Goal: Information Seeking & Learning: Learn about a topic

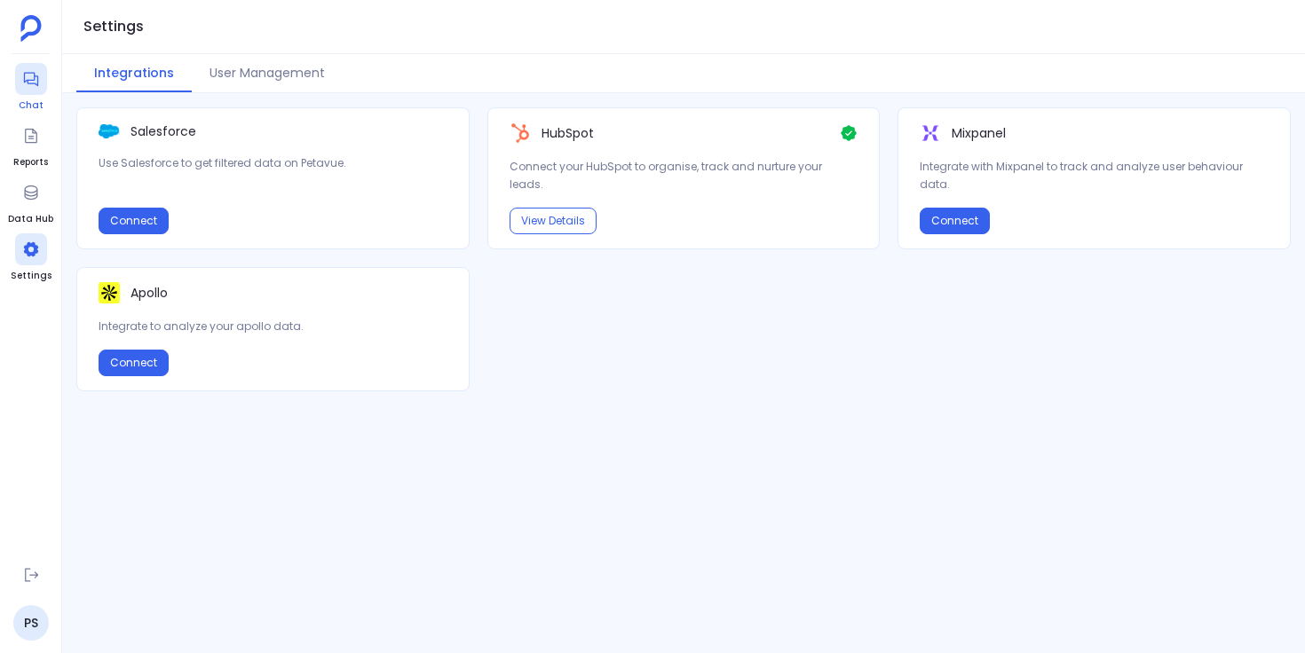
click at [34, 84] on icon at bounding box center [31, 79] width 18 height 18
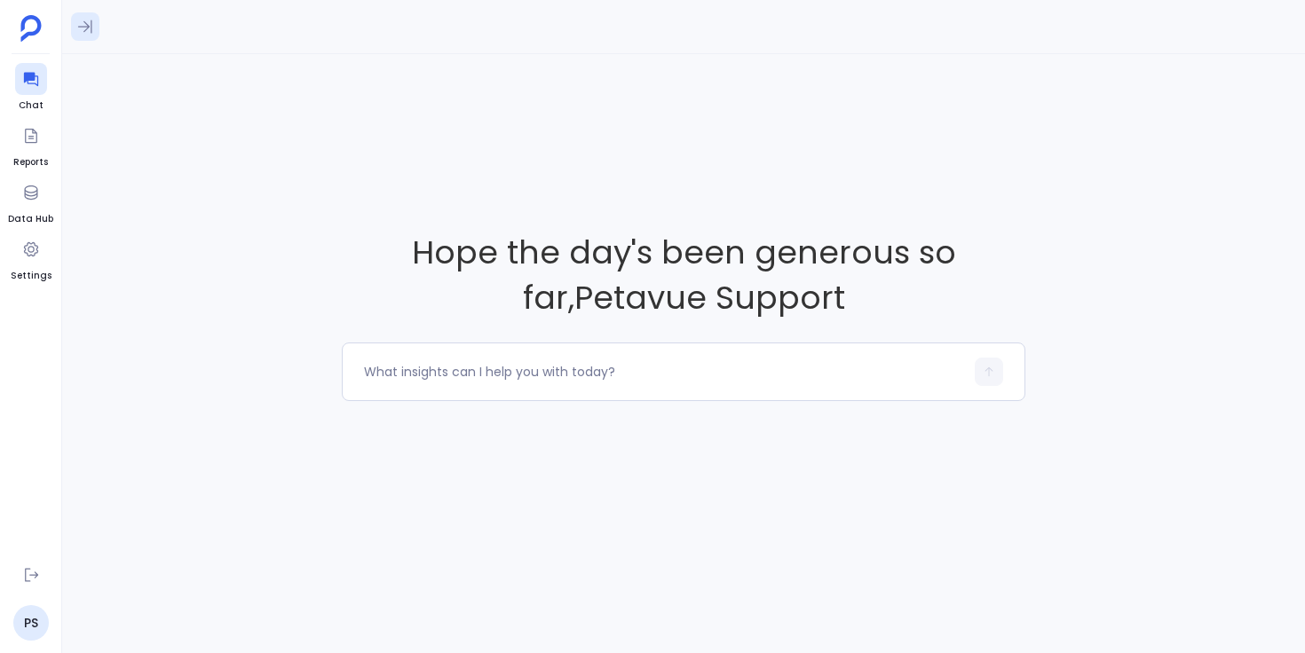
click at [89, 28] on icon at bounding box center [85, 27] width 18 height 18
click at [418, 374] on textarea at bounding box center [664, 372] width 600 height 18
click at [636, 373] on textarea "I want to perform win-loss analysis on deals closed in last one yea" at bounding box center [664, 372] width 600 height 18
click at [808, 371] on textarea "I want to perform win-loss analysis on deals closed in last one yea" at bounding box center [664, 372] width 600 height 18
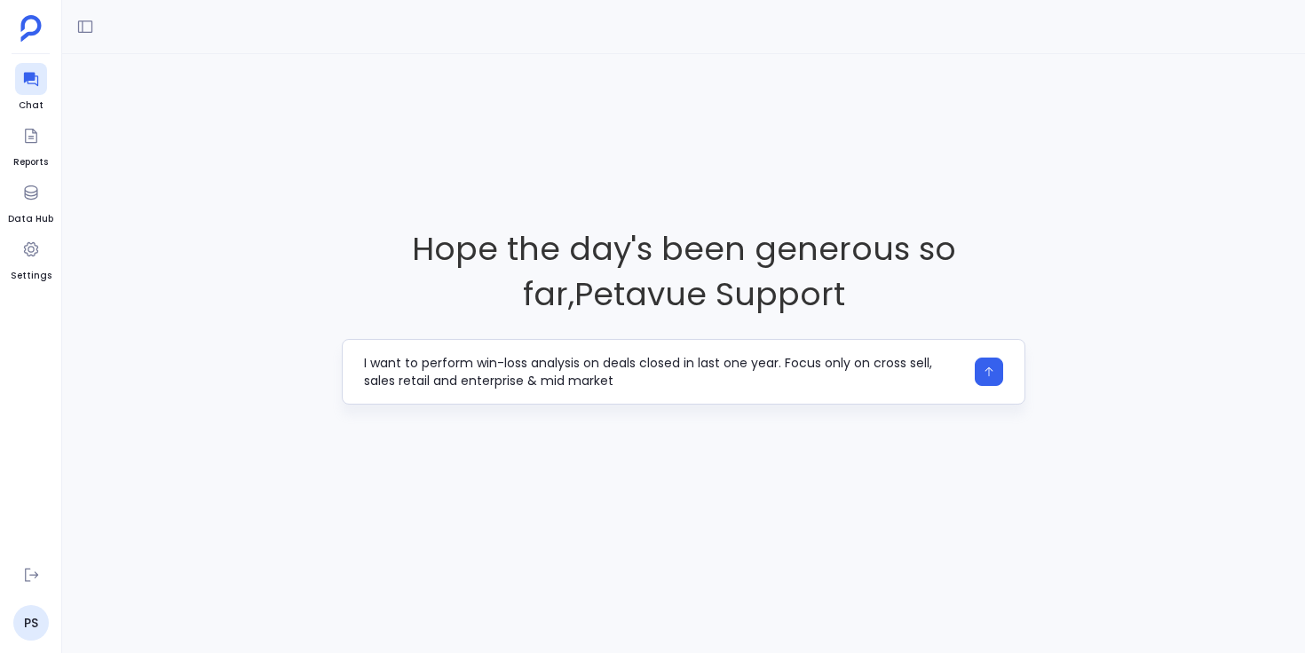
click at [931, 364] on textarea "I want to perform win-loss analysis on deals closed in last one year. Focus onl…" at bounding box center [664, 372] width 600 height 36
click at [700, 380] on textarea "I want to perform win-loss analysis on deals closed in last one year. Focus onl…" at bounding box center [664, 372] width 600 height 36
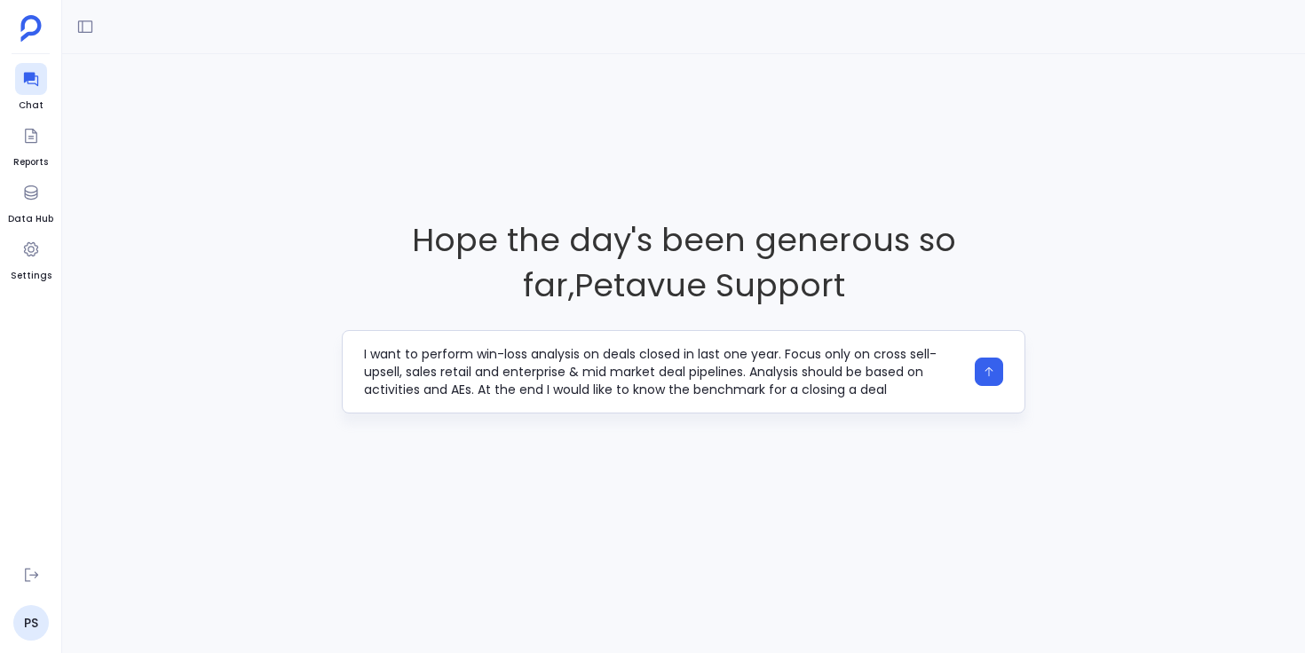
click at [766, 389] on textarea "I want to perform win-loss analysis on deals closed in last one year. Focus onl…" at bounding box center [664, 371] width 600 height 53
click at [665, 372] on textarea "I want to perform win-loss analysis on deals closed in last one year. Focus onl…" at bounding box center [664, 371] width 600 height 53
click at [447, 388] on textarea "I want to perform a win-loss analysis on deals closed in the last year. Focus o…" at bounding box center [664, 371] width 600 height 53
click at [863, 375] on textarea "I want to perform a win-loss analysis on deals closed in the last year. Focus o…" at bounding box center [664, 371] width 600 height 53
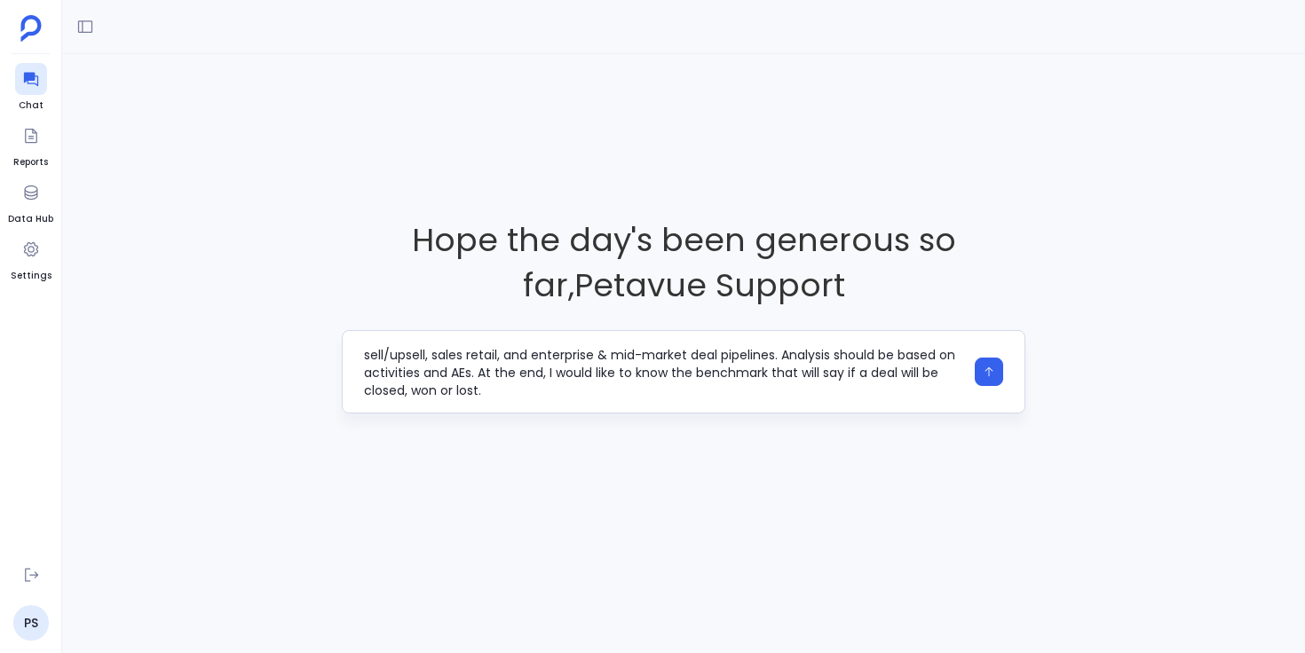
click at [412, 392] on textarea "I want to perform a win-loss analysis on deals closed in the last year. Focus o…" at bounding box center [664, 371] width 600 height 53
click at [506, 390] on textarea "I want to perform a win-loss analysis on deals closed in the last year. Focus o…" at bounding box center [664, 371] width 600 height 53
type textarea "I want to perform a win-loss analysis on deals closed in the last year. Focus o…"
click at [989, 374] on icon "button" at bounding box center [989, 373] width 8 height 10
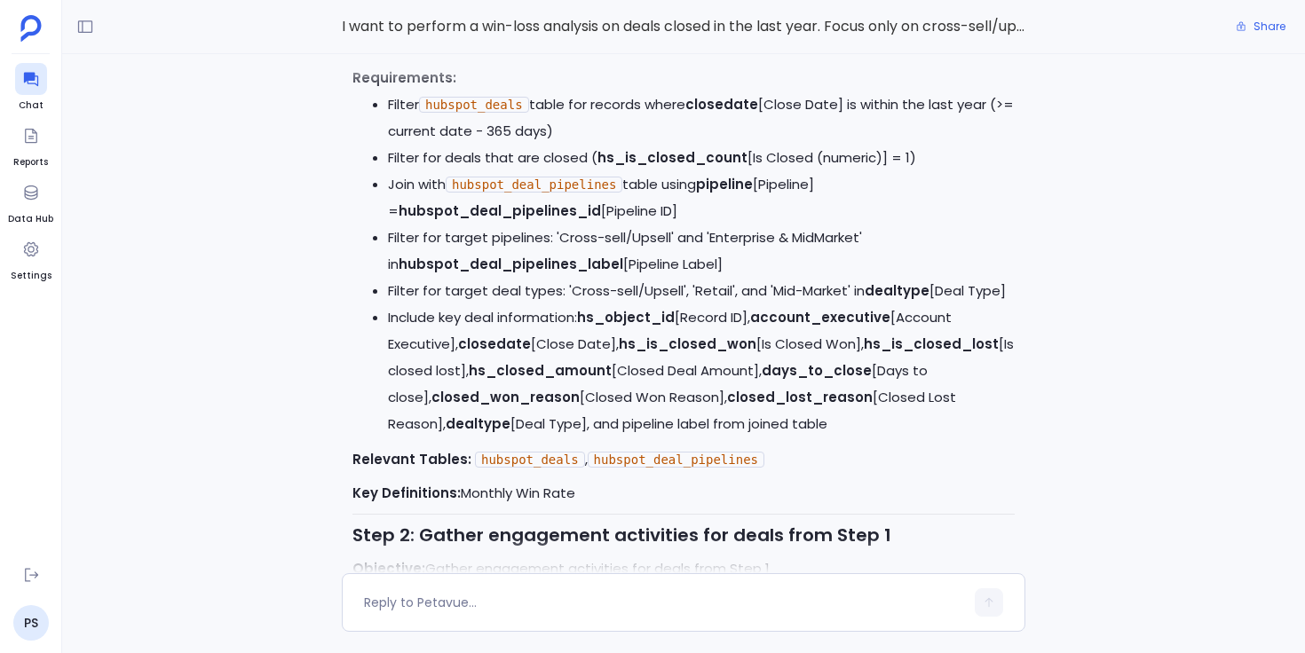
scroll to position [-1805, 0]
click at [550, 611] on textarea at bounding box center [664, 603] width 600 height 18
type textarea "Can you get all unique deal pipeline values?"
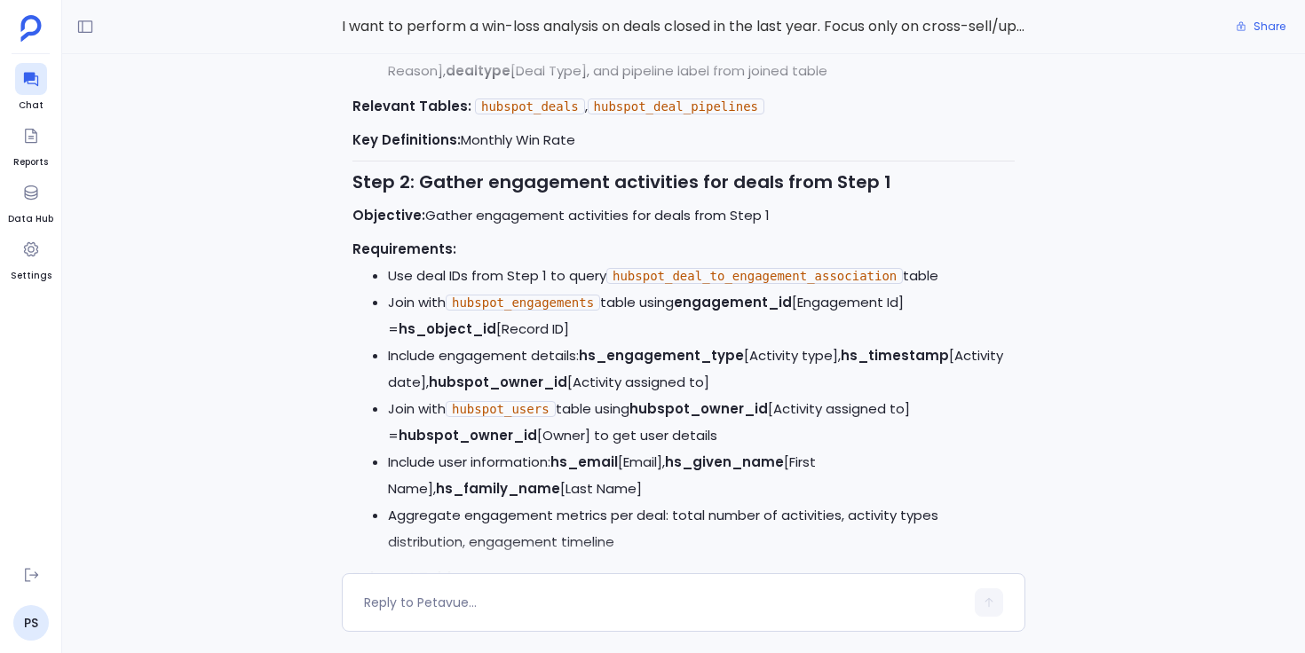
scroll to position [-3331, 0]
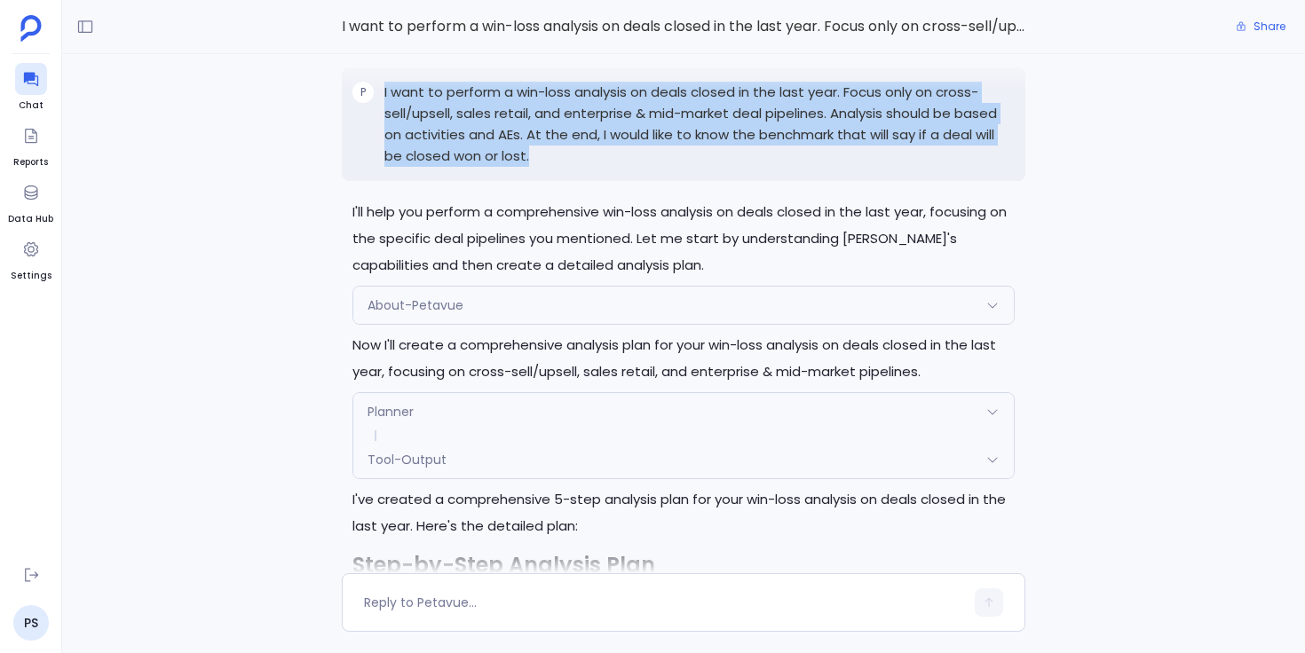
drag, startPoint x: 384, startPoint y: 115, endPoint x: 534, endPoint y: 177, distance: 161.6
click at [534, 167] on p "I want to perform a win-loss analysis on deals closed in the last year. Focus o…" at bounding box center [699, 124] width 630 height 85
copy p "I want to perform a win-loss analysis on deals closed in the last year. Focus o…"
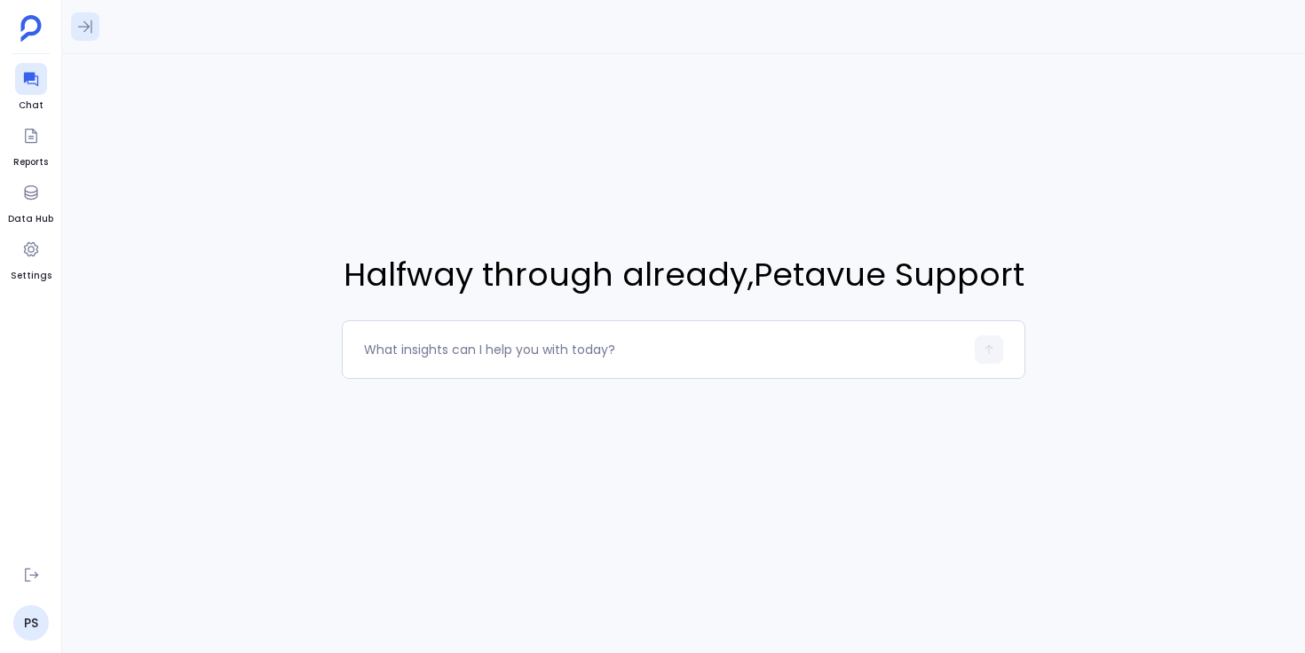
click at [91, 29] on icon at bounding box center [85, 26] width 14 height 13
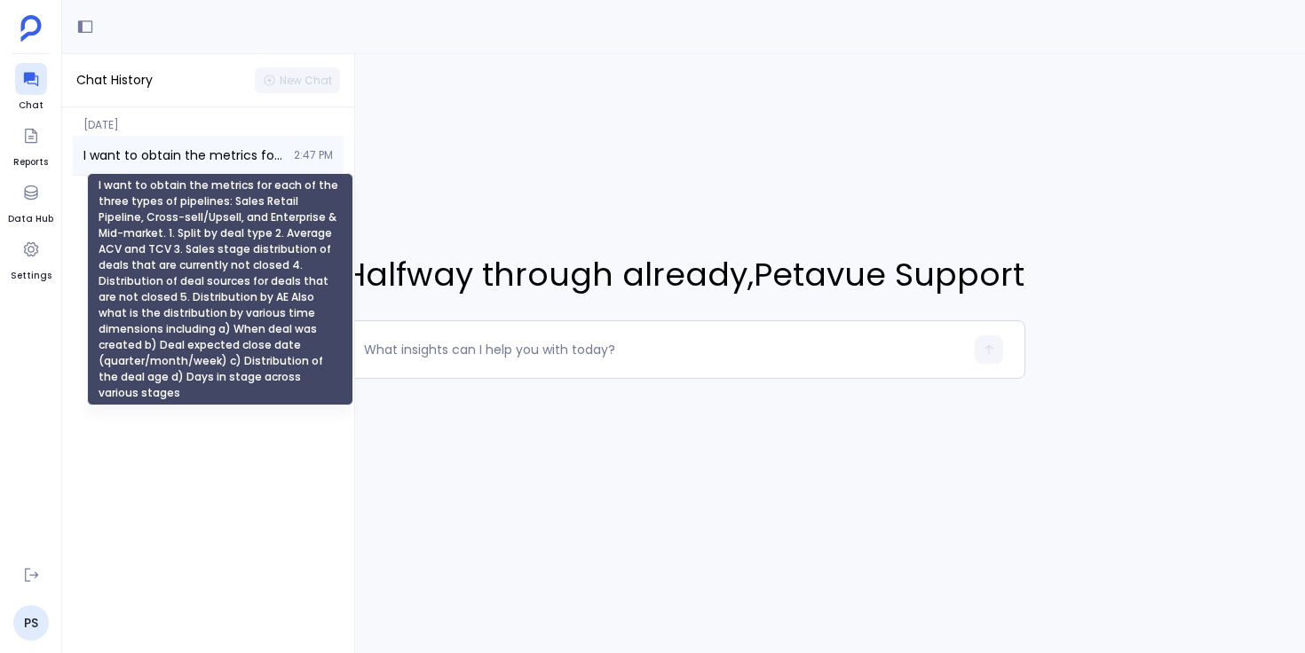
click at [157, 150] on span "I want to obtain the metrics for each of the three types of pipelines: Sales Re…" at bounding box center [183, 155] width 200 height 18
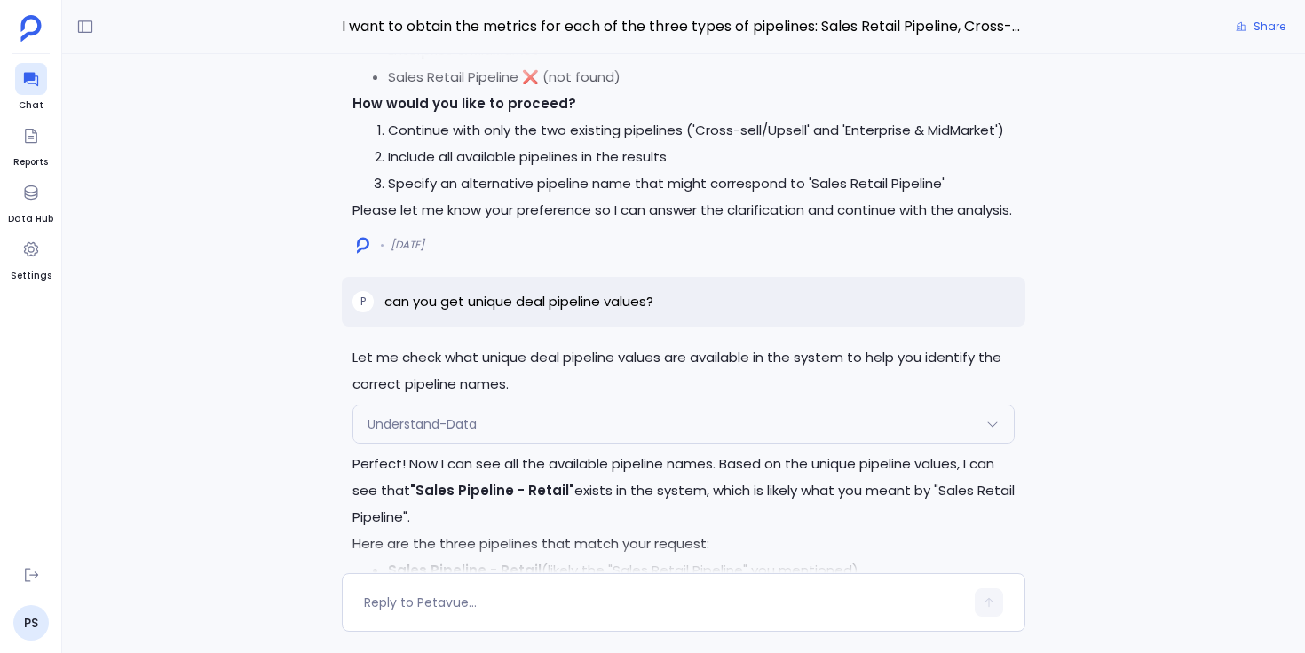
scroll to position [-5671, 0]
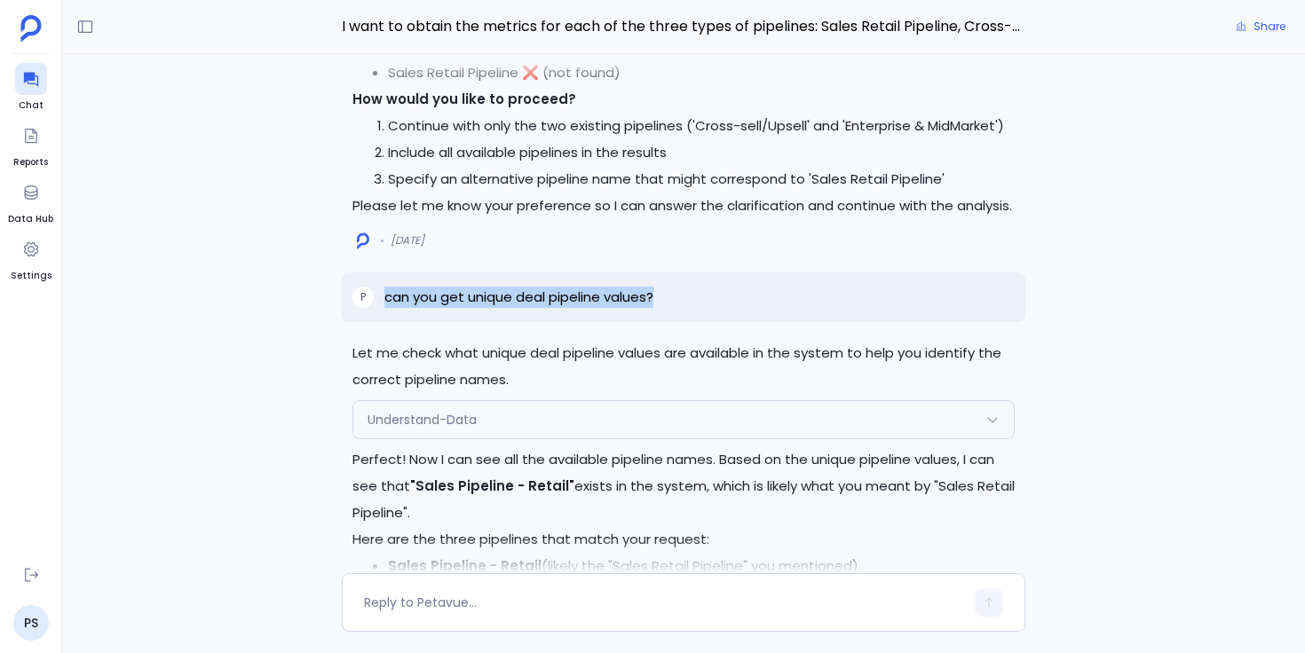
drag, startPoint x: 385, startPoint y: 298, endPoint x: 676, endPoint y: 300, distance: 290.3
click at [676, 300] on div "P can you get unique deal pipeline values?" at bounding box center [684, 298] width 684 height 50
copy p "can you get unique deal pipeline values?"
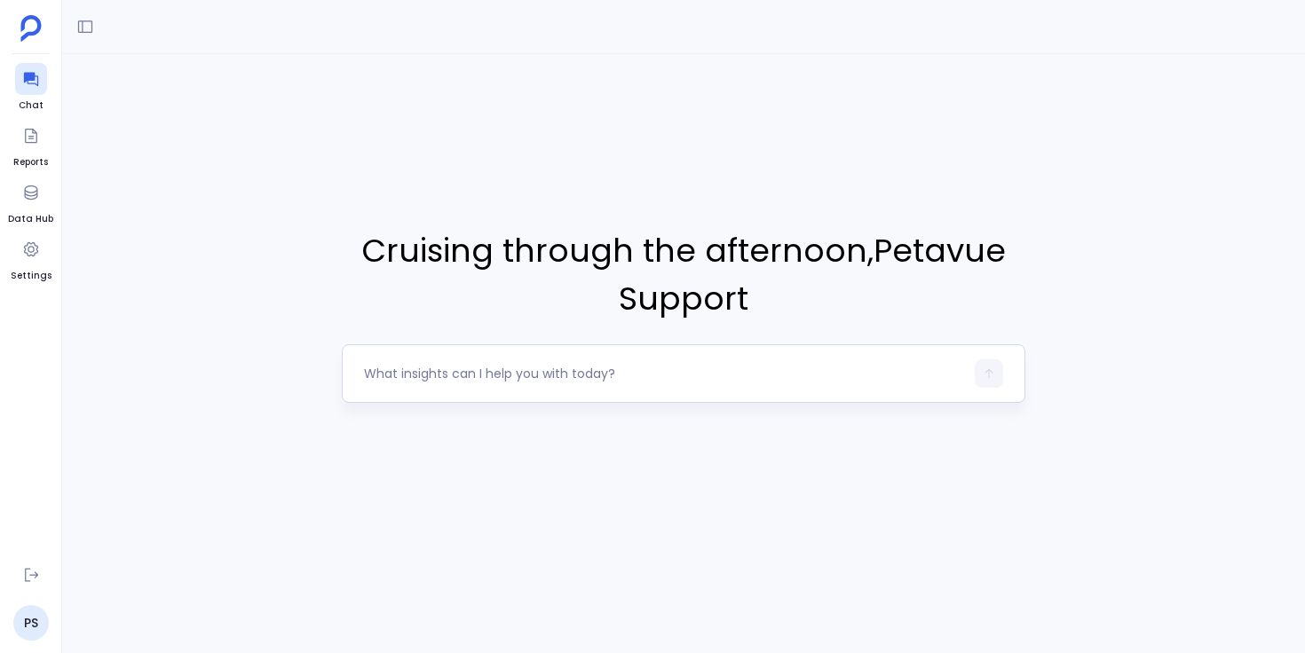
click at [556, 366] on textarea at bounding box center [664, 374] width 600 height 18
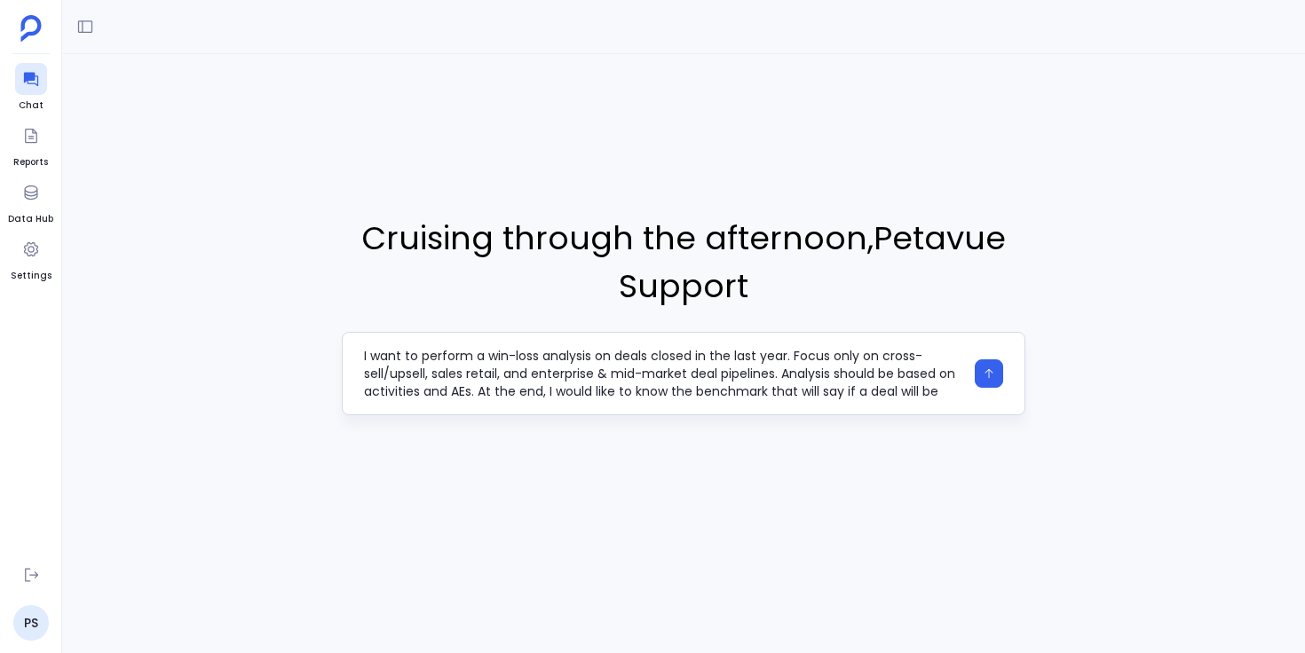
click at [832, 376] on textarea "I want to perform a win-loss analysis on deals closed in the last year. Focus o…" at bounding box center [664, 373] width 600 height 53
type textarea "I want to perform a win-loss analysis on deals closed in the last year. Focus o…"
click at [991, 377] on icon "button" at bounding box center [989, 374] width 12 height 12
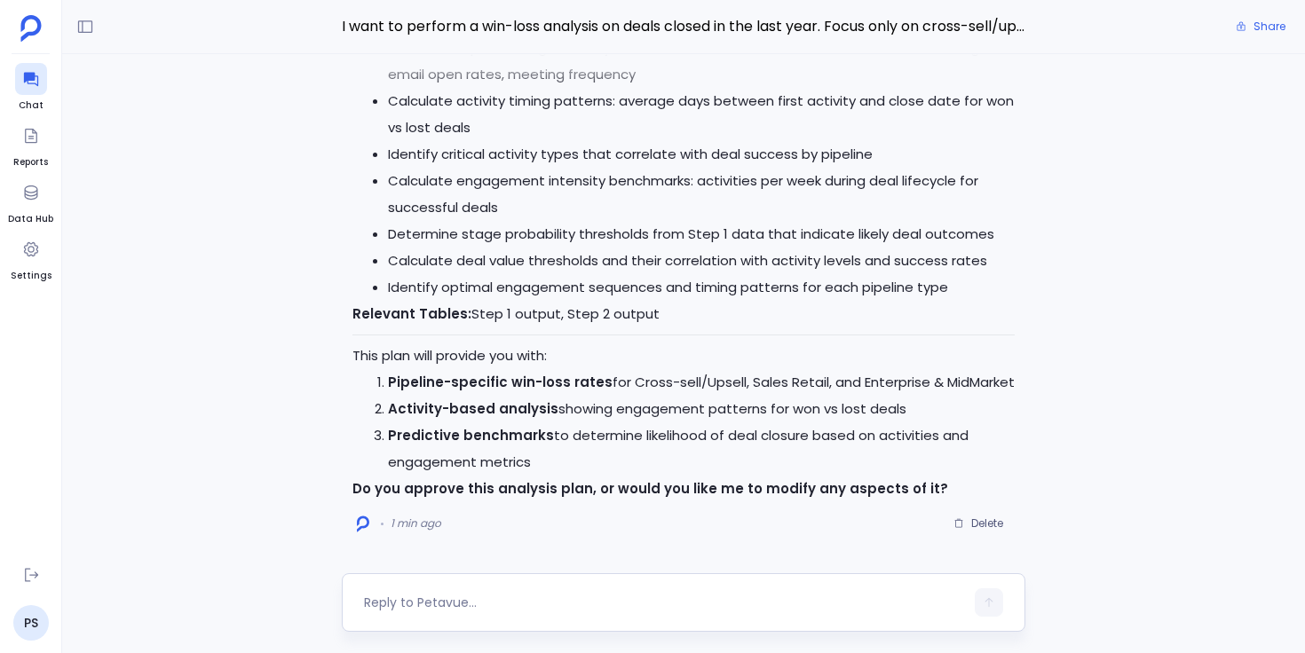
click at [404, 602] on textarea at bounding box center [664, 603] width 600 height 18
click at [663, 603] on textarea "I think the filter values for deal pipeline is wrong. Can you get all unique va…" at bounding box center [664, 603] width 600 height 18
click at [671, 603] on textarea "I think the filter values for deal pipeline is wrong. can you get unique deal p…" at bounding box center [664, 603] width 600 height 18
click at [574, 599] on textarea "I think the filter values for deal pipeline is wrong. Can you get unique deal p…" at bounding box center [664, 603] width 600 height 18
click at [497, 606] on textarea "I think the filter values for deal pipeline is wrong. Can you get unique deal p…" at bounding box center [664, 603] width 600 height 18
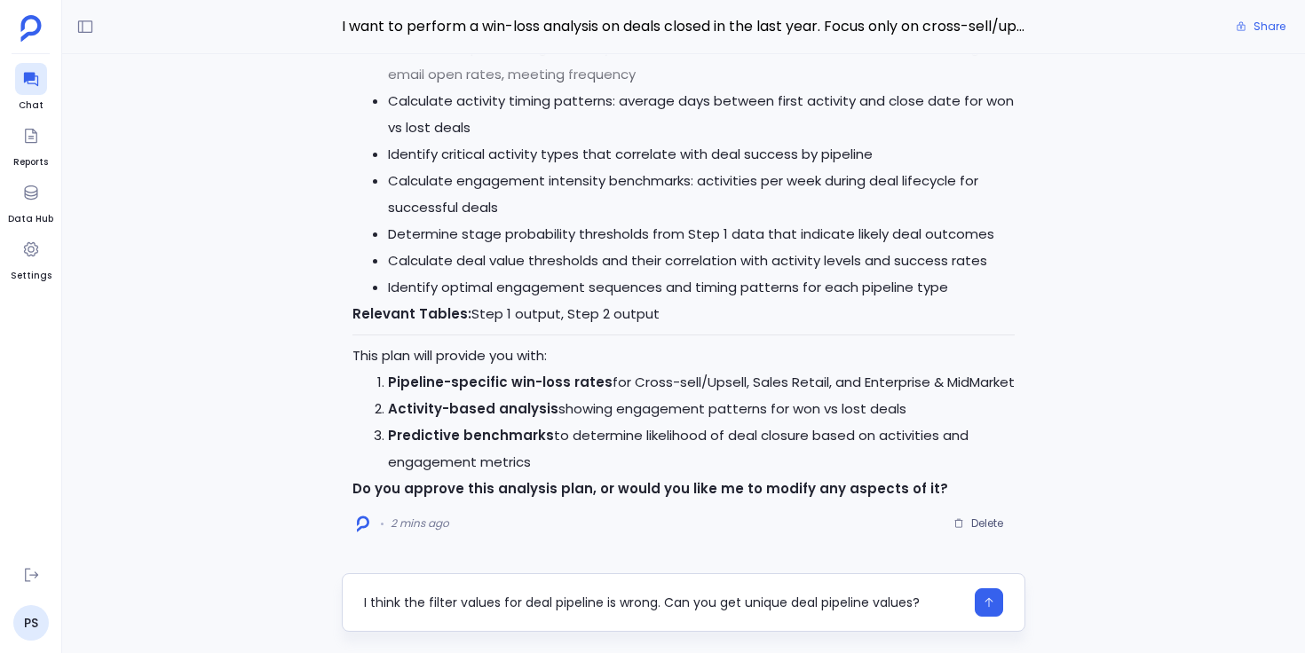
click at [657, 599] on textarea "I think the filter values for deal pipeline is wrong. Can you get unique deal p…" at bounding box center [664, 603] width 600 height 18
click at [1133, 499] on div "I'll help you perform a comprehensive win-loss analysis on deals closed in the …" at bounding box center [683, 313] width 1243 height 519
click at [700, 598] on textarea "I think the filter values for deal pipeline is wrong. Can you get unique deal p…" at bounding box center [664, 603] width 600 height 18
click at [715, 609] on textarea "I think the filter values for the deal pipeline are wrong. Can you get unique d…" at bounding box center [664, 603] width 600 height 18
type textarea "I think the filter values for the deal pipeline are wrong. Can you get unique d…"
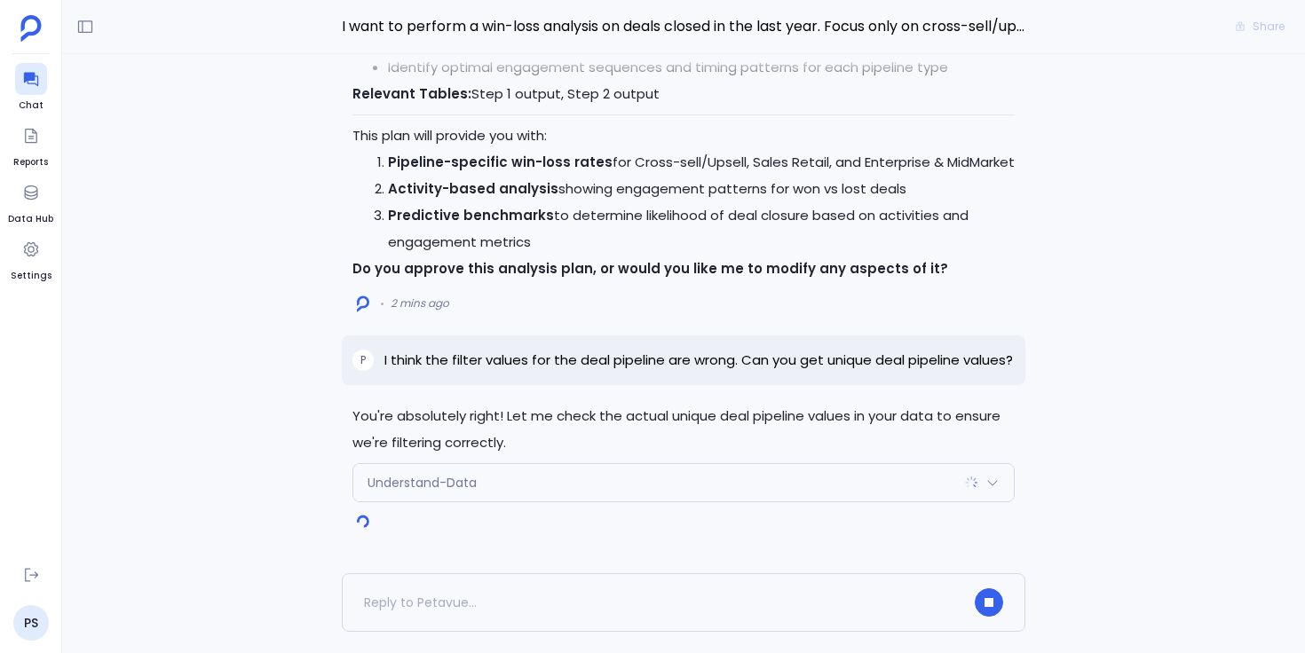
click at [421, 485] on span "Understand-Data" at bounding box center [422, 483] width 109 height 18
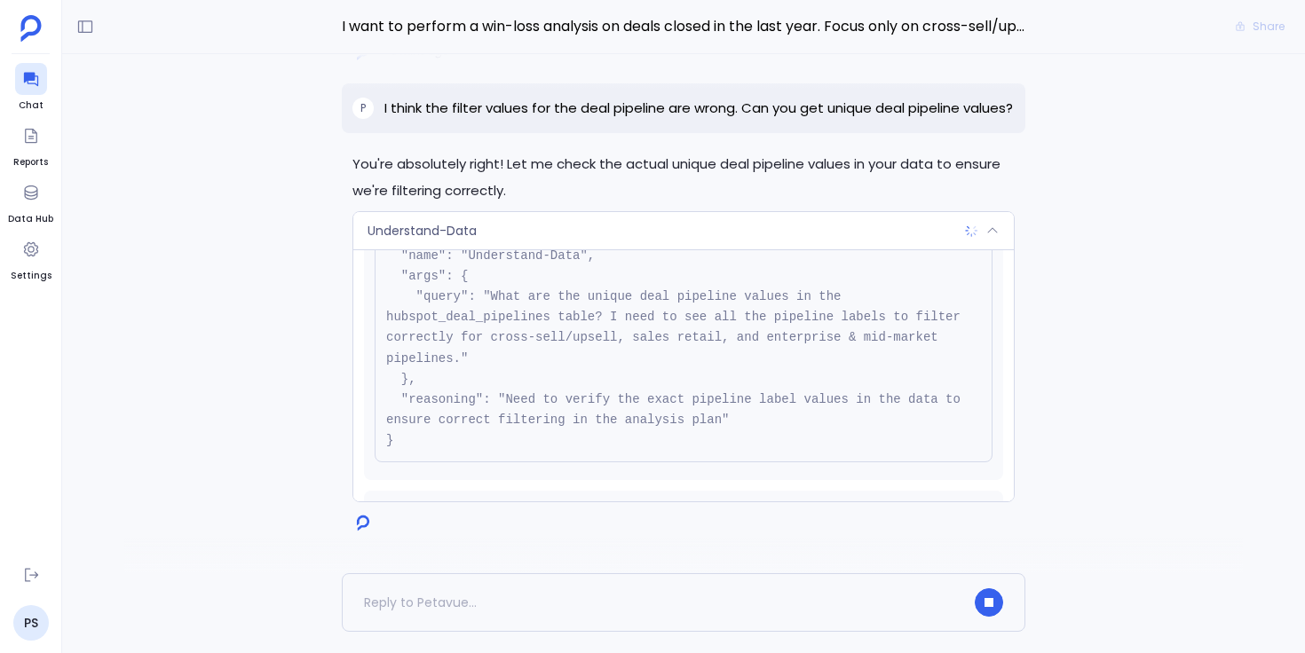
scroll to position [92, 0]
click at [653, 228] on div "Understand-Data" at bounding box center [683, 230] width 660 height 37
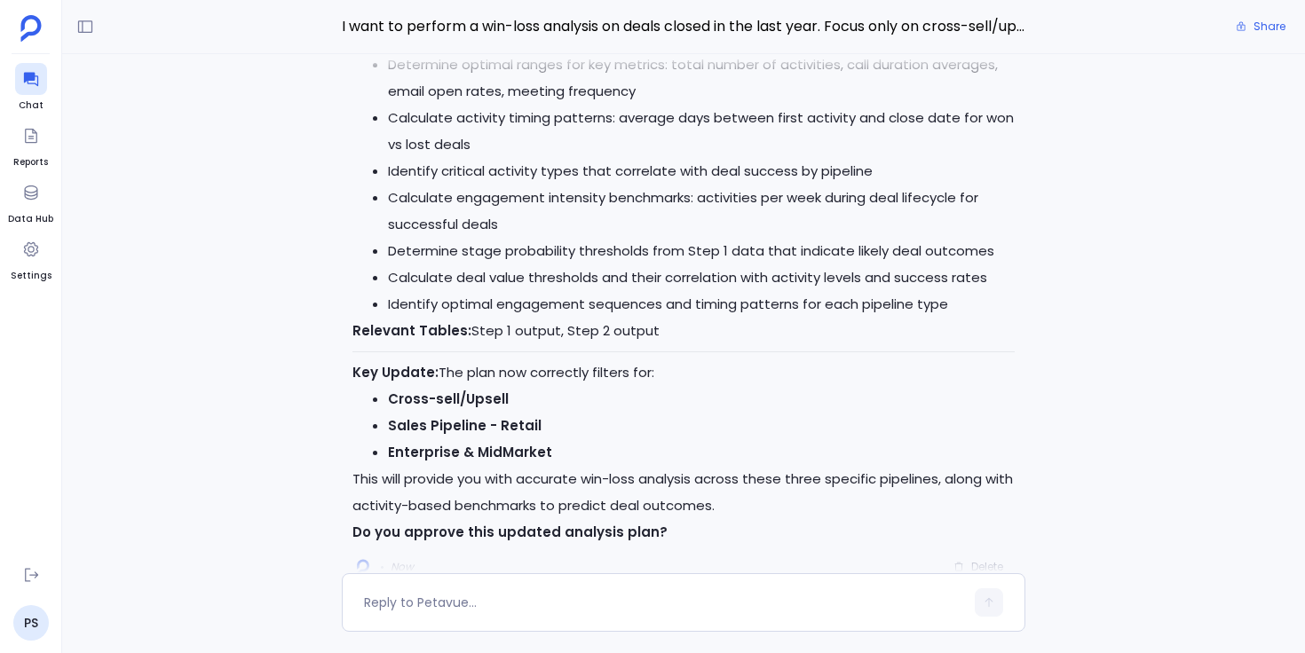
scroll to position [0, 0]
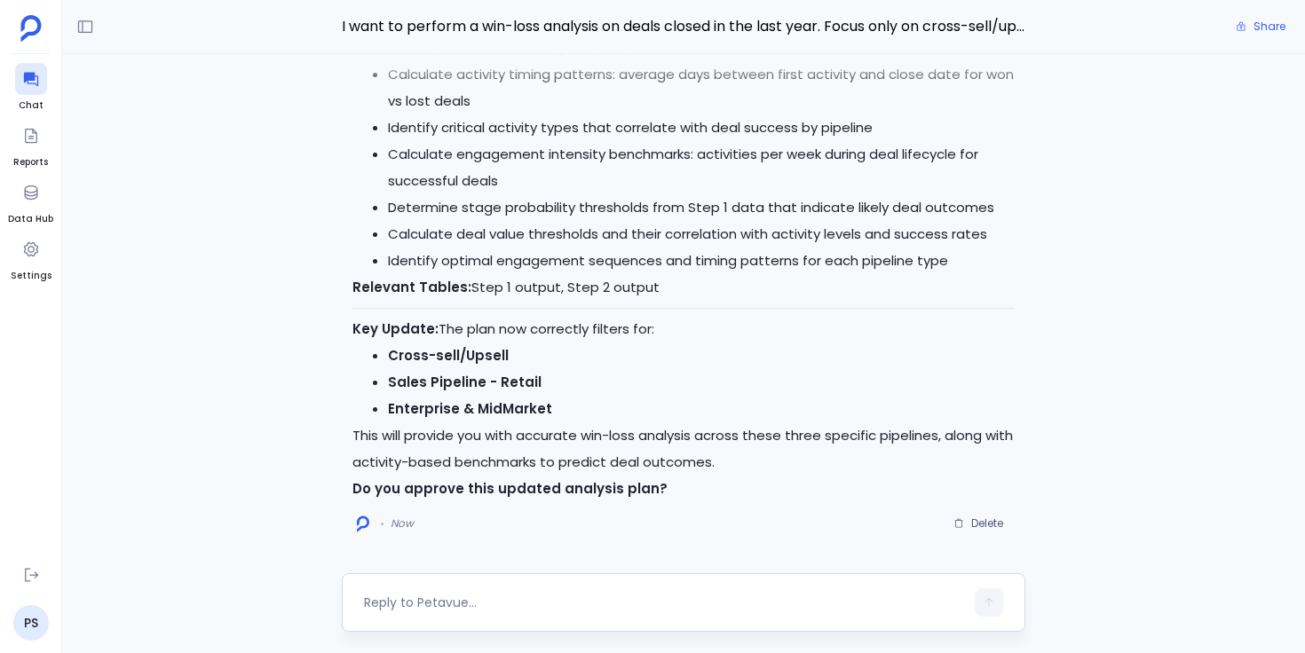
click at [449, 592] on div at bounding box center [664, 603] width 600 height 28
click at [459, 604] on textarea at bounding box center [664, 603] width 600 height 18
click at [534, 606] on textarea "Instead of engagement table, can you use call, meetings and email activity tabl…" at bounding box center [664, 603] width 600 height 18
click at [273, 569] on div at bounding box center [683, 556] width 1119 height 36
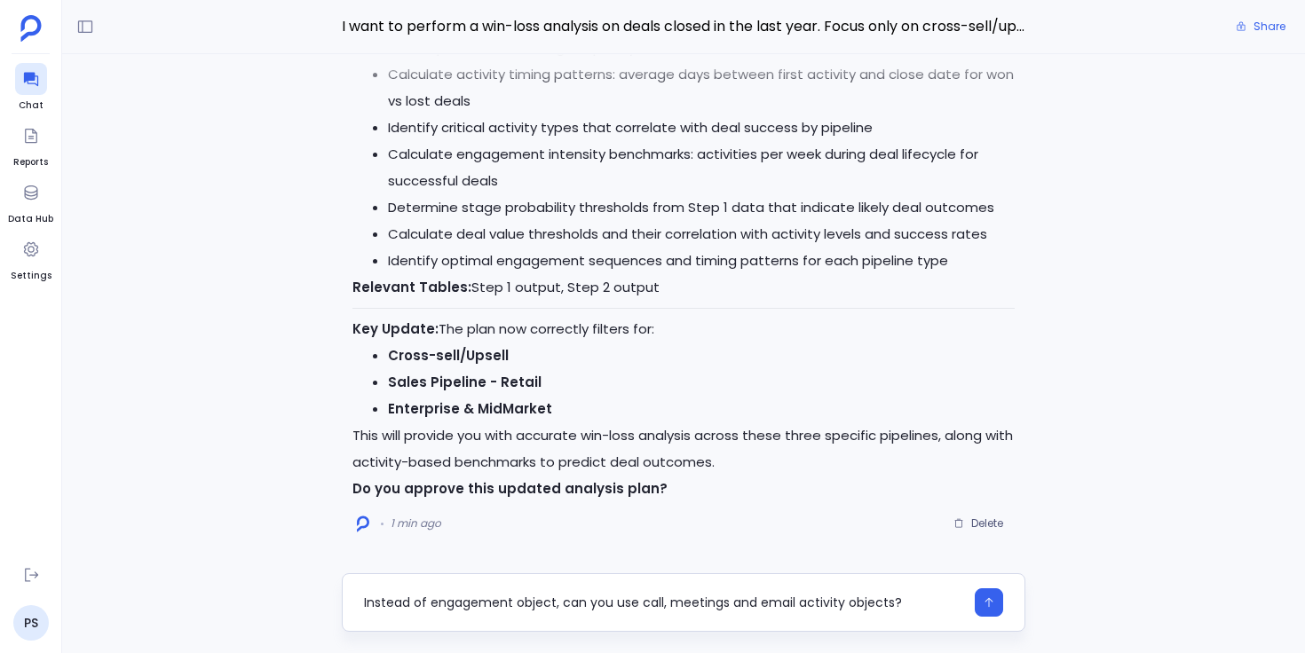
click at [539, 604] on textarea "Instead of engagement object, can you use call, meetings and email activity obj…" at bounding box center [664, 603] width 600 height 18
type textarea "Instead of engagement objects, can you use call, meetings, and email activity o…"
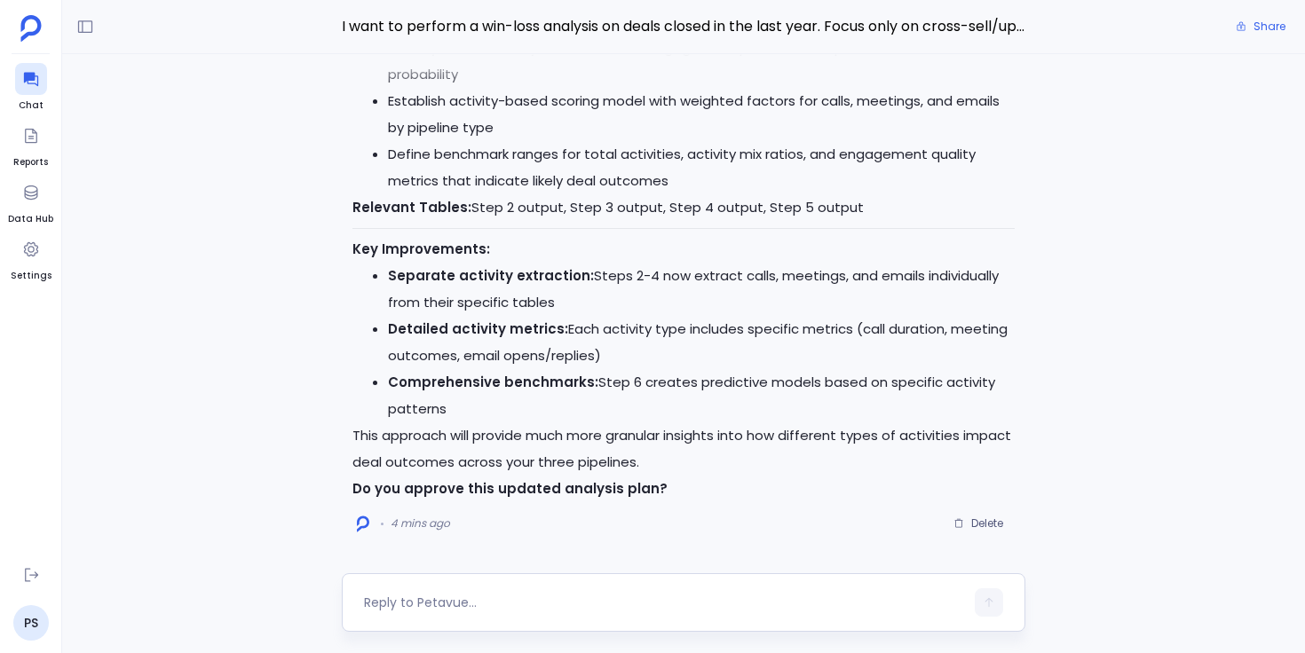
click at [428, 603] on textarea at bounding box center [664, 603] width 600 height 18
click at [730, 605] on textarea "Can we only look for activities that happened after the deal demo date?" at bounding box center [664, 603] width 600 height 18
type textarea "Can we only look for activities that happened after the deal demo date?"
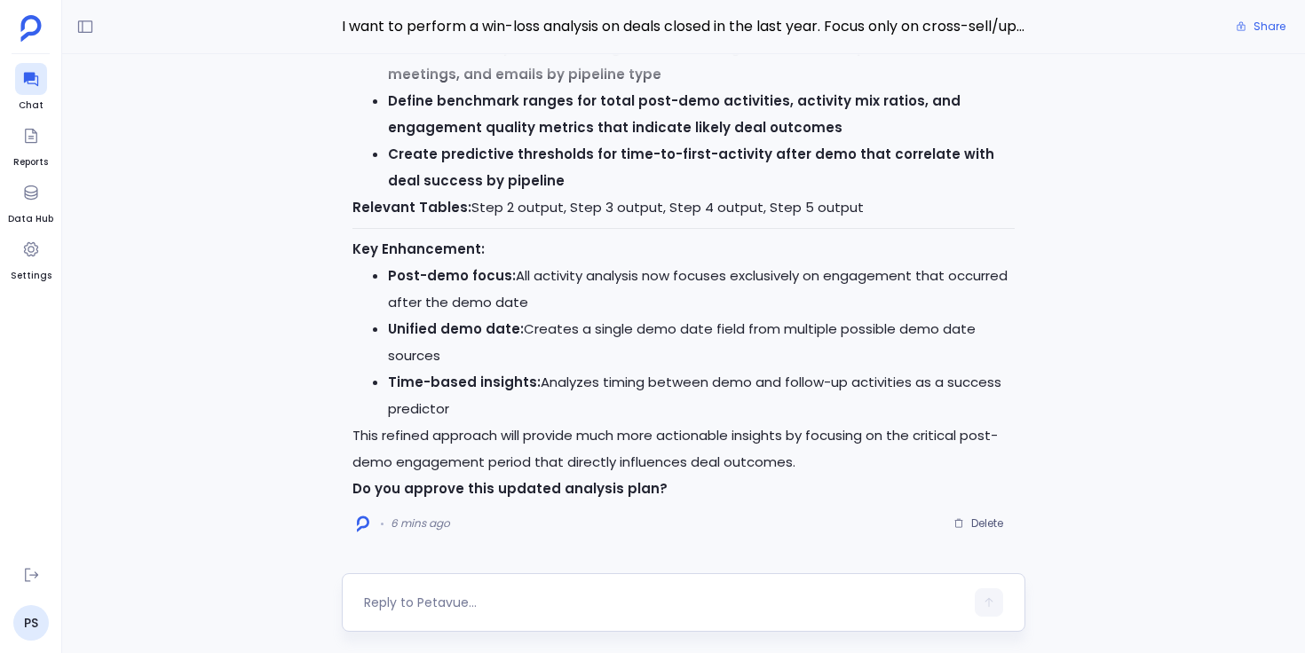
click at [455, 598] on textarea at bounding box center [664, 603] width 600 height 18
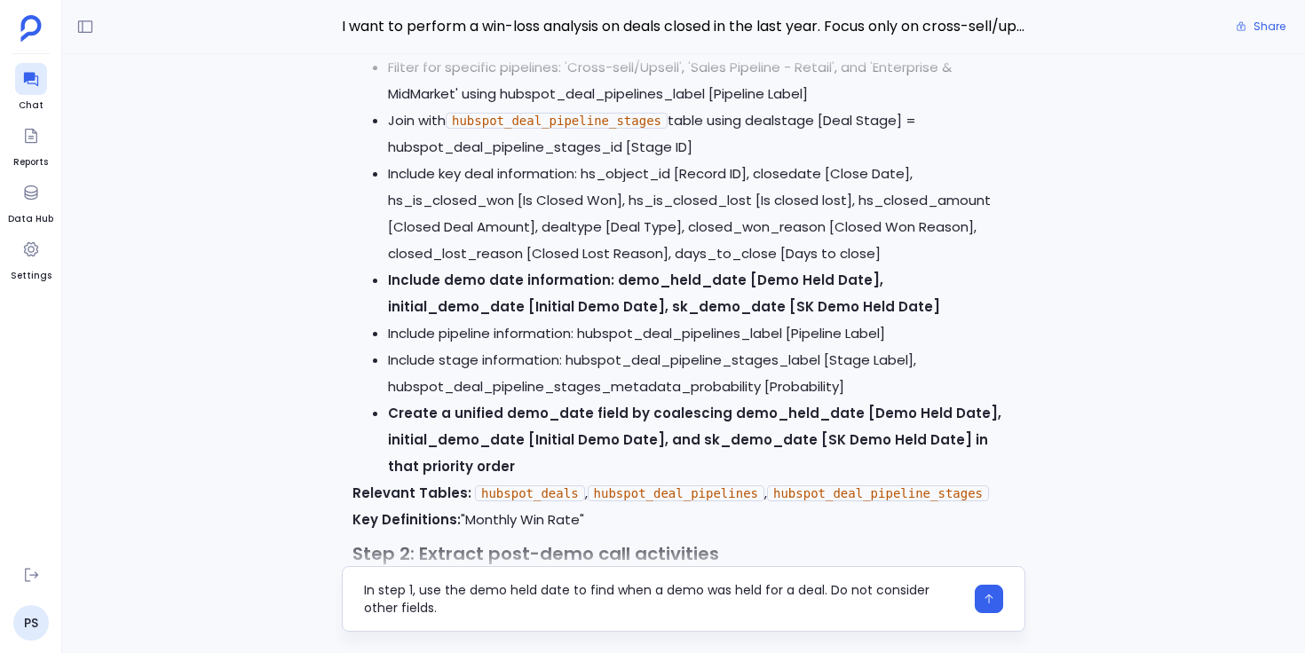
click at [916, 605] on textarea "In step 1, use the demo held date to find when a demo was held for a deal. Do n…" at bounding box center [664, 599] width 600 height 36
type textarea "In step 1, use the demo held date to find when a demo was held for a deal. Do n…"
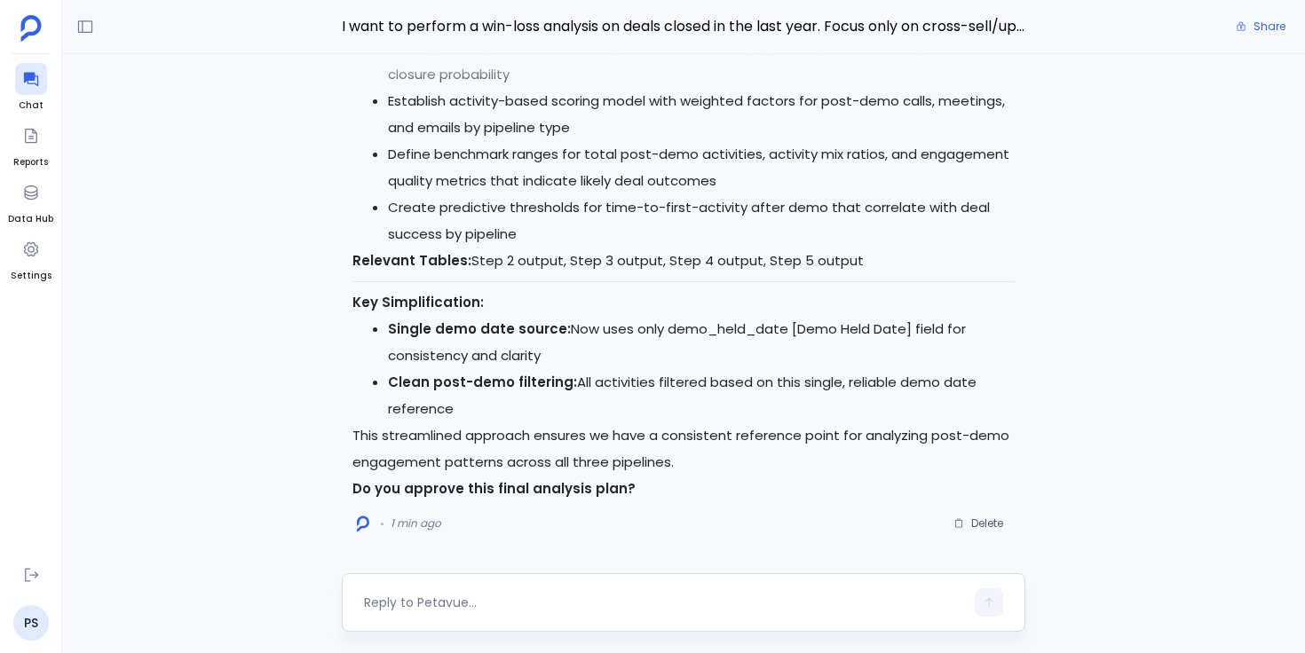
click at [591, 602] on textarea at bounding box center [664, 603] width 600 height 18
type textarea "Plan looks good. Please proceed"
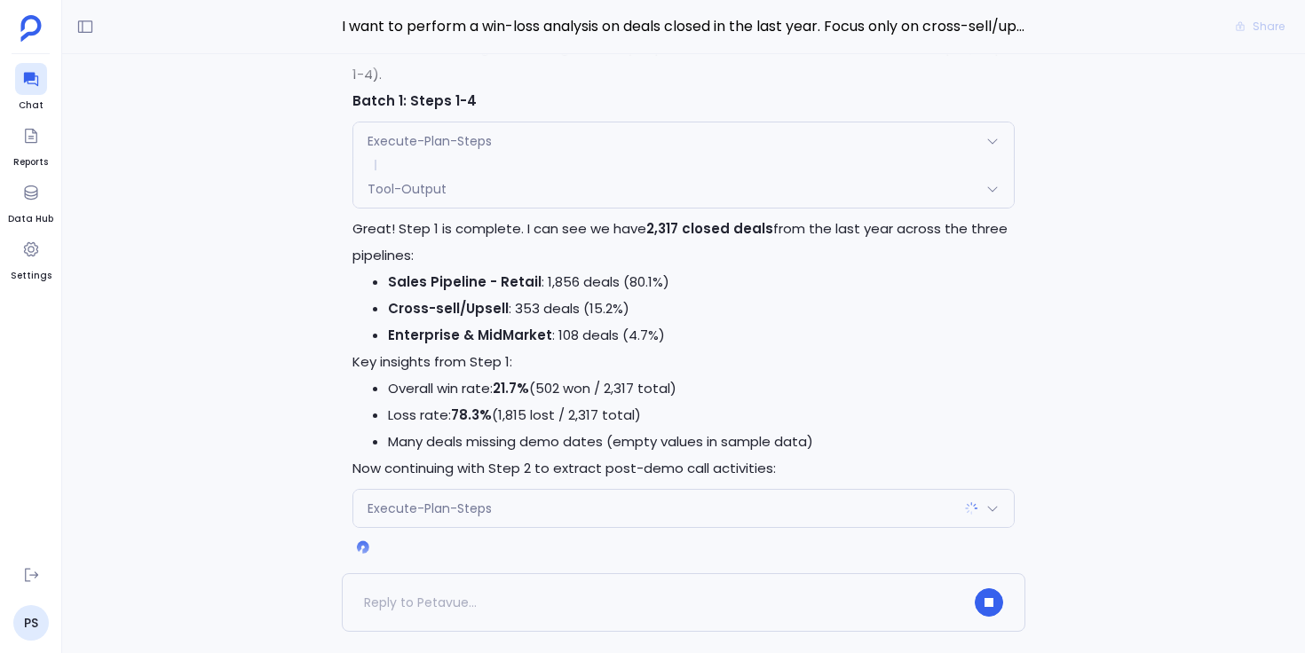
scroll to position [-13, 0]
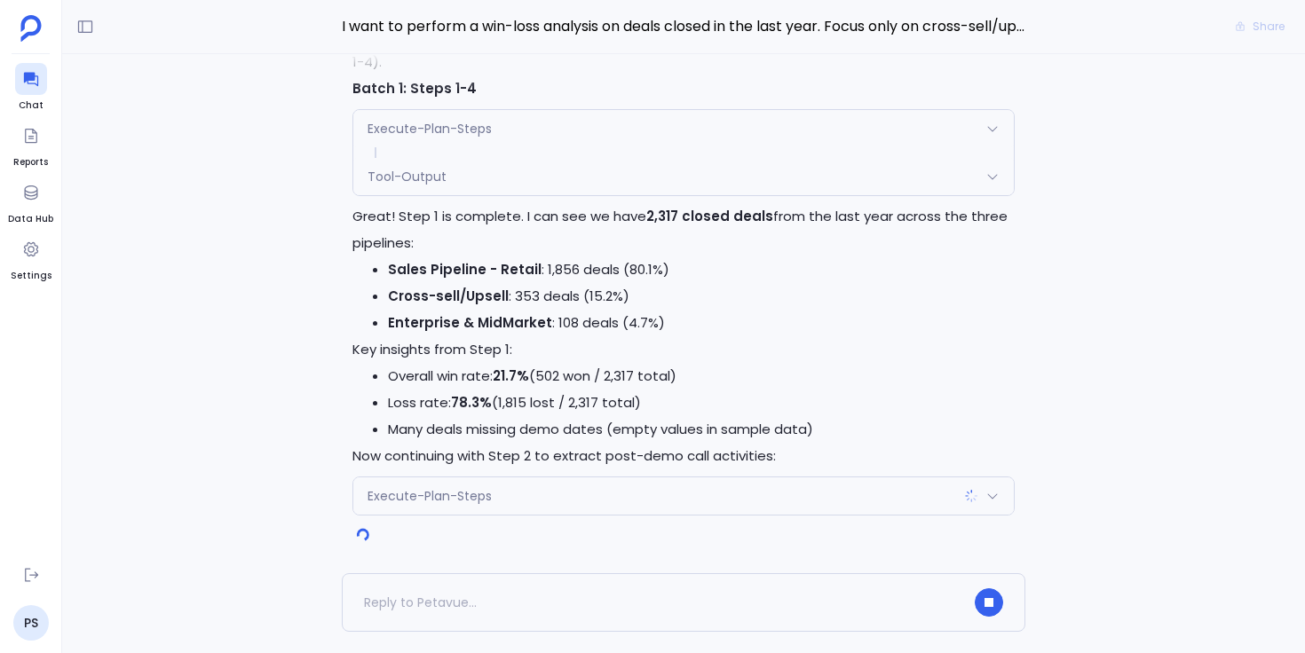
click at [525, 181] on div "Tool-Output" at bounding box center [683, 176] width 660 height 37
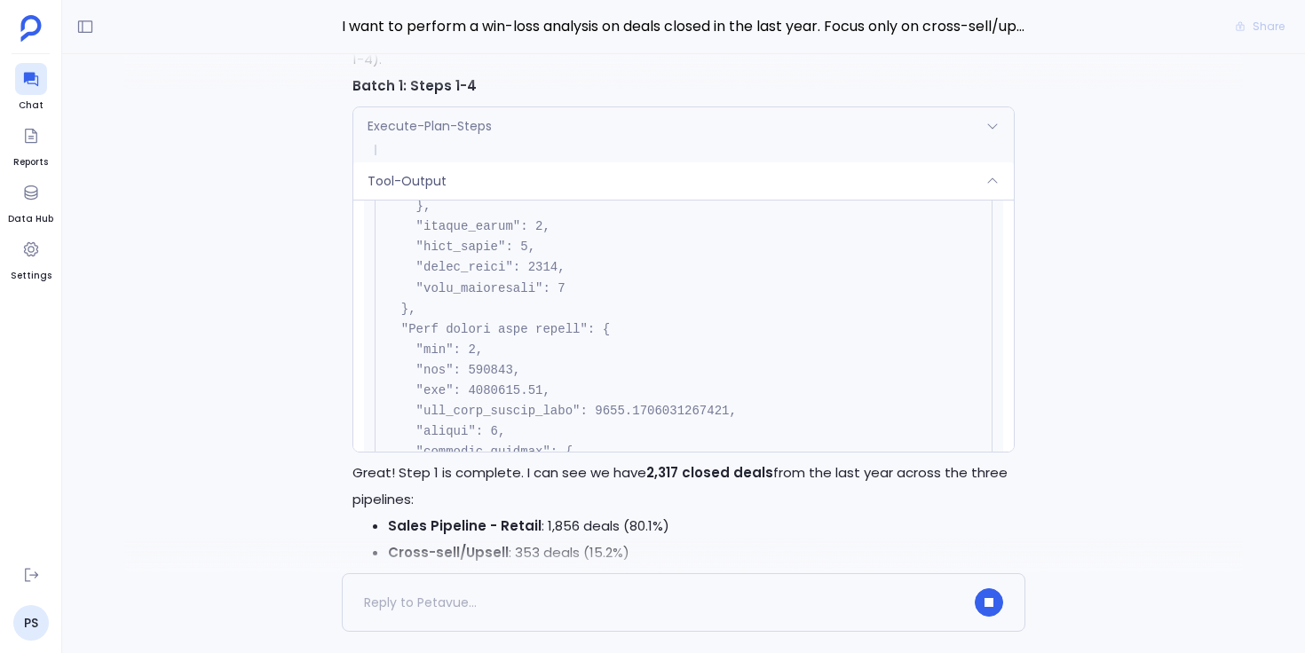
scroll to position [1881, 0]
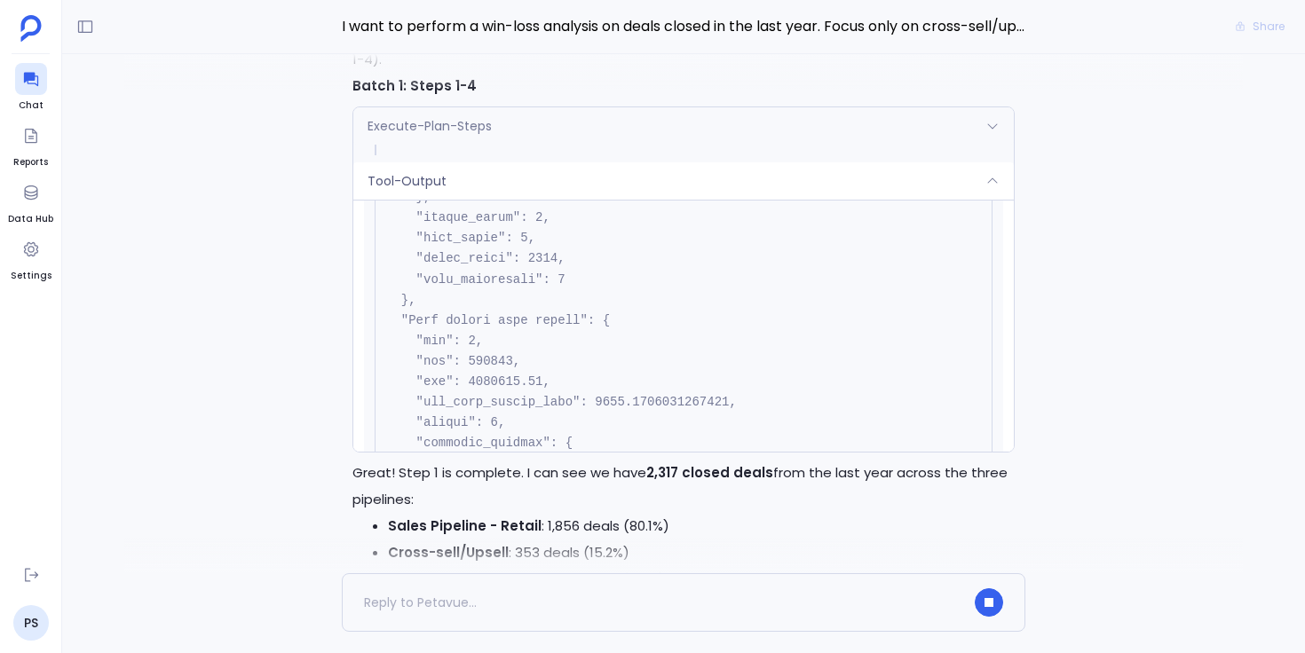
click at [562, 182] on div "Tool-Output" at bounding box center [683, 180] width 660 height 37
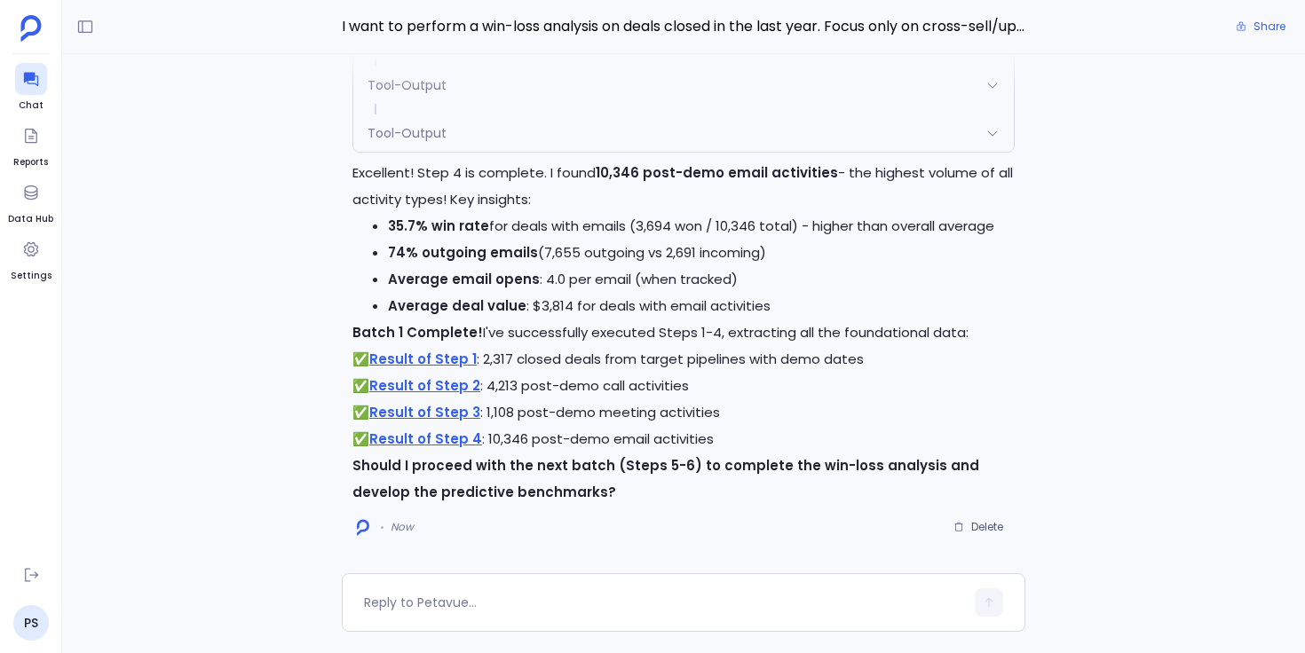
scroll to position [0, 0]
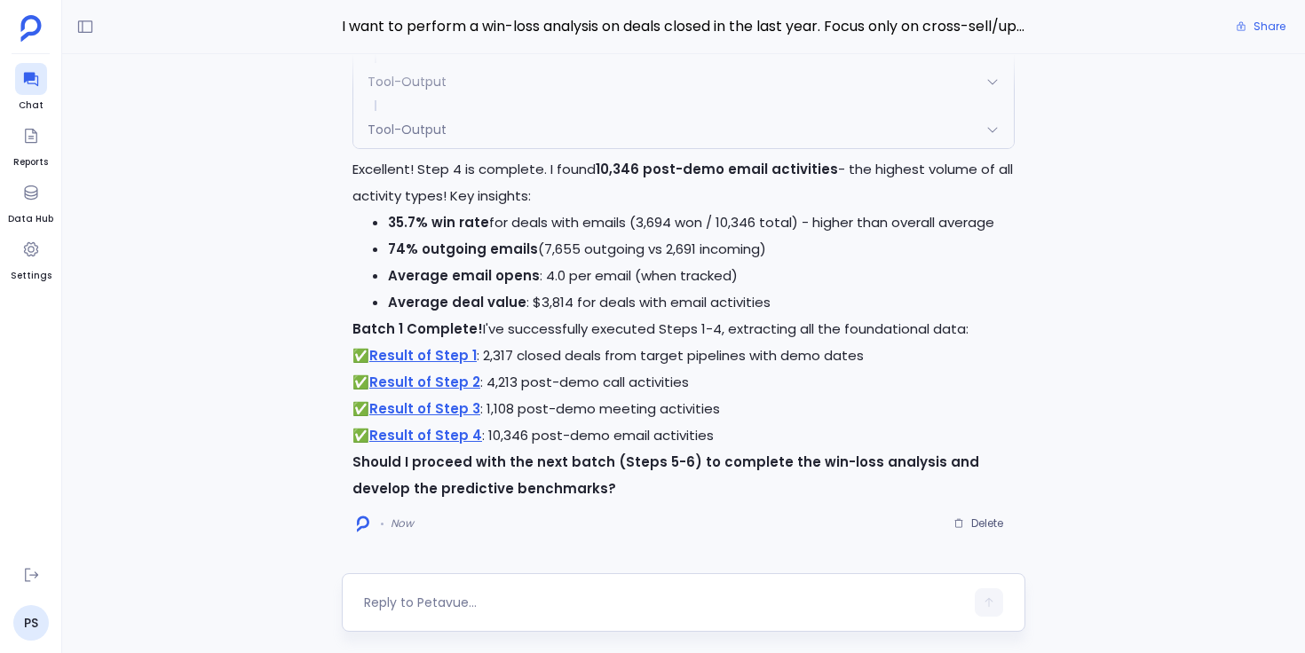
click at [479, 604] on textarea at bounding box center [664, 603] width 600 height 18
type textarea "proceed"
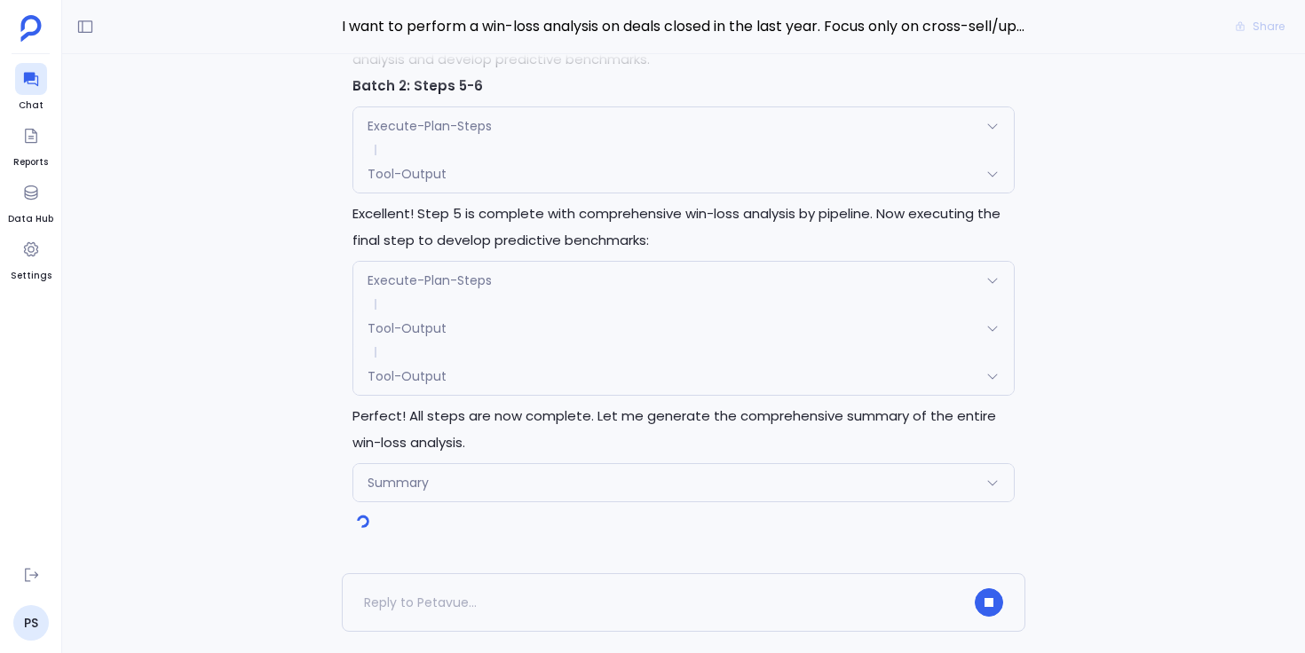
click at [435, 299] on span at bounding box center [683, 304] width 660 height 11
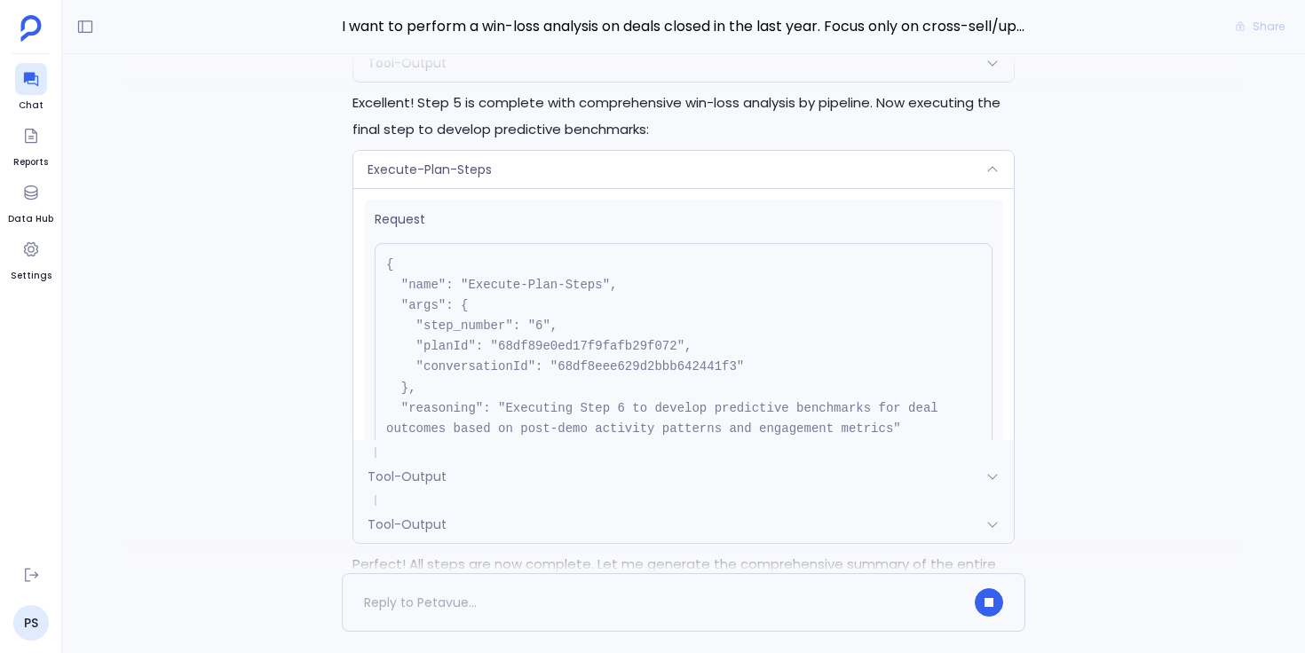
scroll to position [-728, 0]
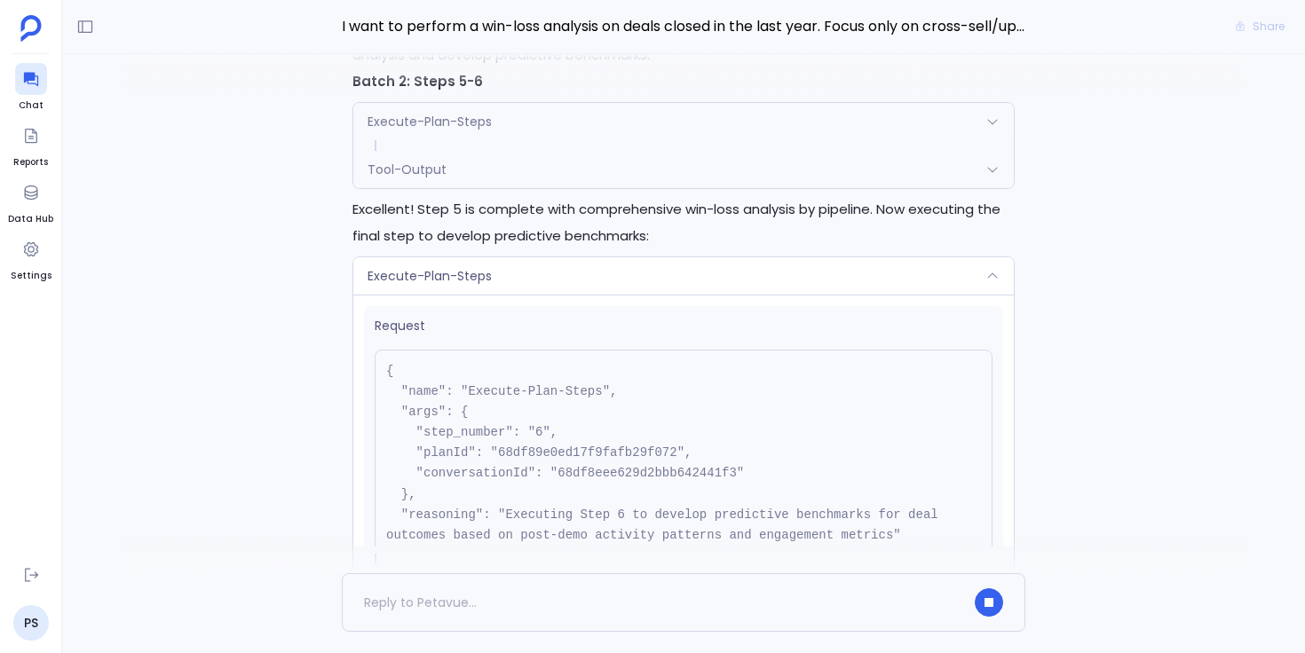
click at [561, 453] on pre "{ "name": "Execute-Plan-Steps", "args": { "step_number": "6", "planId": "68df89…" at bounding box center [684, 464] width 618 height 228
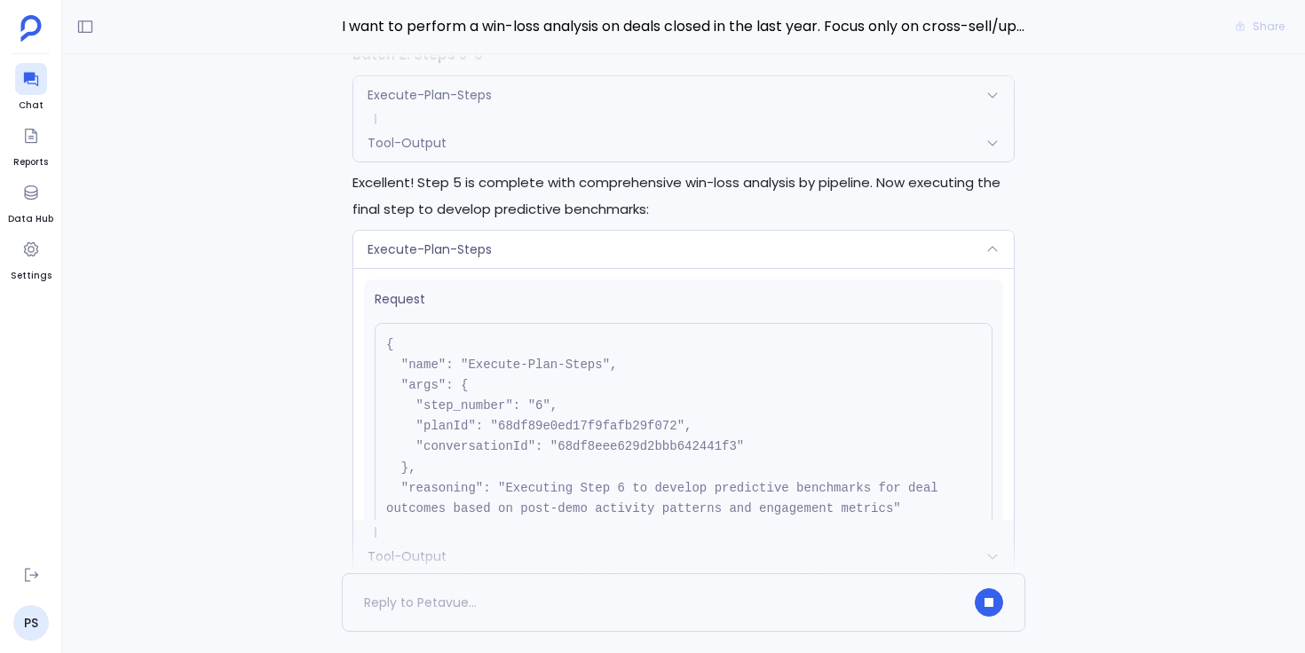
scroll to position [-781, 0]
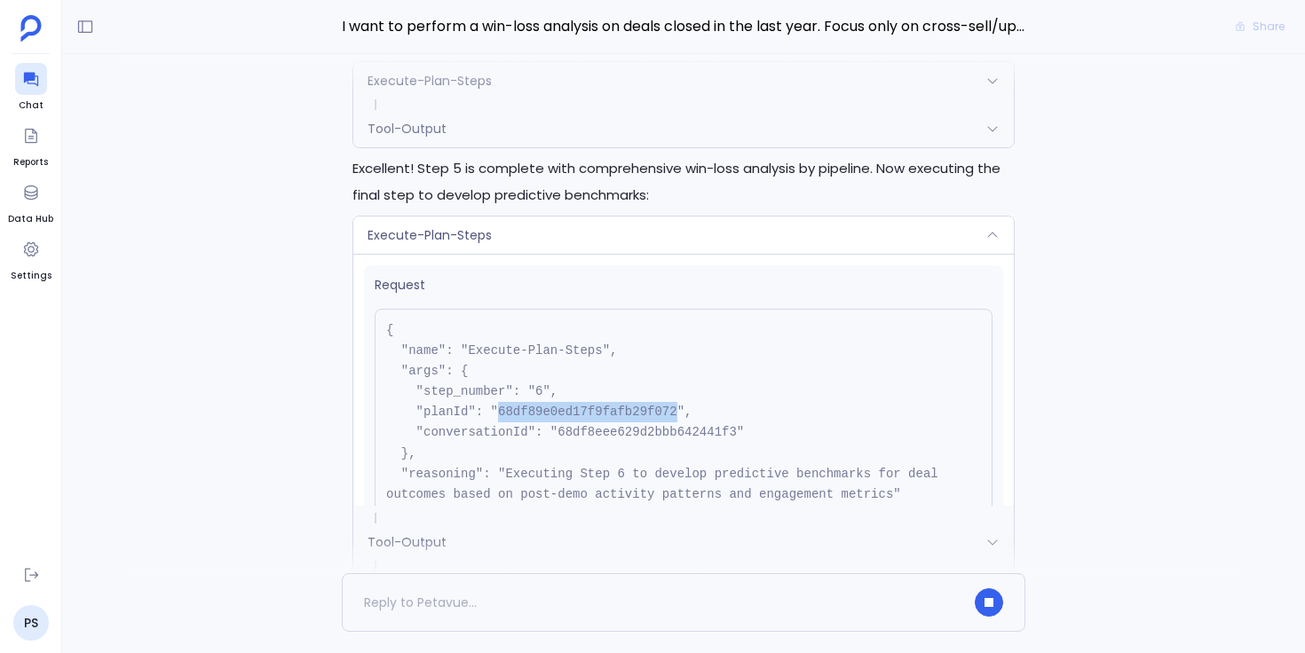
copy pre "68df89e0ed17f9fafb29f072"
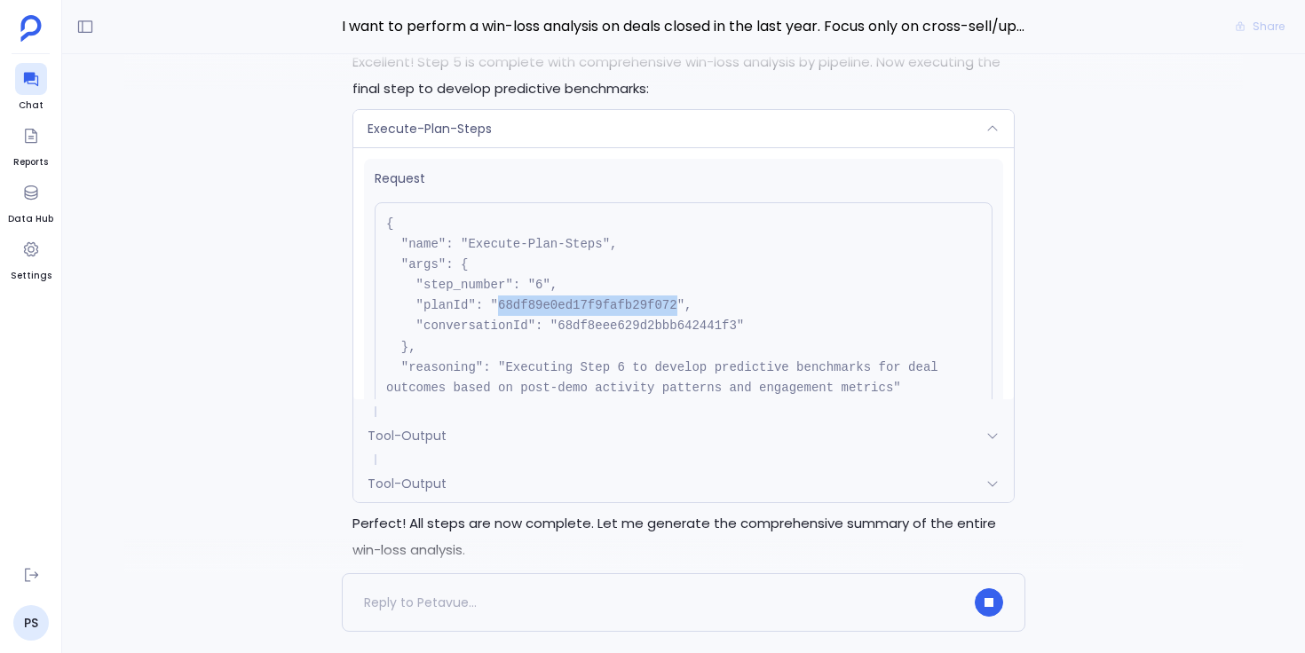
click at [575, 147] on div "Execute-Plan-Steps" at bounding box center [683, 128] width 660 height 37
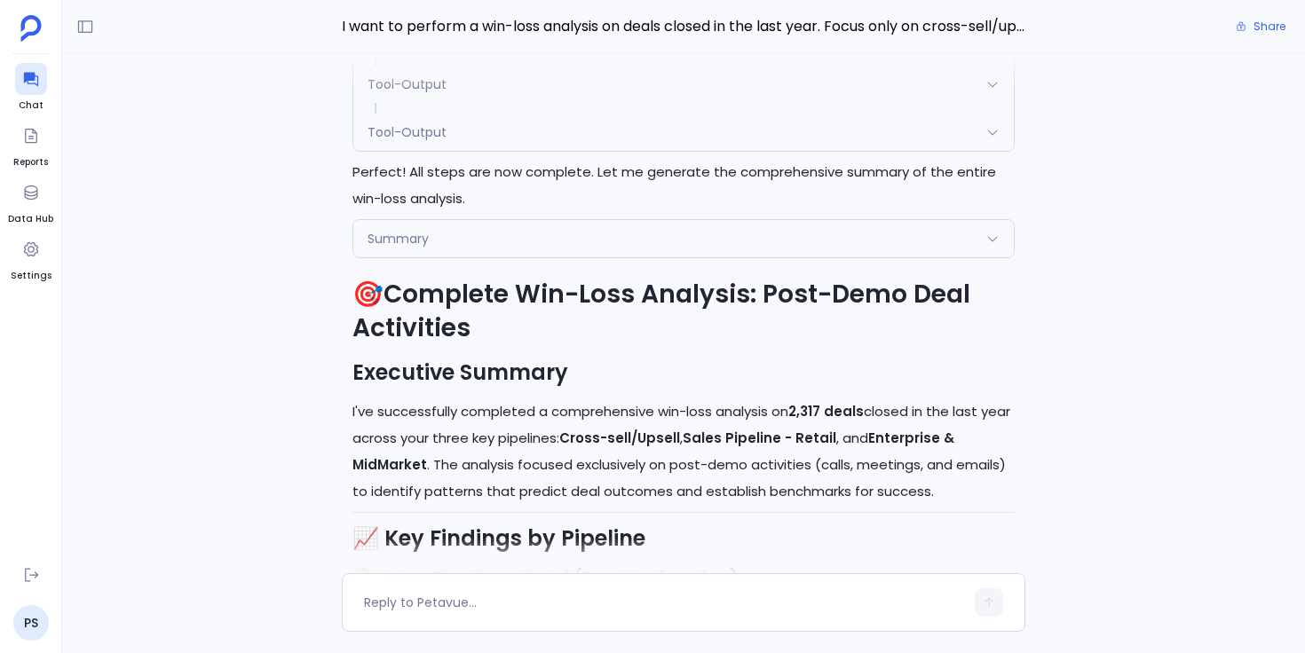
scroll to position [-2582, 0]
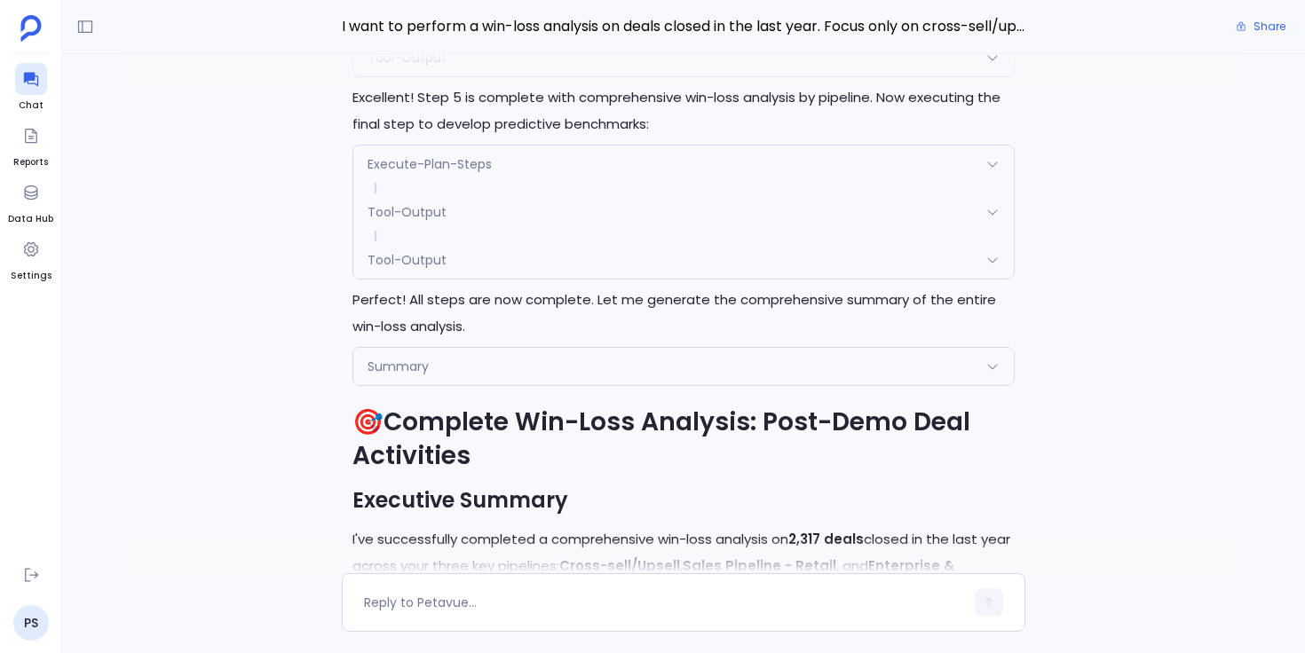
click at [583, 279] on div "Tool-Output" at bounding box center [683, 259] width 660 height 37
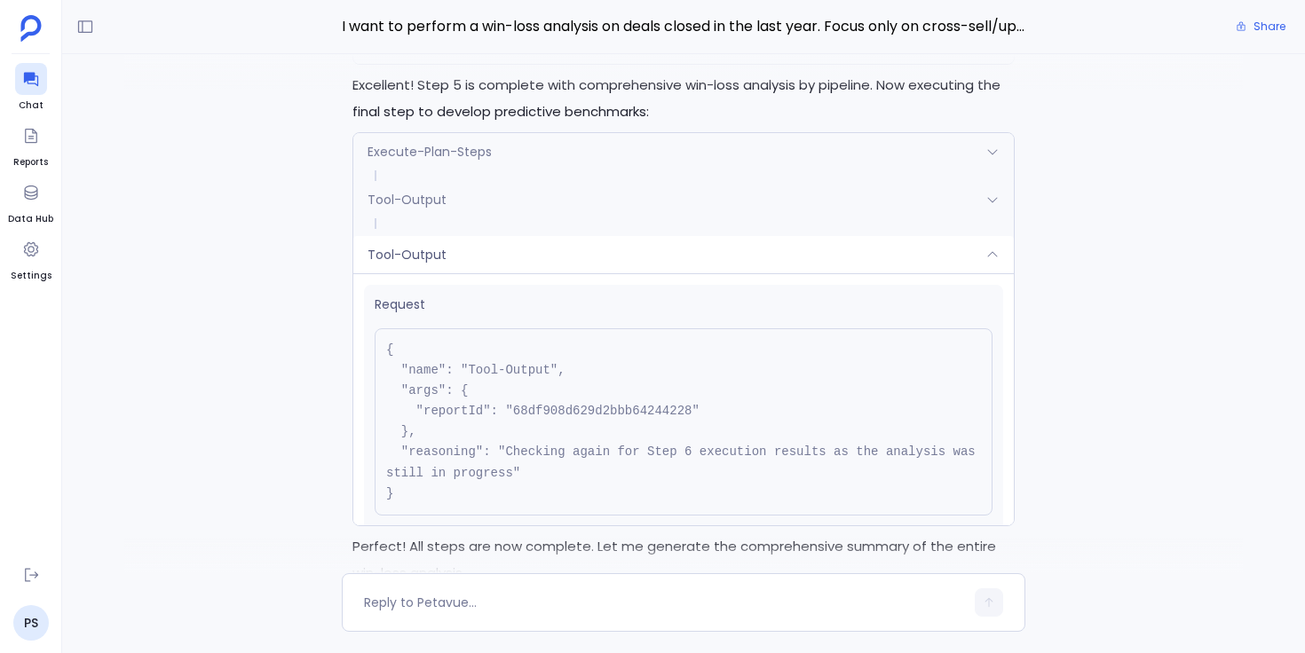
scroll to position [-2841, 0]
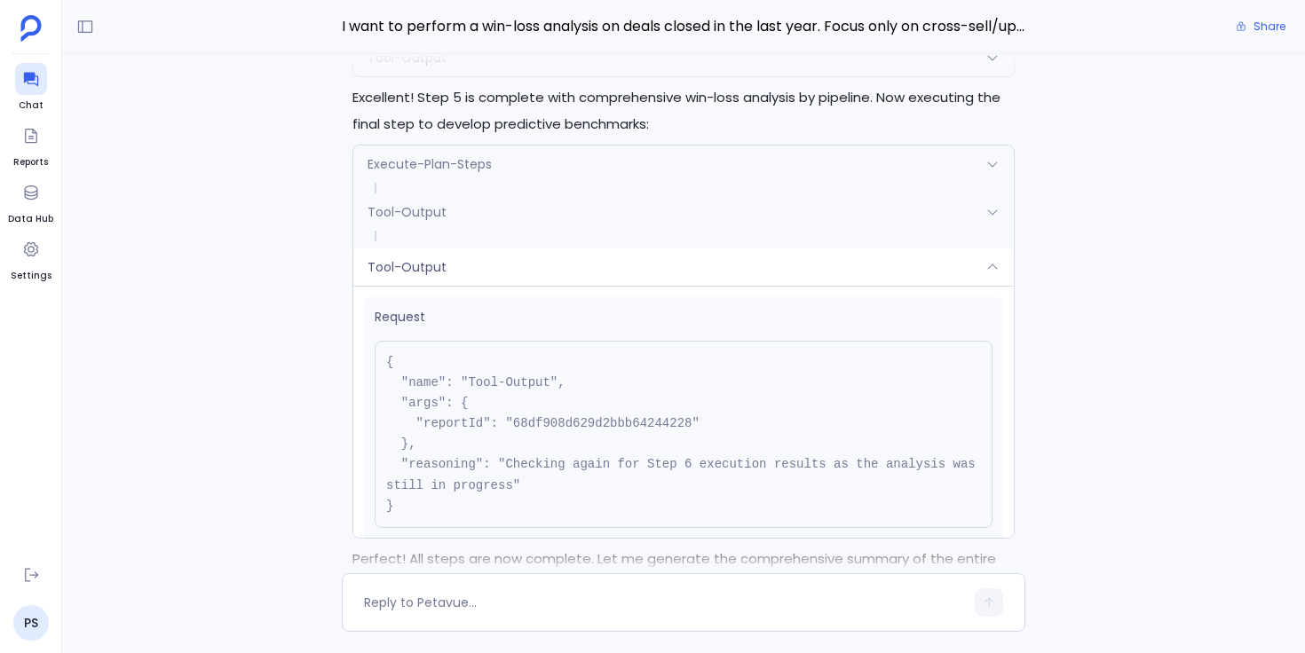
click at [557, 449] on pre "{ "name": "Tool-Output", "args": { "reportId": "68df908d629d2bbb64244228" }, "r…" at bounding box center [684, 434] width 618 height 187
click at [566, 286] on div "Tool-Output" at bounding box center [683, 267] width 660 height 37
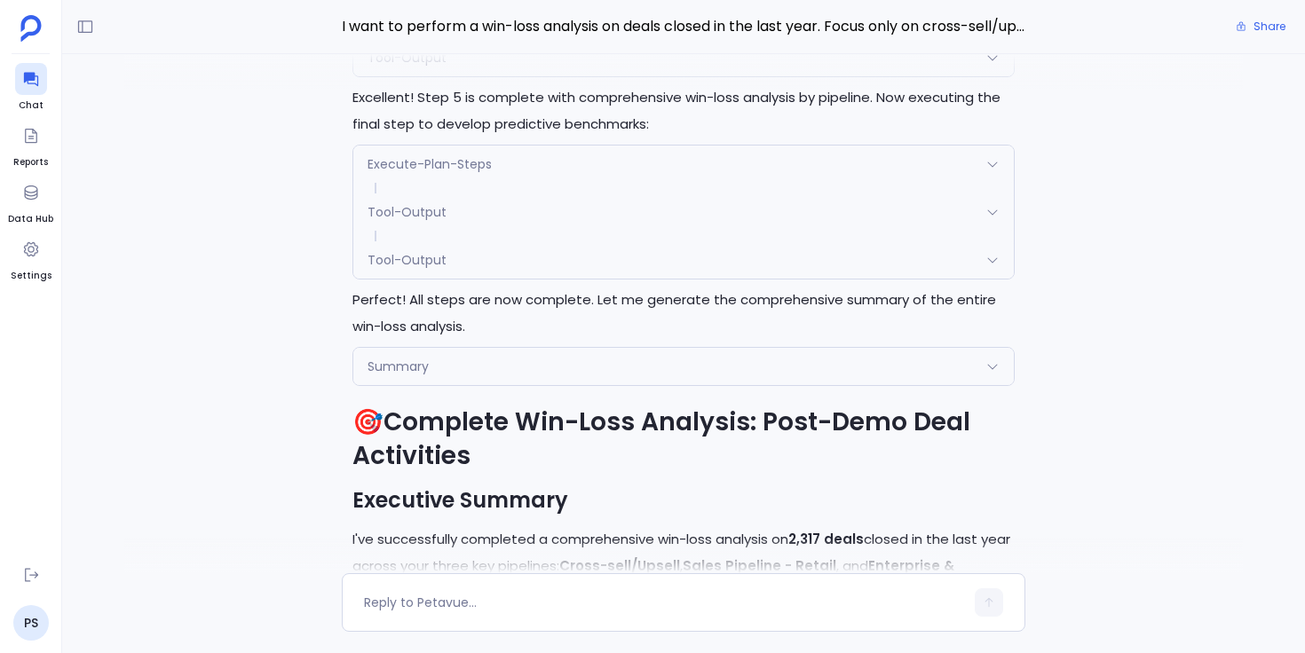
click at [591, 183] on div "Execute-Plan-Steps" at bounding box center [683, 164] width 660 height 37
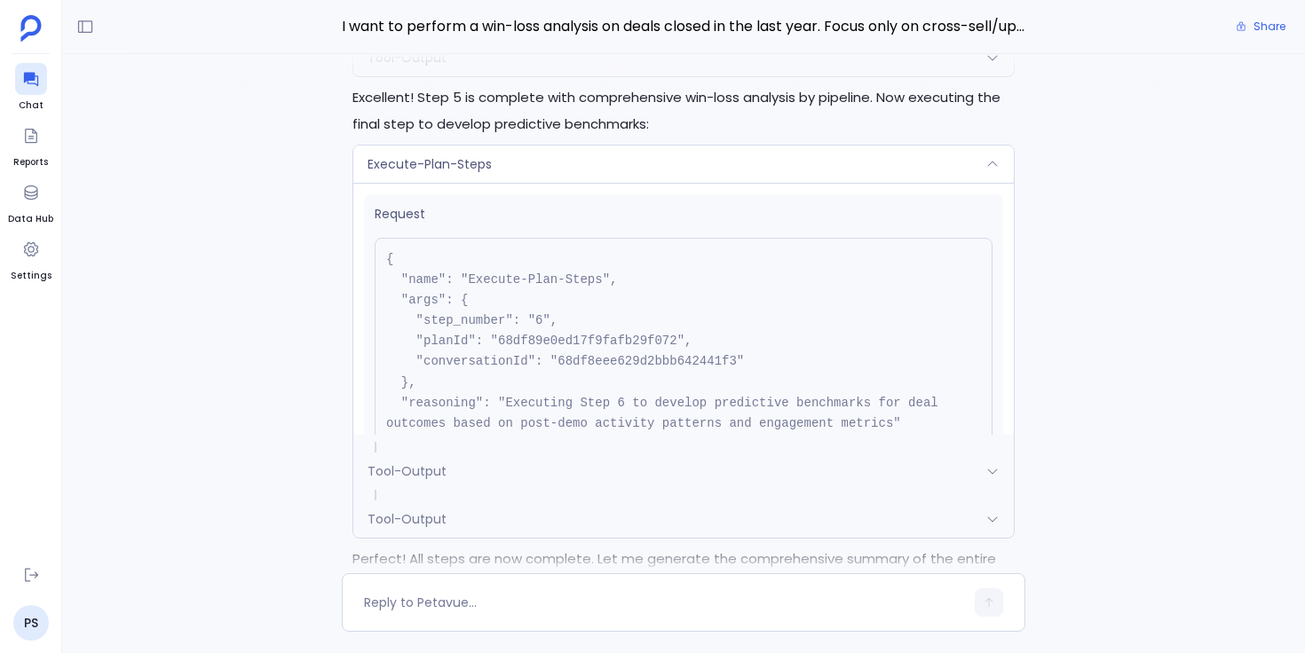
click at [589, 383] on pre "{ "name": "Execute-Plan-Steps", "args": { "step_number": "6", "planId": "68df89…" at bounding box center [684, 352] width 618 height 228
copy pre "68df8eee629d2bbb642441f3"
click at [591, 174] on div "Execute-Plan-Steps" at bounding box center [683, 164] width 660 height 37
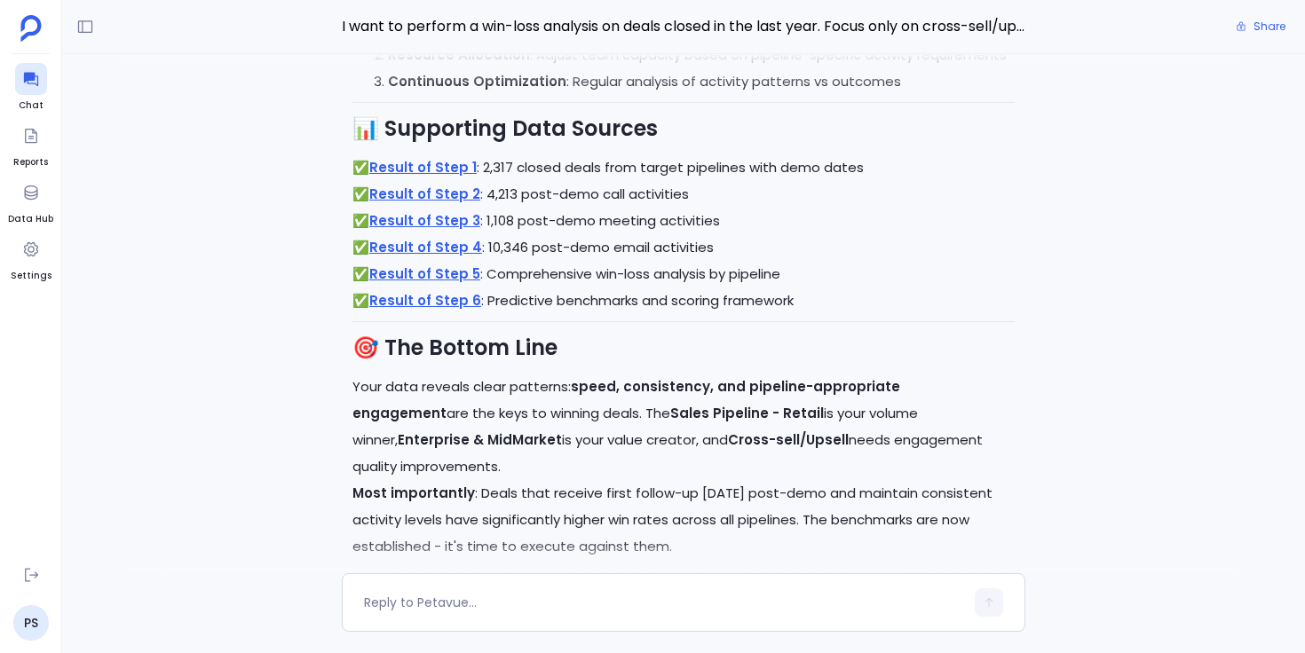
scroll to position [0, 0]
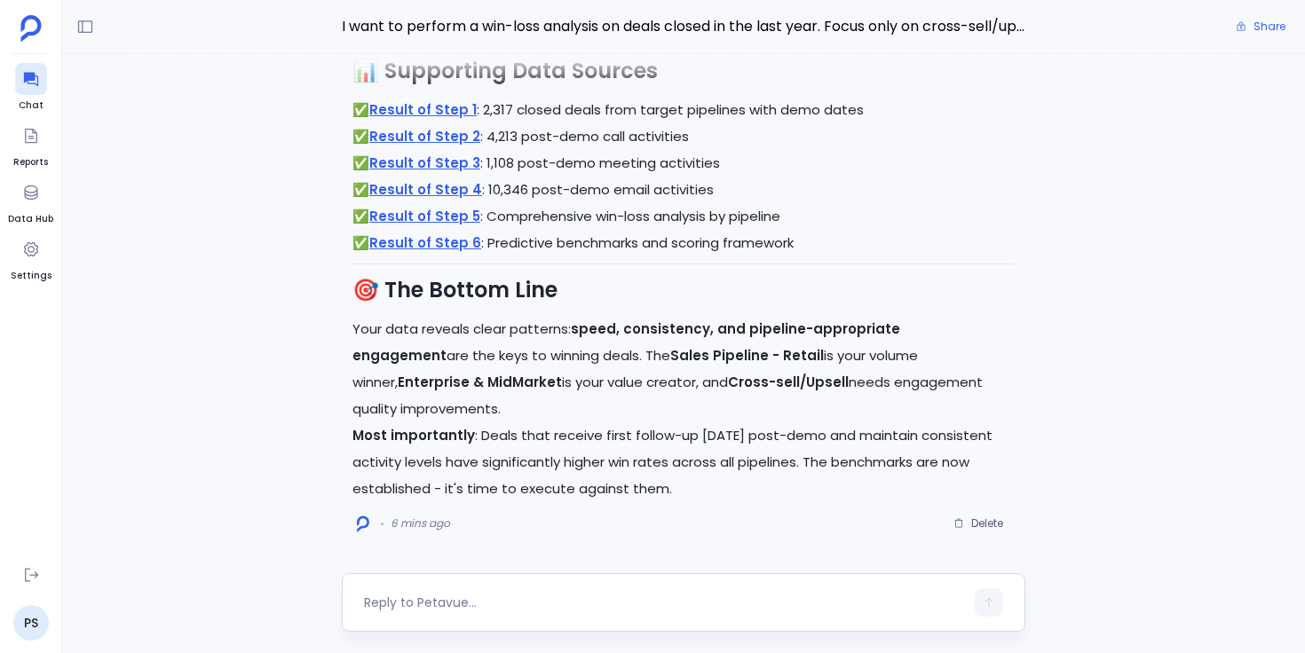
click at [440, 600] on textarea at bounding box center [664, 603] width 600 height 18
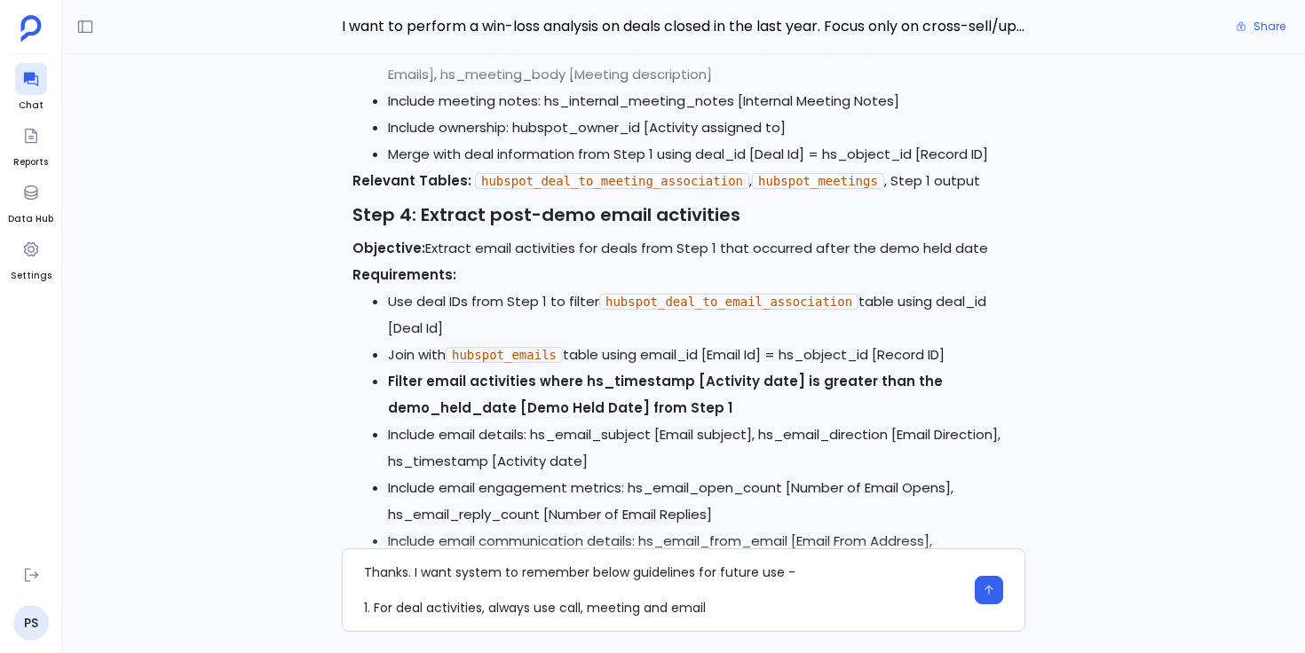
scroll to position [-6620, 0]
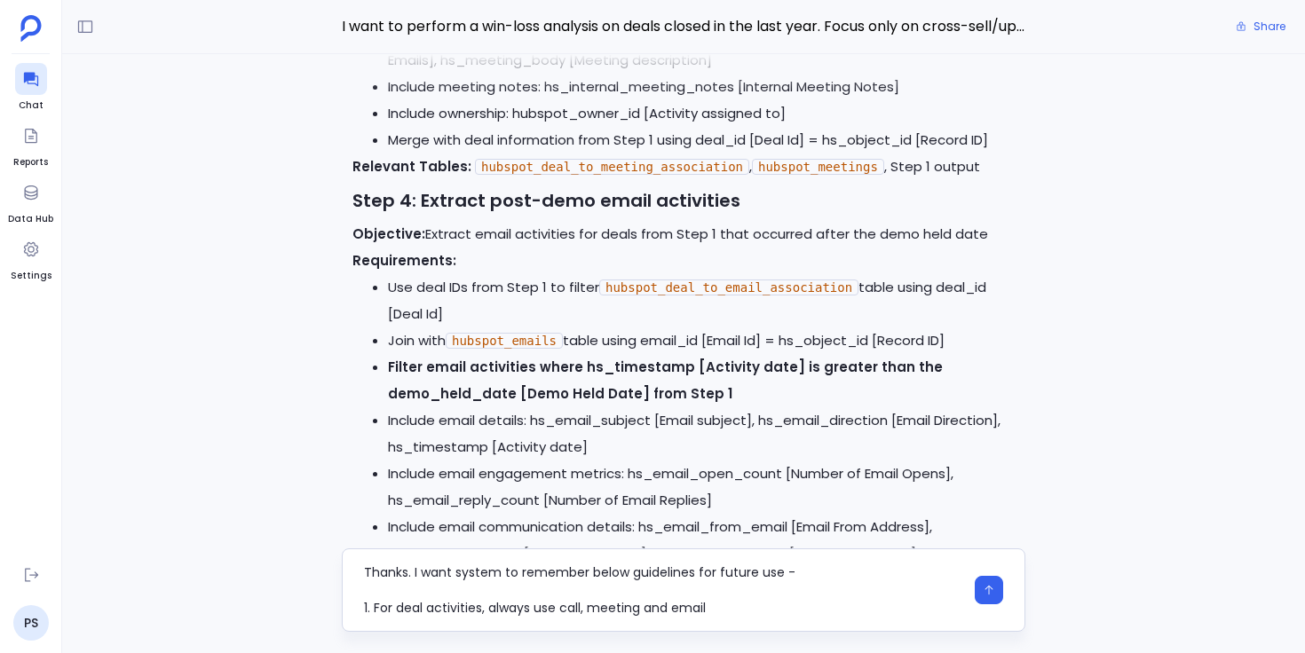
click at [560, 607] on textarea "Thanks. I want system to remember below guidelines for future use - 1. For deal…" at bounding box center [664, 590] width 600 height 53
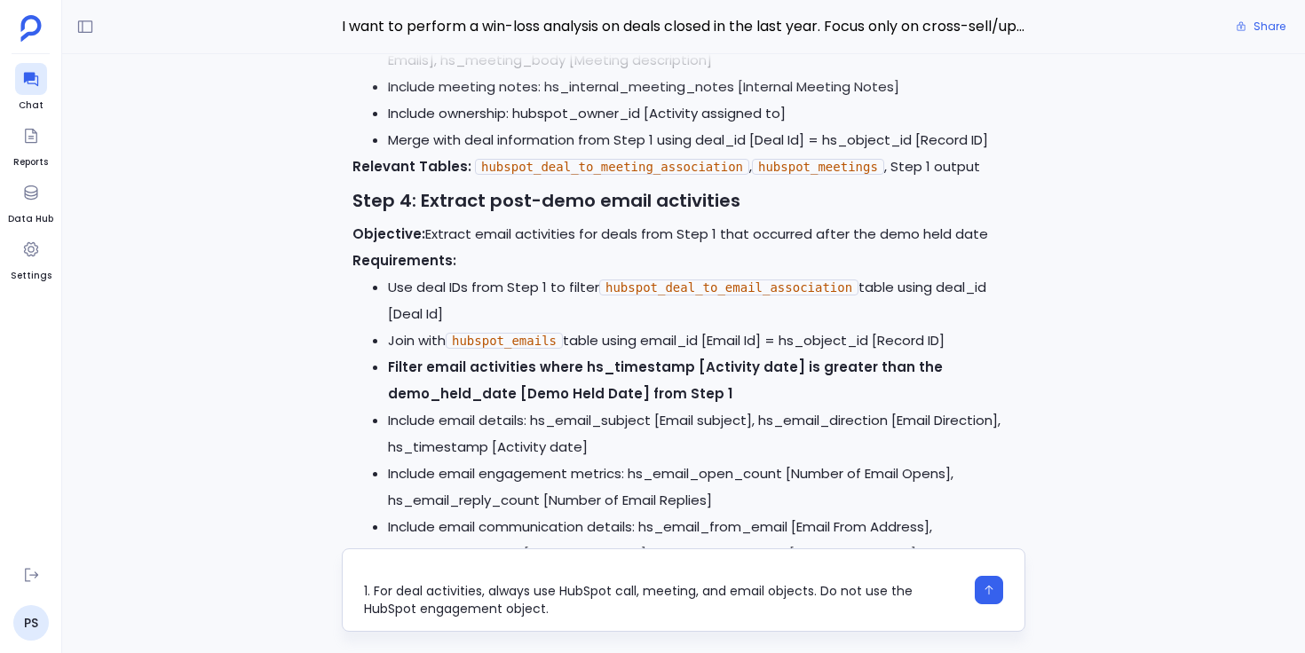
click at [708, 612] on textarea "Thanks. I want system to remember below guidelines for future use - 1. For deal…" at bounding box center [664, 590] width 600 height 53
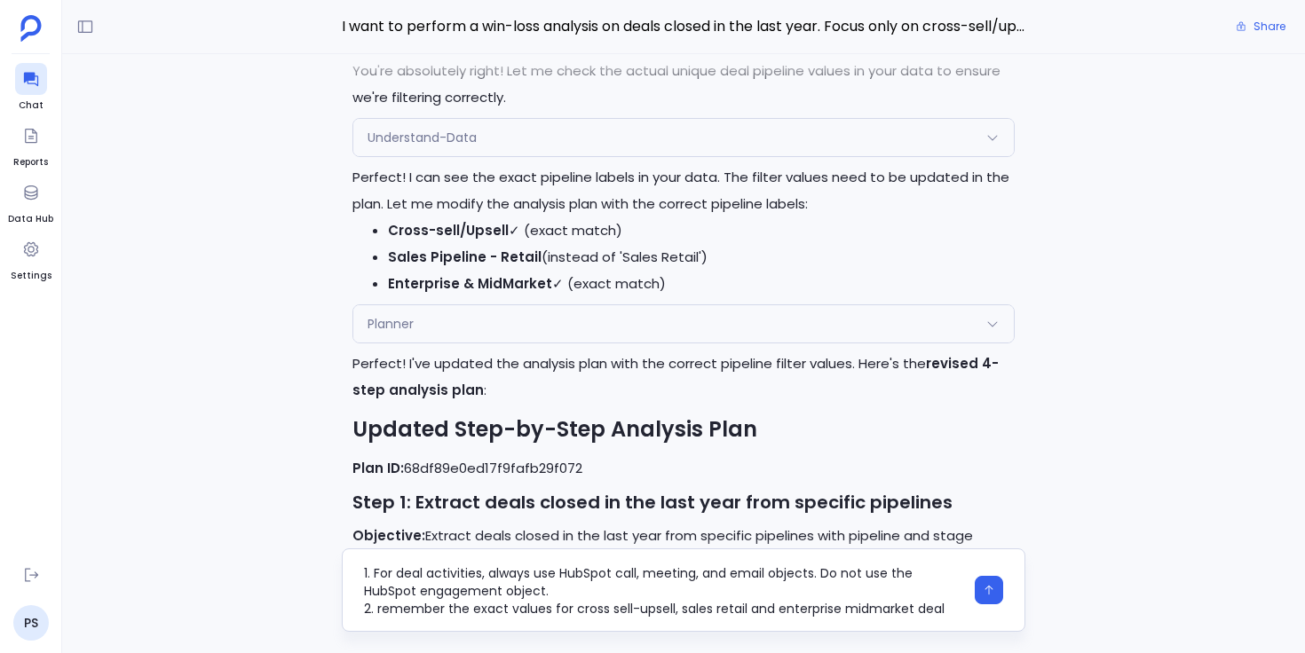
scroll to position [52, 0]
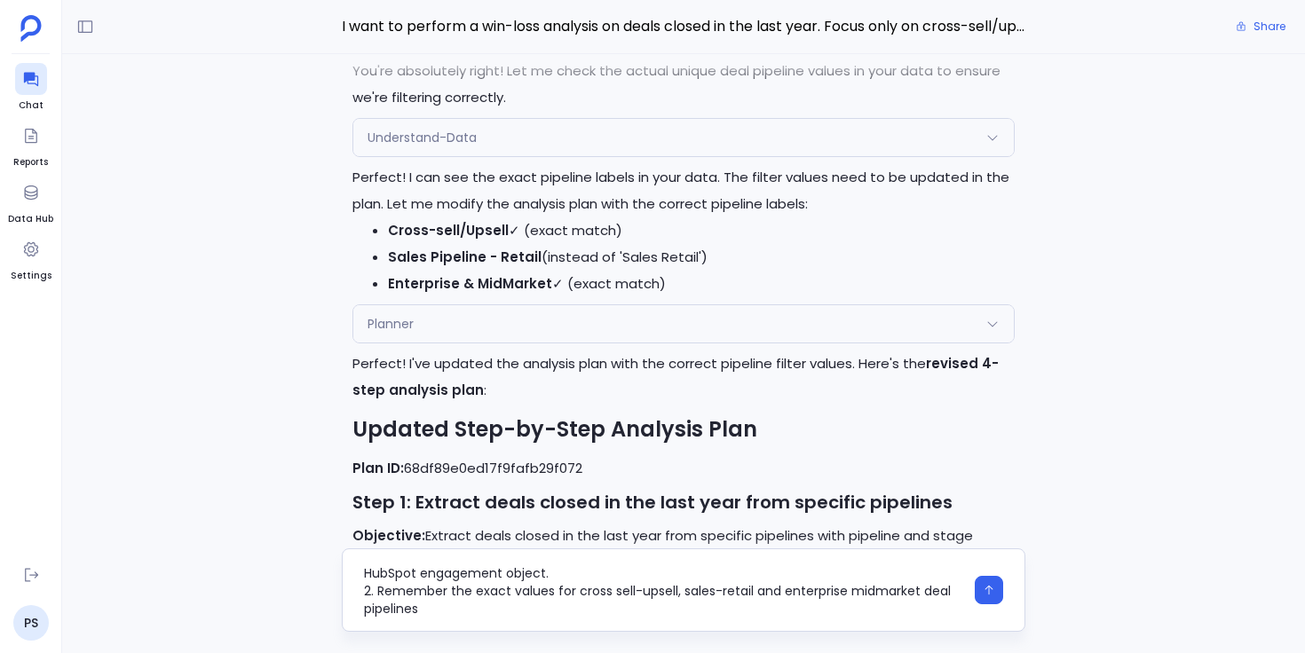
click at [875, 592] on textarea "Thanks. I want system to remember below guidelines for future use - 1. For deal…" at bounding box center [664, 590] width 600 height 53
type textarea "Thanks. I want system to remember below guidelines for future use - 1. For deal…"
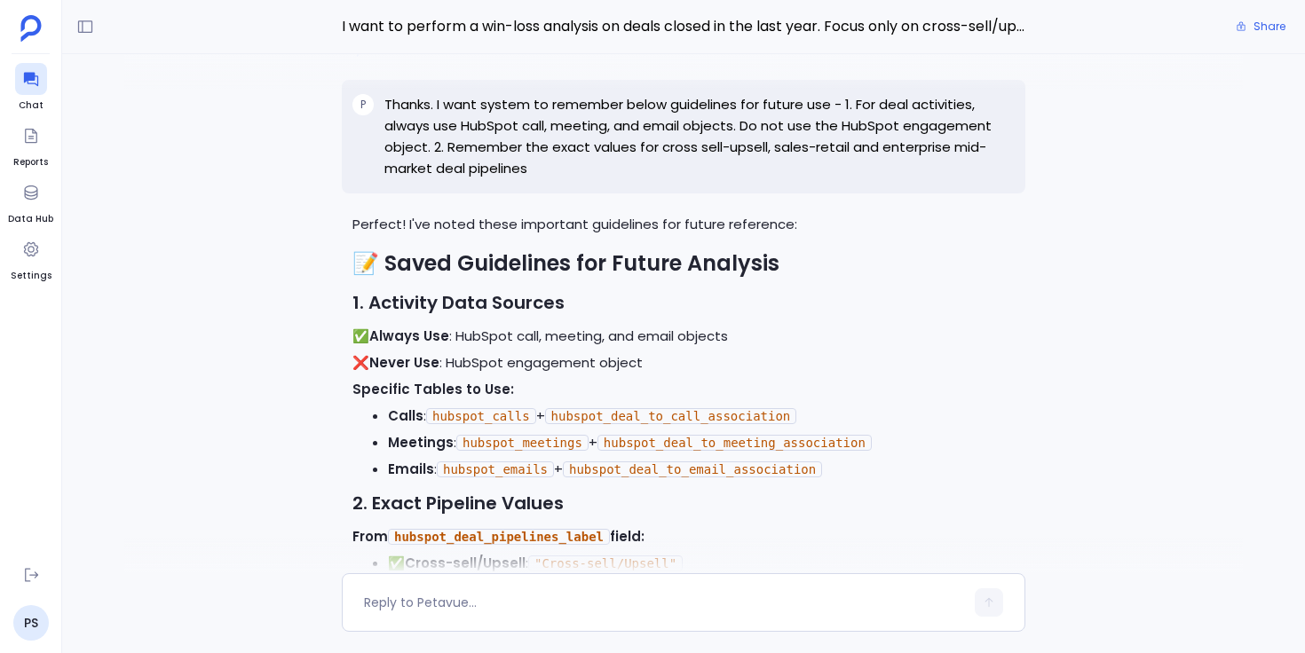
scroll to position [-212, 0]
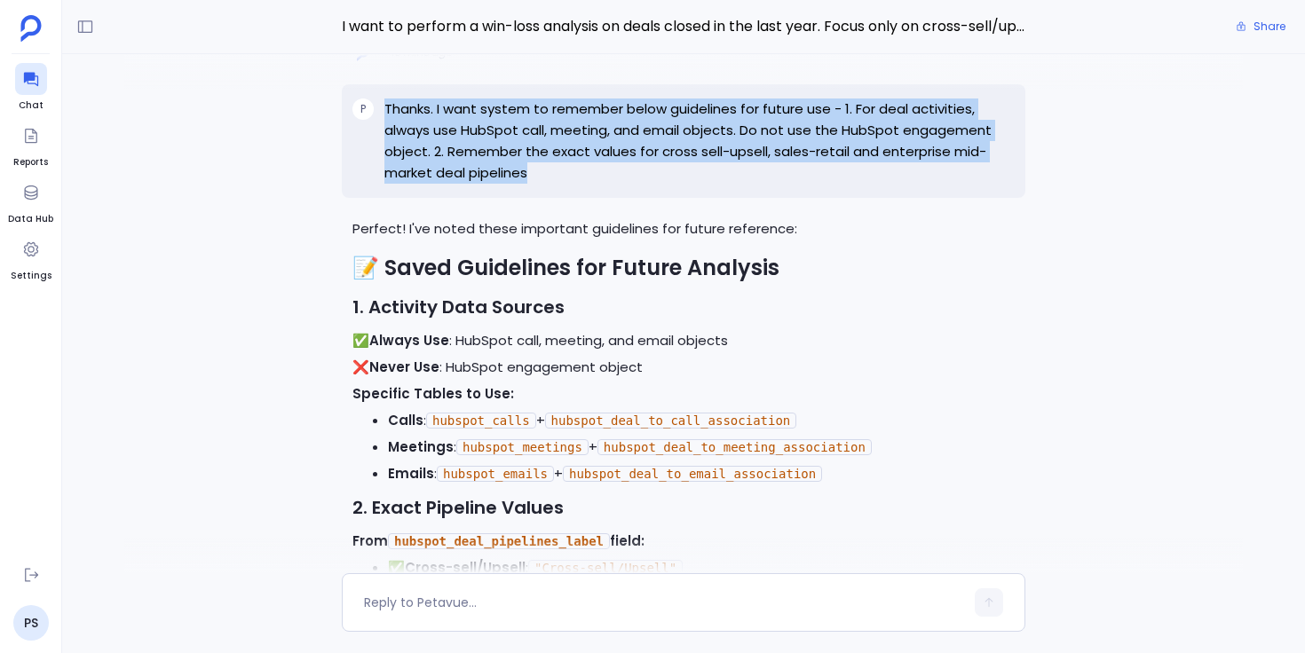
drag, startPoint x: 535, startPoint y: 171, endPoint x: 385, endPoint y: 109, distance: 162.4
click at [386, 109] on p "Thanks. I want system to remember below guidelines for future use - 1. For deal…" at bounding box center [699, 141] width 630 height 85
copy p "Thanks. I want system to remember below guidelines for future use - 1. For deal…"
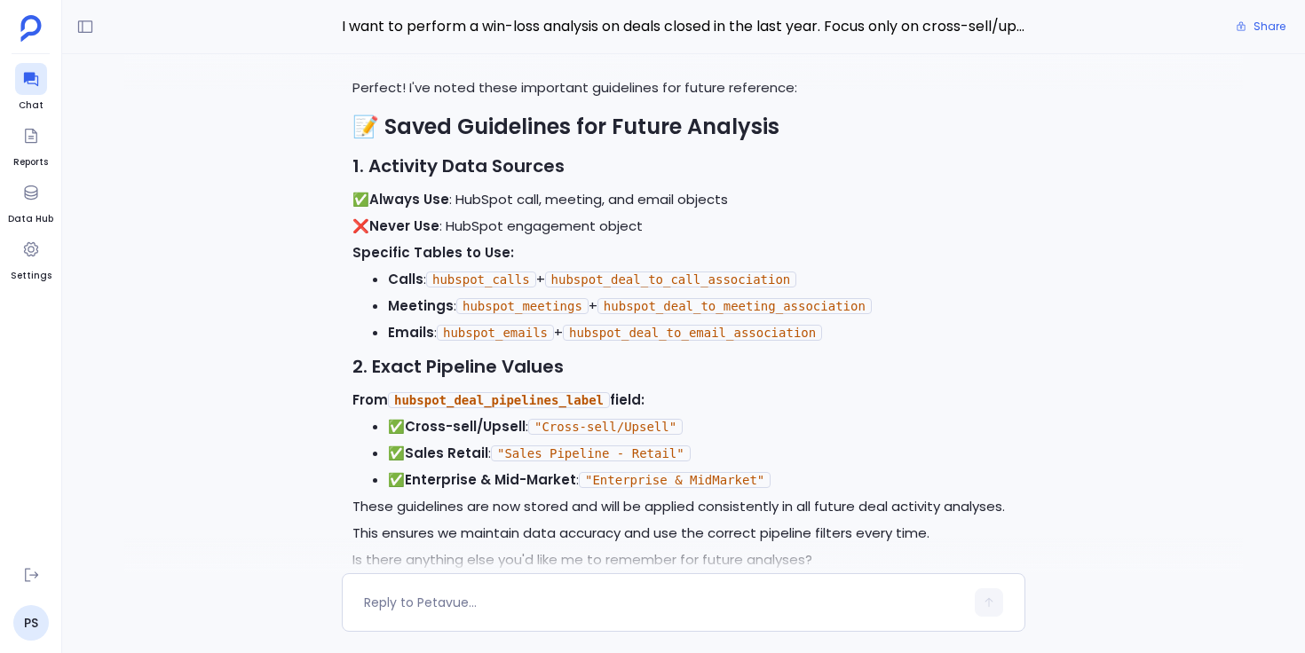
scroll to position [0, 0]
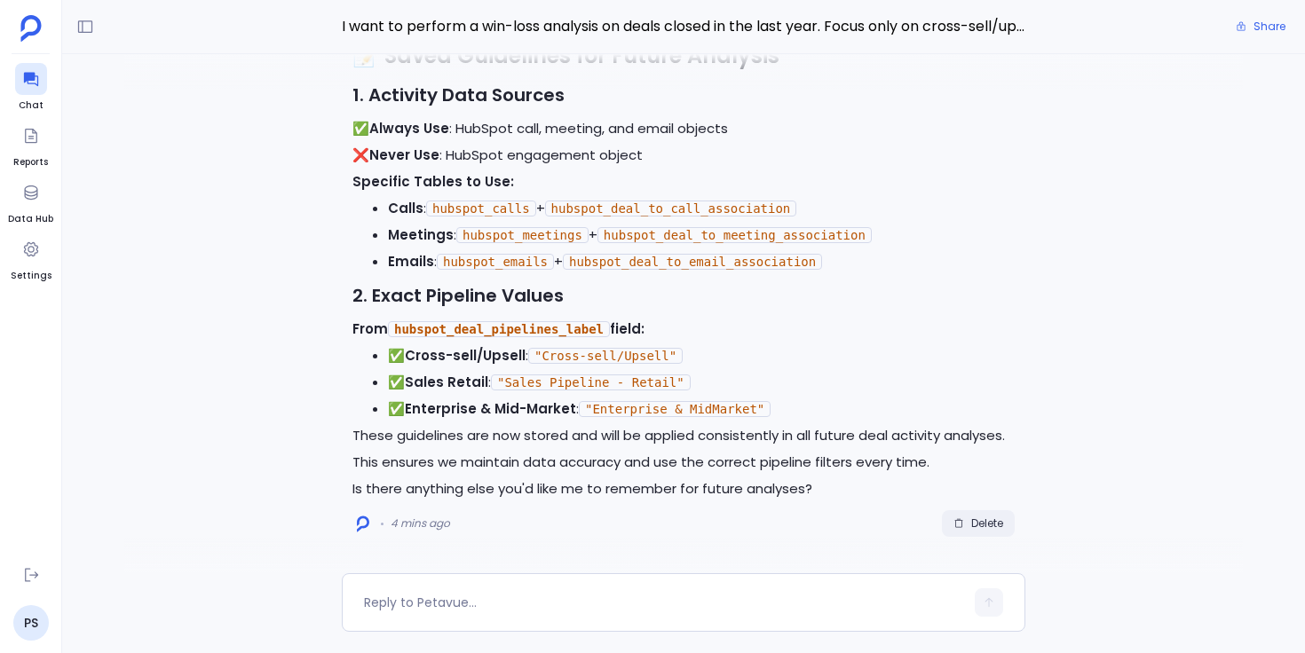
click at [981, 522] on span "Delete" at bounding box center [987, 524] width 32 height 14
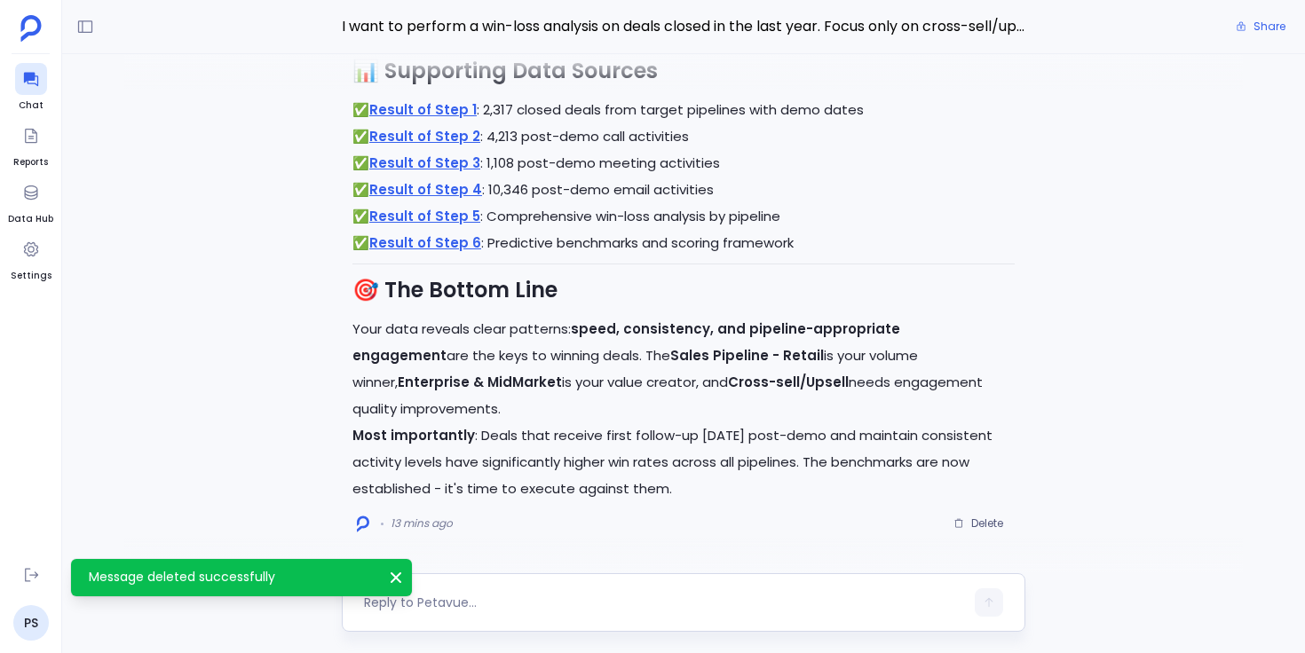
click at [521, 610] on textarea at bounding box center [664, 603] width 600 height 18
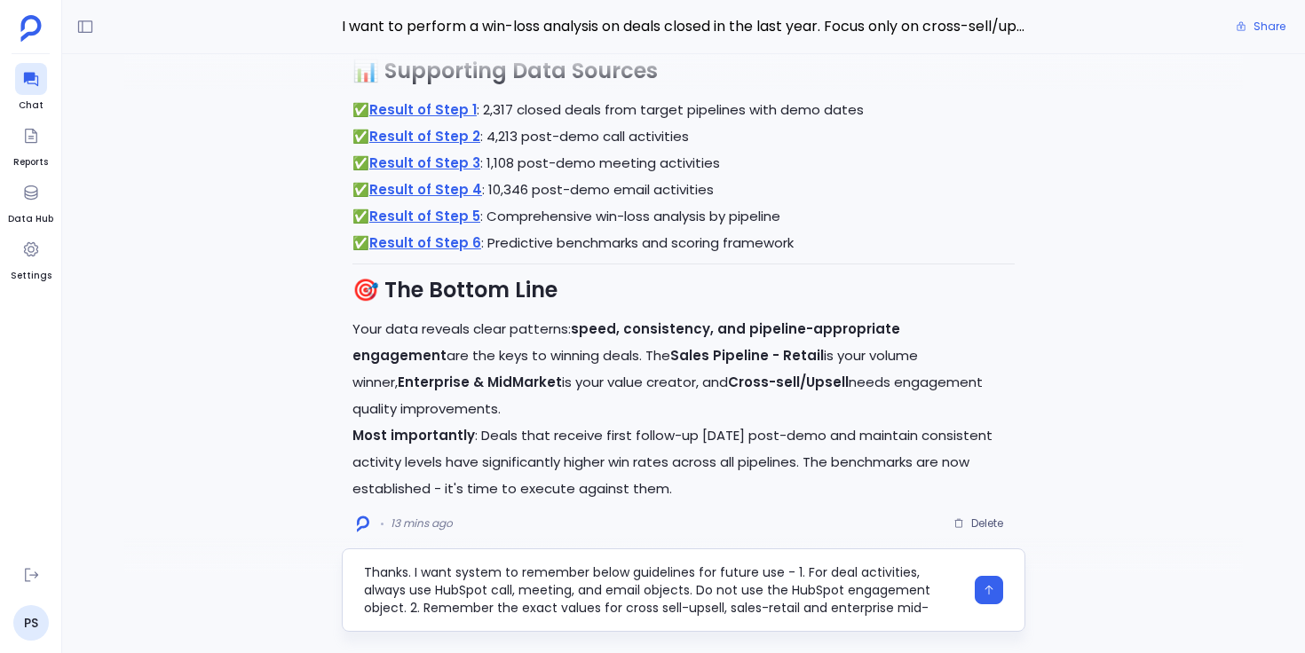
click at [692, 574] on textarea "Thanks. I want system to remember below guidelines for future use - 1. For deal…" at bounding box center [664, 590] width 600 height 53
click at [418, 609] on textarea "Thanks. I want system to remember below guidelines as definition - a) For deal …" at bounding box center [664, 590] width 600 height 53
click at [726, 613] on textarea "Thanks. I want system to remember below guidelines as definition - a) For deal …" at bounding box center [664, 590] width 600 height 53
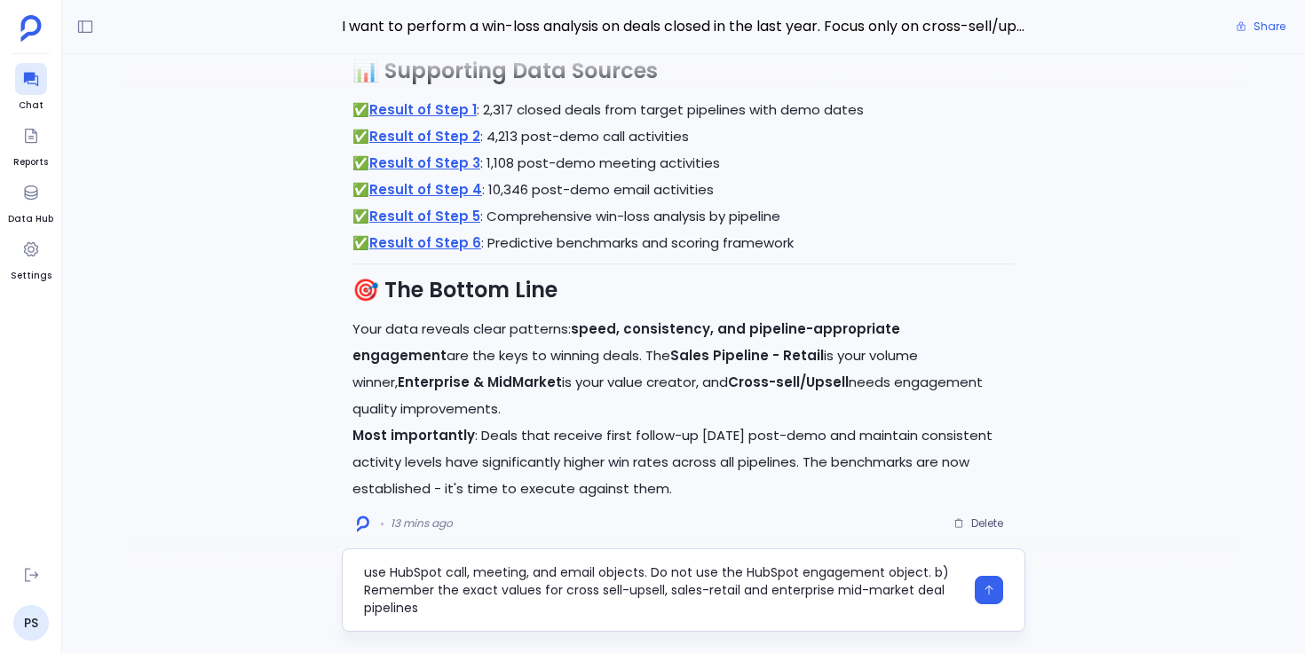
type textarea "Thanks. I want system to remember below guidelines as definition - a) For deal …"
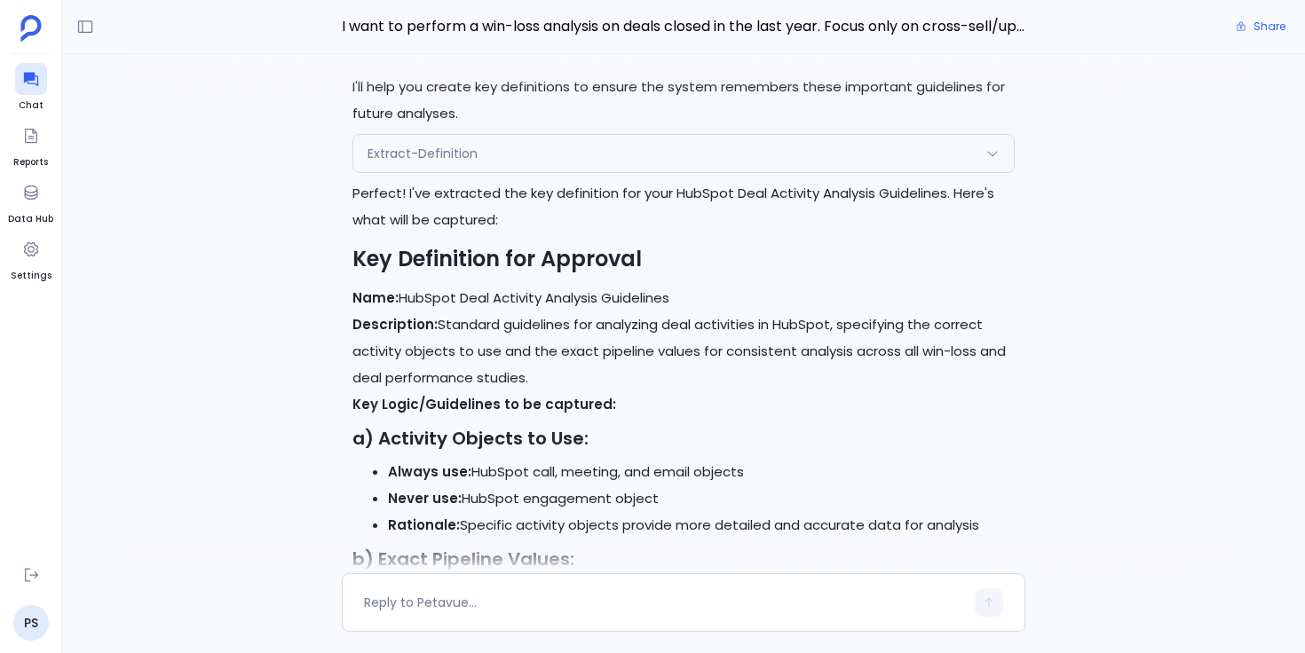
scroll to position [-292, 0]
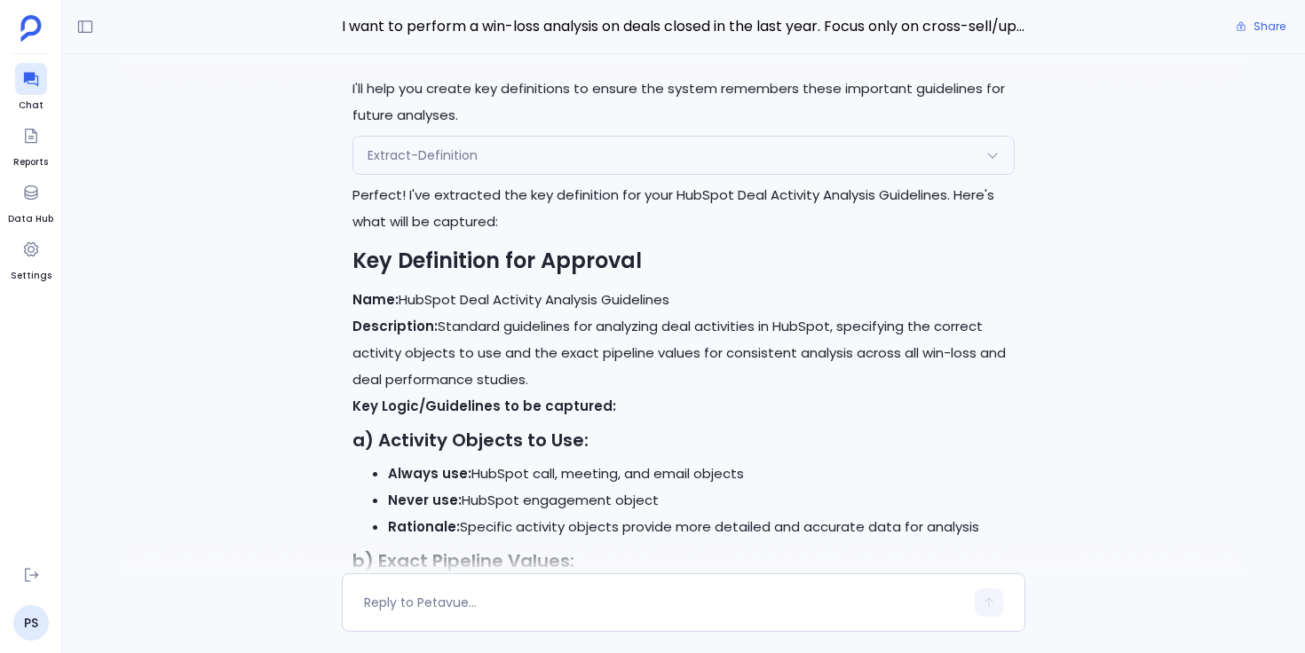
click at [534, 161] on div "Extract-Definition" at bounding box center [683, 155] width 660 height 37
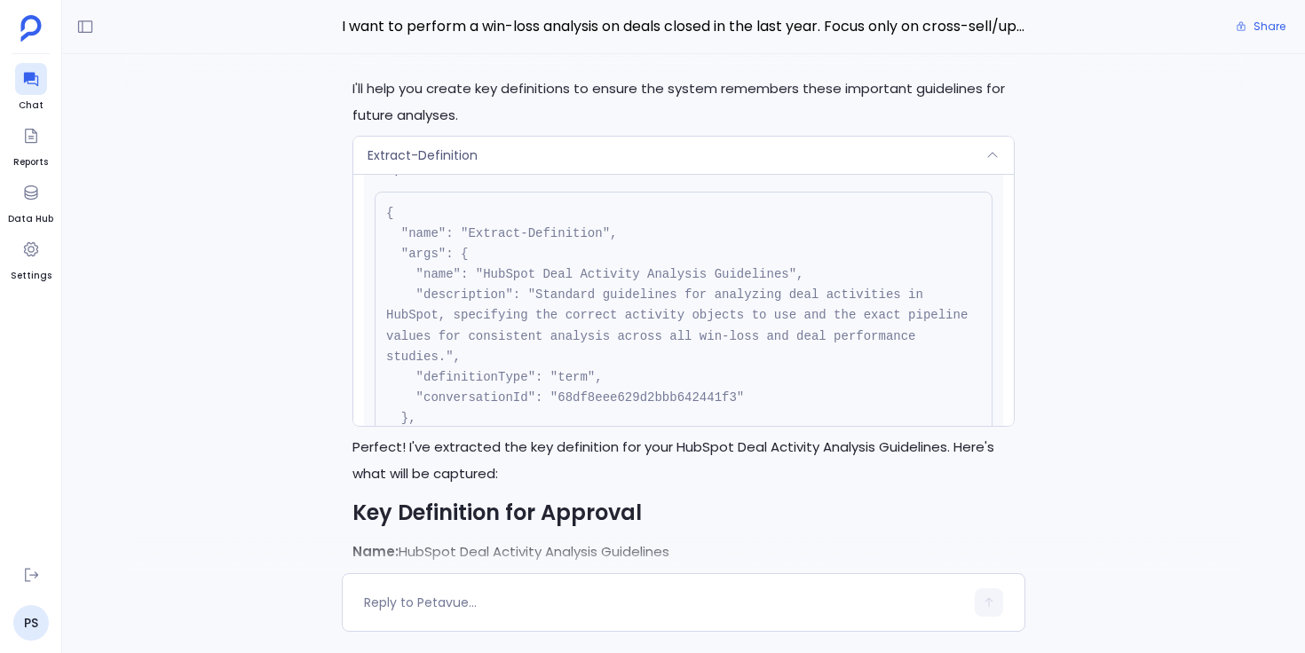
scroll to position [40, 0]
click at [591, 154] on div "Extract-Definition" at bounding box center [683, 155] width 660 height 37
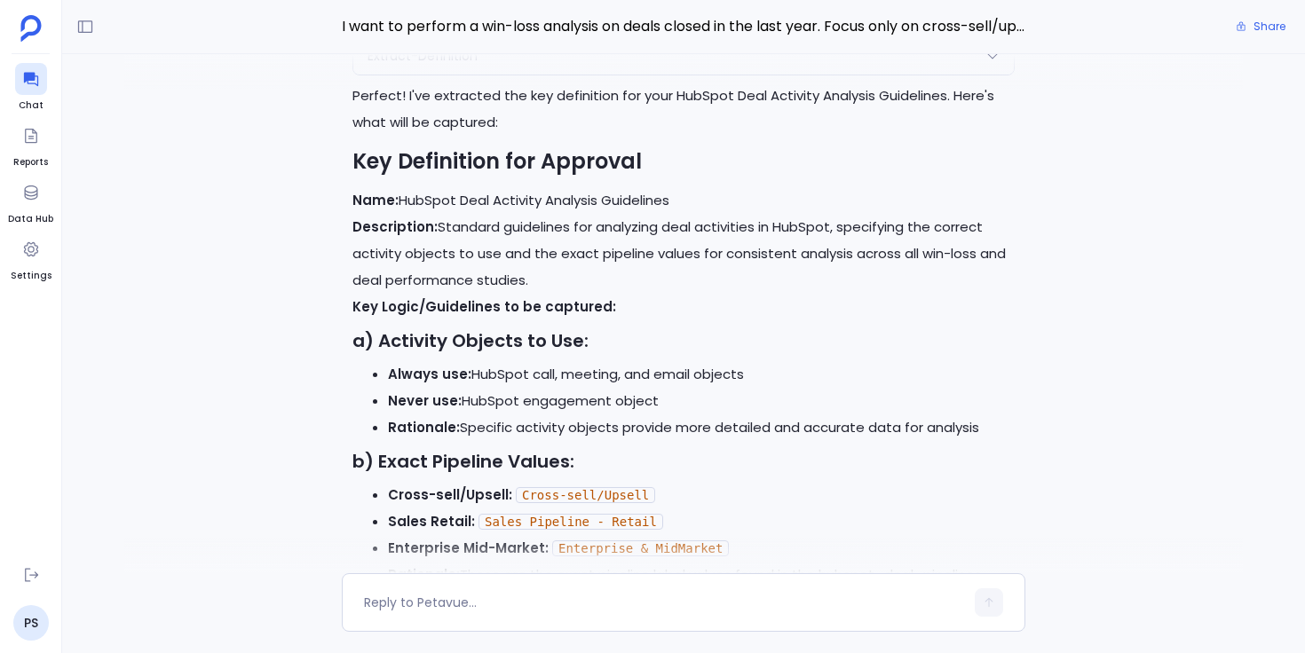
scroll to position [-191, 0]
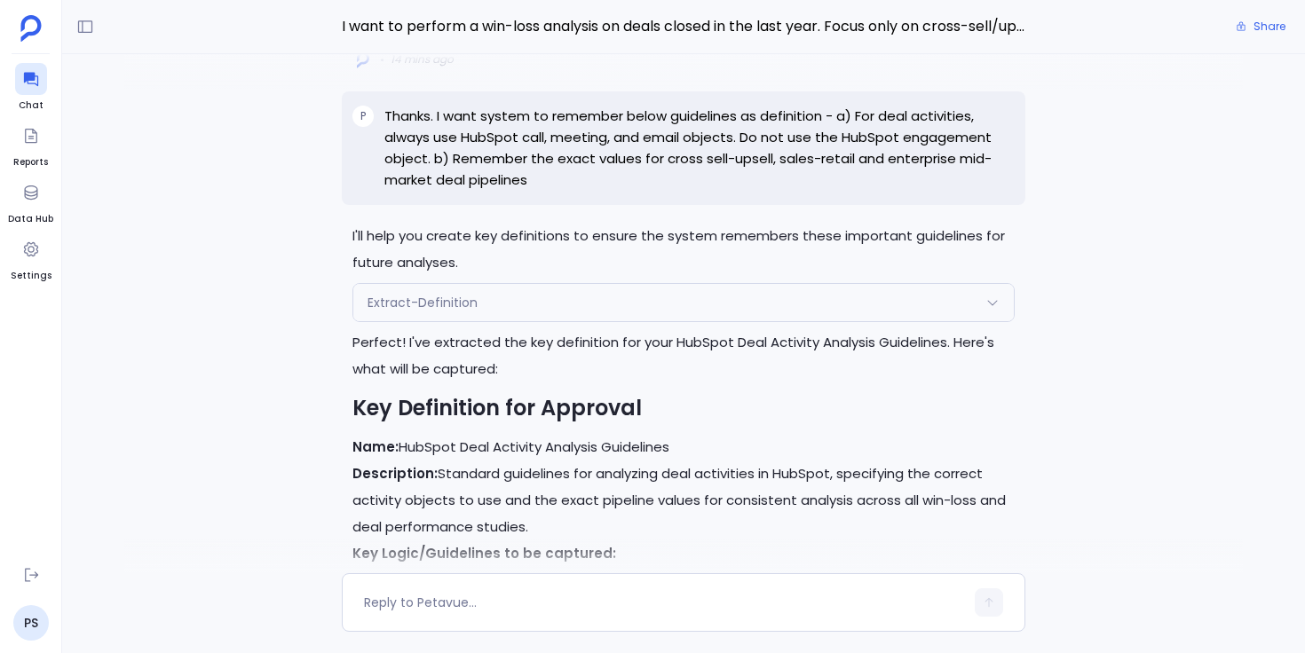
click at [423, 296] on span "Extract-Definition" at bounding box center [423, 303] width 110 height 18
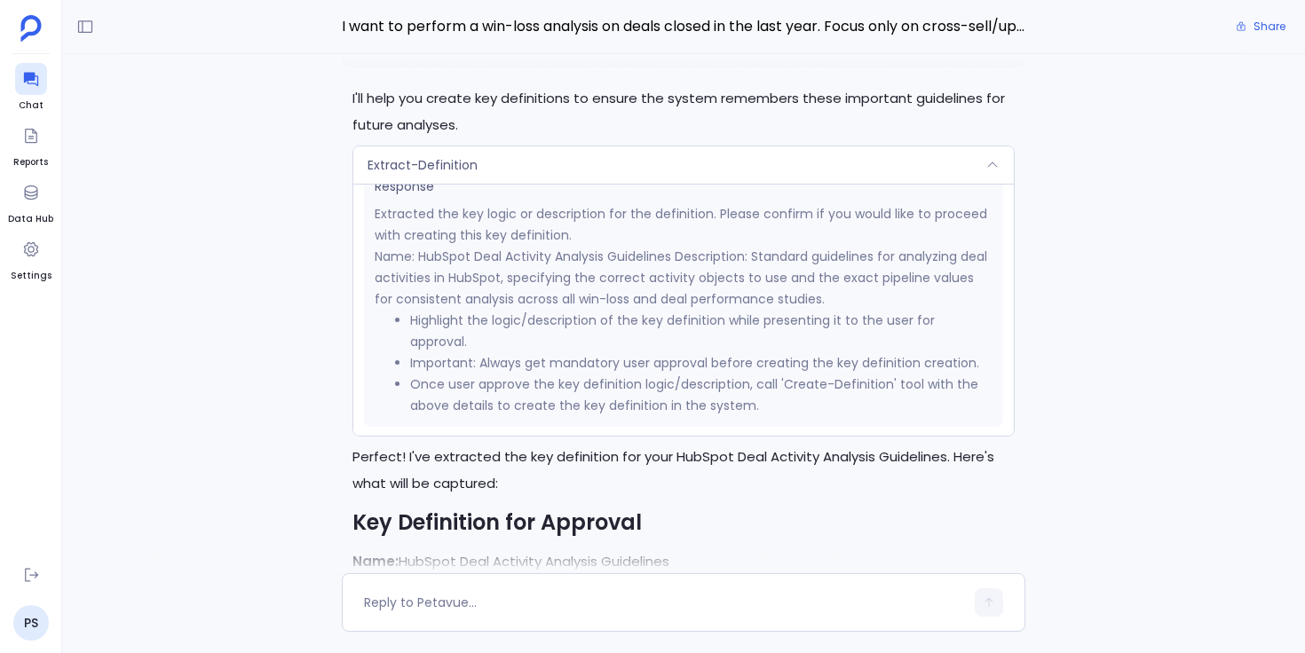
scroll to position [432, 0]
click at [635, 158] on div "Extract-Definition" at bounding box center [683, 164] width 660 height 37
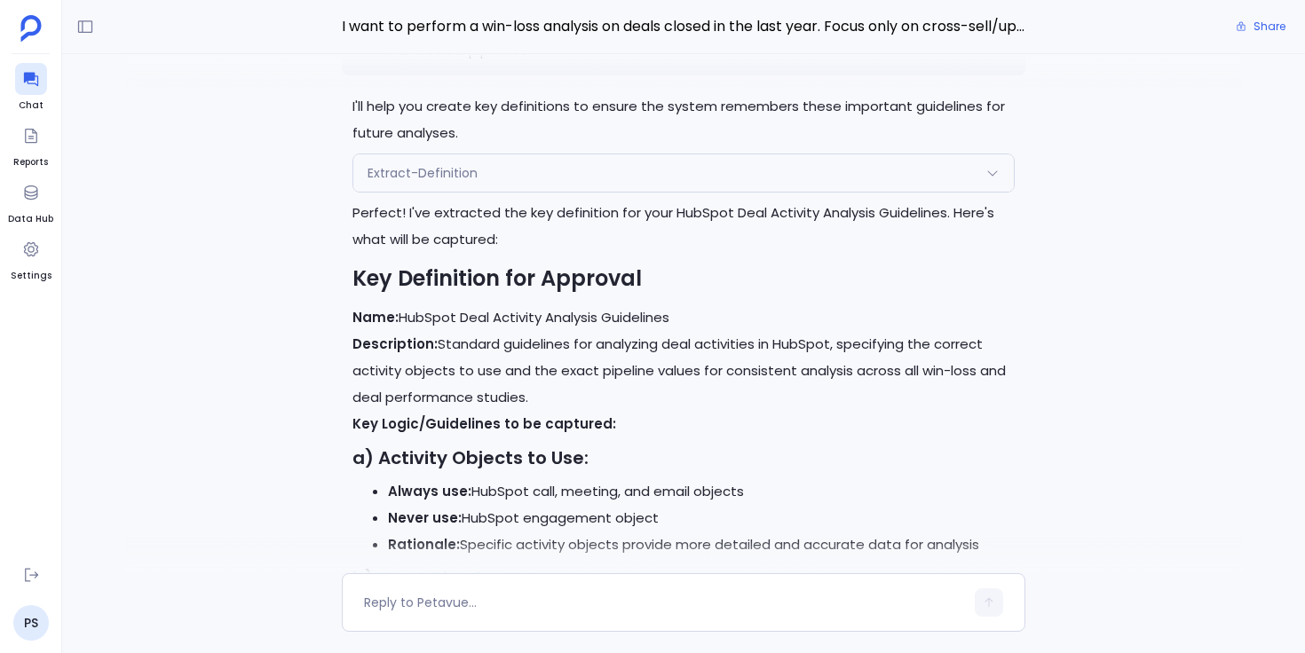
scroll to position [-302, 0]
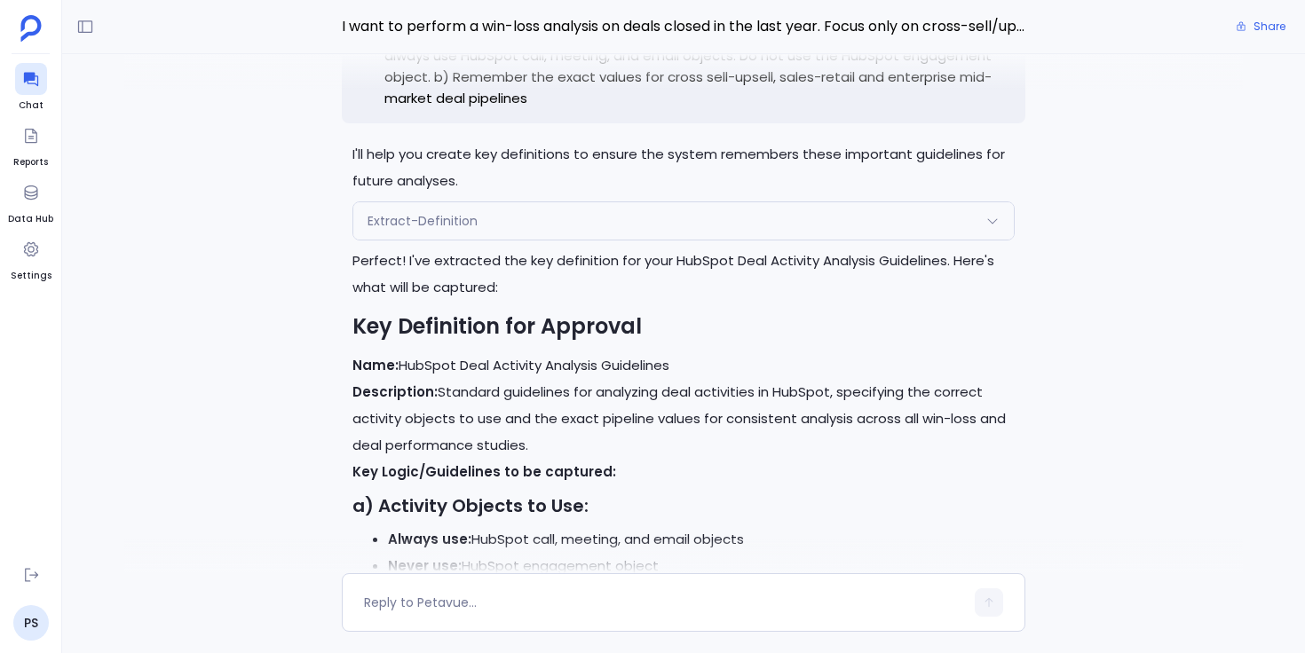
click at [454, 218] on span "Extract-Definition" at bounding box center [423, 221] width 110 height 18
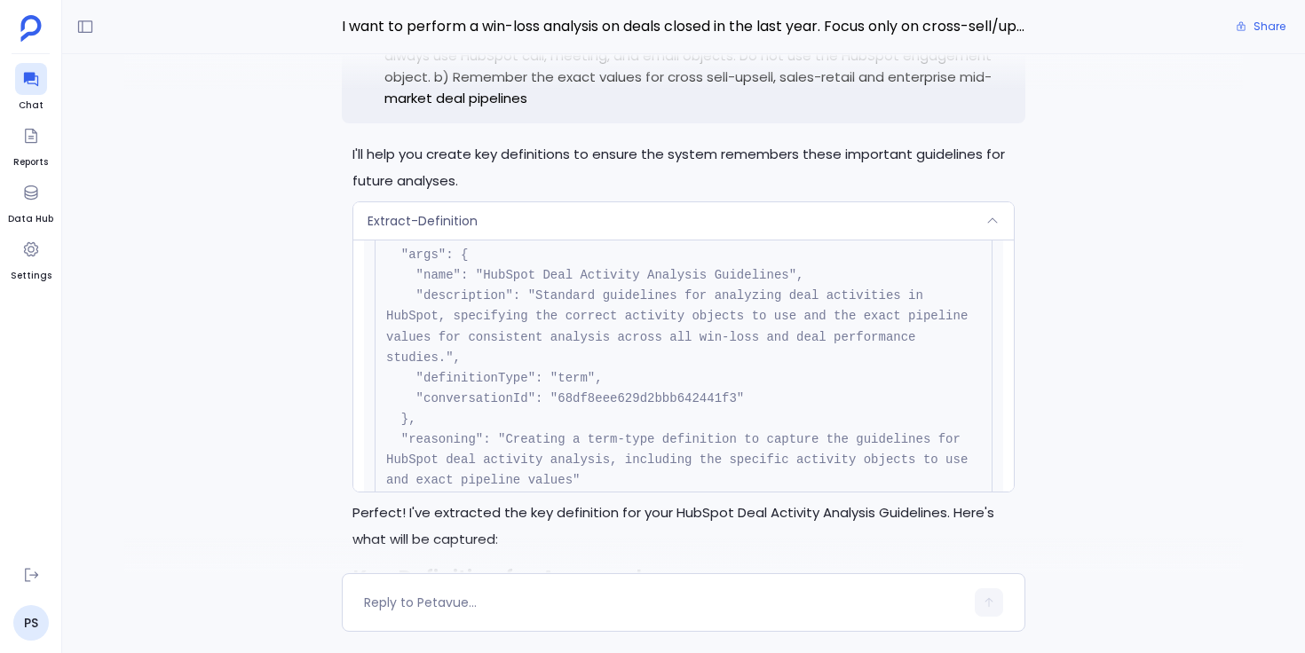
scroll to position [101, 0]
click at [520, 223] on div "Extract-Definition" at bounding box center [683, 220] width 660 height 37
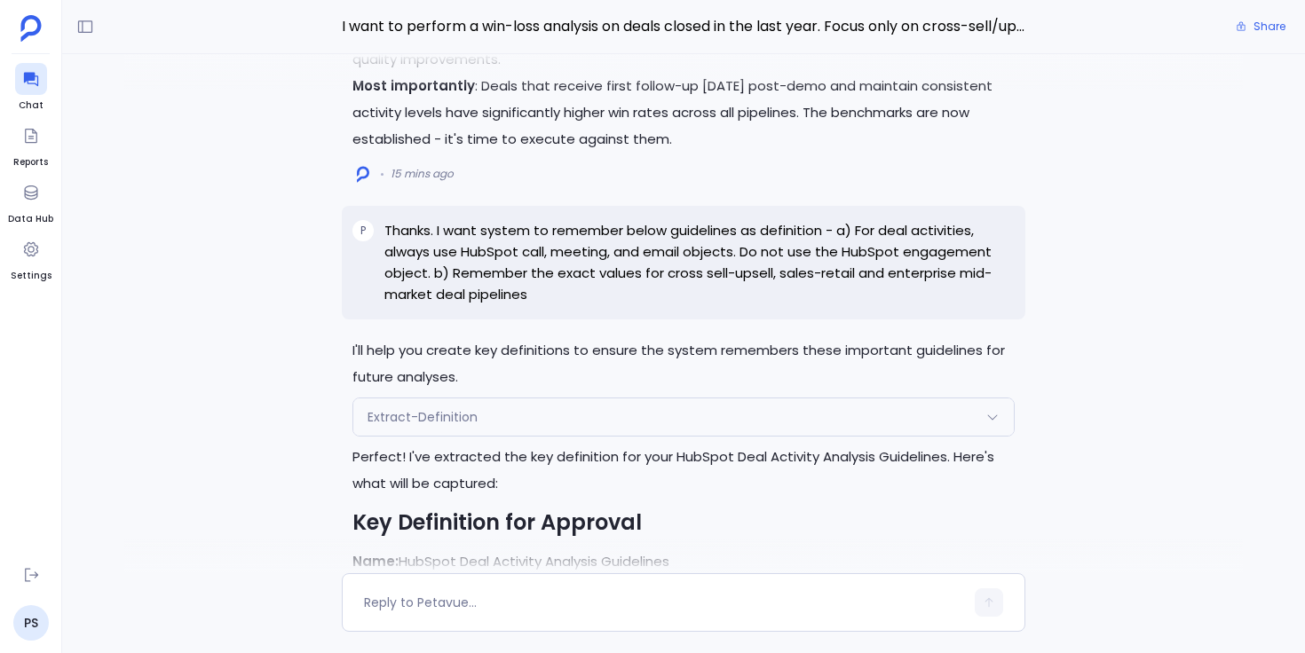
scroll to position [-553, 0]
drag, startPoint x: 525, startPoint y: 252, endPoint x: 682, endPoint y: 258, distance: 157.3
click at [682, 258] on p "Thanks. I want system to remember below guidelines as definition - a) For deal …" at bounding box center [699, 261] width 630 height 85
click at [877, 251] on p "Thanks. I want system to remember below guidelines as definition - a) For deal …" at bounding box center [699, 261] width 630 height 85
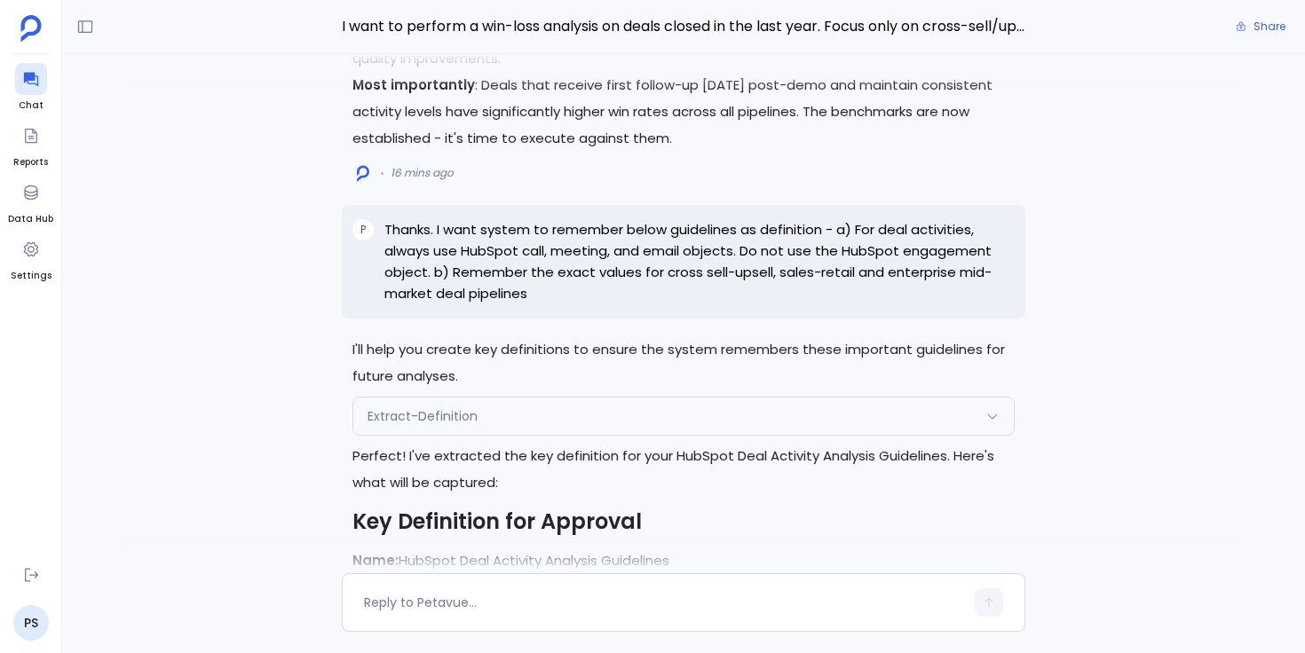
click at [620, 275] on p "Thanks. I want system to remember below guidelines as definition - a) For deal …" at bounding box center [699, 261] width 630 height 85
drag, startPoint x: 436, startPoint y: 295, endPoint x: 514, endPoint y: 295, distance: 78.1
click at [514, 295] on p "Thanks. I want system to remember below guidelines as definition - a) For deal …" at bounding box center [699, 261] width 630 height 85
click at [573, 297] on p "Thanks. I want system to remember below guidelines as definition - a) For deal …" at bounding box center [699, 261] width 630 height 85
drag, startPoint x: 663, startPoint y: 271, endPoint x: 700, endPoint y: 270, distance: 36.4
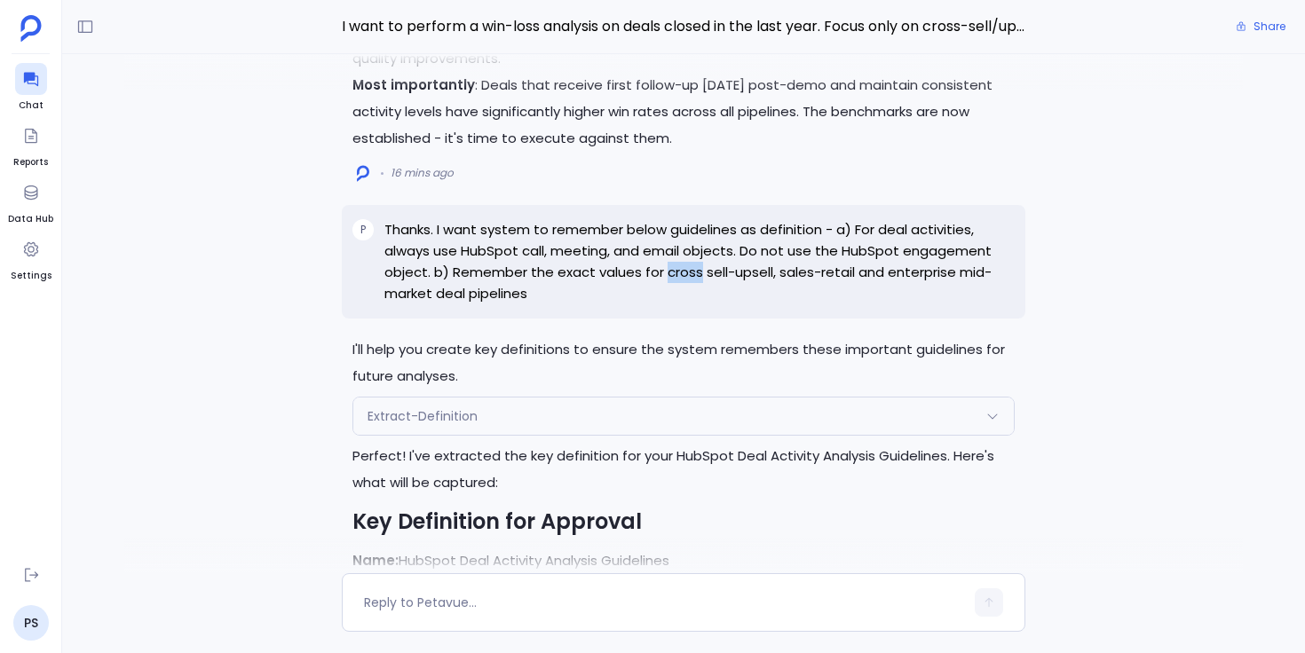
click at [700, 271] on p "Thanks. I want system to remember below guidelines as definition - a) For deal …" at bounding box center [699, 261] width 630 height 85
click at [720, 277] on p "Thanks. I want system to remember below guidelines as definition - a) For deal …" at bounding box center [699, 261] width 630 height 85
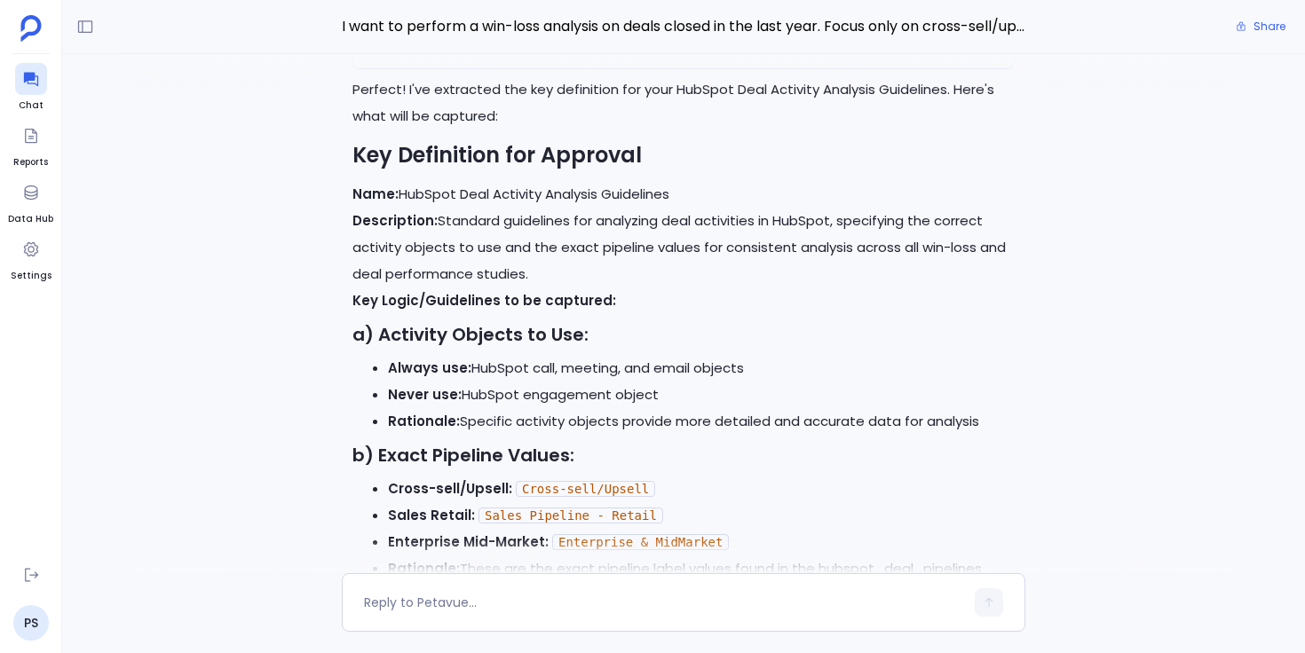
scroll to position [0, 0]
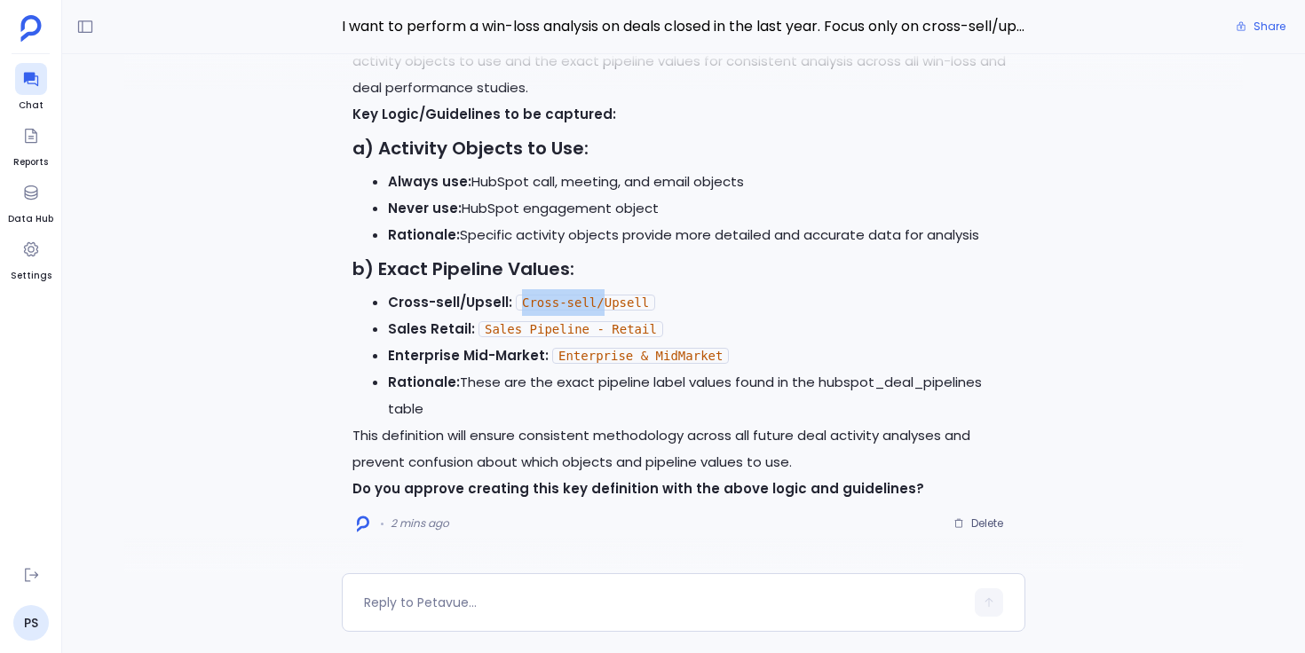
drag, startPoint x: 520, startPoint y: 304, endPoint x: 606, endPoint y: 304, distance: 86.1
click at [605, 304] on code "Cross-sell/Upsell" at bounding box center [585, 303] width 139 height 16
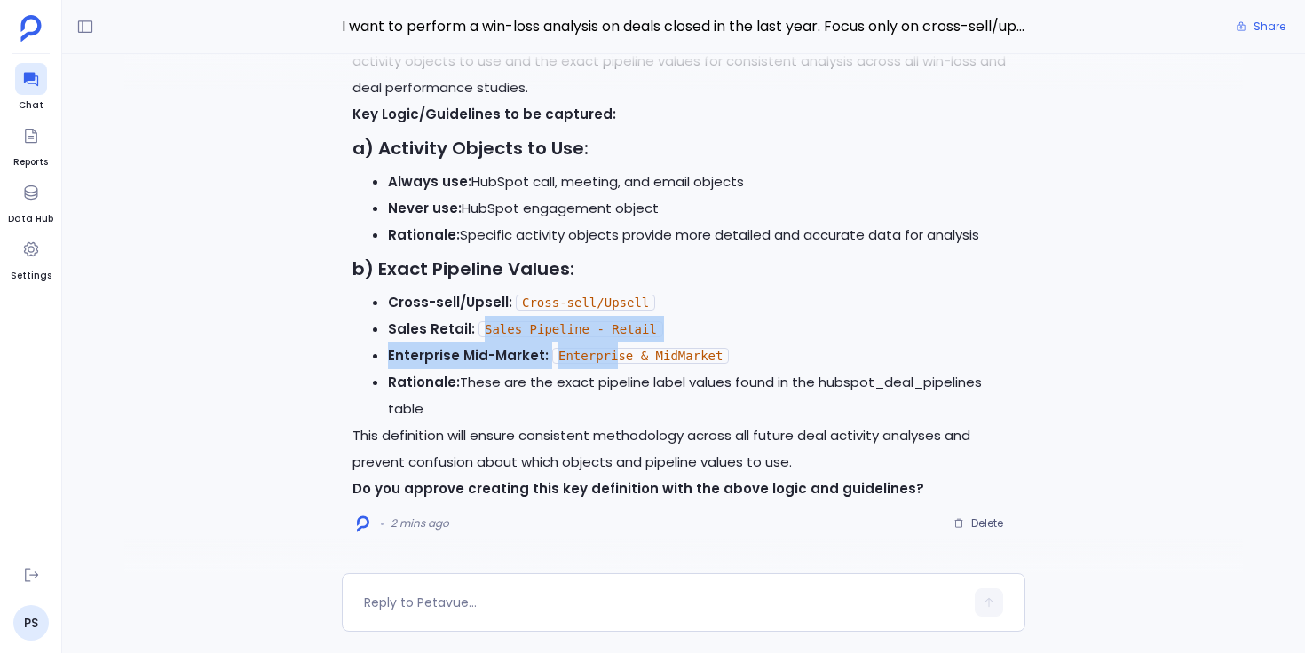
drag, startPoint x: 479, startPoint y: 330, endPoint x: 611, endPoint y: 344, distance: 132.2
click at [611, 344] on ul "Cross-sell/Upsell: Cross-sell/Upsell Sales Retail: Sales Pipeline - Retail Ente…" at bounding box center [683, 355] width 662 height 133
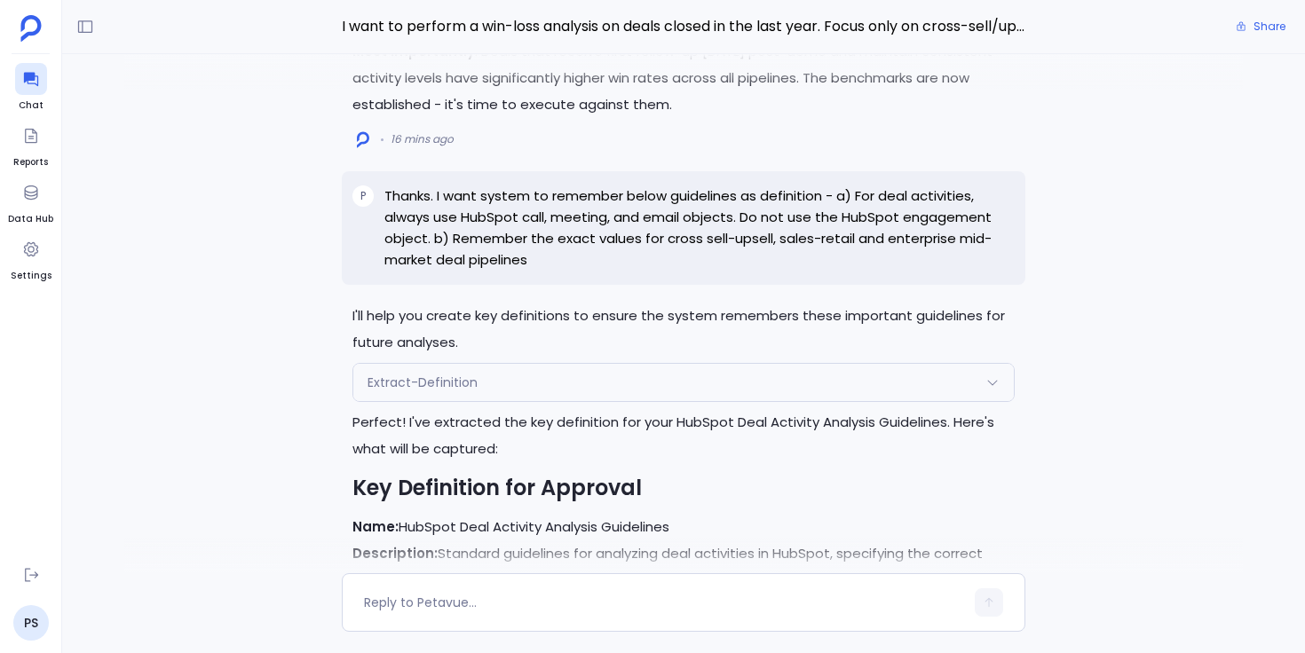
scroll to position [-527, 0]
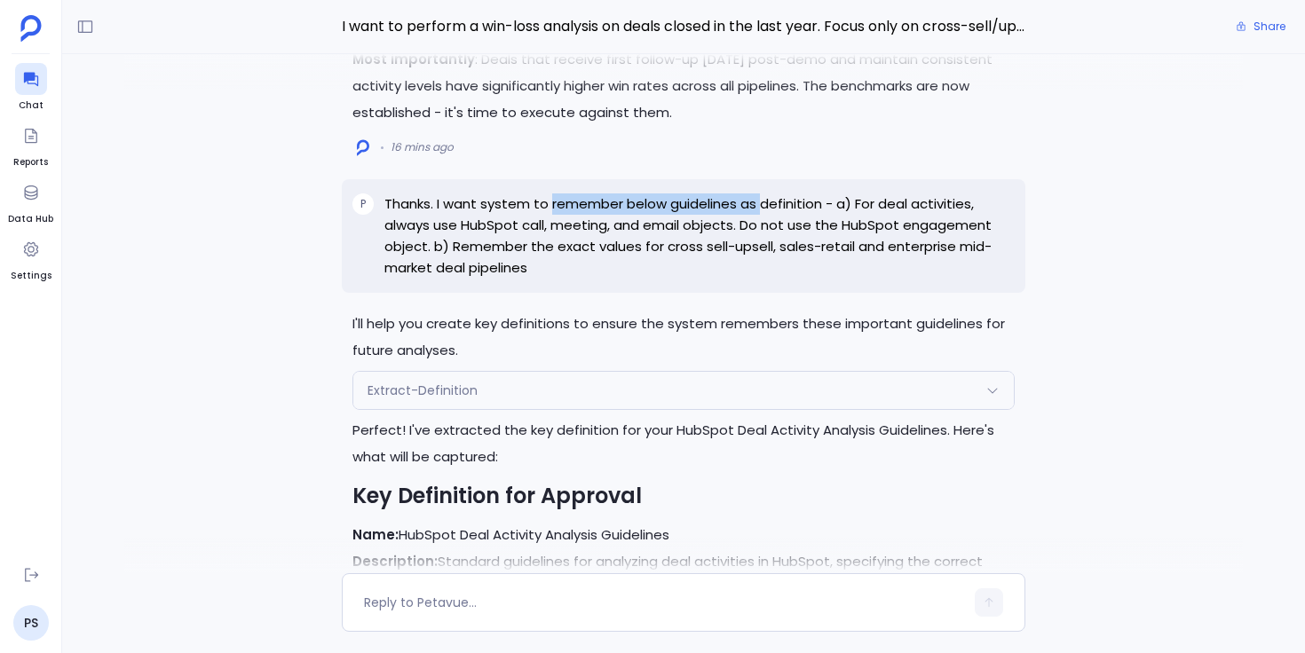
drag, startPoint x: 551, startPoint y: 203, endPoint x: 763, endPoint y: 207, distance: 212.2
click at [763, 209] on p "Thanks. I want system to remember below guidelines as definition - a) For deal …" at bounding box center [699, 236] width 630 height 85
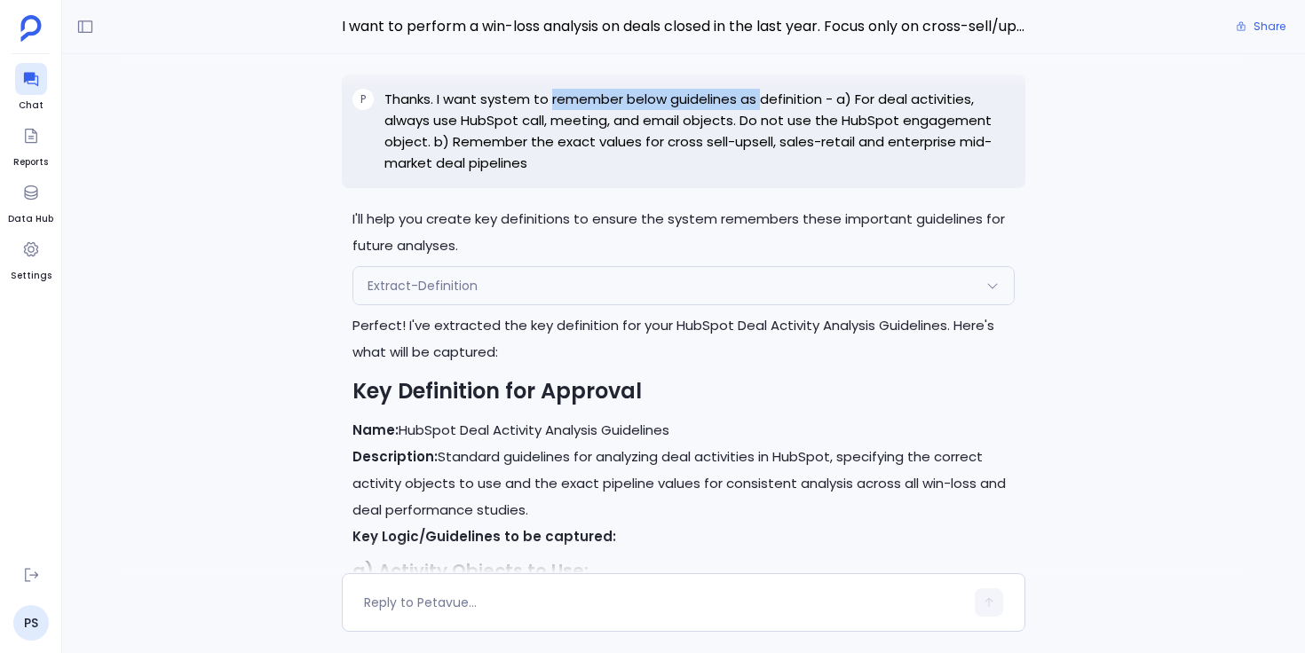
scroll to position [-420, 0]
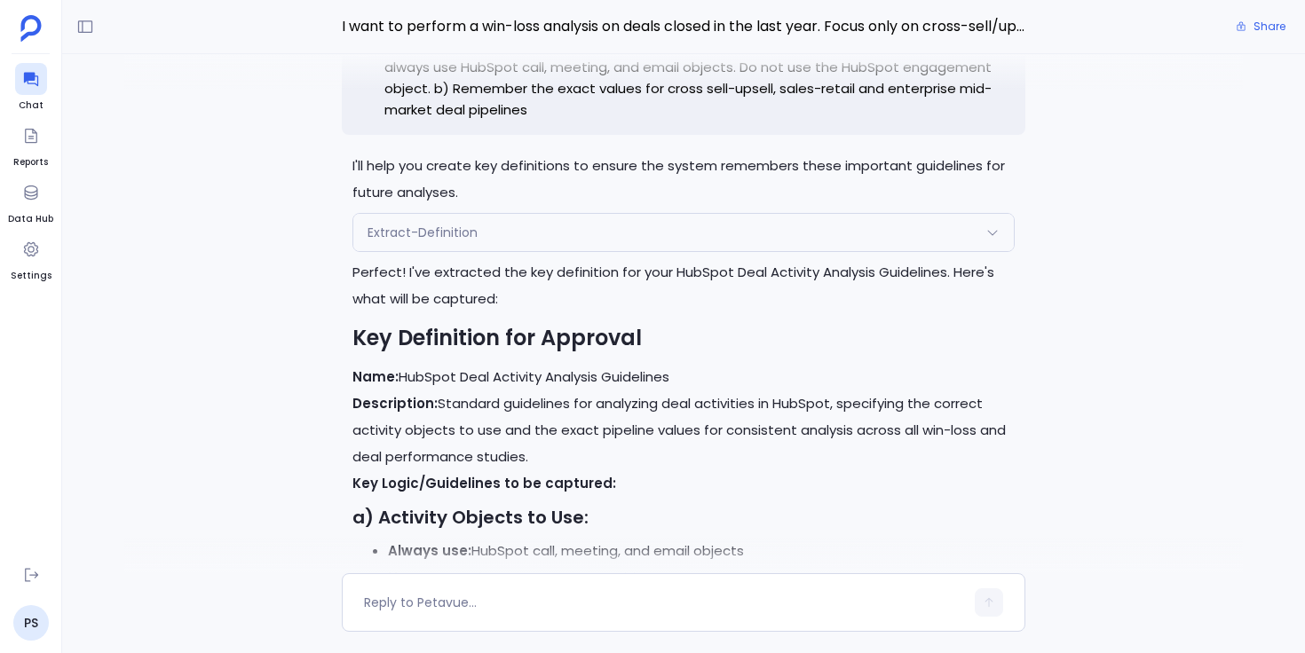
click at [669, 226] on div "Extract-Definition" at bounding box center [683, 232] width 660 height 37
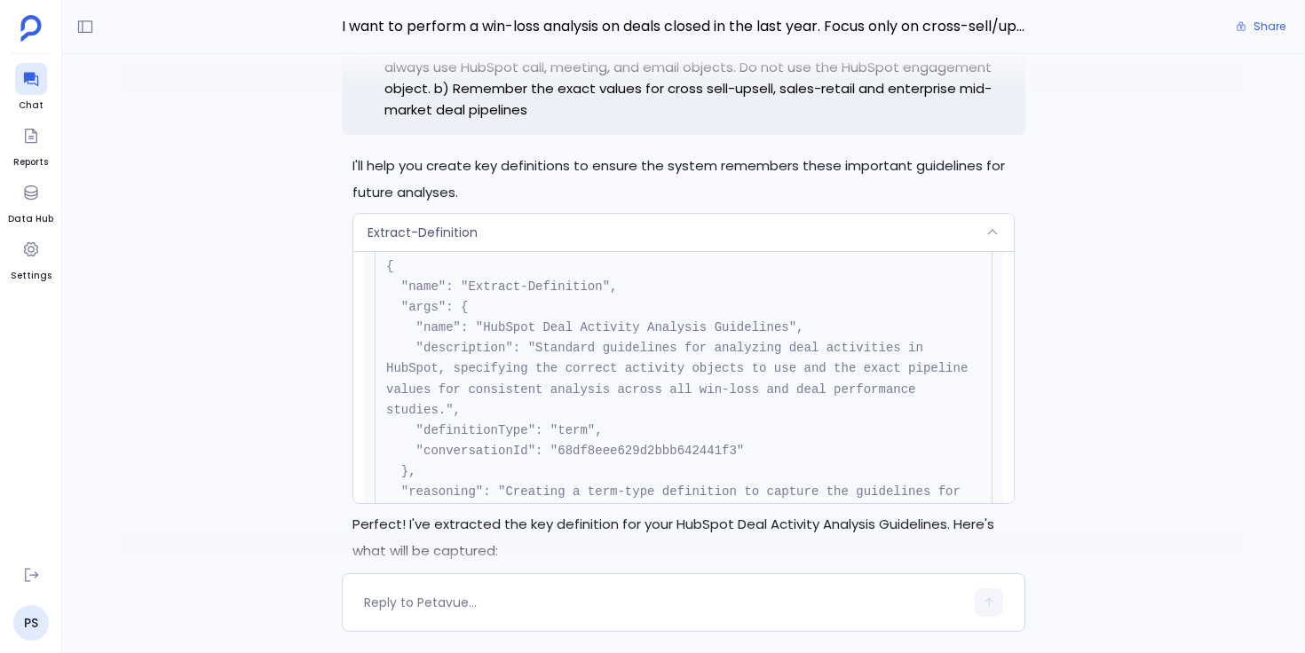
scroll to position [57, 0]
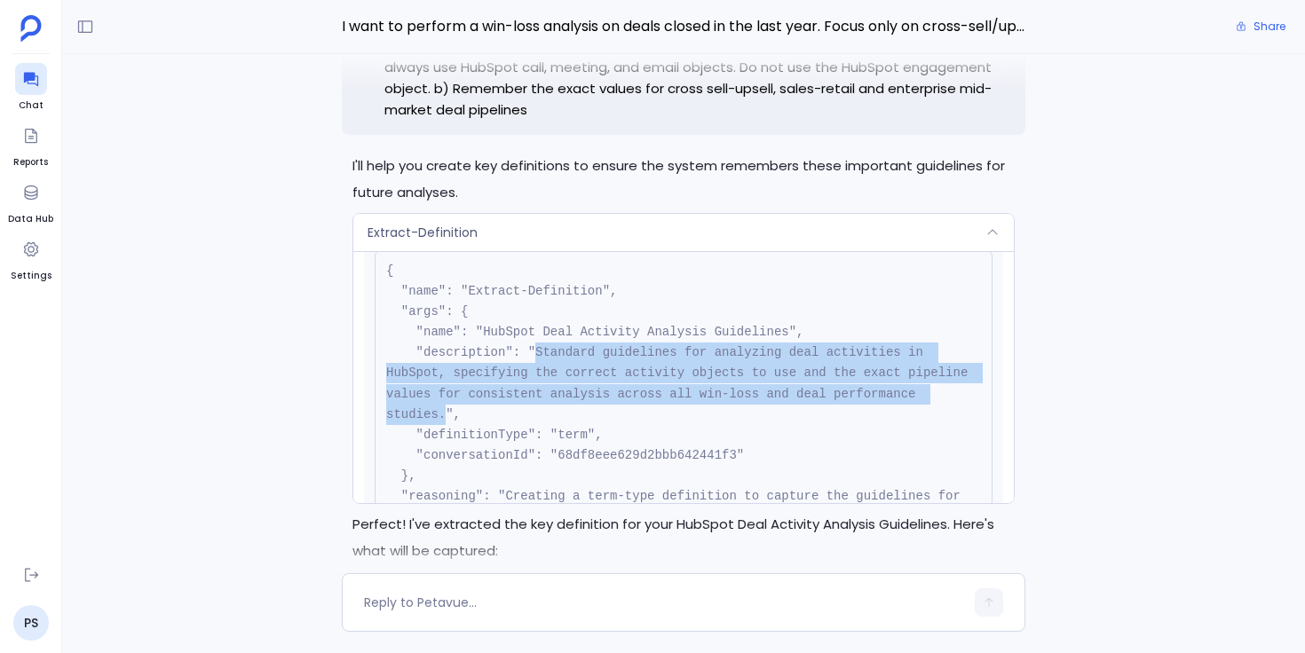
drag, startPoint x: 536, startPoint y: 350, endPoint x: 446, endPoint y: 413, distance: 110.3
click at [446, 413] on pre "{ "name": "Extract-Definition", "args": { "name": "HubSpot Deal Activity Analys…" at bounding box center [684, 414] width 618 height 330
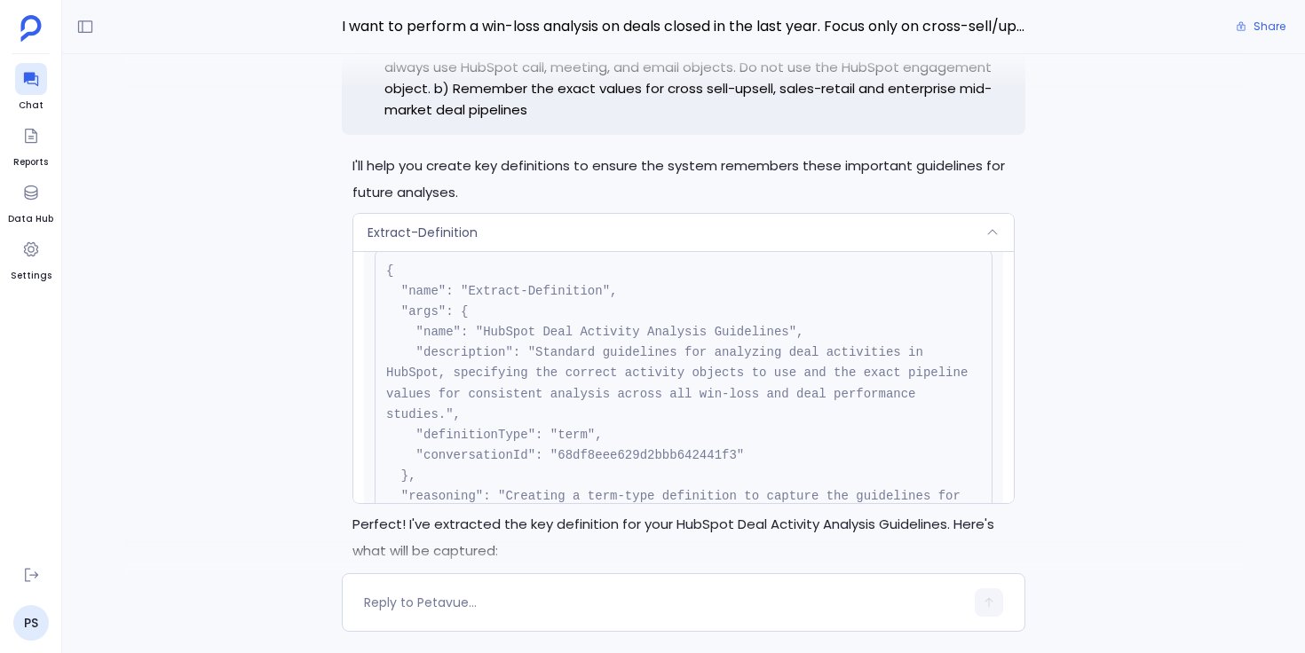
click at [552, 404] on pre "{ "name": "Extract-Definition", "args": { "name": "HubSpot Deal Activity Analys…" at bounding box center [684, 414] width 618 height 330
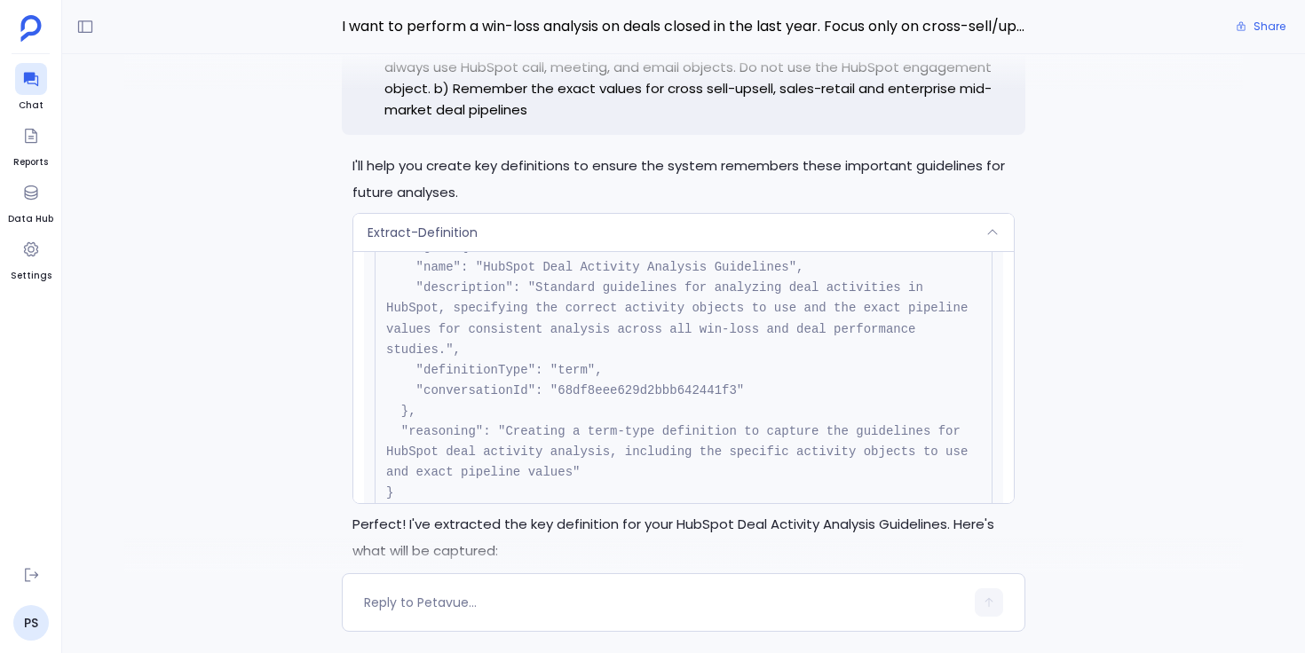
scroll to position [118, 0]
click at [701, 229] on div "Extract-Definition" at bounding box center [683, 232] width 660 height 37
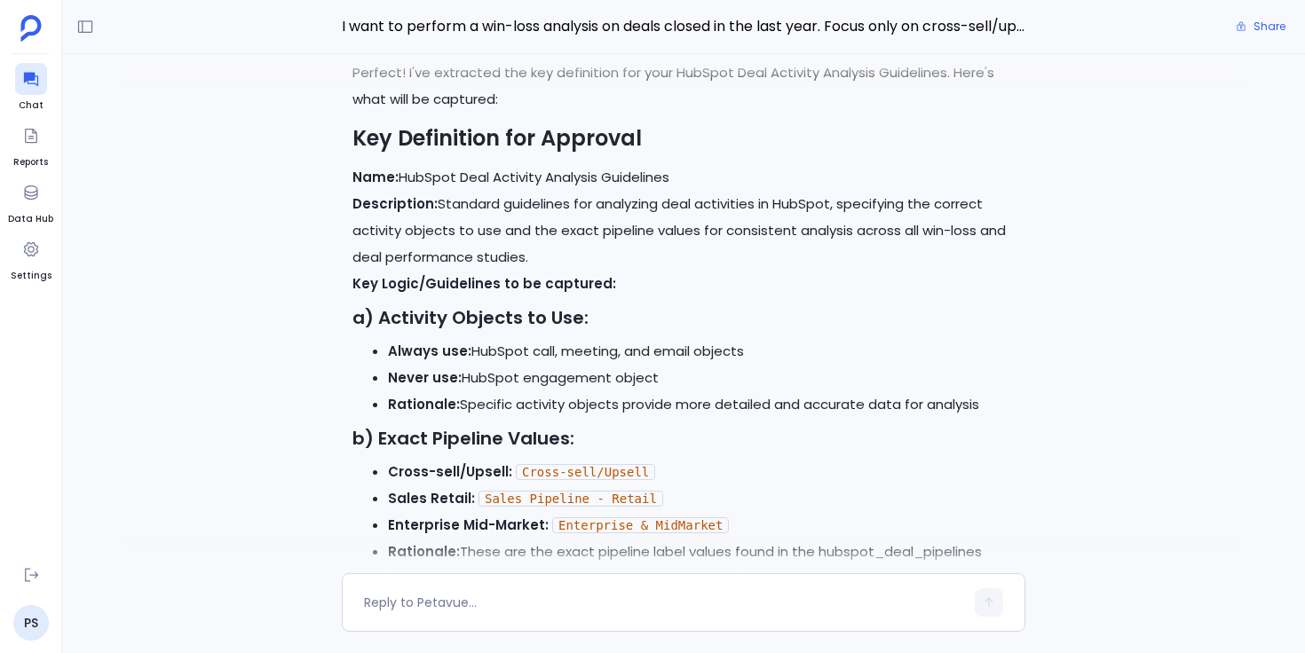
scroll to position [0, 0]
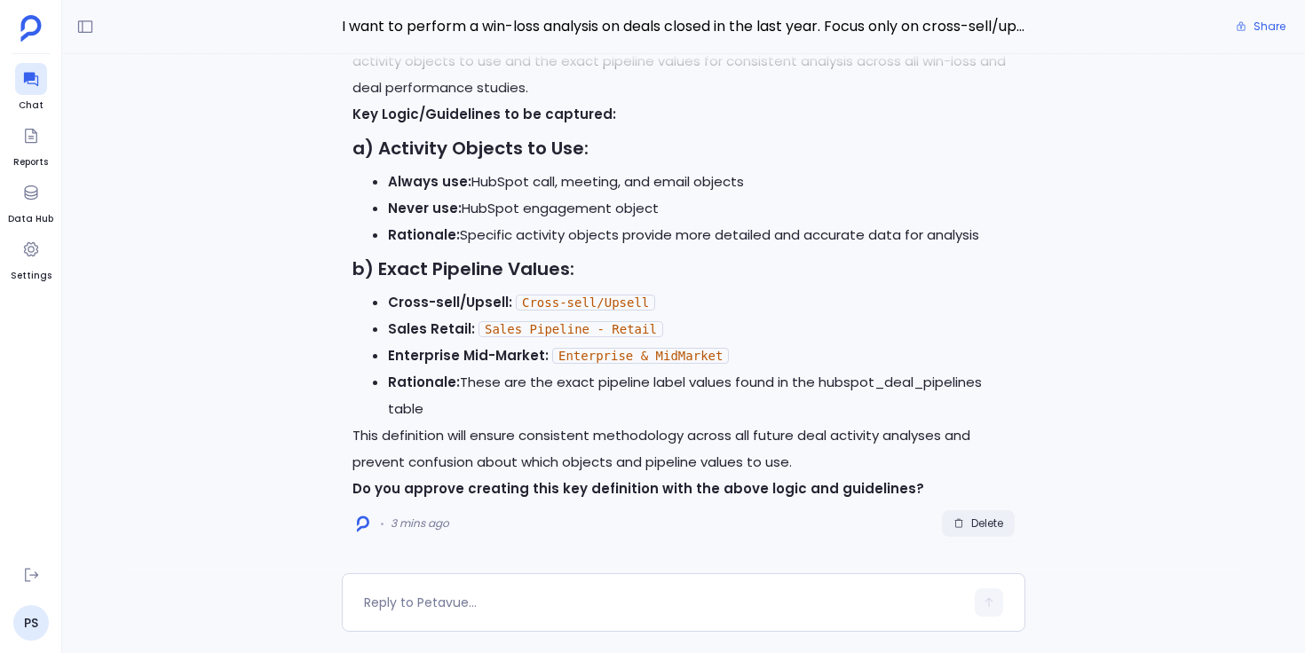
click at [975, 524] on span "Delete" at bounding box center [987, 524] width 32 height 14
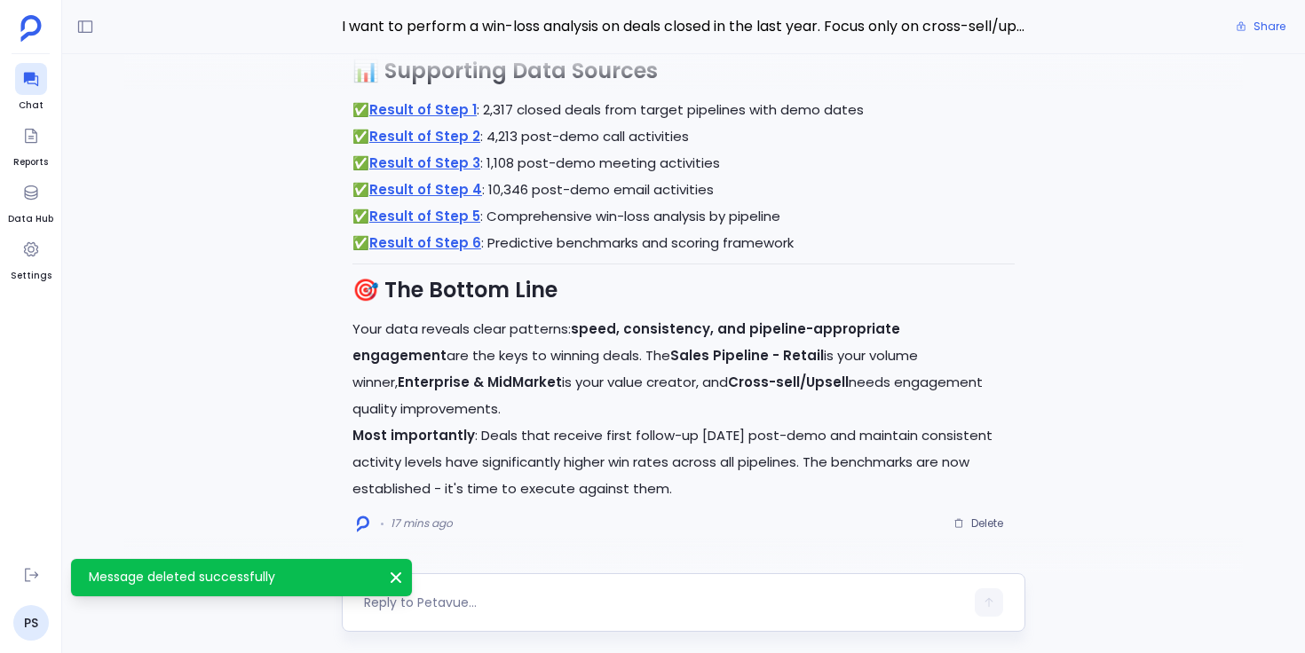
click at [585, 605] on textarea at bounding box center [664, 603] width 600 height 18
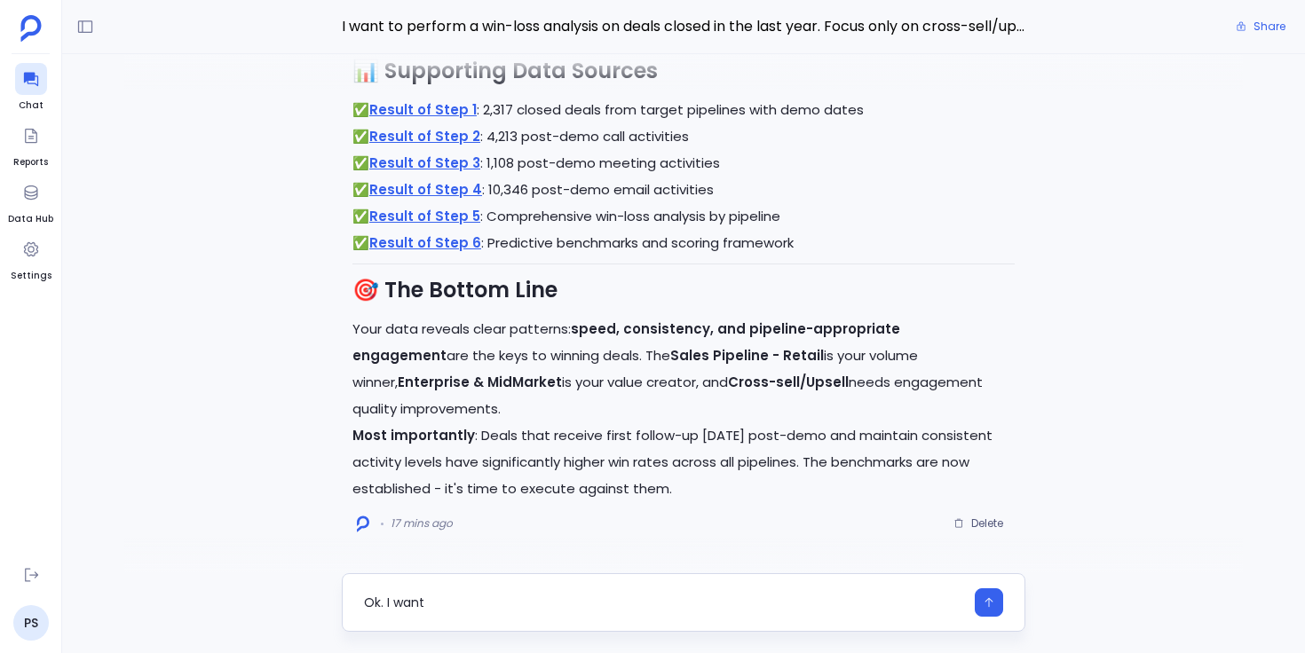
type textarea "Ok. I want"
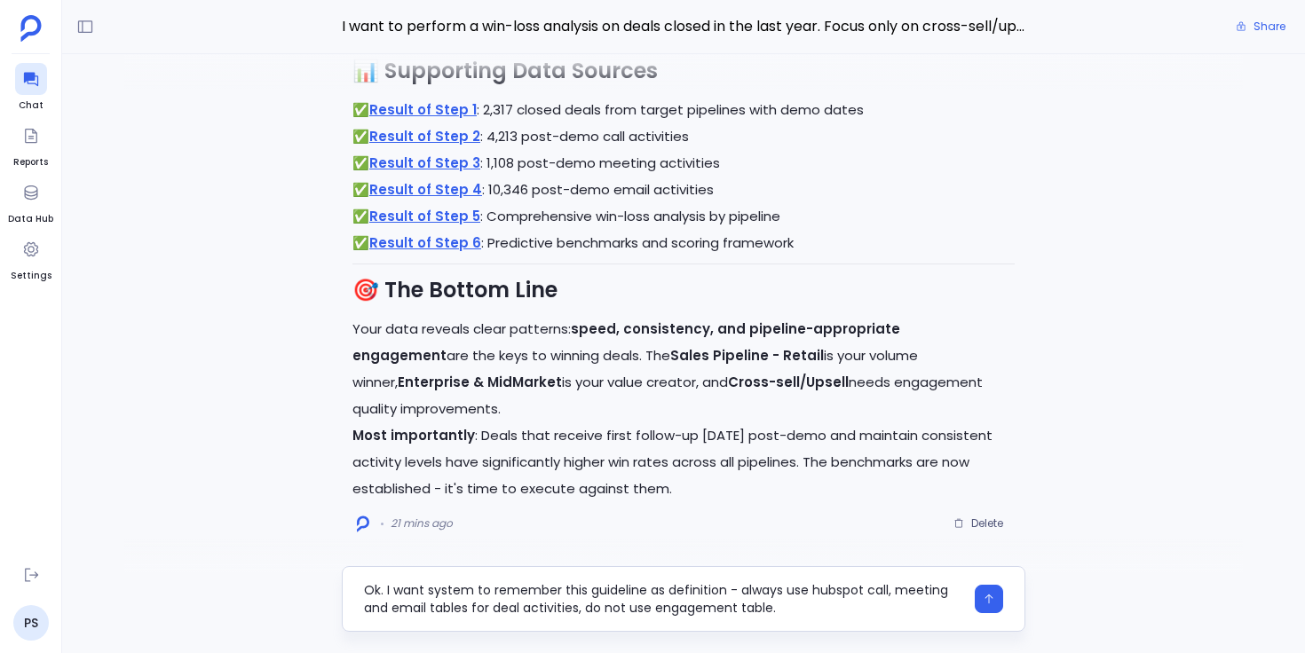
type textarea "Ok. I want system to remember this guideline as definition - always use hubspot…"
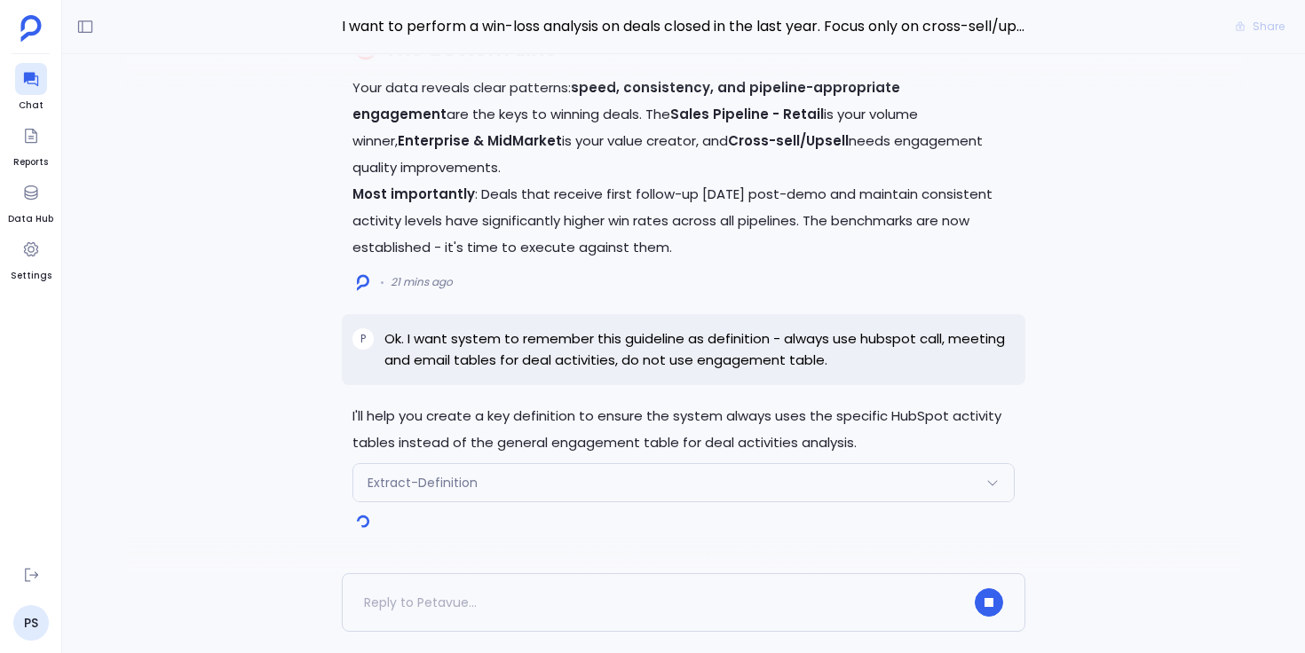
click at [417, 486] on span "Extract-Definition" at bounding box center [423, 483] width 110 height 18
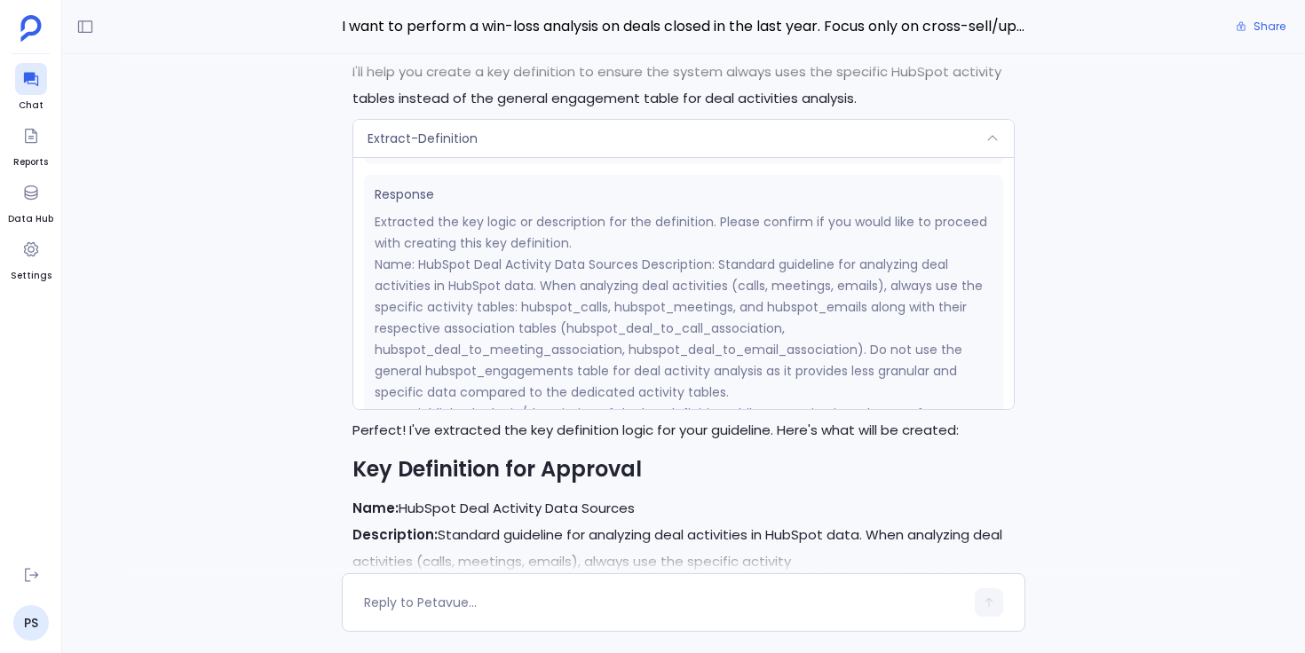
scroll to position [483, 0]
click at [609, 138] on div "Extract-Definition" at bounding box center [683, 138] width 660 height 37
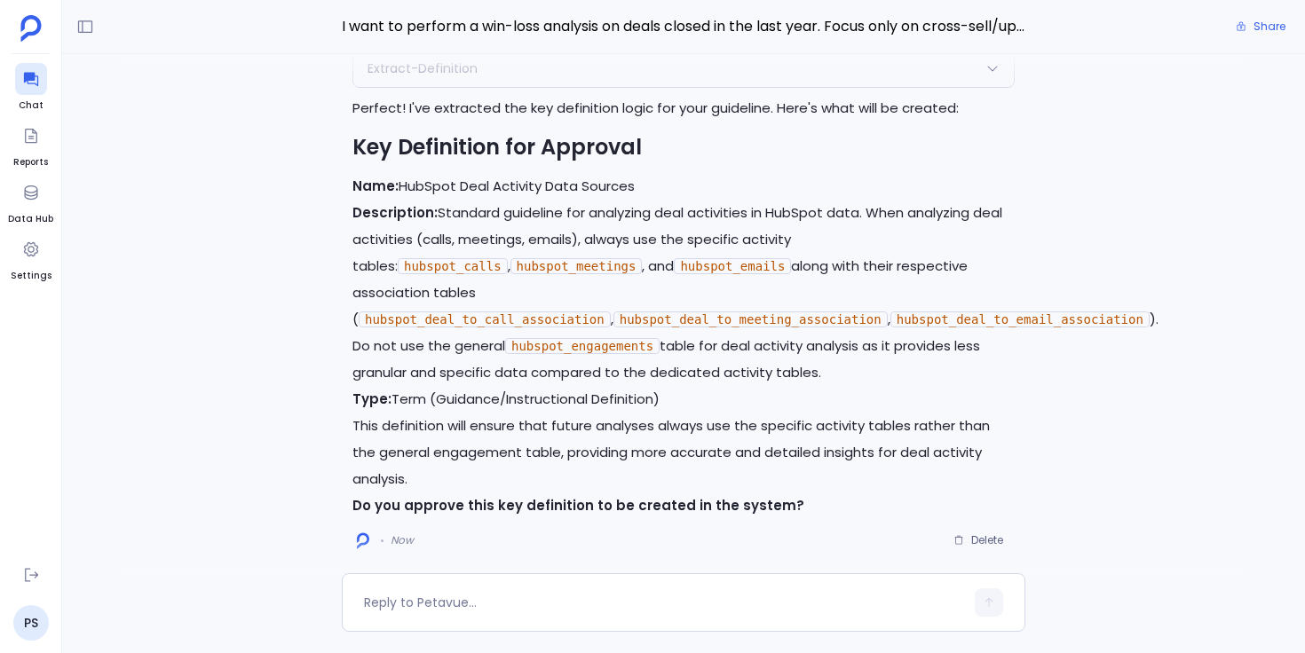
scroll to position [0, 0]
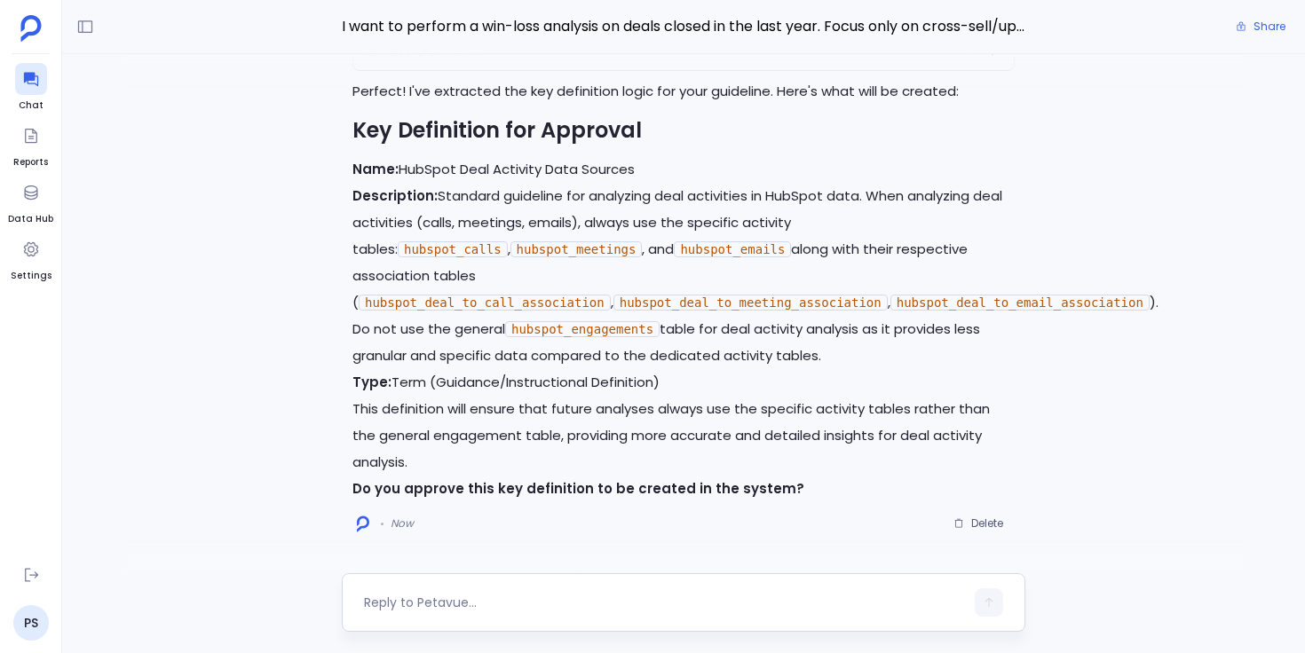
click at [478, 591] on div at bounding box center [664, 603] width 600 height 28
click at [483, 602] on textarea at bounding box center [664, 603] width 600 height 18
type textarea "Approved"
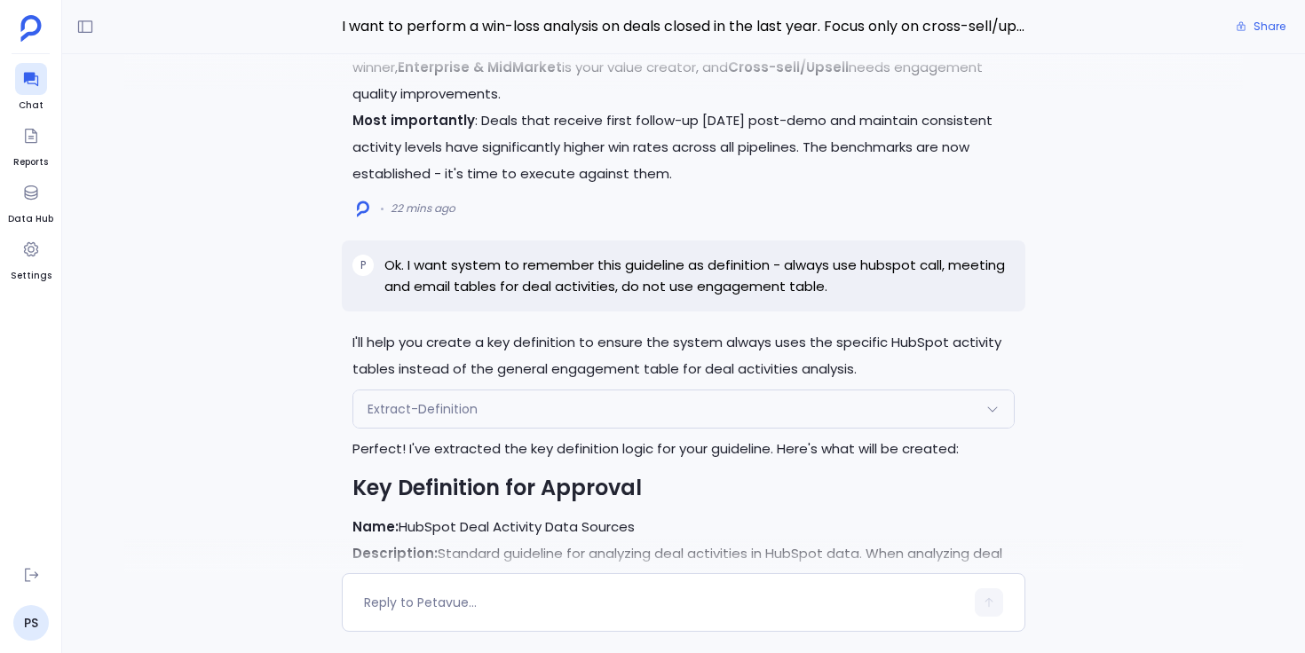
scroll to position [-951, 0]
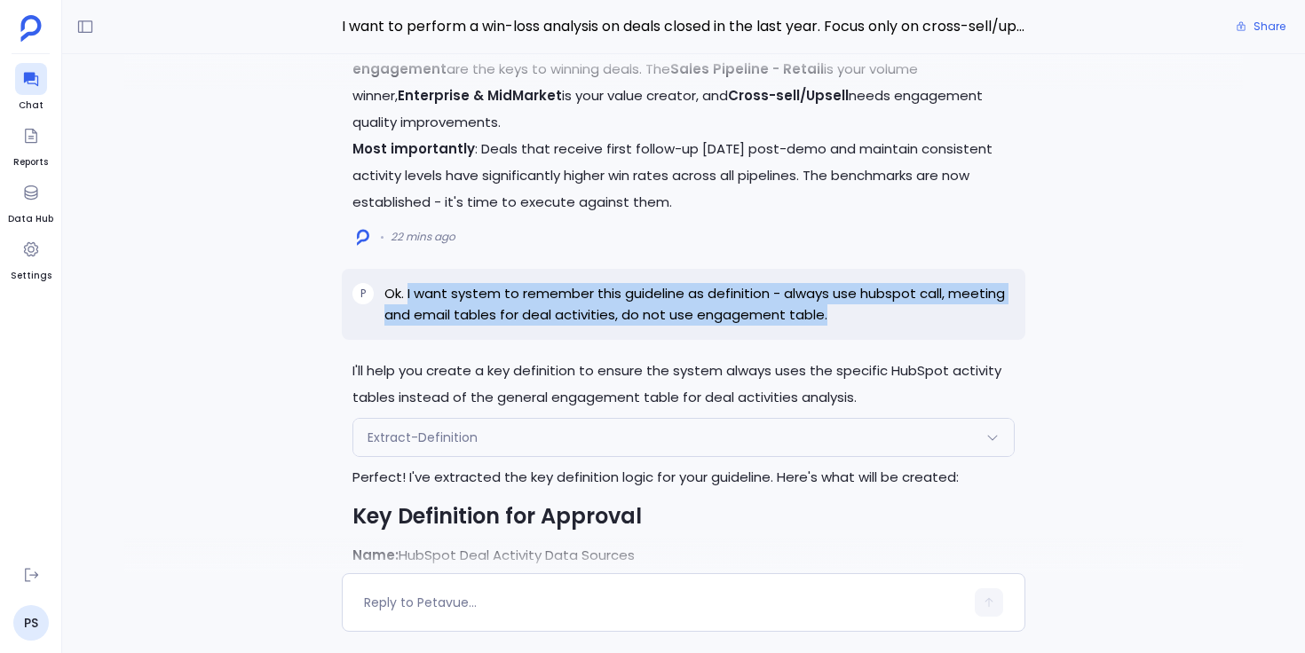
drag, startPoint x: 408, startPoint y: 292, endPoint x: 827, endPoint y: 310, distance: 418.5
click at [827, 310] on p "Ok. I want system to remember this guideline as definition - always use hubspot…" at bounding box center [699, 304] width 630 height 43
copy p "I want system to remember this guideline as definition - always use hubspot cal…"
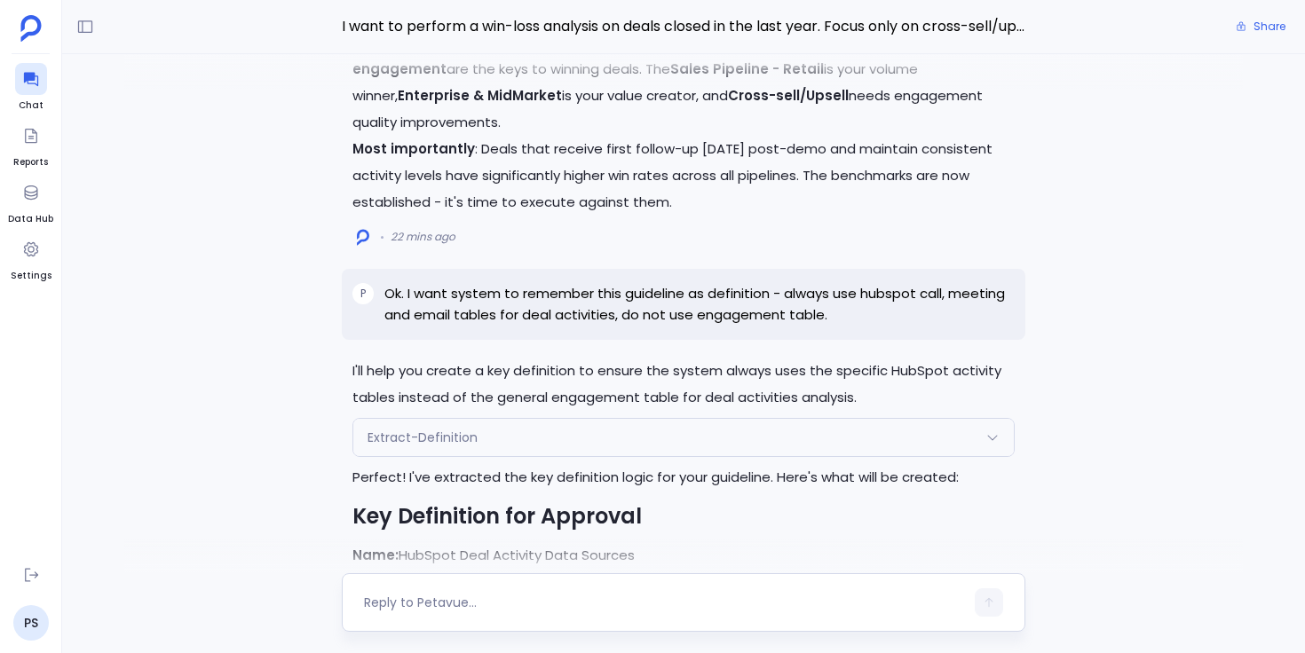
click at [518, 595] on textarea at bounding box center [664, 603] width 600 height 18
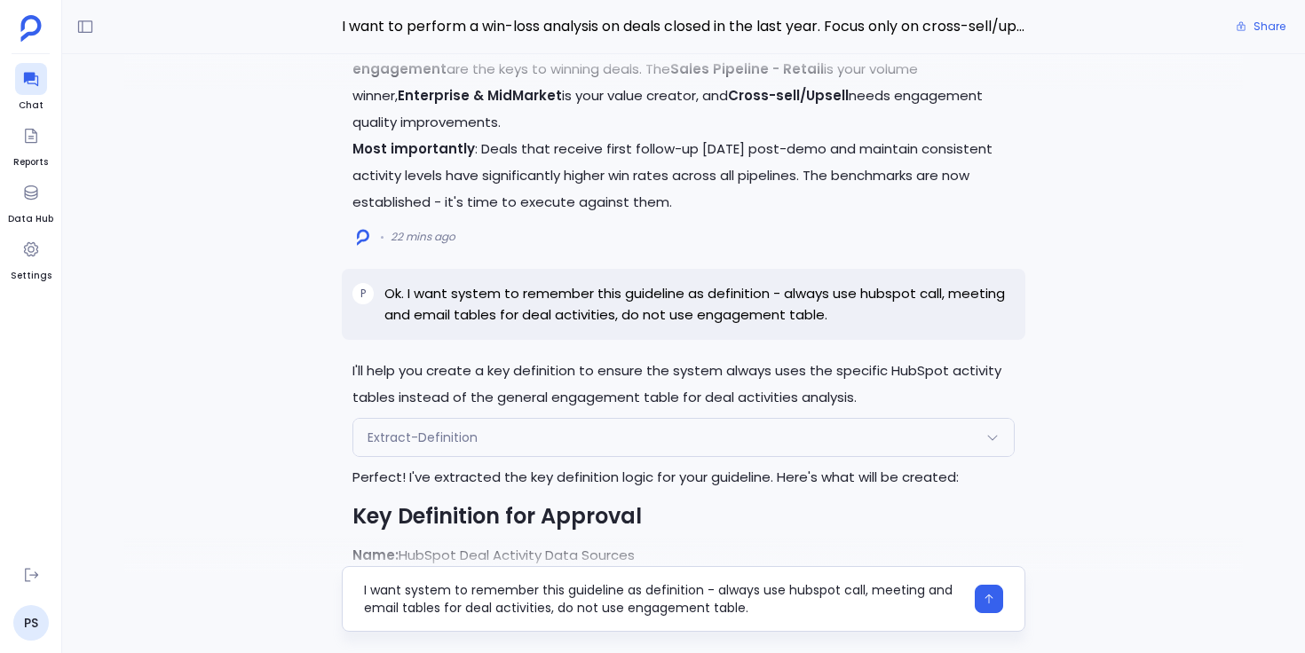
click at [376, 589] on textarea "I want system to remember this guideline as definition - always use hubspot cal…" at bounding box center [664, 599] width 600 height 36
click at [534, 592] on textarea "I want system to remember this guideline as definition - always use hubspot cal…" at bounding box center [664, 599] width 600 height 36
drag, startPoint x: 659, startPoint y: 605, endPoint x: 621, endPoint y: 595, distance: 39.6
click at [621, 595] on textarea "Save this guideline as definition as well - always use hubspot call, meeting an…" at bounding box center [664, 599] width 600 height 36
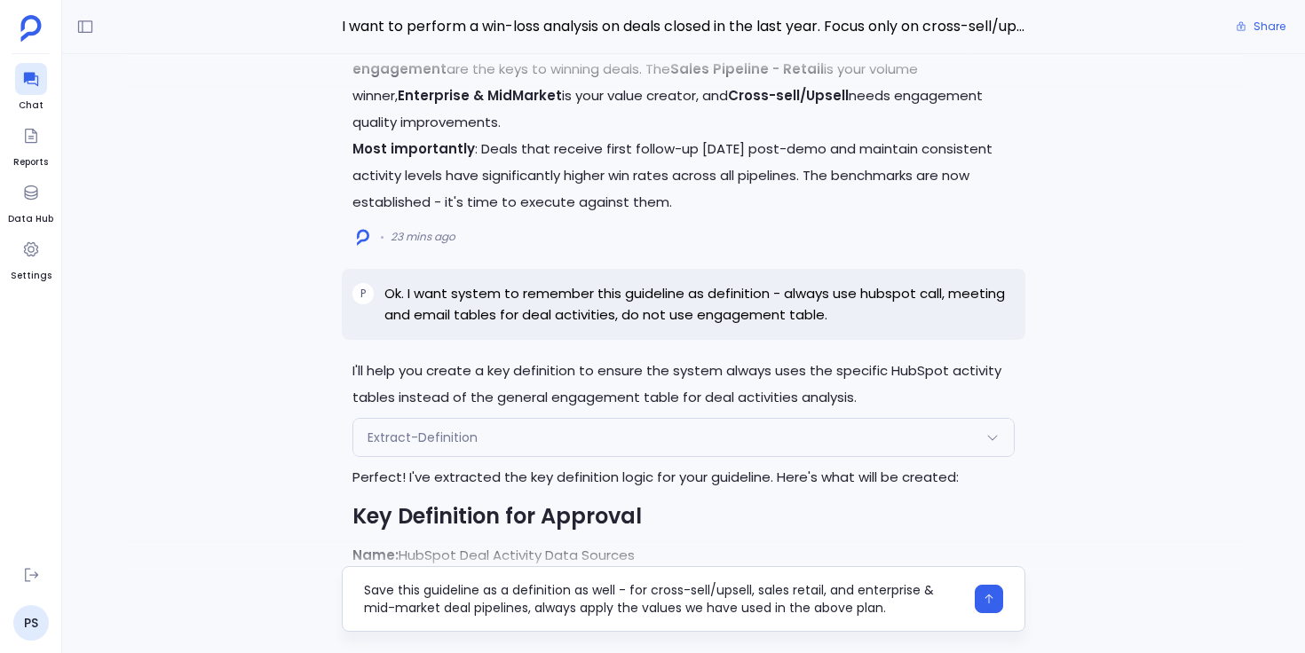
click at [907, 606] on textarea "Save this guideline as a definition as well - for cross-sell/upsell, sales reta…" at bounding box center [664, 599] width 600 height 36
type textarea "Save this guideline as a definition as well - for cross-sell/upsell, sales reta…"
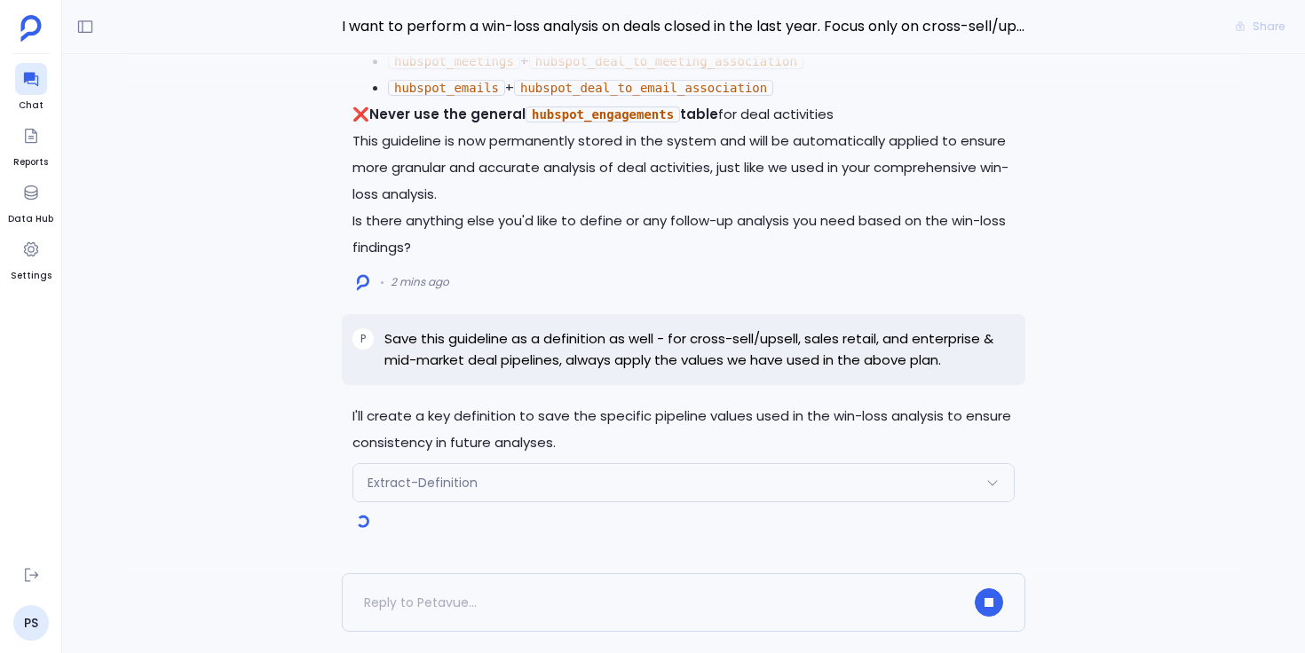
click at [407, 487] on span "Extract-Definition" at bounding box center [423, 483] width 110 height 18
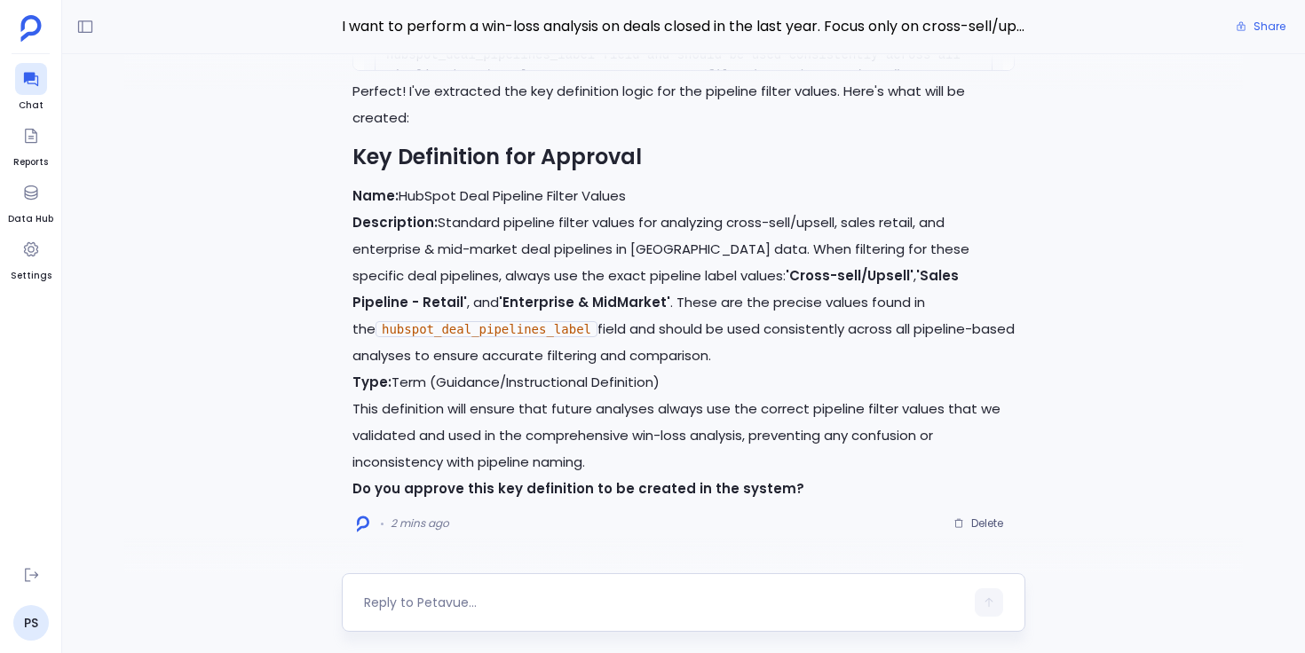
click at [538, 596] on textarea at bounding box center [664, 603] width 600 height 18
type textarea "Approved"
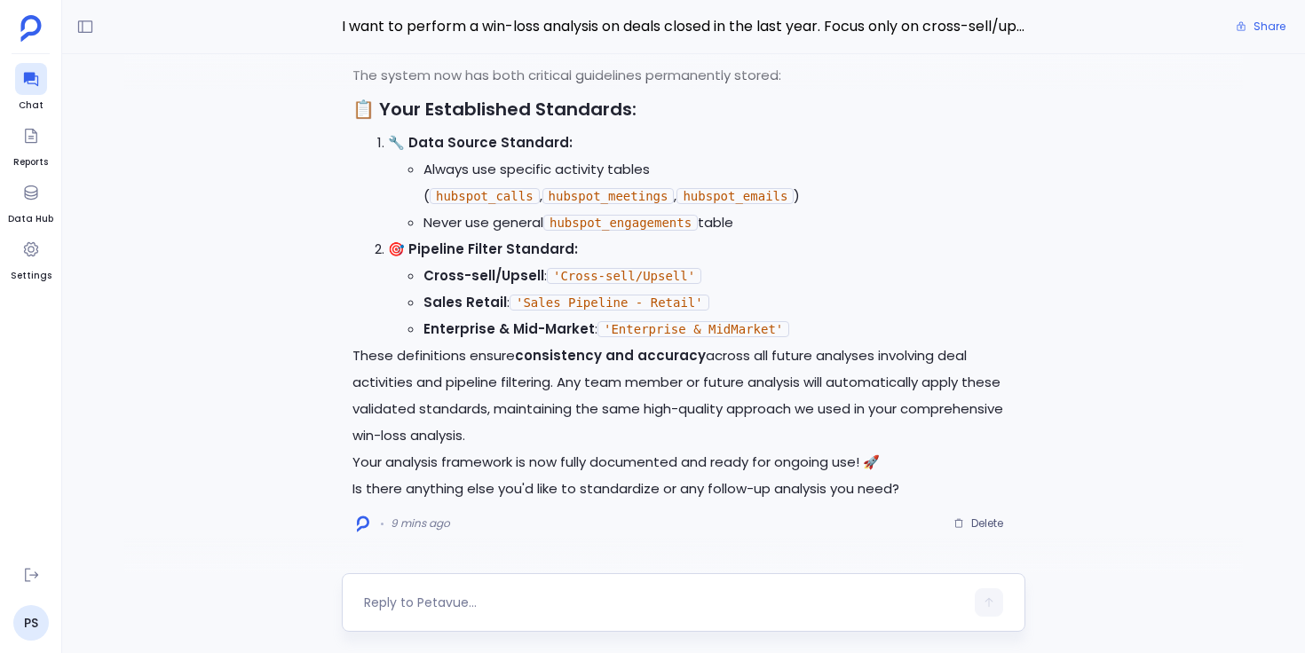
click at [448, 602] on textarea at bounding box center [664, 603] width 600 height 18
click at [552, 603] on textarea "Now I want to know the deals of above deal pipelines types and had demo in last…" at bounding box center [664, 603] width 600 height 18
click at [819, 596] on textarea "Now I want to know the deals who had a demo in the last two quarters" at bounding box center [664, 603] width 600 height 18
click at [613, 602] on textarea "Now I want to know the deals who had a demo in the last two quarters" at bounding box center [664, 603] width 600 height 18
click at [607, 602] on textarea "Now I want to know the deals who had demo in the last two quarters and" at bounding box center [664, 603] width 600 height 18
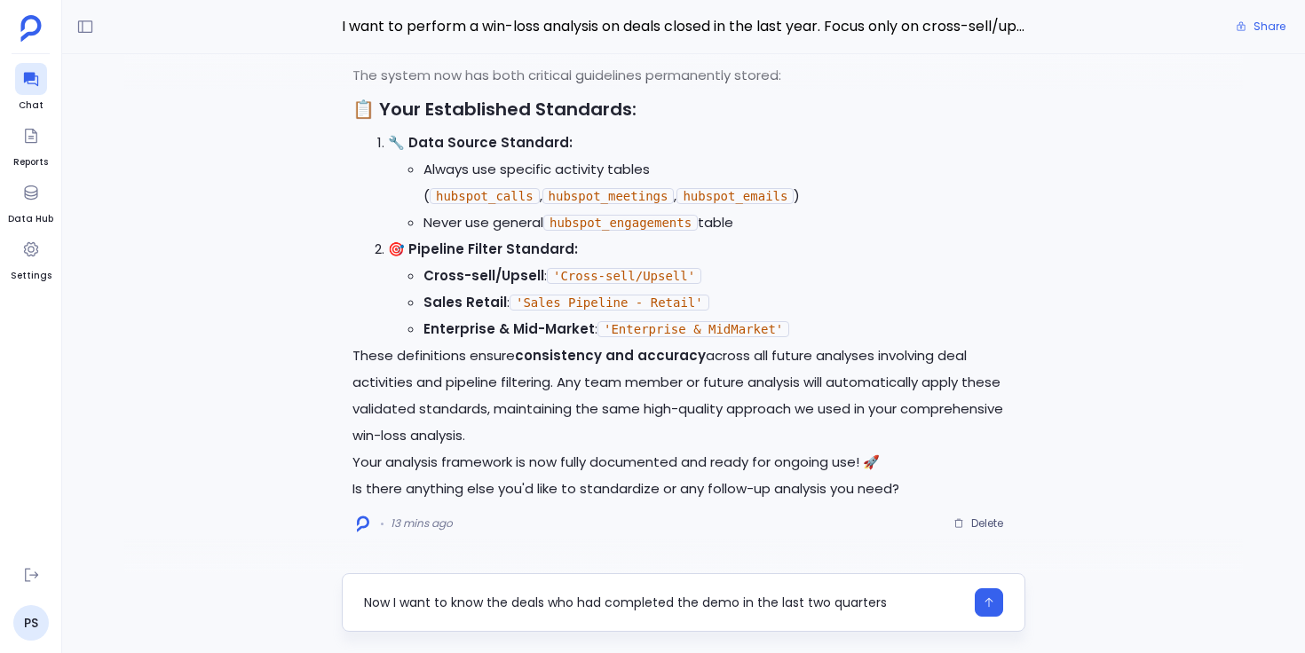
click at [889, 604] on textarea "Now I want to know the deals who had completed the demo in the last two quarters" at bounding box center [664, 603] width 600 height 18
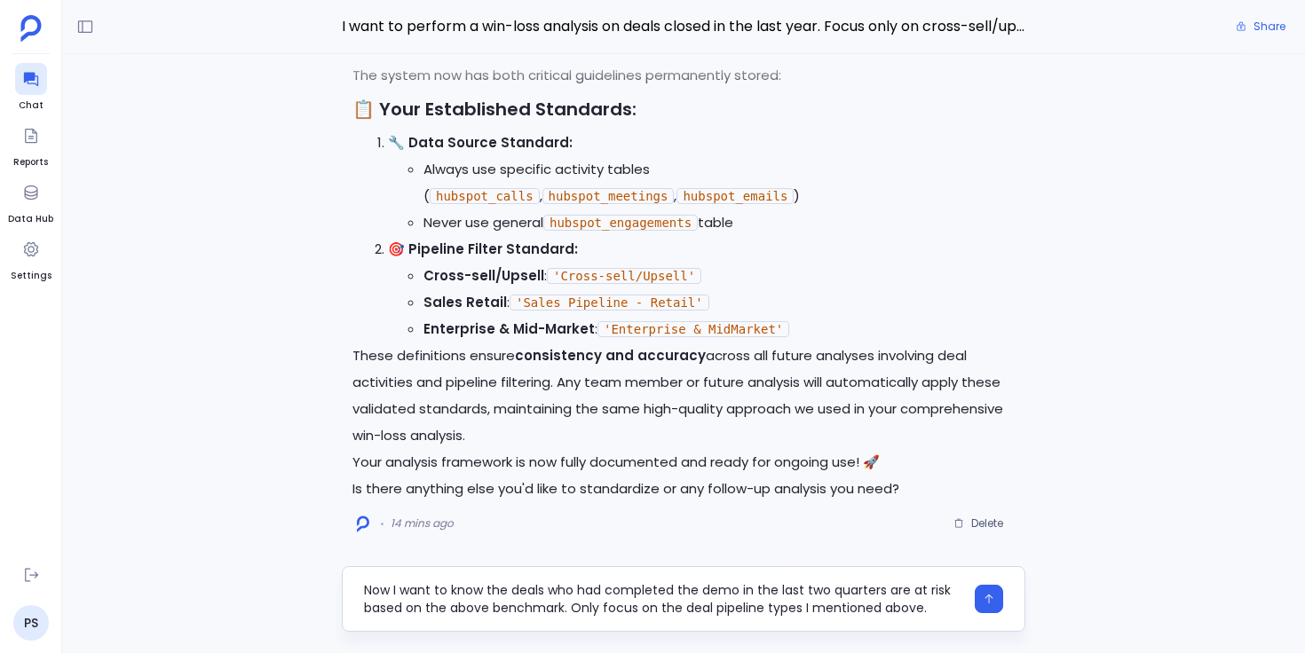
type textarea "Now I want to know the deals who had completed the demo in the last two quarter…"
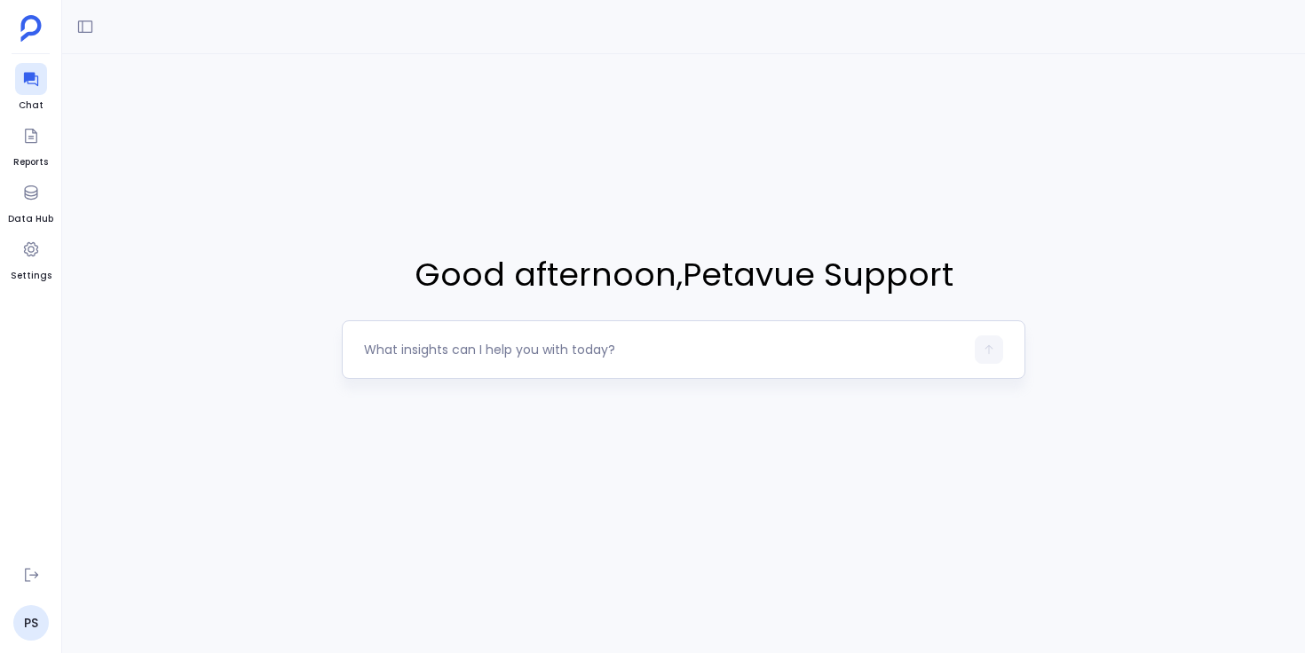
click at [475, 351] on textarea at bounding box center [664, 350] width 600 height 18
type textarea "for the deal"
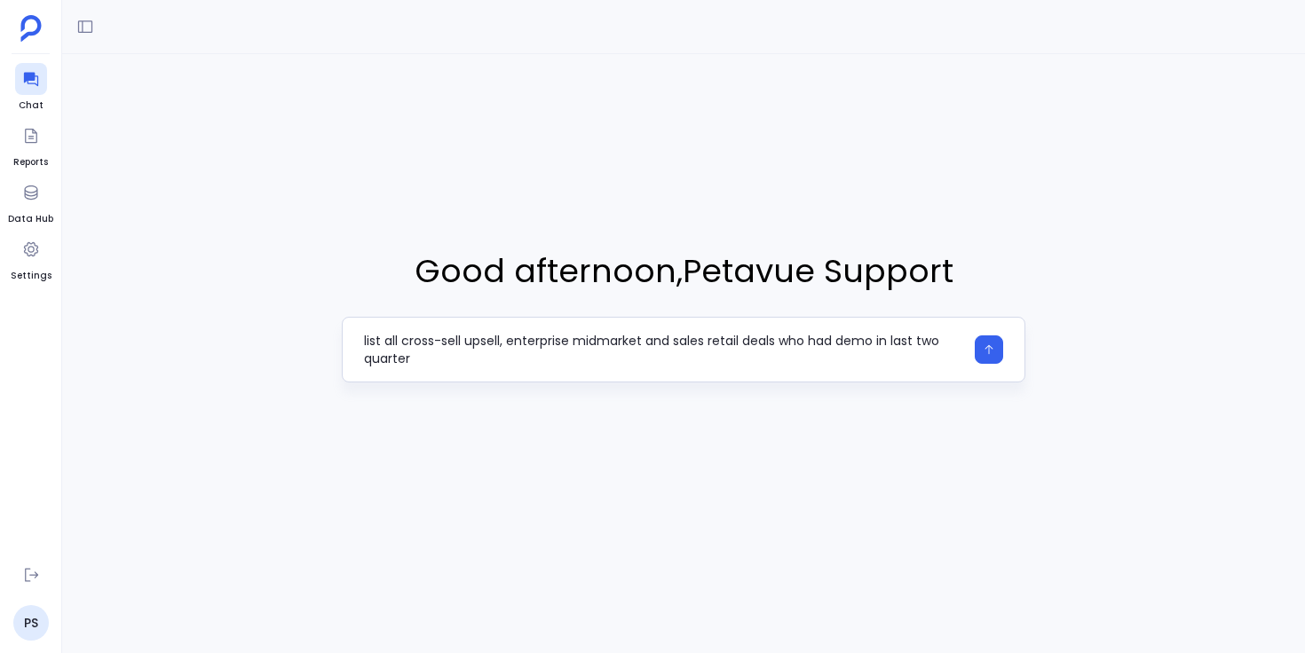
type textarea "list all cross-sell upsell, enterprise midmarket and sales retail deals who had…"
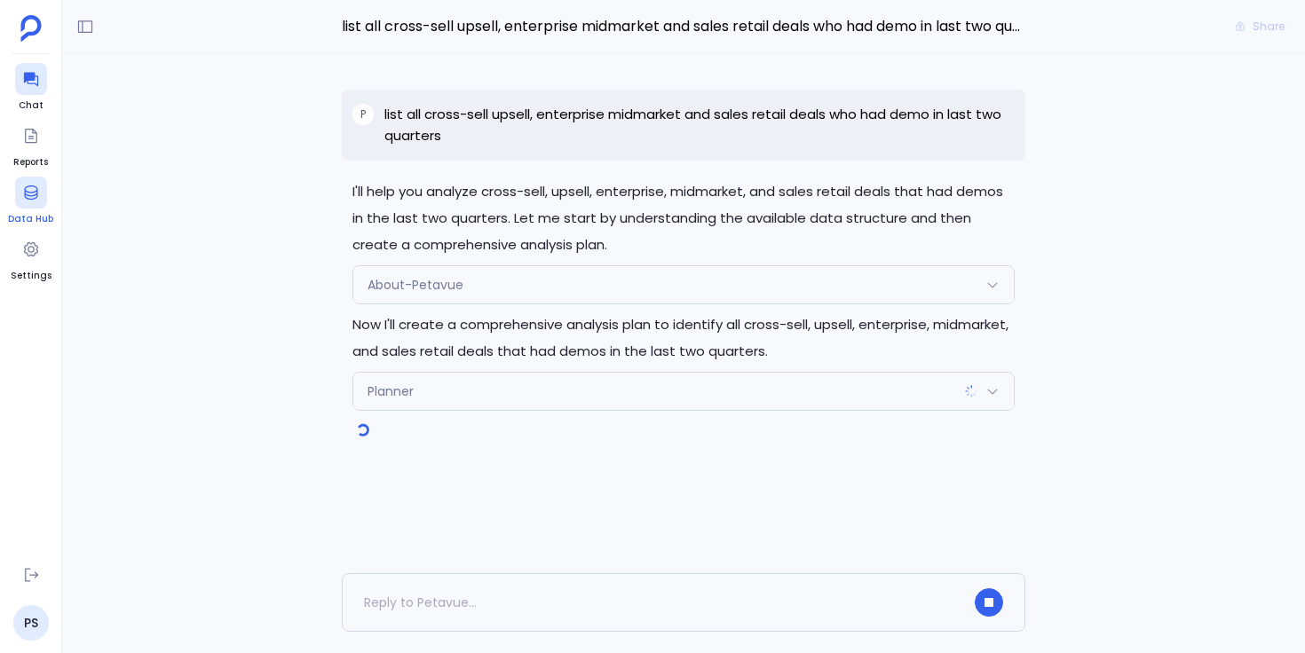
click at [34, 194] on icon at bounding box center [31, 193] width 18 height 18
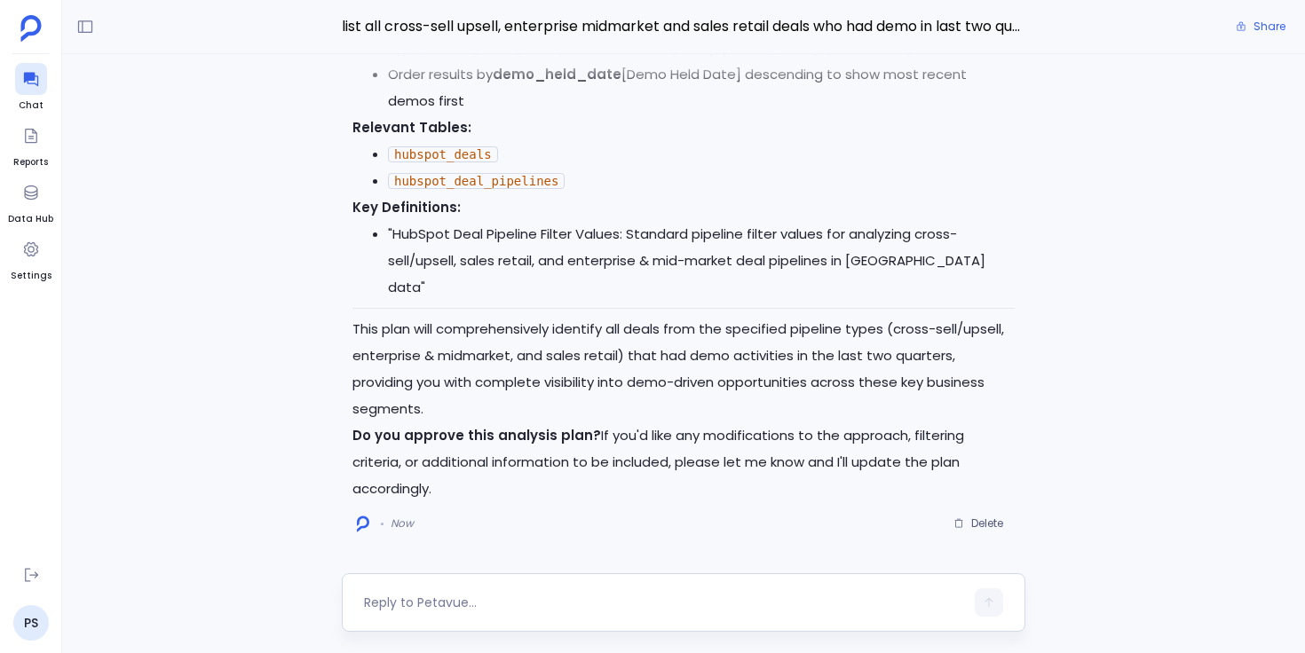
click at [531, 598] on textarea at bounding box center [664, 603] width 600 height 18
type textarea "for these deals, I also want to see the post demo activities"
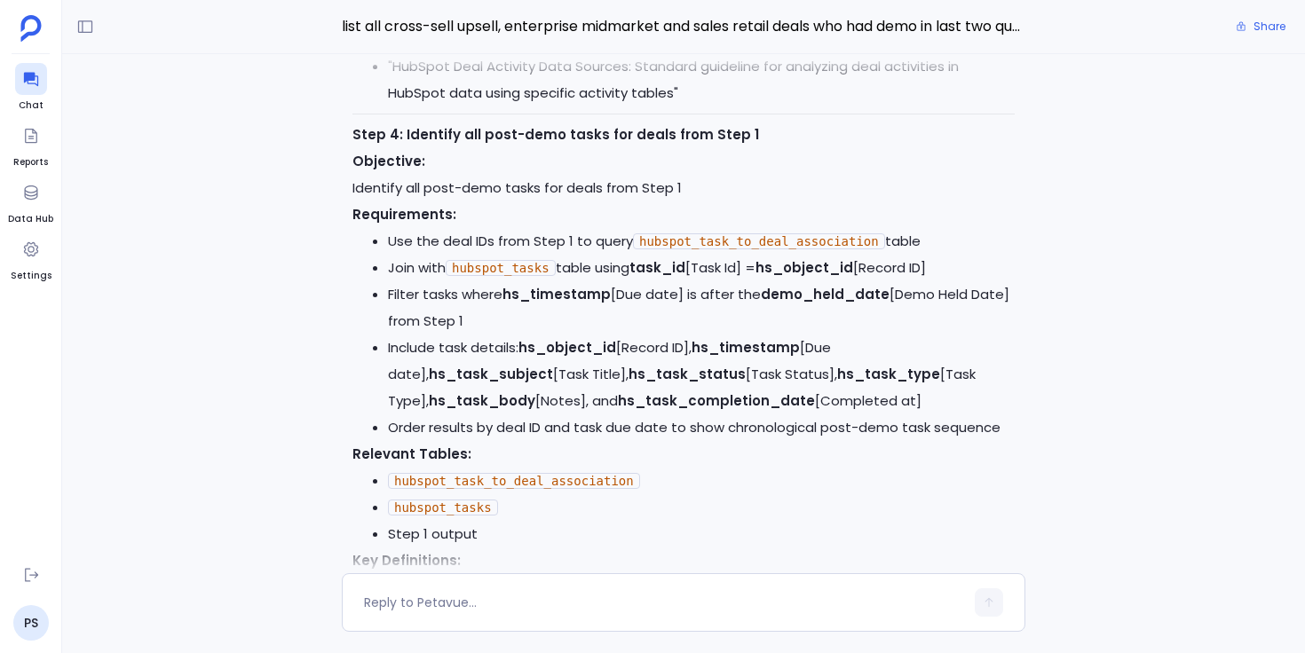
scroll to position [-904, 0]
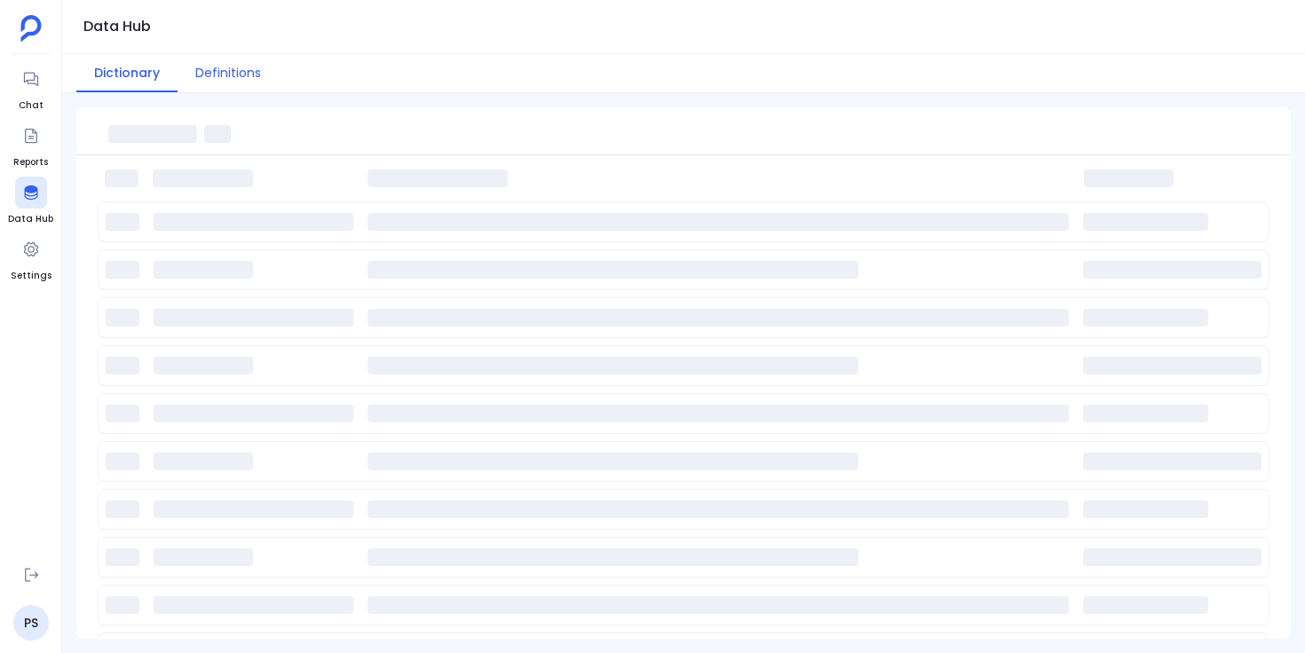
click at [237, 72] on button "Definitions" at bounding box center [228, 73] width 101 height 38
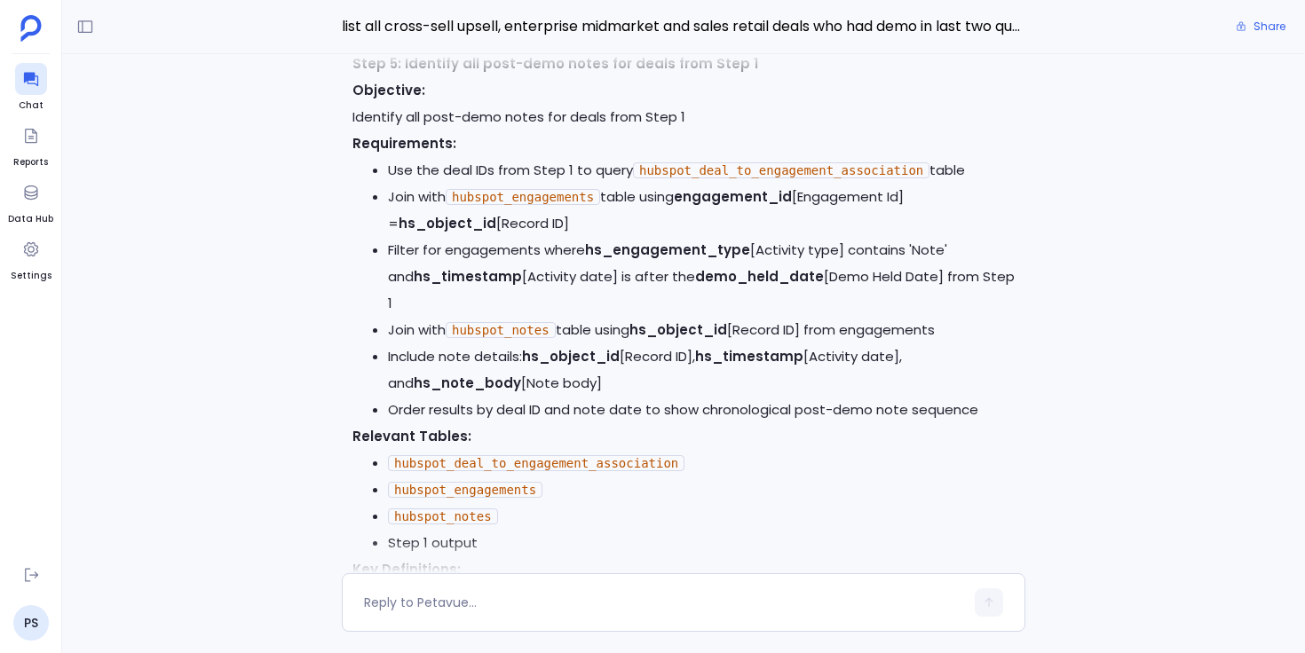
scroll to position [-321, 0]
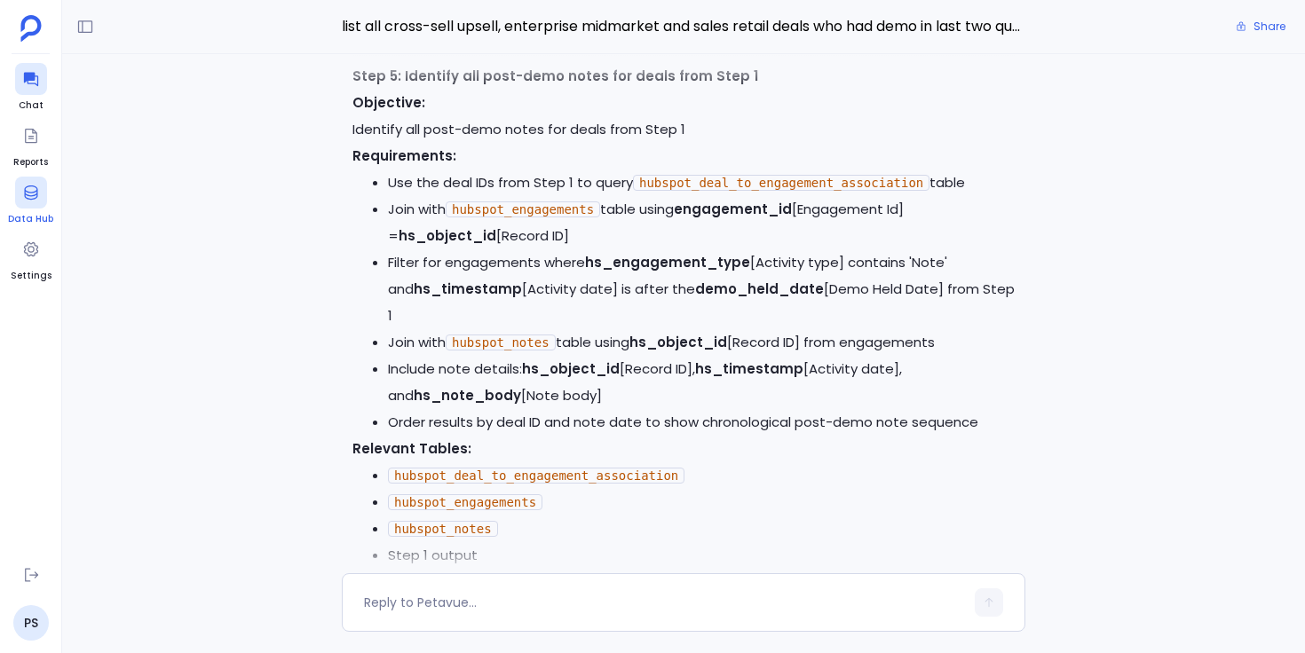
click at [44, 202] on div at bounding box center [31, 193] width 32 height 32
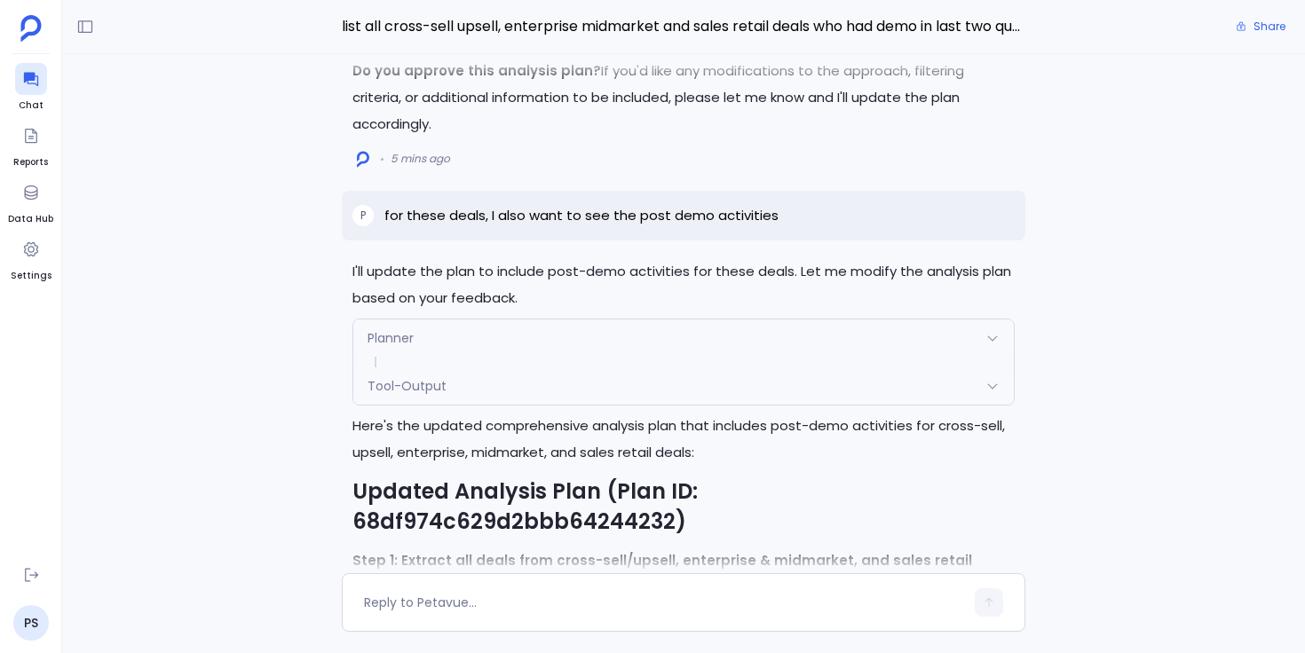
scroll to position [-3101, 0]
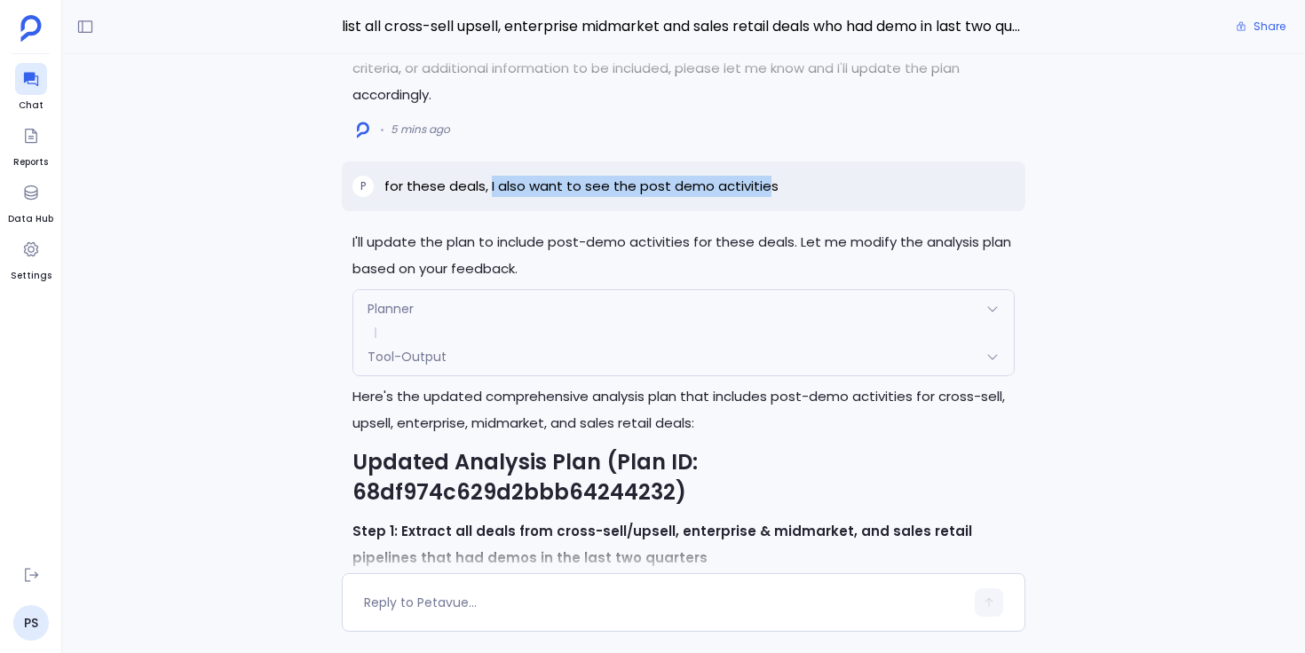
drag, startPoint x: 487, startPoint y: 203, endPoint x: 757, endPoint y: 201, distance: 269.9
click at [757, 197] on p "for these deals, I also want to see the post demo activities" at bounding box center [581, 186] width 394 height 21
click at [776, 202] on div "P for these deals, I also want to see the post demo activities" at bounding box center [684, 187] width 684 height 50
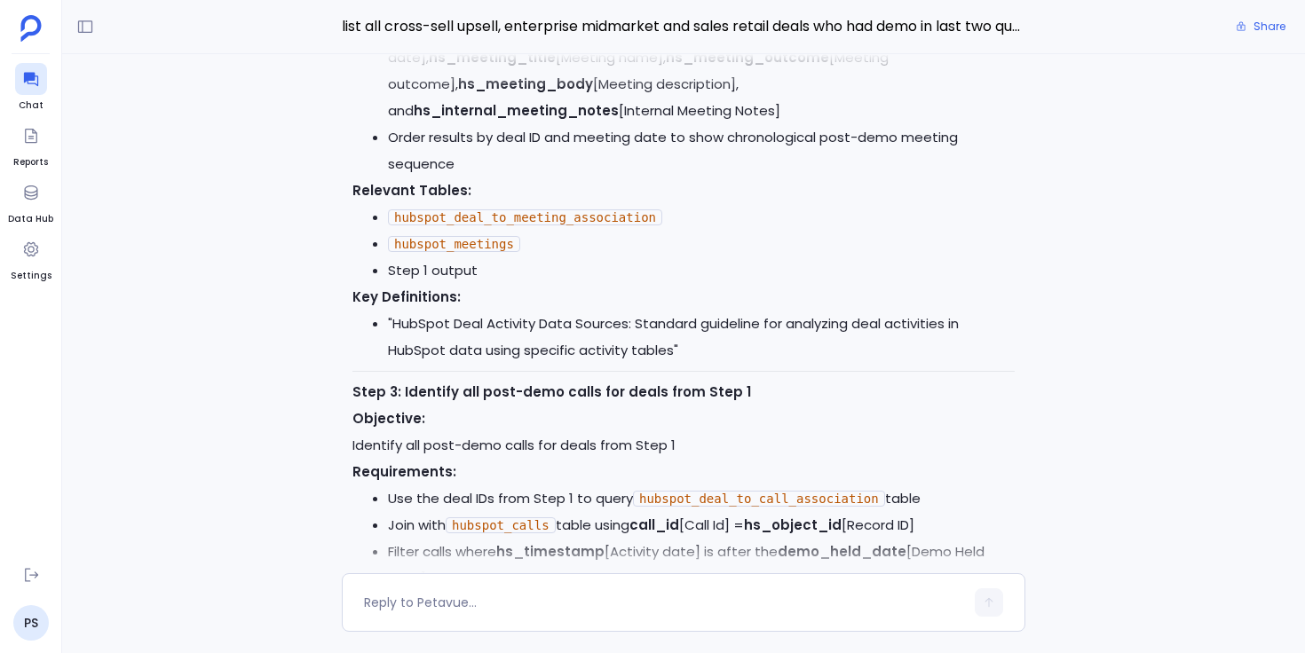
scroll to position [-1696, 0]
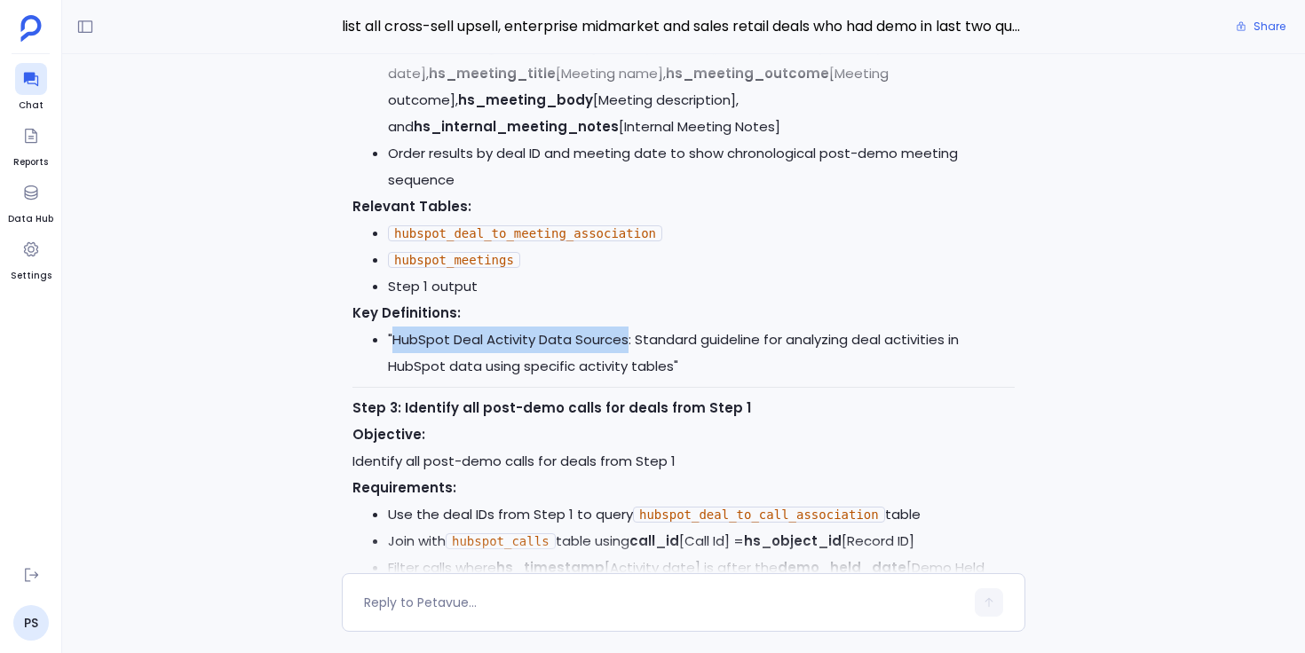
drag, startPoint x: 392, startPoint y: 364, endPoint x: 623, endPoint y: 366, distance: 230.8
click at [623, 366] on li ""HubSpot Deal Activity Data Sources: Standard guideline for analyzing deal acti…" at bounding box center [701, 353] width 627 height 53
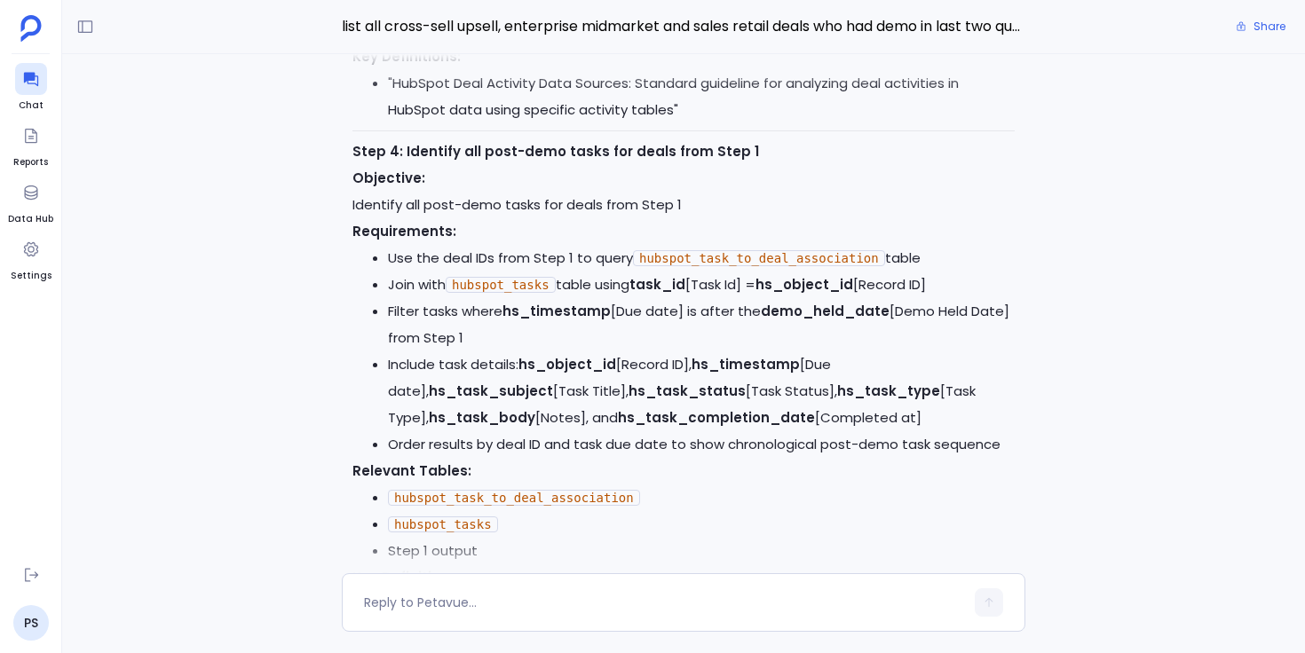
scroll to position [-901, 0]
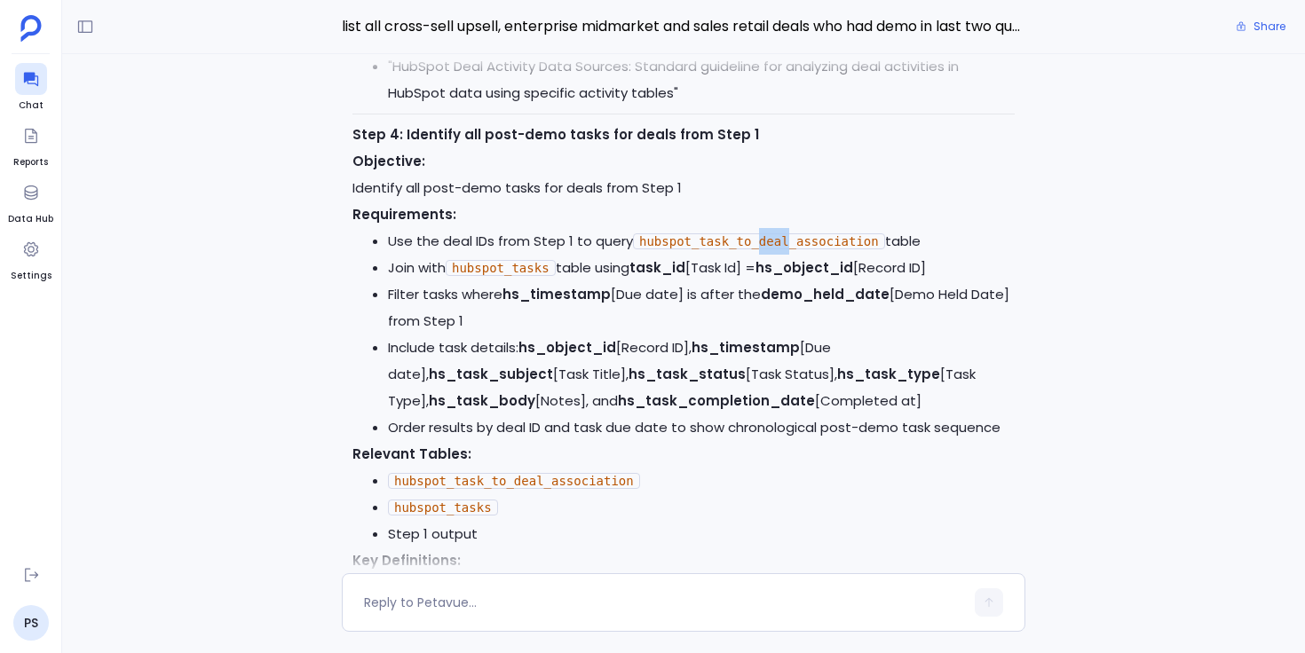
drag, startPoint x: 760, startPoint y: 262, endPoint x: 789, endPoint y: 262, distance: 29.3
click at [789, 249] on code "hubspot_task_to_deal_association" at bounding box center [759, 241] width 252 height 16
click at [791, 249] on code "hubspot_task_to_deal_association" at bounding box center [759, 241] width 252 height 16
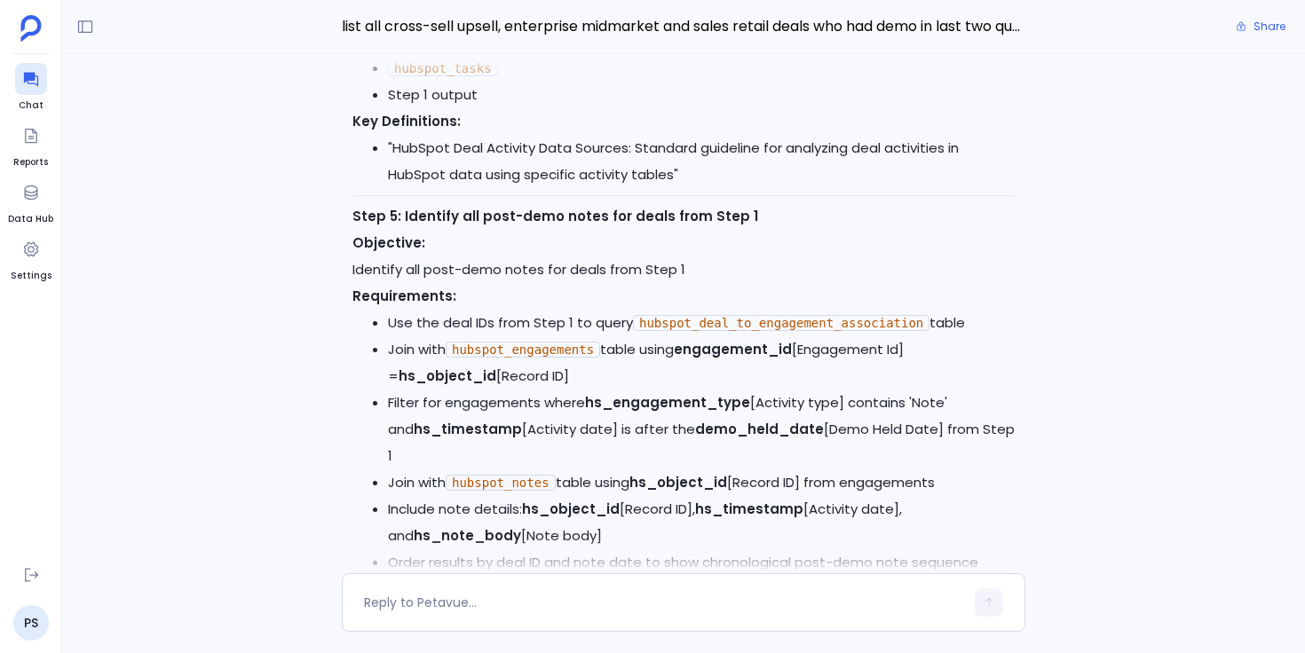
scroll to position [-431, 0]
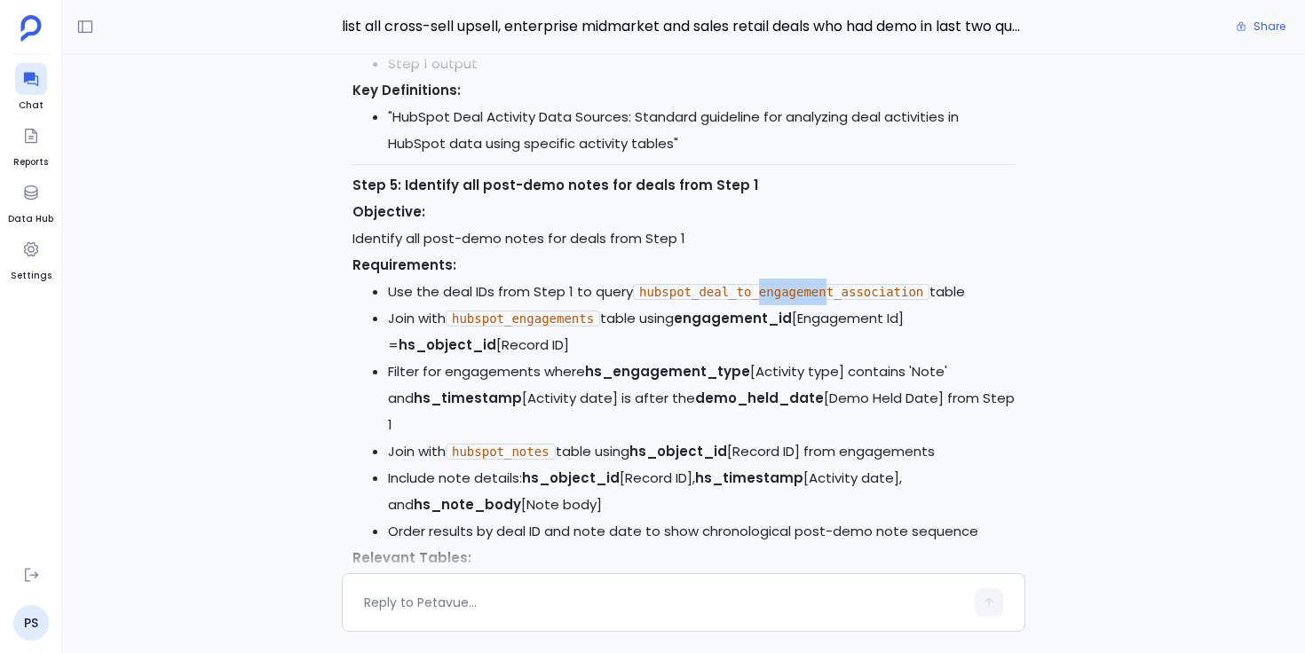
drag, startPoint x: 759, startPoint y: 317, endPoint x: 829, endPoint y: 324, distance: 70.5
click at [828, 300] on code "hubspot_deal_to_engagement_association" at bounding box center [781, 292] width 297 height 16
click at [570, 327] on code "hubspot_engagements" at bounding box center [523, 319] width 154 height 16
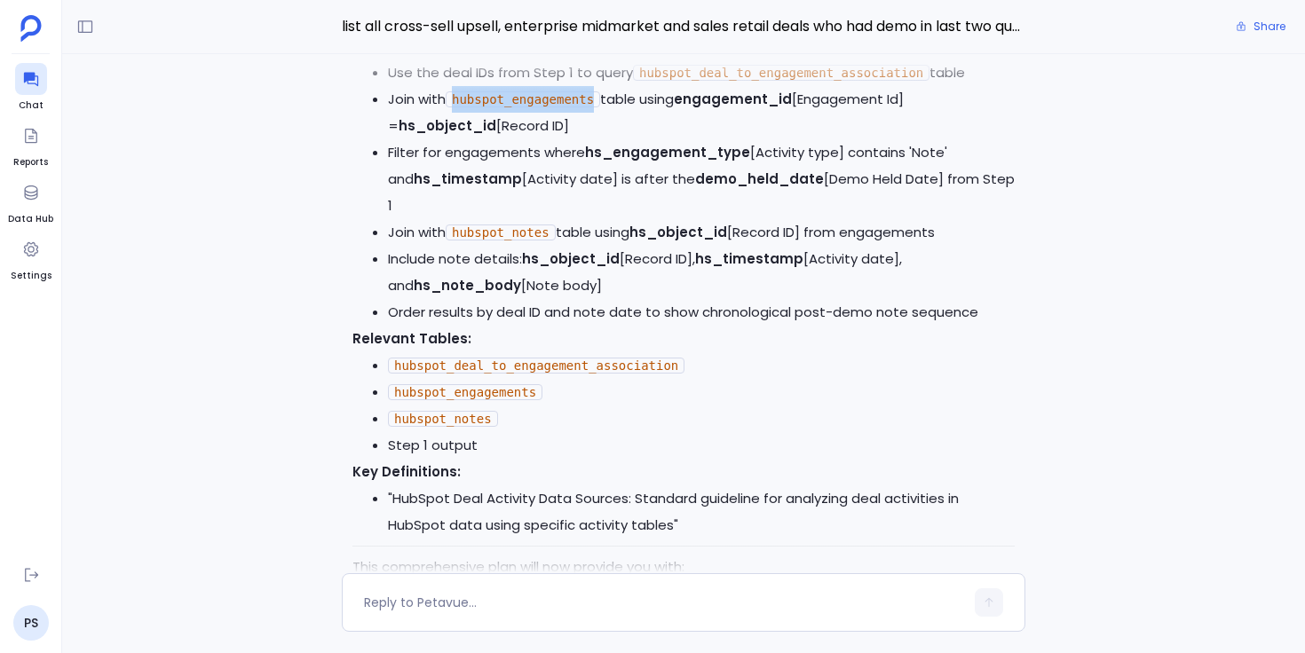
scroll to position [-178, 0]
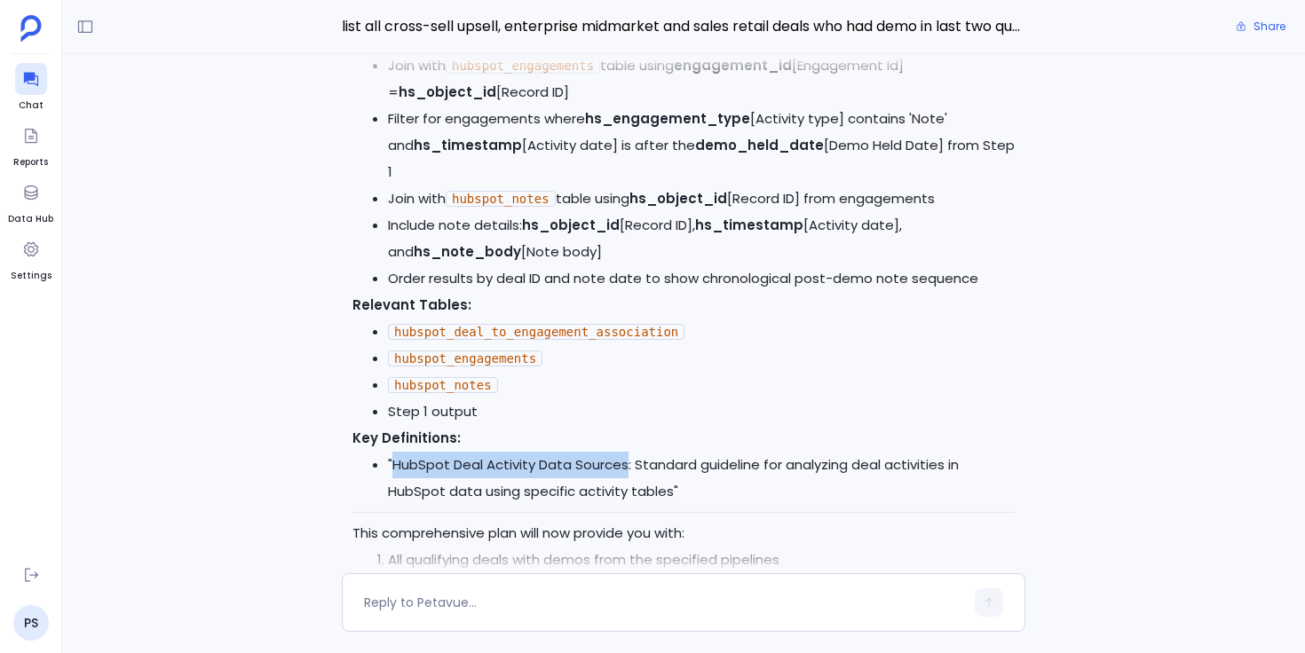
drag, startPoint x: 392, startPoint y: 465, endPoint x: 624, endPoint y: 465, distance: 231.7
click at [624, 465] on li ""HubSpot Deal Activity Data Sources: Standard guideline for analyzing deal acti…" at bounding box center [701, 478] width 627 height 53
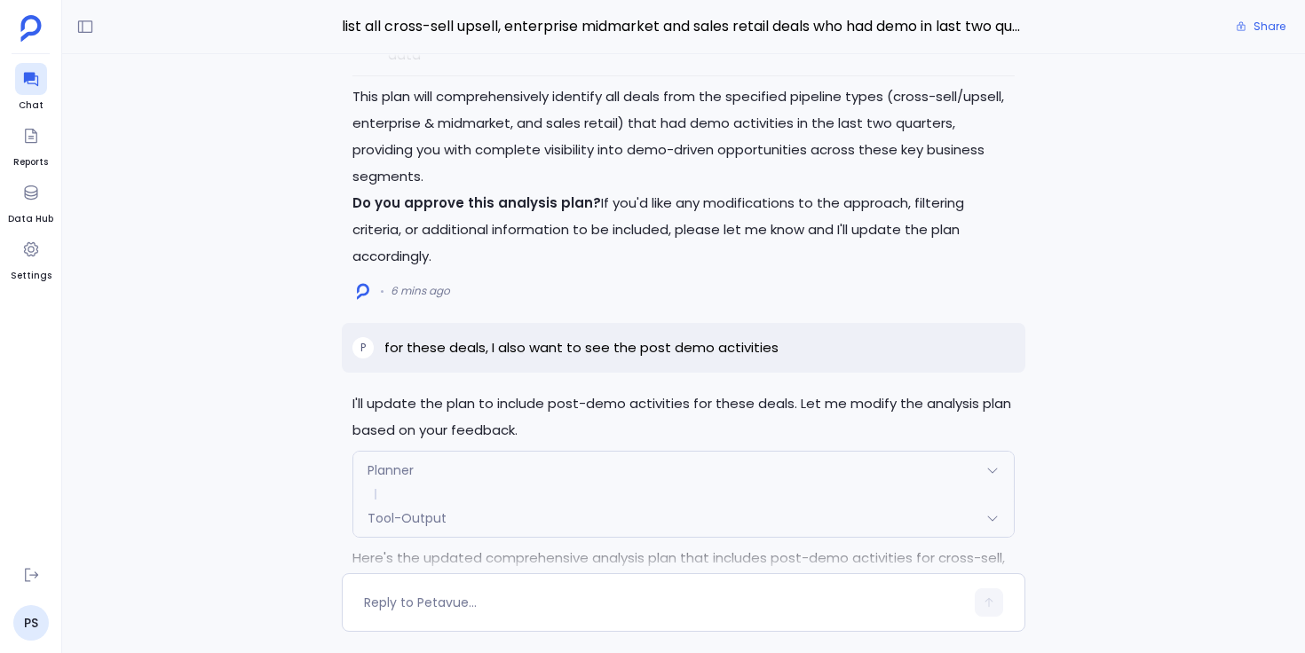
scroll to position [-3025, 0]
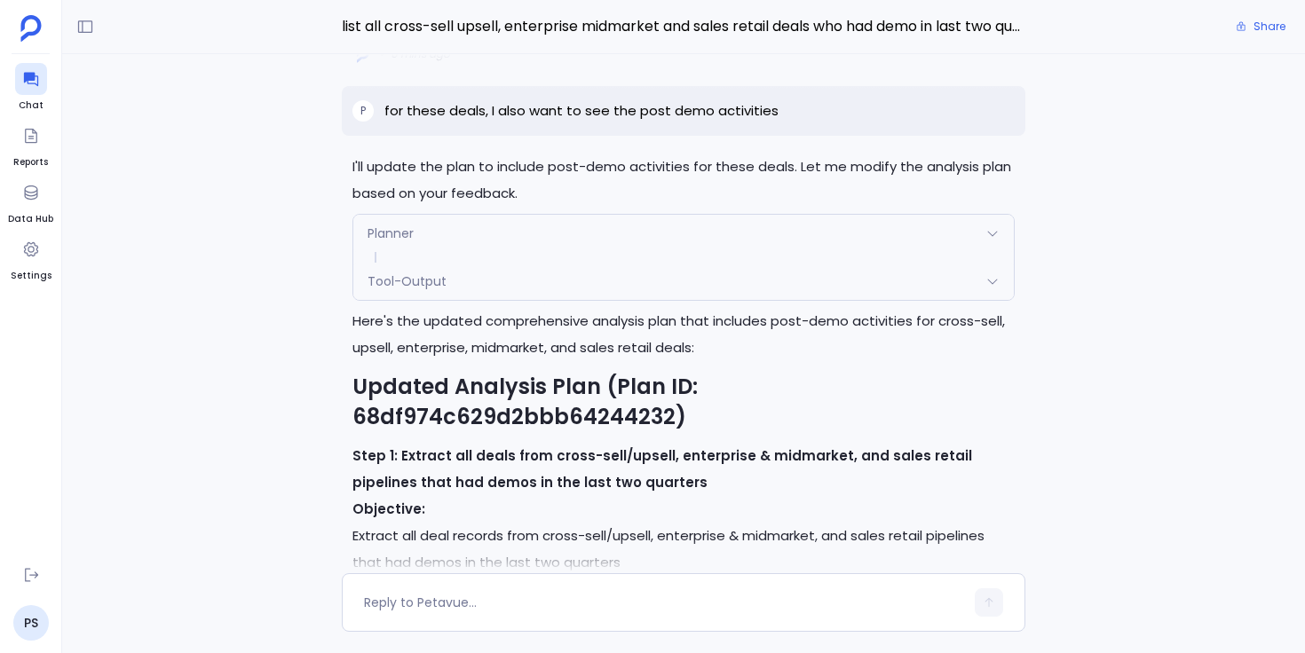
click at [547, 432] on h2 "Updated Analysis Plan (Plan ID: 68df974c629d2bbb64244232)" at bounding box center [683, 402] width 662 height 60
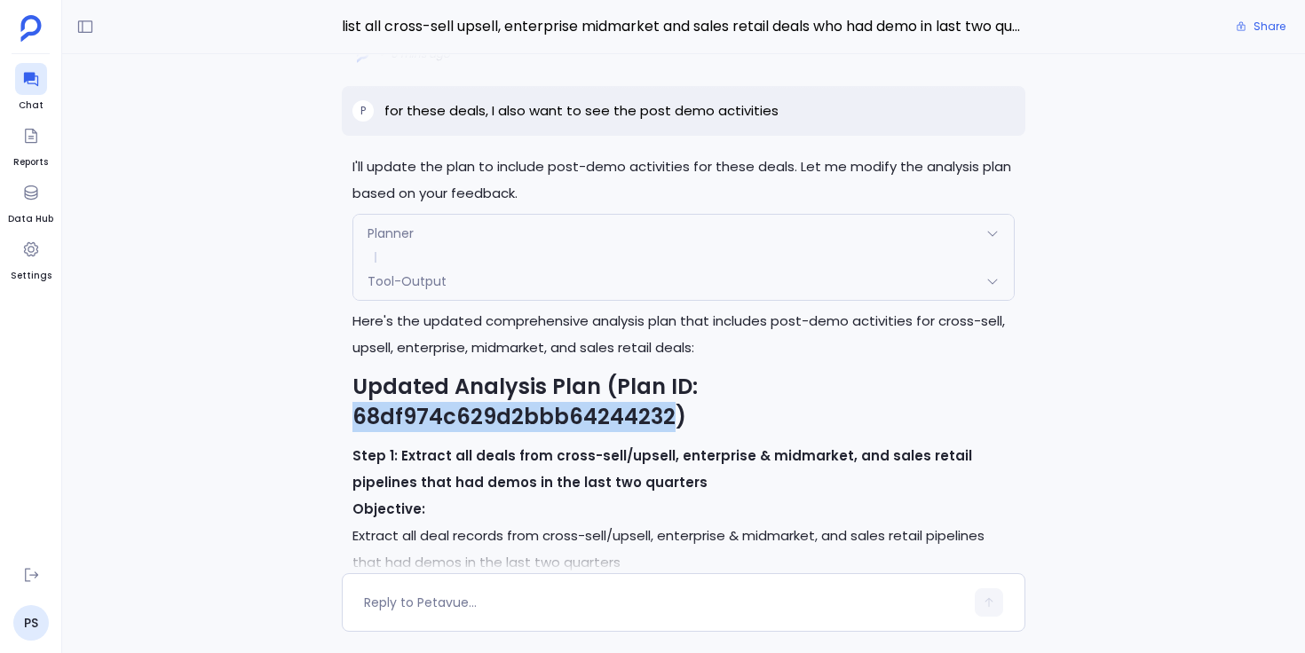
click at [547, 432] on h2 "Updated Analysis Plan (Plan ID: 68df974c629d2bbb64244232)" at bounding box center [683, 402] width 662 height 60
copy h2 "68df974c629d2bbb64244232"
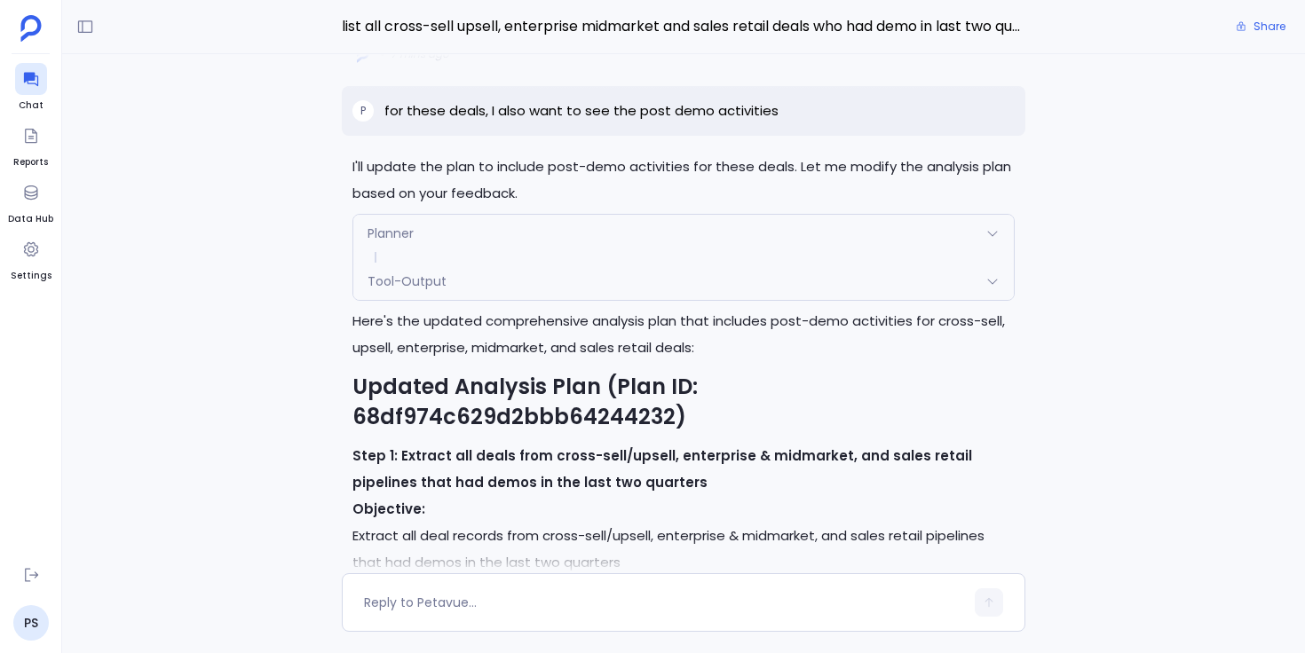
click at [336, 463] on div "I'll update the plan to include post-demo activities for these deals. Let me mo…" at bounding box center [683, 313] width 1243 height 519
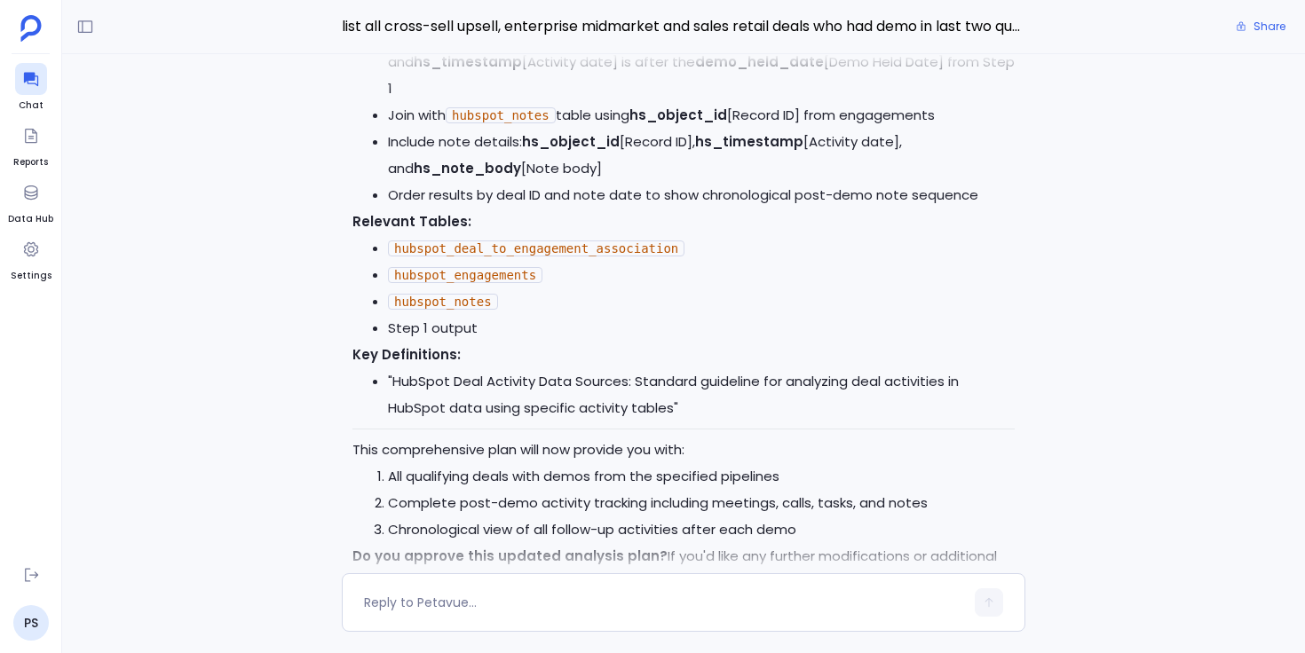
scroll to position [0, 0]
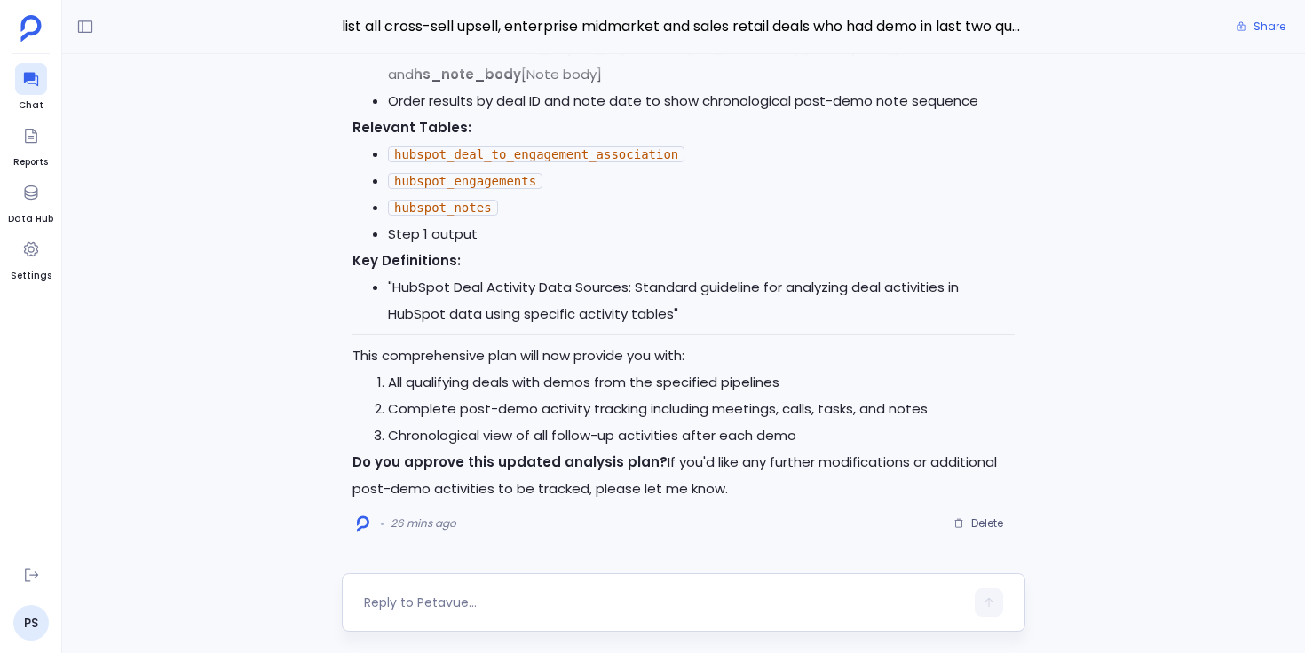
click at [460, 602] on textarea at bounding box center [664, 603] width 600 height 18
type textarea "Before step 2, can you get the drilldown of deals by deal type and demo date mo…"
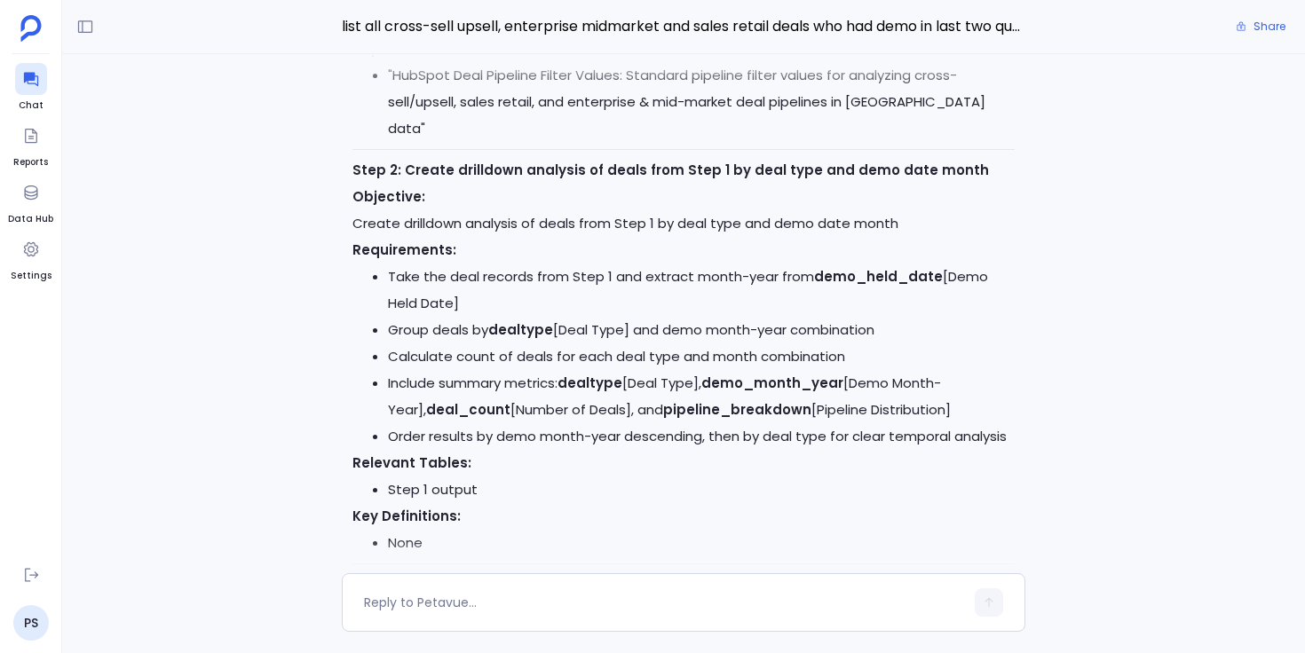
scroll to position [-2498, 0]
click at [500, 596] on textarea at bounding box center [664, 603] width 600 height 18
type textarea "execute step 1 and 2"
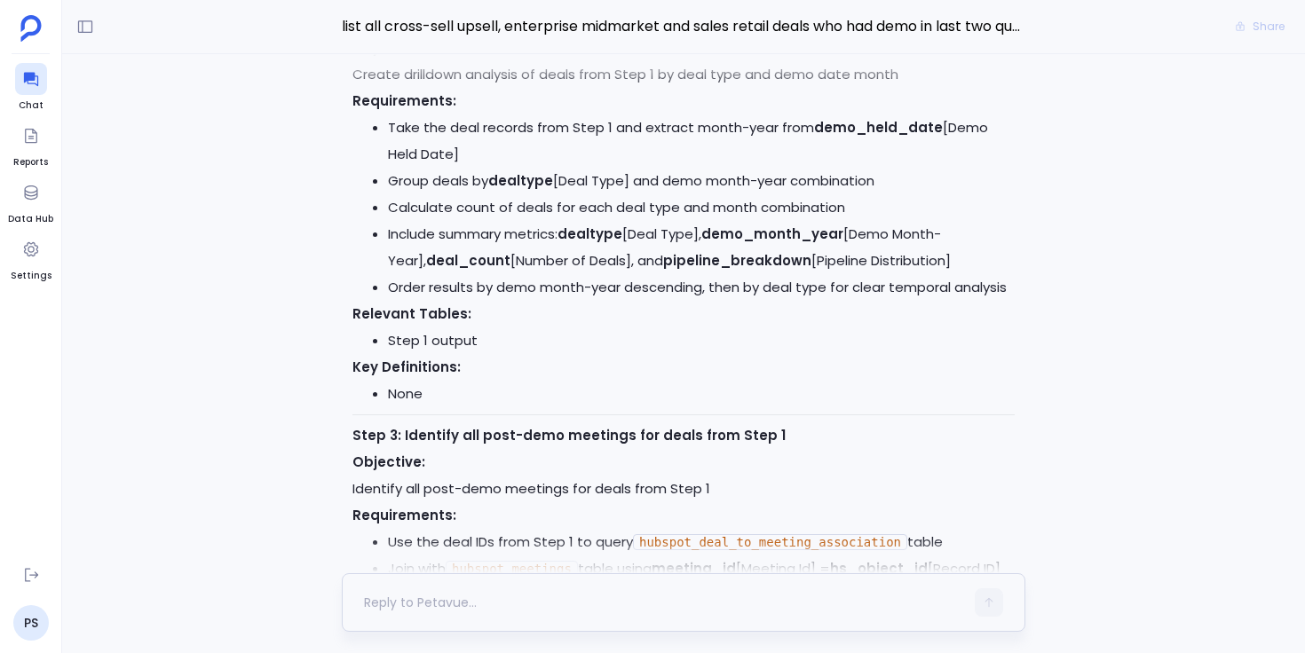
scroll to position [0, 0]
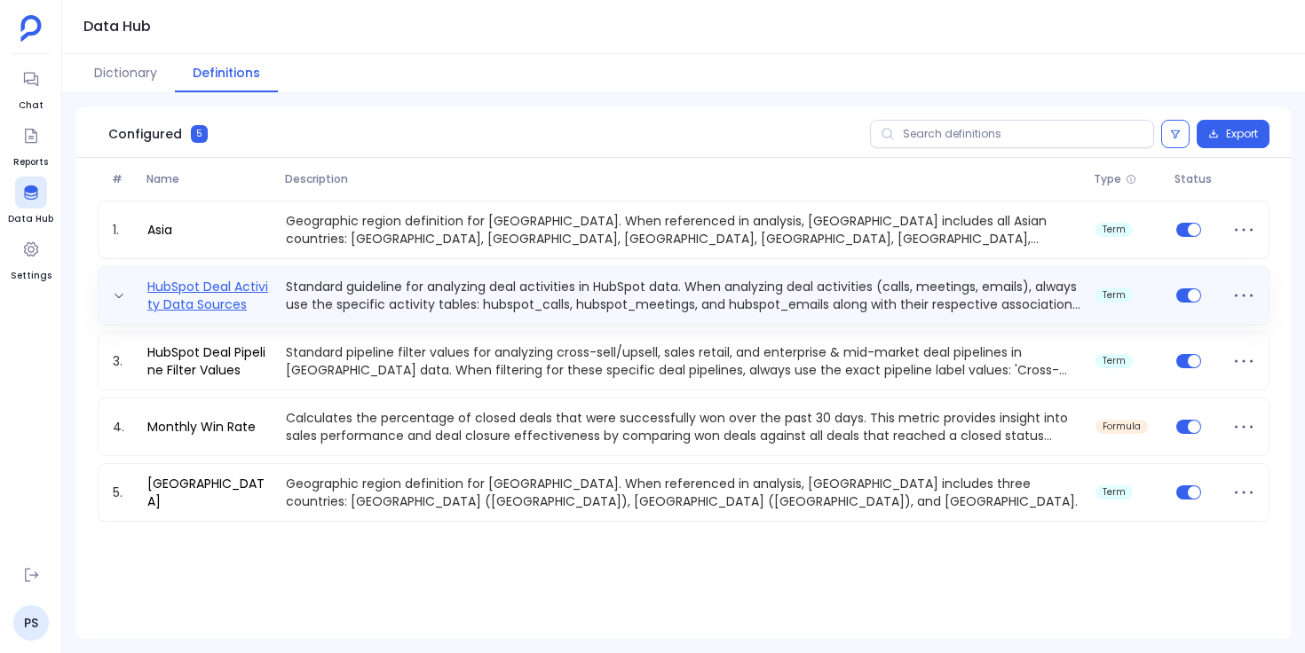
click at [235, 305] on link "HubSpot Deal Activity Data Sources" at bounding box center [209, 296] width 138 height 36
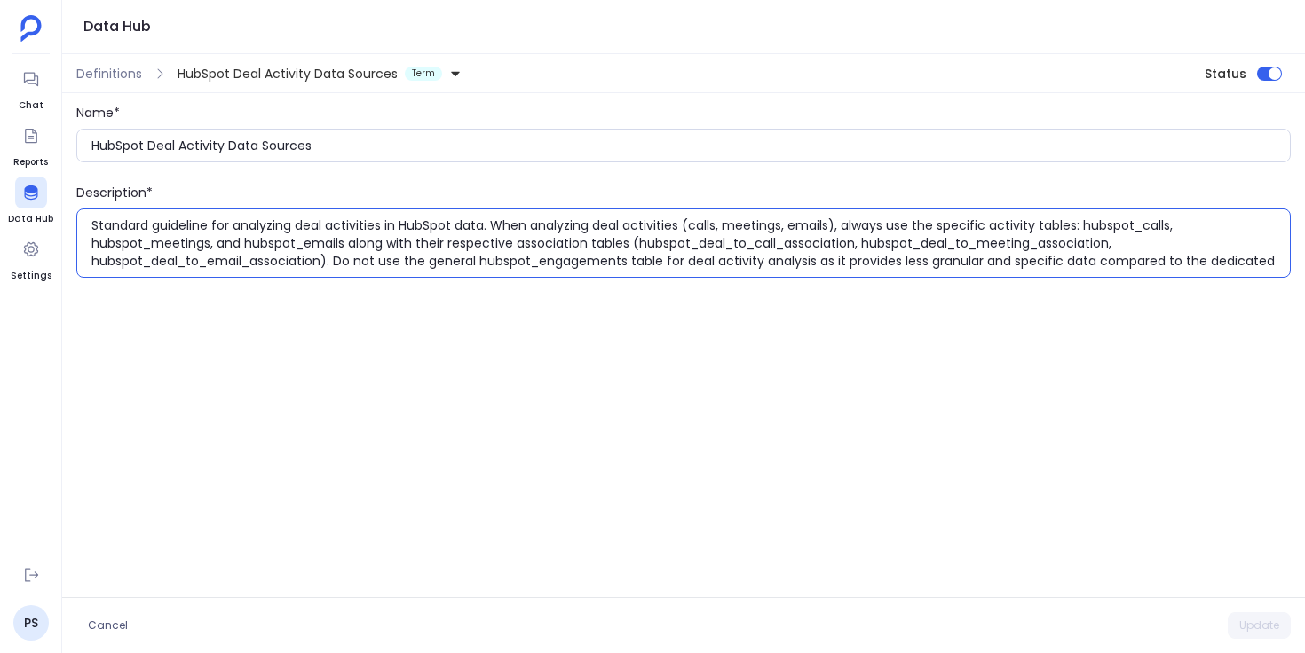
drag, startPoint x: 495, startPoint y: 225, endPoint x: 648, endPoint y: 222, distance: 152.7
click at [647, 222] on textarea "Standard guideline for analyzing deal activities in HubSpot data. When analyzin…" at bounding box center [690, 243] width 1198 height 53
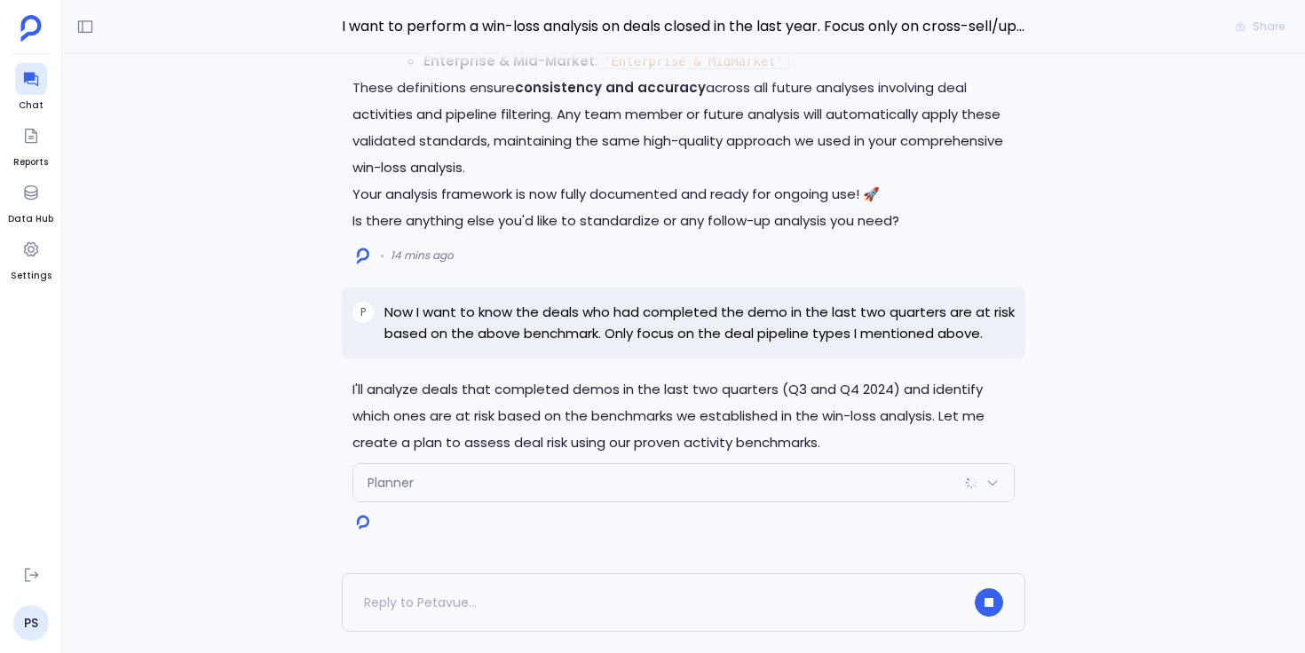
click at [510, 483] on div "Planner" at bounding box center [683, 482] width 660 height 37
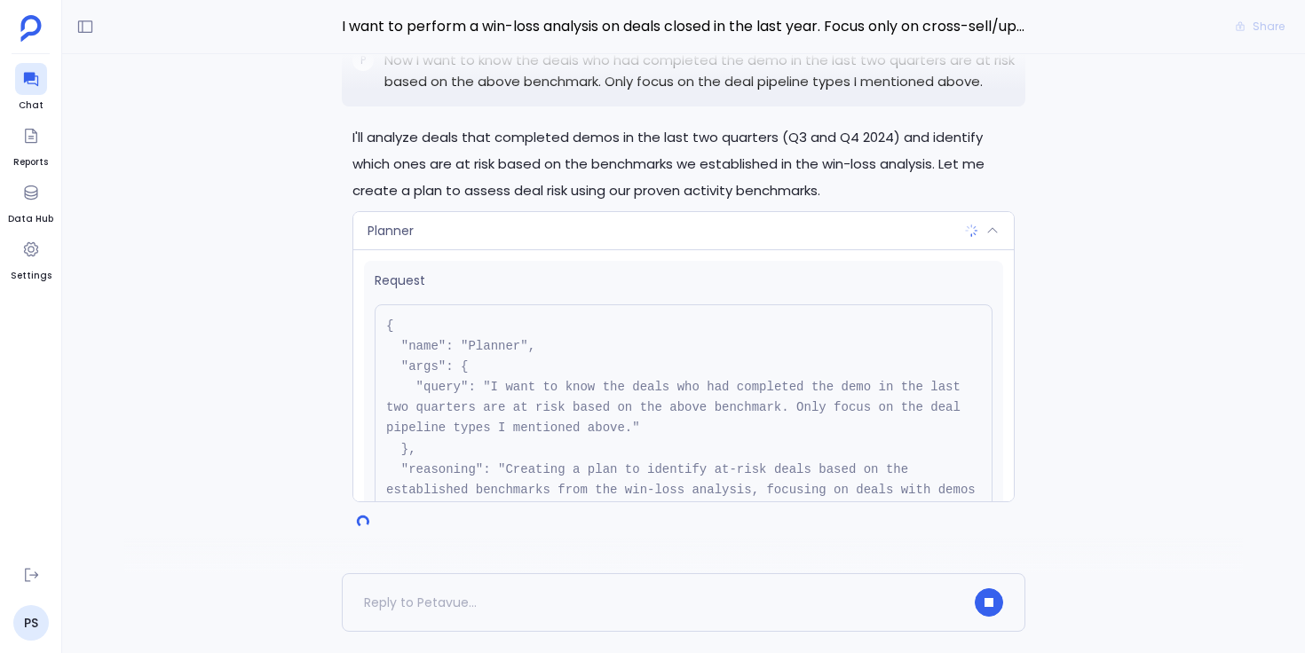
click at [502, 232] on div "Planner" at bounding box center [683, 230] width 660 height 37
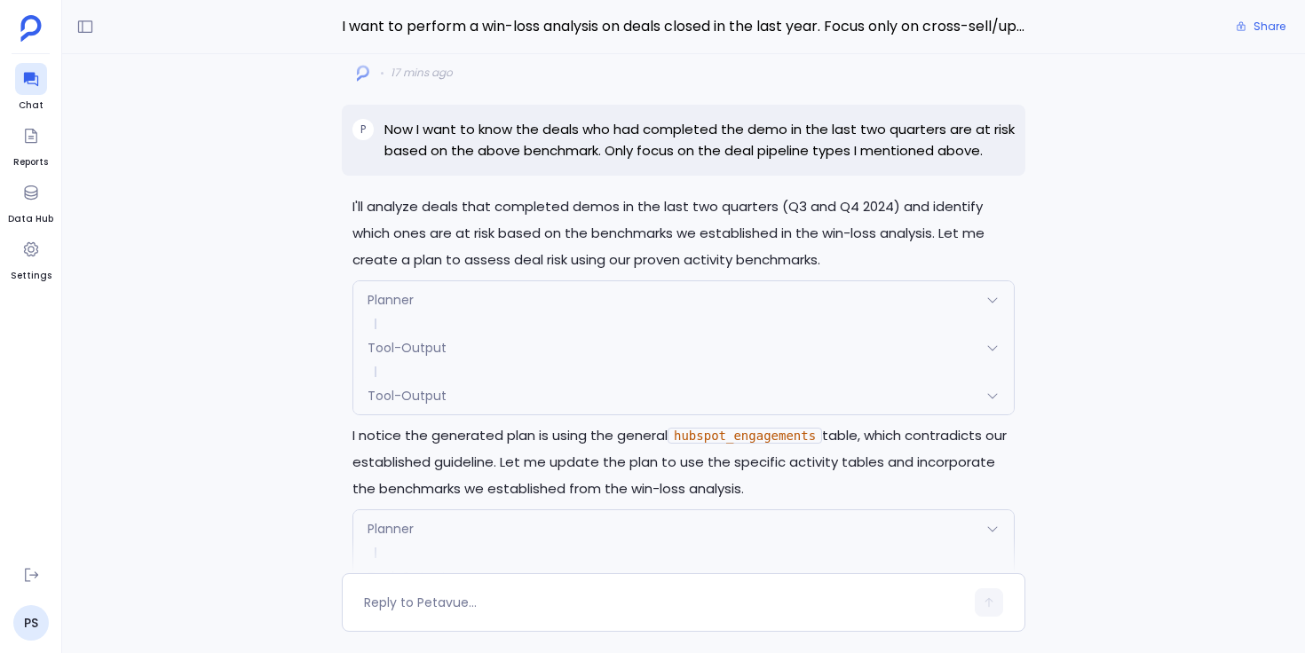
scroll to position [-2539, 0]
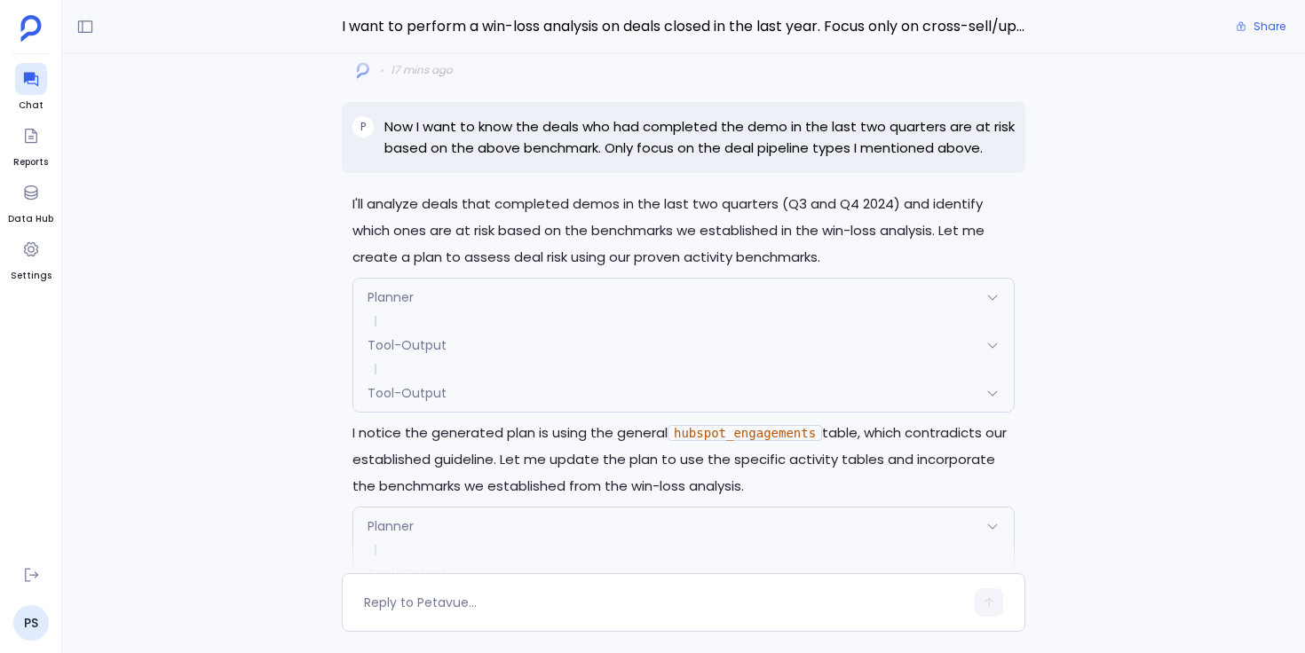
click at [498, 295] on div "Planner" at bounding box center [683, 297] width 660 height 37
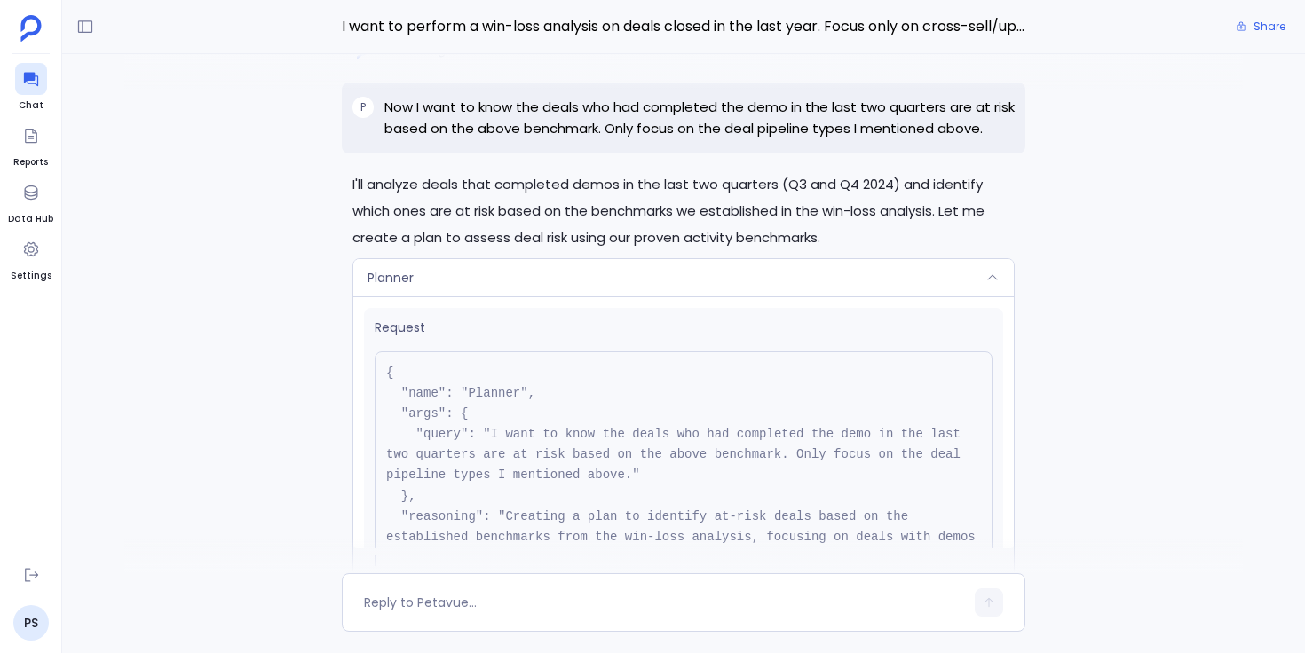
scroll to position [-2798, 0]
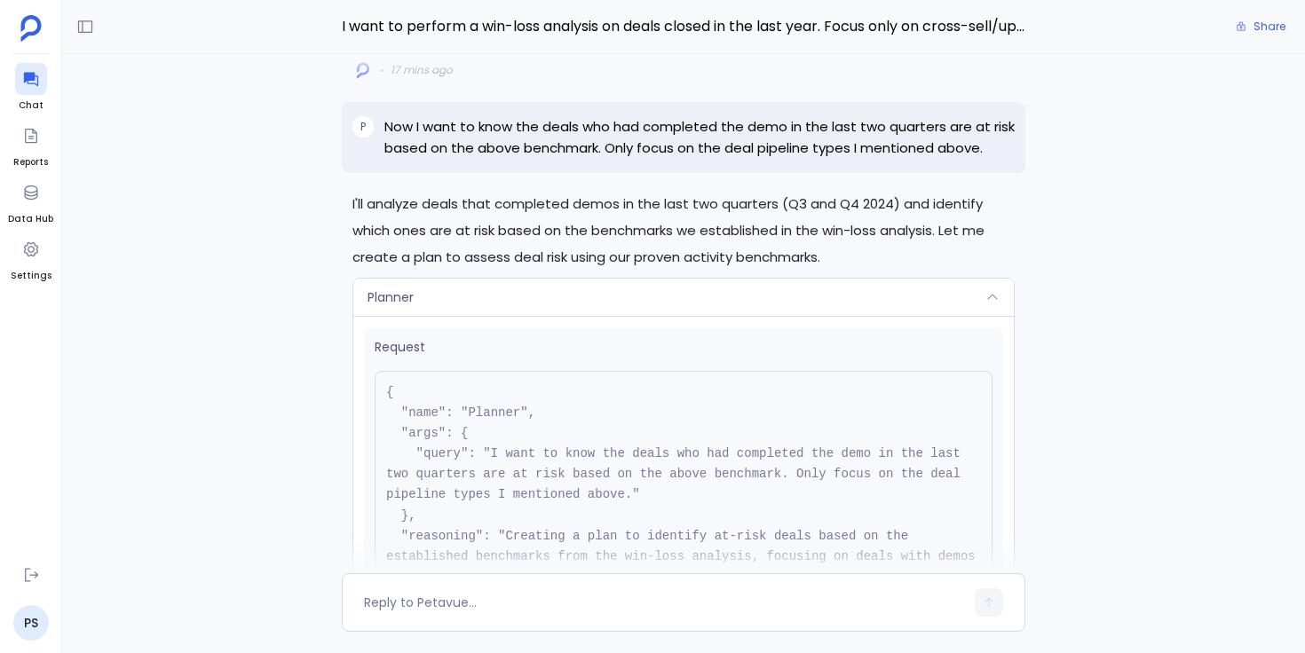
click at [562, 297] on div "Planner" at bounding box center [683, 297] width 660 height 37
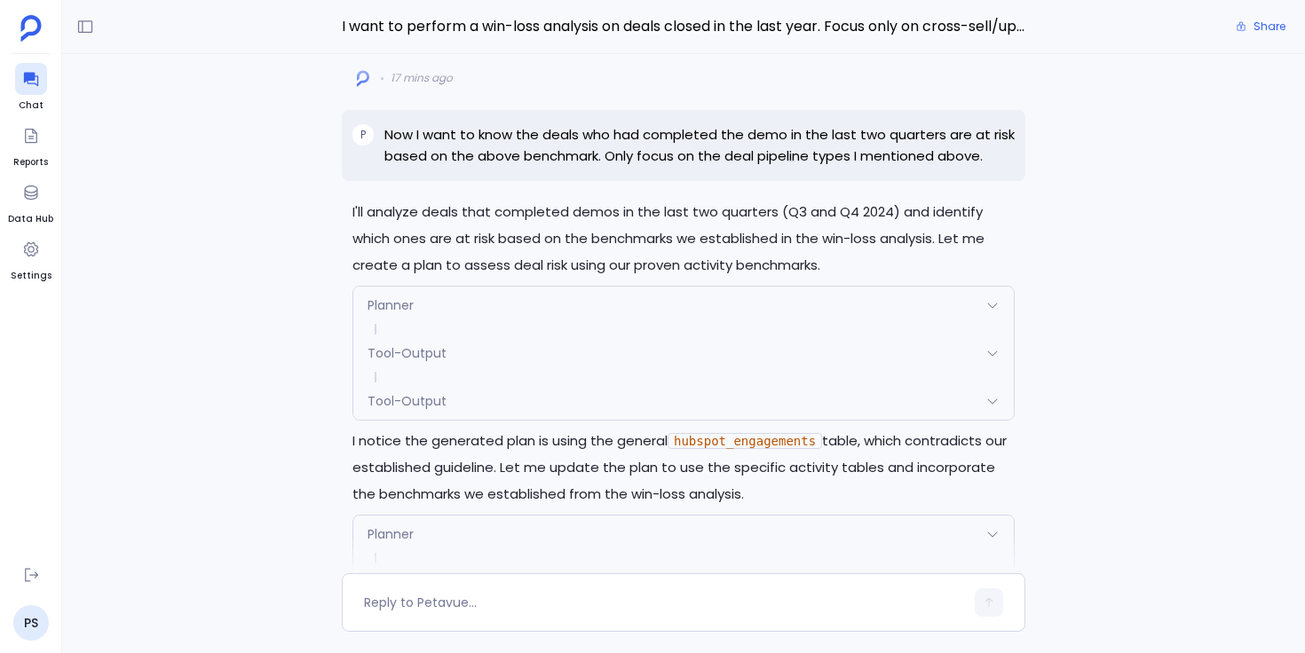
scroll to position [-2539, 0]
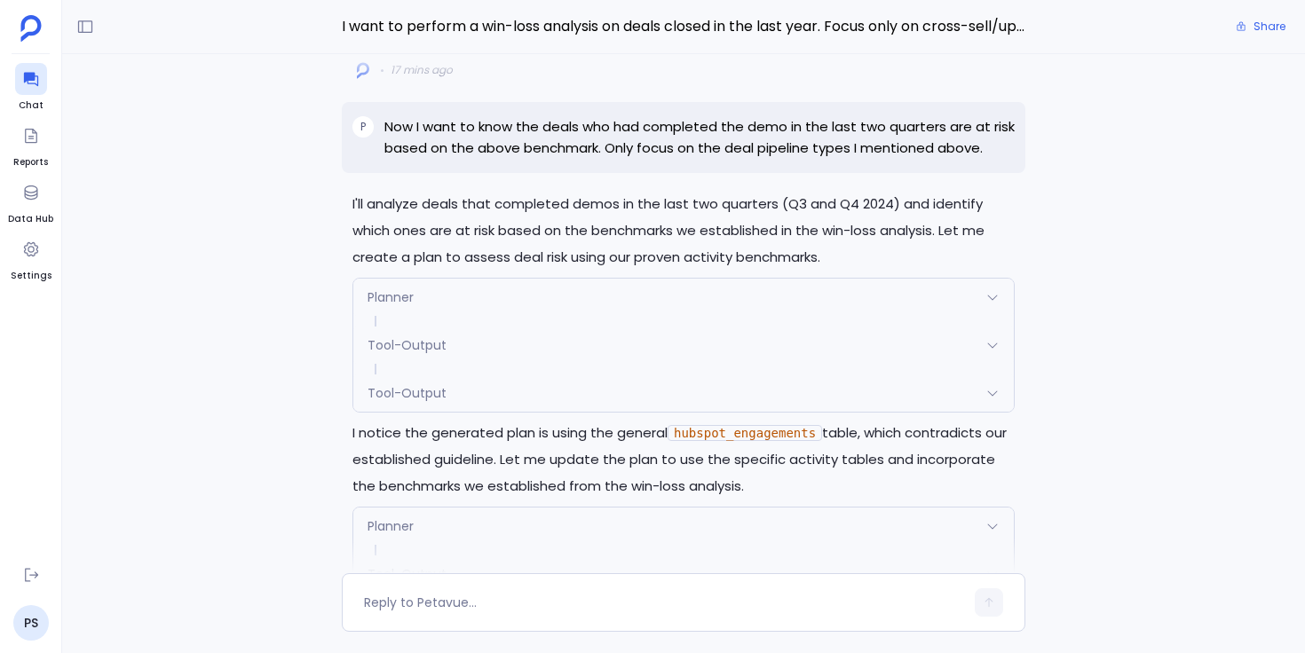
click at [481, 393] on div "Tool-Output" at bounding box center [683, 393] width 660 height 37
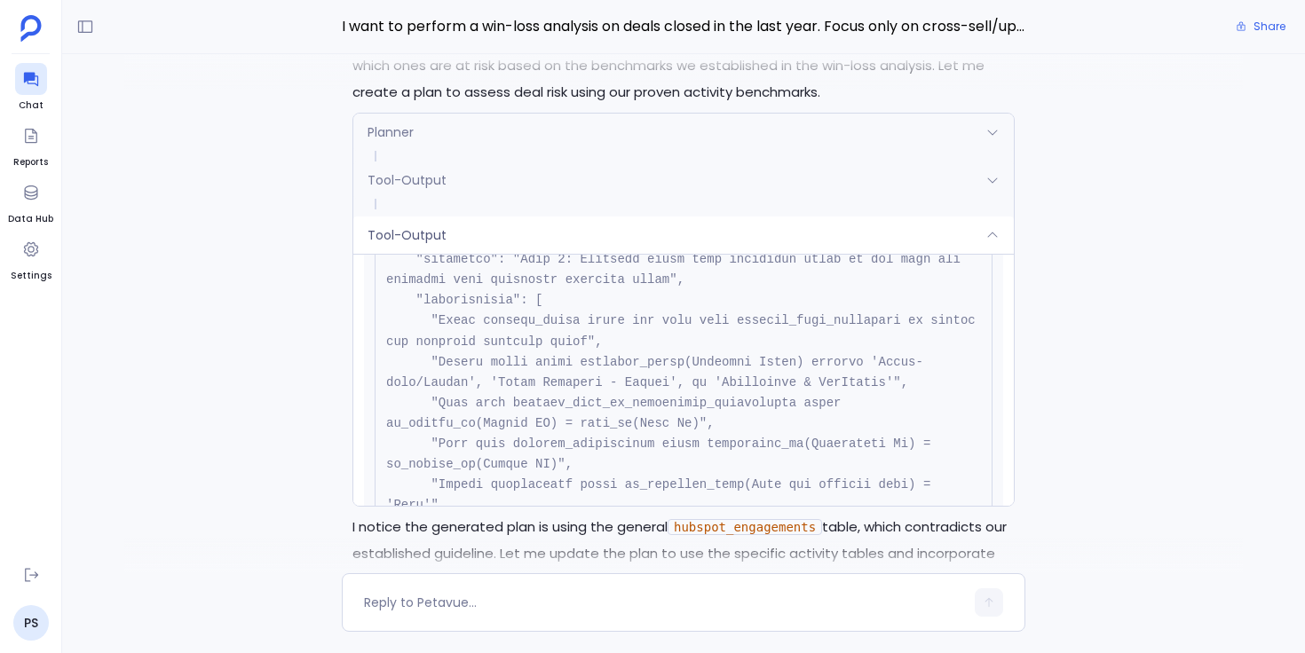
scroll to position [499, 0]
click at [559, 231] on div "Tool-Output" at bounding box center [683, 235] width 660 height 37
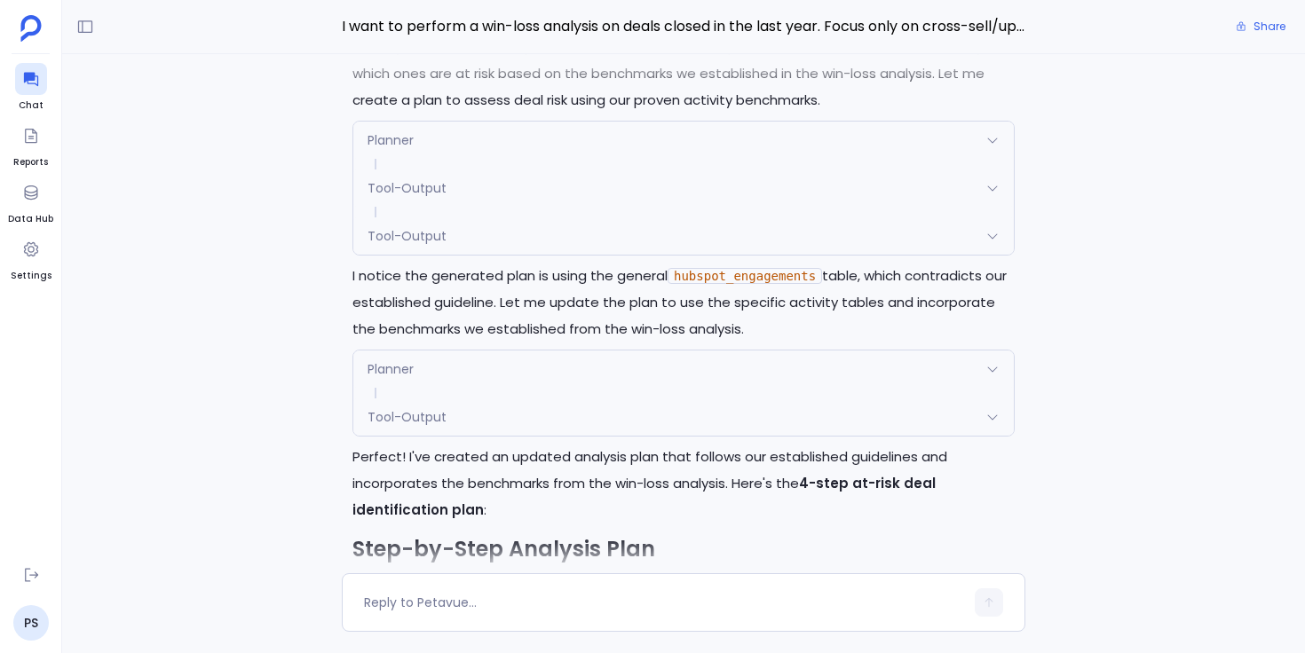
scroll to position [-2374, 0]
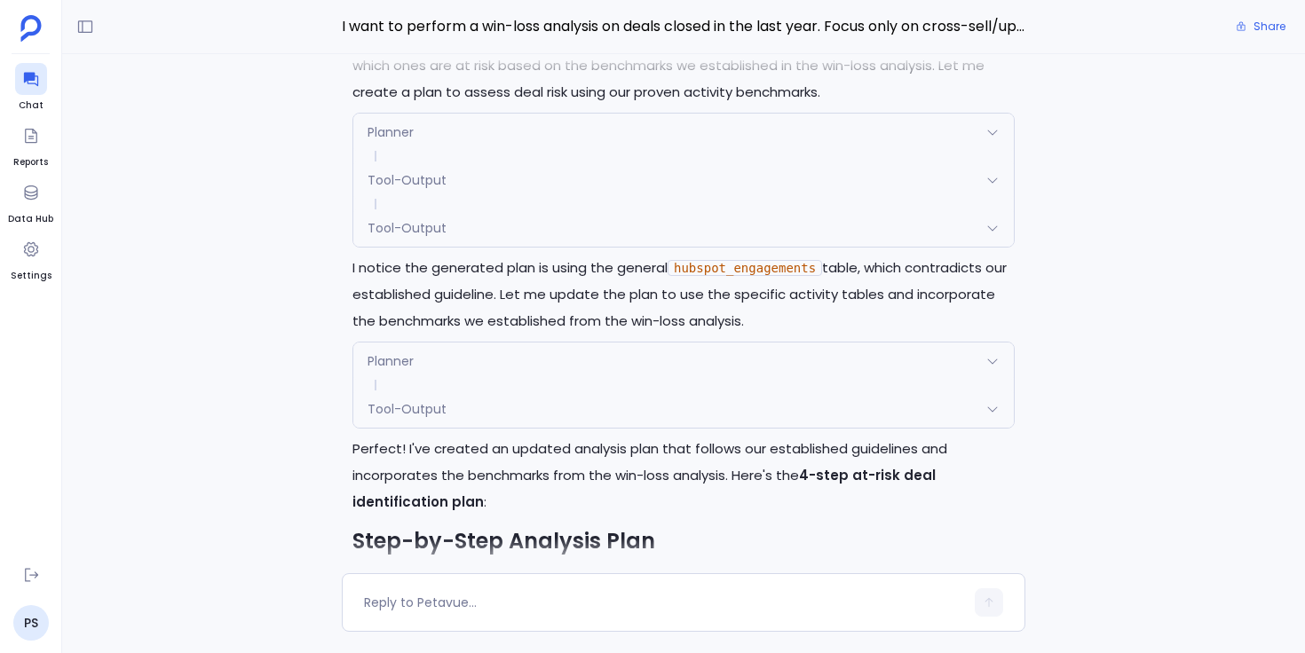
click at [412, 355] on span "Planner" at bounding box center [391, 361] width 46 height 18
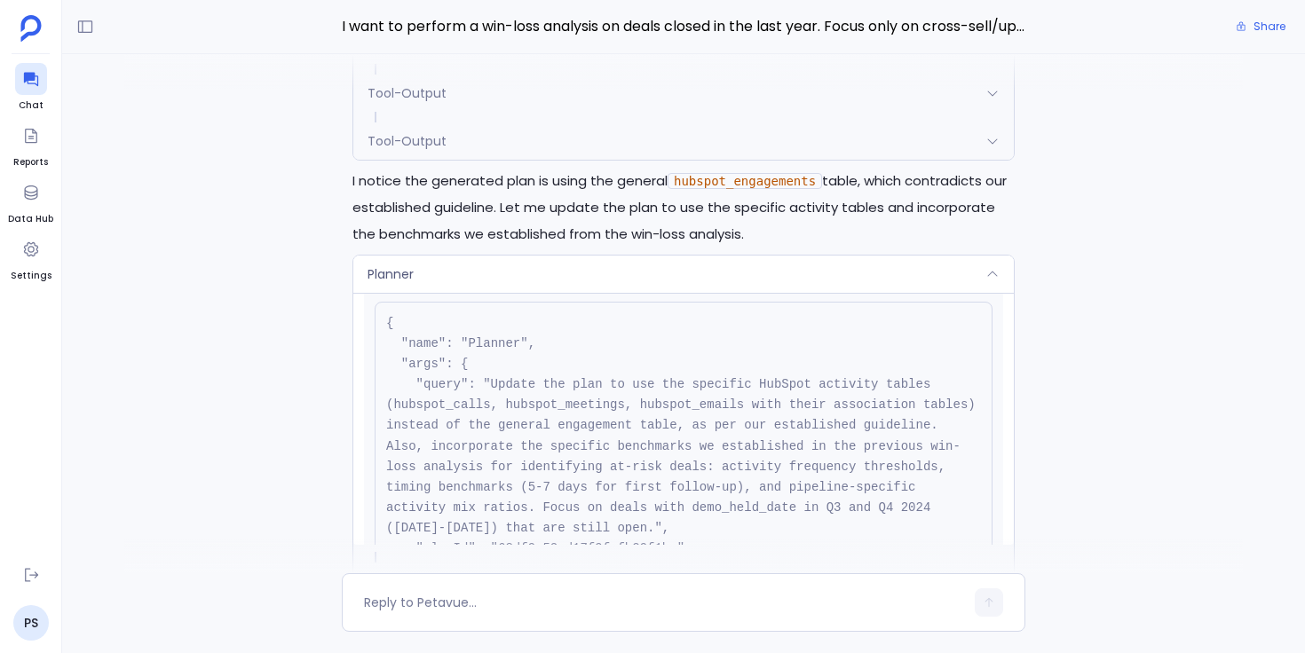
scroll to position [48, 0]
click at [526, 267] on div "Planner" at bounding box center [683, 274] width 660 height 37
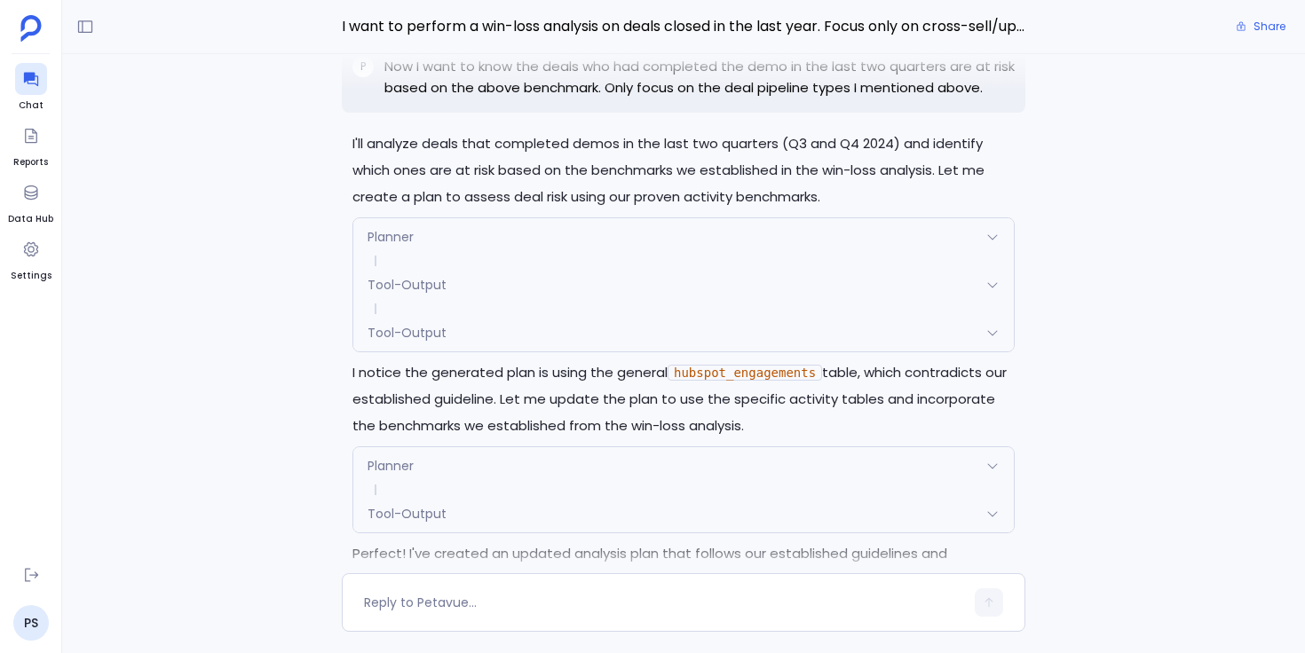
scroll to position [-2561, 0]
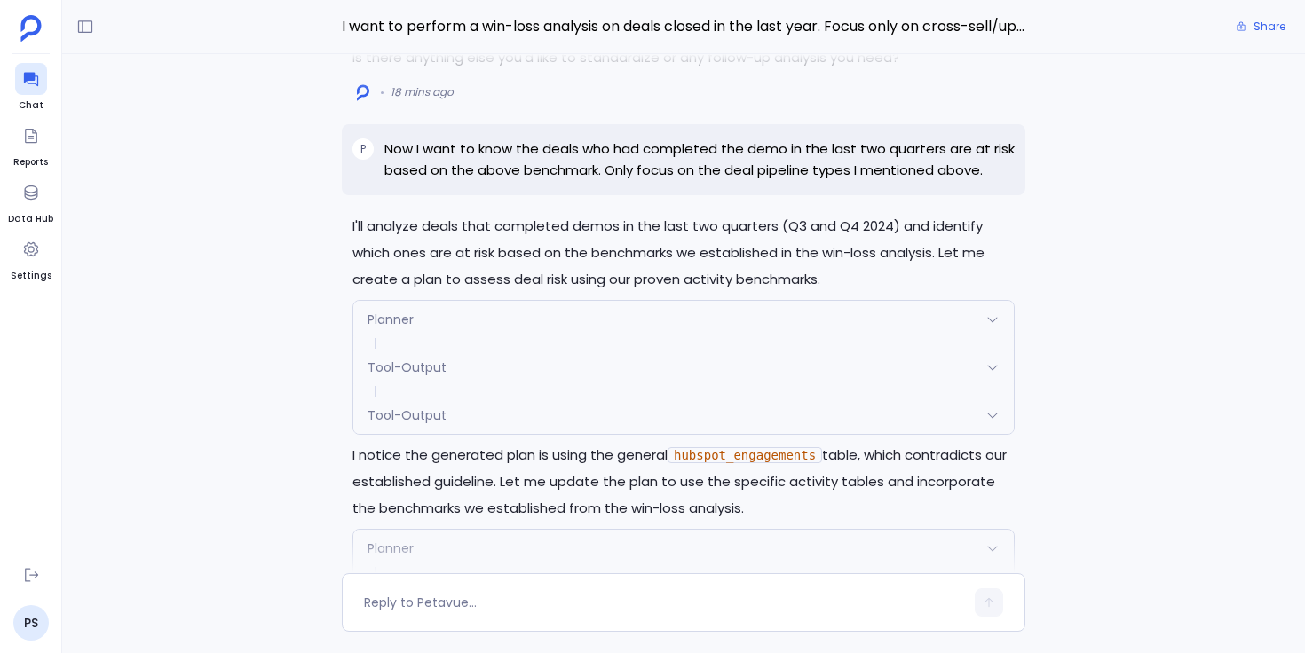
click at [411, 312] on span "Planner" at bounding box center [391, 320] width 46 height 18
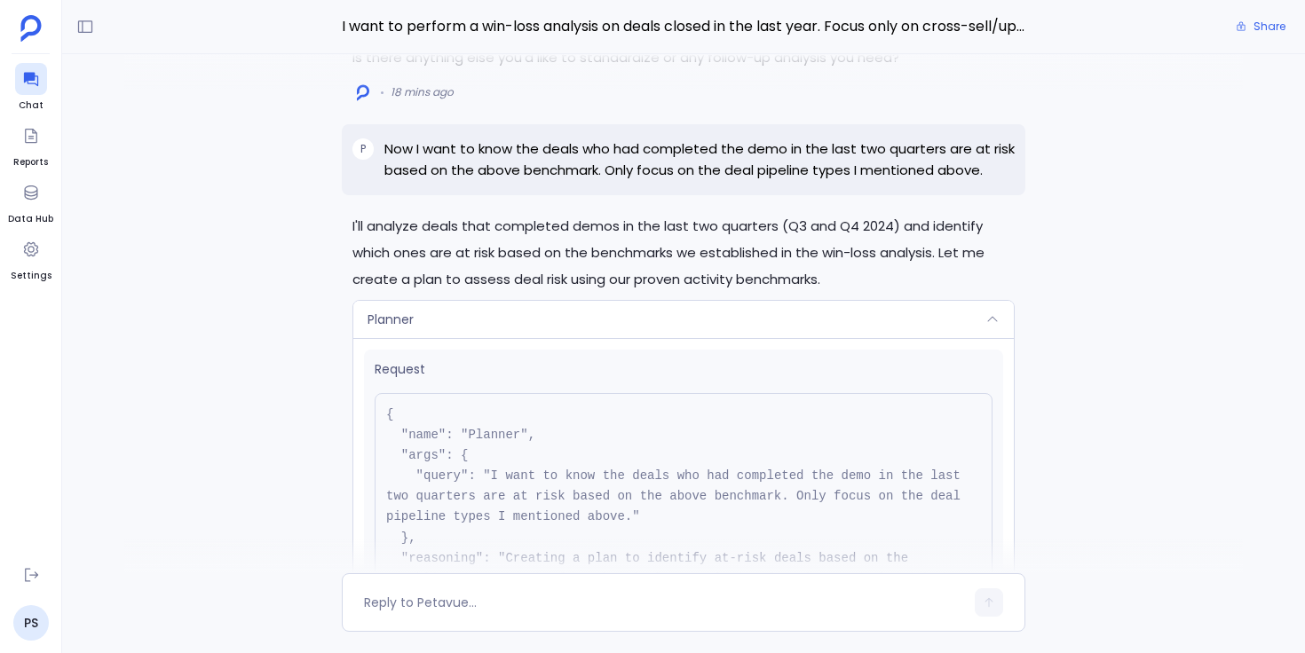
click at [411, 312] on span "Planner" at bounding box center [391, 320] width 46 height 18
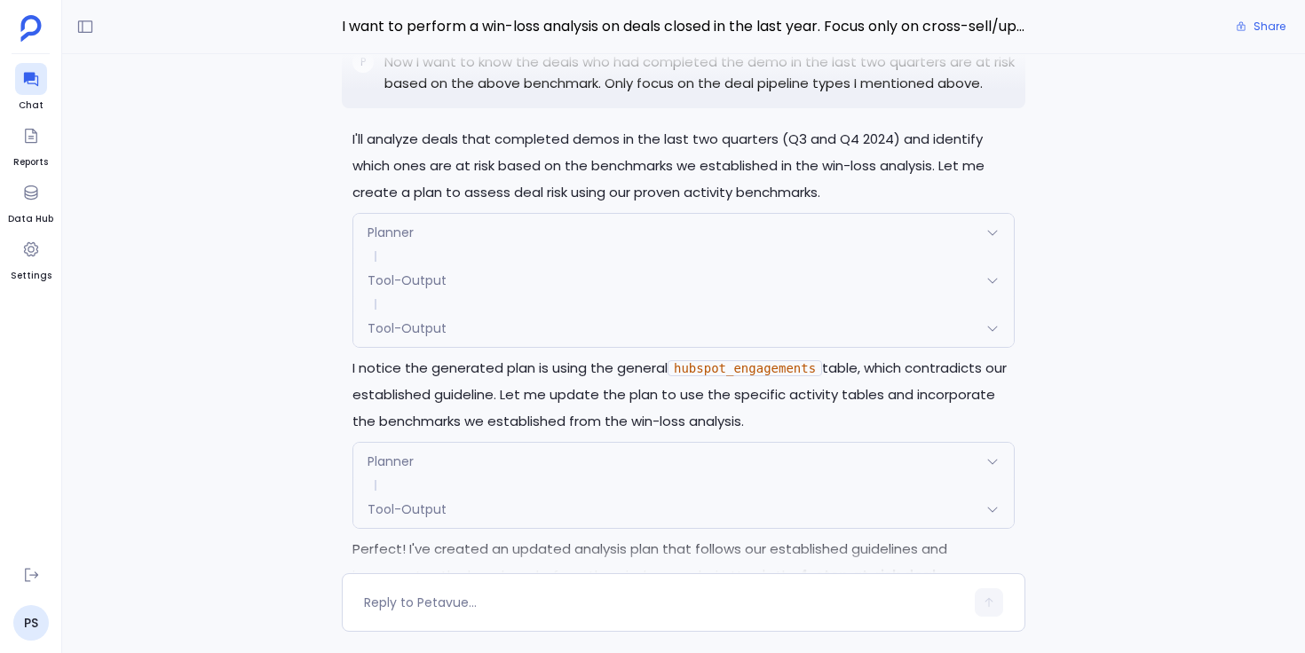
scroll to position [-2466, 0]
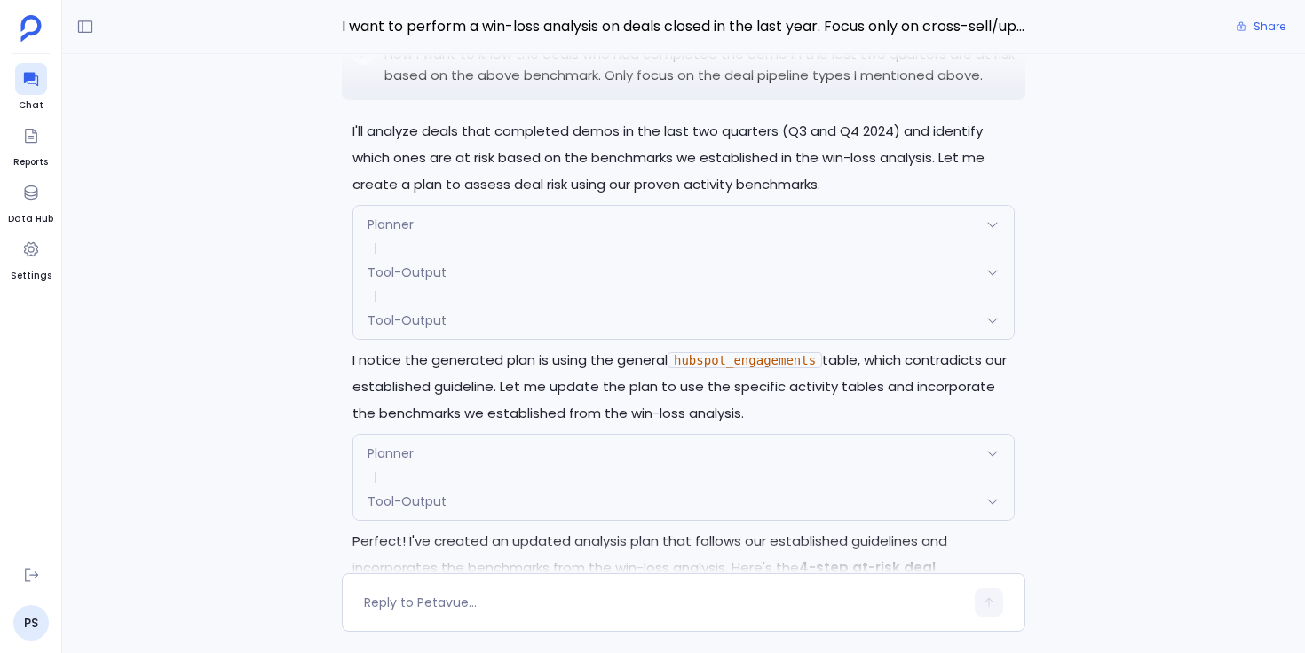
click at [429, 434] on div "Planner Request { "name": "Planner", "args": { "query": "Update the plan to use…" at bounding box center [683, 477] width 662 height 87
click at [435, 446] on div "Planner" at bounding box center [683, 453] width 660 height 37
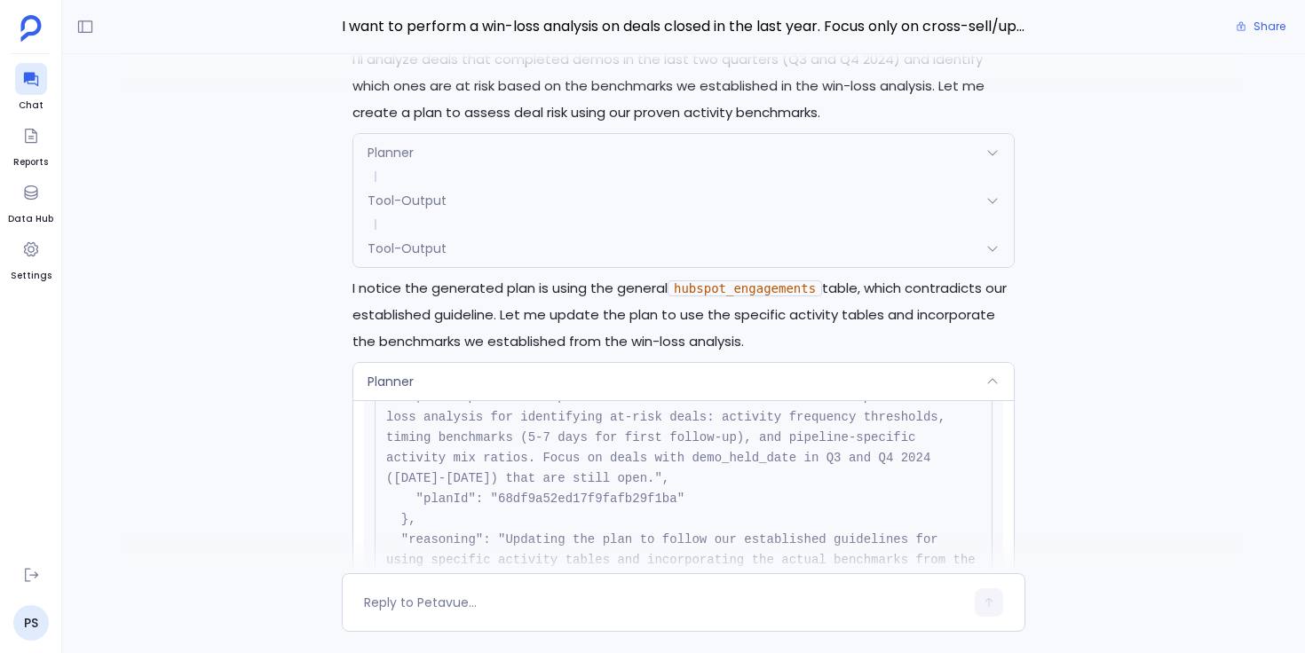
scroll to position [215, 0]
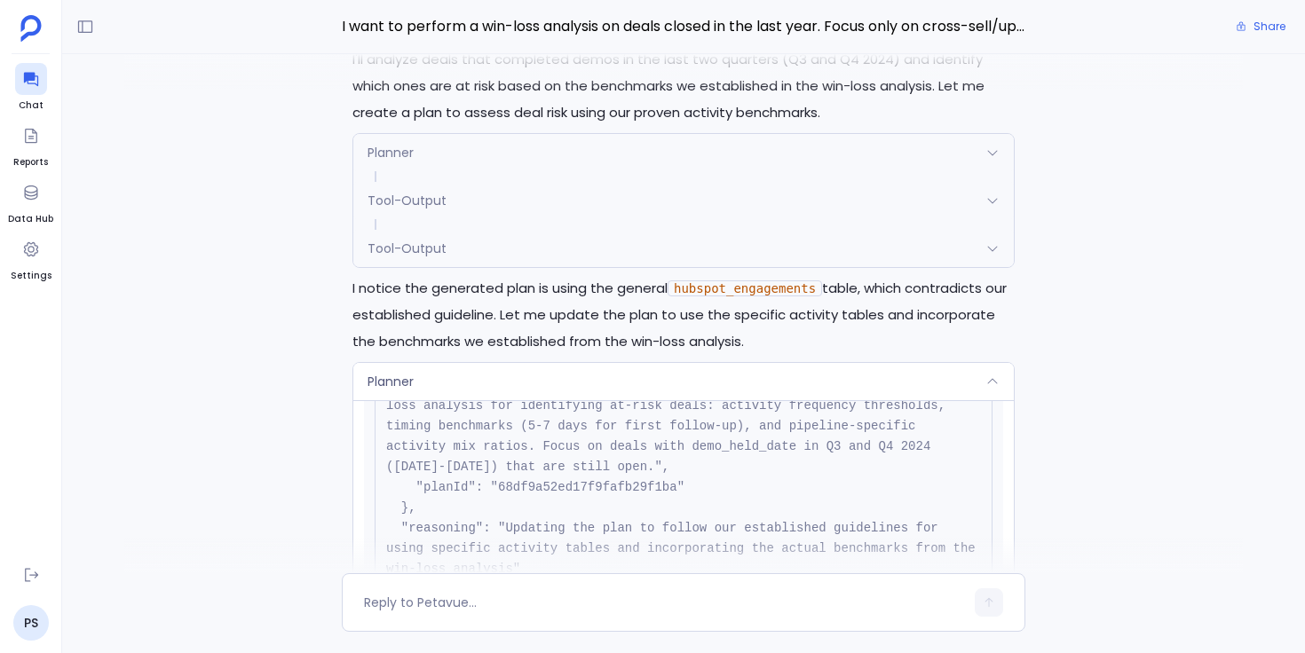
click at [502, 368] on div "Planner" at bounding box center [683, 381] width 660 height 37
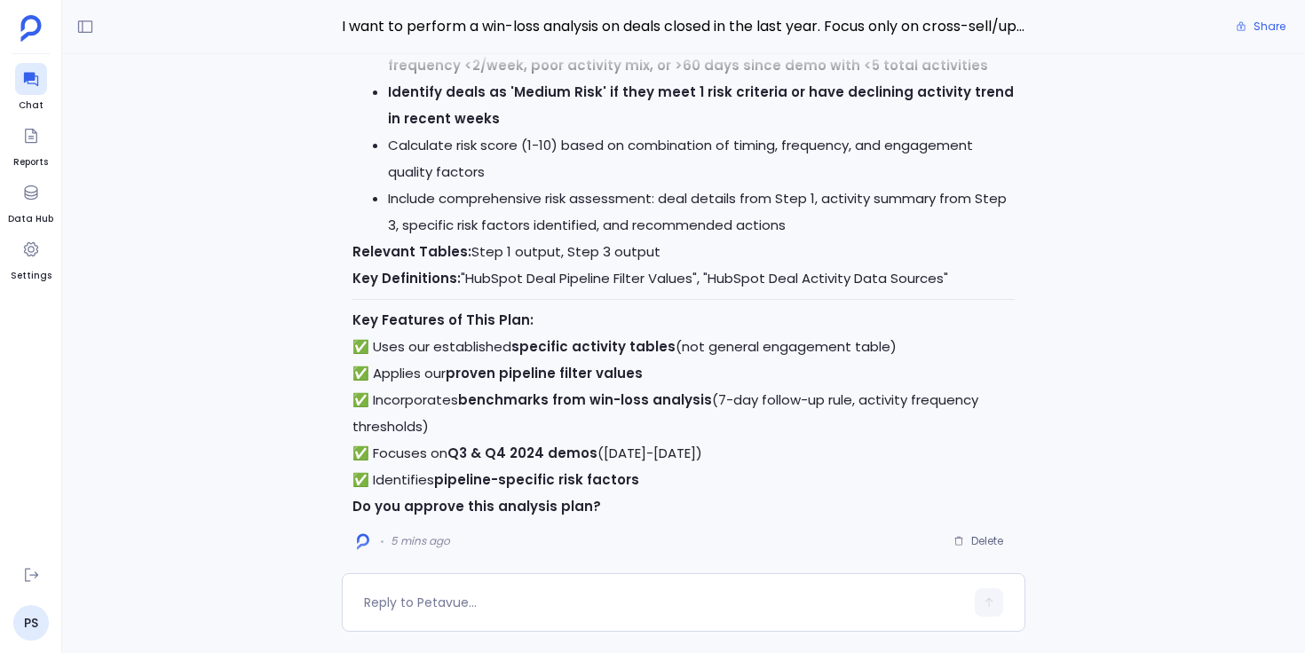
scroll to position [0, 0]
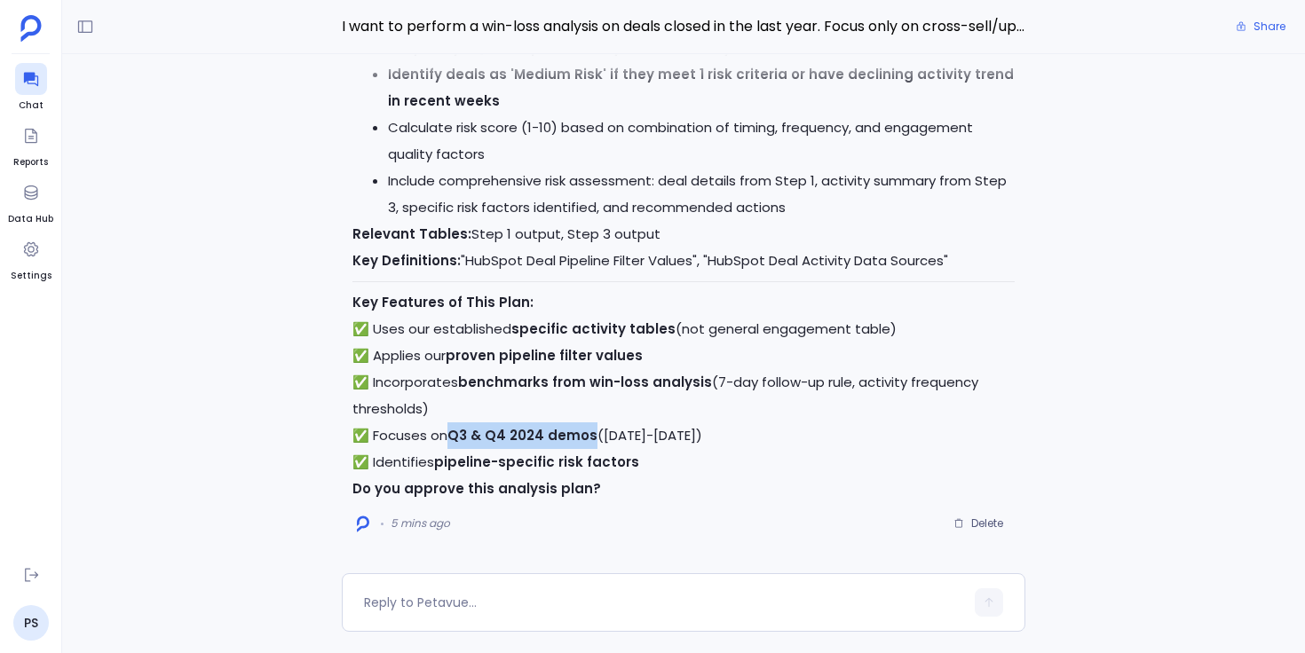
drag, startPoint x: 448, startPoint y: 435, endPoint x: 586, endPoint y: 439, distance: 137.7
click at [586, 439] on strong "Q3 & Q4 2024 demos" at bounding box center [522, 435] width 150 height 19
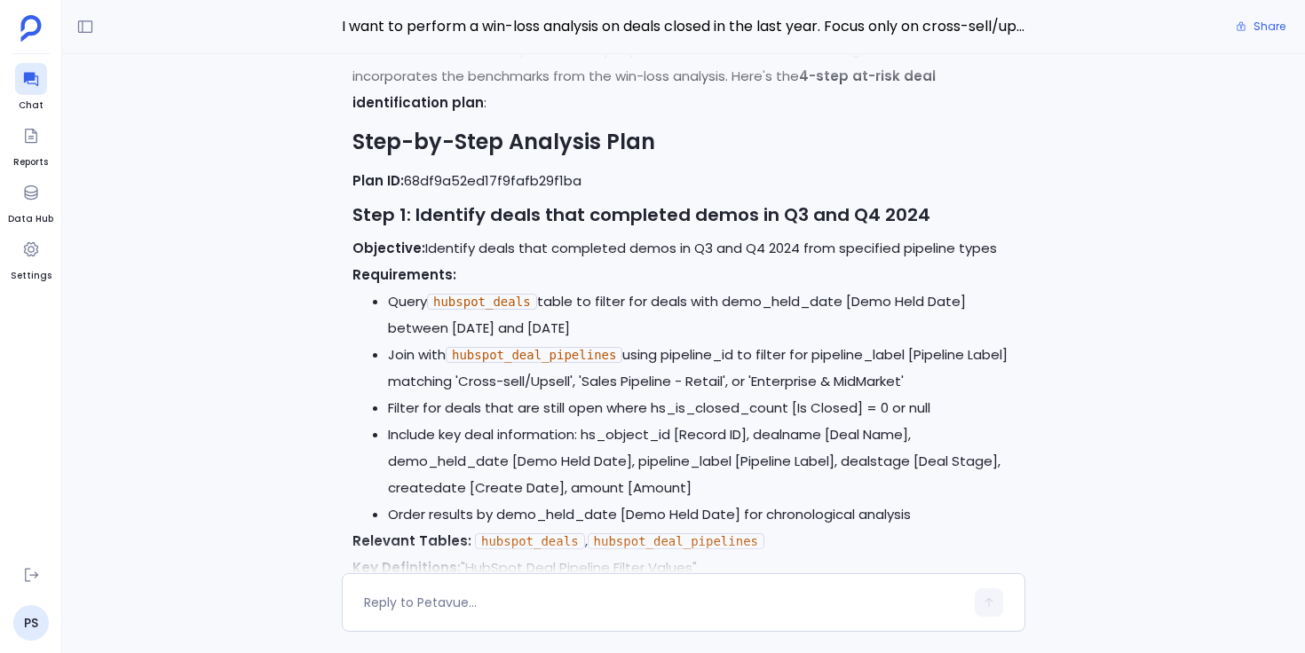
scroll to position [-1936, 0]
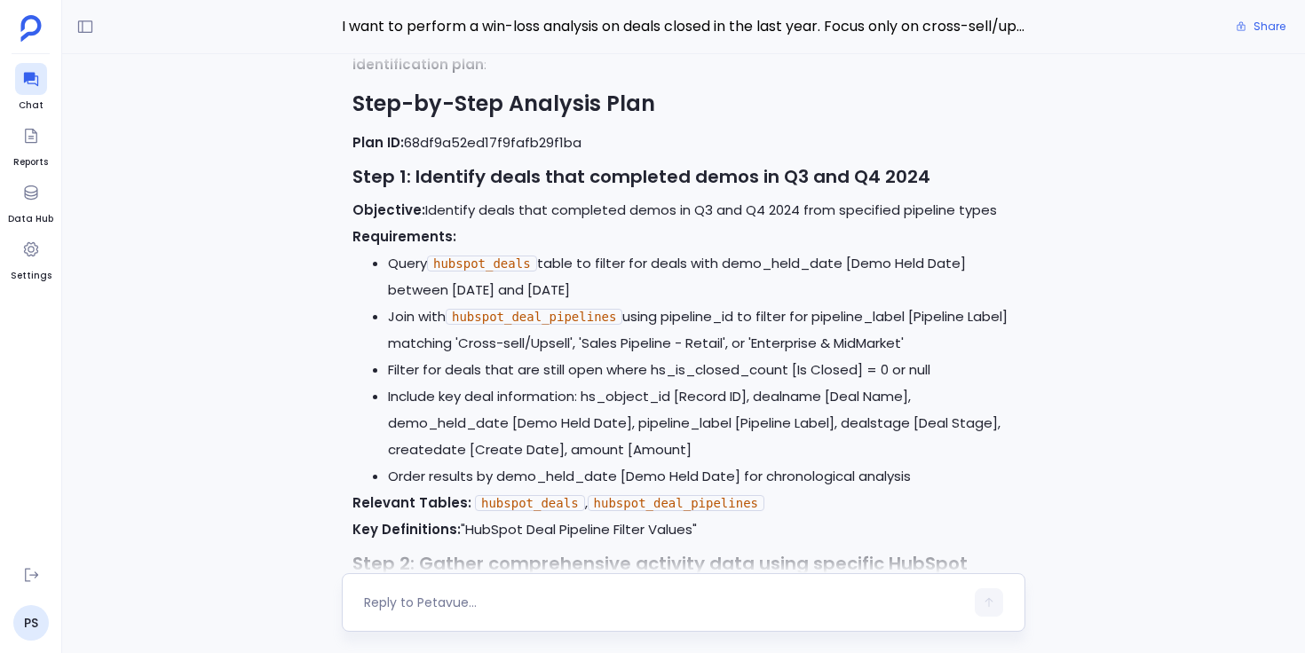
click at [426, 605] on textarea at bounding box center [664, 603] width 600 height 18
click at [674, 604] on textarea "In step 1, you have applied the wrong date filters. last two quarters are Q2 an…" at bounding box center [664, 603] width 600 height 18
click at [775, 605] on textarea "In step 1, you have applied the wrong date filters. The last two quarters are Q…" at bounding box center [664, 603] width 600 height 18
type textarea "In step 1, you have applied the wrong date filters. The last two quarters are Q…"
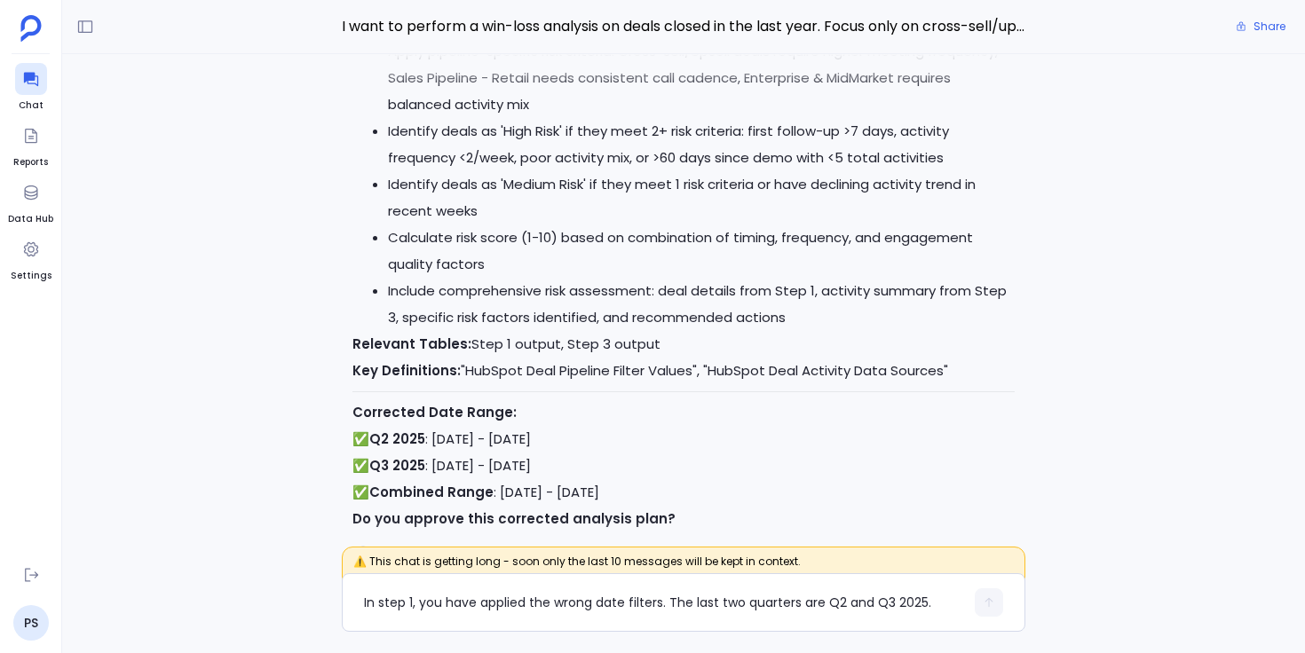
scroll to position [0, 0]
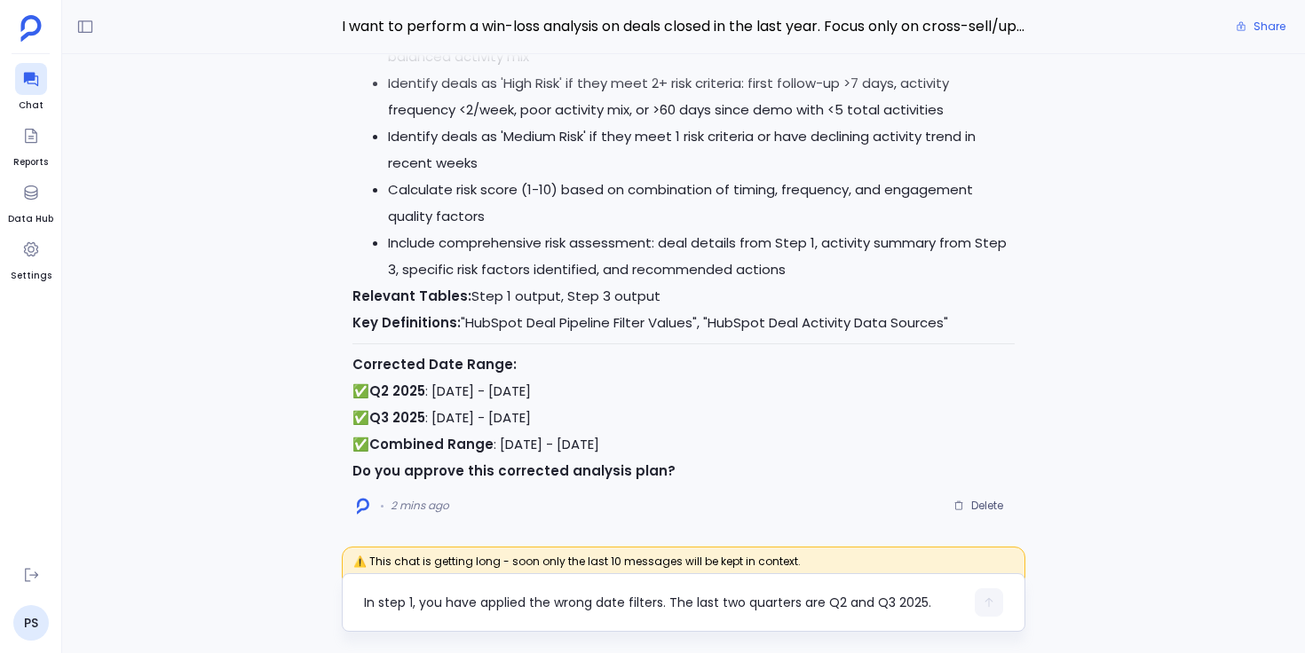
click at [538, 592] on div "In step 1, you have applied the wrong date filters. The last two quarters are Q…" at bounding box center [664, 603] width 600 height 28
click at [507, 605] on textarea "In step 1, you have applied the wrong date filters. The last two quarters are Q…" at bounding box center [664, 603] width 600 height 18
type textarea "Approved"
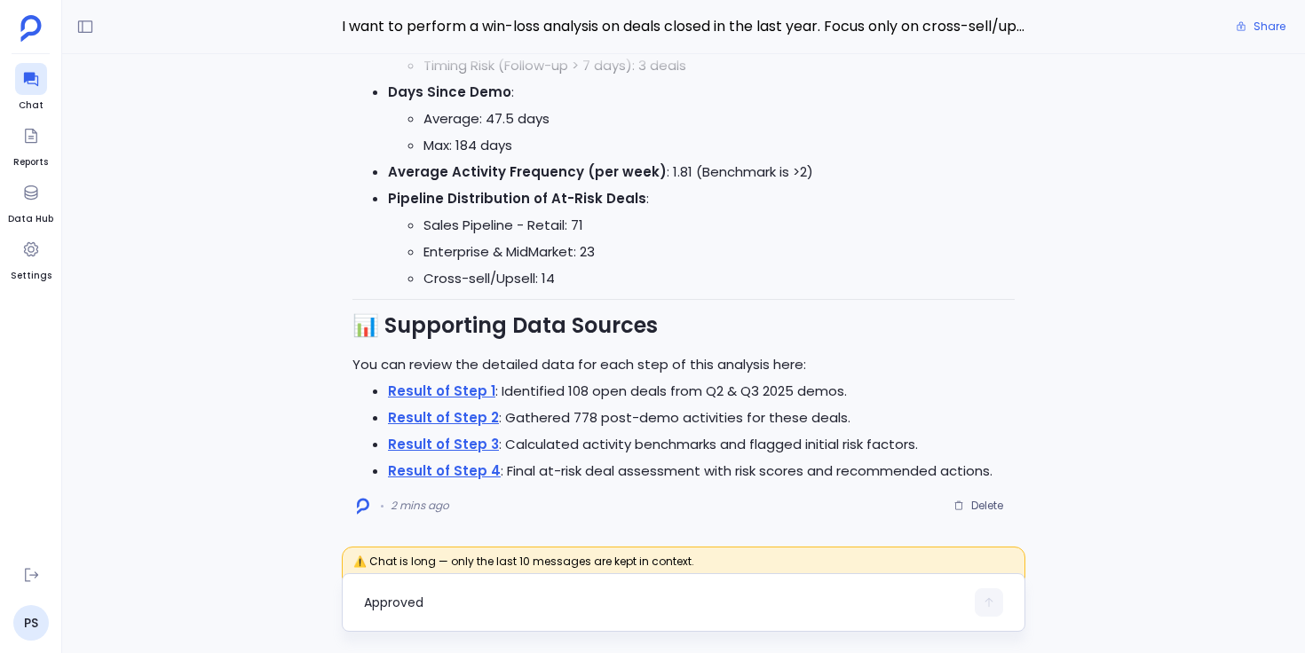
click at [415, 600] on textarea "Approved" at bounding box center [664, 603] width 600 height 18
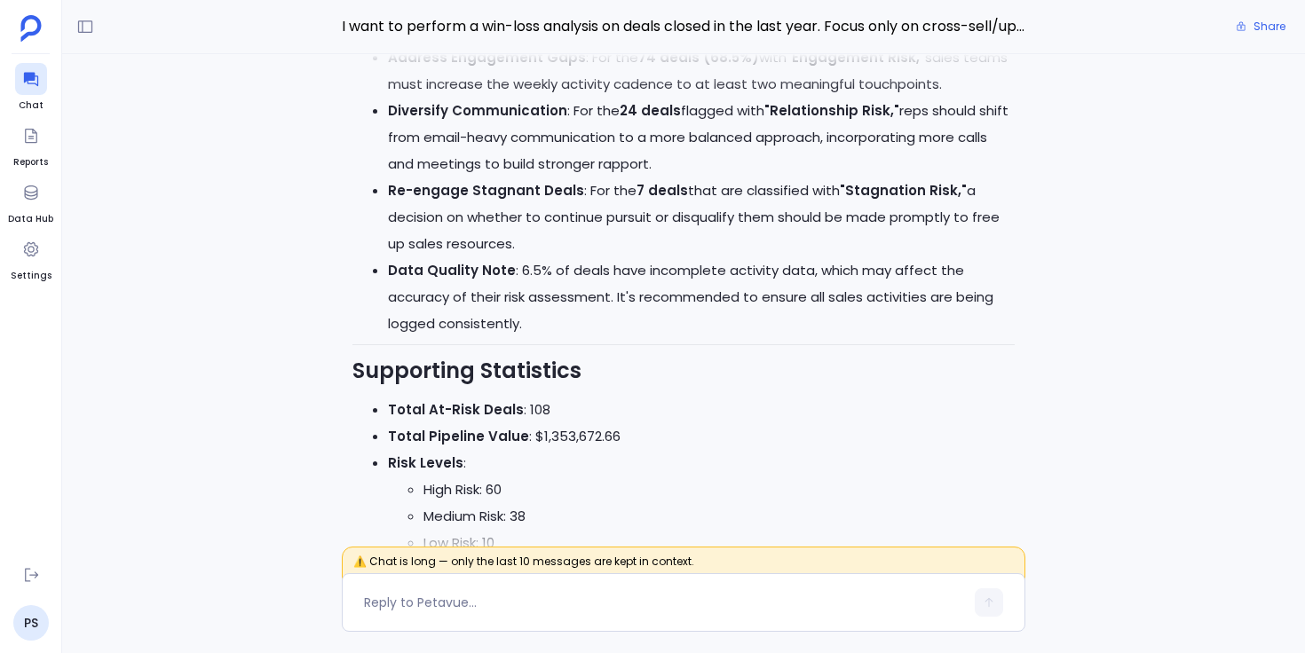
scroll to position [-604, 0]
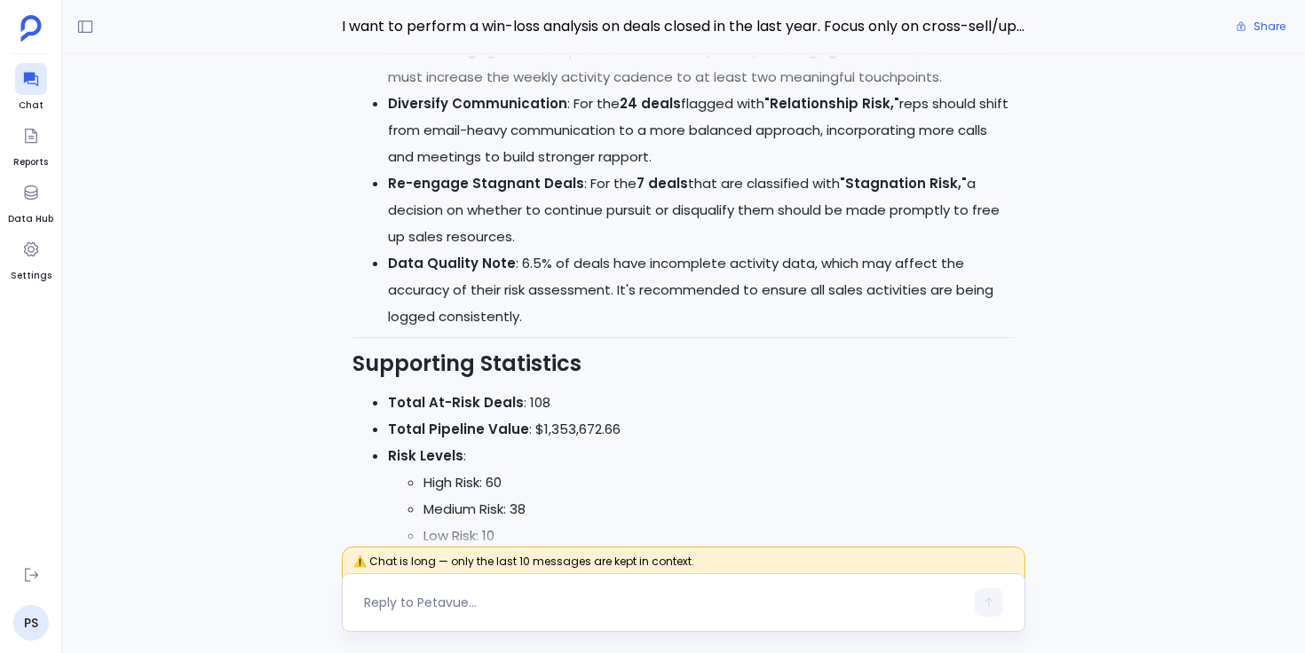
click at [443, 595] on textarea at bounding box center [664, 603] width 600 height 18
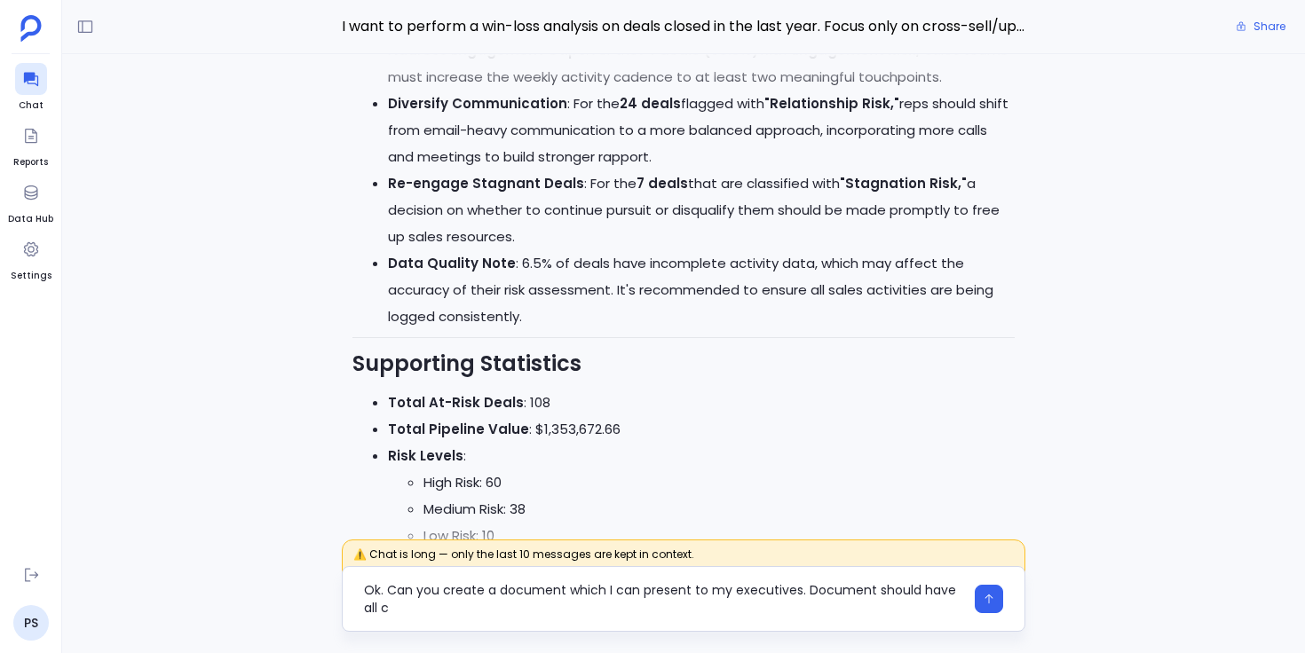
scroll to position [0, 0]
click at [767, 612] on textarea "Ok. Can you create a document that I can present to my executives? The document…" at bounding box center [664, 599] width 600 height 36
type textarea "Ok. Can you create a document that I can present to my executives? The document…"
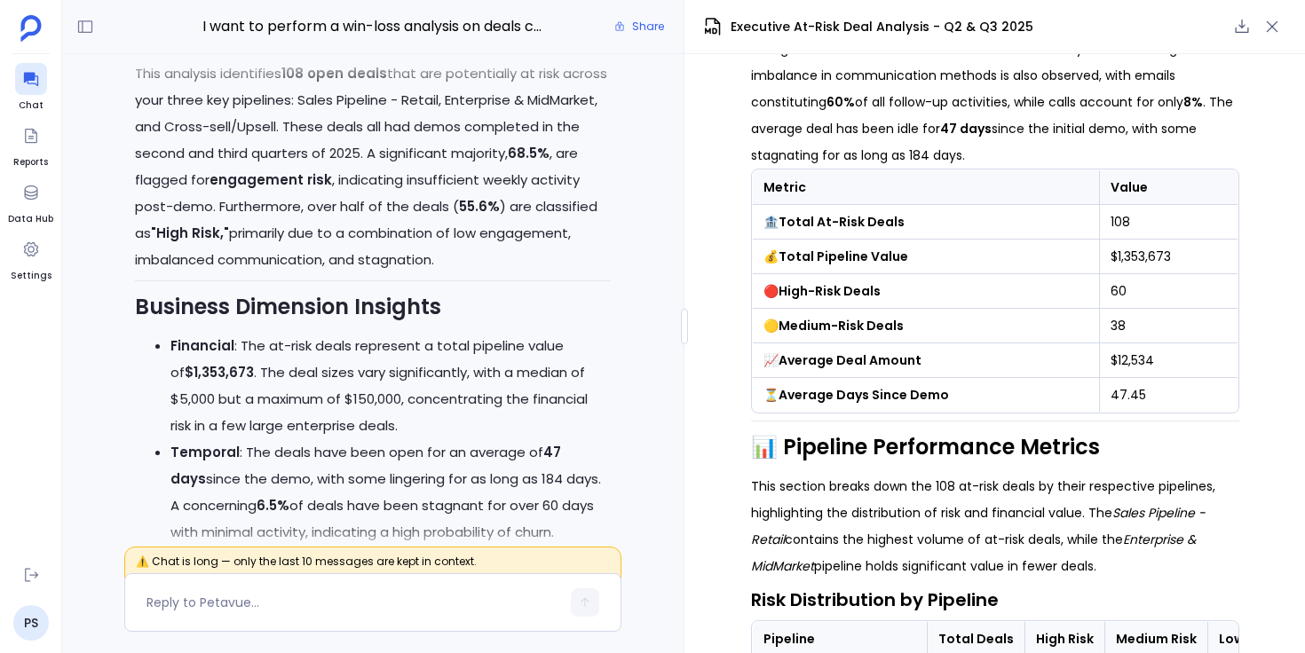
scroll to position [-2081, 0]
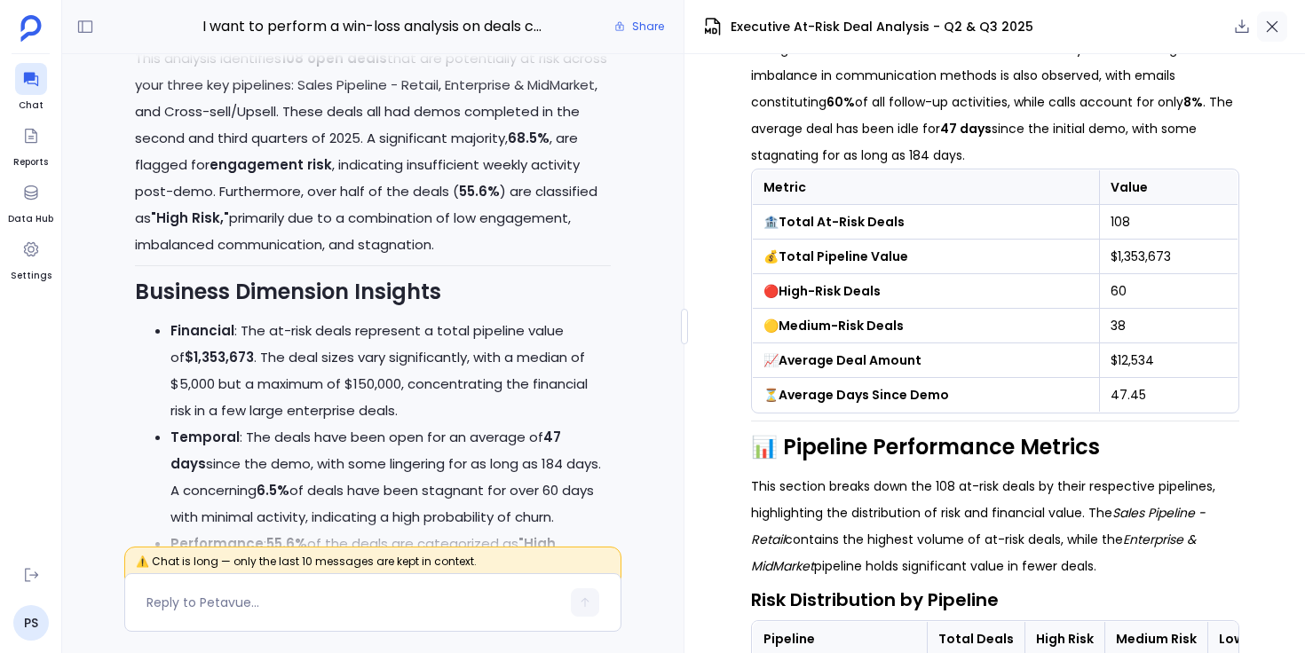
click at [1280, 29] on icon "button" at bounding box center [1272, 27] width 18 height 18
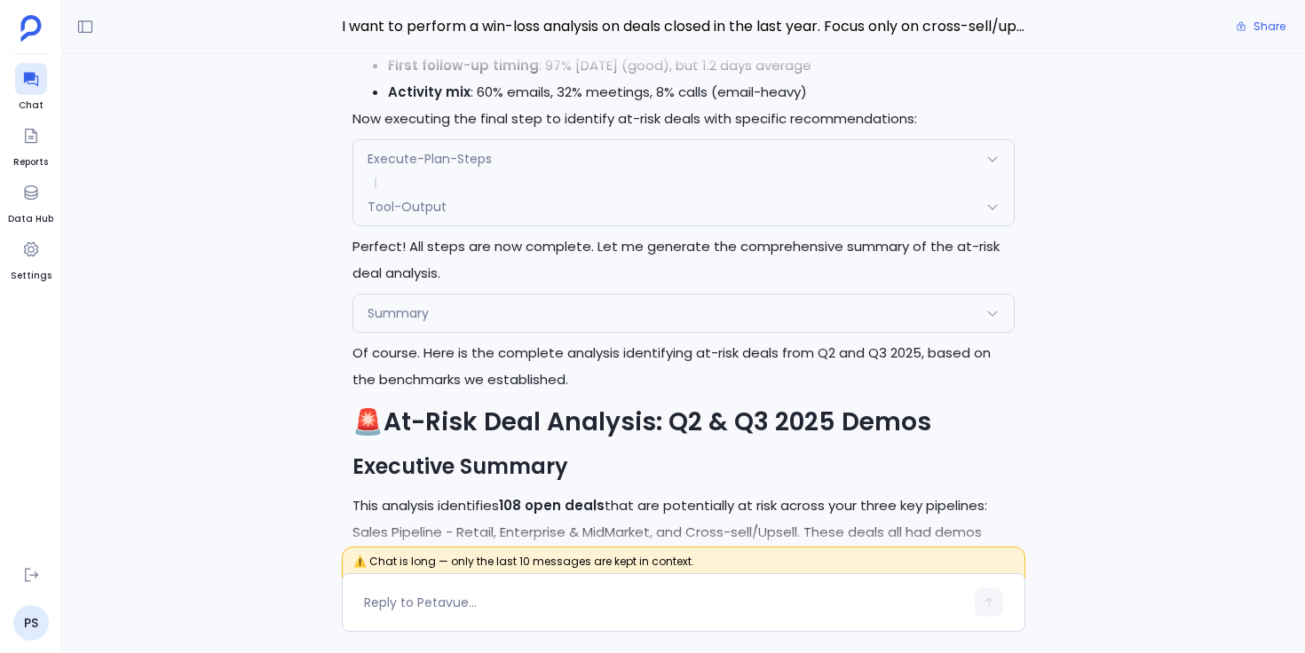
scroll to position [0, 0]
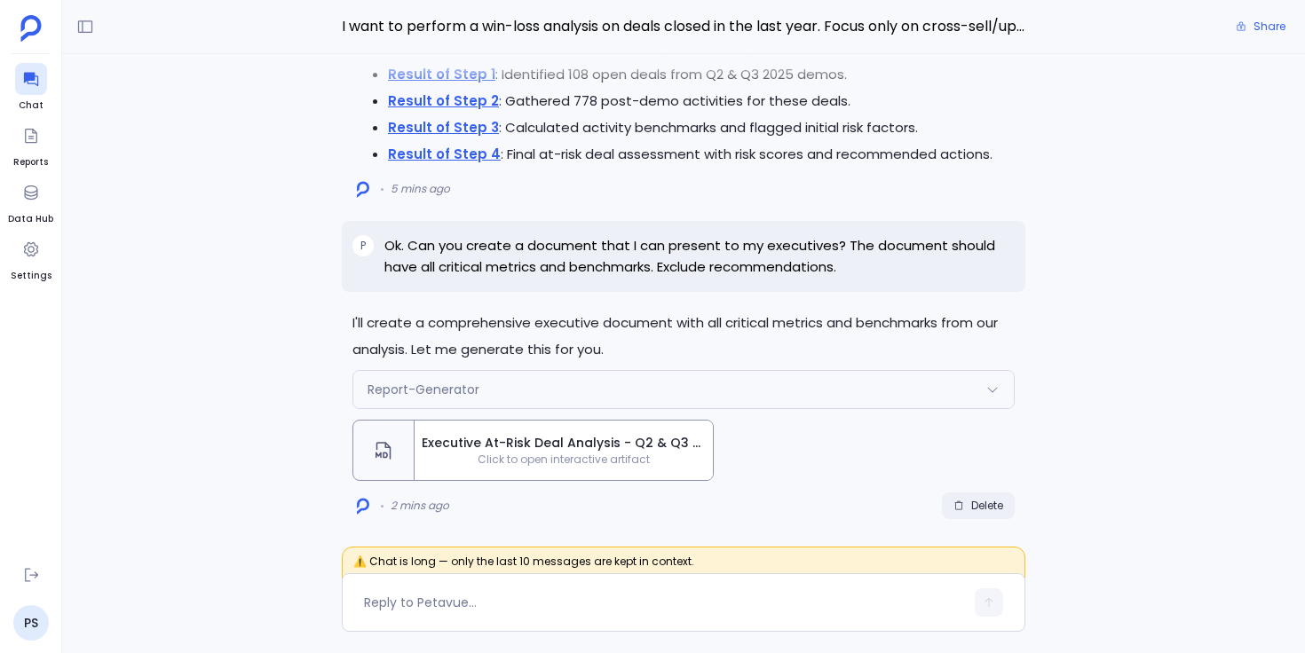
click at [1006, 508] on button "Delete" at bounding box center [978, 506] width 73 height 27
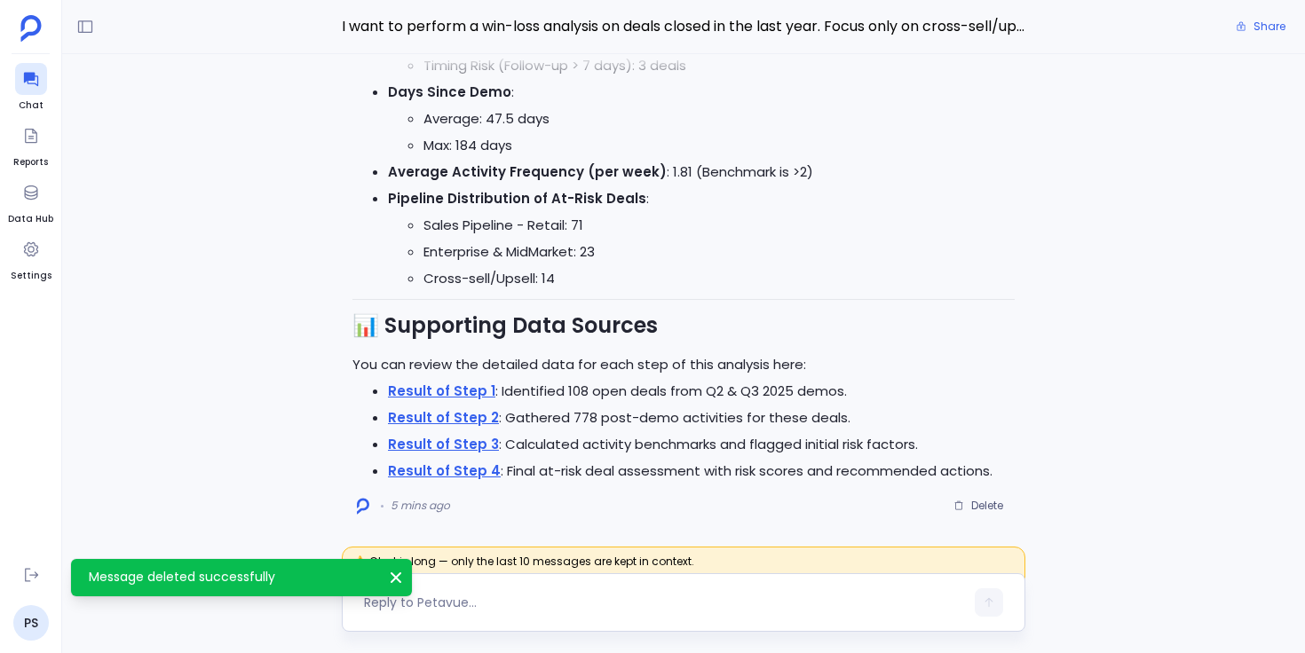
click at [646, 597] on textarea at bounding box center [664, 603] width 600 height 18
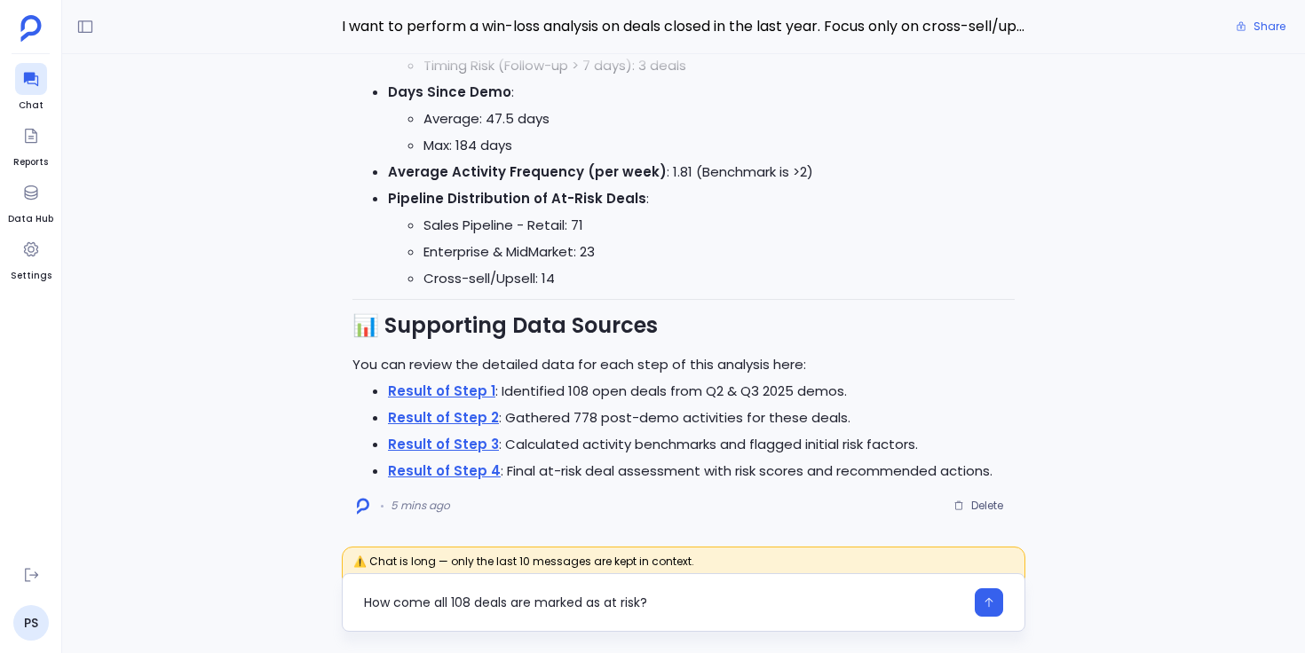
type textarea "How come all 108 deals are marked as at risk?"
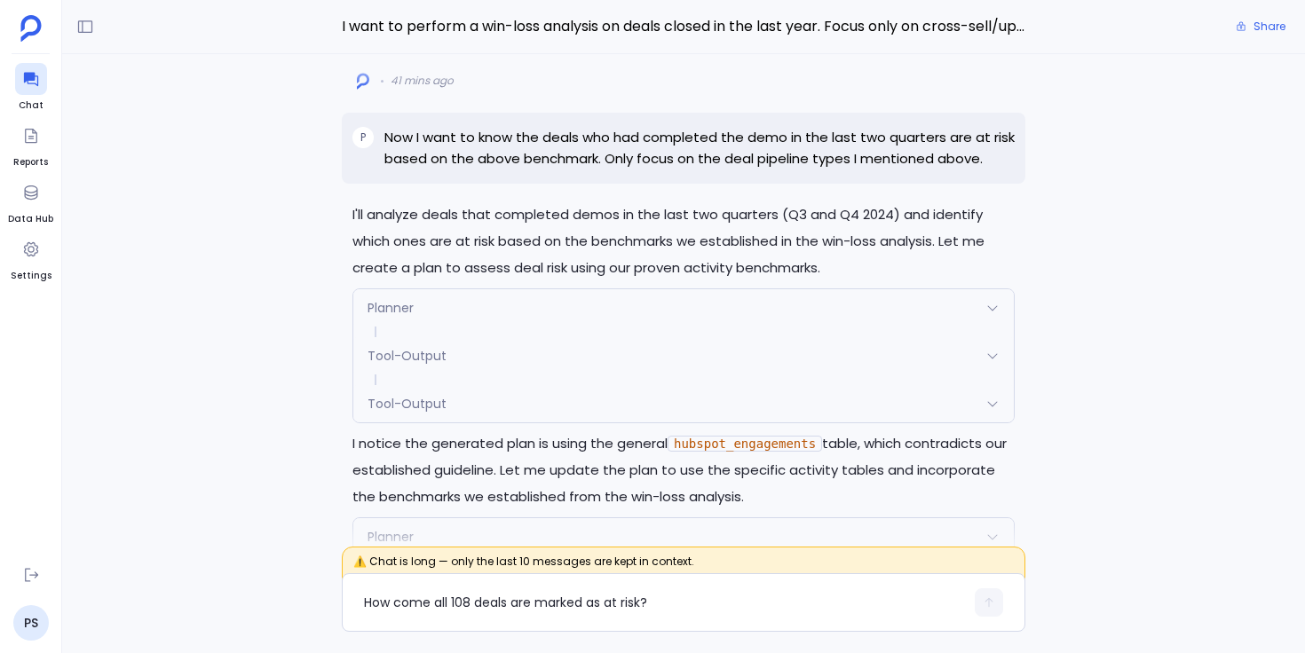
scroll to position [-9618, 0]
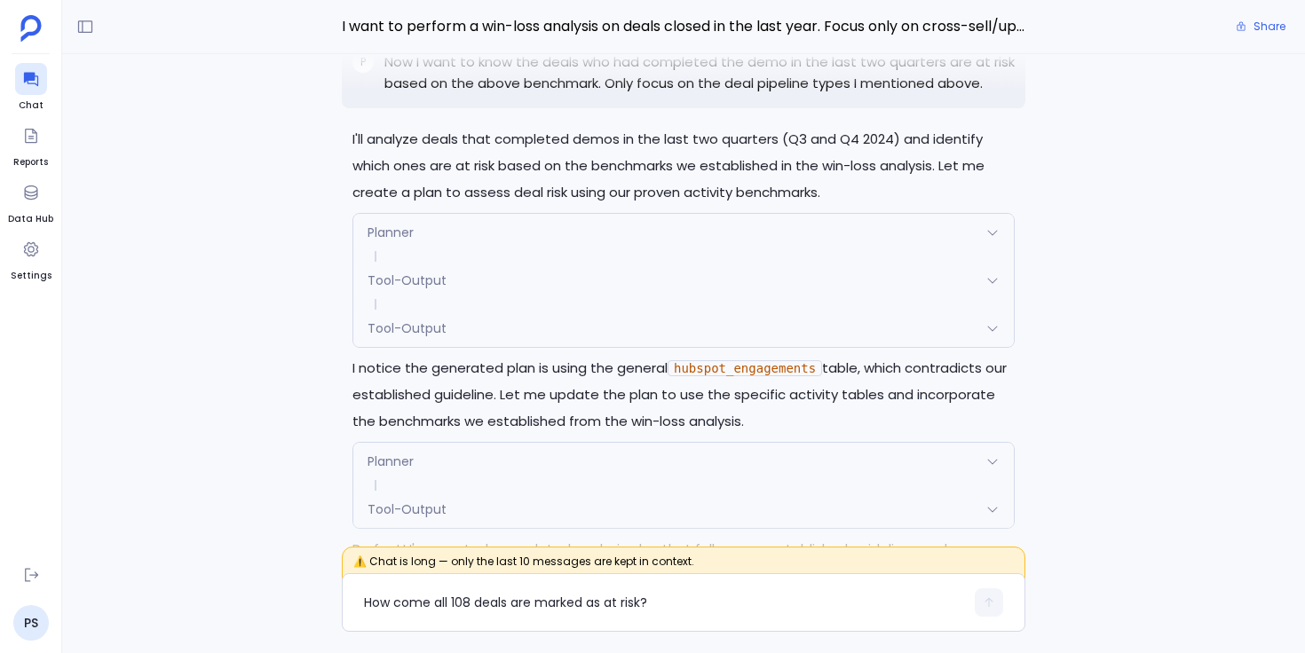
click at [684, 214] on div "Planner" at bounding box center [683, 232] width 660 height 37
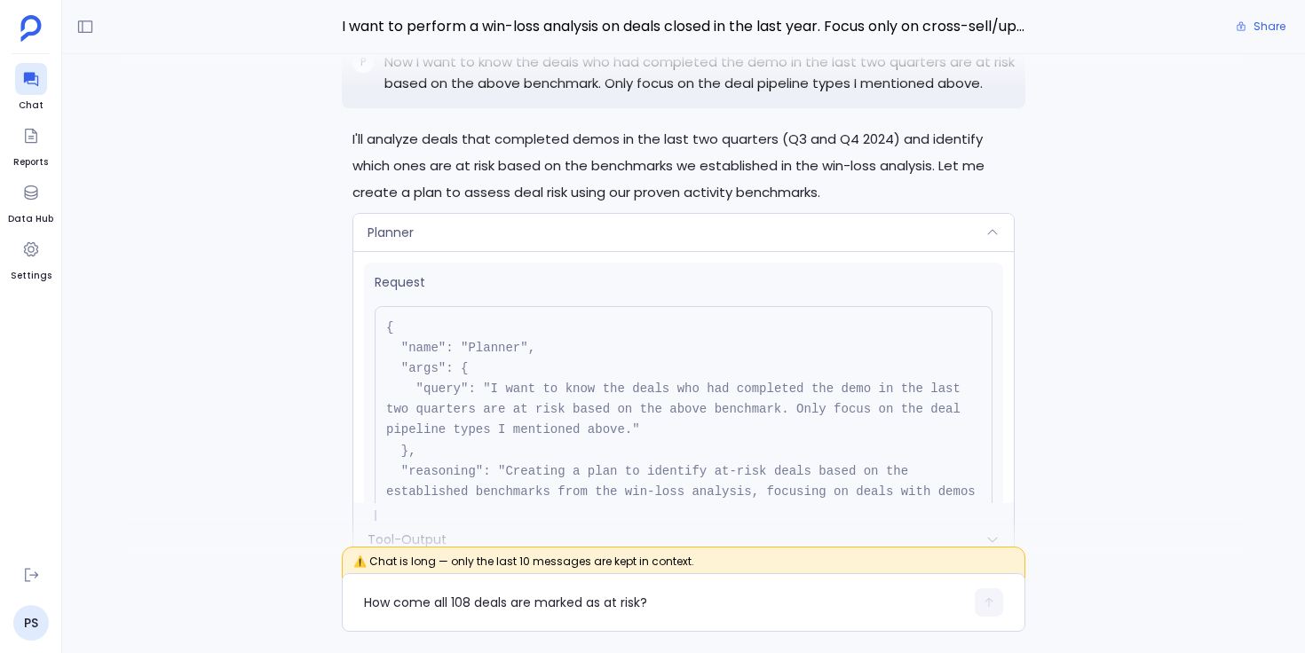
click at [684, 214] on div "Planner" at bounding box center [683, 232] width 660 height 37
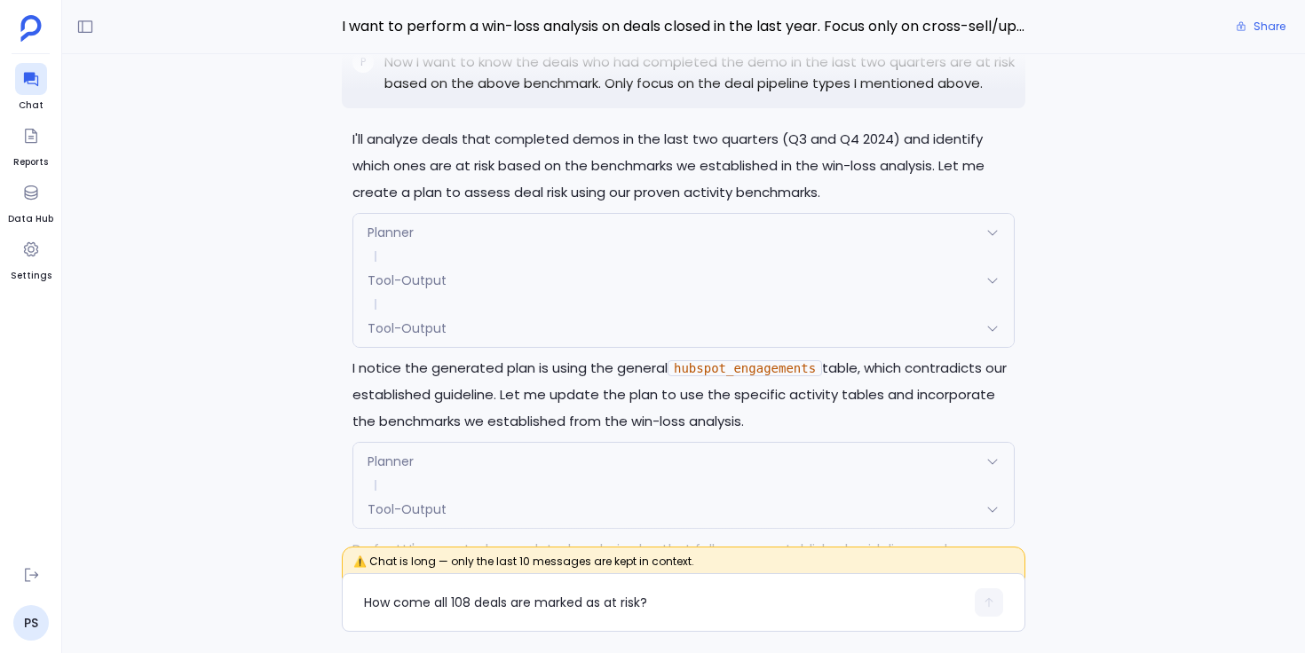
click at [610, 310] on div "Tool-Output" at bounding box center [683, 328] width 660 height 37
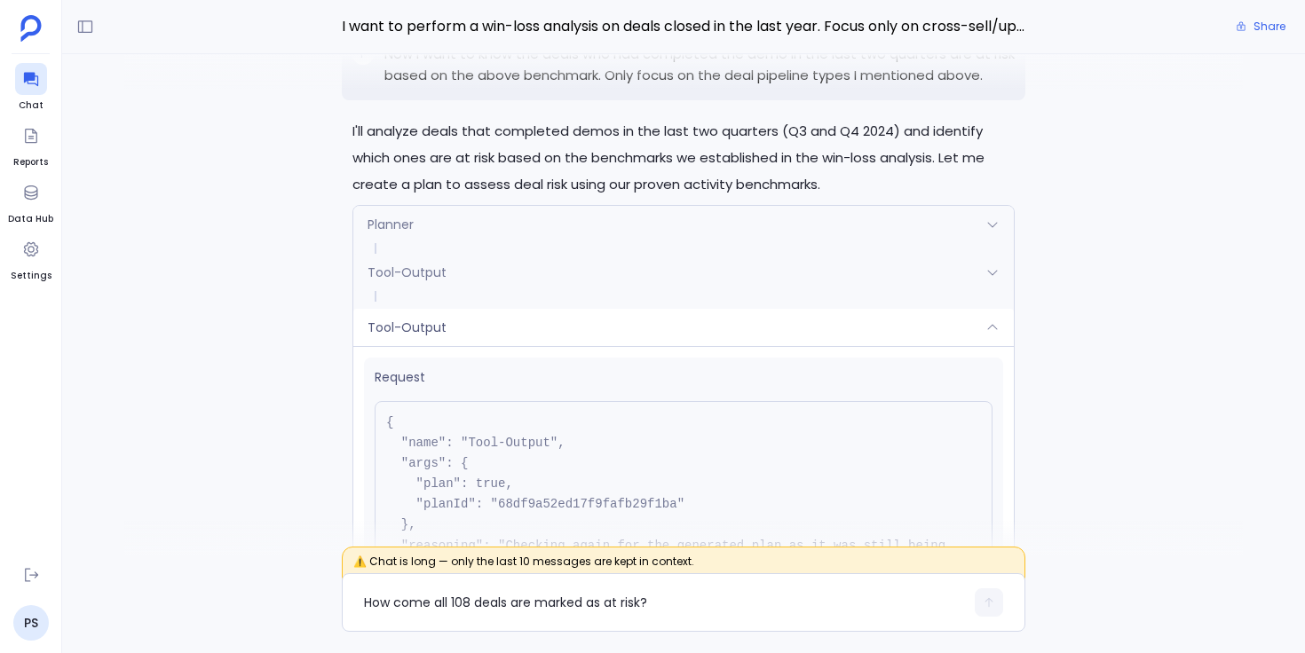
scroll to position [-9877, 0]
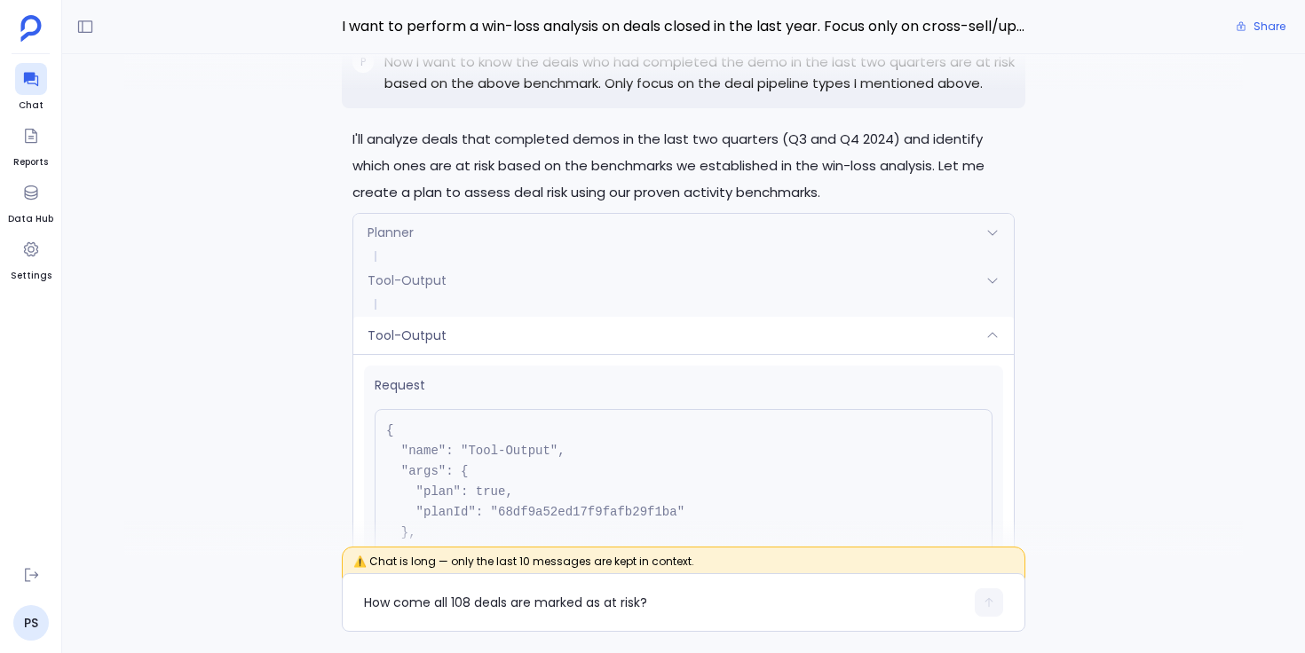
click at [529, 471] on pre "{ "name": "Tool-Output", "args": { "plan": true, "planId": "68df9a52ed17f9fafb2…" at bounding box center [684, 513] width 618 height 208
copy pre "68df9a52ed17f9fafb29f1ba"
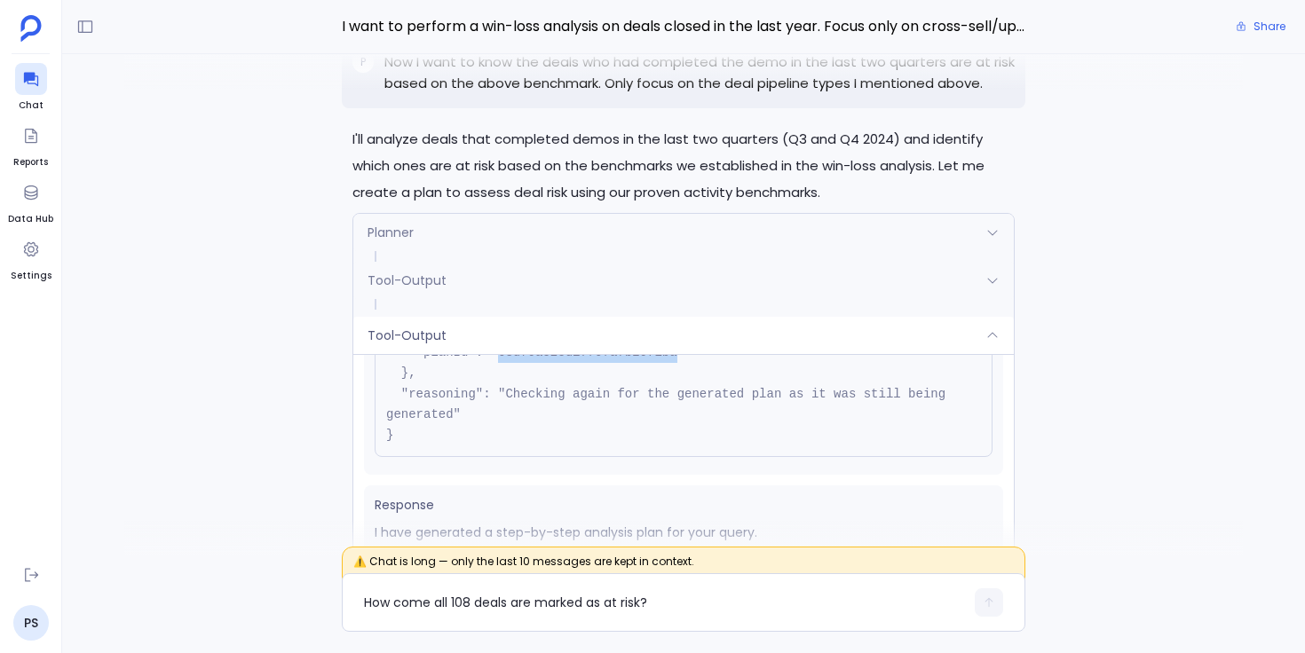
scroll to position [239, 0]
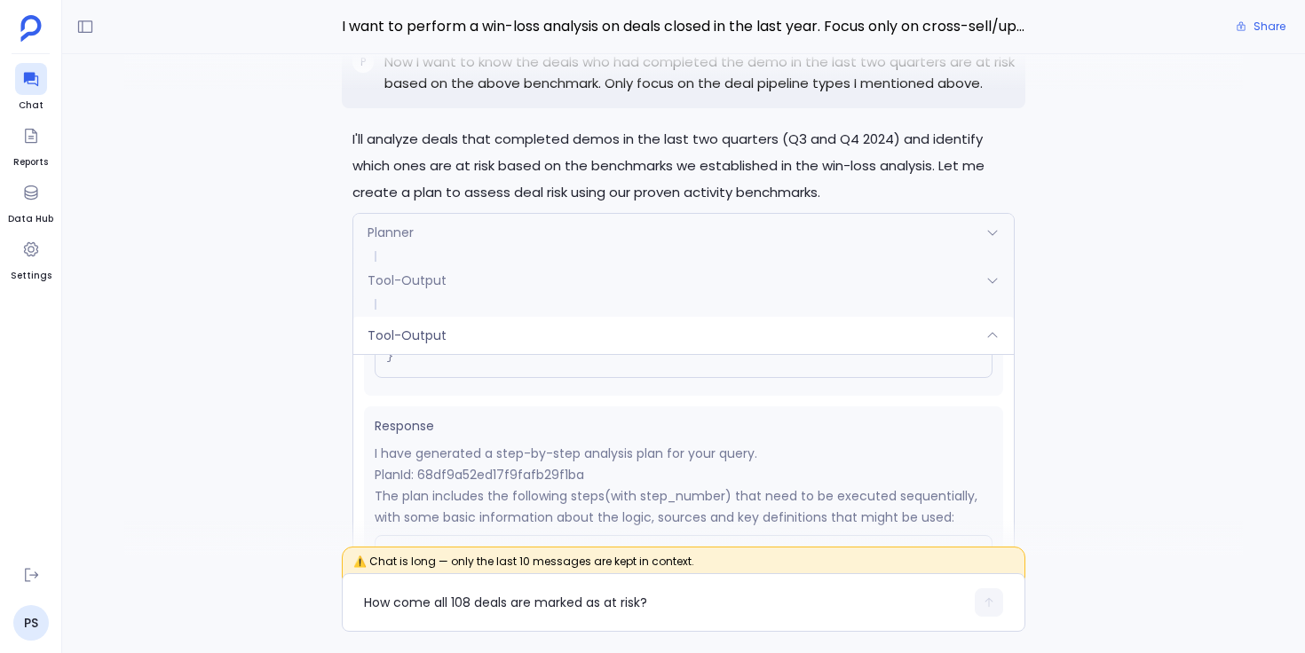
click at [660, 317] on div "Tool-Output" at bounding box center [683, 335] width 660 height 37
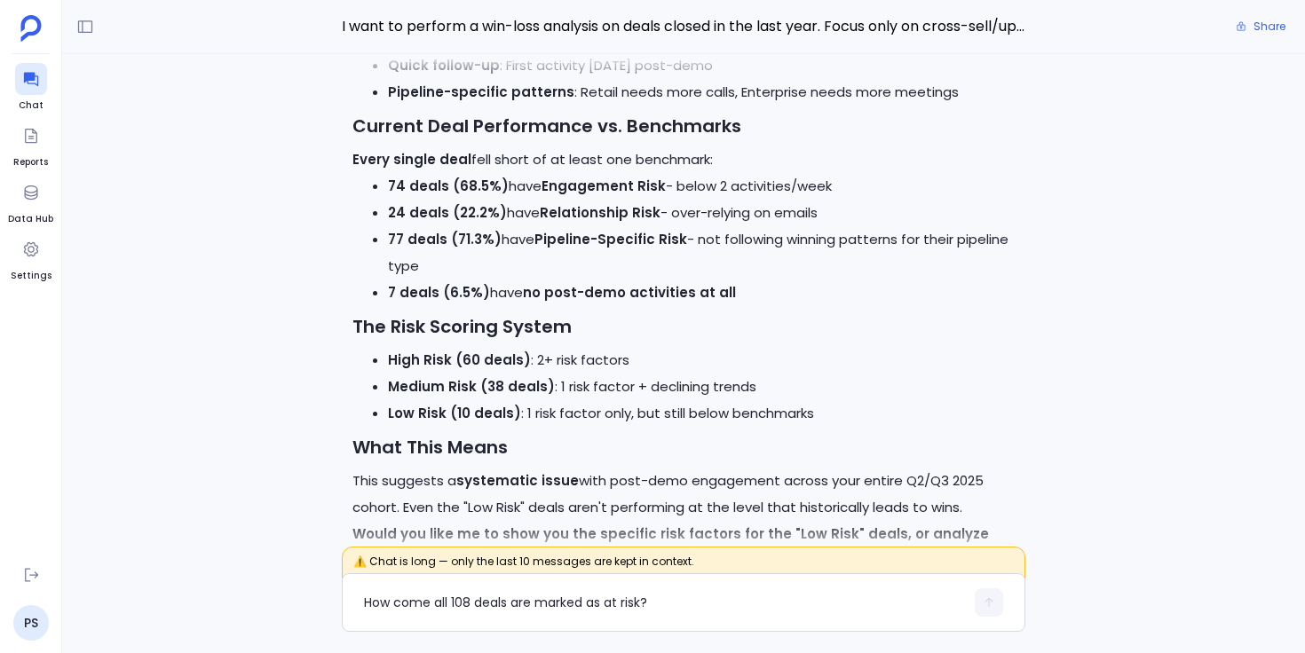
scroll to position [0, 0]
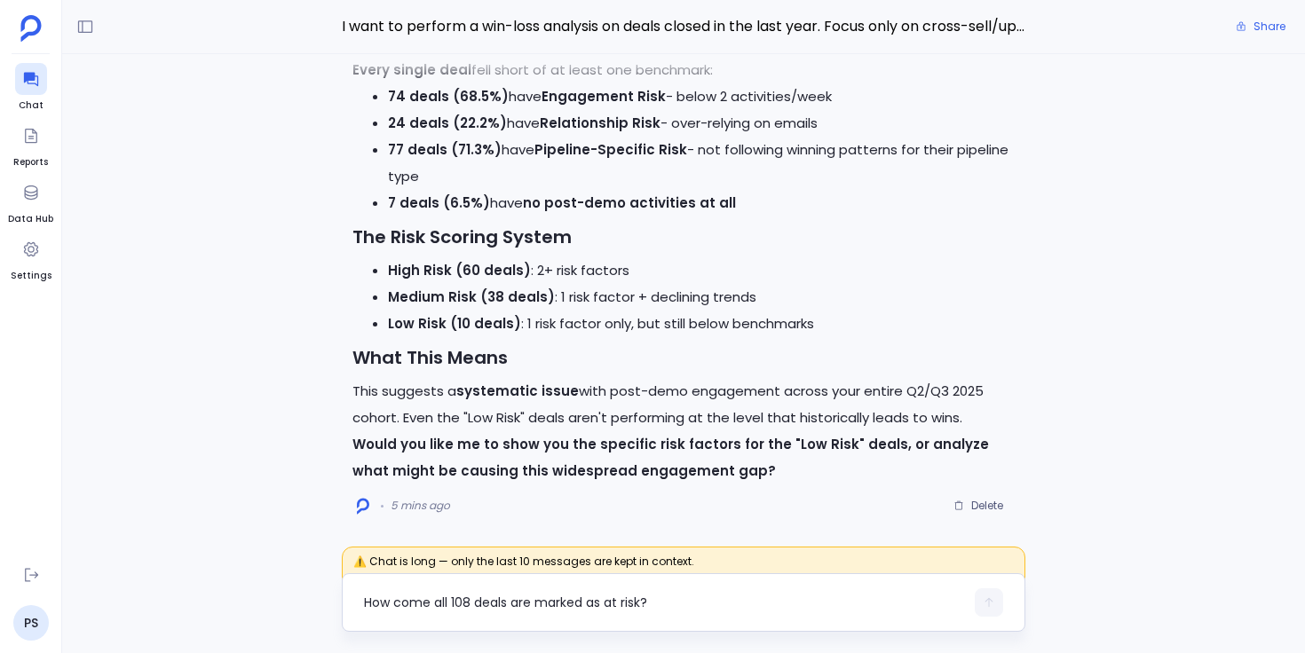
click at [593, 599] on textarea "How come all 108 deals are marked as at risk?" at bounding box center [664, 603] width 600 height 18
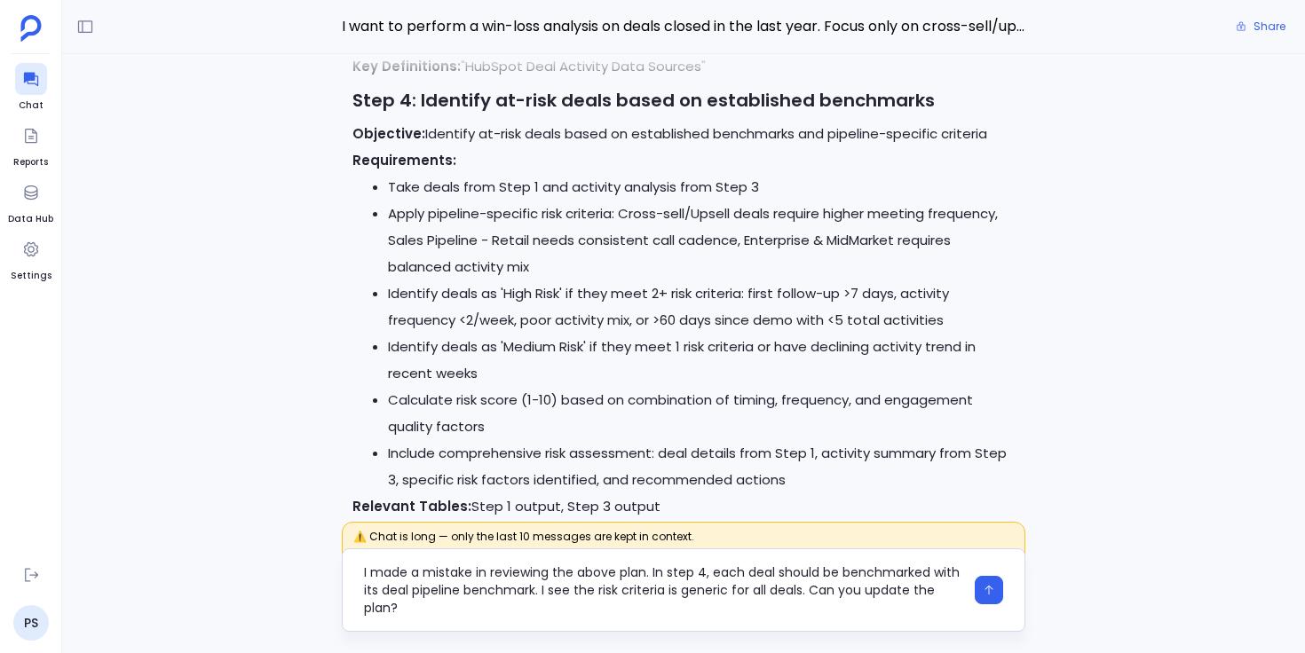
type textarea "I made a mistake in reviewing the above plan. In step 4, each deal should be be…"
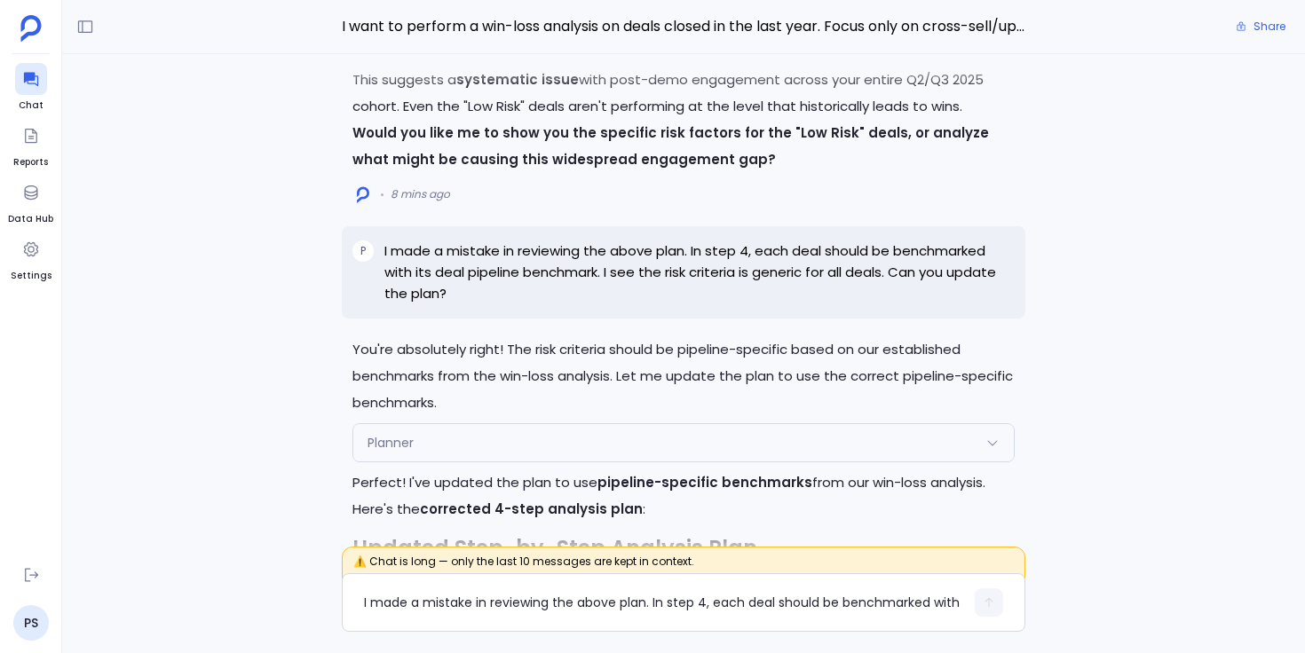
scroll to position [-2516, 0]
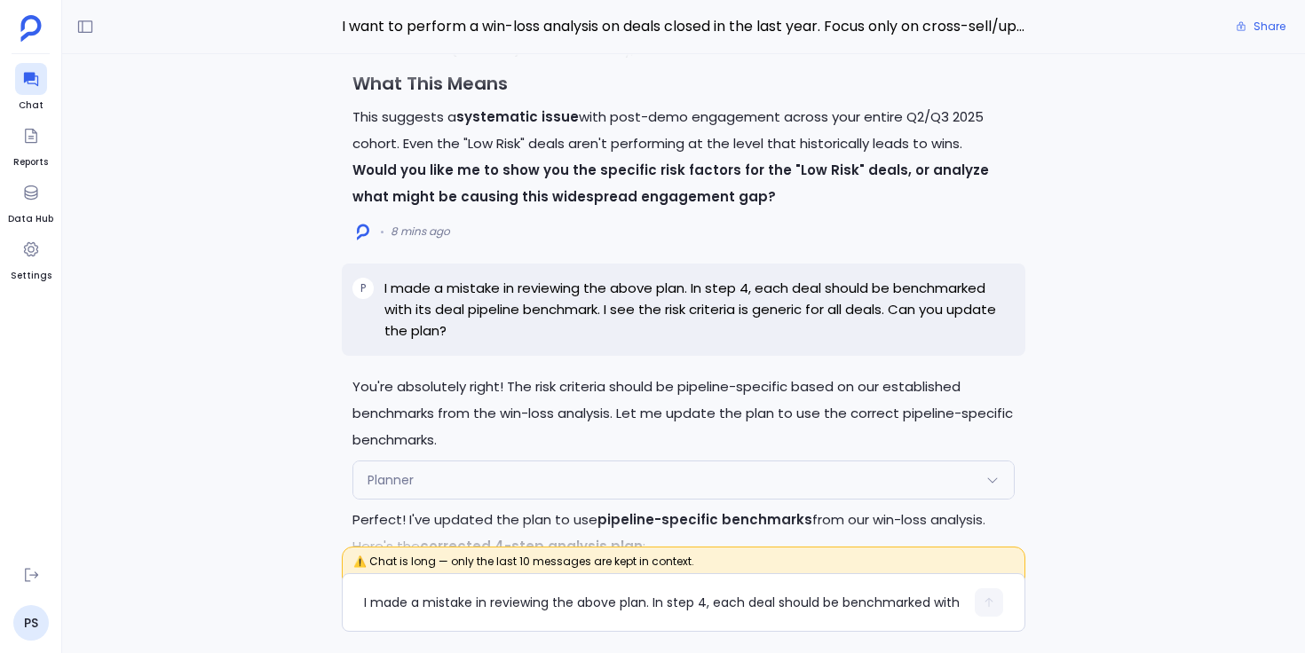
click at [453, 462] on div "Planner" at bounding box center [683, 480] width 660 height 37
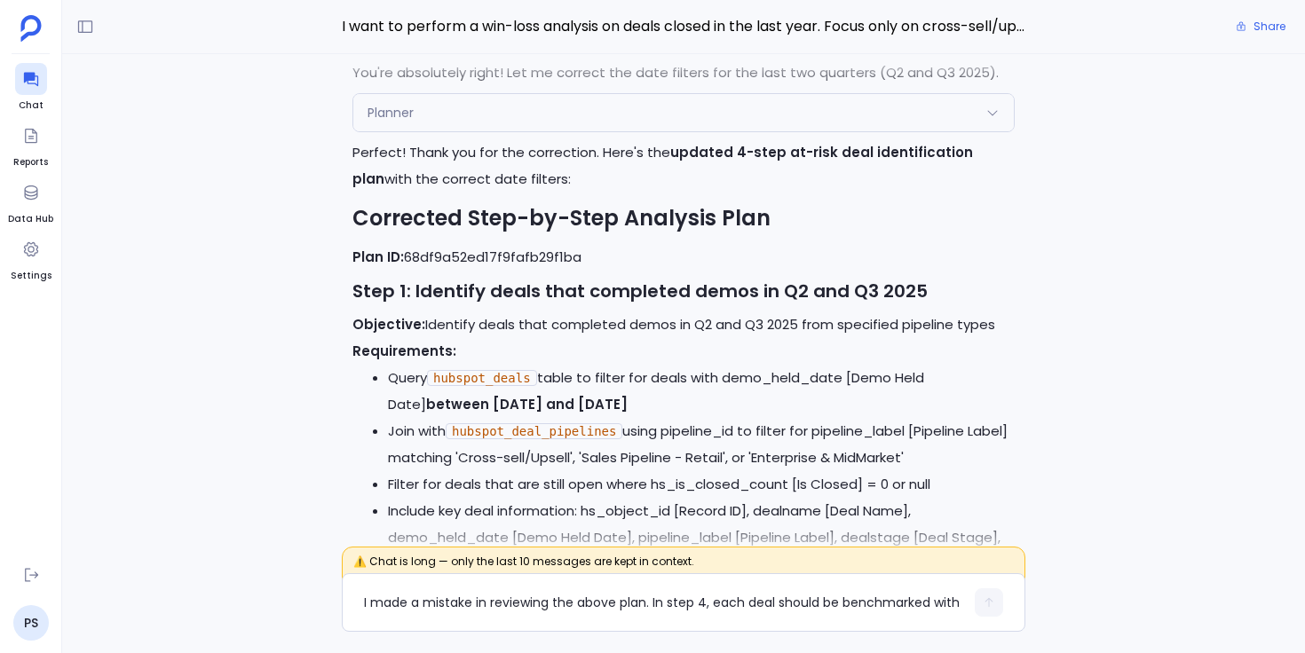
scroll to position [-9831, 0]
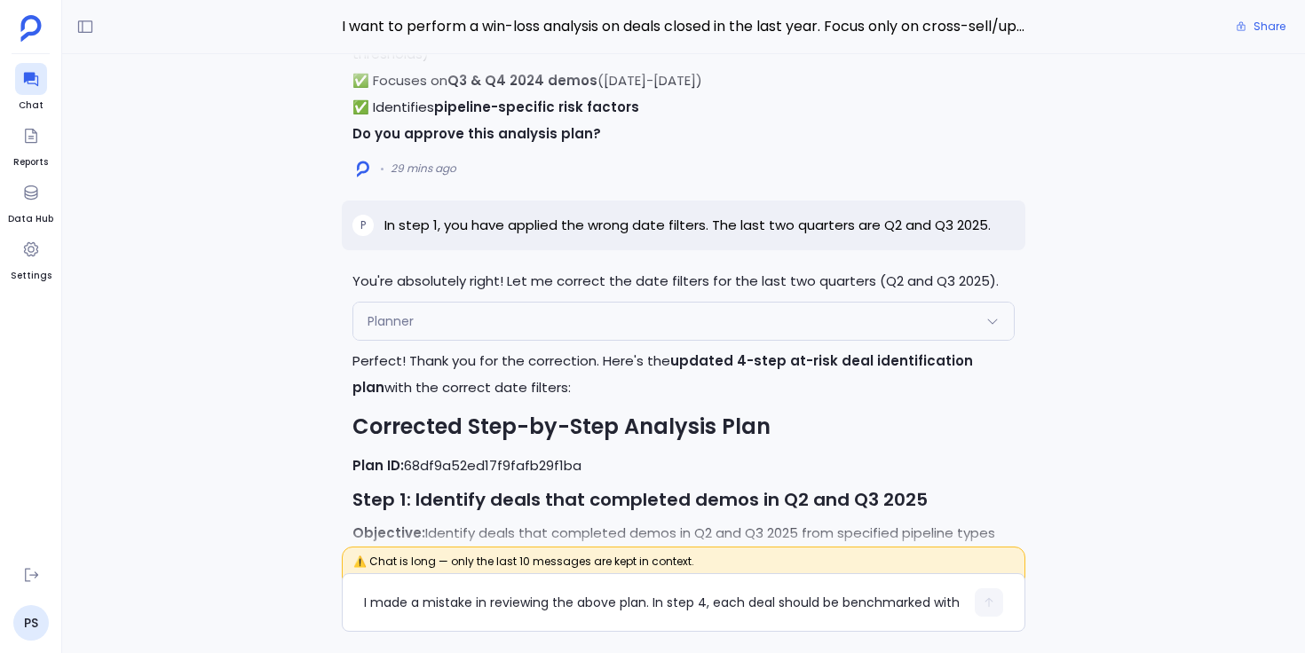
click at [462, 303] on div "Planner" at bounding box center [683, 321] width 660 height 37
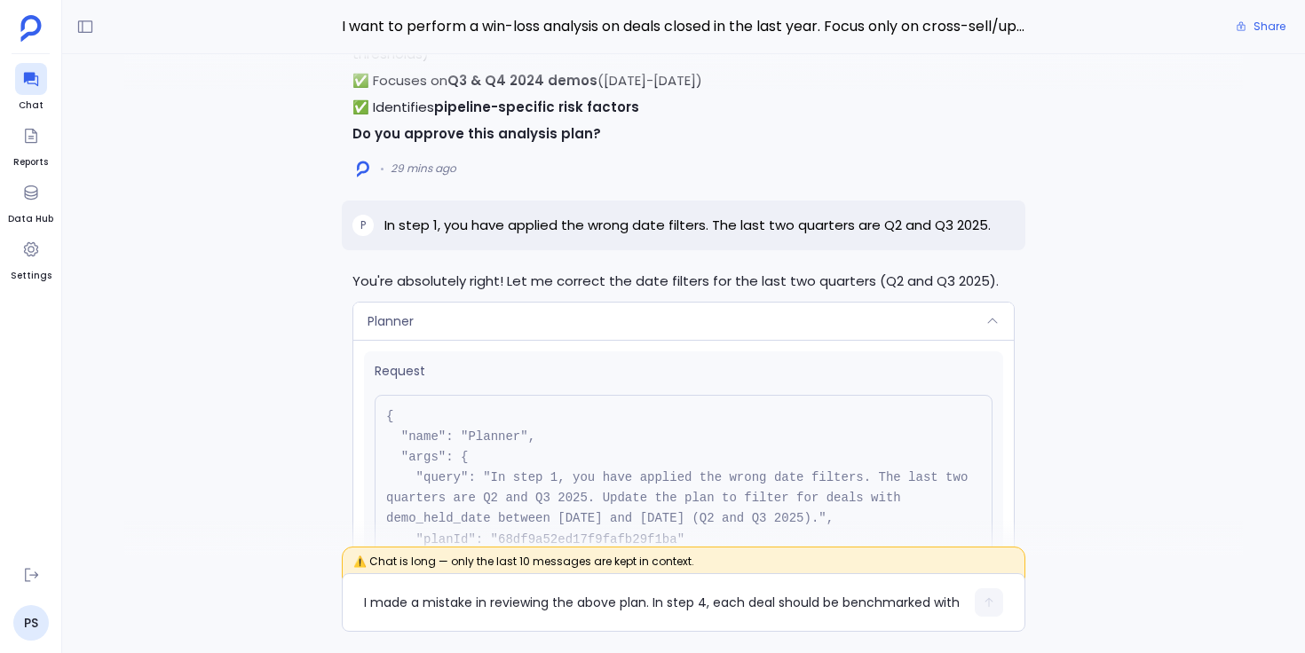
click at [486, 303] on div "Planner" at bounding box center [683, 321] width 660 height 37
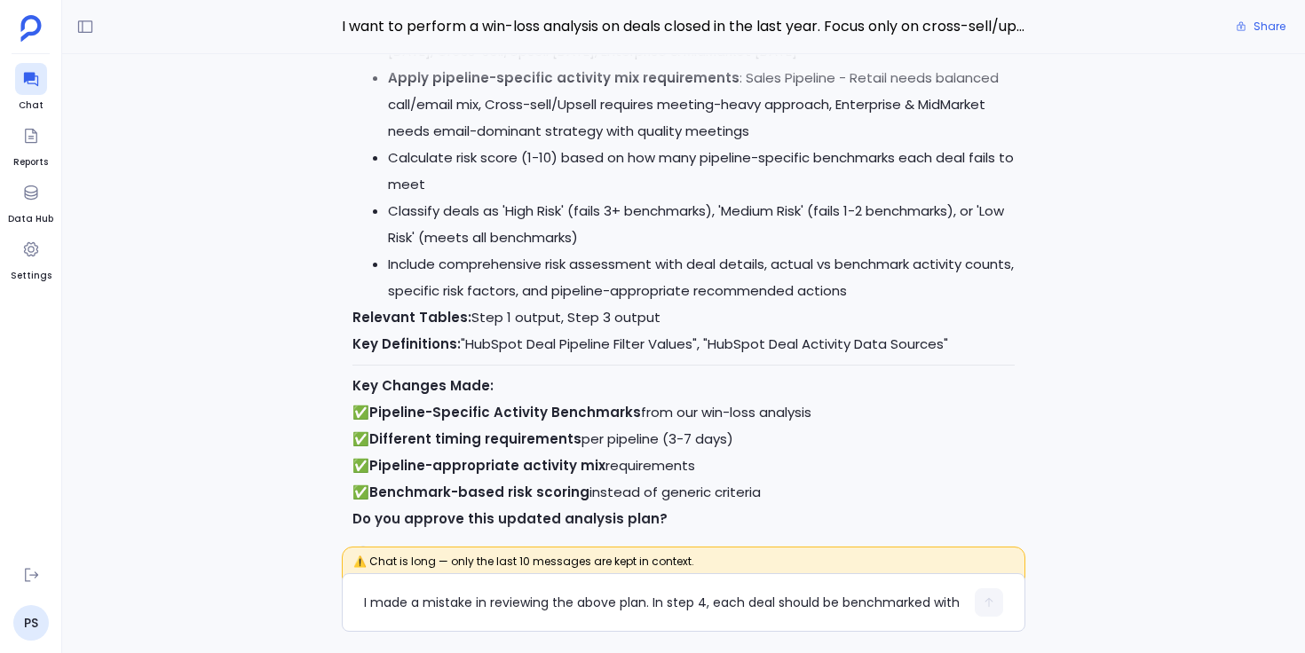
scroll to position [0, 0]
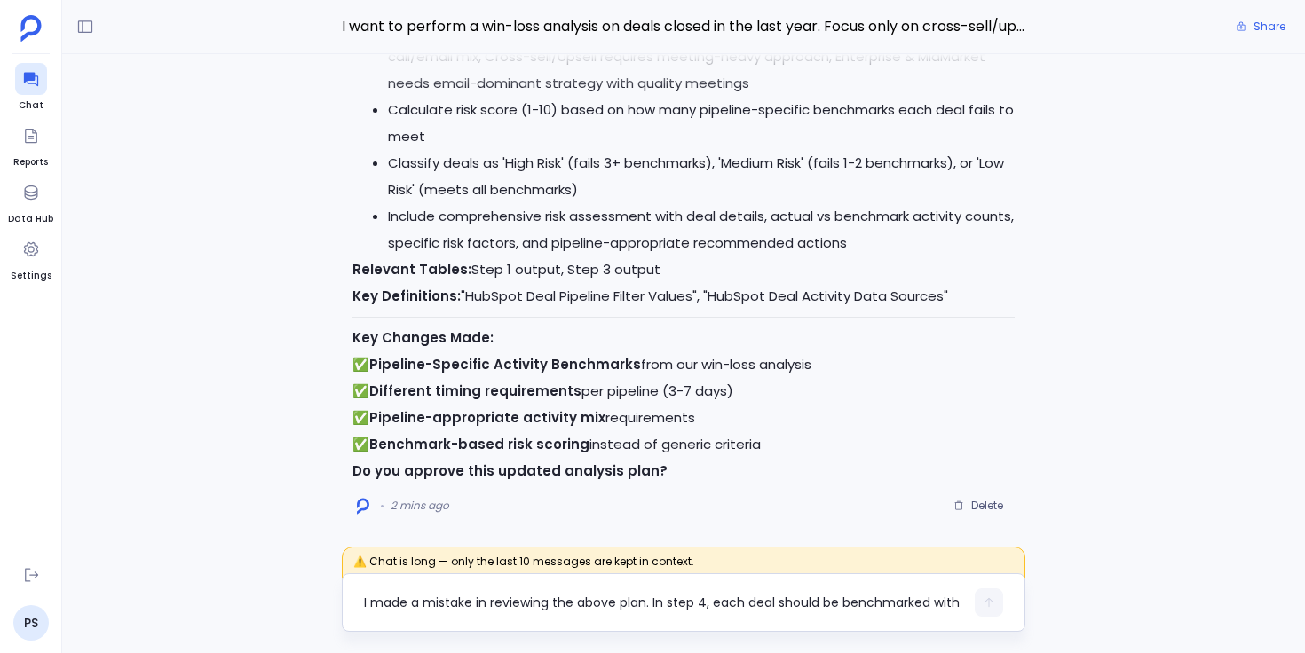
click at [654, 606] on textarea "I made a mistake in reviewing the above plan. In step 4, each deal should be be…" at bounding box center [664, 603] width 600 height 18
type textarea "approved"
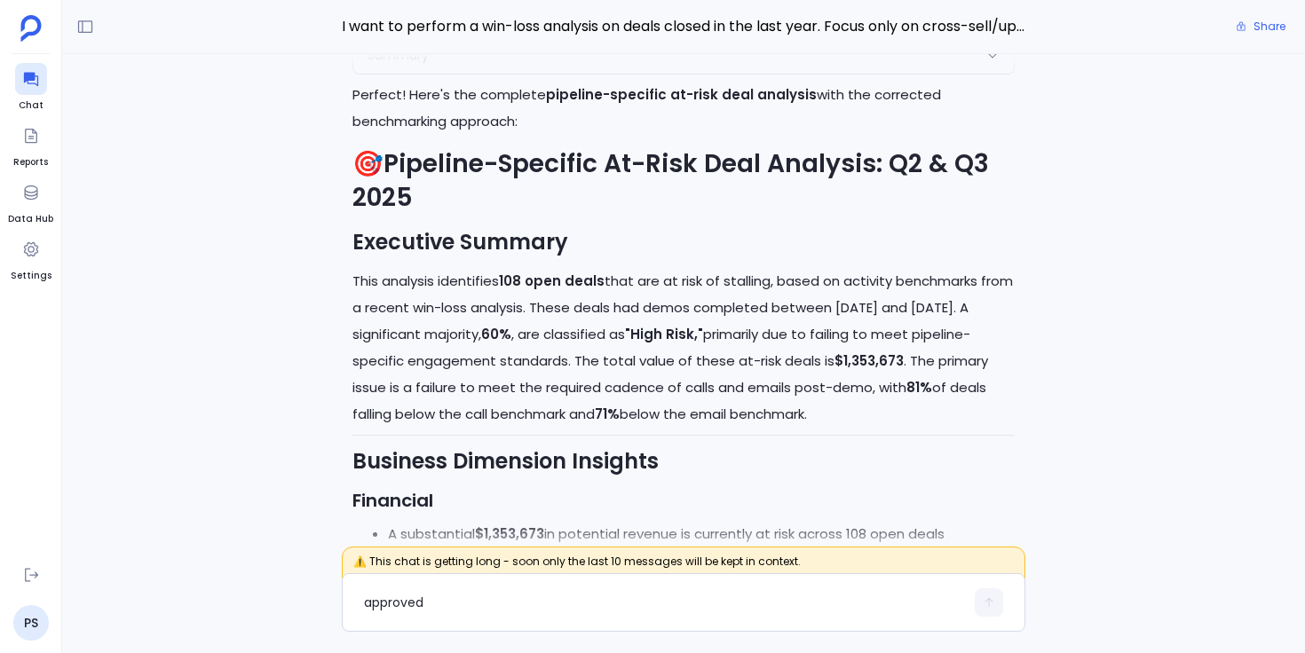
scroll to position [-2603, 0]
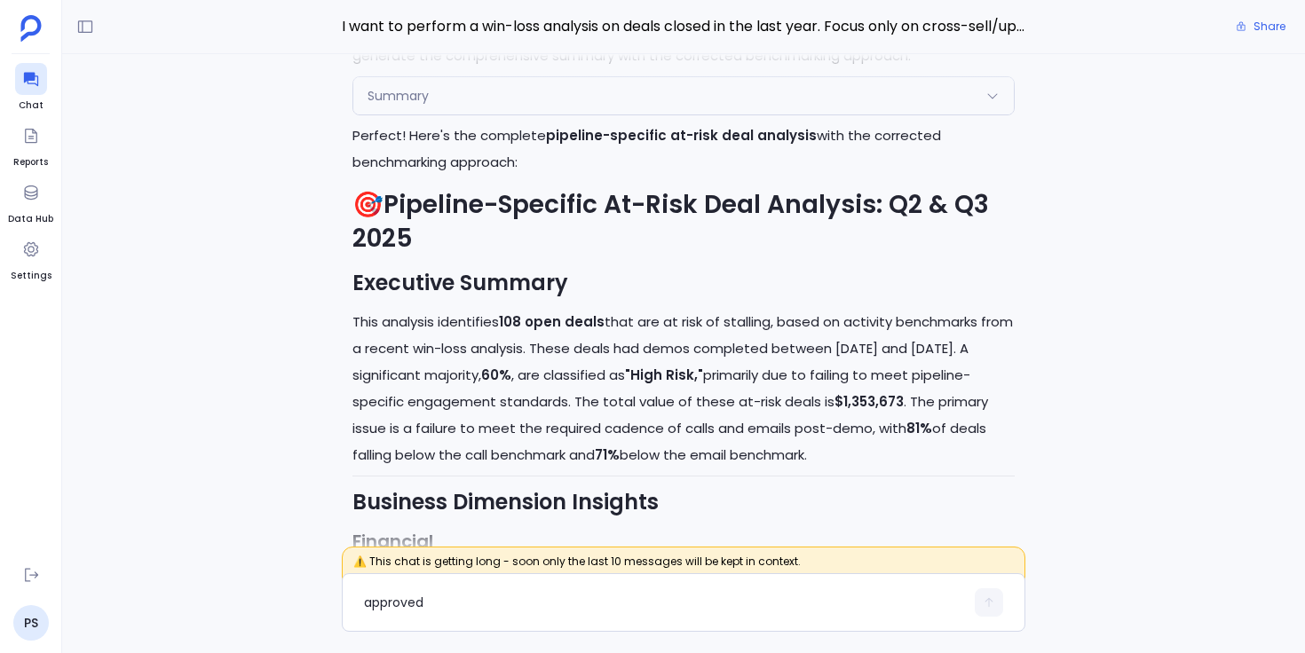
click at [540, 103] on div "Summary" at bounding box center [683, 95] width 660 height 37
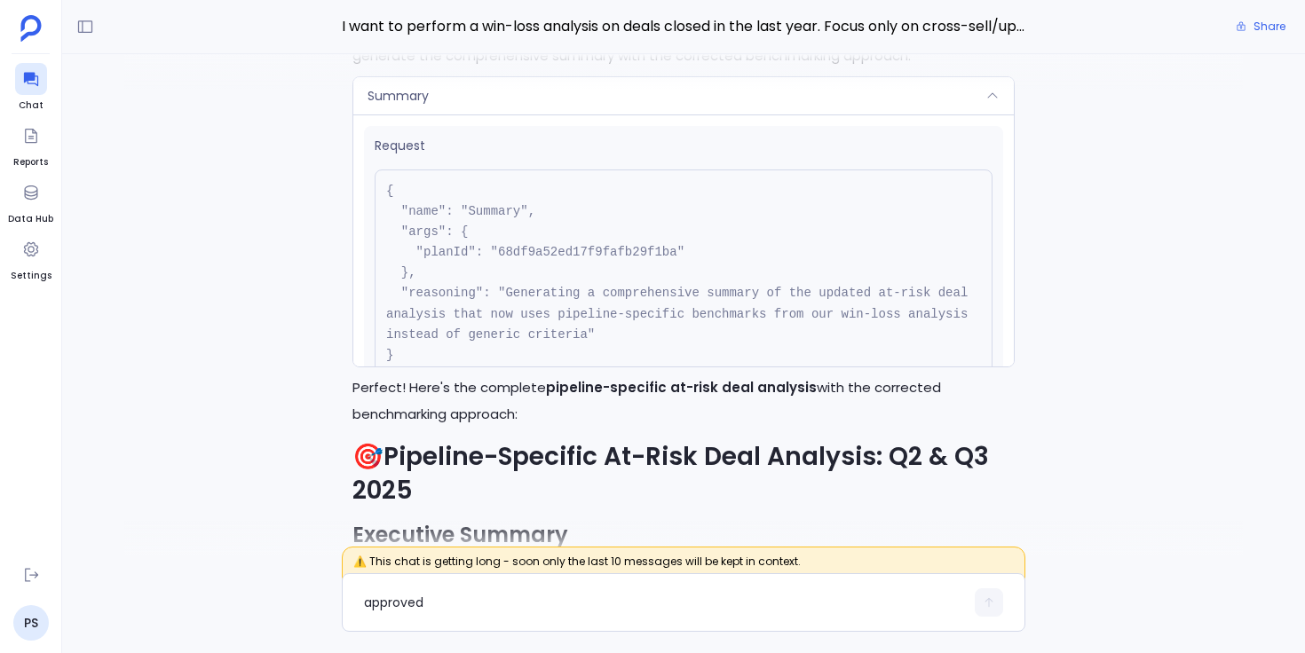
click at [540, 103] on div "Summary" at bounding box center [683, 95] width 660 height 37
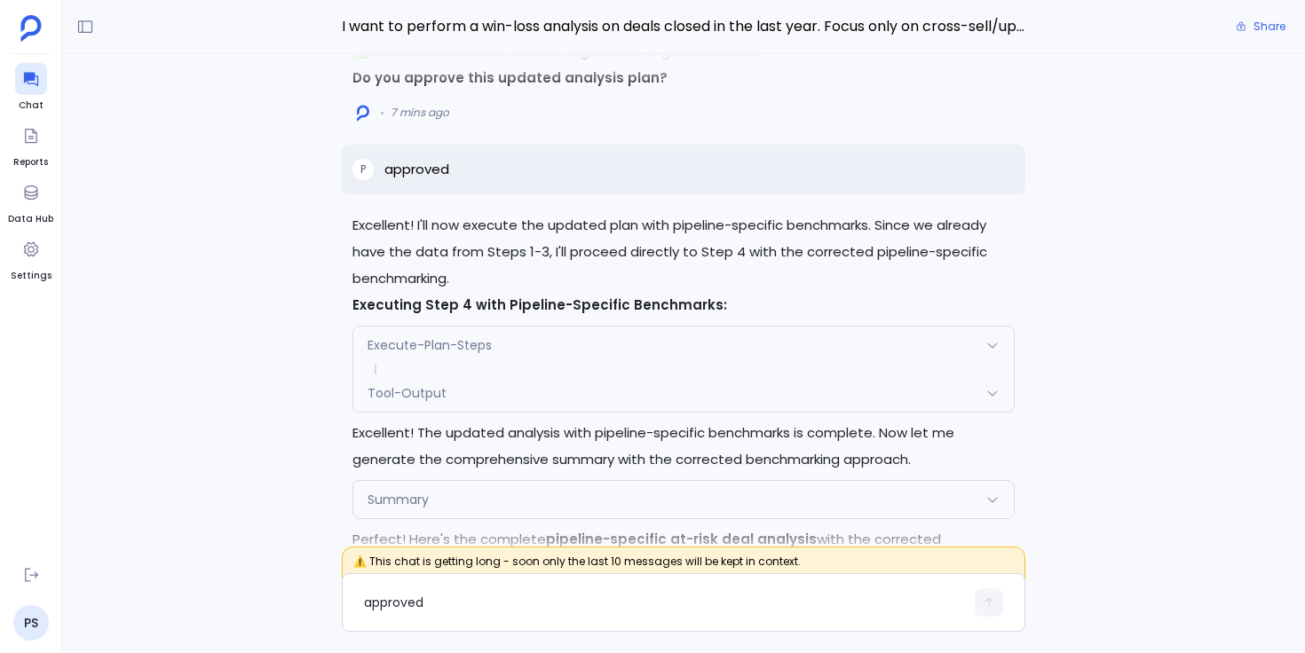
scroll to position [-3013, 0]
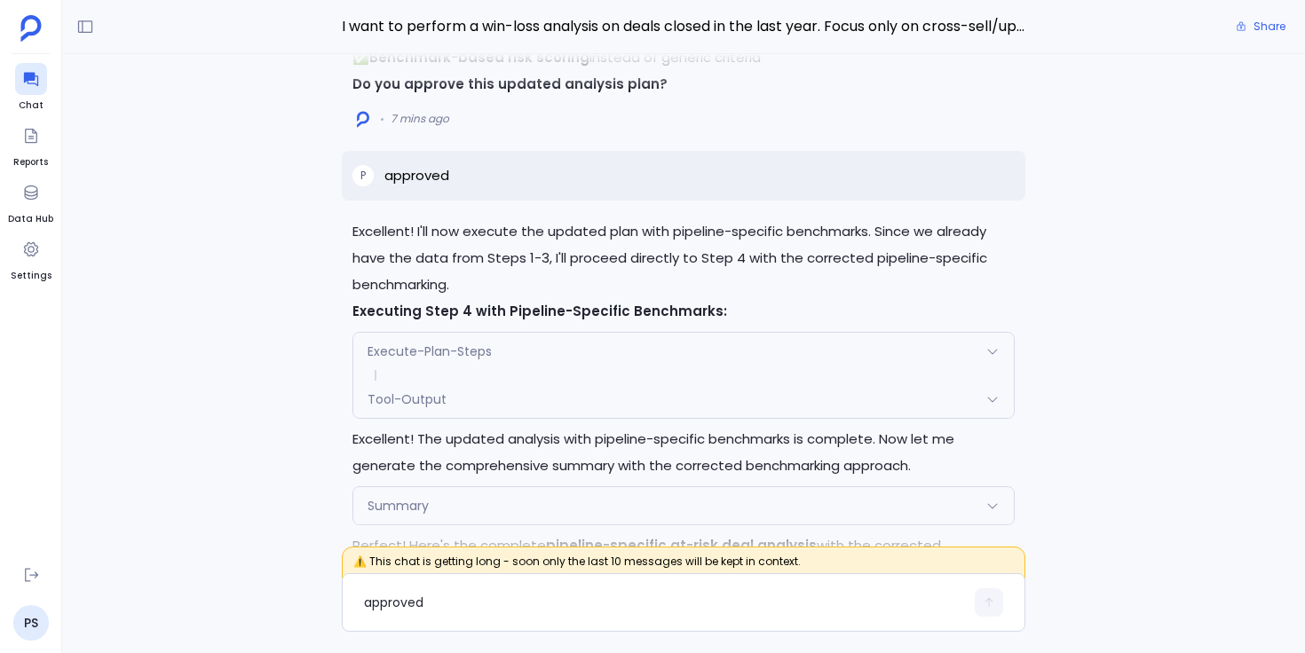
click at [660, 353] on div "Execute-Plan-Steps" at bounding box center [683, 351] width 660 height 37
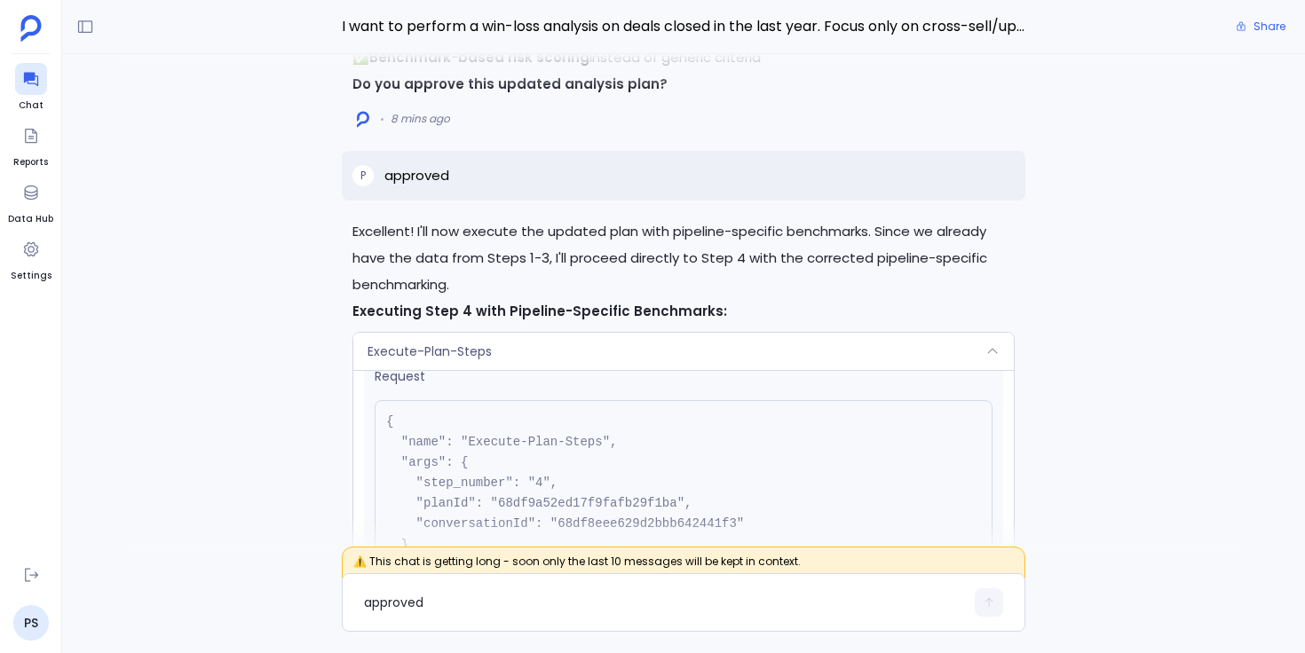
scroll to position [32, 0]
click at [560, 498] on pre "{ "name": "Execute-Plan-Steps", "args": { "step_number": "4", "planId": "68df9a…" at bounding box center [684, 537] width 618 height 289
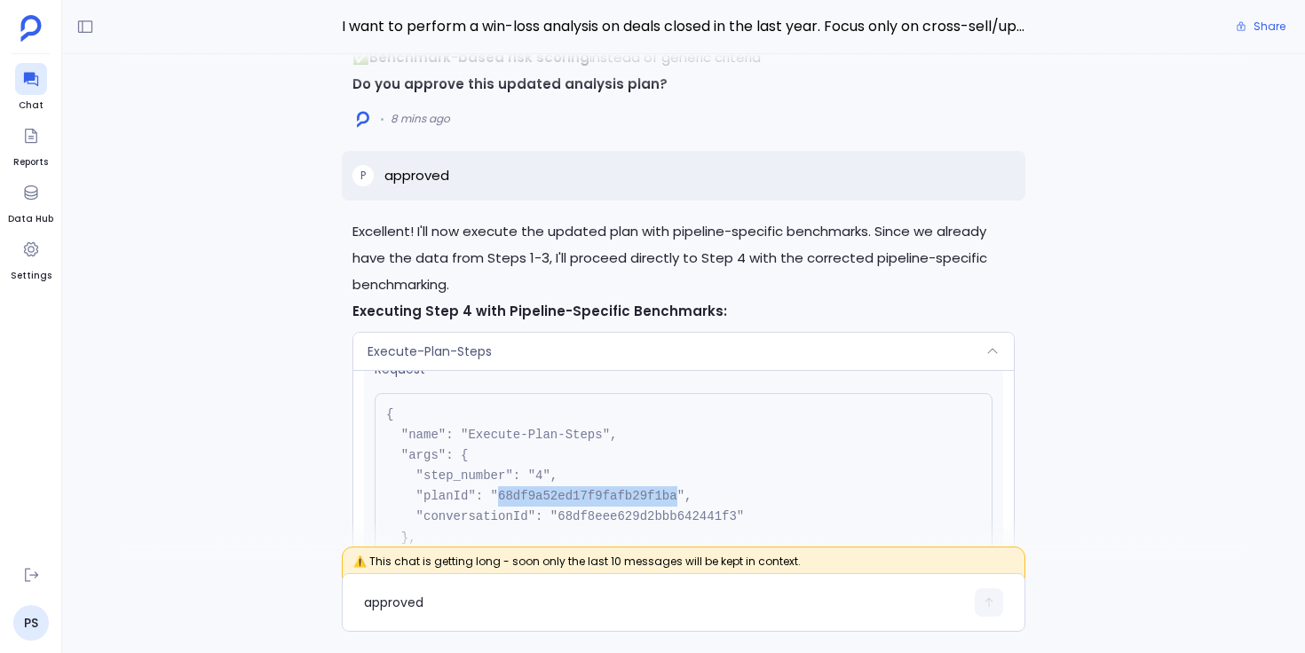
click at [560, 498] on pre "{ "name": "Execute-Plan-Steps", "args": { "step_number": "4", "planId": "68df9a…" at bounding box center [684, 537] width 618 height 289
copy pre "68df9a52ed17f9fafb29f1ba"
click at [636, 346] on div "Execute-Plan-Steps" at bounding box center [683, 351] width 660 height 37
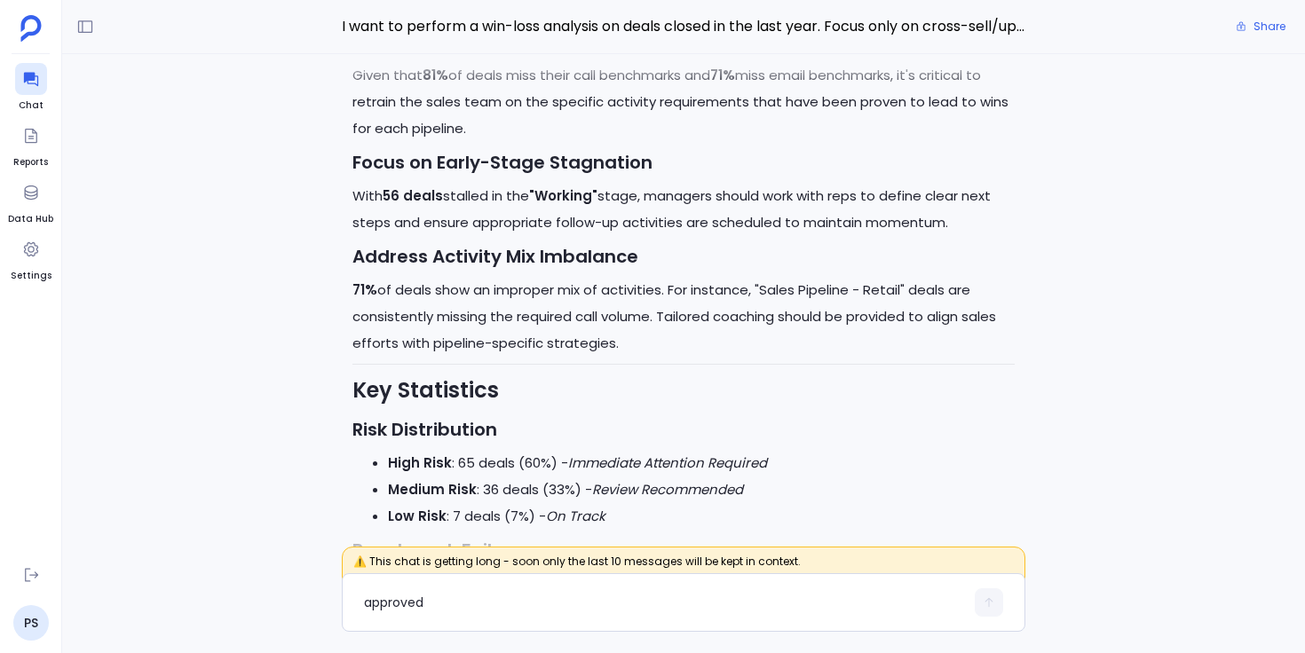
scroll to position [0, 0]
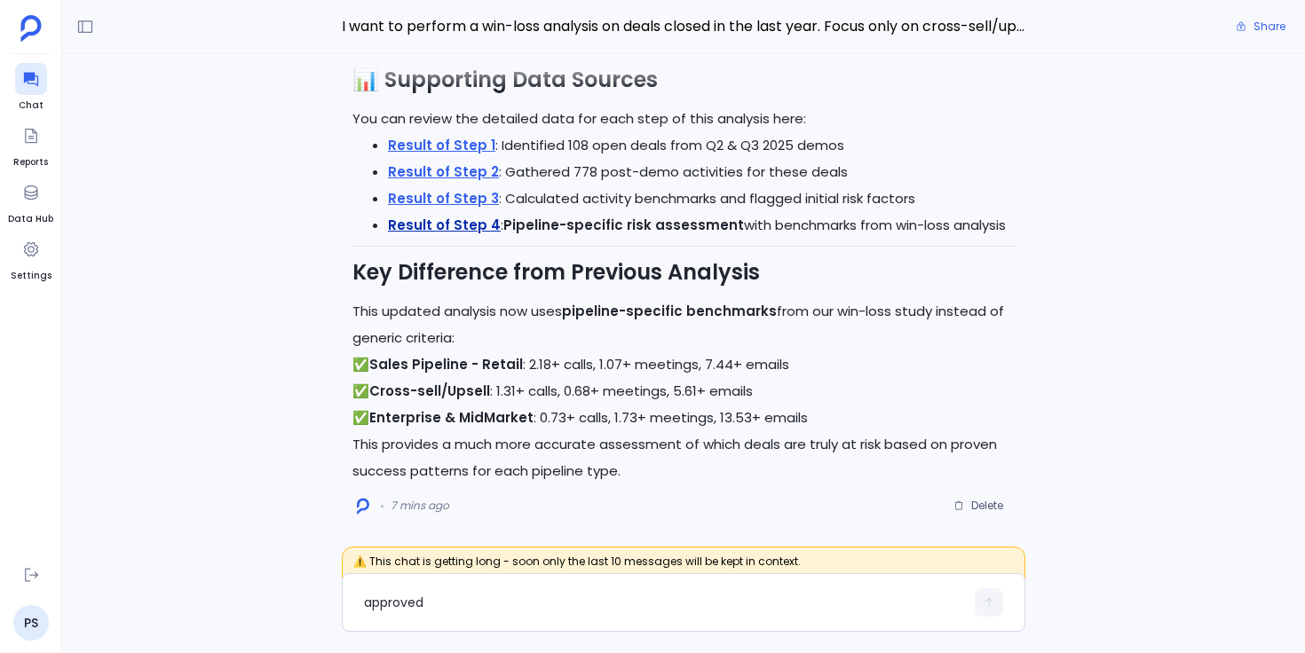
click at [468, 226] on link "Result of Step 4" at bounding box center [444, 225] width 113 height 19
click at [687, 413] on p "✅ Sales Pipeline - Retail : 2.18+ calls, 1.07+ meetings, 7.44+ emails ✅ Cross-s…" at bounding box center [683, 392] width 662 height 80
click at [498, 613] on div "approved" at bounding box center [664, 603] width 600 height 28
click at [499, 597] on textarea "approved" at bounding box center [664, 603] width 600 height 18
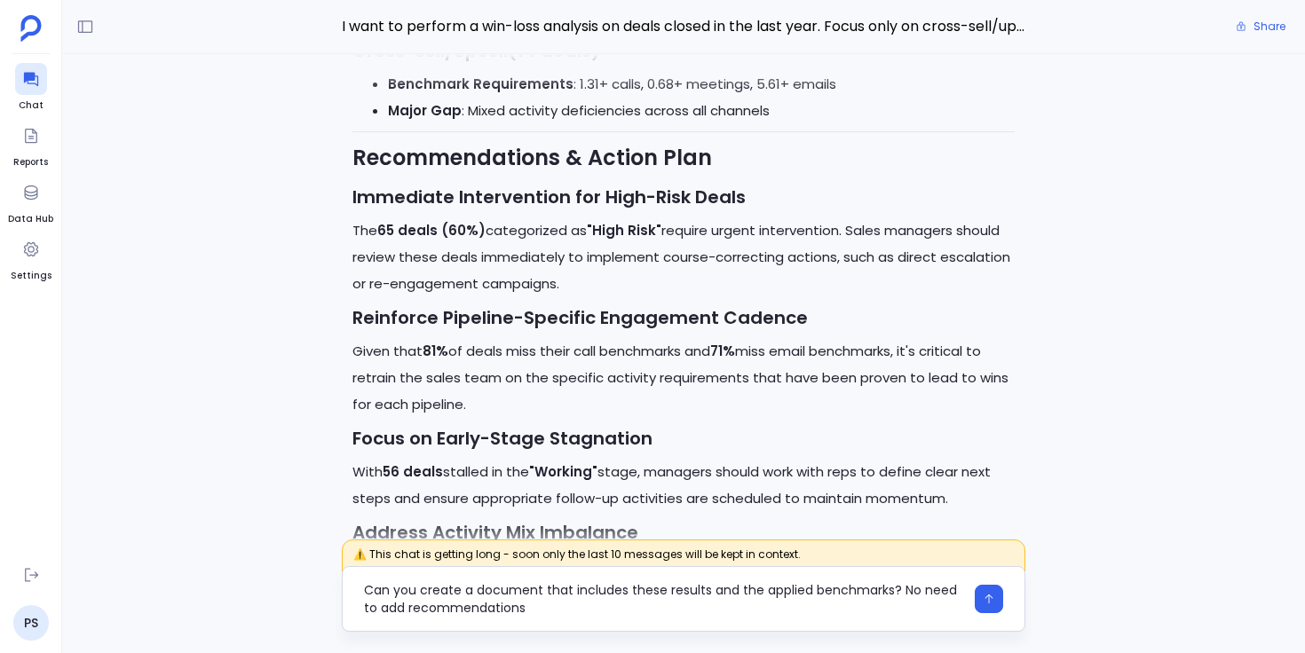
click at [668, 612] on textarea "Can you create a document that includes these results and the applied benchmark…" at bounding box center [664, 599] width 600 height 36
type textarea "Can you create a document that includes these results and the applied benchmark…"
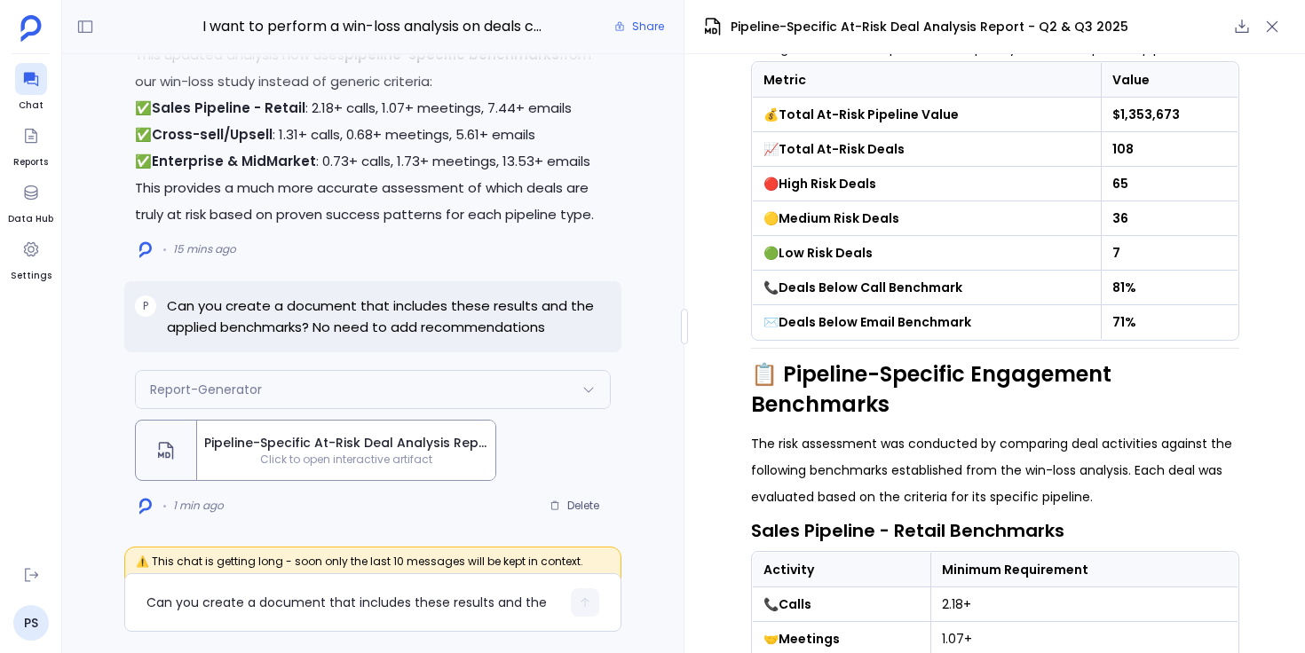
scroll to position [431, 0]
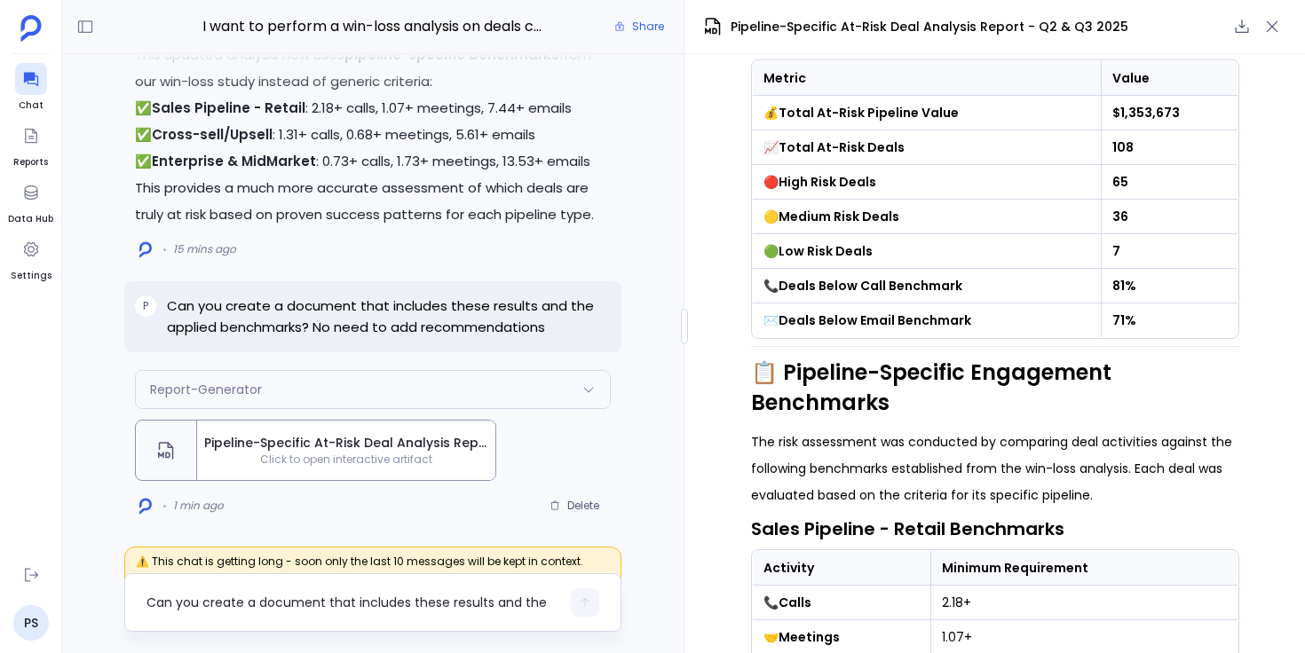
click at [381, 591] on div "Can you create a document that includes these results and the applied benchmark…" at bounding box center [353, 603] width 414 height 28
click at [290, 602] on textarea "Can you create a document that includes these results and the applied benchmark…" at bounding box center [353, 603] width 414 height 18
type textarea "Can you get the"
type textarea "I"
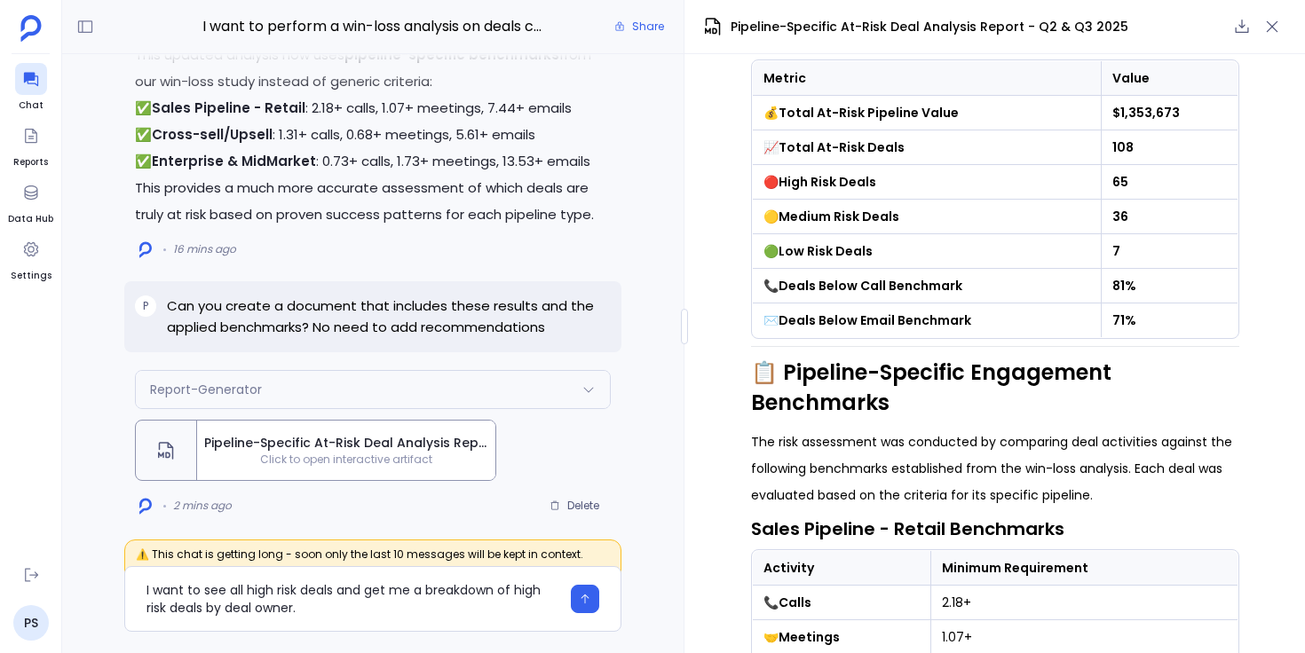
type textarea "I want to see all high risk deals and get me a breakdown of high risk deals by …"
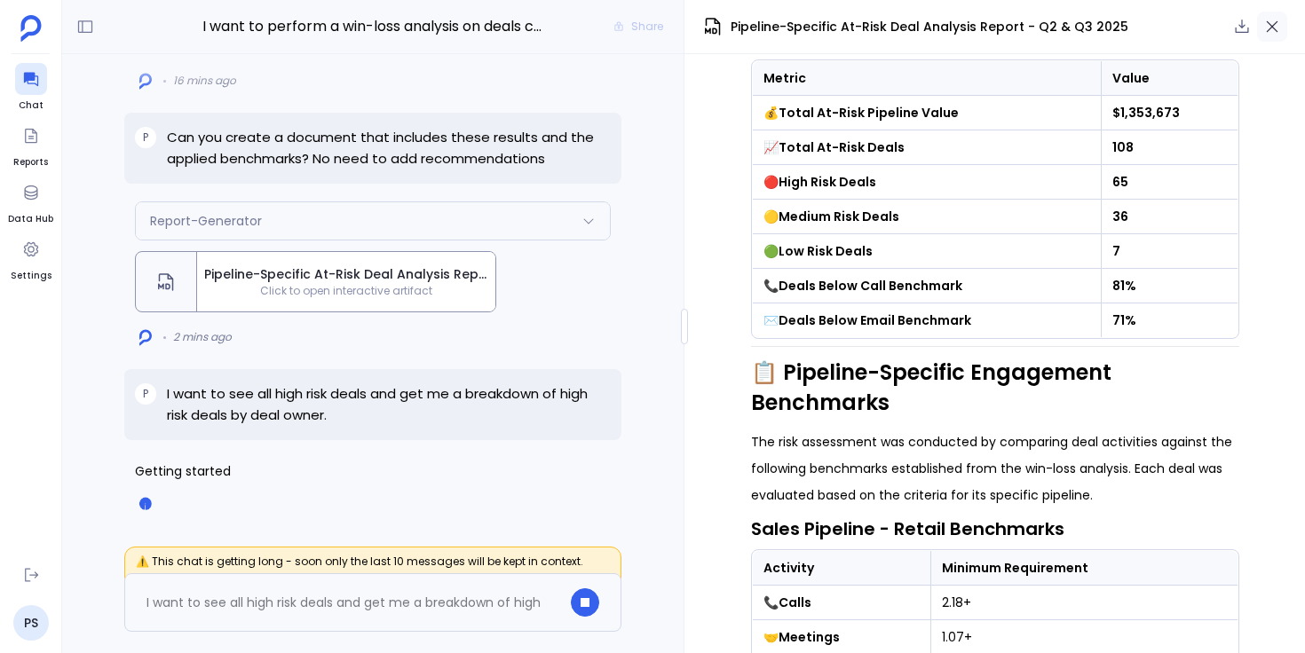
click at [1275, 28] on icon "button" at bounding box center [1272, 27] width 18 height 18
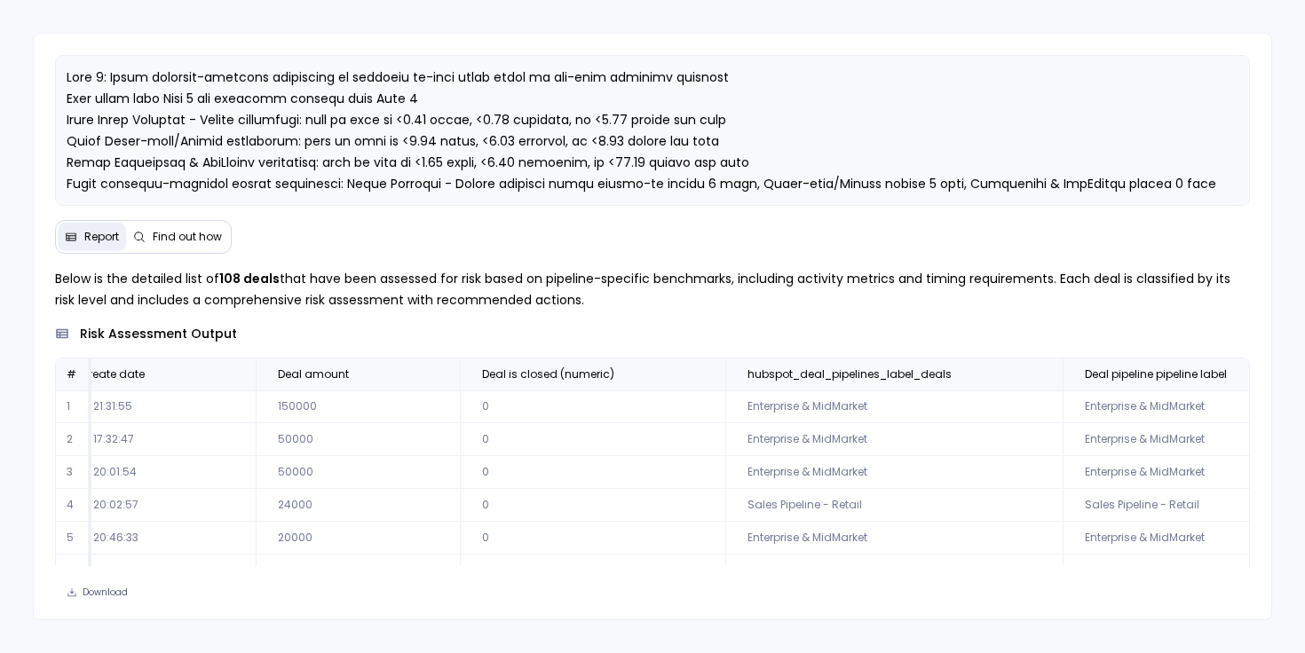
scroll to position [0, 2402]
click at [1022, 377] on icon at bounding box center [1027, 374] width 11 height 11
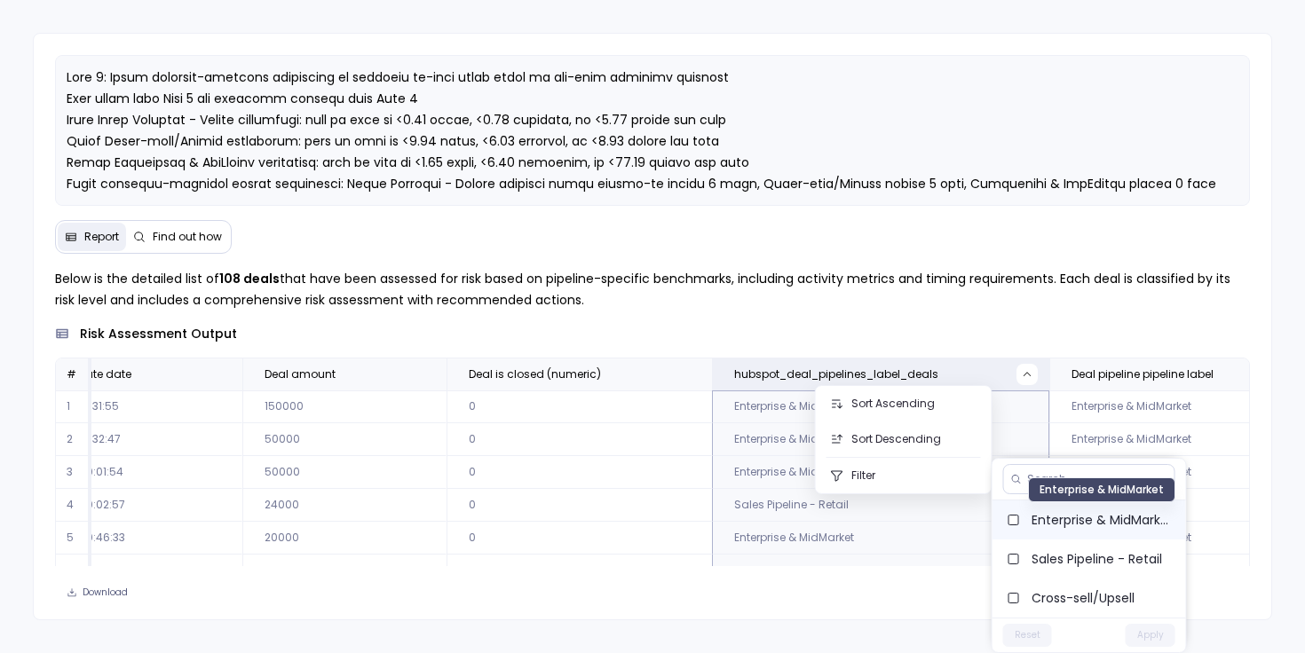
click at [1073, 519] on span "Enterprise & MidMarket" at bounding box center [1102, 520] width 140 height 18
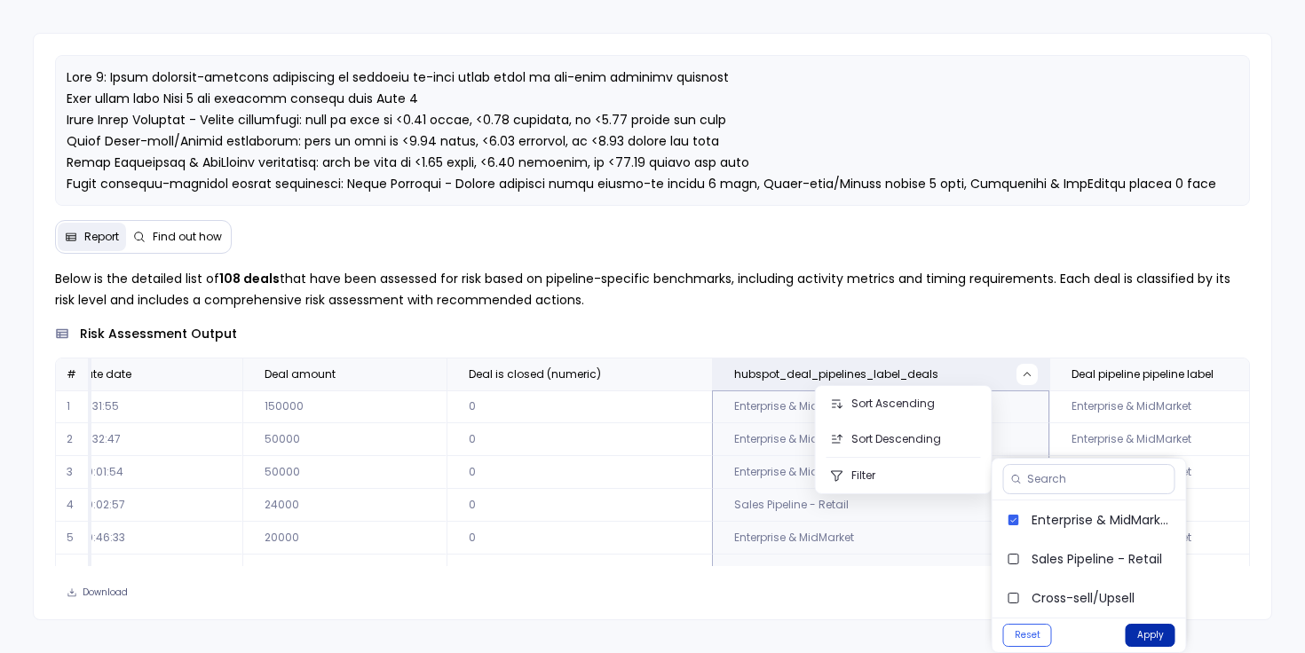
click at [1158, 635] on button "Apply" at bounding box center [1151, 635] width 50 height 23
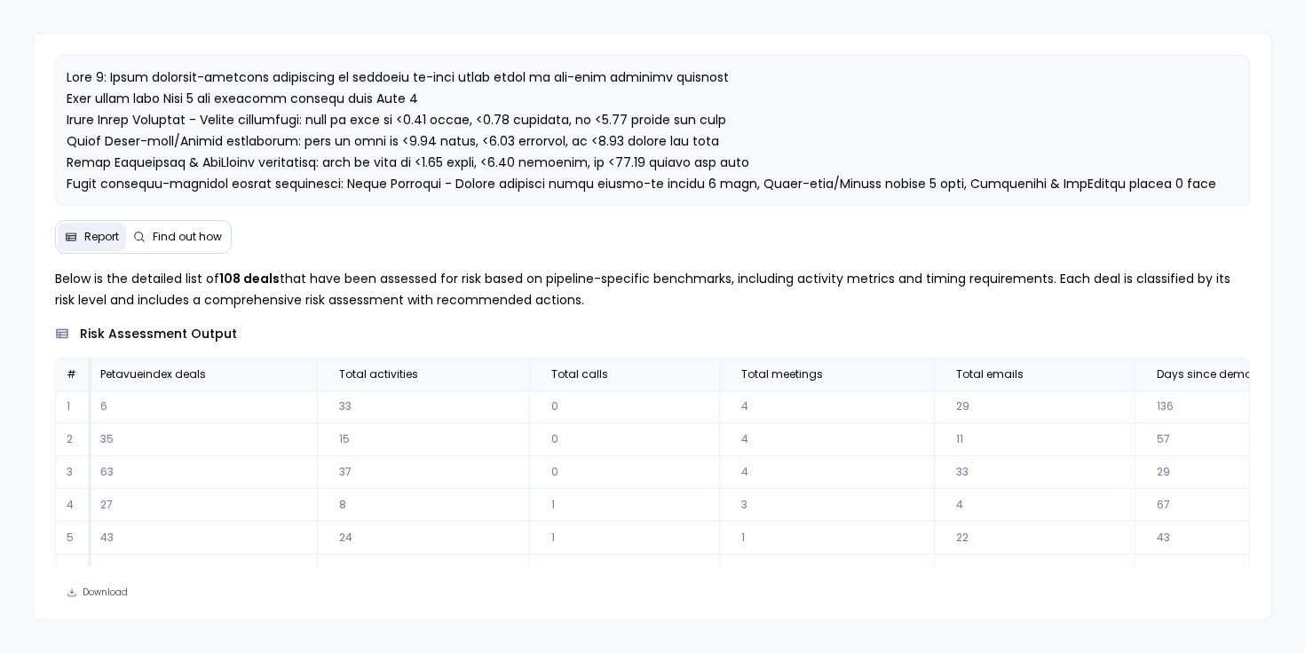
scroll to position [0, 4219]
drag, startPoint x: 683, startPoint y: 510, endPoint x: 693, endPoint y: 510, distance: 10.7
click at [740, 510] on td "3" at bounding box center [847, 505] width 215 height 33
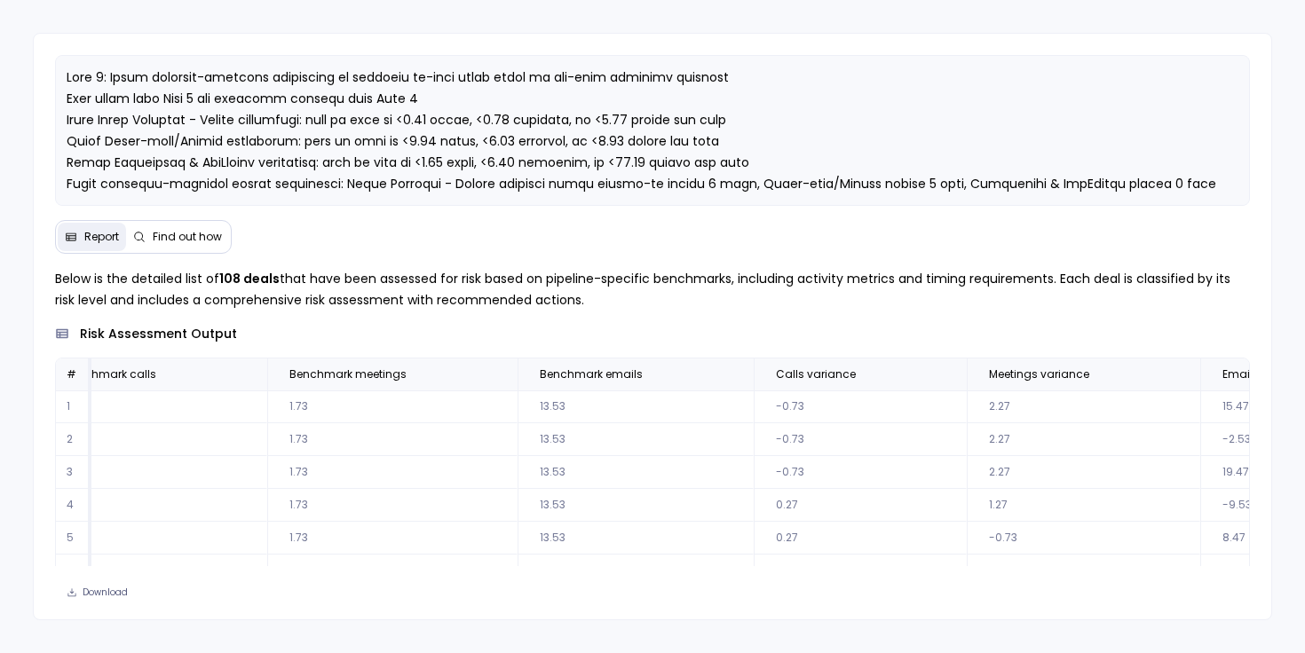
scroll to position [0, 11540]
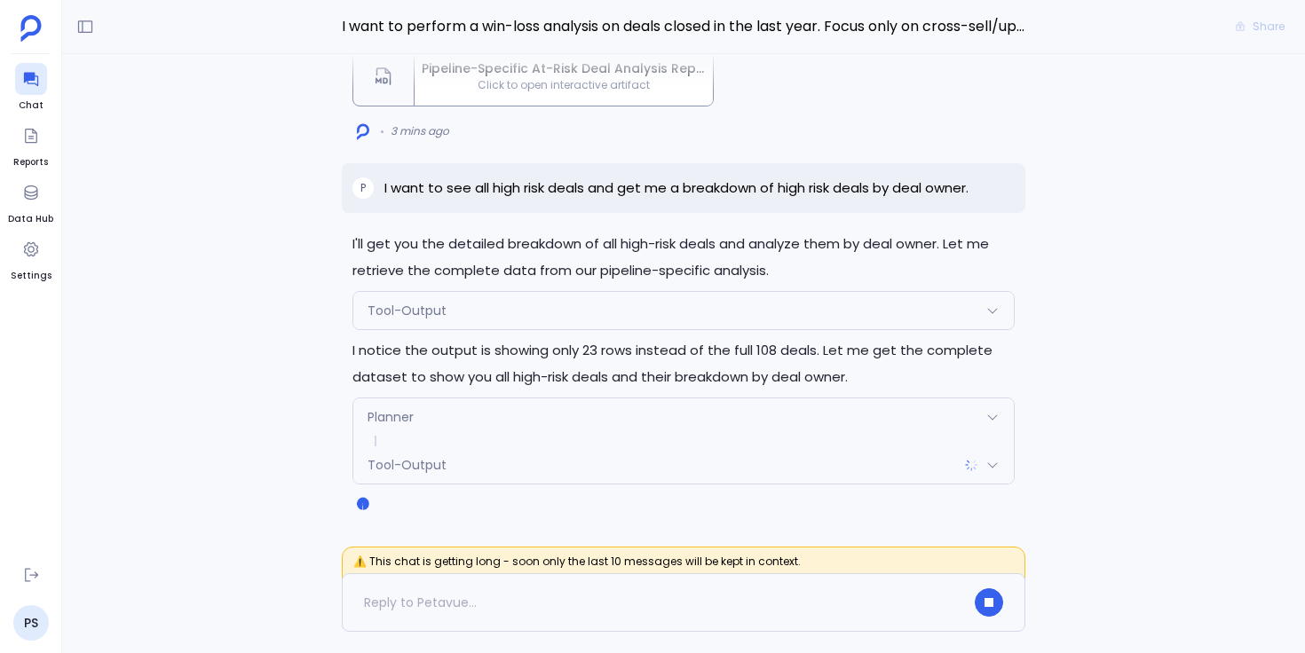
click at [411, 310] on span "Tool-Output" at bounding box center [407, 311] width 79 height 18
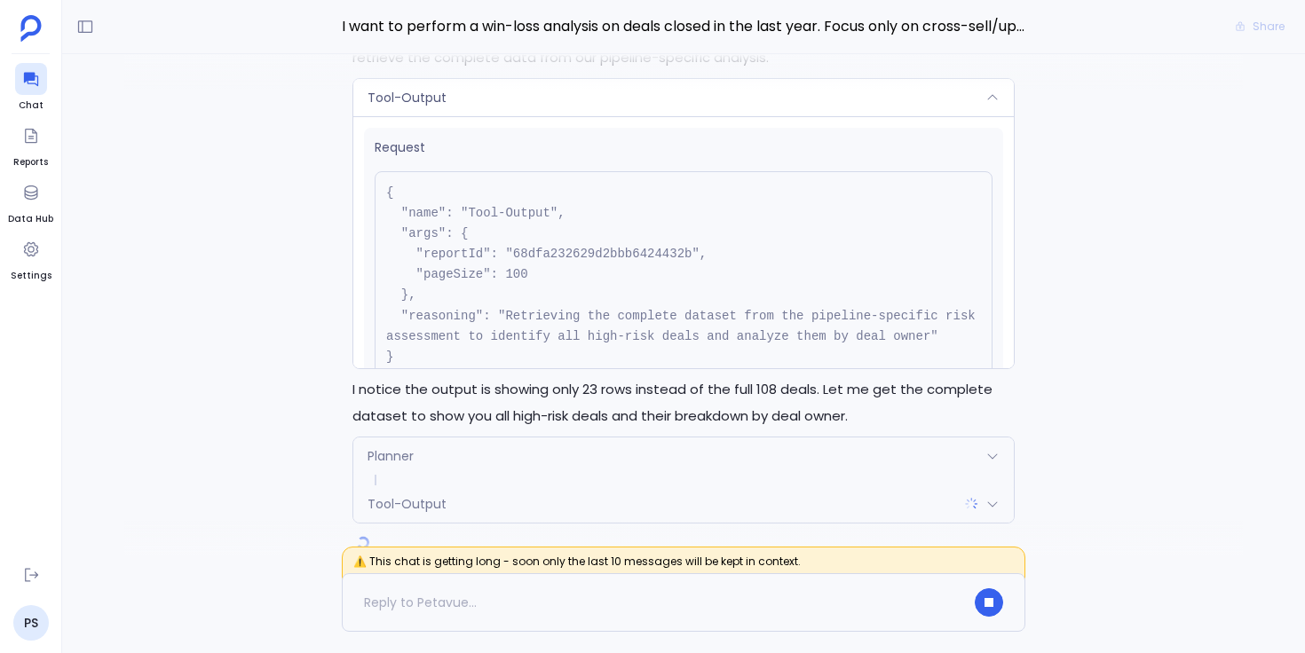
scroll to position [-47, 0]
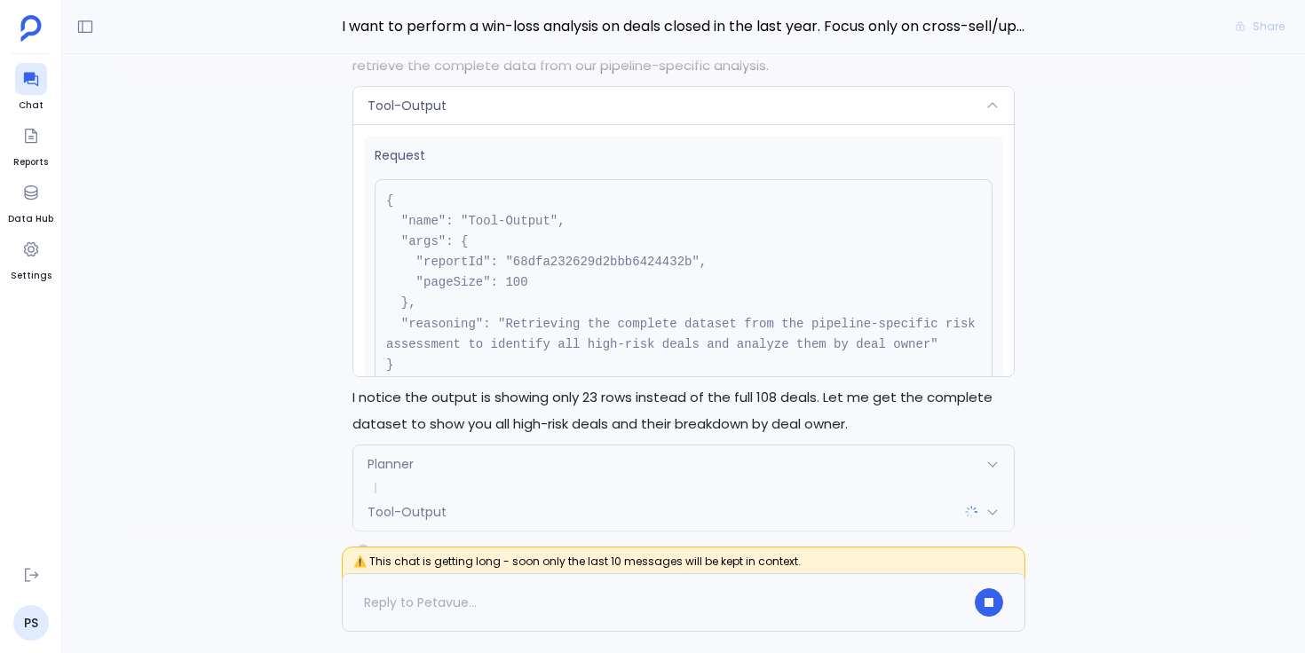
click at [573, 112] on div "Tool-Output" at bounding box center [683, 105] width 660 height 37
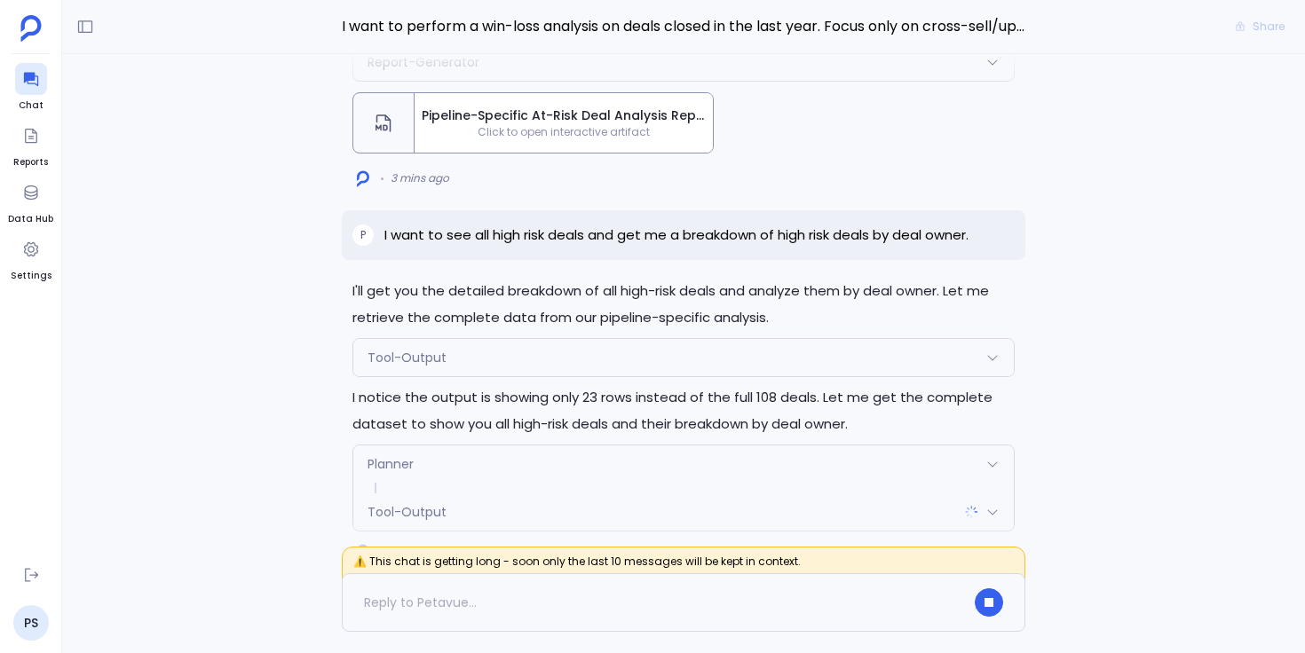
scroll to position [0, 0]
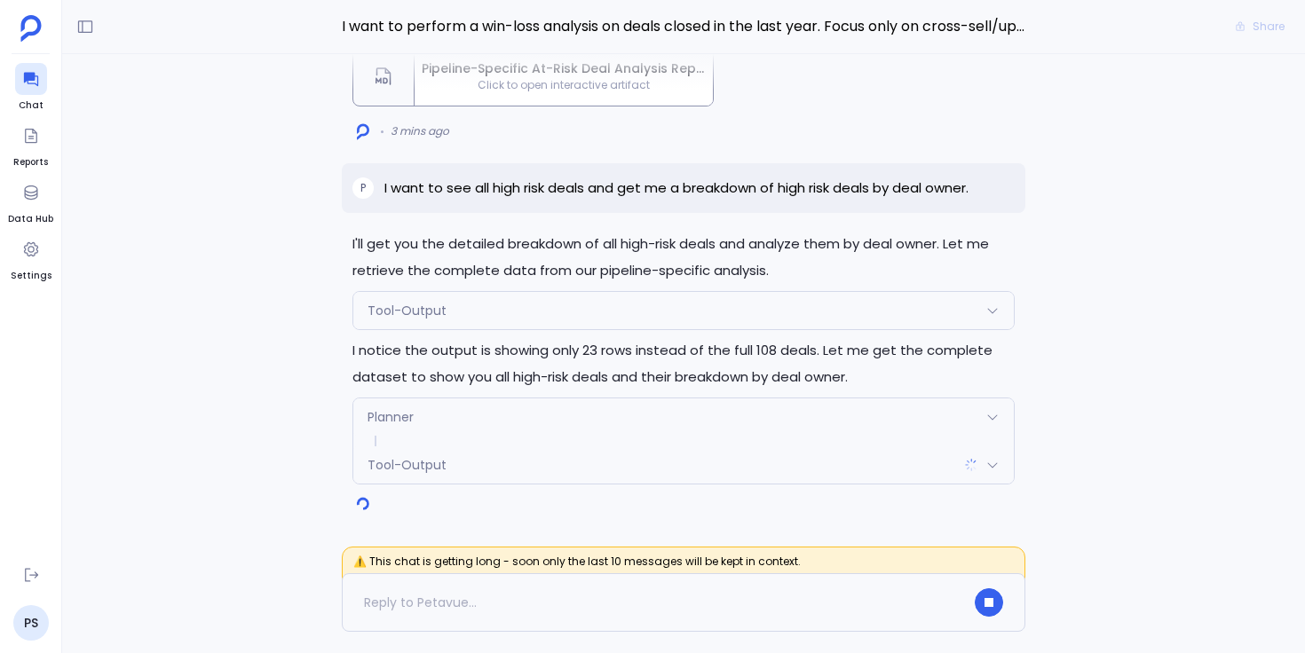
click at [472, 421] on div "Planner" at bounding box center [683, 417] width 660 height 37
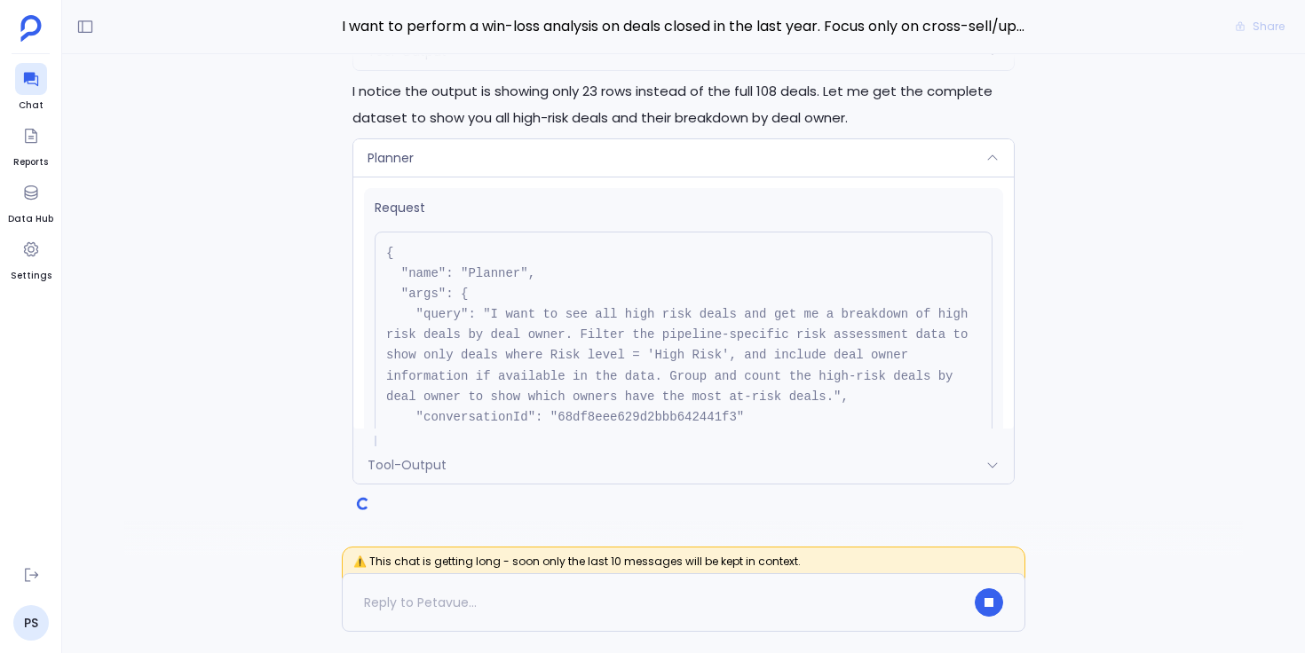
scroll to position [31, 0]
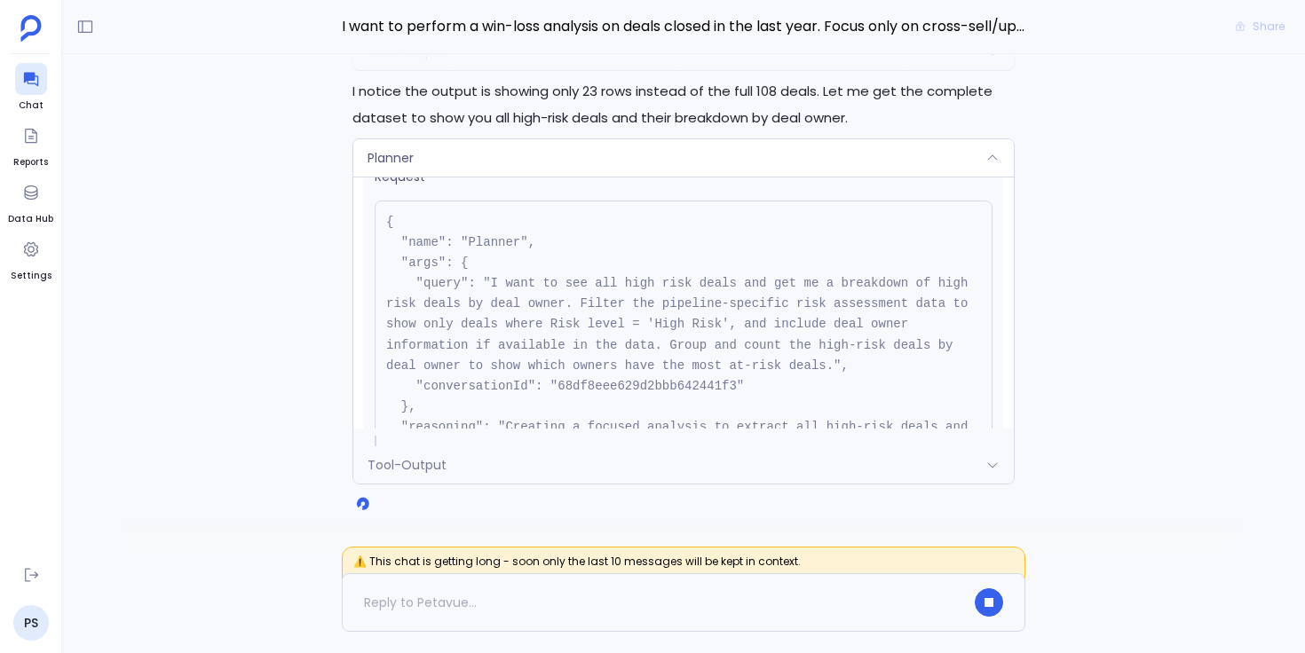
click at [554, 159] on div "Planner" at bounding box center [683, 157] width 660 height 37
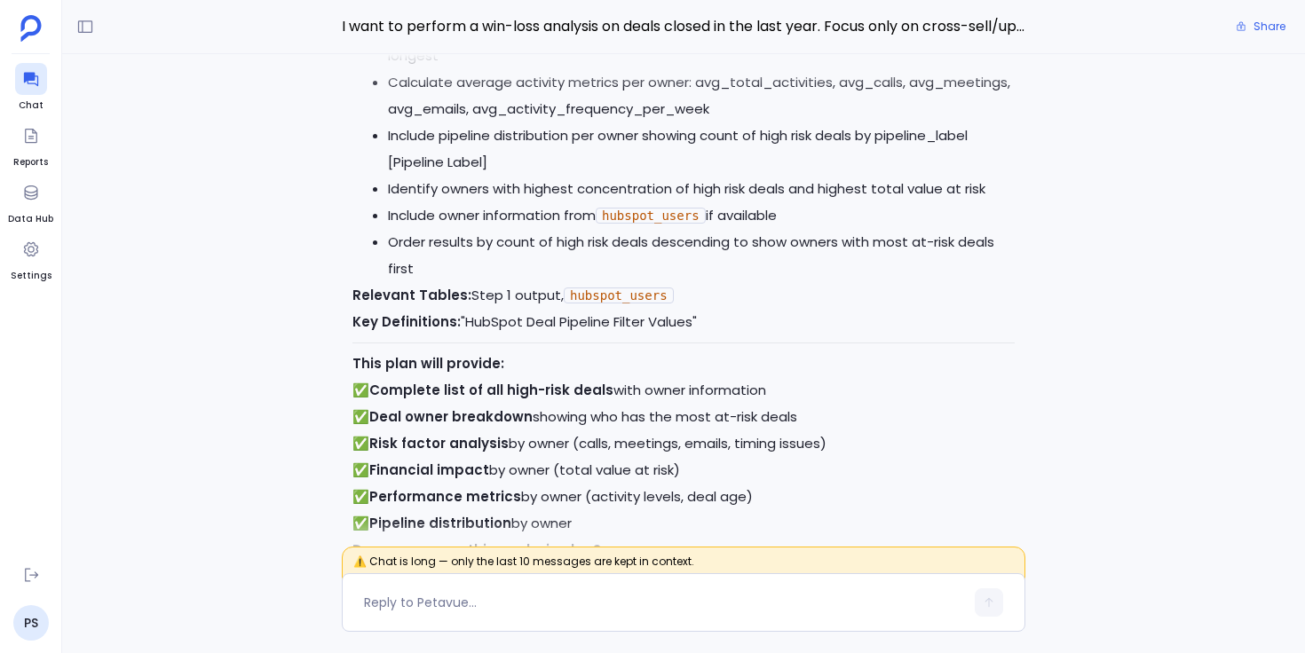
scroll to position [0, 0]
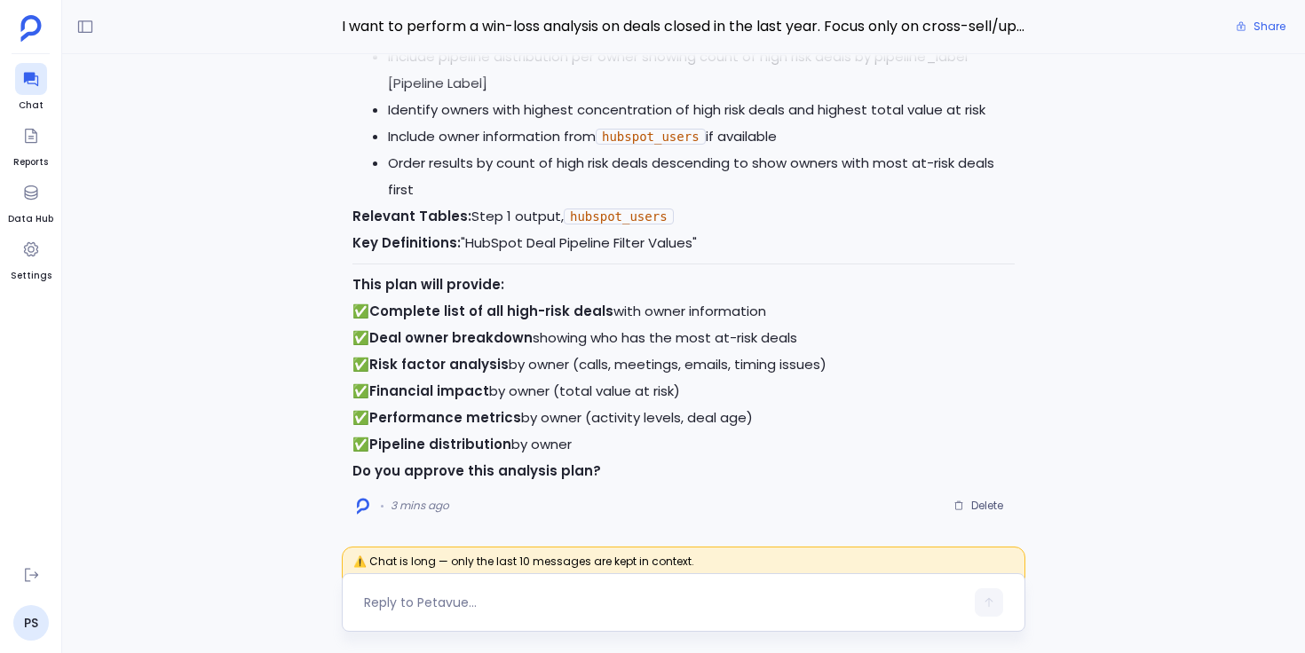
click at [465, 605] on textarea at bounding box center [664, 603] width 600 height 18
type textarea "approved"
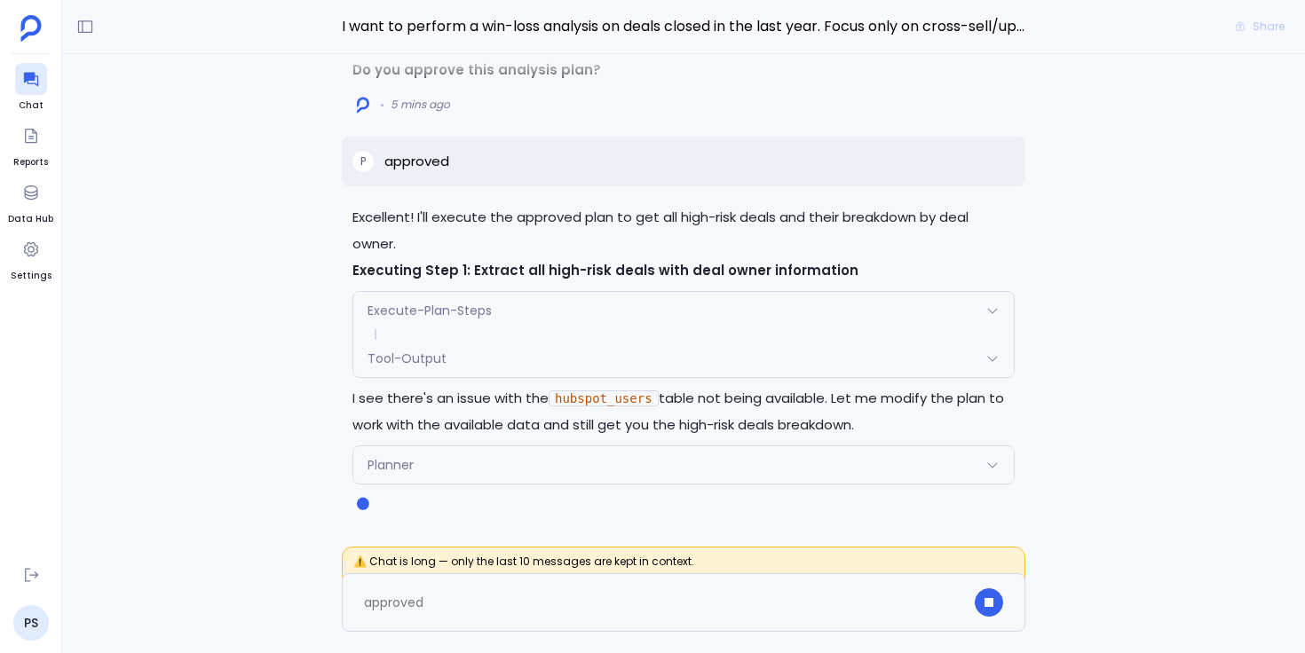
click at [597, 352] on div "Tool-Output" at bounding box center [683, 358] width 660 height 37
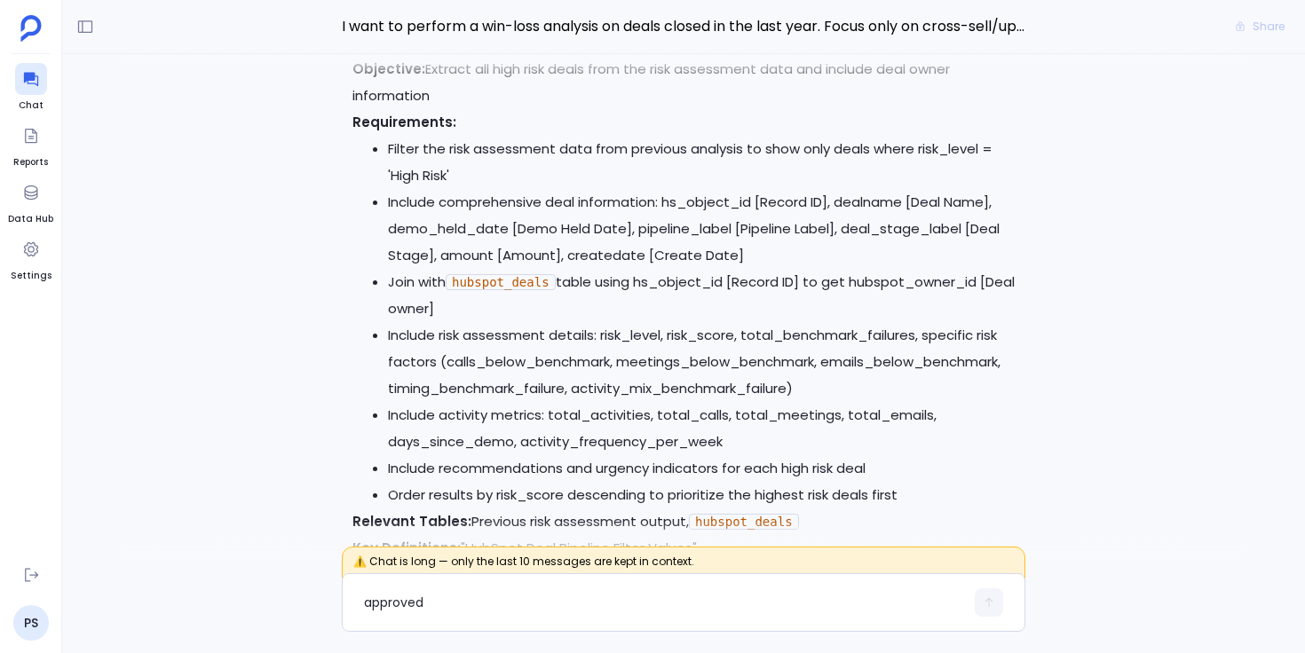
scroll to position [-1564, 0]
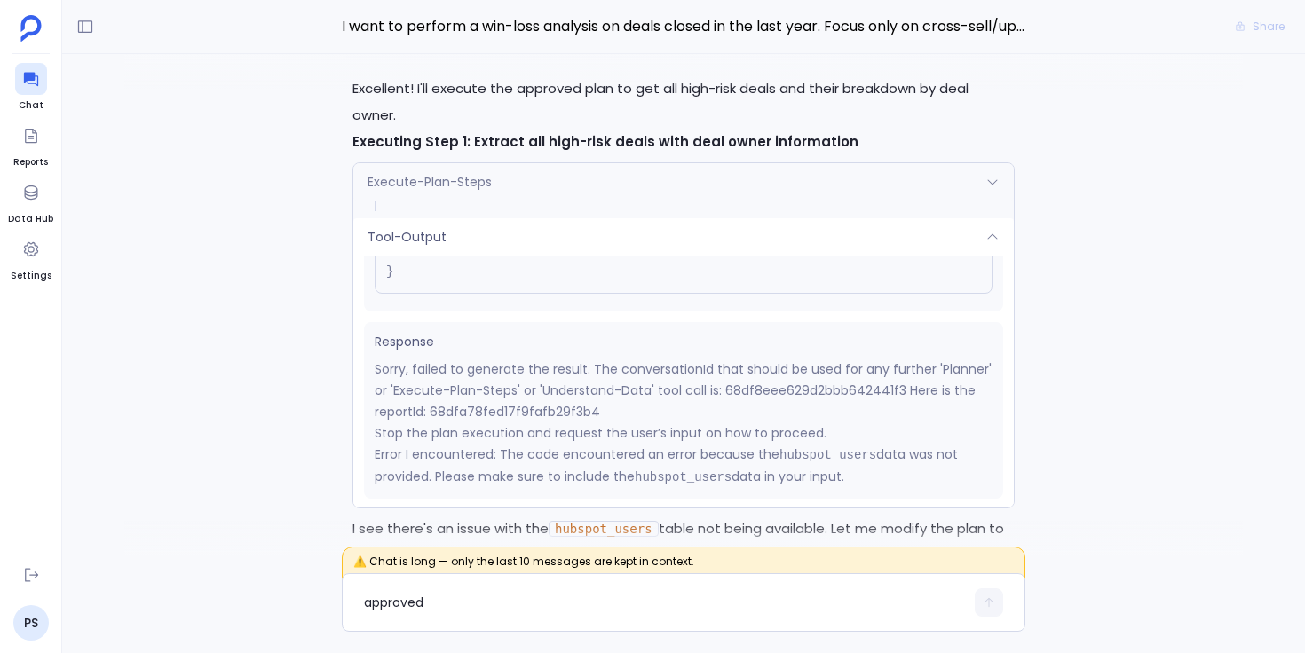
click at [655, 218] on div "Tool-Output" at bounding box center [683, 236] width 660 height 37
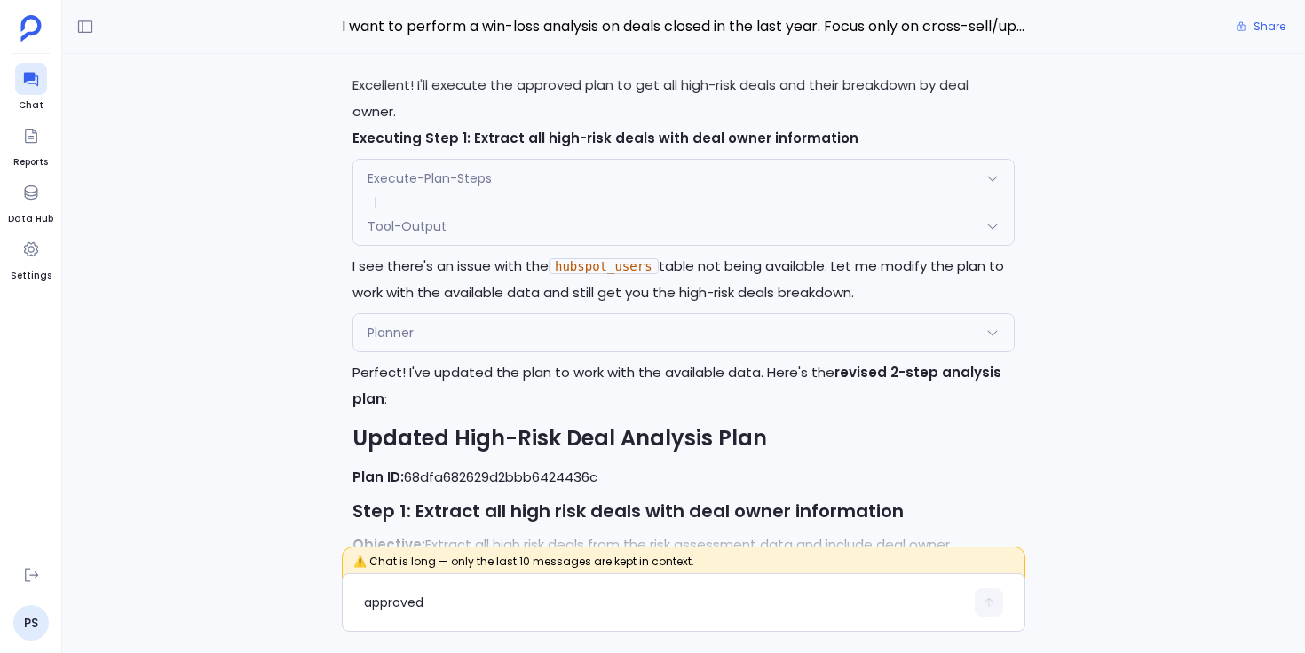
scroll to position [-1352, 0]
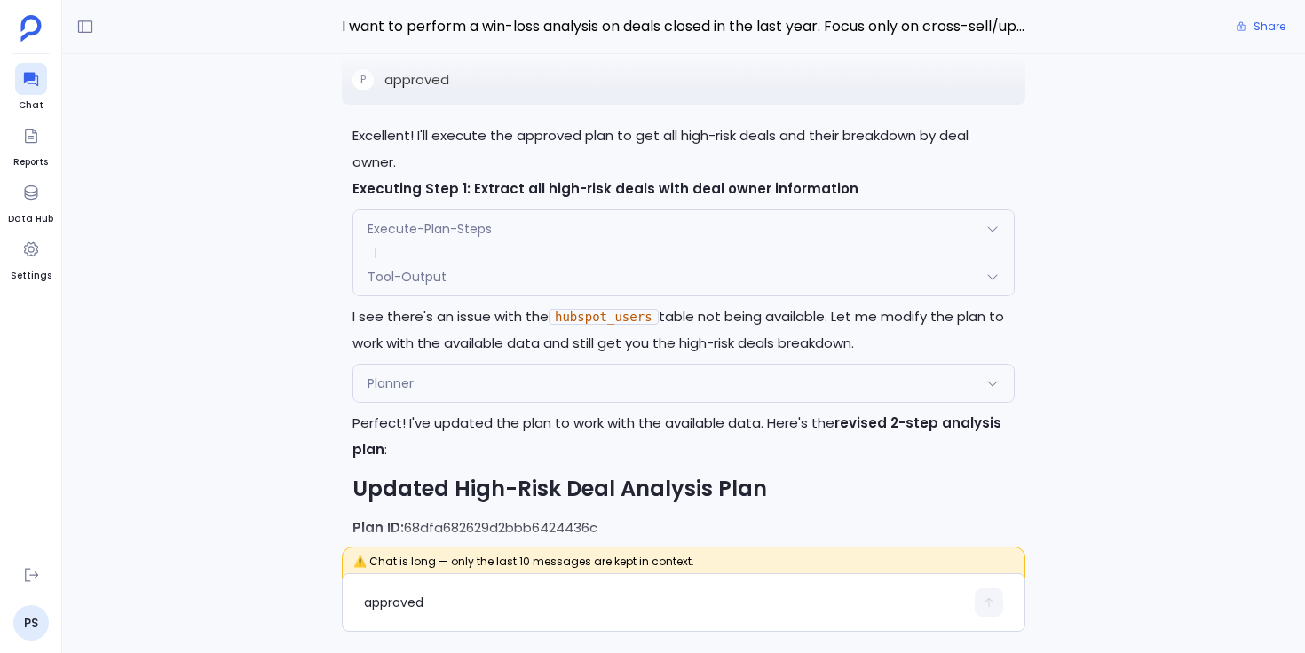
click at [471, 258] on div "Tool-Output" at bounding box center [683, 276] width 660 height 37
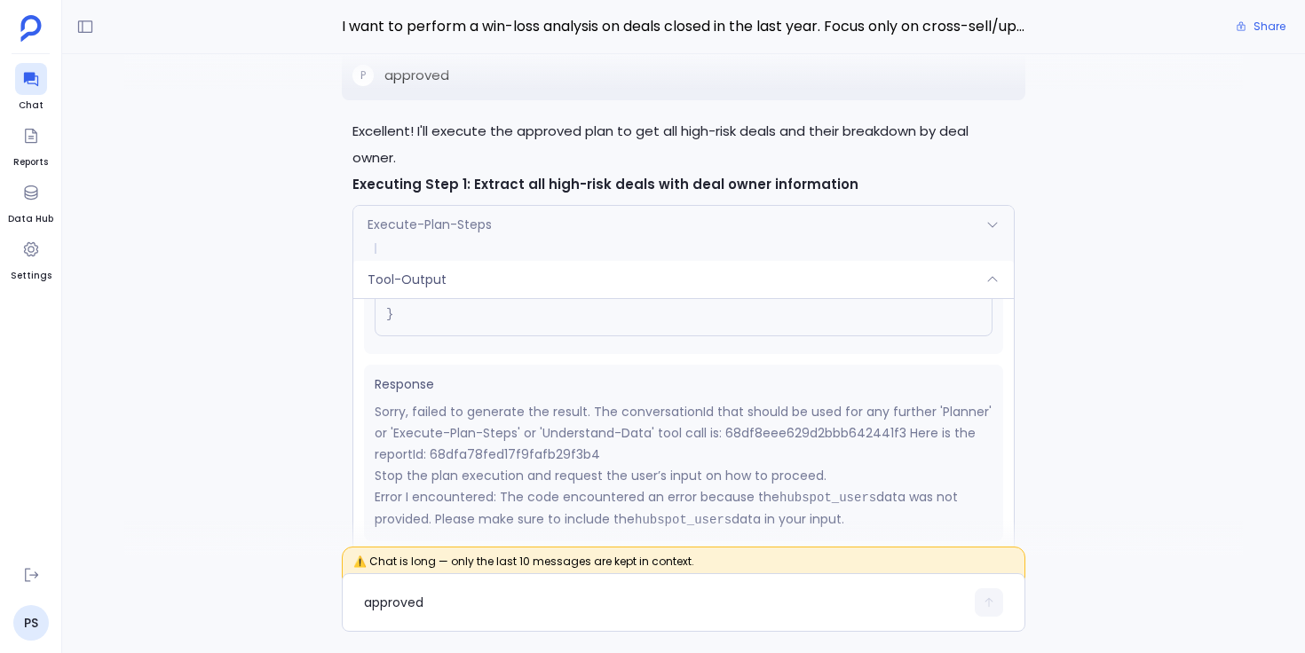
scroll to position [-1611, 0]
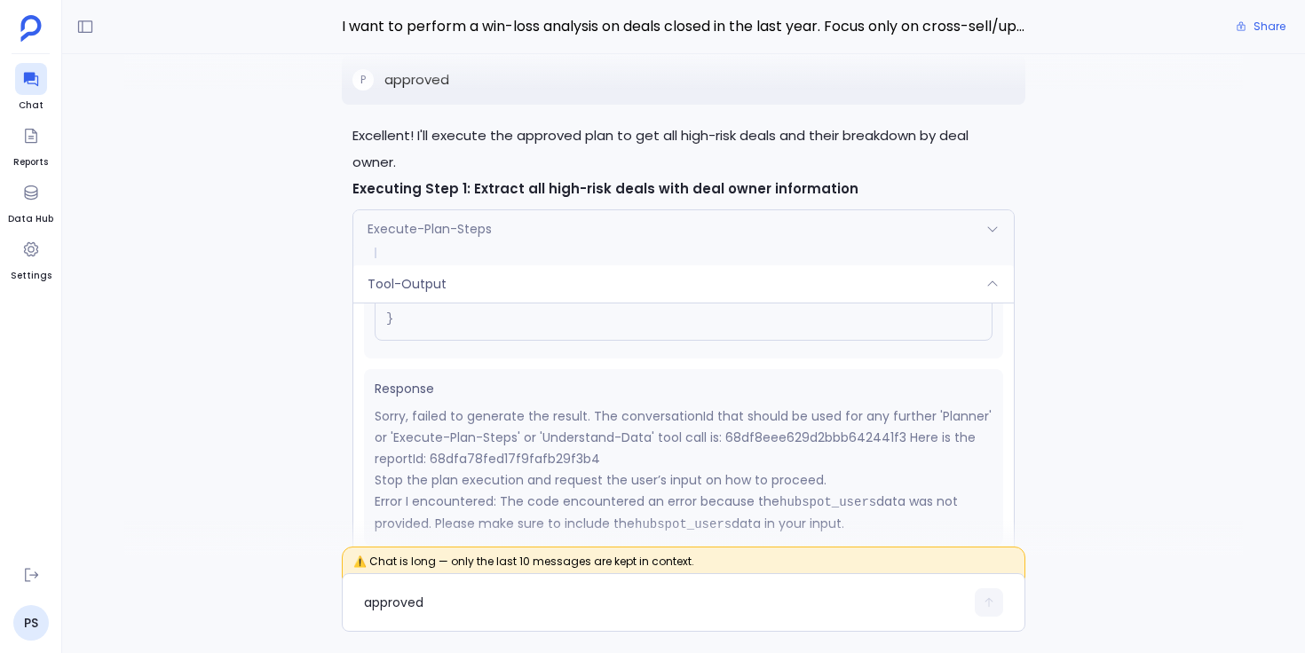
click at [532, 431] on p "Sorry, failed to generate the result. The conversationId that should be used fo…" at bounding box center [684, 438] width 618 height 64
copy p "68dfa78fed17f9fafb29f3b4"
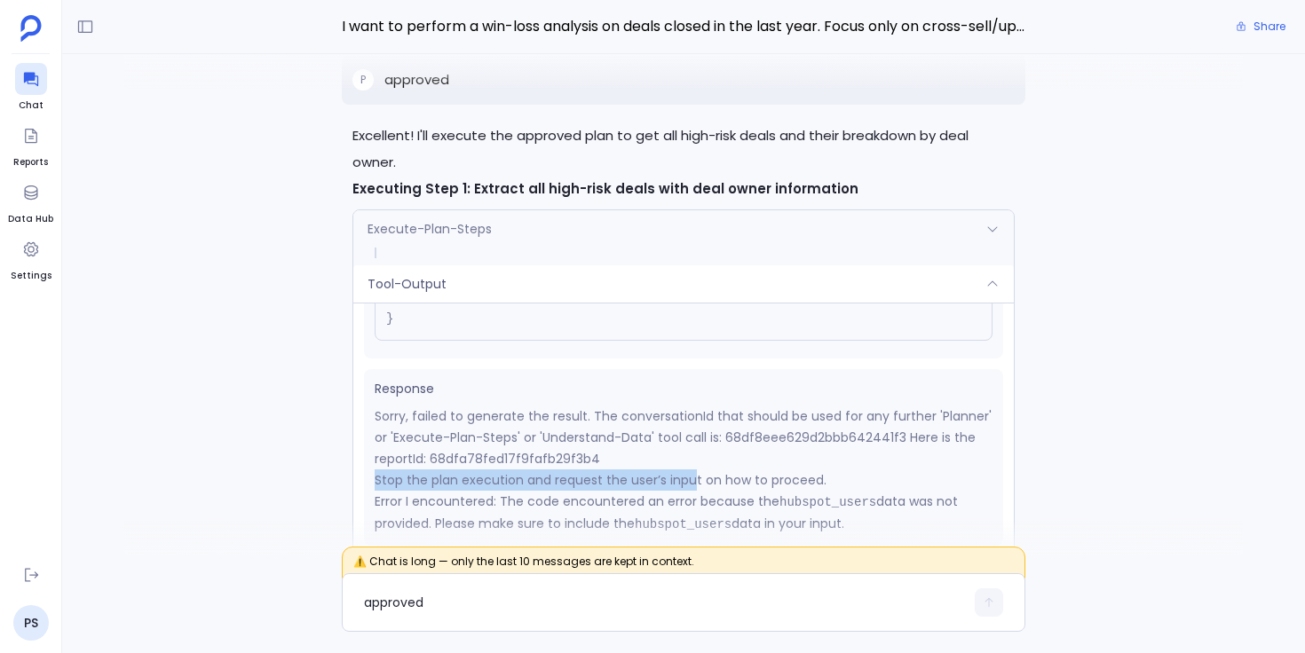
drag, startPoint x: 377, startPoint y: 451, endPoint x: 692, endPoint y: 459, distance: 314.4
click at [692, 470] on p "Stop the plan execution and request the user’s input on how to proceed." at bounding box center [684, 480] width 618 height 21
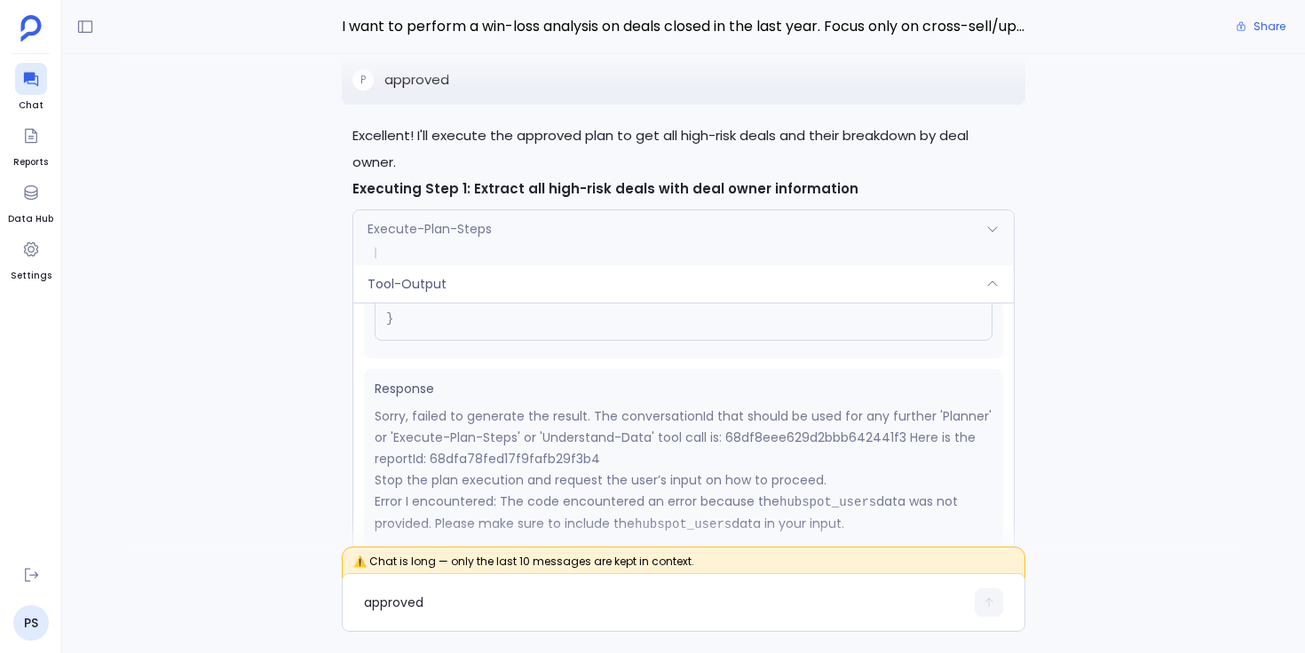
click at [719, 491] on p "Error I encountered: The code encountered an error because the hubspot_users da…" at bounding box center [684, 513] width 618 height 44
drag, startPoint x: 376, startPoint y: 474, endPoint x: 867, endPoint y: 490, distance: 491.2
click at [867, 491] on p "Error I encountered: The code encountered an error because the hubspot_users da…" at bounding box center [684, 513] width 618 height 44
copy p "Error I encountered: The code encountered an error because the hubspot_users da…"
click at [573, 265] on div "Tool-Output" at bounding box center [683, 283] width 660 height 37
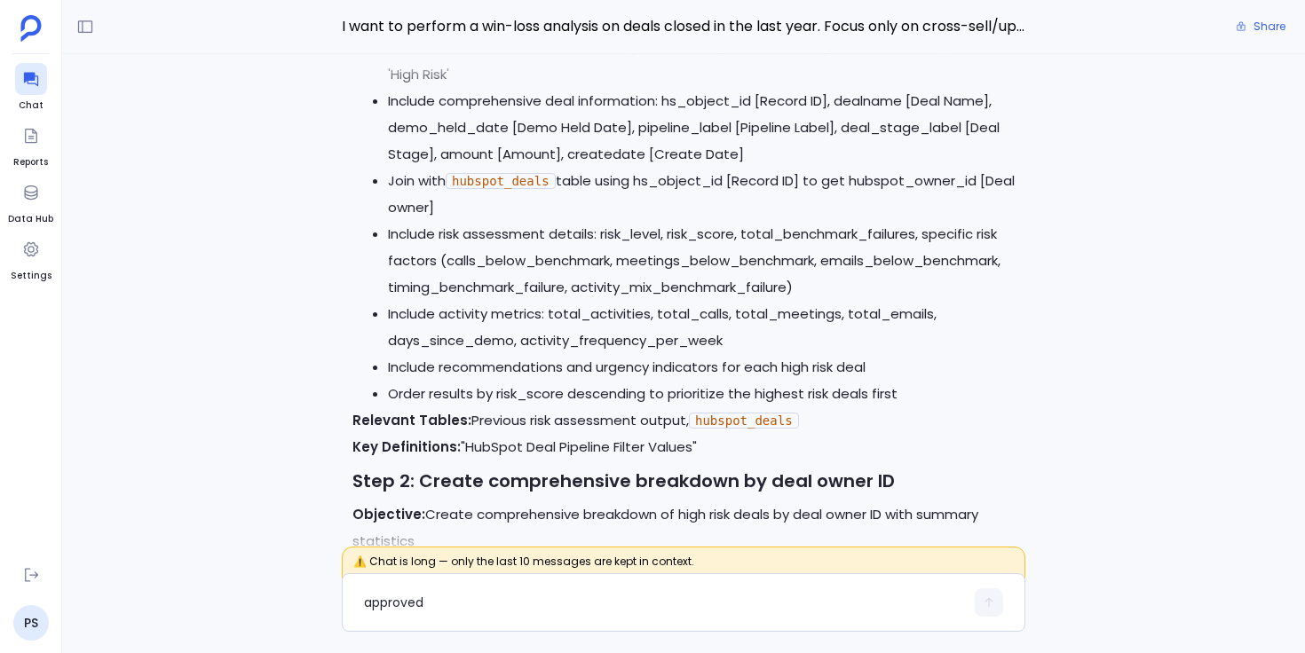
scroll to position [-719, 0]
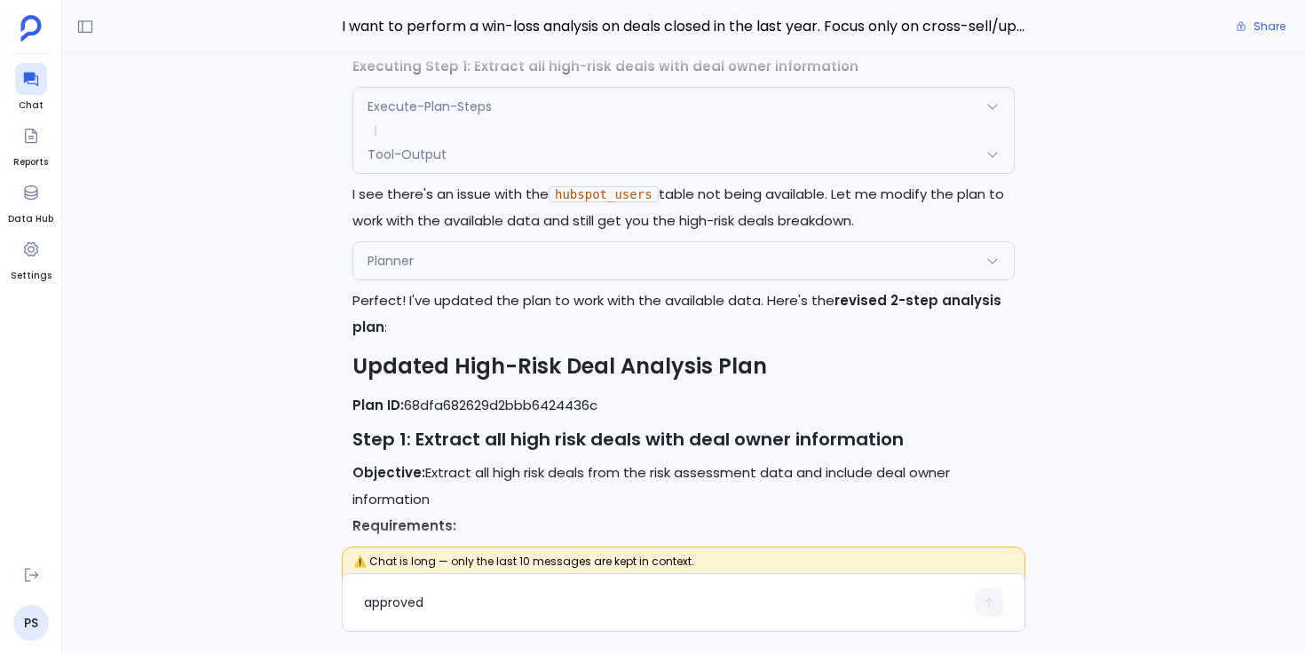
click at [486, 242] on div "Planner" at bounding box center [683, 260] width 660 height 37
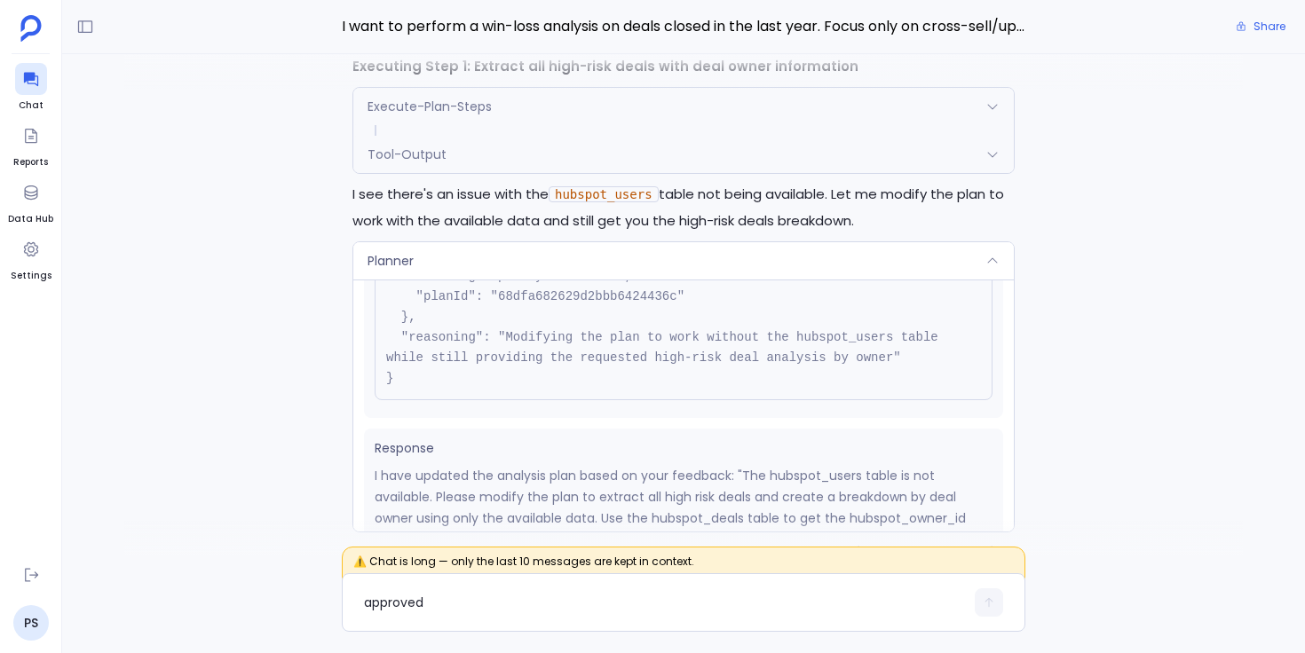
scroll to position [234, 0]
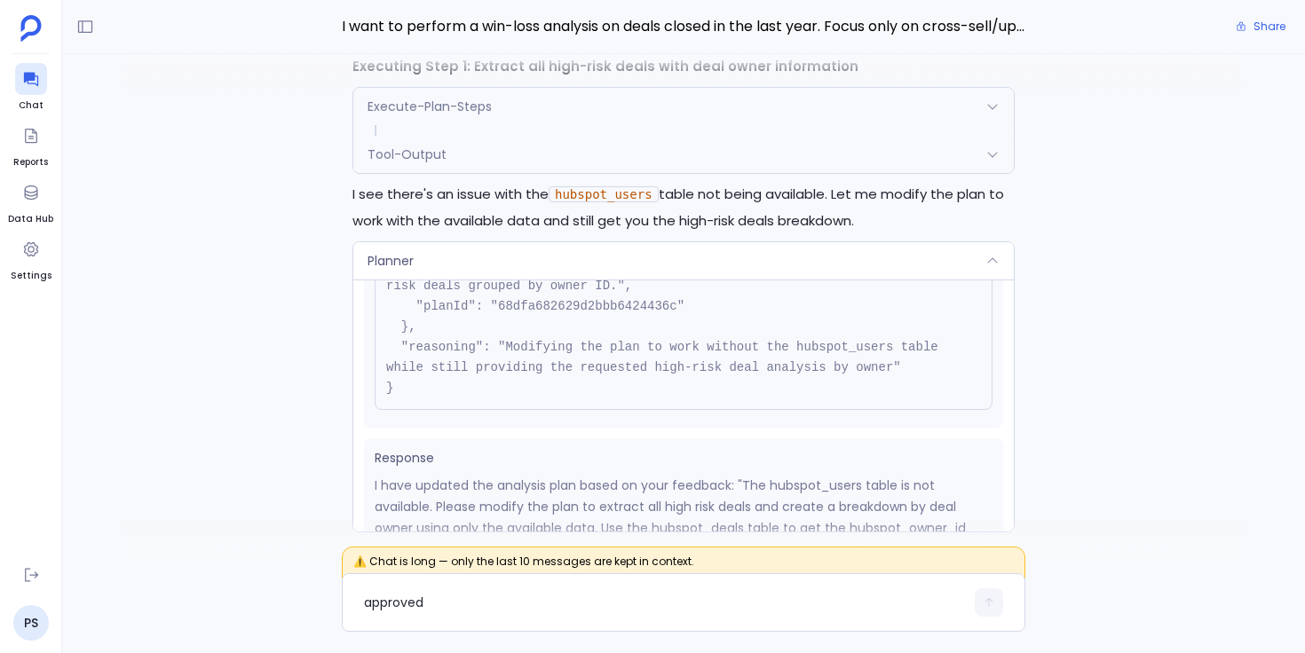
click at [559, 242] on div "Planner" at bounding box center [683, 260] width 660 height 37
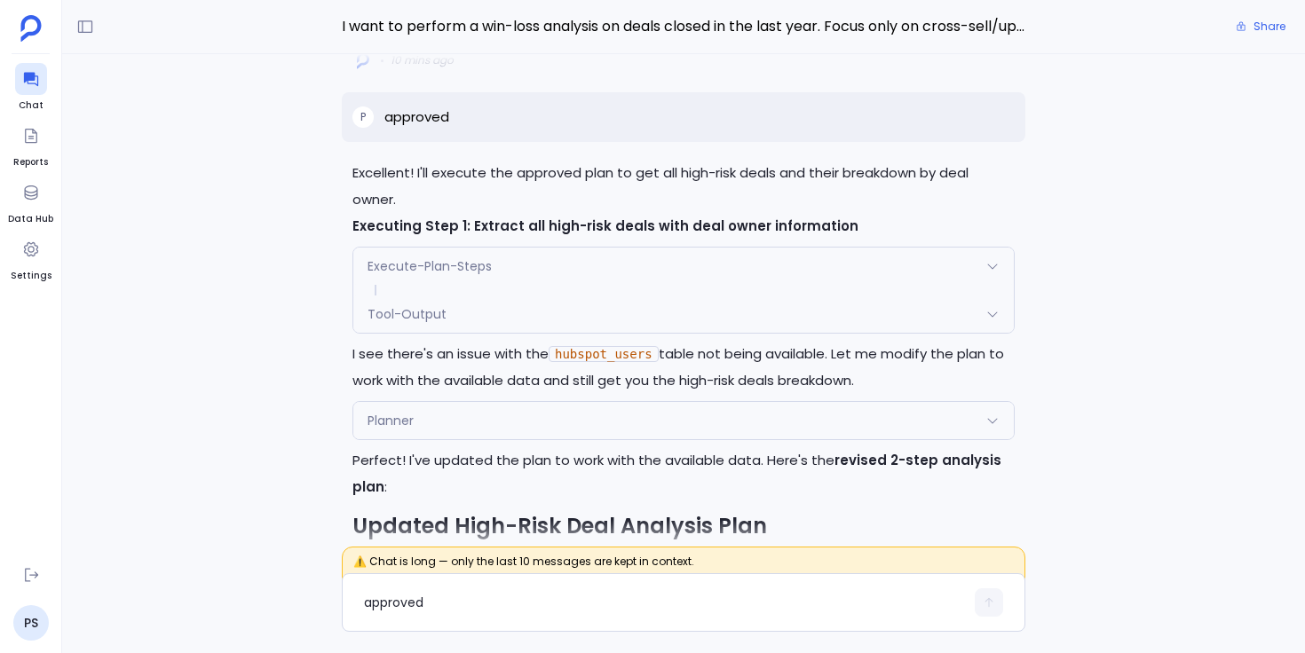
scroll to position [-1385, 0]
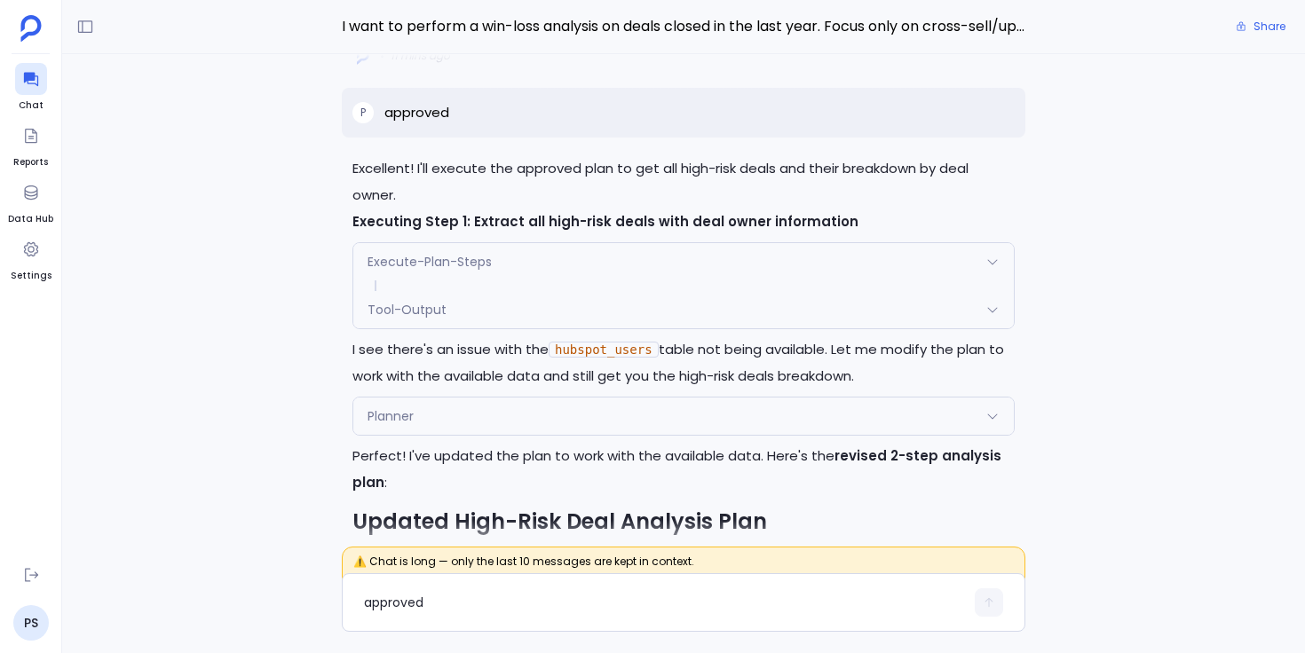
click at [519, 291] on div "Tool-Output" at bounding box center [683, 309] width 660 height 37
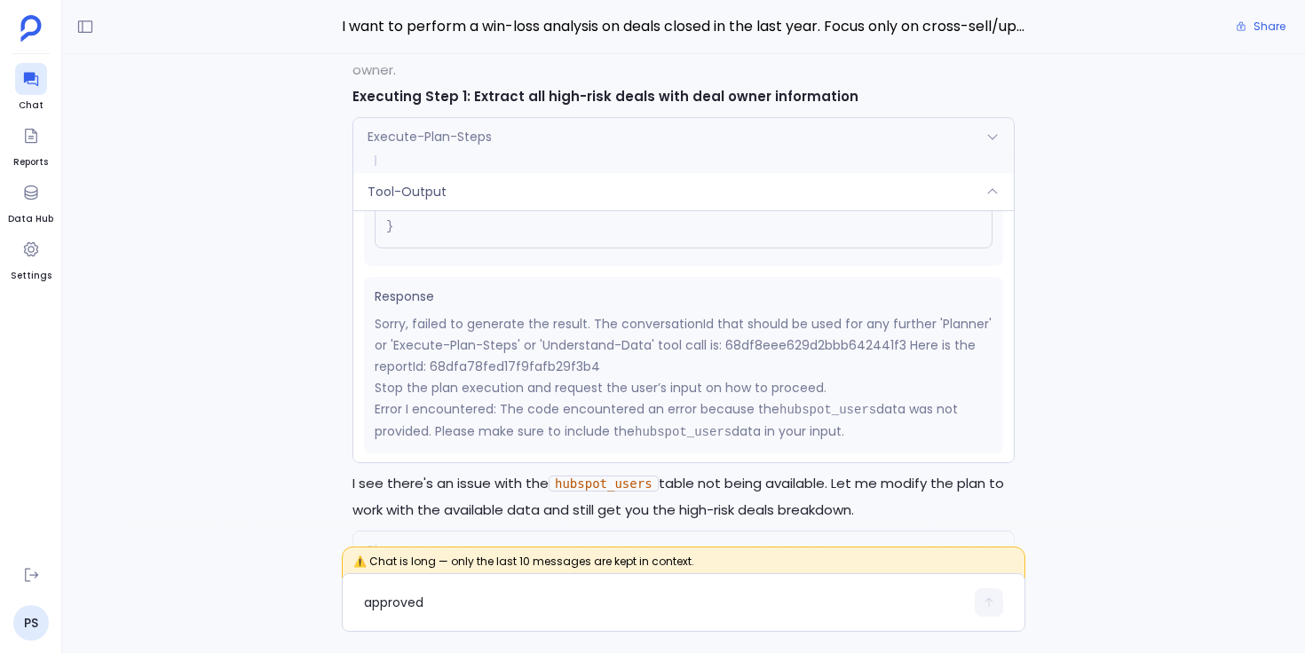
scroll to position [-1534, 0]
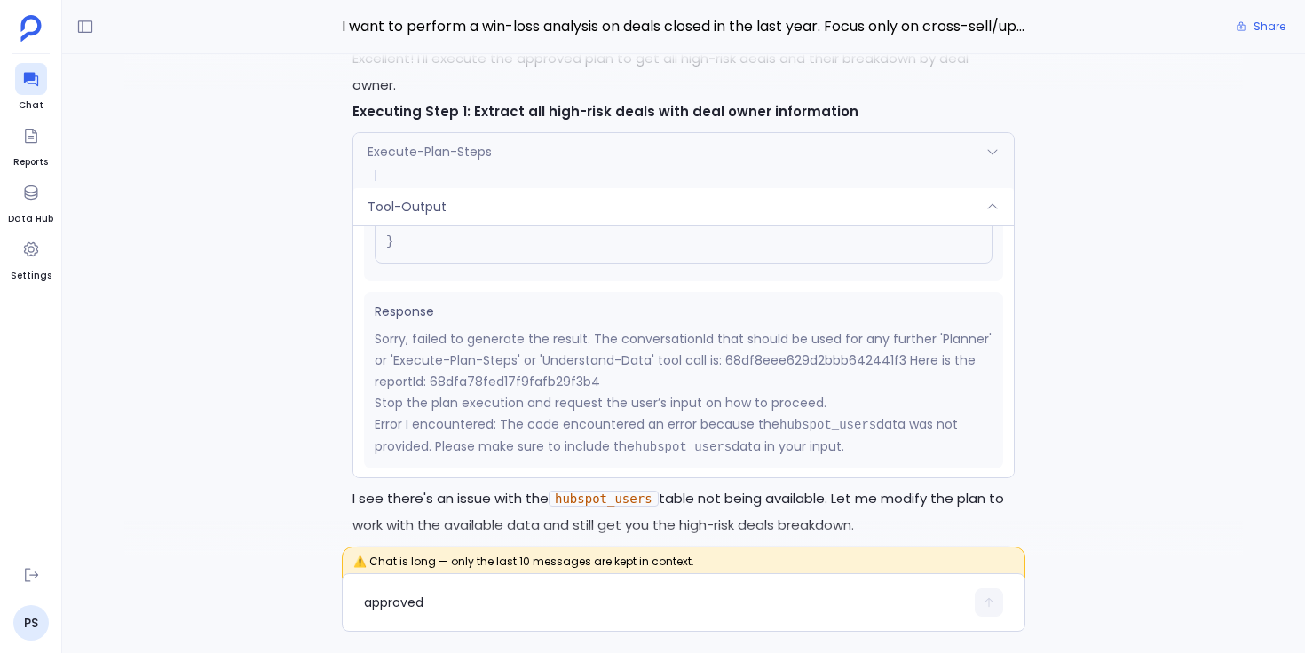
click at [483, 188] on div "Tool-Output" at bounding box center [683, 206] width 660 height 37
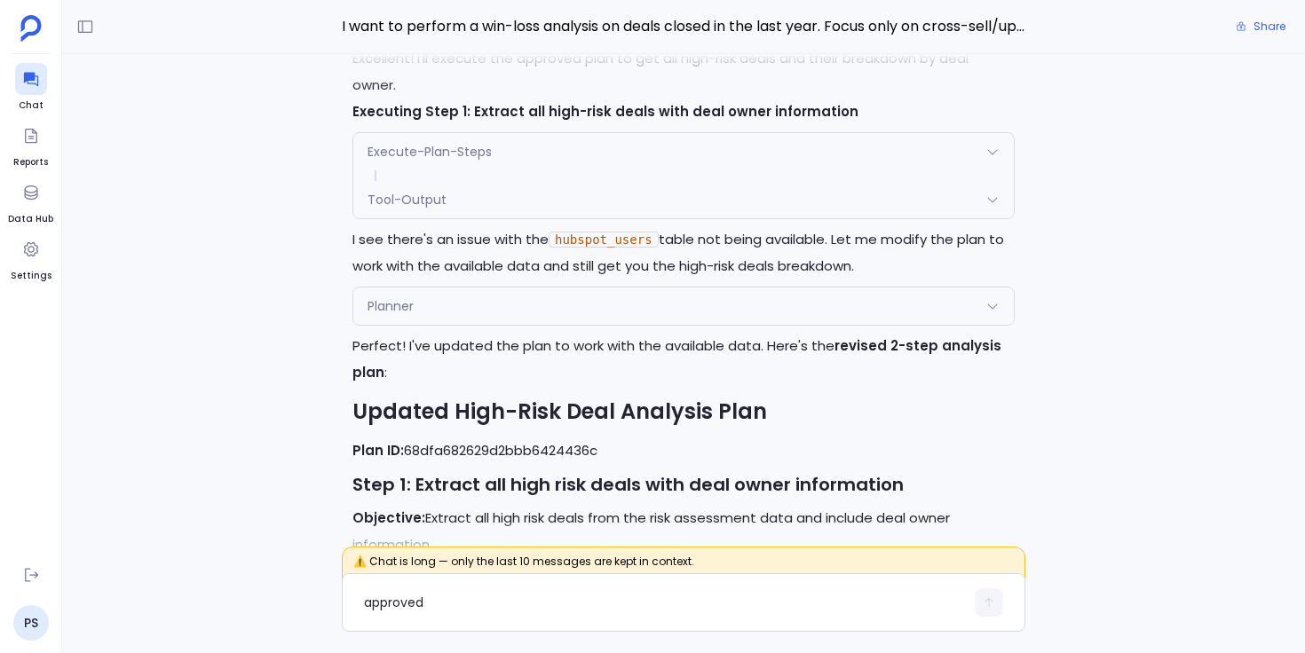
scroll to position [-1276, 0]
click at [396, 298] on span "Planner" at bounding box center [391, 307] width 46 height 18
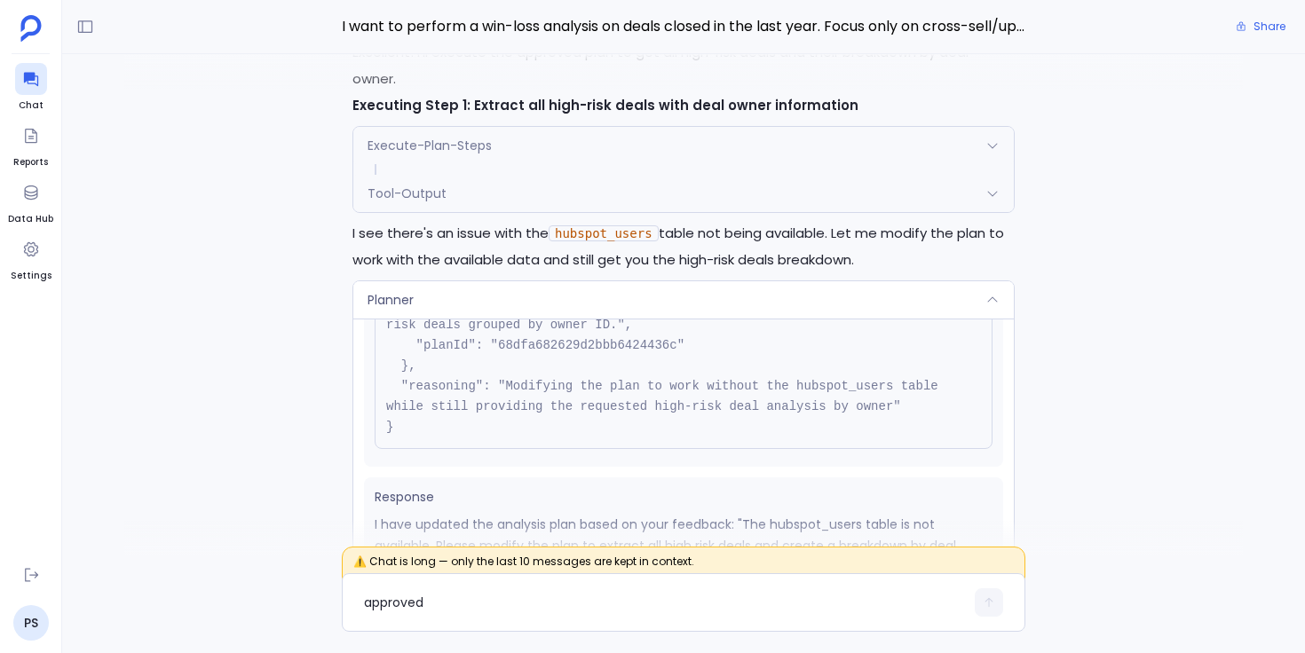
scroll to position [-1528, 0]
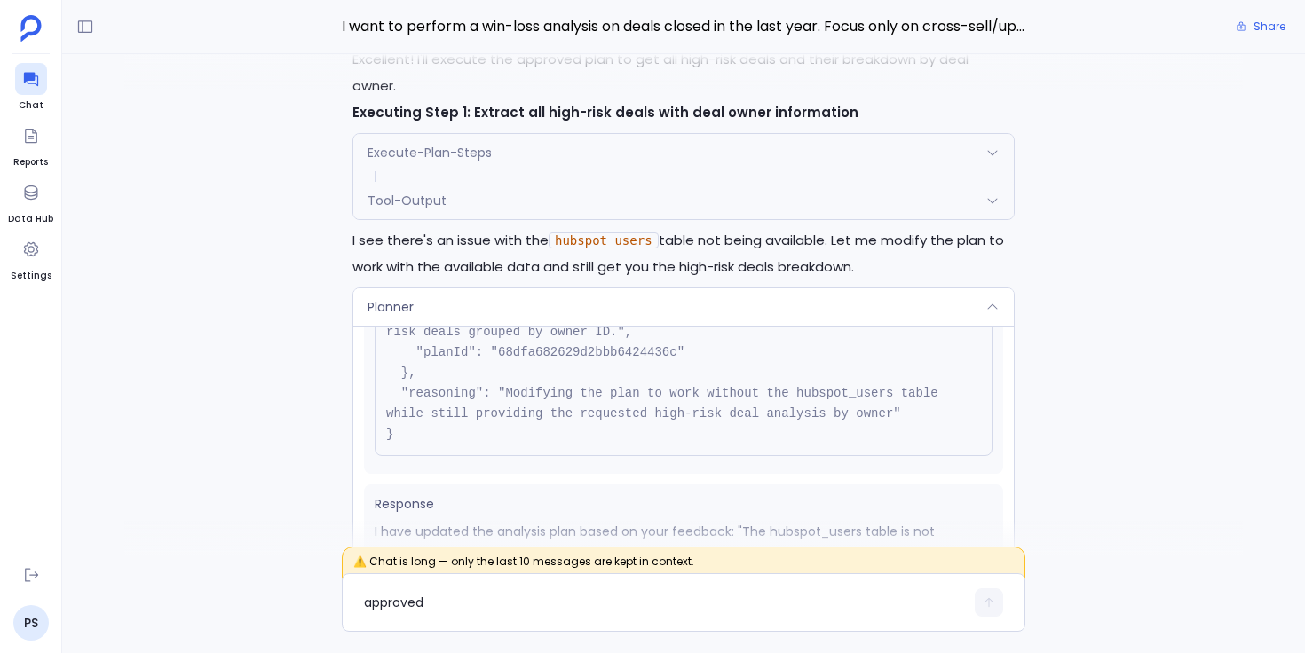
click at [572, 321] on pre "{ "name": "Planner", "args": { "query": "The hubspot_users table is not availab…" at bounding box center [684, 301] width 618 height 310
copy pre "68dfa682629d2bbb6424436c"
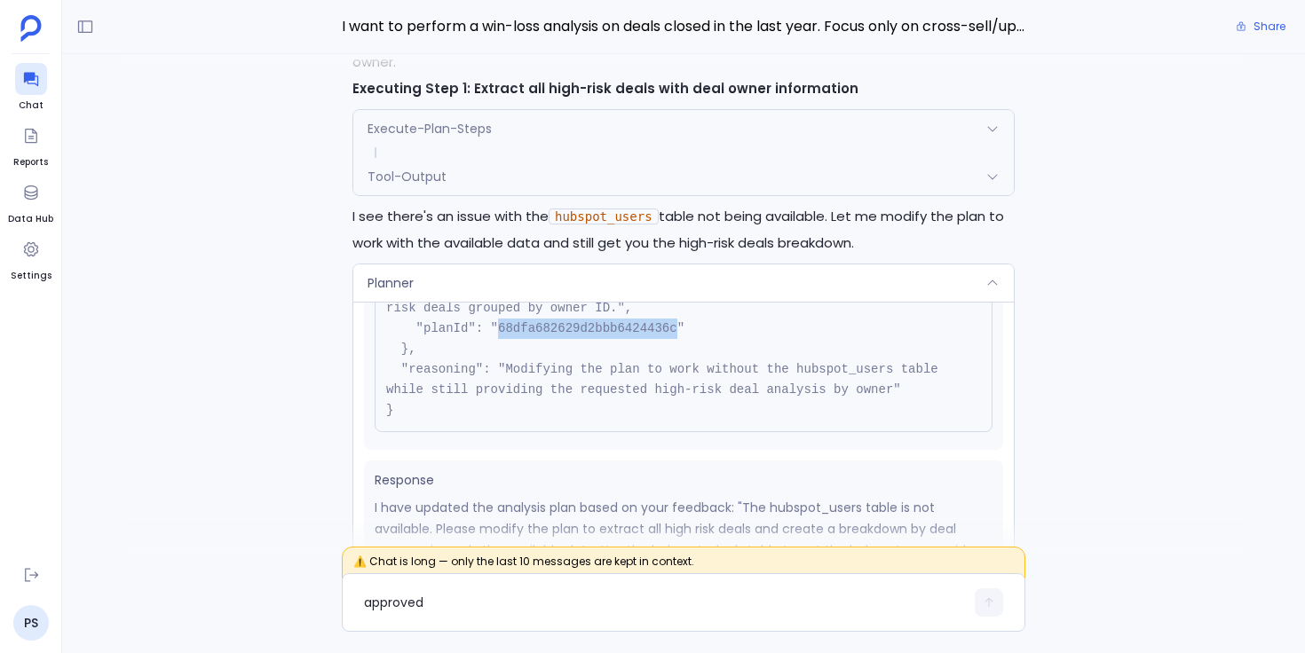
scroll to position [-1653, 0]
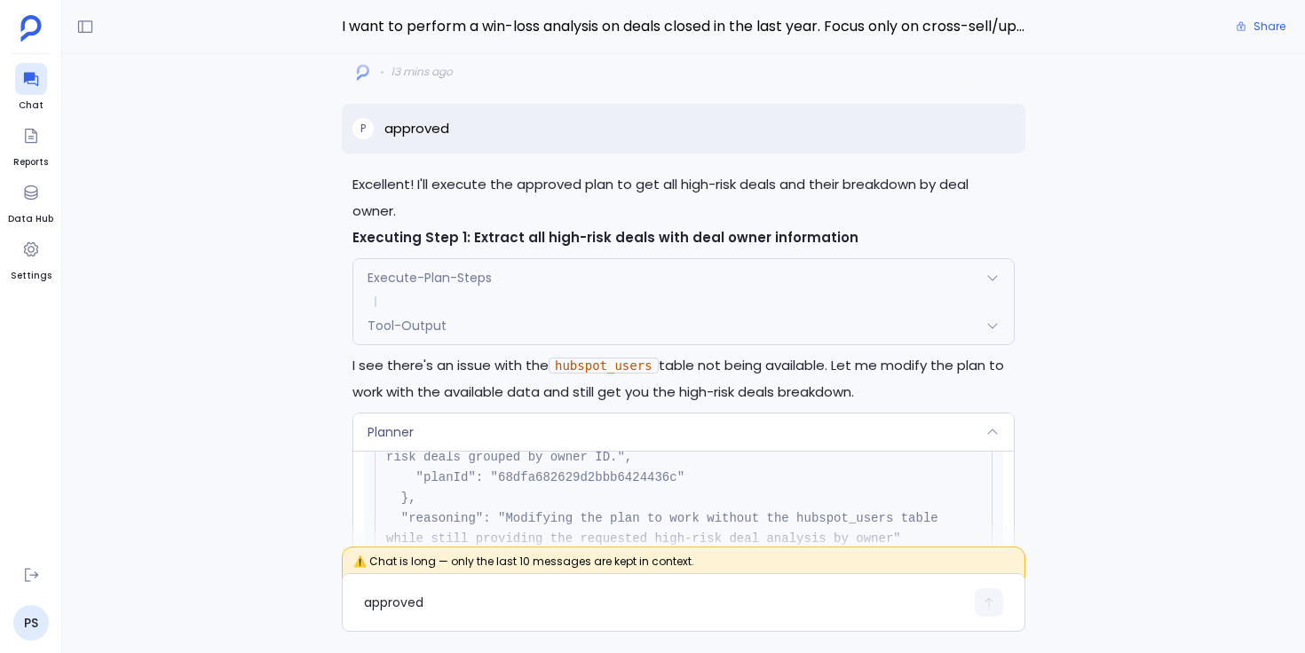
click at [929, 414] on div "Planner" at bounding box center [683, 432] width 660 height 37
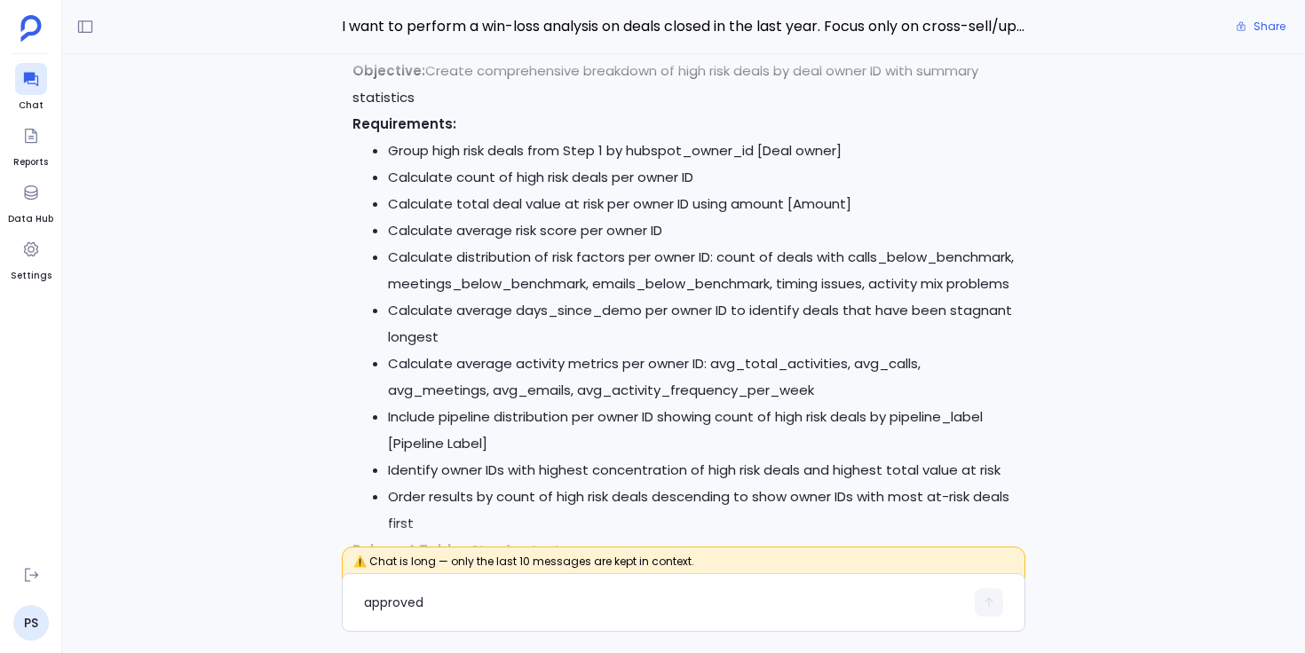
scroll to position [0, 0]
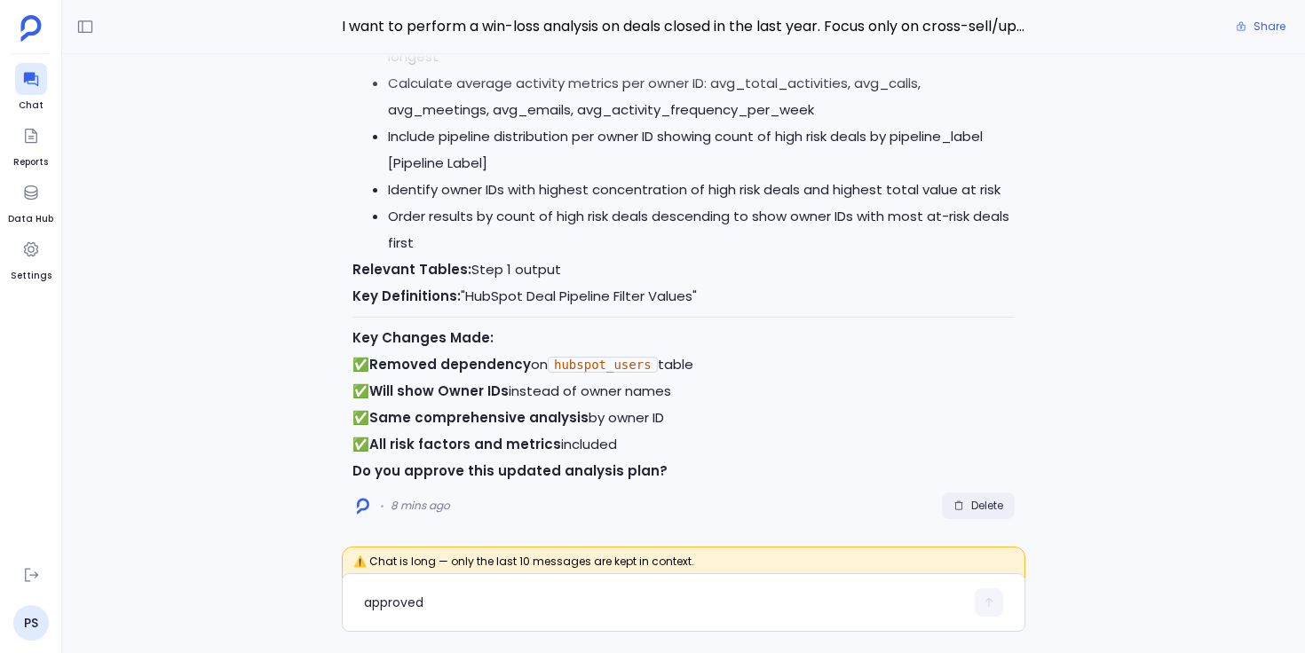
click at [993, 502] on span "Delete" at bounding box center [987, 506] width 32 height 14
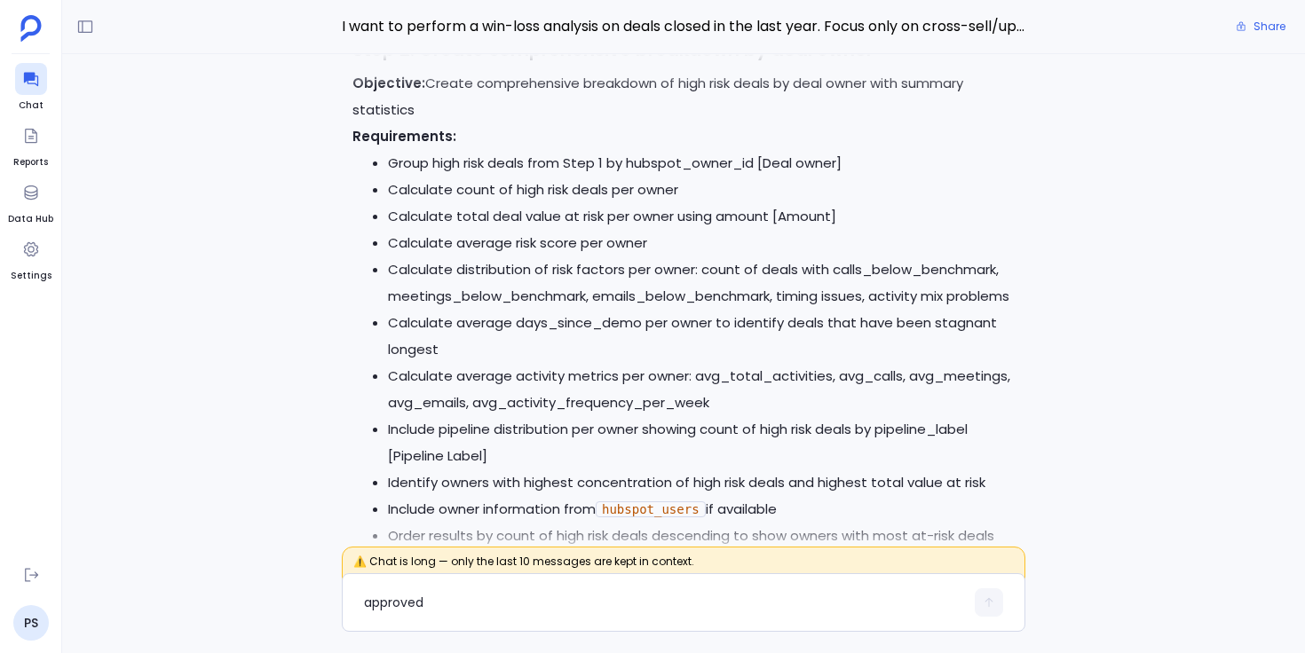
scroll to position [-161, 0]
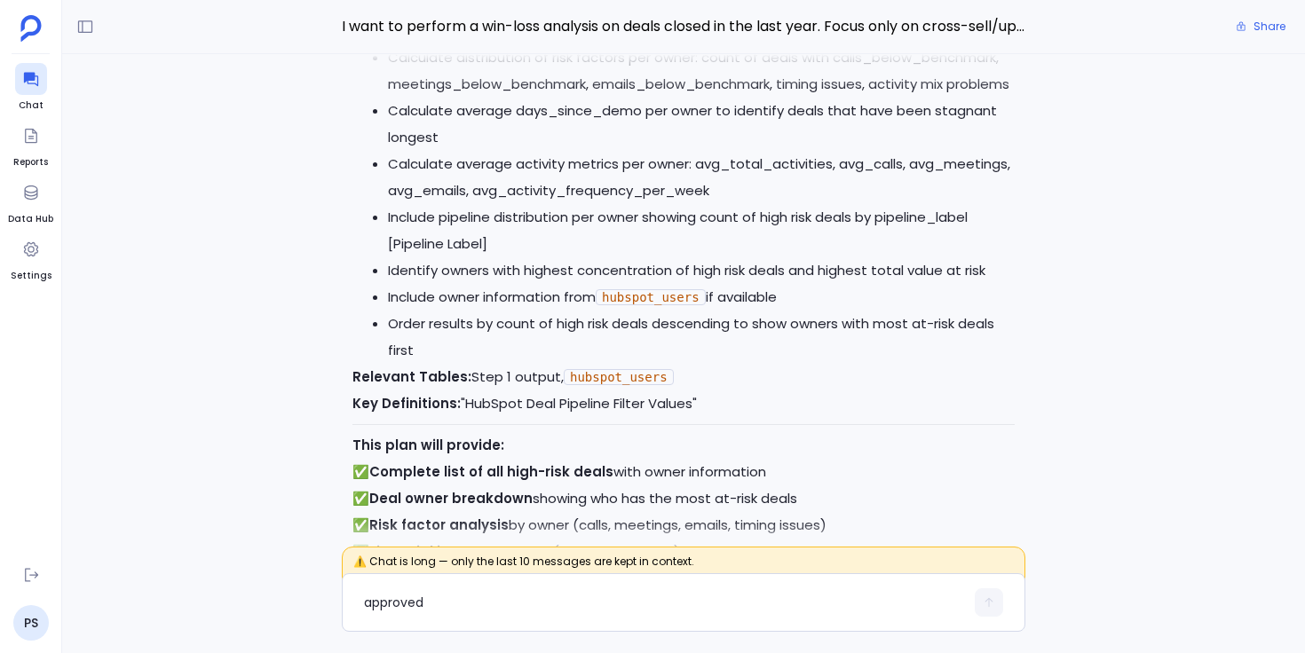
click at [275, 396] on div "I'll get you the detailed breakdown of all high-risk deals and analyze them by …" at bounding box center [683, 305] width 1243 height 502
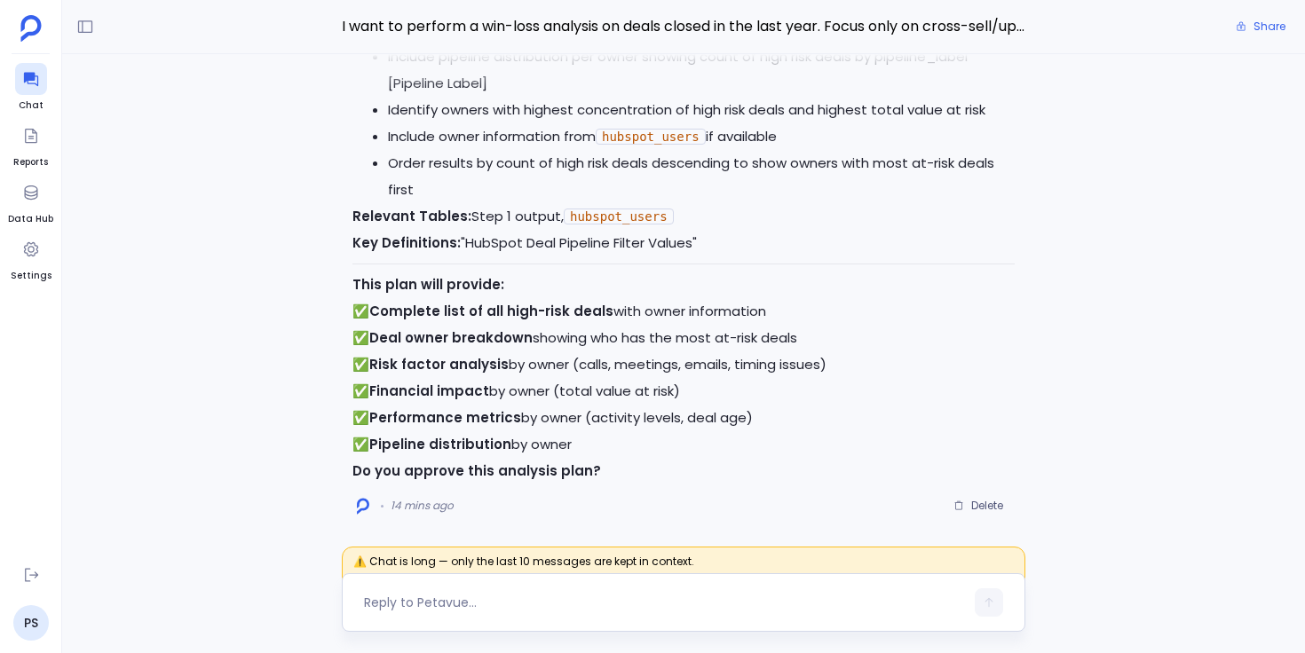
click at [486, 612] on div at bounding box center [664, 603] width 600 height 28
click at [494, 605] on textarea at bounding box center [664, 603] width 600 height 18
type textarea "approved"
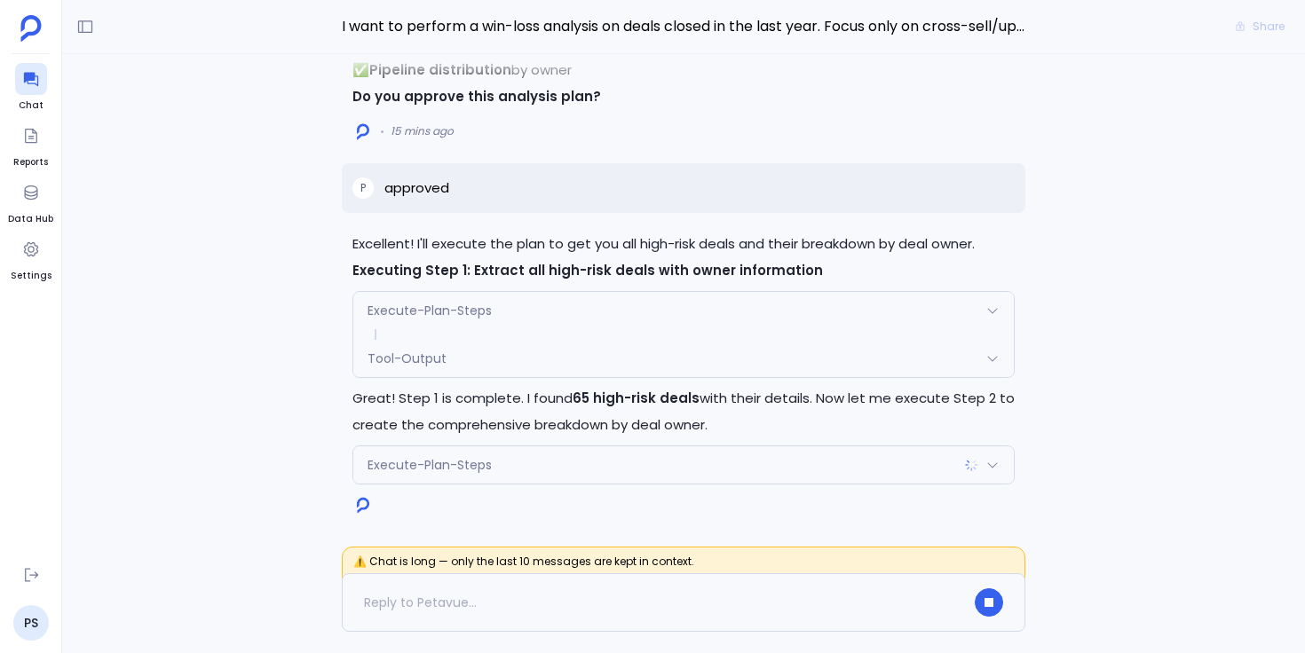
click at [414, 363] on span "Tool-Output" at bounding box center [407, 359] width 79 height 18
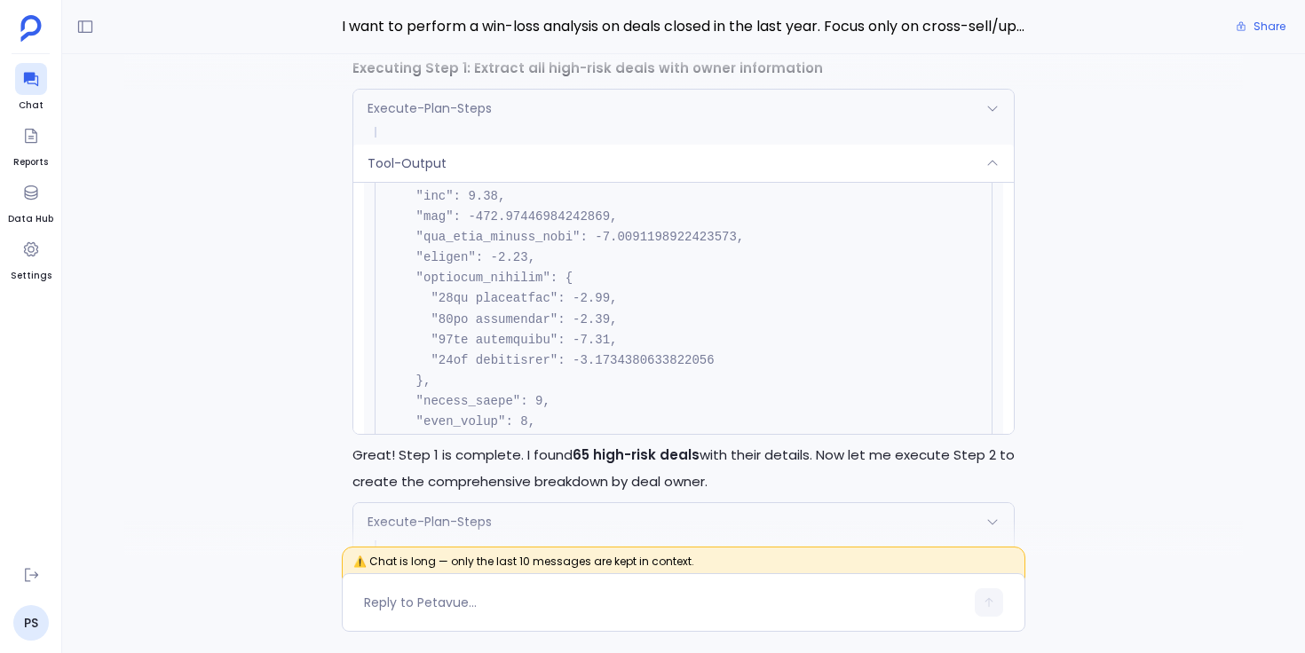
scroll to position [14557, 0]
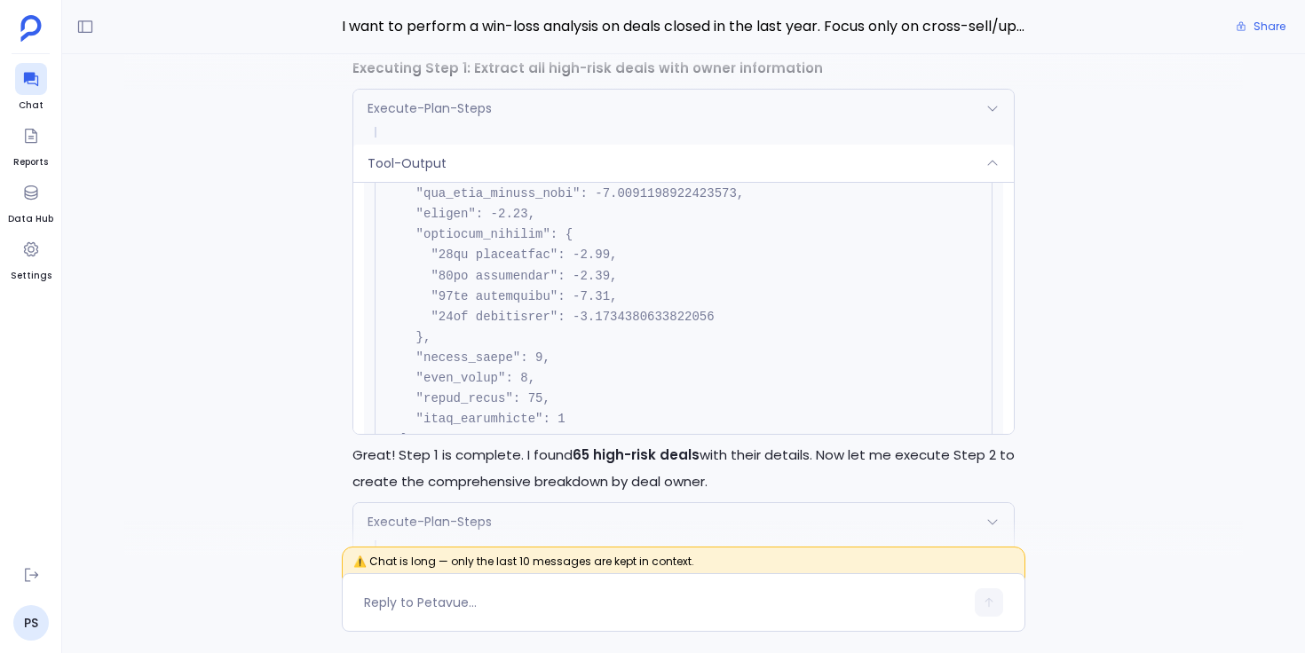
click at [483, 160] on div "Tool-Output" at bounding box center [683, 163] width 660 height 37
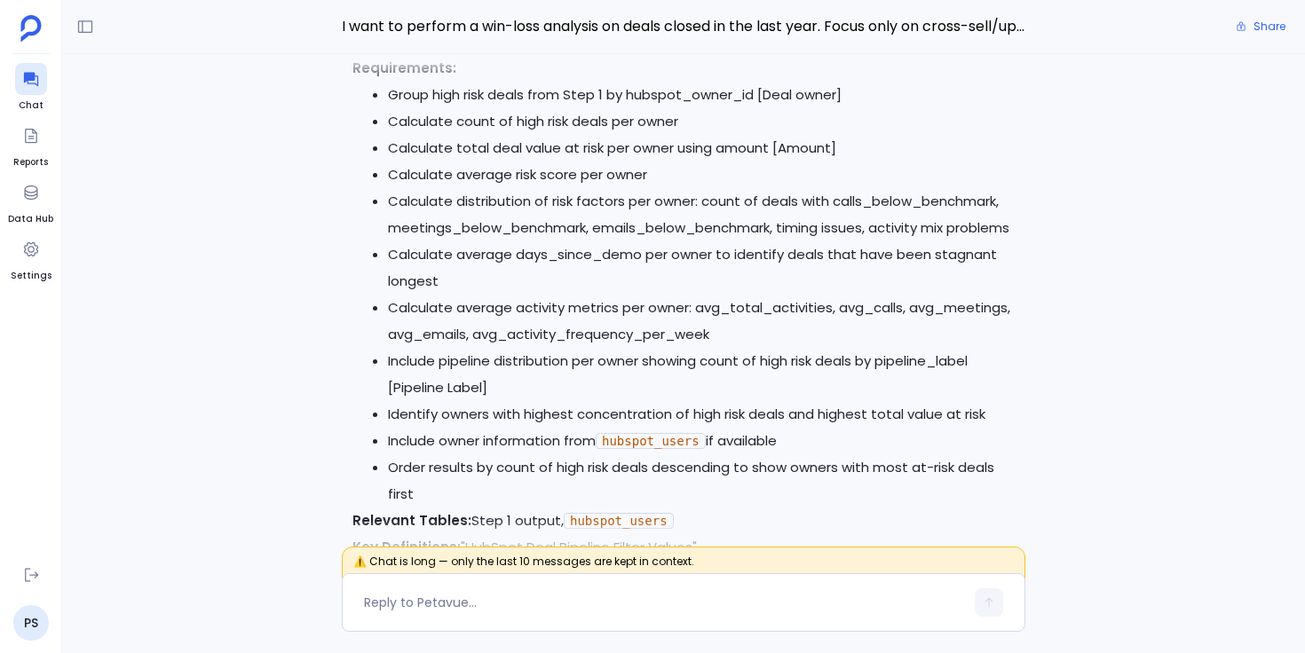
scroll to position [-1562, 0]
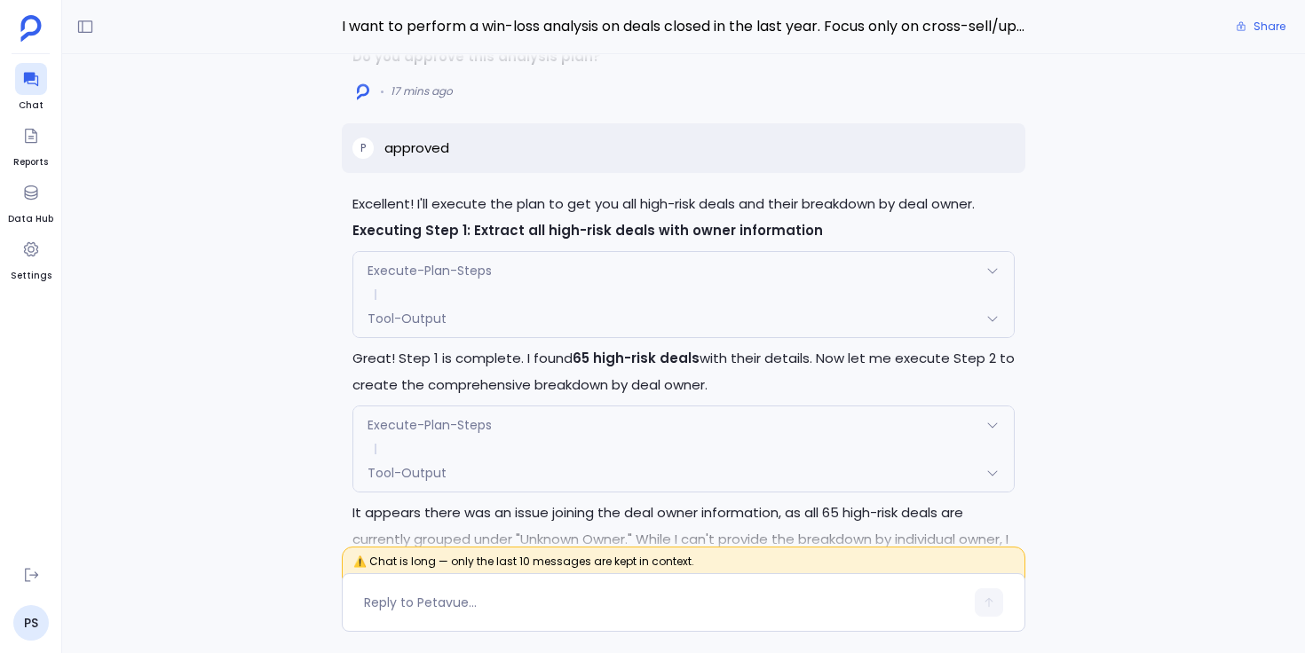
click at [510, 318] on div "Tool-Output" at bounding box center [683, 318] width 660 height 37
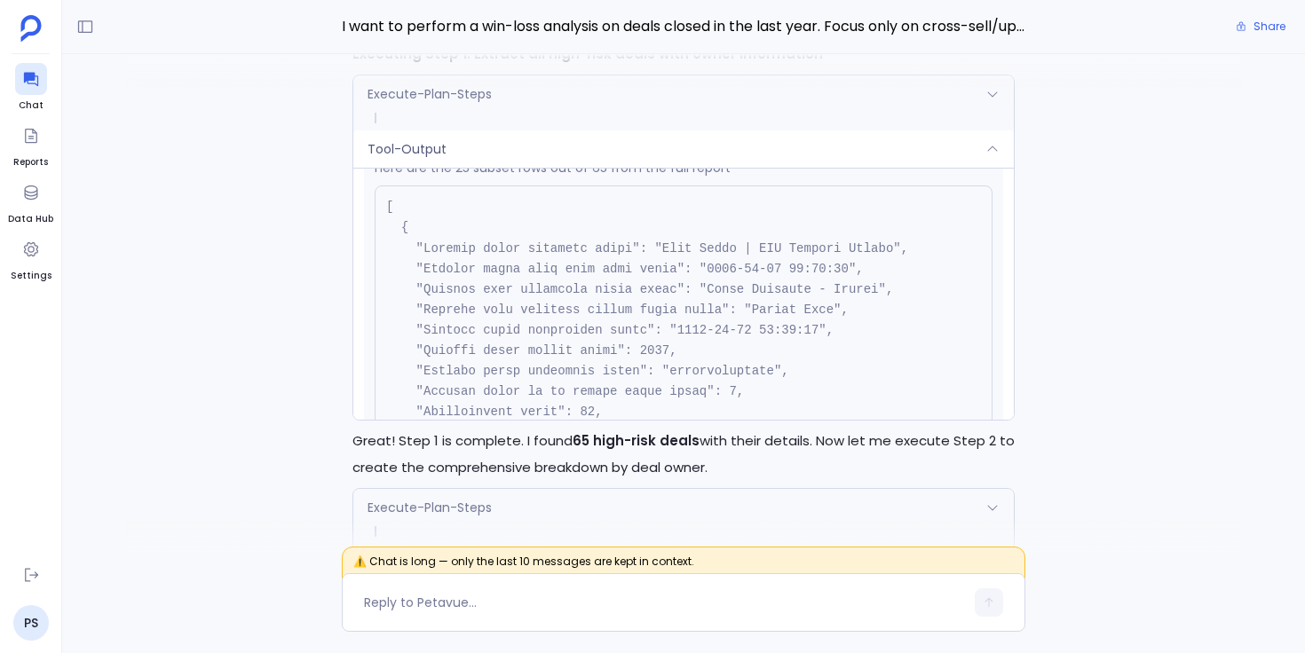
scroll to position [17978, 0]
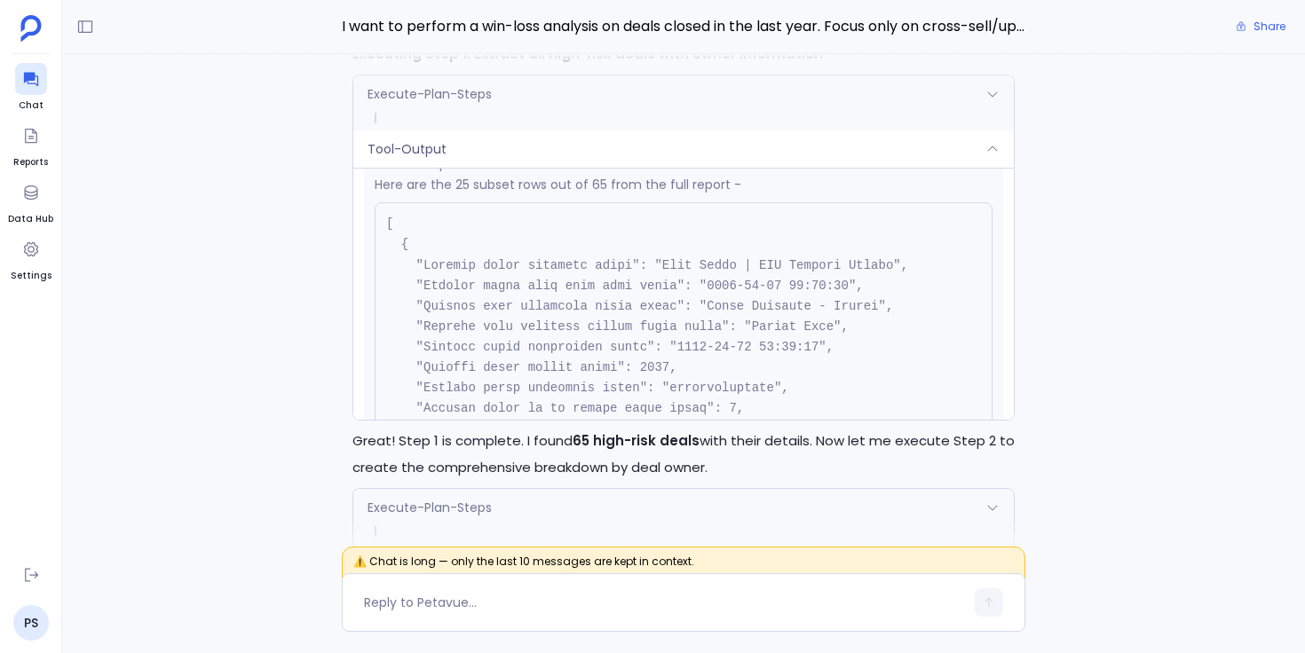
click at [668, 157] on div "Tool-Output" at bounding box center [683, 149] width 660 height 37
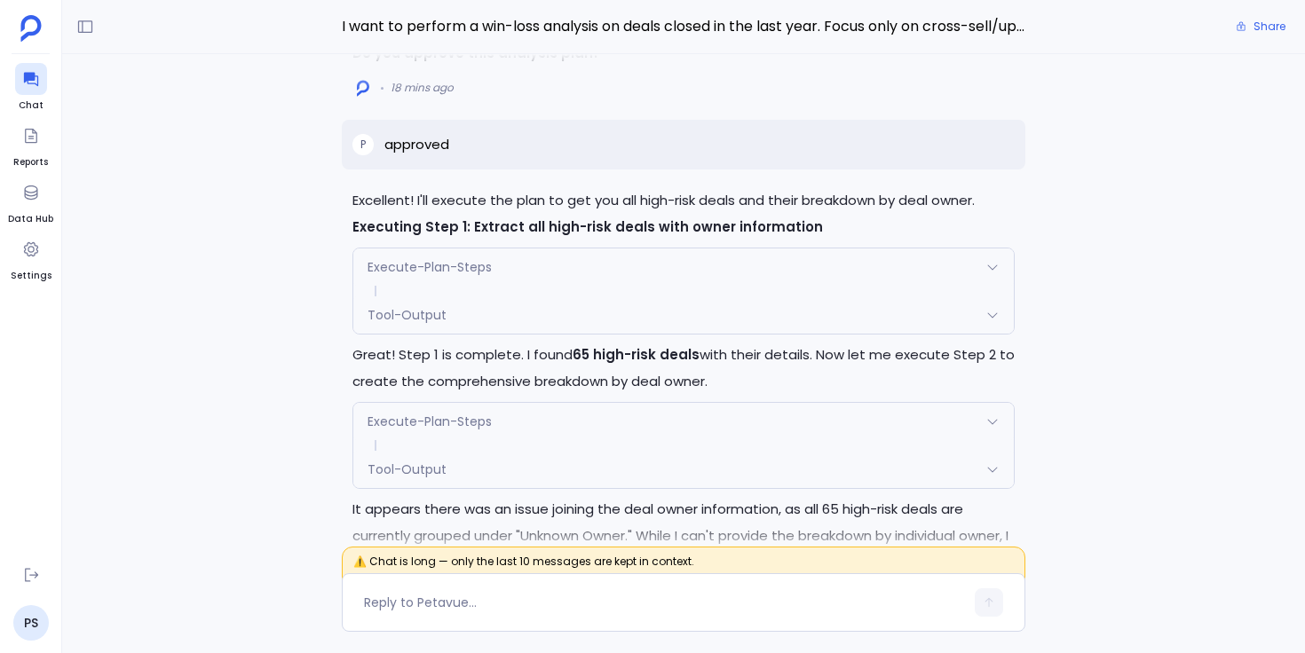
scroll to position [-954, 0]
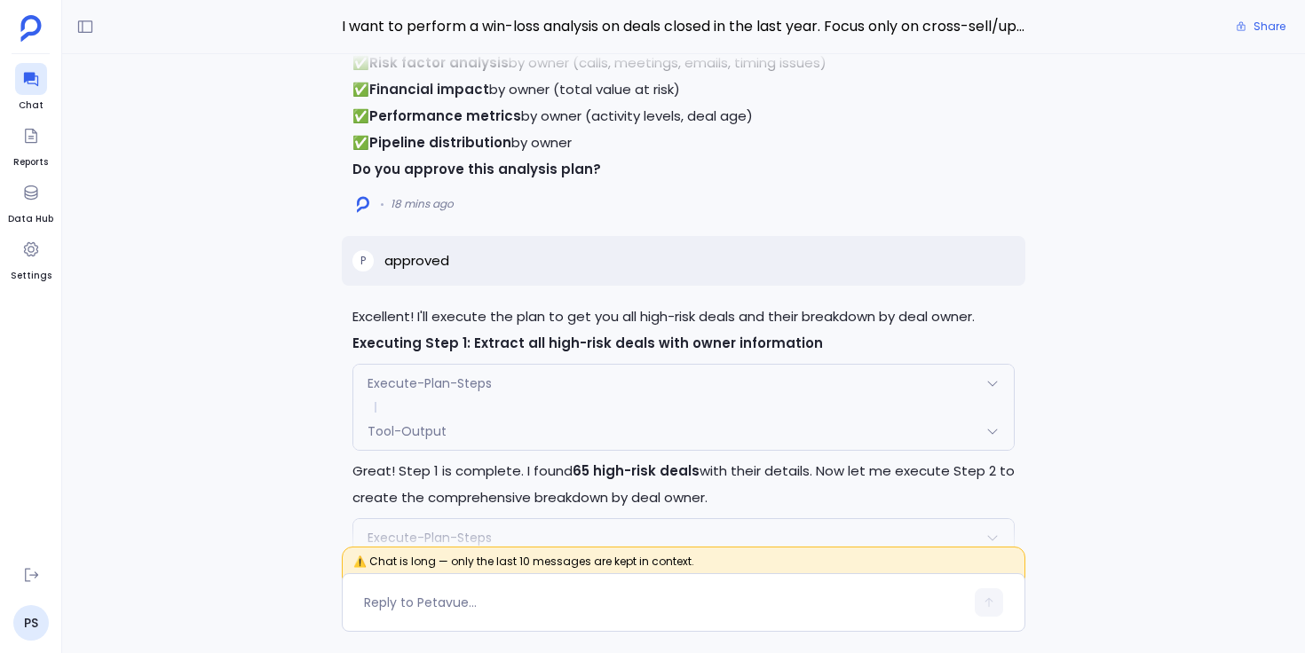
click at [470, 375] on span "Execute-Plan-Steps" at bounding box center [430, 384] width 124 height 18
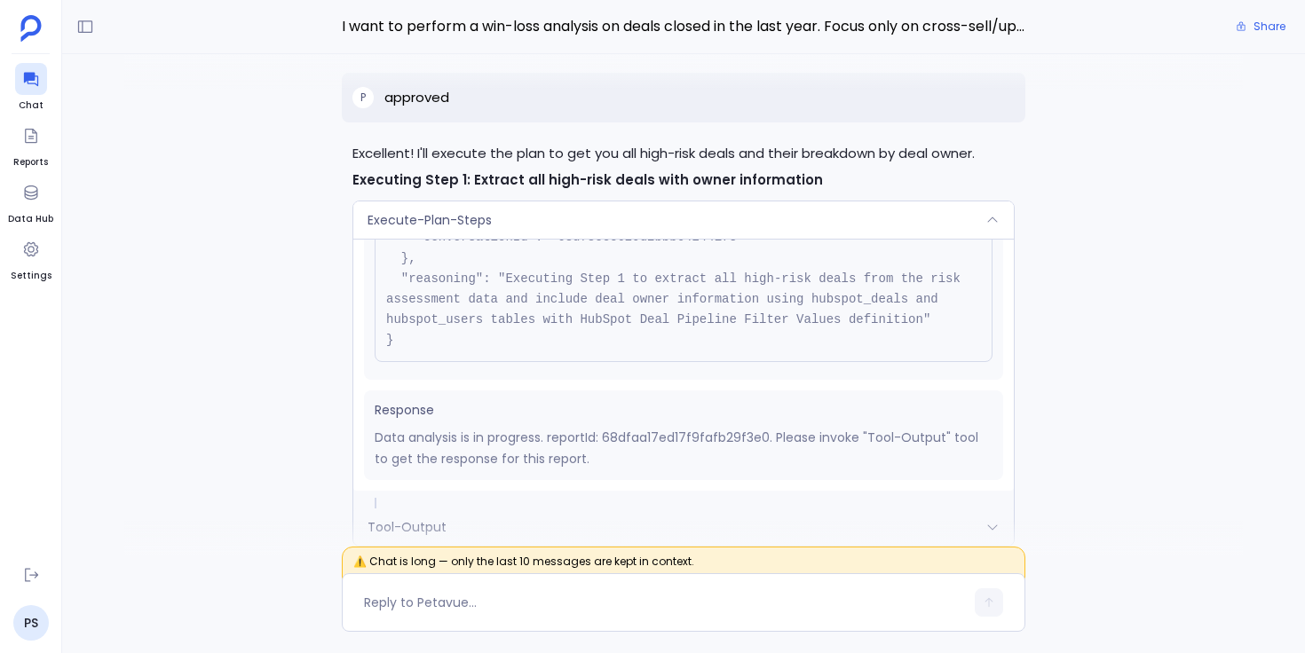
scroll to position [-1044, 0]
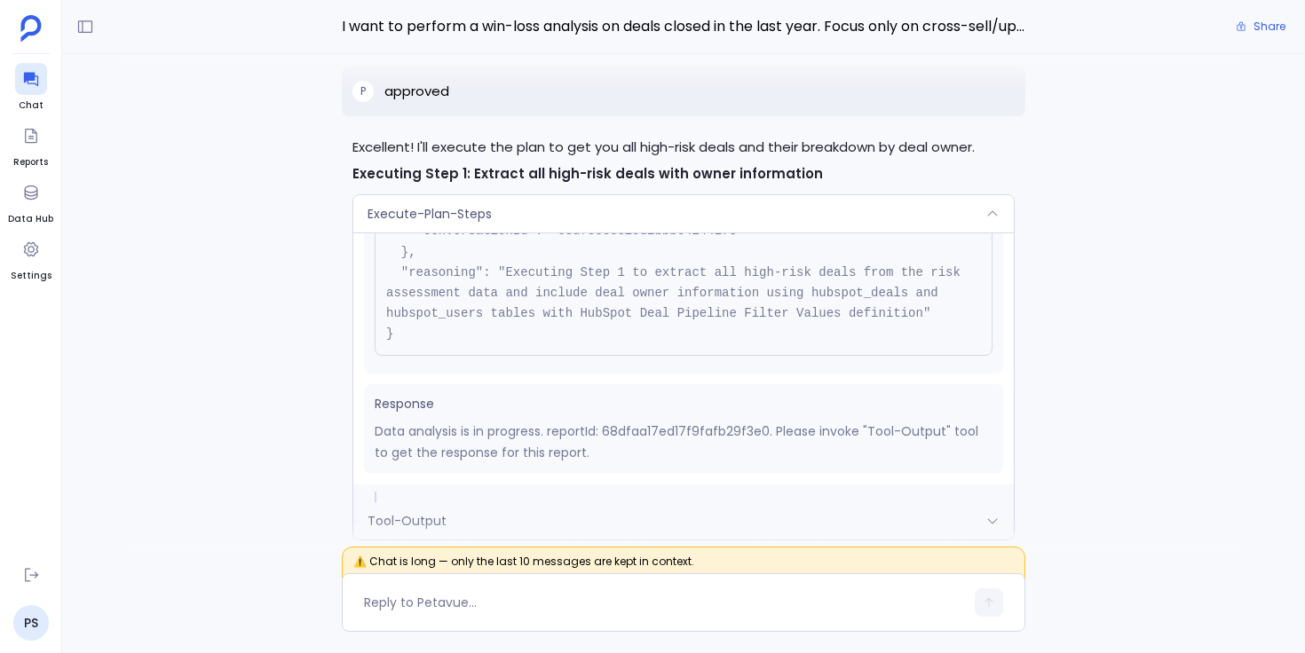
click at [656, 431] on p "Data analysis is in progress. reportId: 68dfaa17ed17f9fafb29f3e0. Please invoke…" at bounding box center [684, 442] width 618 height 43
copy p "68dfaa17ed17f9fafb29f3e0"
click at [901, 208] on div "Execute-Plan-Steps" at bounding box center [683, 213] width 660 height 37
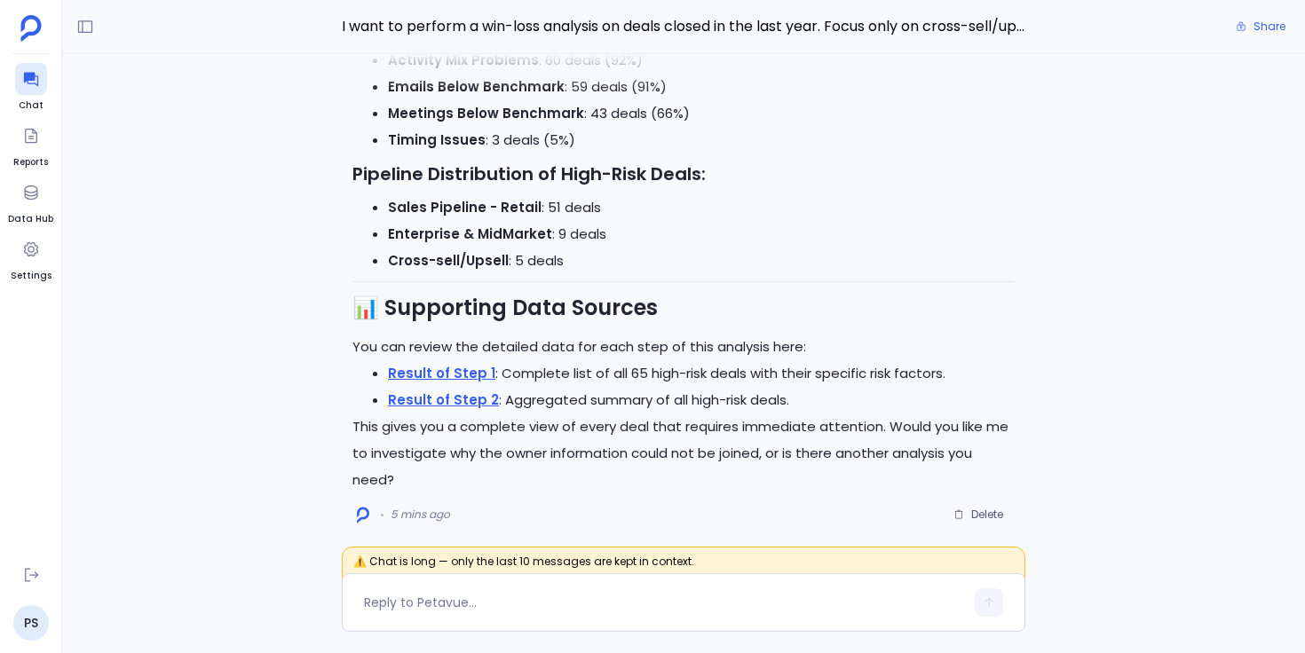
scroll to position [0, 0]
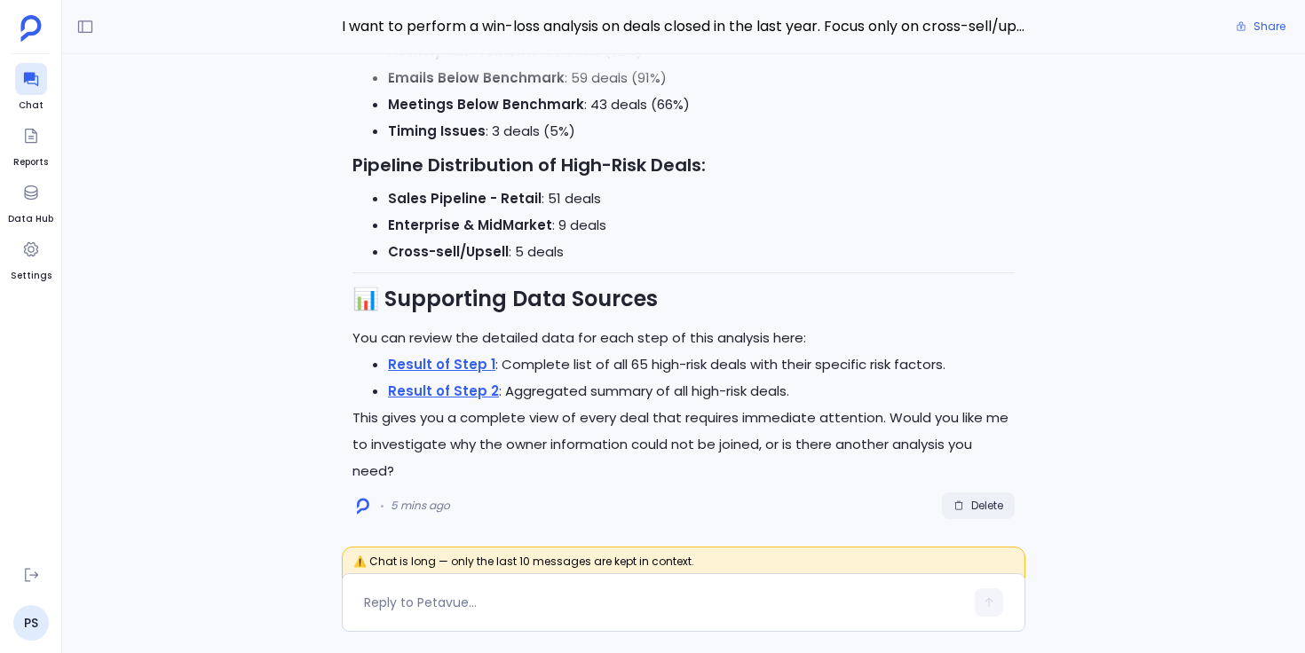
click at [987, 503] on span "Delete" at bounding box center [987, 506] width 32 height 14
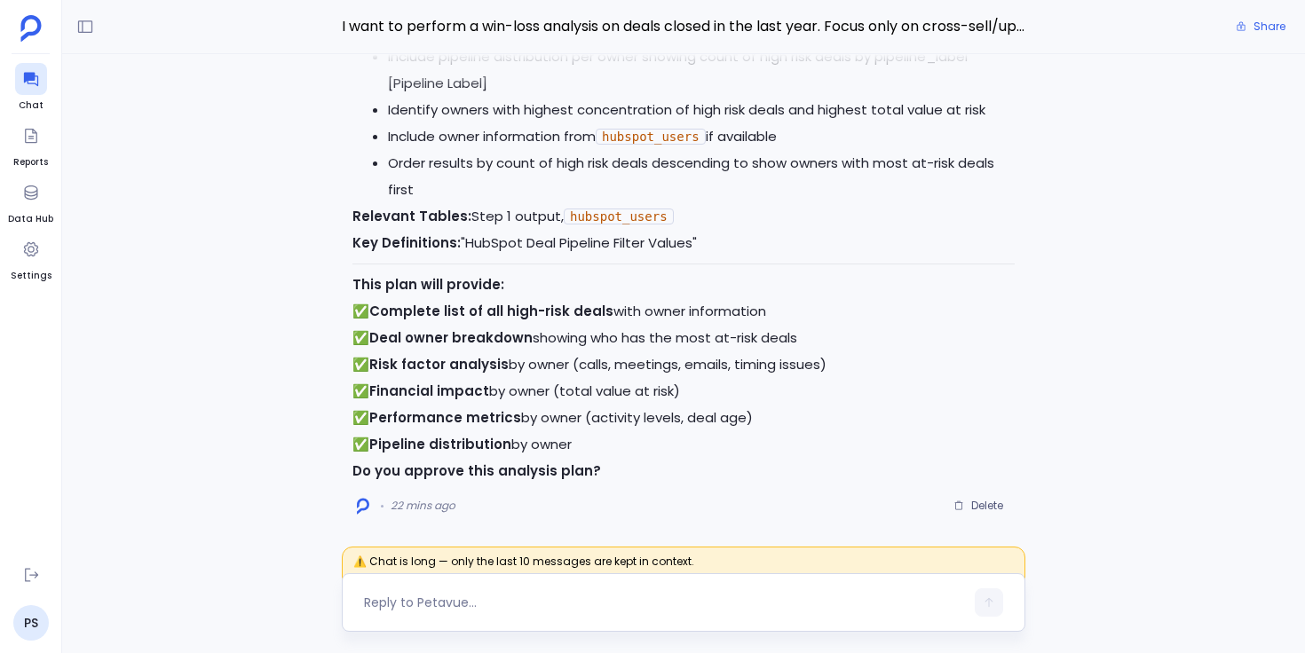
click at [459, 599] on textarea at bounding box center [664, 603] width 600 height 18
type textarea "approved"
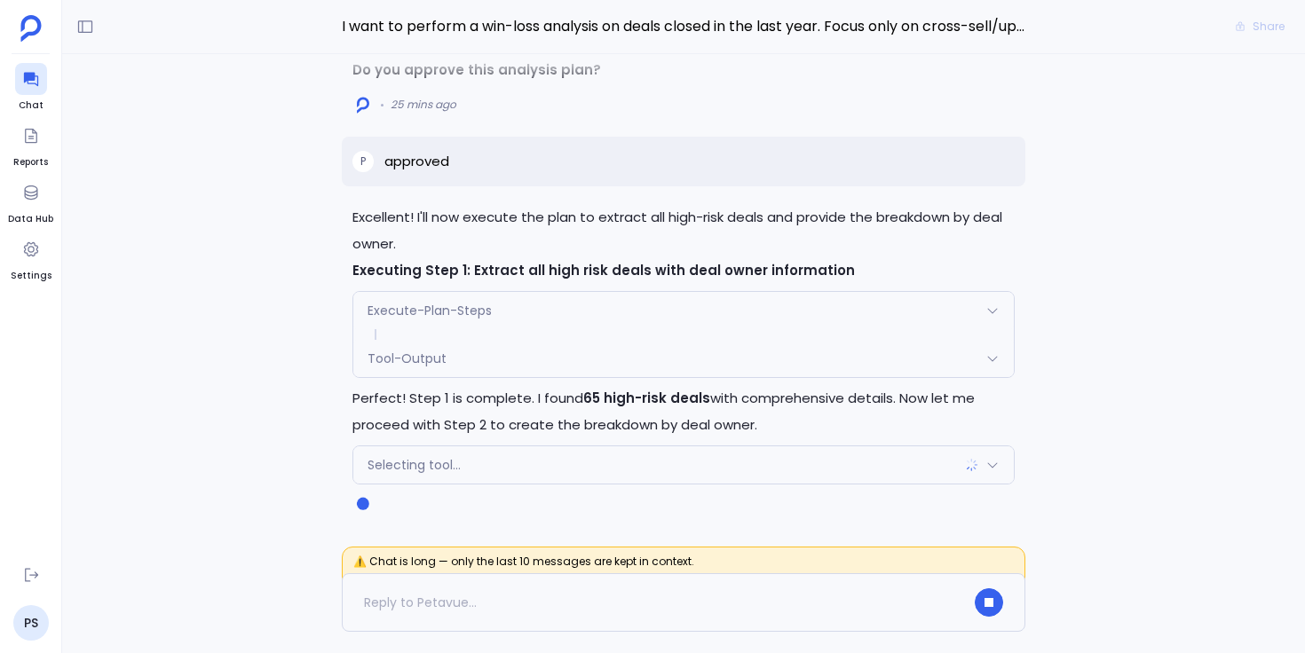
click at [520, 364] on div "Tool-Output" at bounding box center [683, 358] width 660 height 37
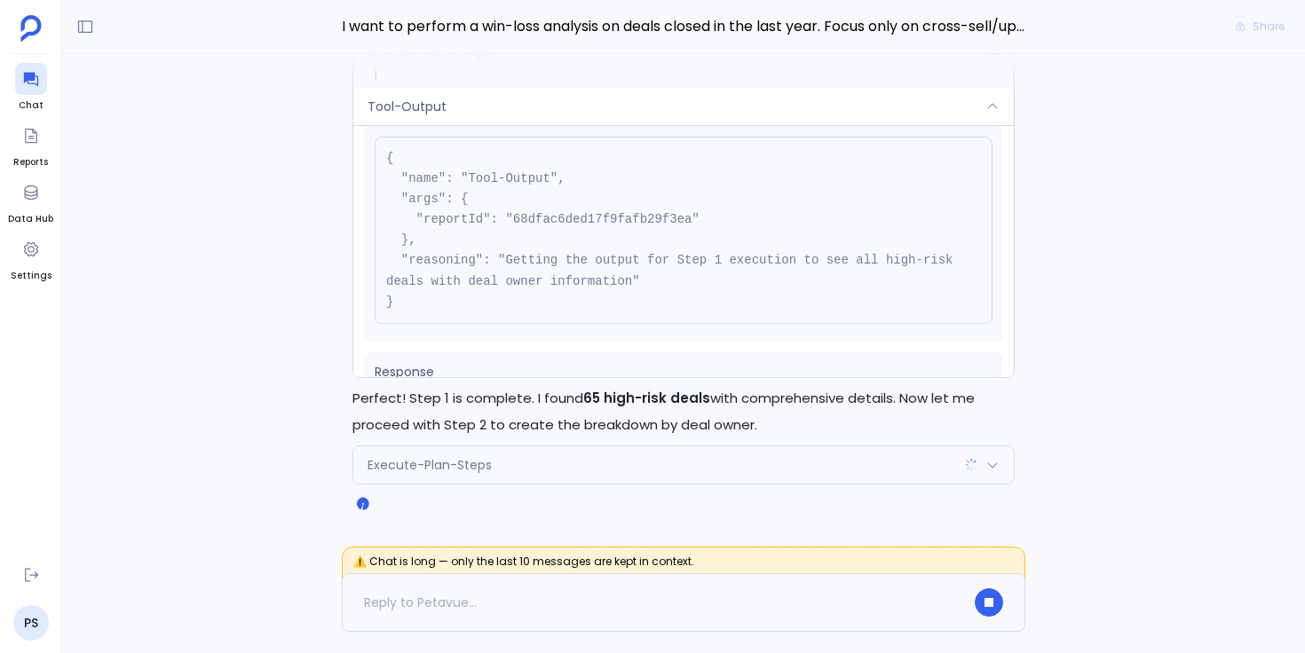
scroll to position [44, 0]
click at [629, 218] on pre "{ "name": "Tool-Output", "args": { "reportId": "68dfac6ded17f9fafb29f3ea" }, "r…" at bounding box center [684, 229] width 618 height 187
copy pre "68dfac6ded17f9fafb29f3ea"
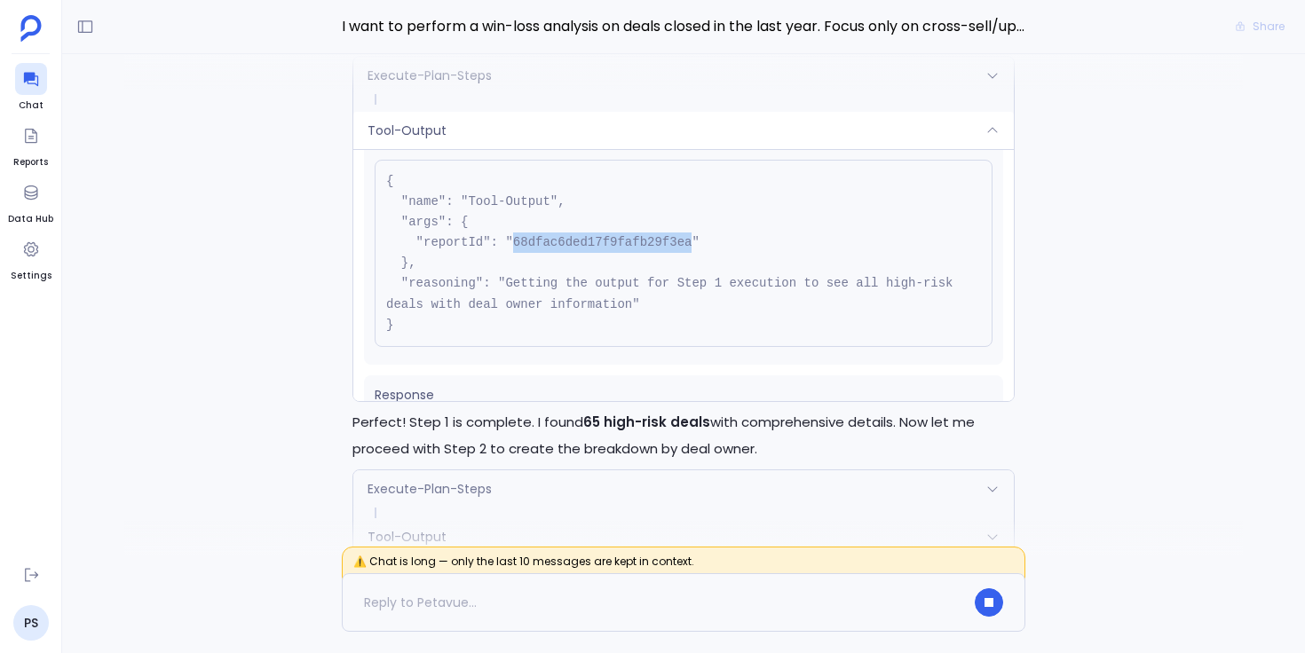
scroll to position [-312, 0]
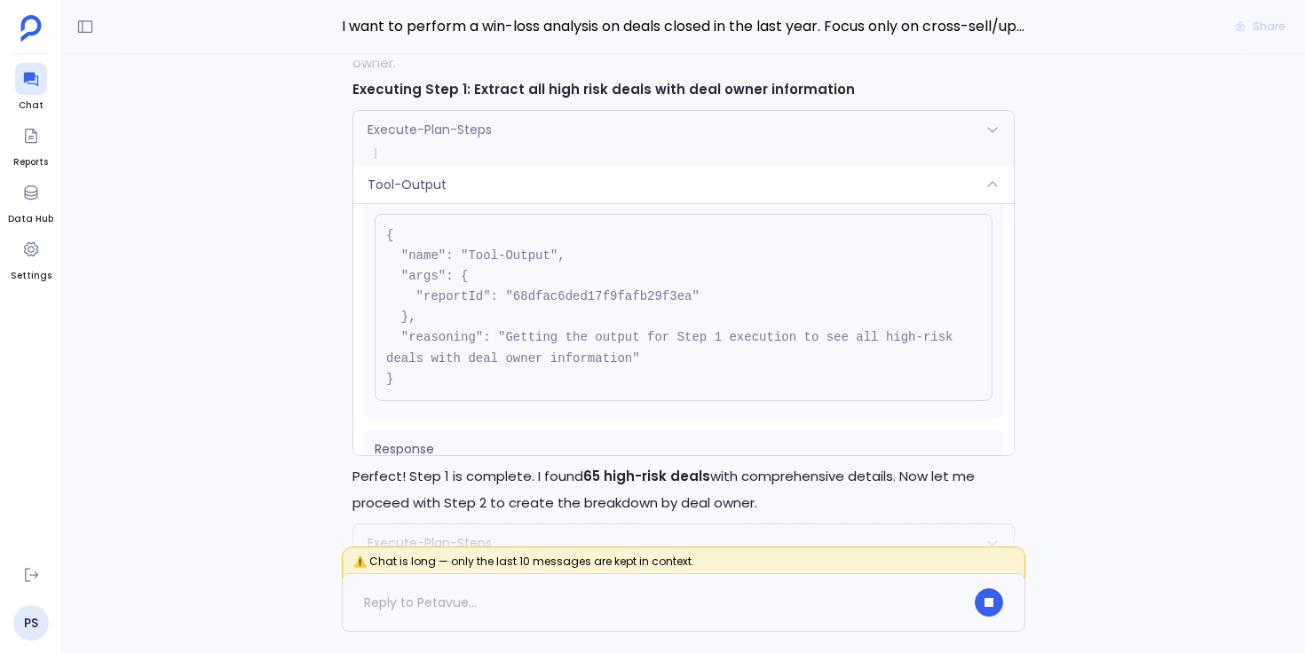
click at [470, 179] on div "Tool-Output" at bounding box center [683, 184] width 660 height 37
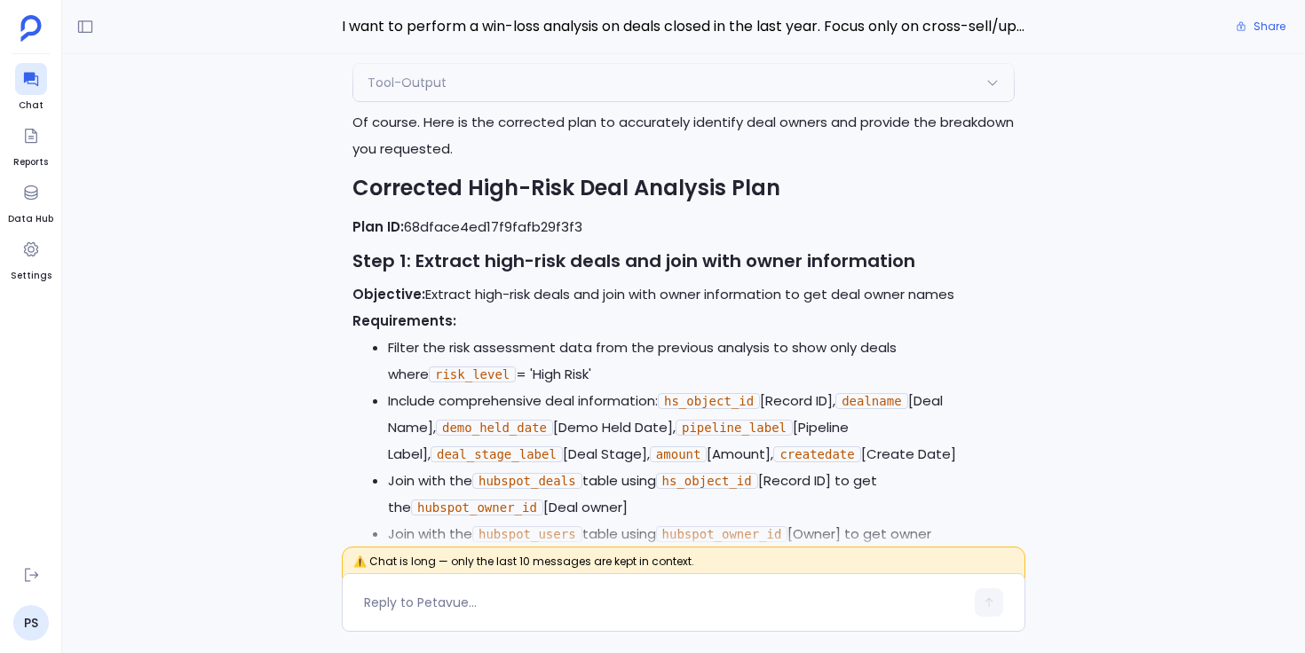
scroll to position [-1086, 0]
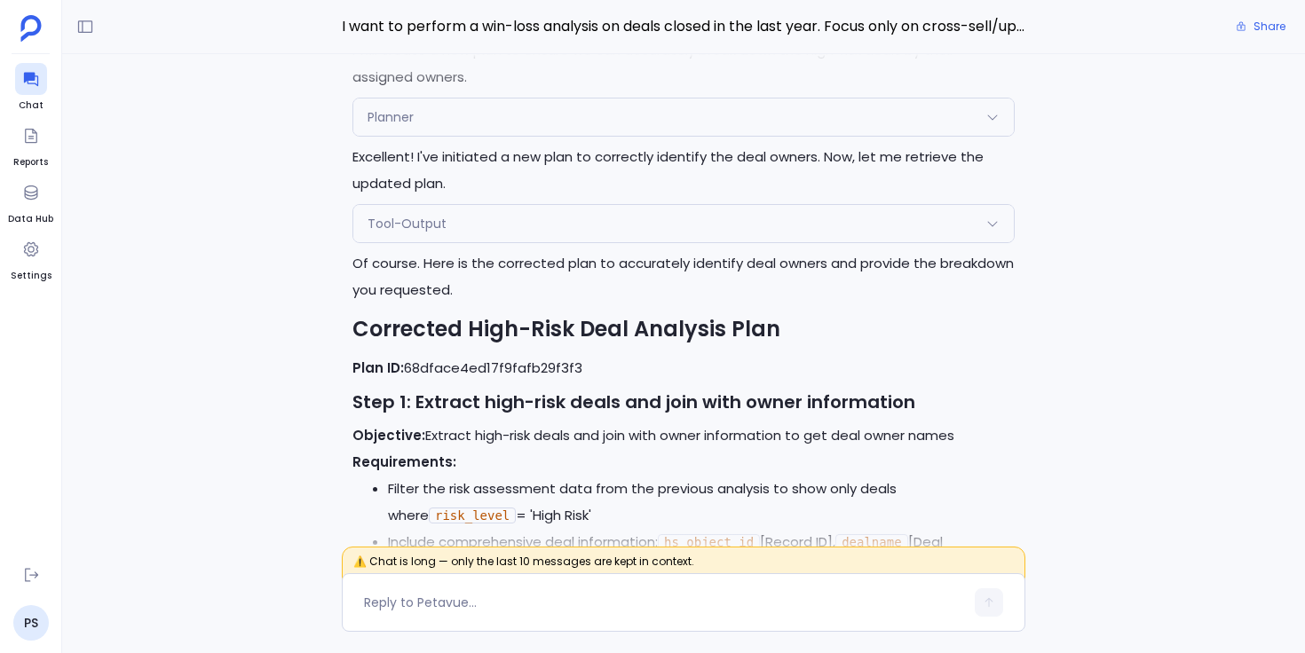
click at [470, 219] on div "Tool-Output" at bounding box center [683, 223] width 660 height 37
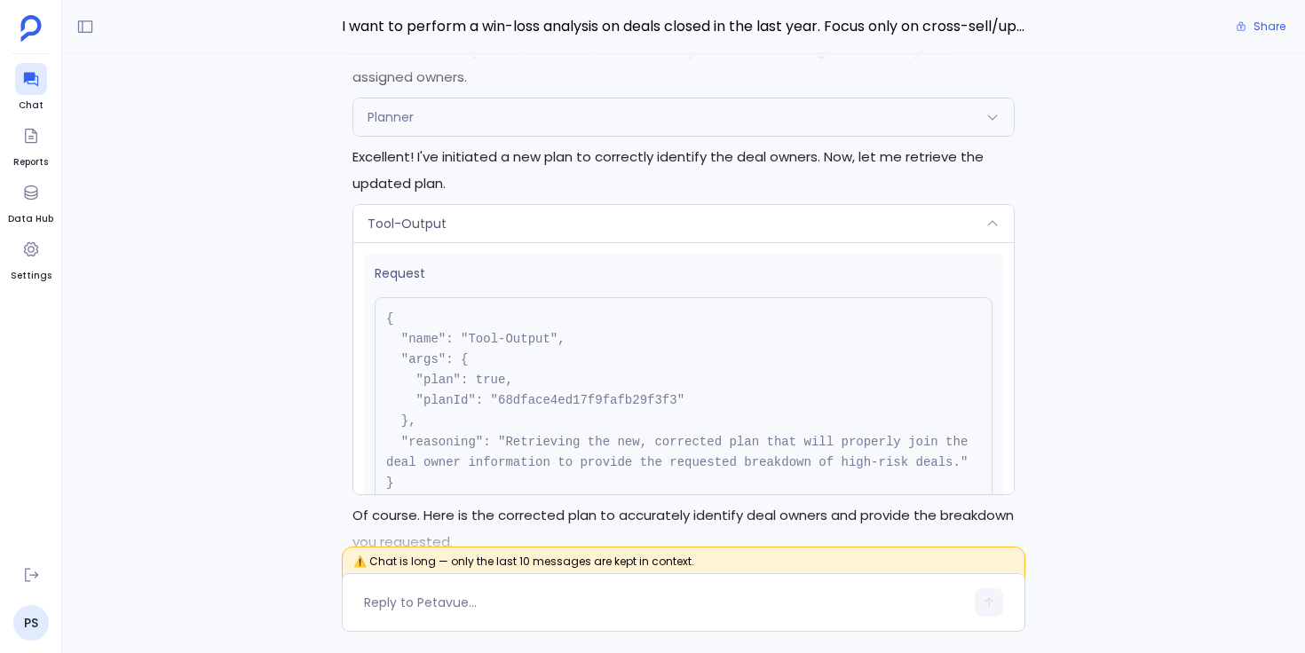
click at [470, 219] on div "Tool-Output" at bounding box center [683, 223] width 660 height 37
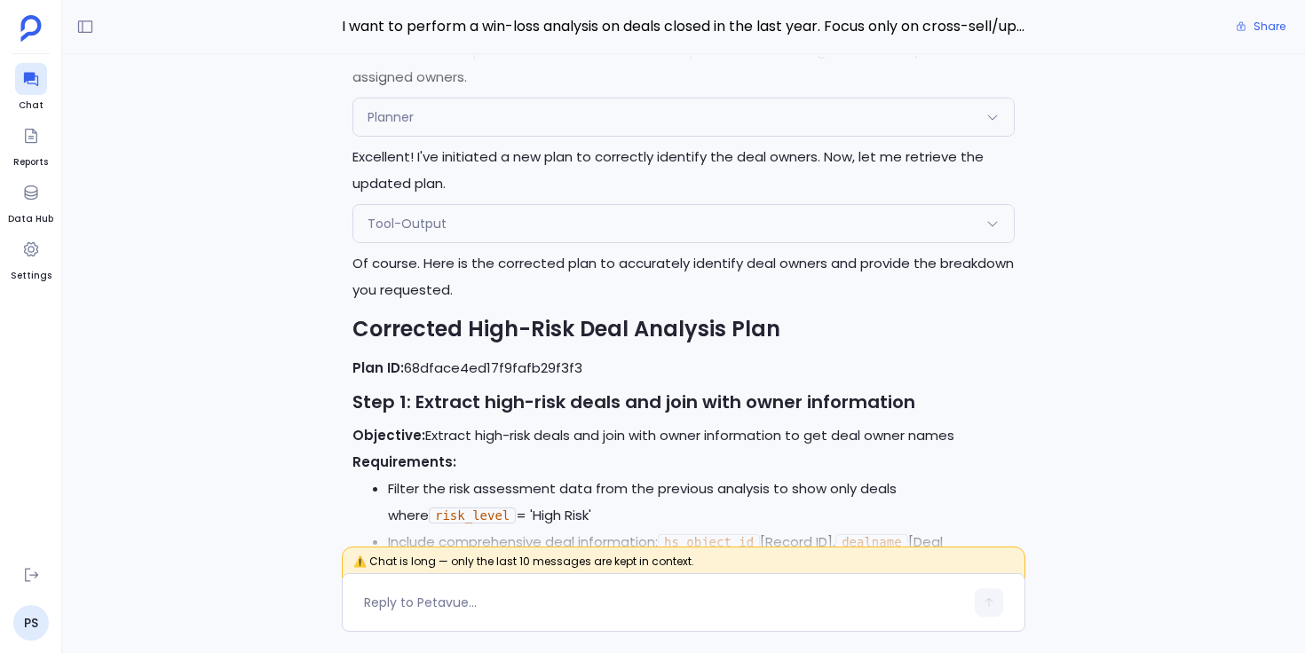
click at [526, 104] on div "Planner" at bounding box center [683, 117] width 660 height 37
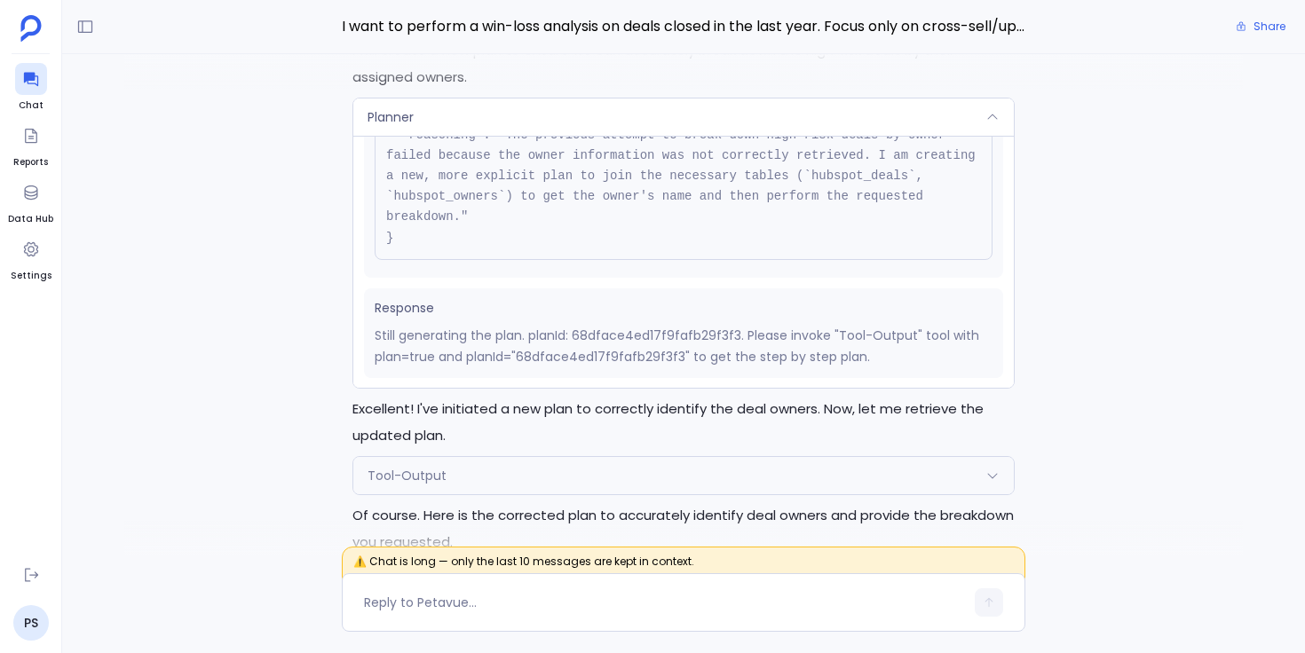
scroll to position [-1301, 0]
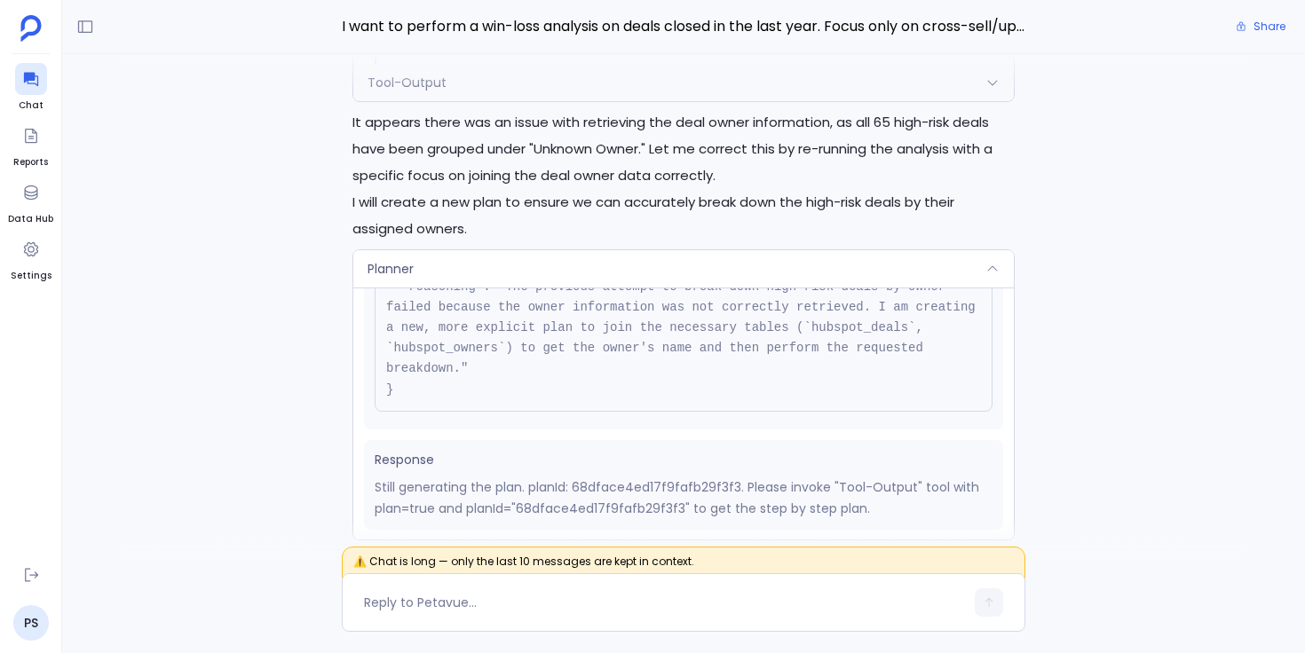
click at [505, 256] on div "Planner" at bounding box center [683, 268] width 660 height 37
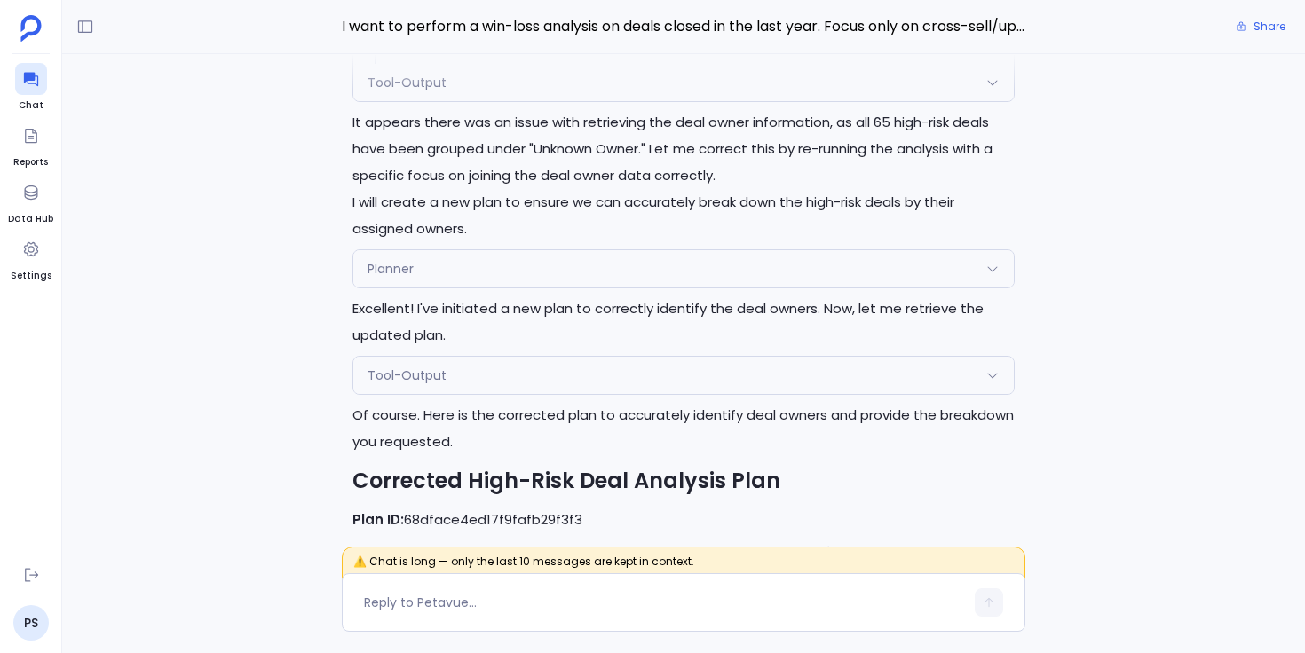
click at [516, 366] on div "Tool-Output" at bounding box center [683, 375] width 660 height 37
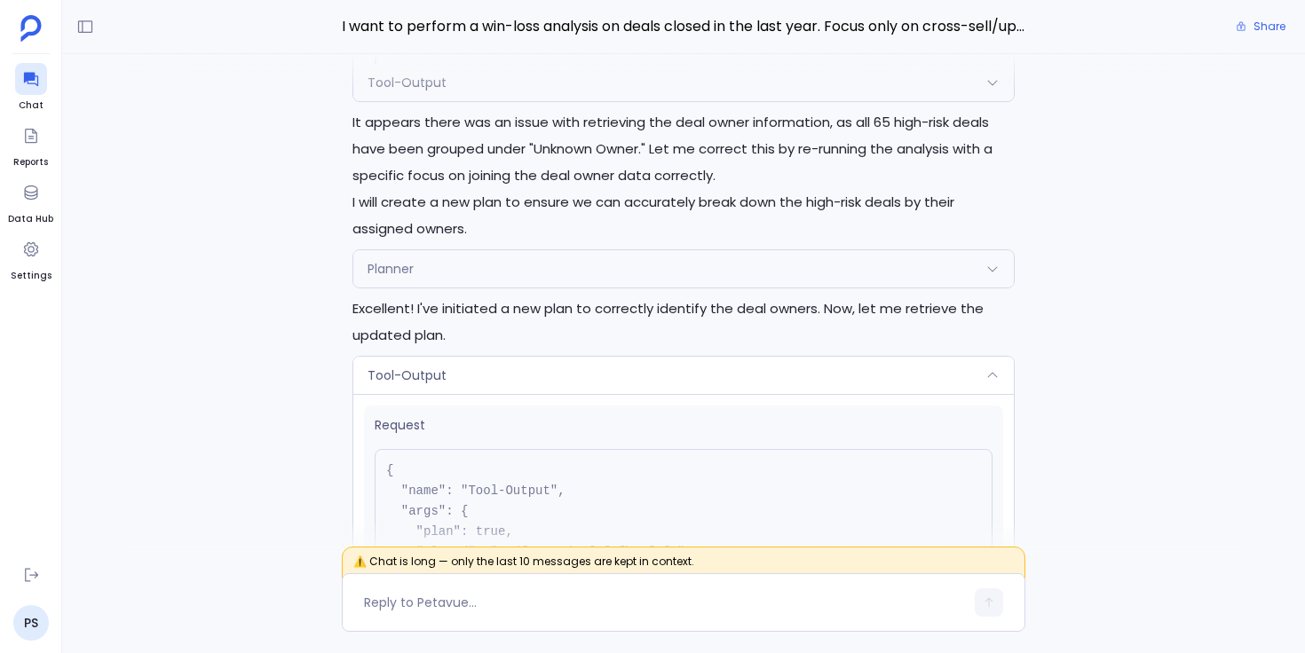
click at [516, 366] on div "Tool-Output" at bounding box center [683, 375] width 660 height 37
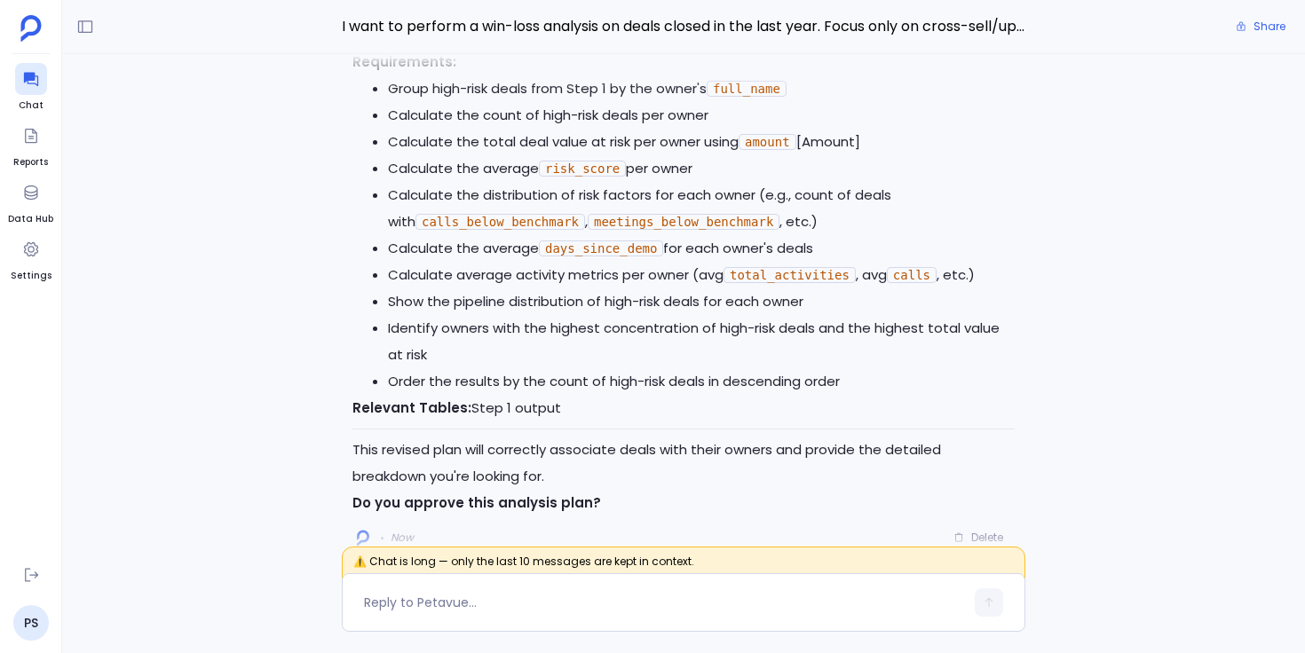
scroll to position [0, 0]
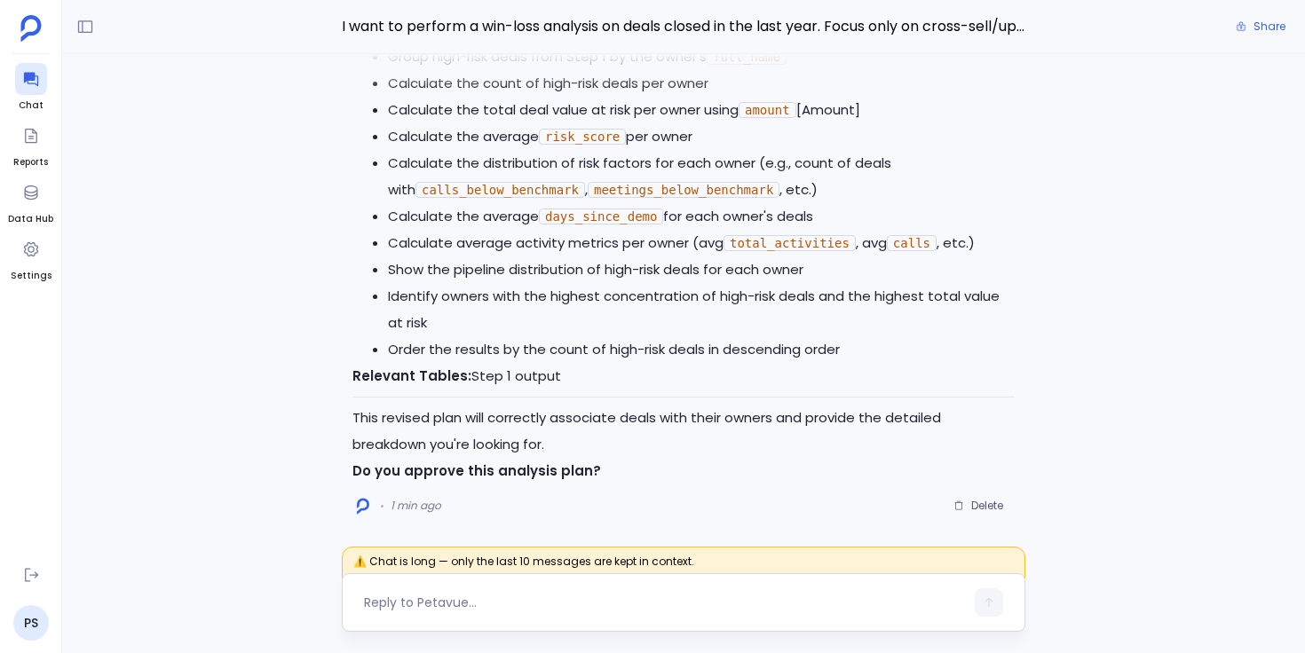
click at [472, 597] on textarea at bounding box center [664, 603] width 600 height 18
type textarea "approved"
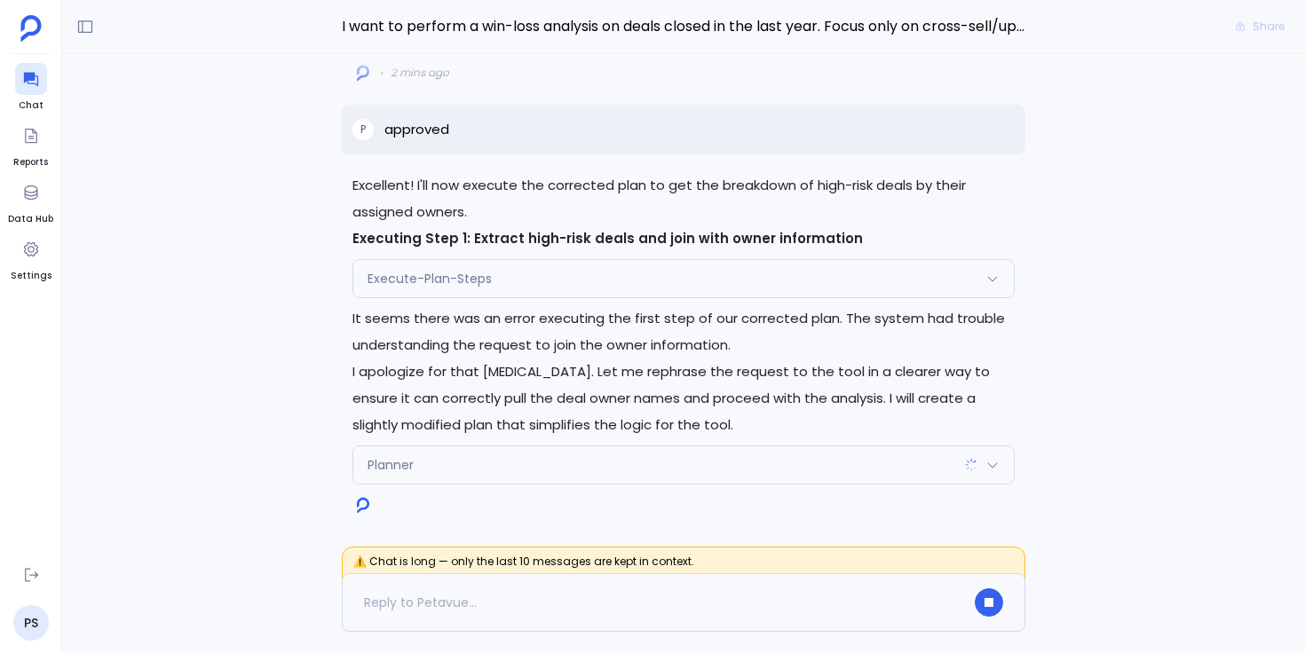
click at [440, 271] on span "Execute-Plan-Steps" at bounding box center [430, 279] width 124 height 18
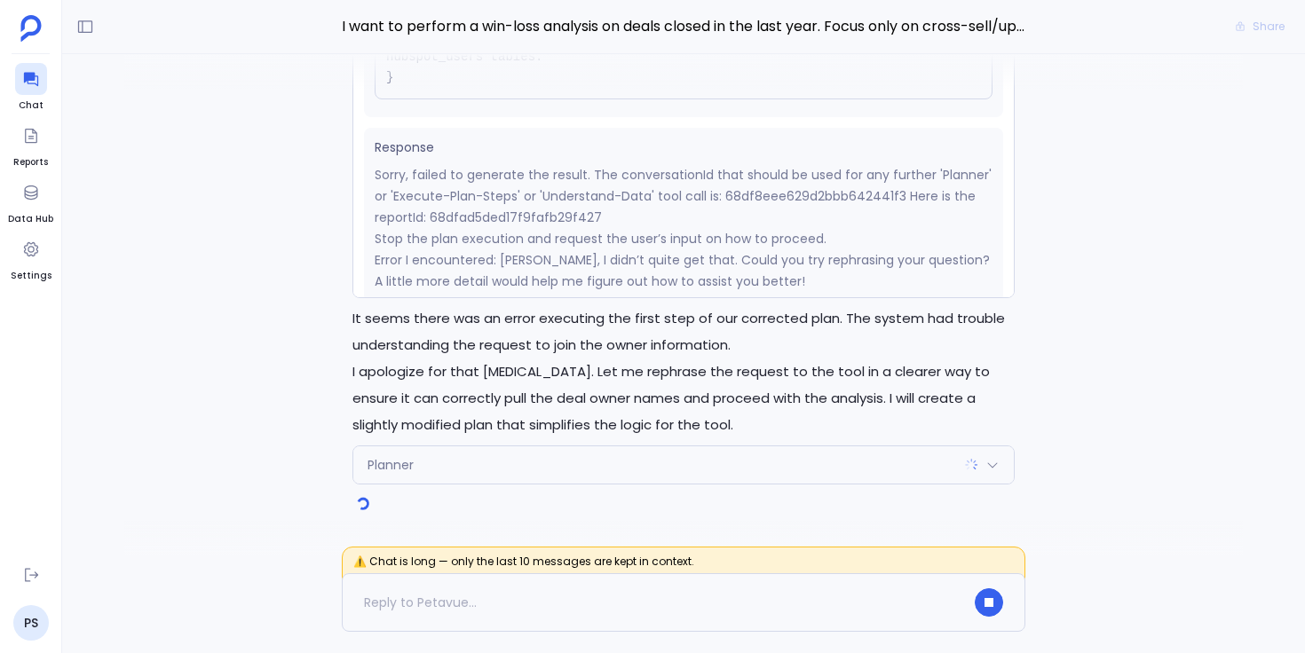
scroll to position [265, 0]
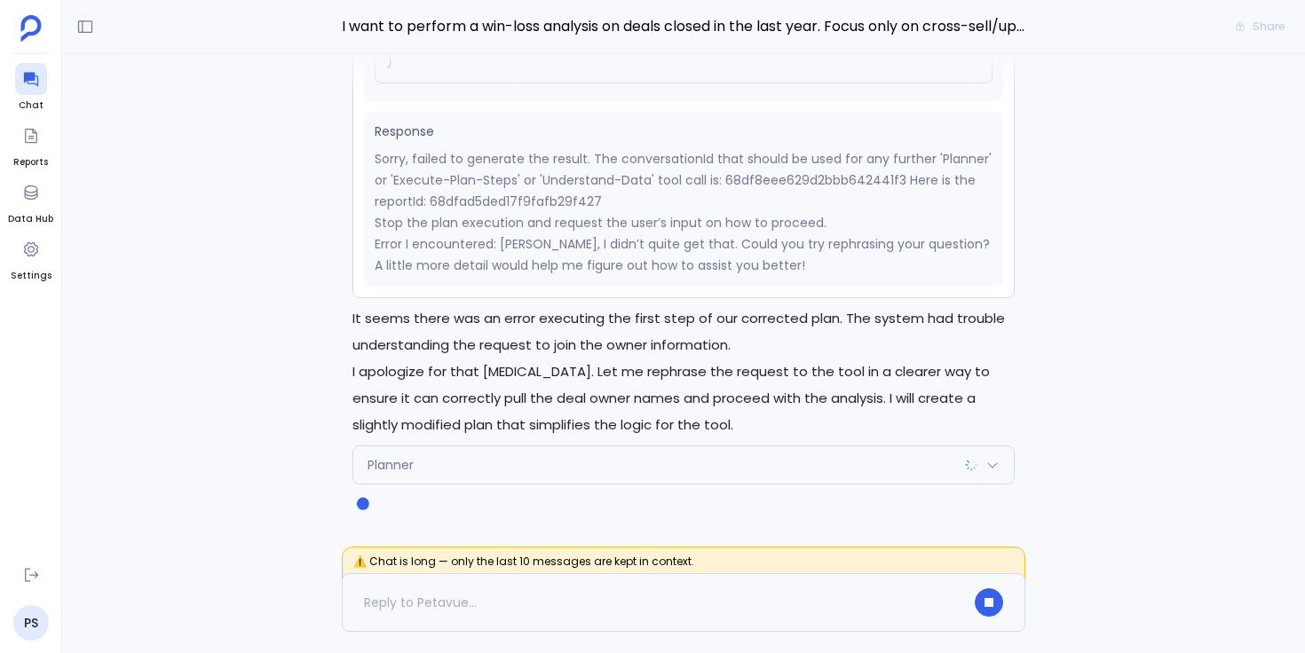
click at [528, 203] on p "Sorry, failed to generate the result. The conversationId that should be used fo…" at bounding box center [684, 180] width 618 height 64
copy p "68dfad5ded17f9fafb29f427"
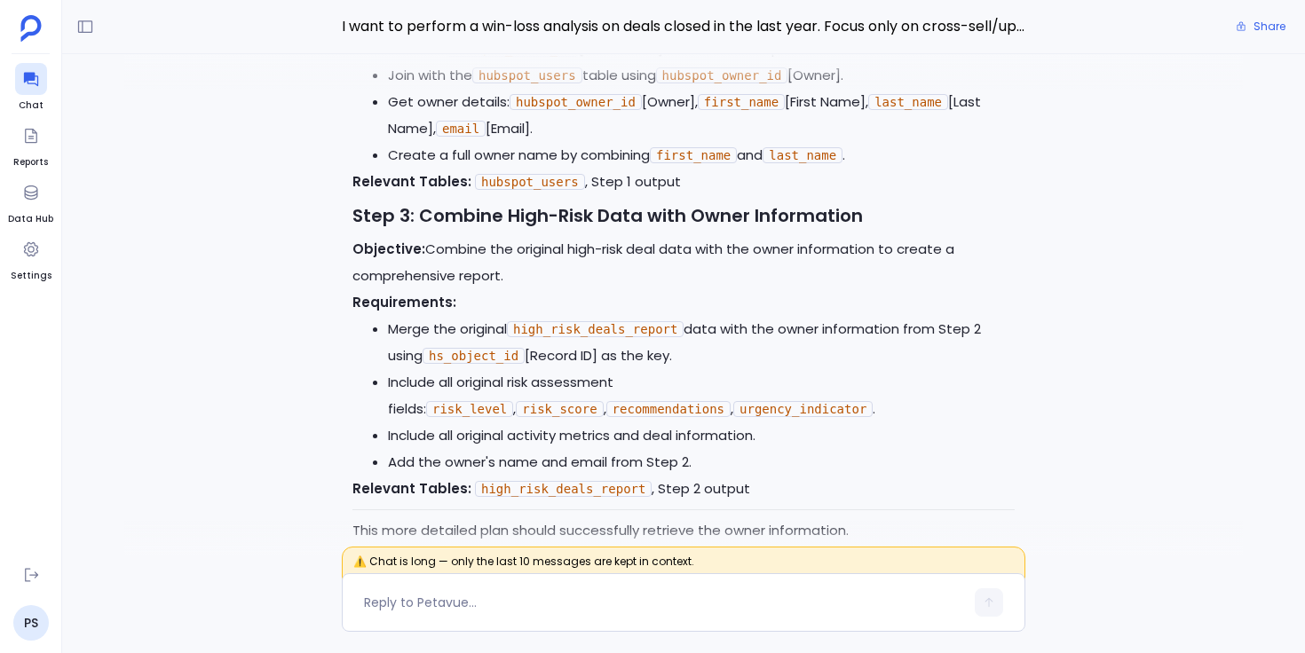
scroll to position [0, 0]
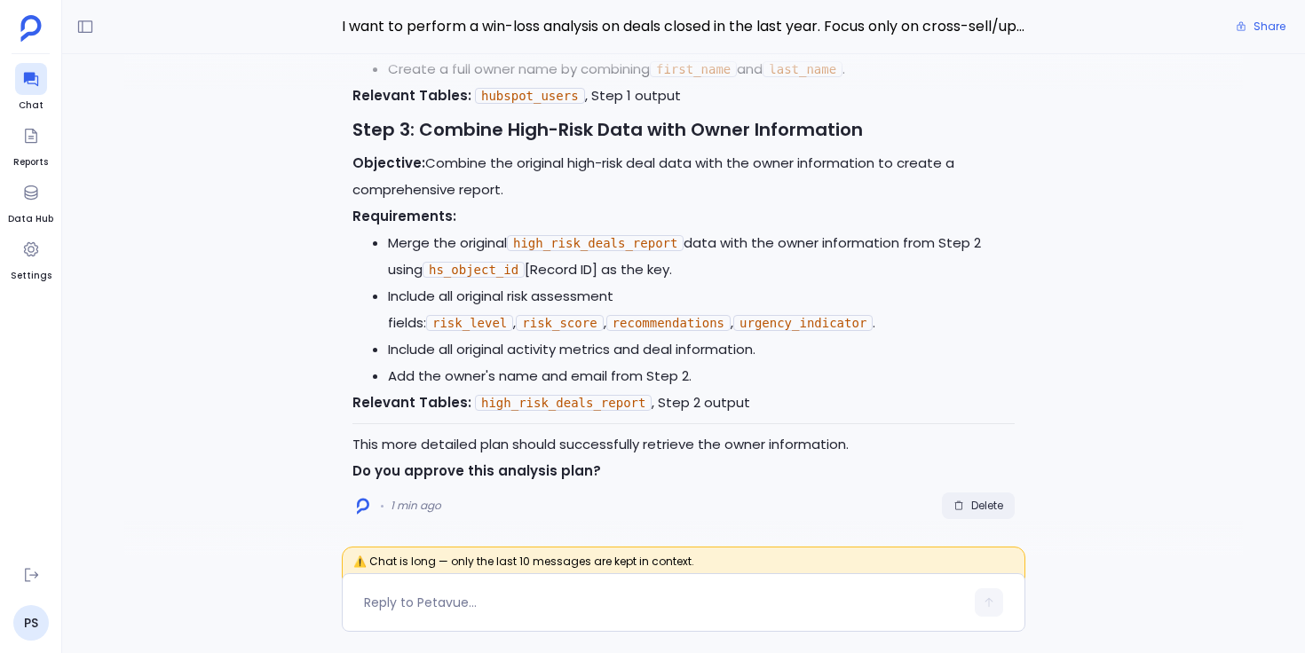
click at [988, 512] on span "Delete" at bounding box center [987, 506] width 32 height 14
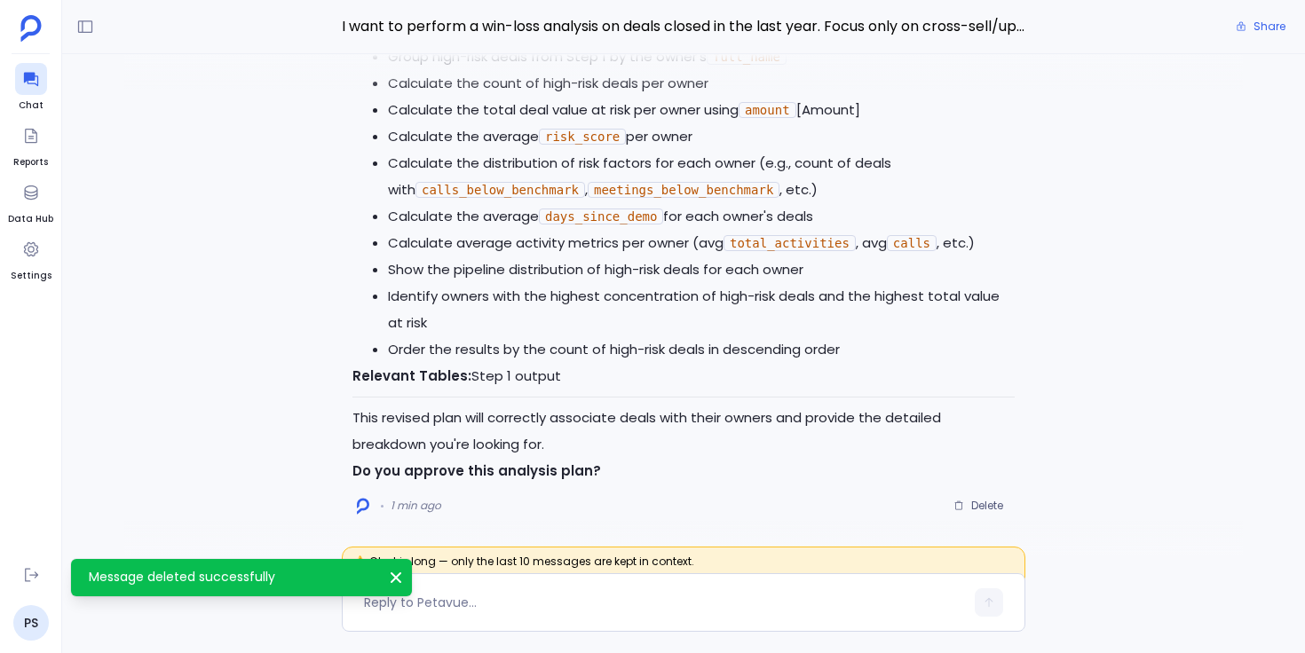
scroll to position [180, 0]
click at [968, 506] on span "Delete" at bounding box center [978, 506] width 50 height 14
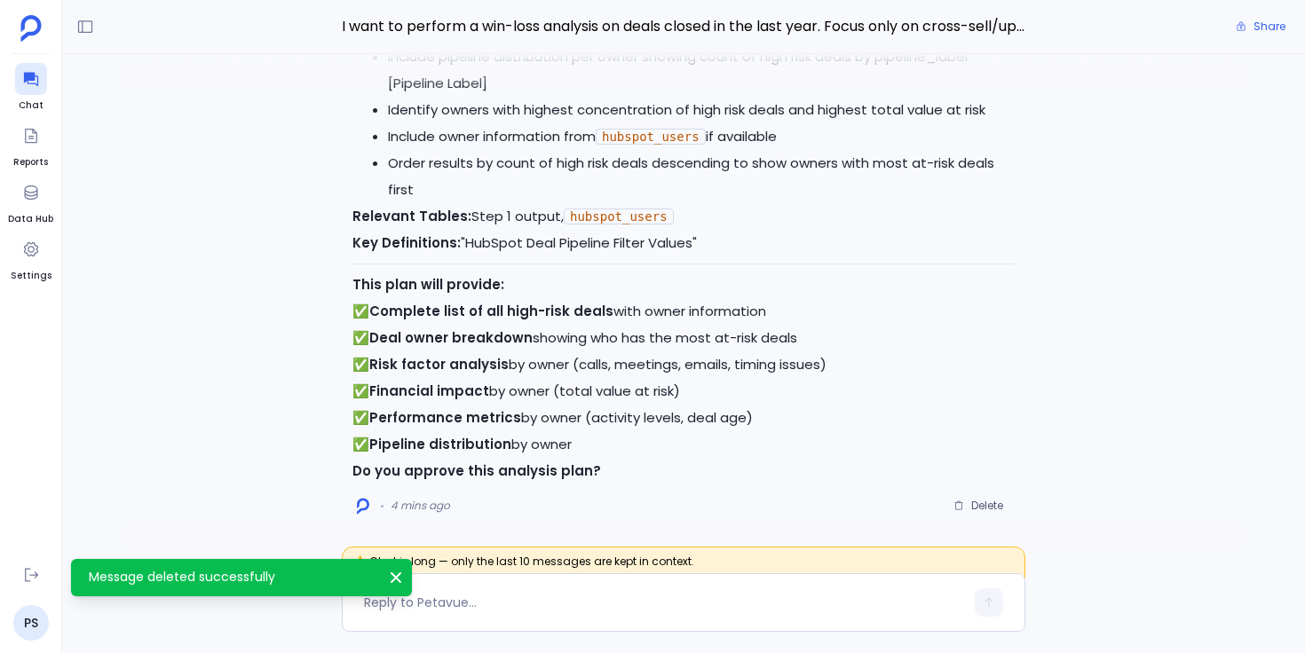
scroll to position [265, 0]
click at [962, 500] on span "Delete" at bounding box center [978, 506] width 50 height 14
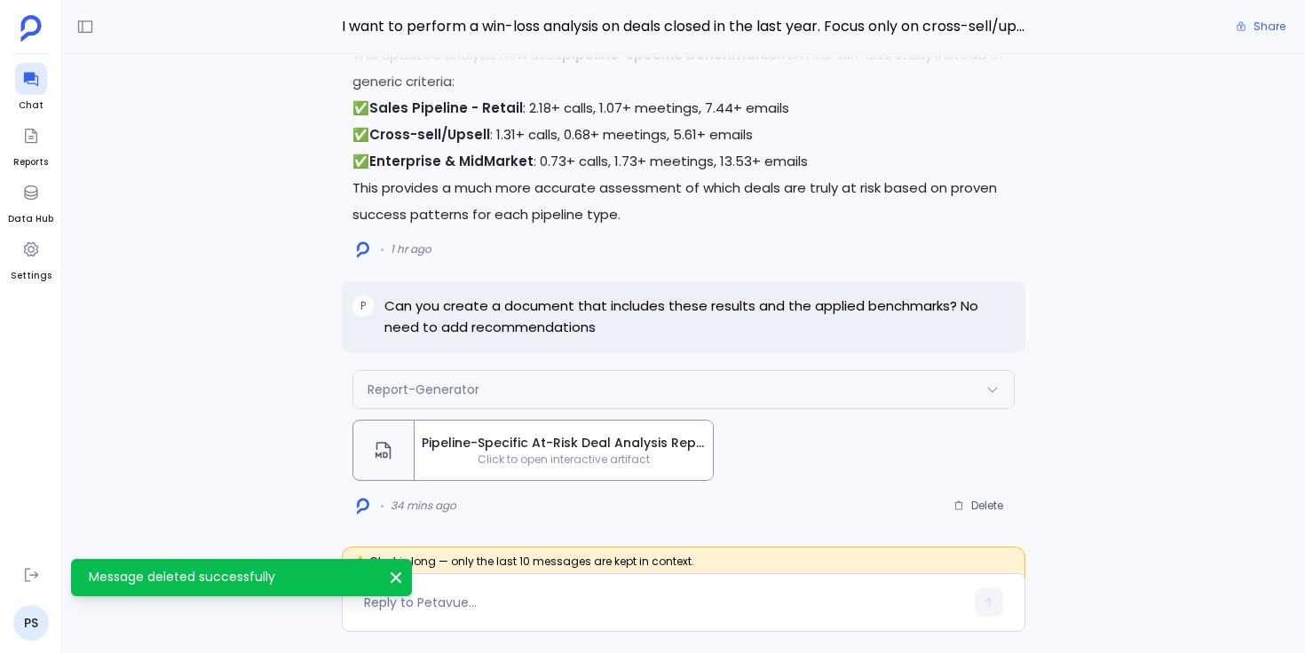
click at [253, 478] on div "Report-Generator Request Response Generating report: Pipeline-Specific At-Risk …" at bounding box center [683, 305] width 1243 height 502
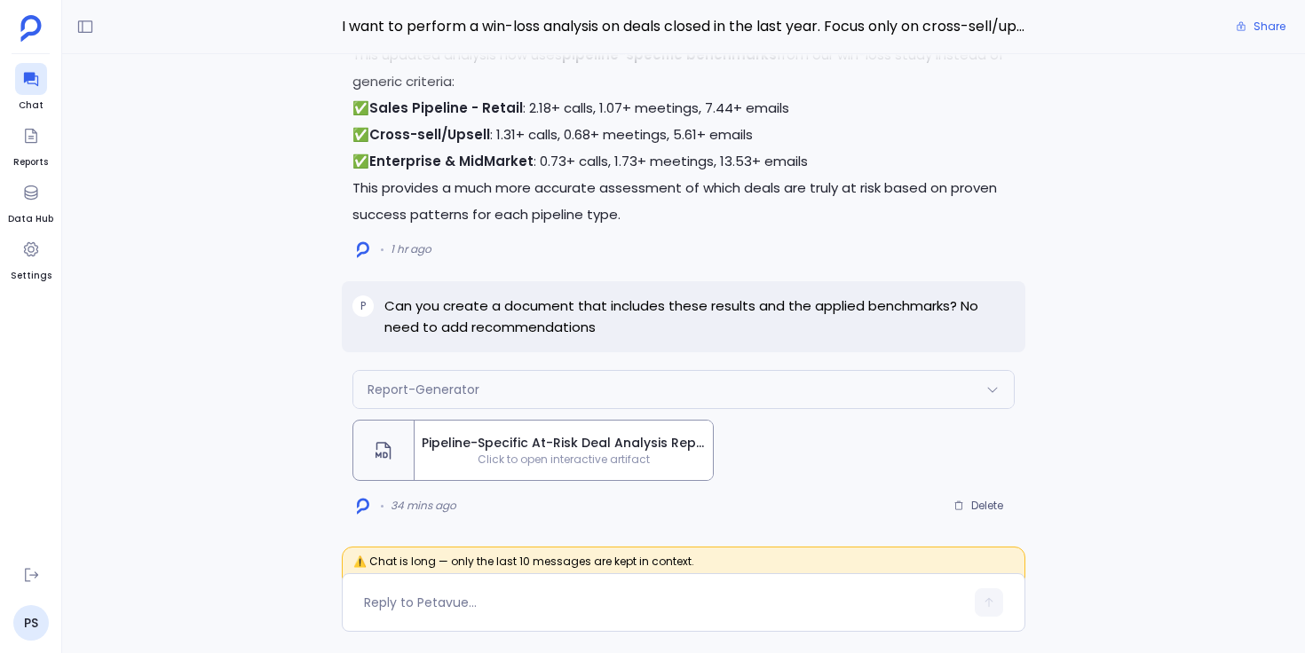
click at [267, 548] on div at bounding box center [683, 538] width 1119 height 36
click at [462, 470] on div "Pipeline-Specific At-Risk Deal Analysis Report - Q2 & Q3 2025 Click to open int…" at bounding box center [564, 450] width 298 height 59
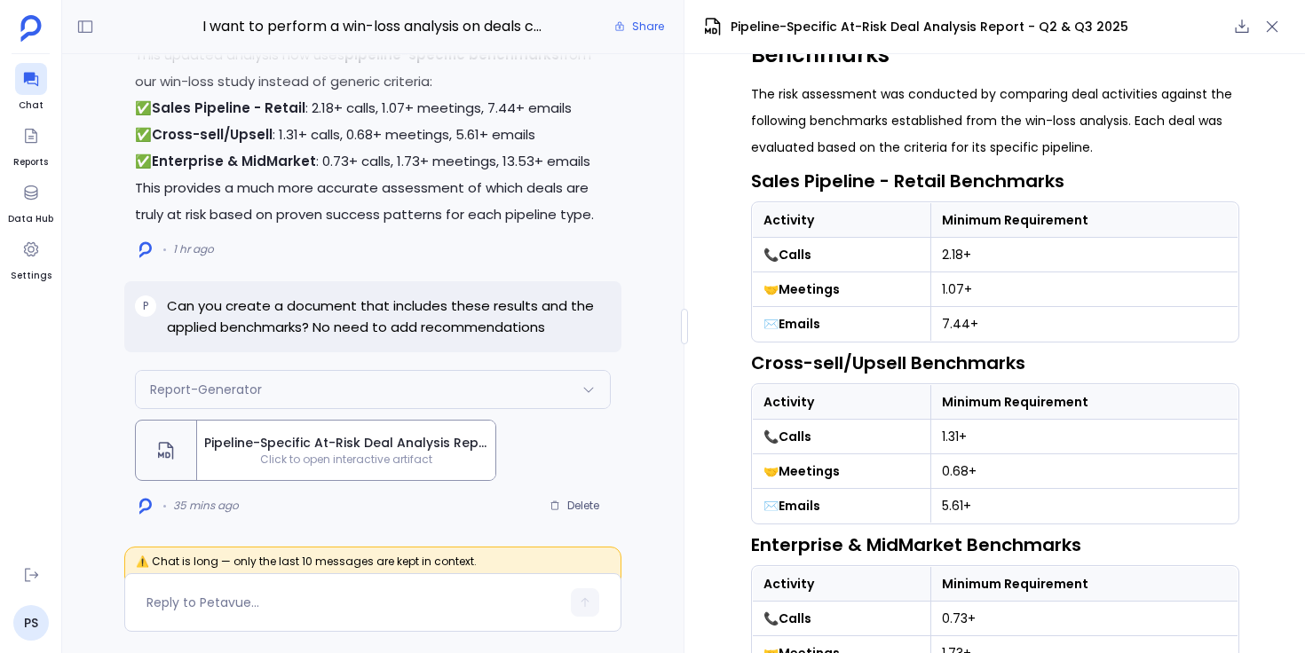
scroll to position [0, 0]
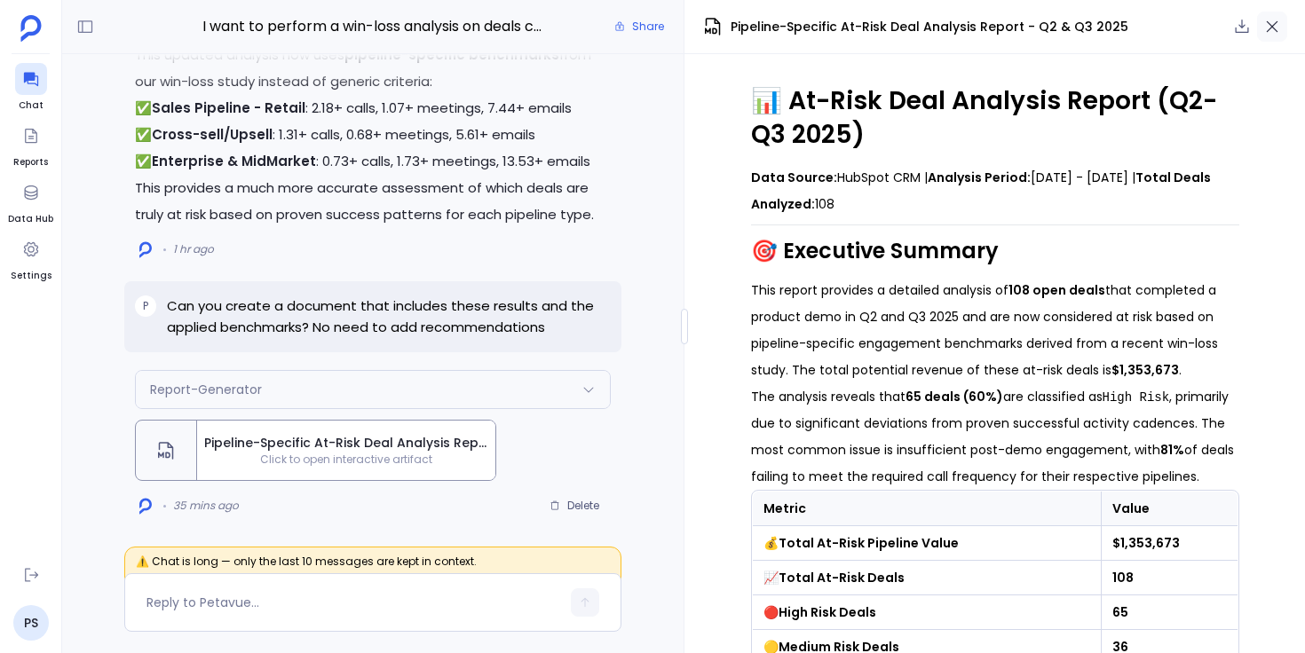
click at [1277, 23] on icon "button" at bounding box center [1272, 27] width 18 height 18
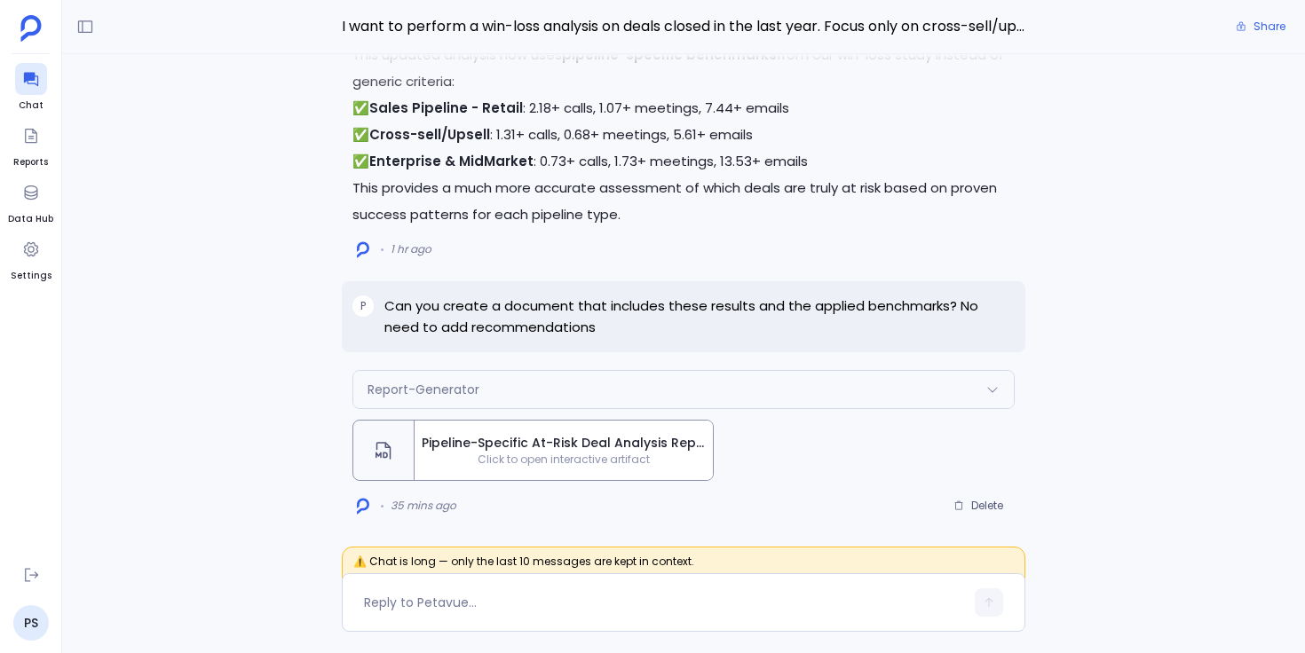
click at [212, 470] on div "Report-Generator Request Response Generating report: Pipeline-Specific At-Risk …" at bounding box center [683, 305] width 1243 height 502
click at [382, 599] on textarea at bounding box center [664, 603] width 600 height 18
type textarea "Can you show me all high risk deals?"
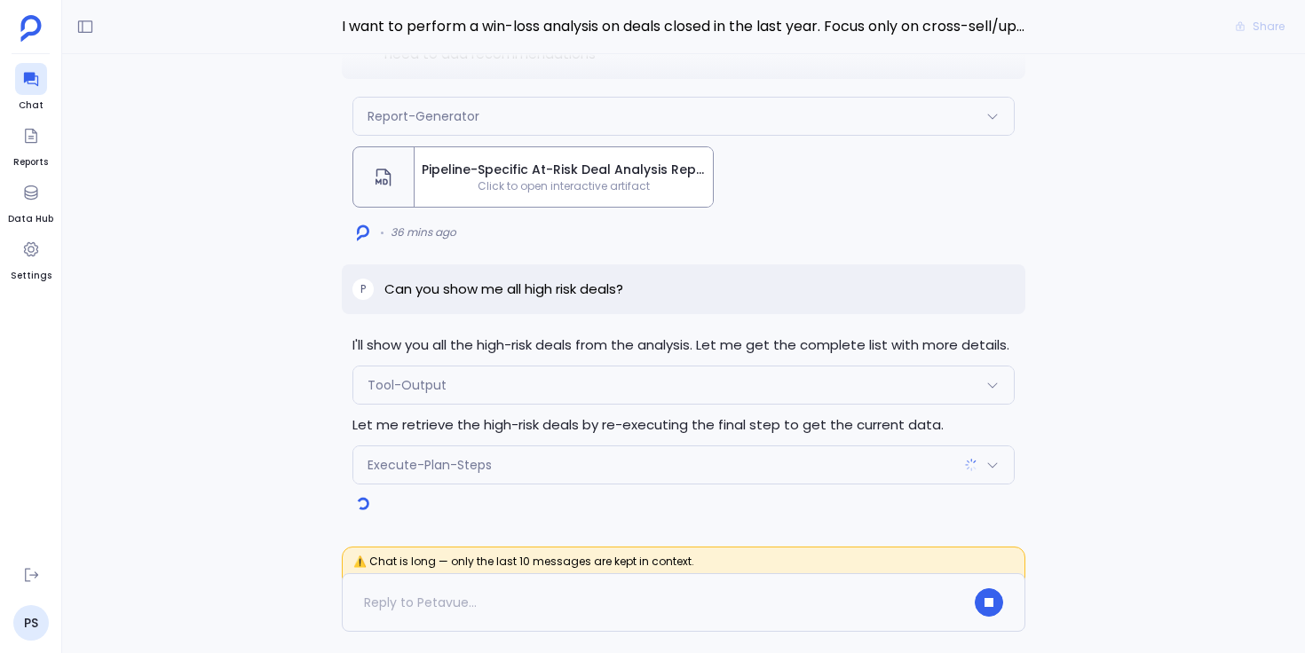
click at [395, 471] on span "Execute-Plan-Steps" at bounding box center [430, 465] width 124 height 18
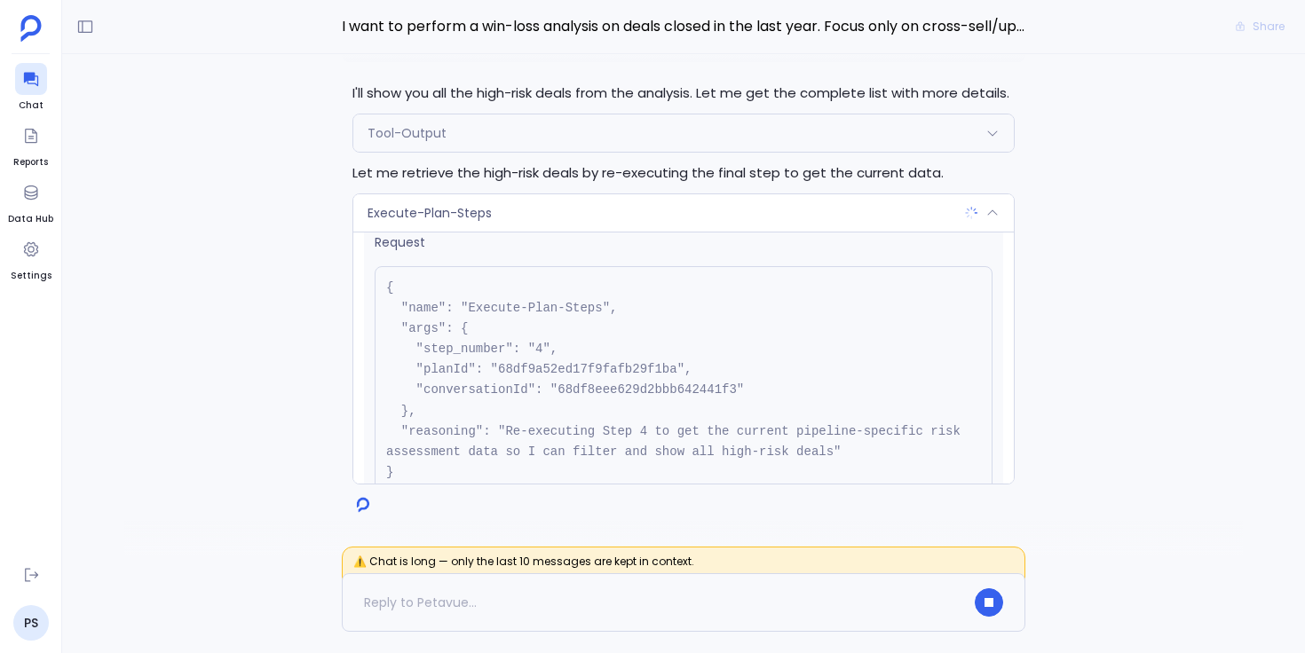
scroll to position [24, 0]
click at [581, 212] on div "Execute-Plan-Steps" at bounding box center [683, 212] width 660 height 37
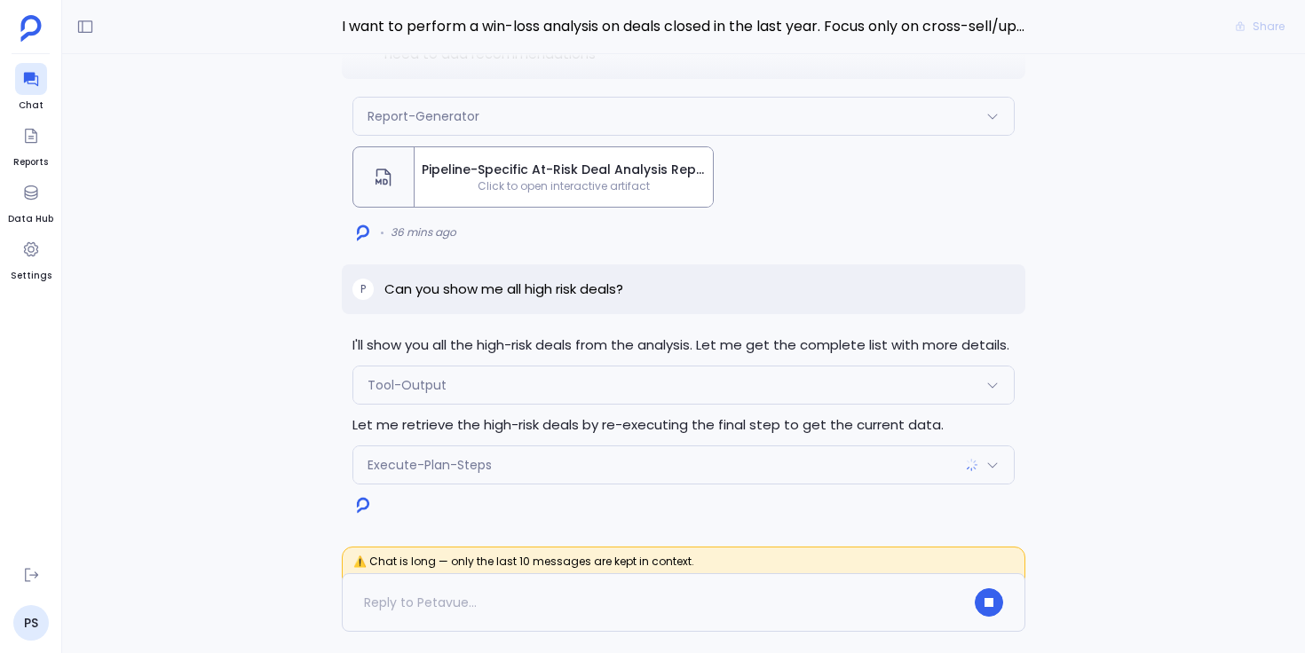
click at [518, 389] on div "Tool-Output" at bounding box center [683, 385] width 660 height 37
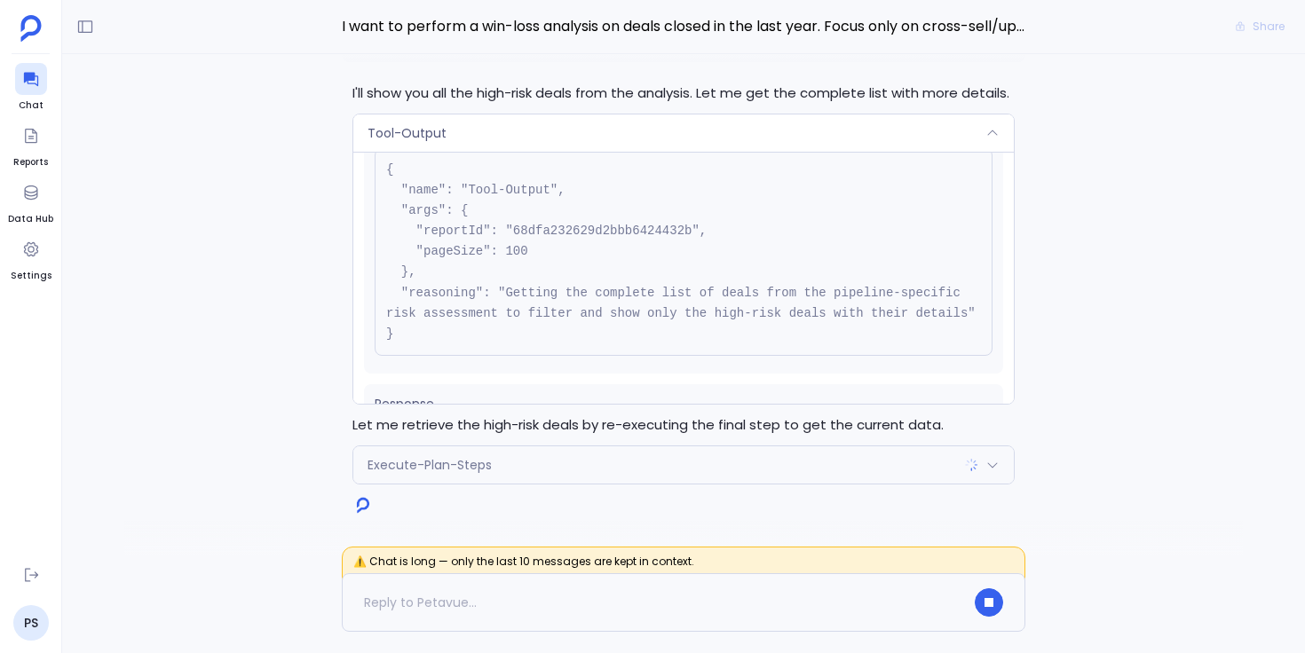
scroll to position [47, 0]
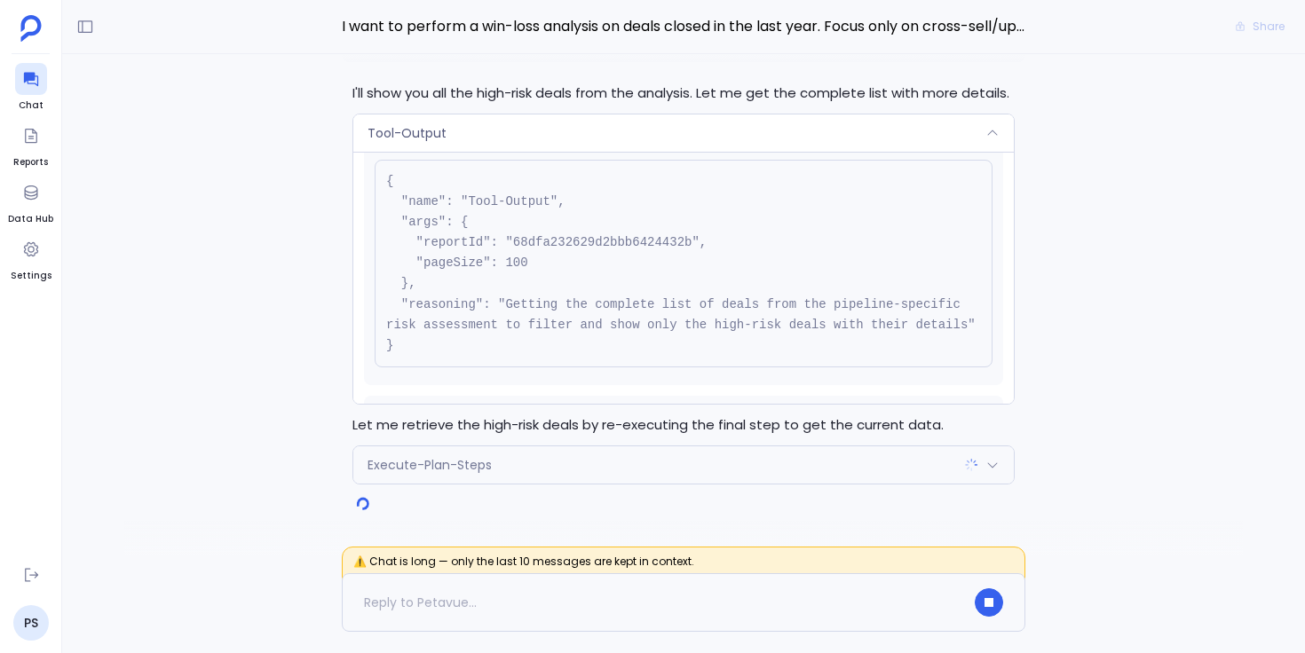
click at [667, 134] on div "Tool-Output" at bounding box center [683, 133] width 660 height 37
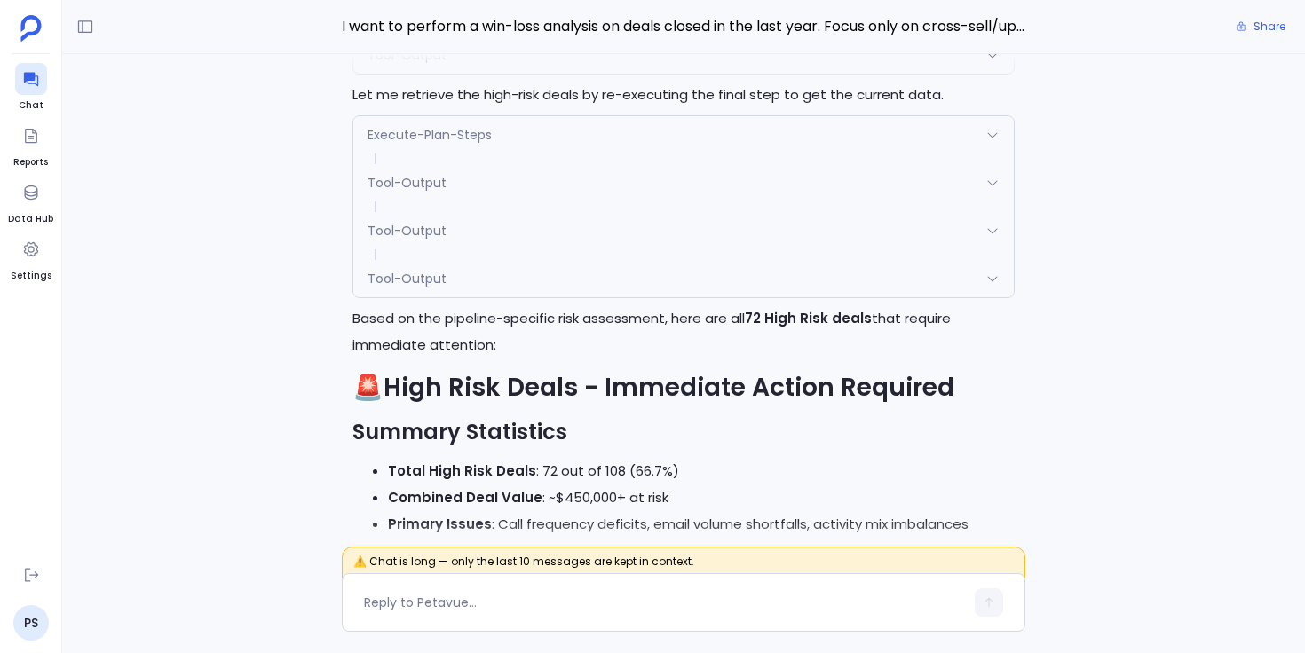
scroll to position [-2236, 0]
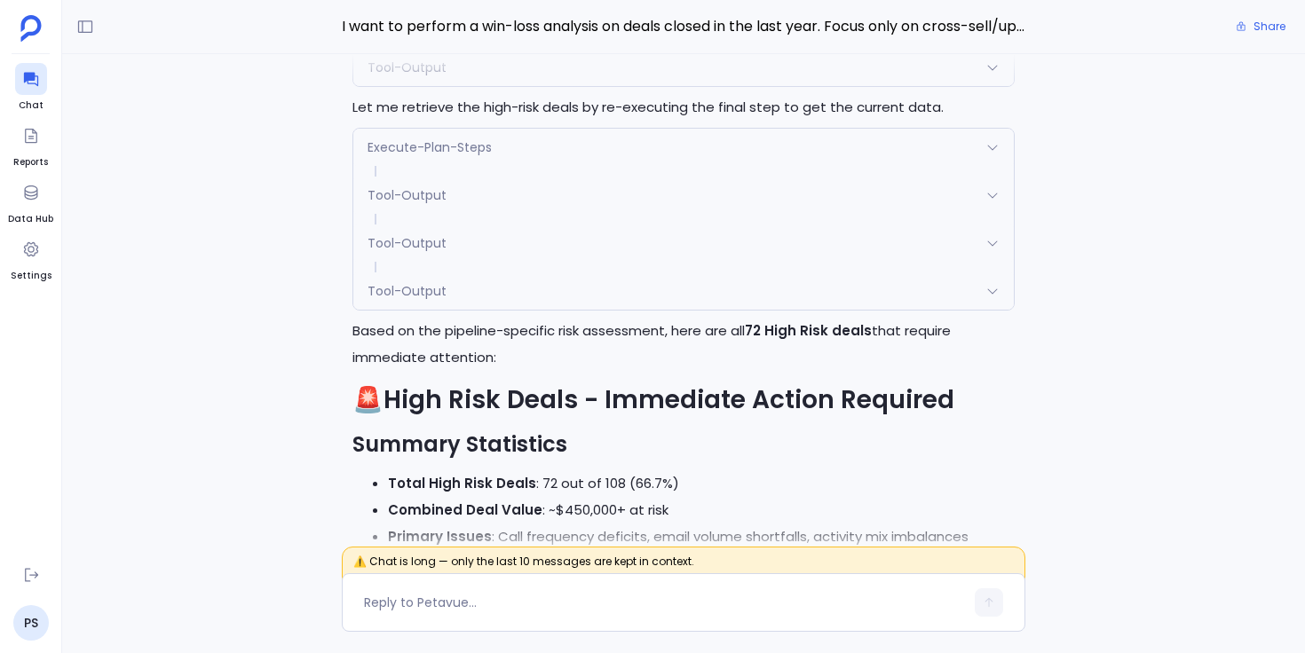
click at [692, 166] on div "Execute-Plan-Steps" at bounding box center [683, 147] width 660 height 37
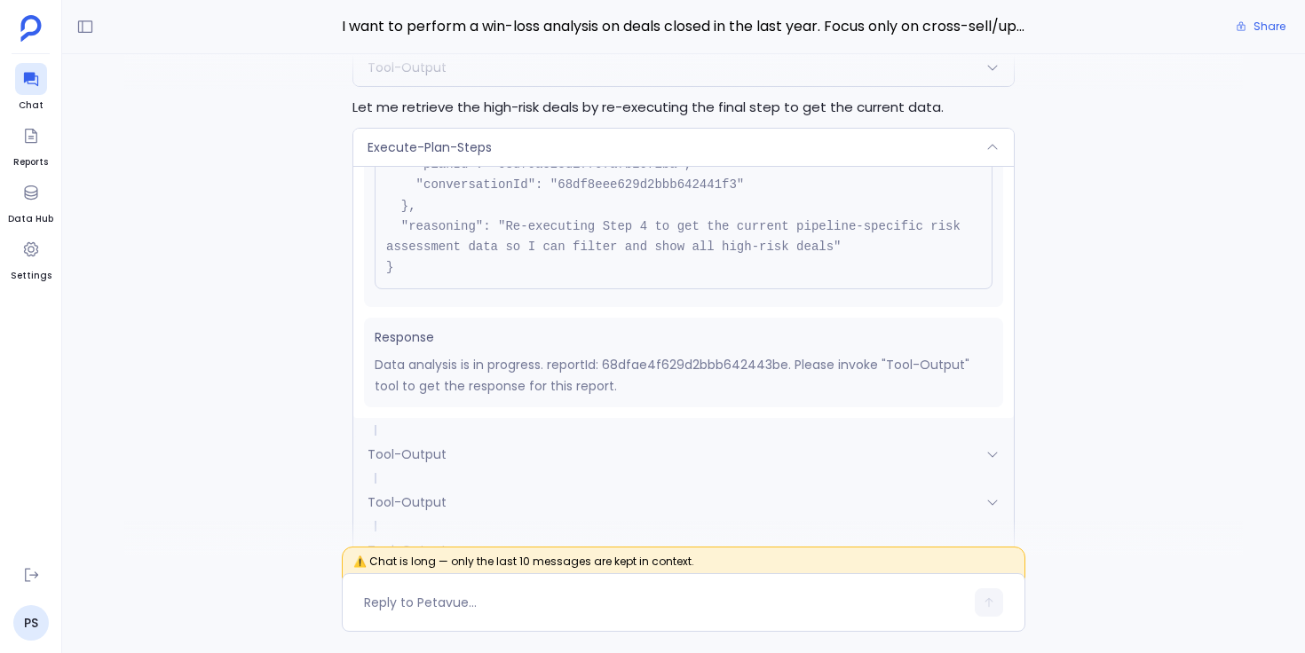
scroll to position [-2438, 0]
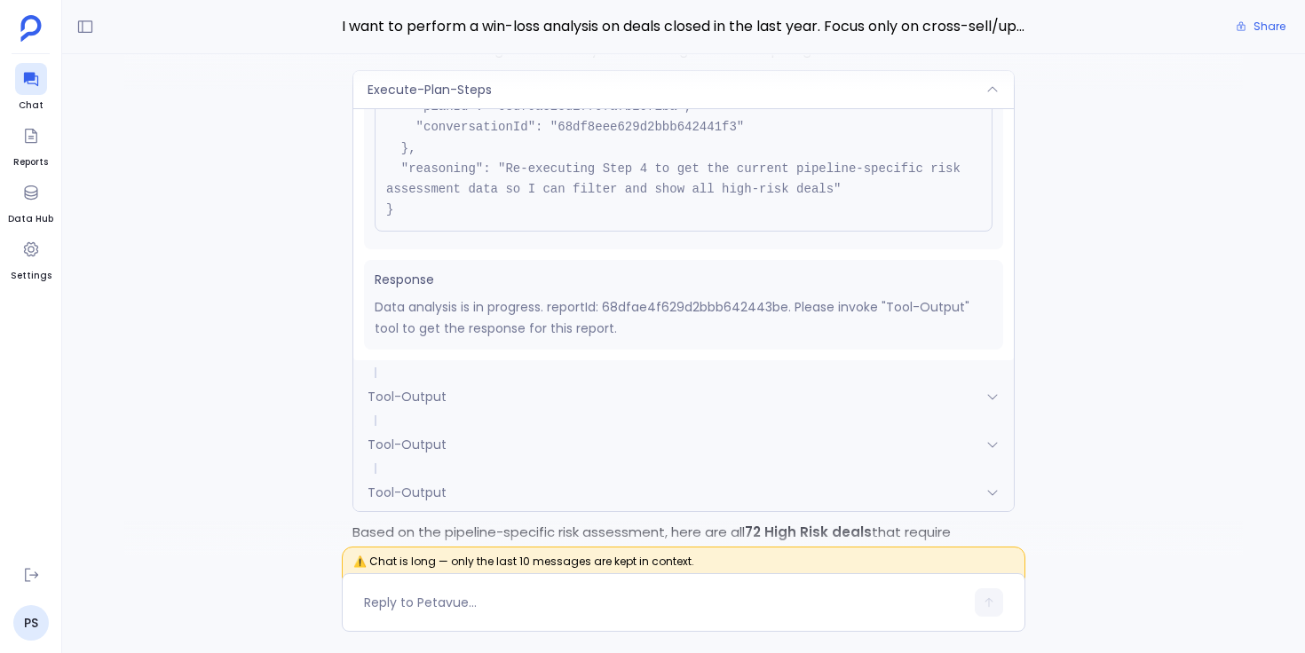
click at [661, 339] on p "Data analysis is in progress. reportId: 68dfae4f629d2bbb642443be. Please invoke…" at bounding box center [684, 318] width 618 height 43
copy p "68dfae4f629d2bbb642443be"
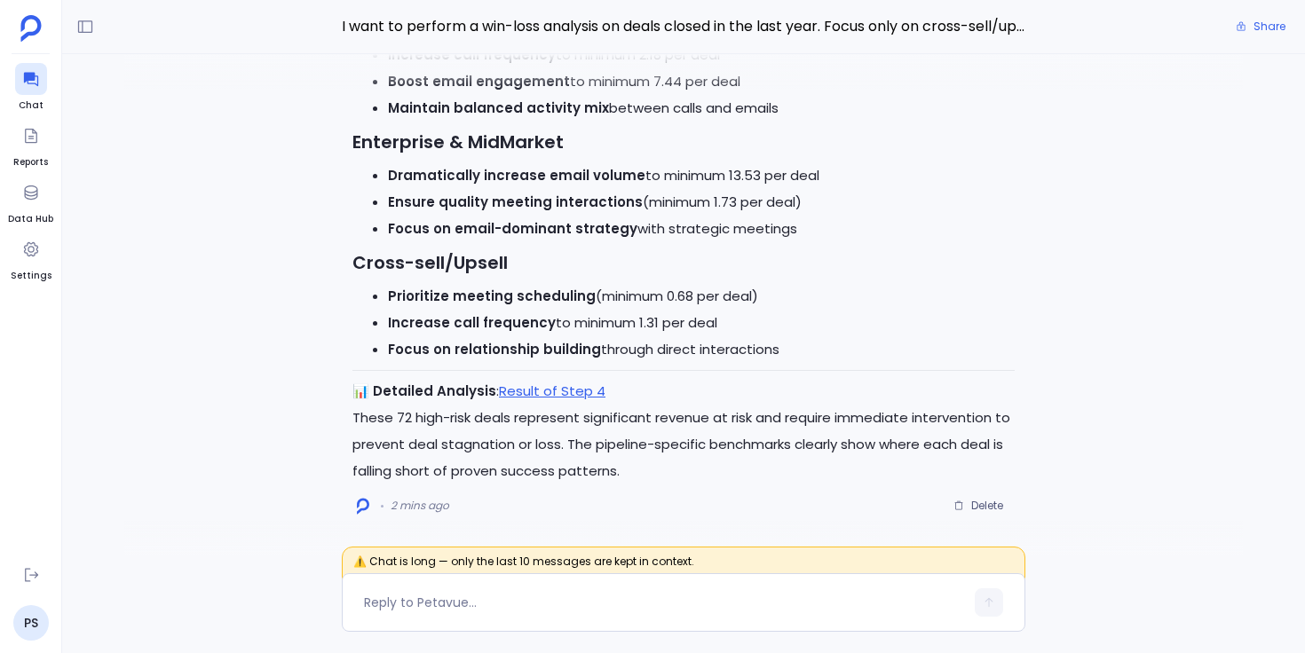
scroll to position [160, 0]
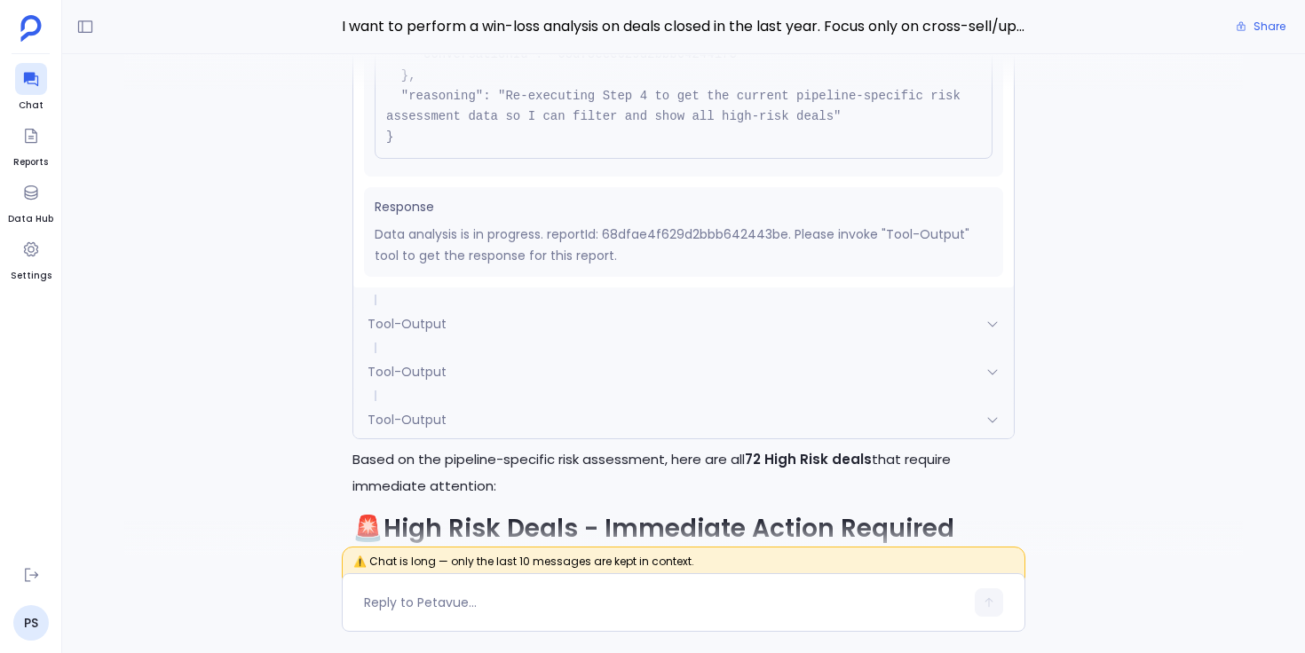
click at [915, 36] on div "Execute-Plan-Steps" at bounding box center [683, 16] width 660 height 37
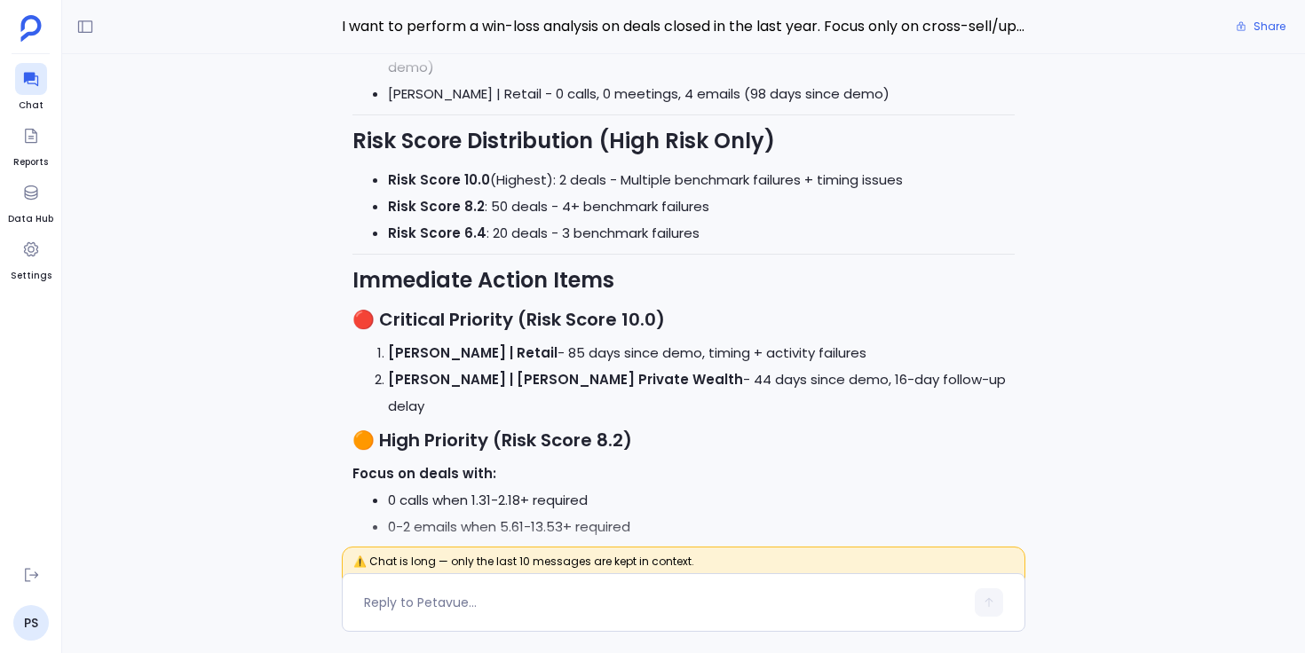
scroll to position [0, 0]
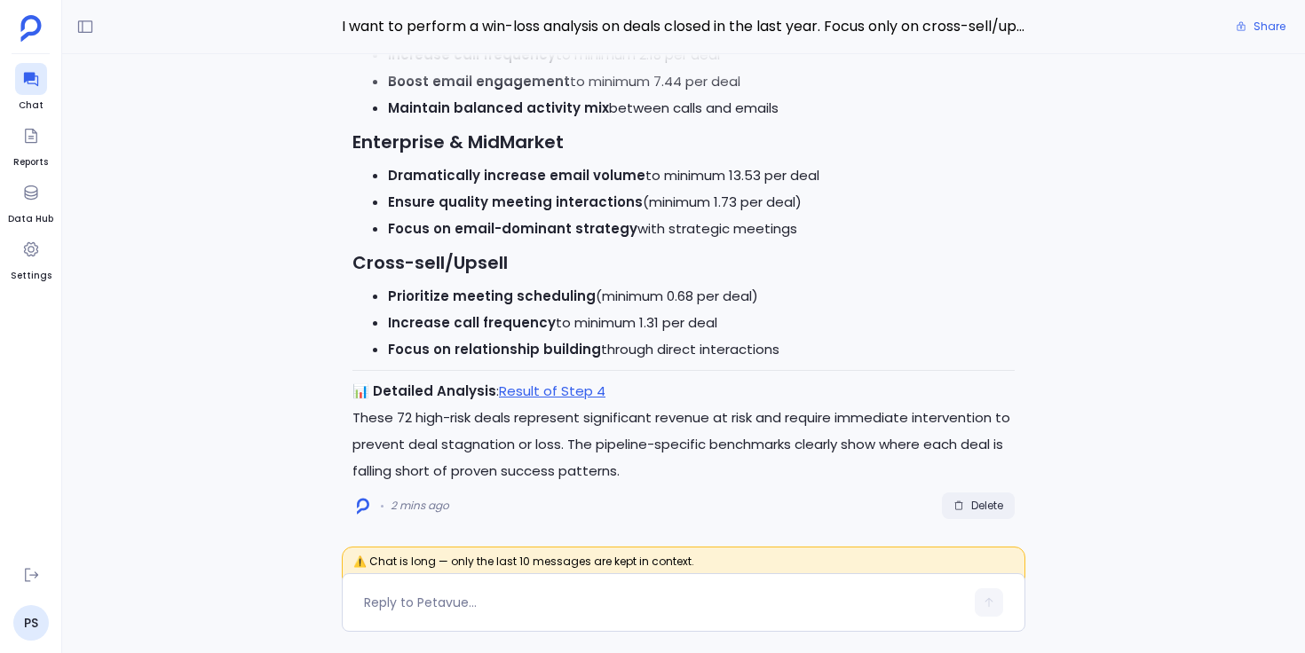
click at [989, 502] on span "Delete" at bounding box center [987, 506] width 32 height 14
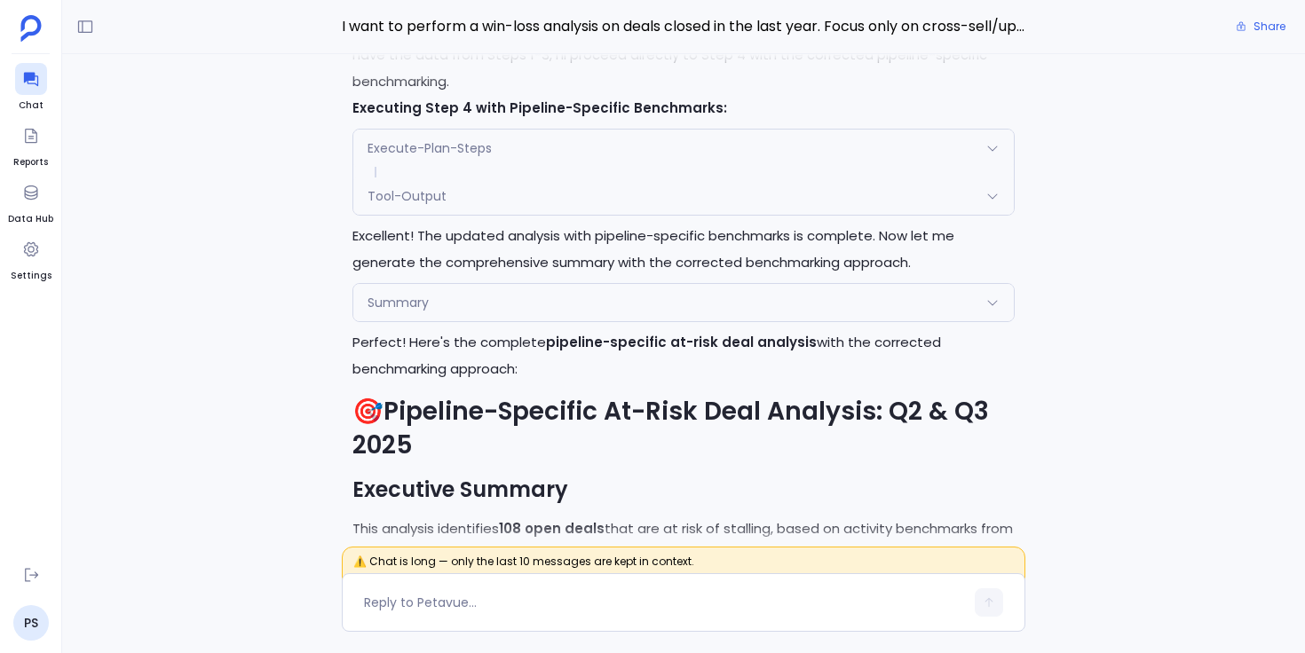
scroll to position [-3183, 0]
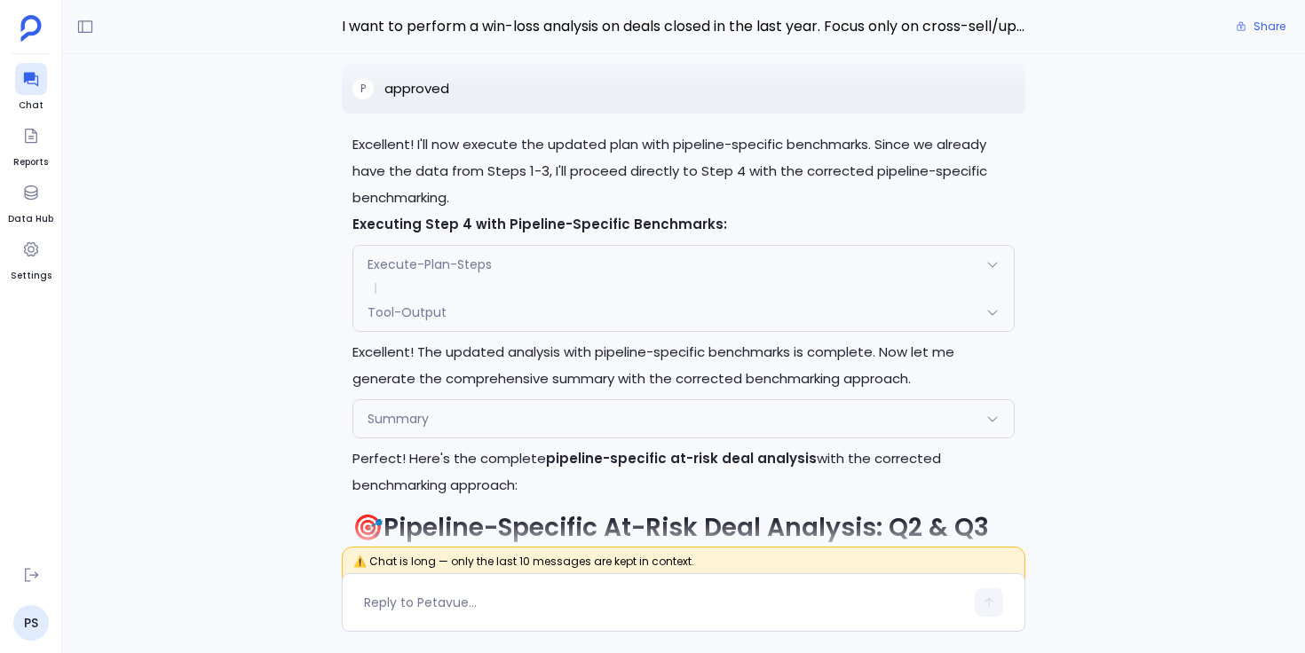
click at [477, 315] on div "Tool-Output" at bounding box center [683, 312] width 660 height 37
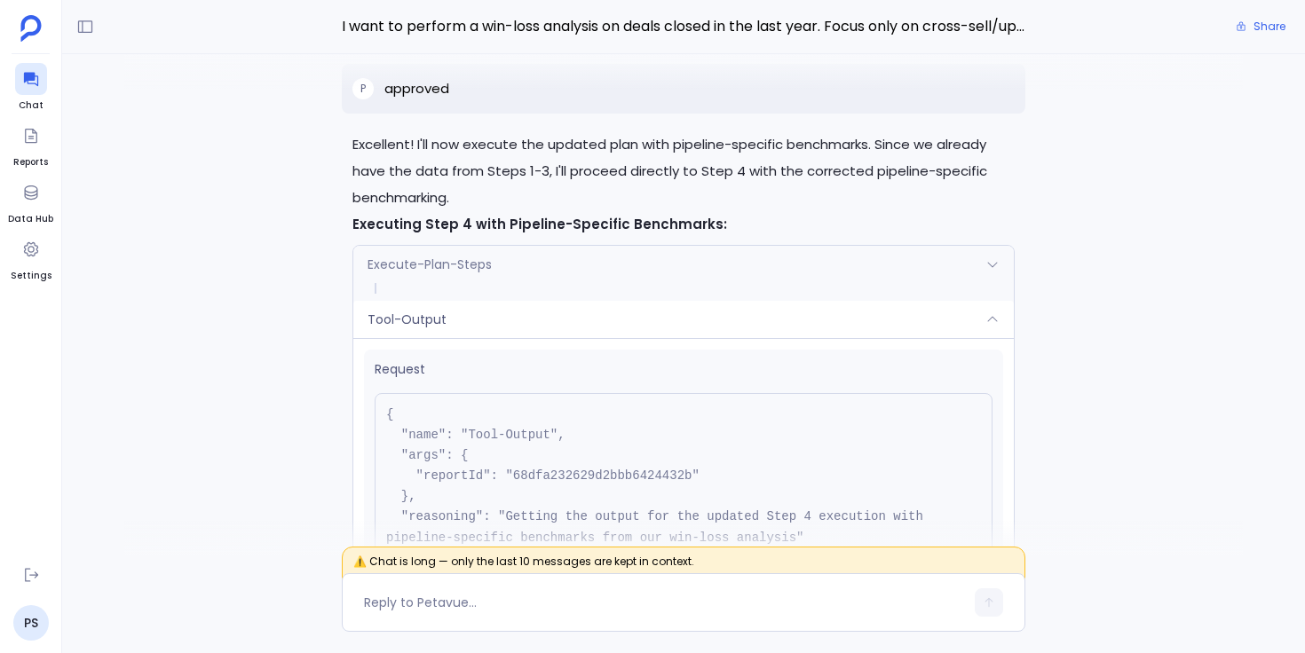
scroll to position [-3442, 0]
click at [542, 471] on pre "{ "name": "Tool-Output", "args": { "reportId": "68dfa232629d2bbb6424432b" }, "r…" at bounding box center [684, 486] width 618 height 187
copy pre "68dfa232629d2bbb6424432b"
click at [611, 475] on pre "{ "name": "Tool-Output", "args": { "reportId": "68dfa232629d2bbb6424432b" }, "r…" at bounding box center [684, 486] width 618 height 187
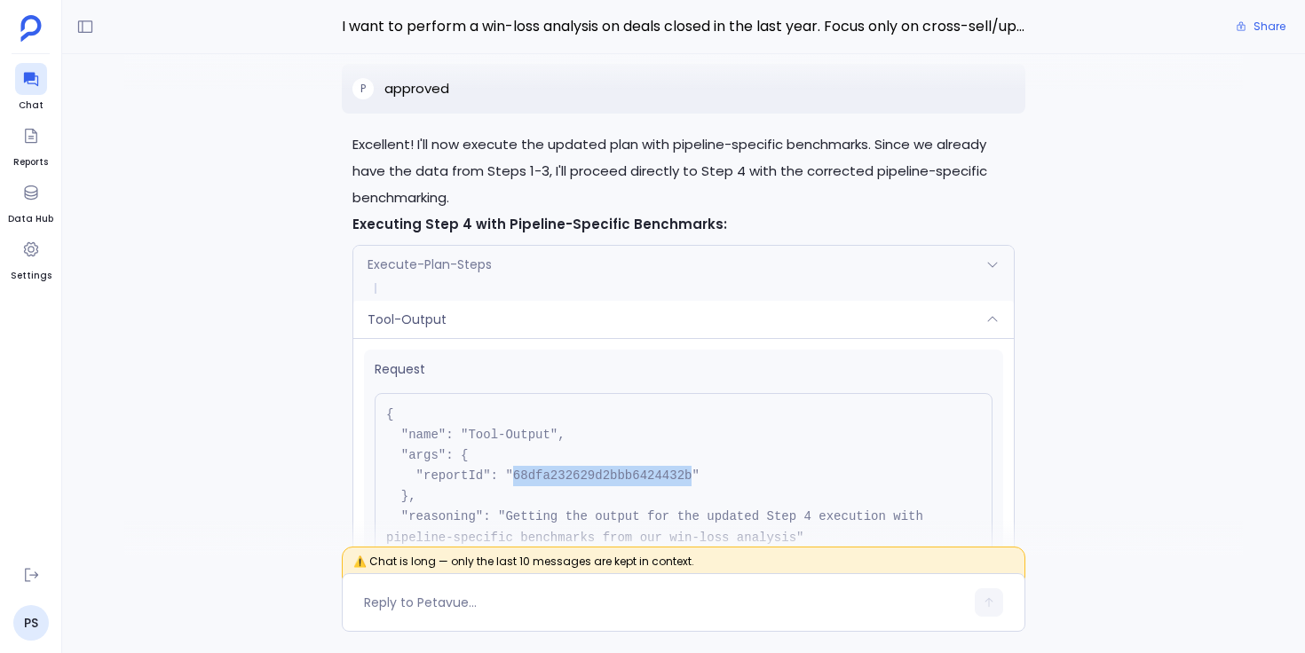
click at [611, 475] on pre "{ "name": "Tool-Output", "args": { "reportId": "68dfa232629d2bbb6424432b" }, "r…" at bounding box center [684, 486] width 618 height 187
click at [563, 312] on div "Tool-Output" at bounding box center [683, 319] width 660 height 37
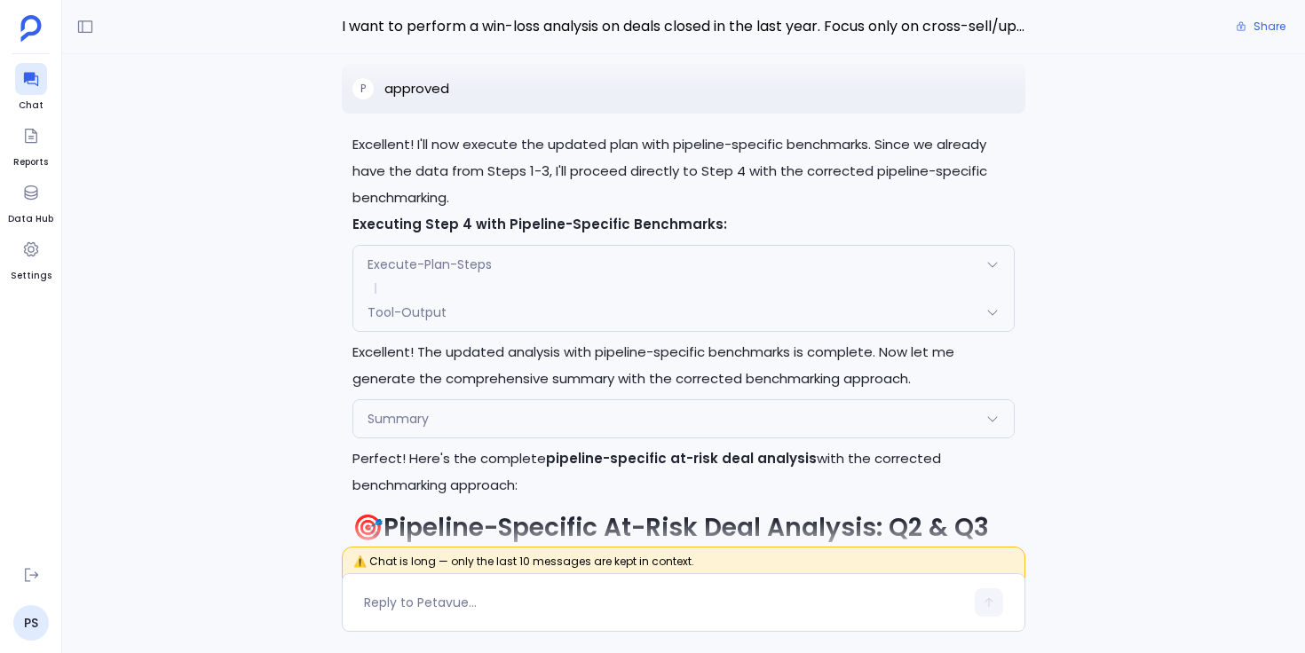
click at [600, 263] on div "Execute-Plan-Steps" at bounding box center [683, 264] width 660 height 37
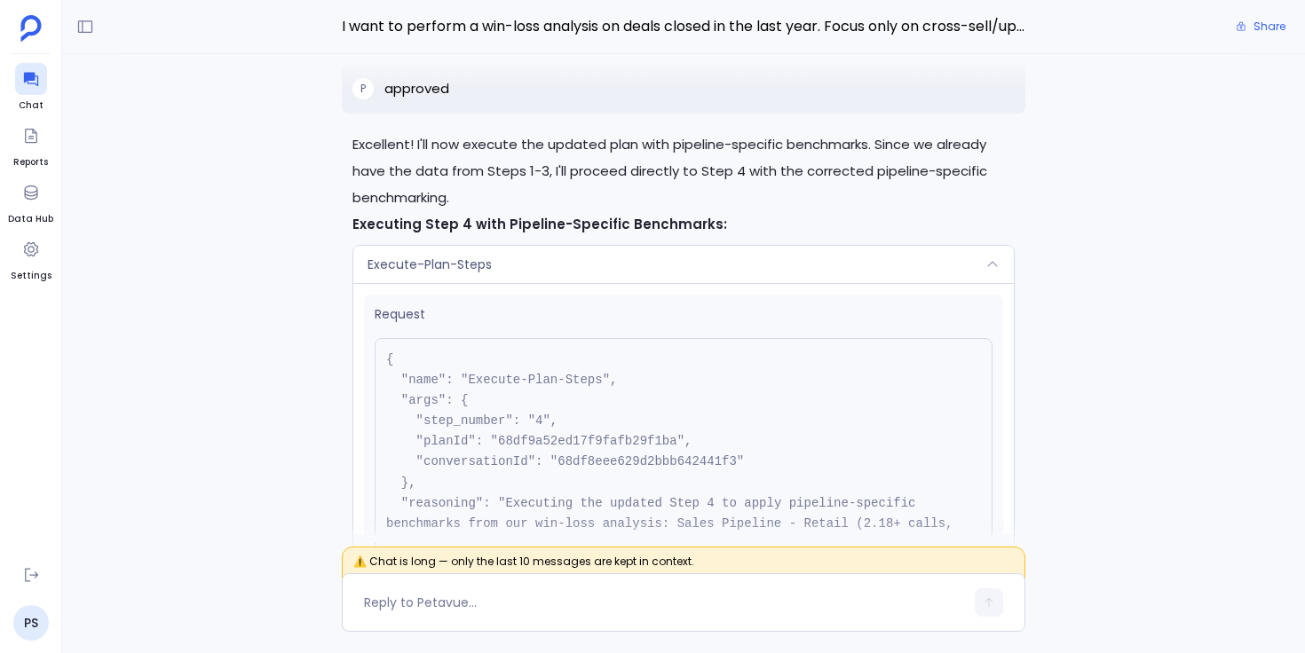
click at [561, 440] on pre "{ "name": "Execute-Plan-Steps", "args": { "step_number": "4", "planId": "68df9a…" at bounding box center [684, 482] width 618 height 289
copy pre "68df9a52ed17f9fafb29f1ba"
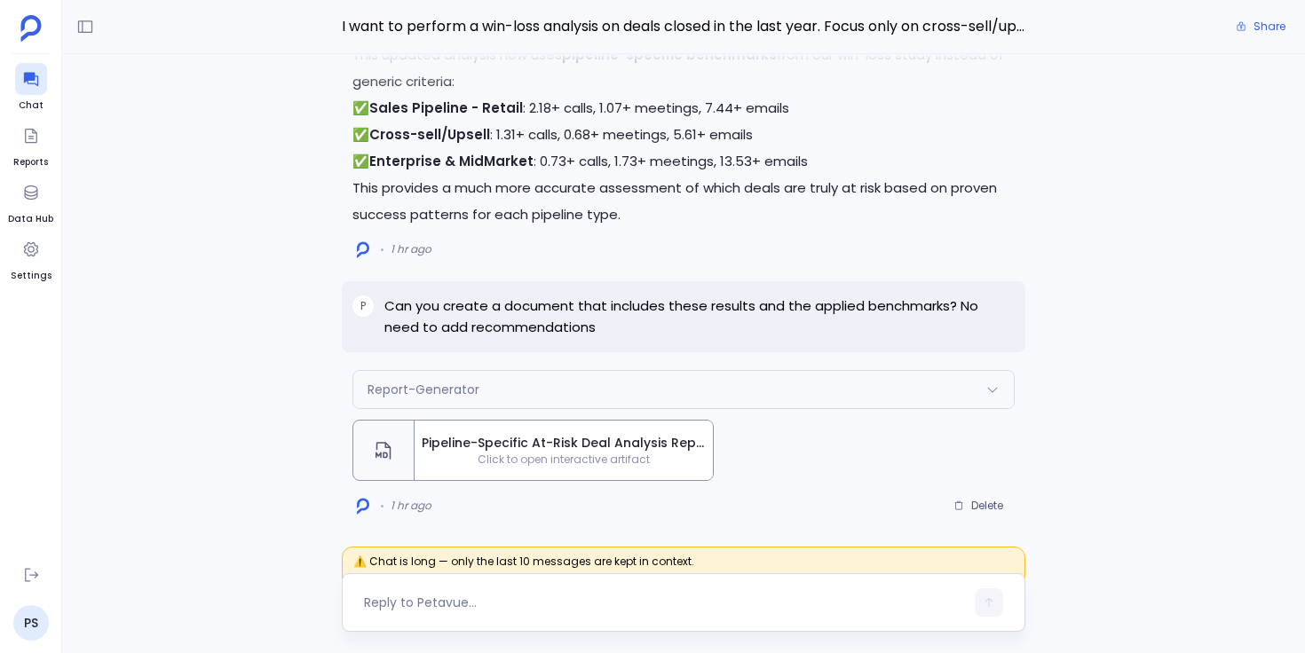
click at [424, 604] on textarea at bounding box center [664, 603] width 600 height 18
type textarea "I need to"
type textarea "Can you show me all high risk deals and give me a breakdown of high risk deals …"
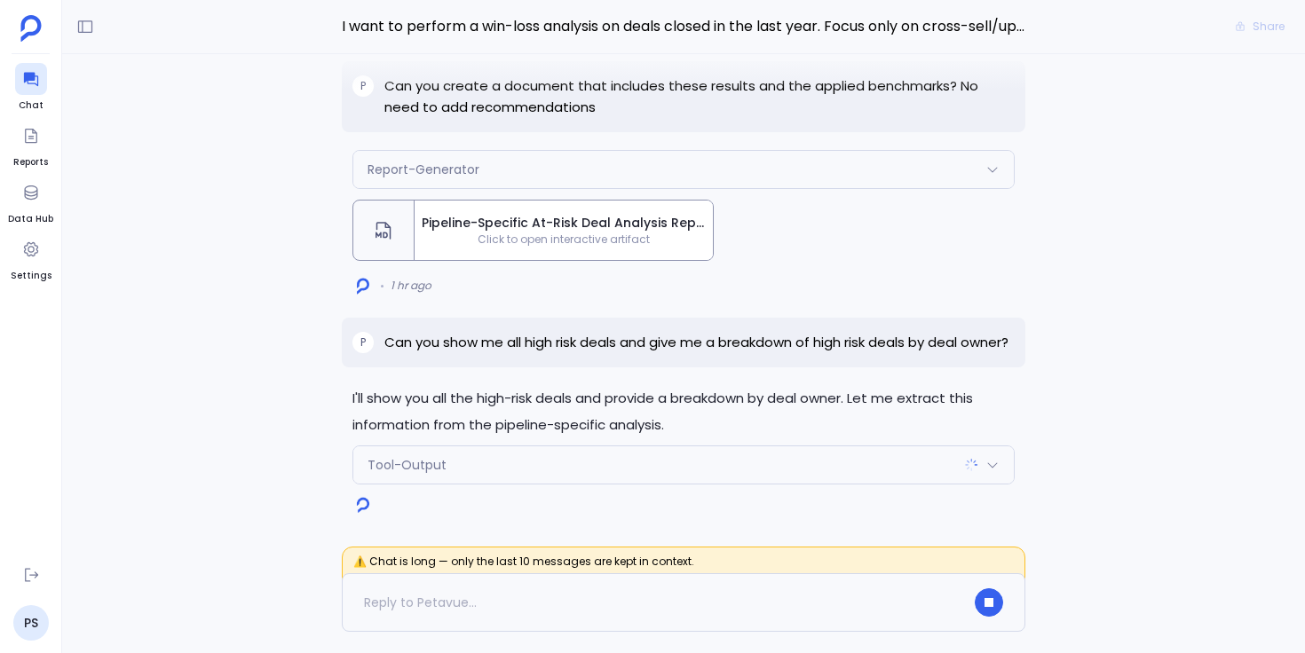
click at [540, 455] on div "Tool-Output" at bounding box center [683, 465] width 660 height 37
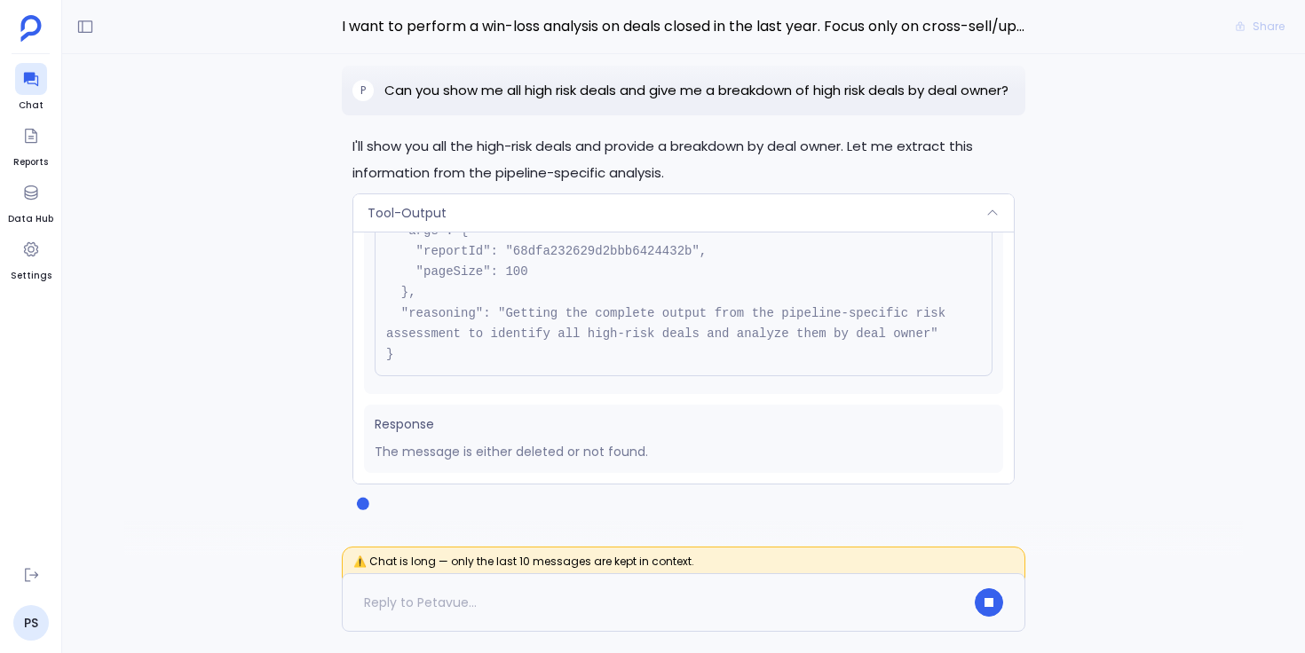
scroll to position [118, 0]
click at [565, 211] on div "Tool-Output" at bounding box center [683, 212] width 660 height 37
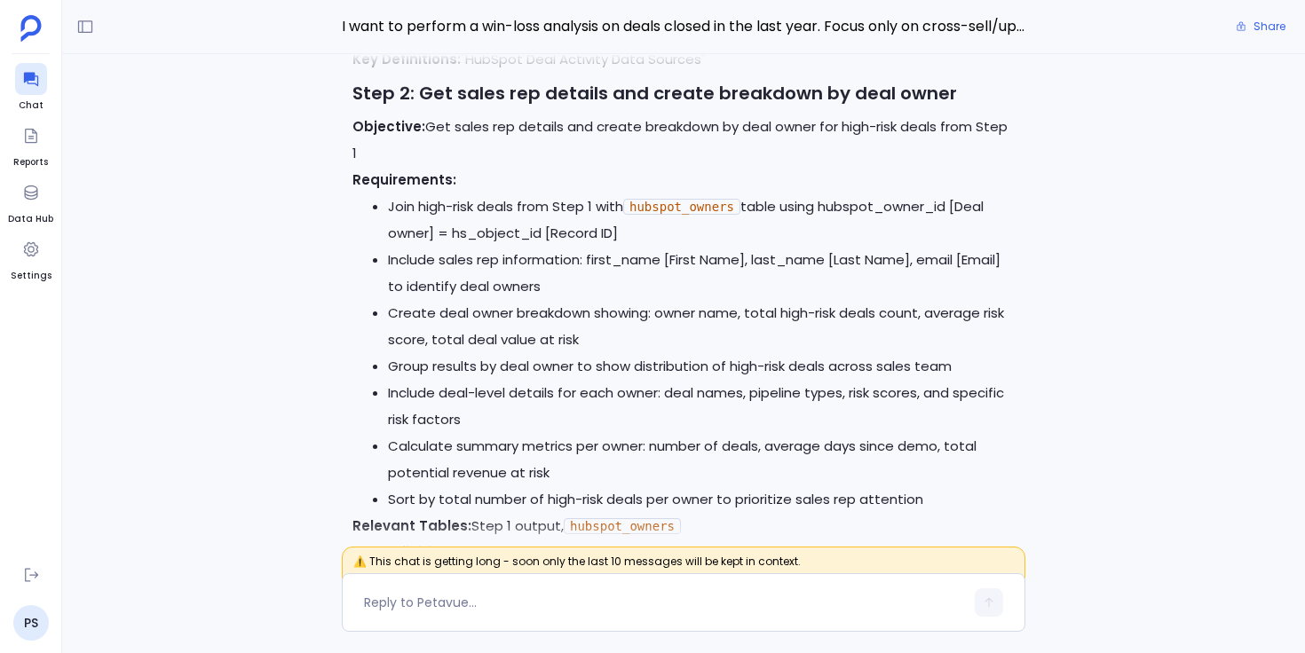
scroll to position [-257, 0]
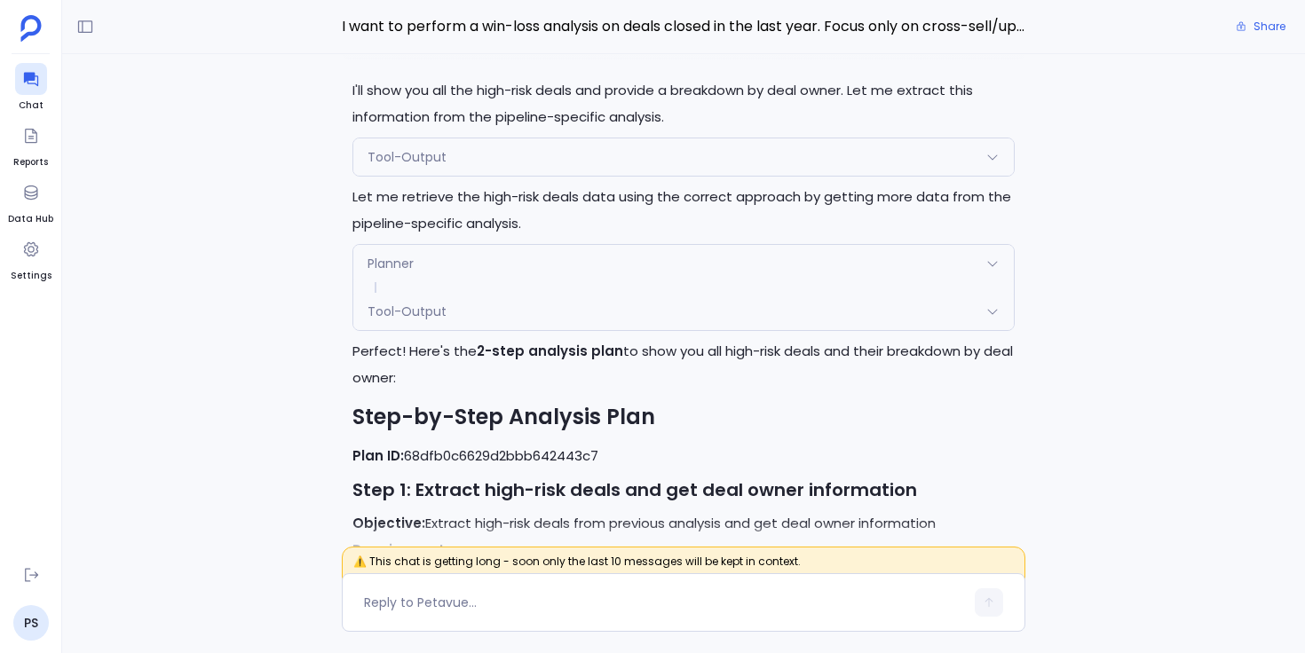
click at [436, 282] on div "Planner" at bounding box center [683, 263] width 660 height 37
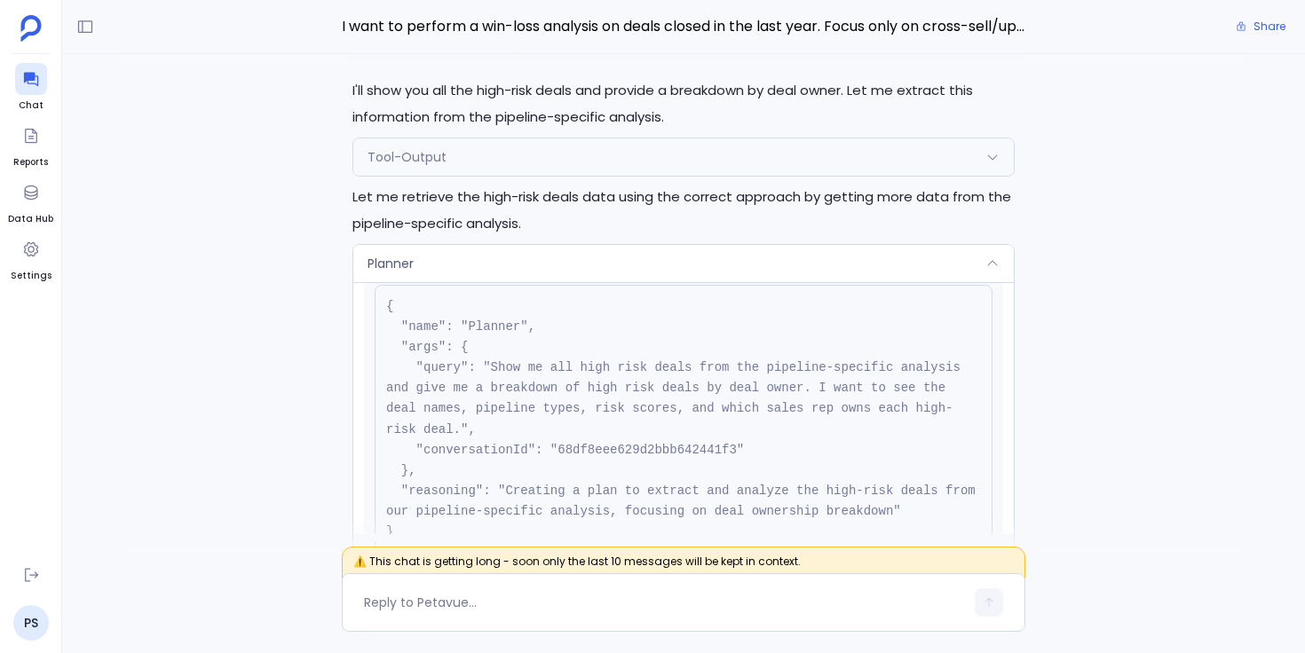
scroll to position [57, 0]
click at [535, 282] on div "Planner" at bounding box center [683, 263] width 660 height 37
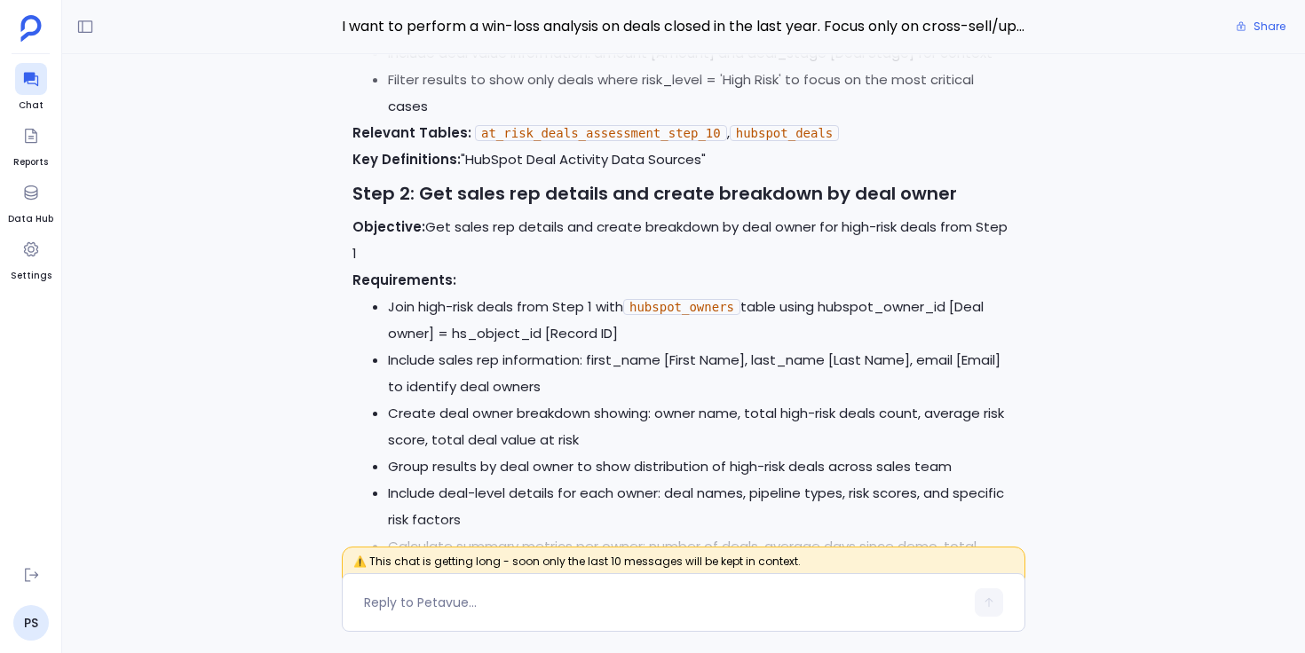
scroll to position [-346, 0]
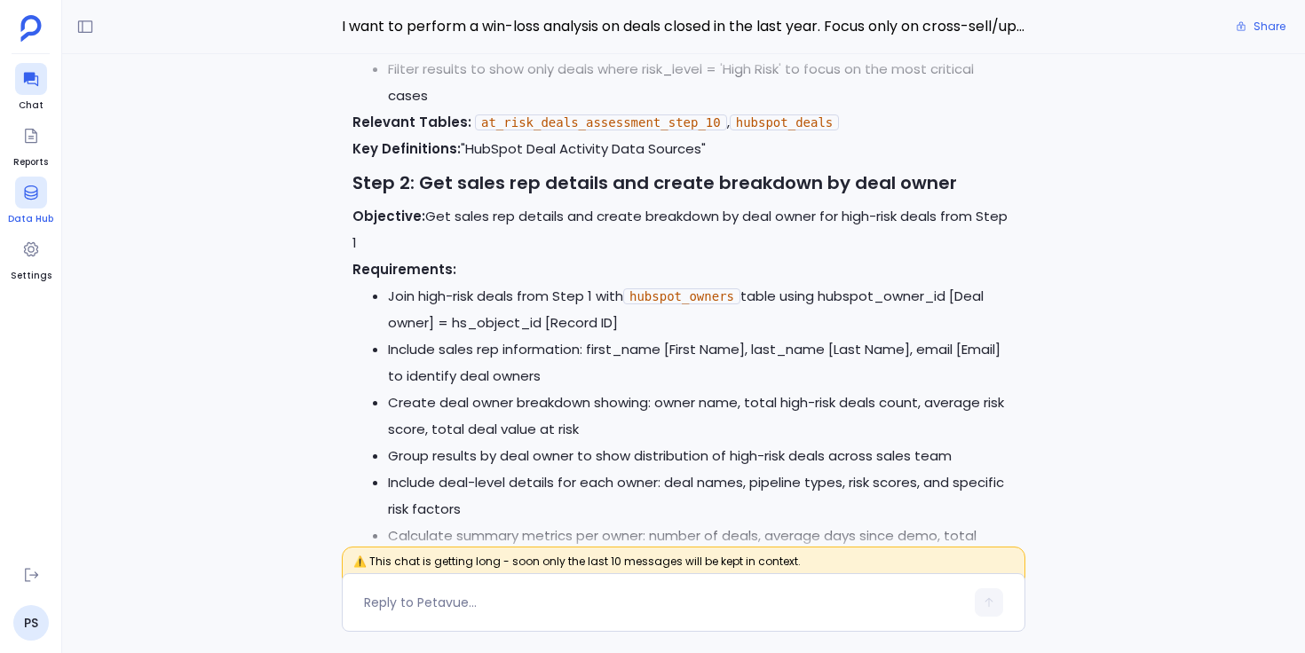
click at [31, 202] on div at bounding box center [31, 193] width 32 height 32
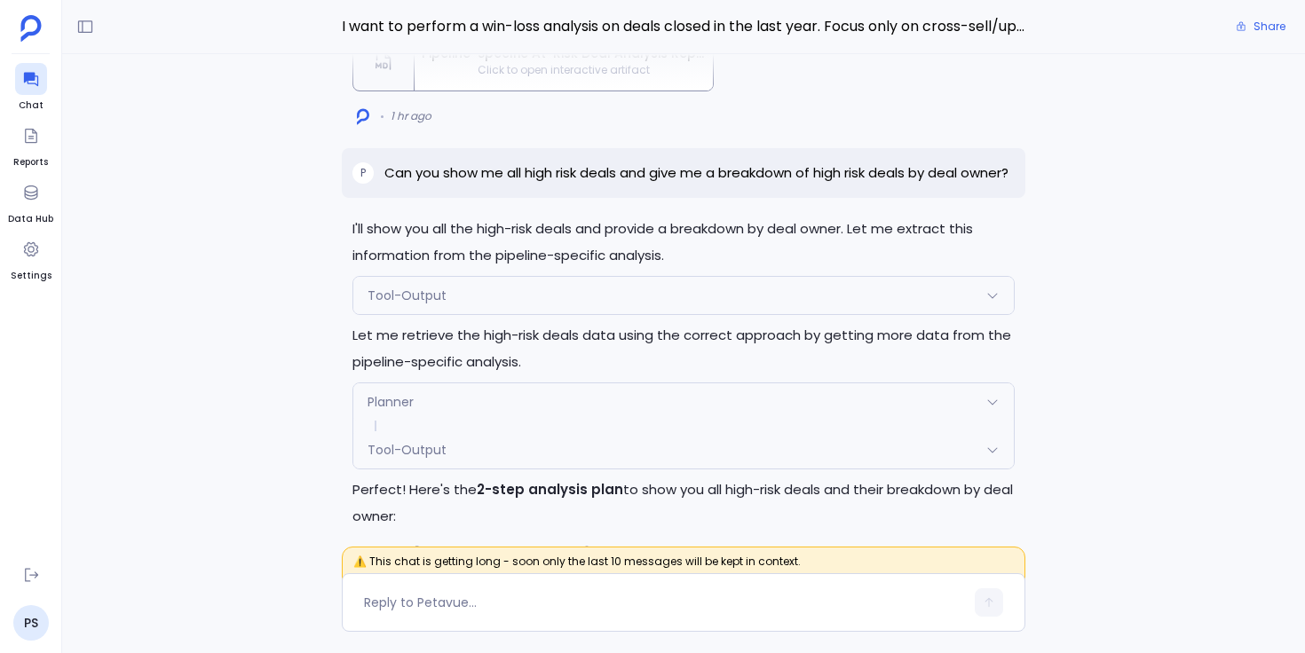
scroll to position [-1267, 0]
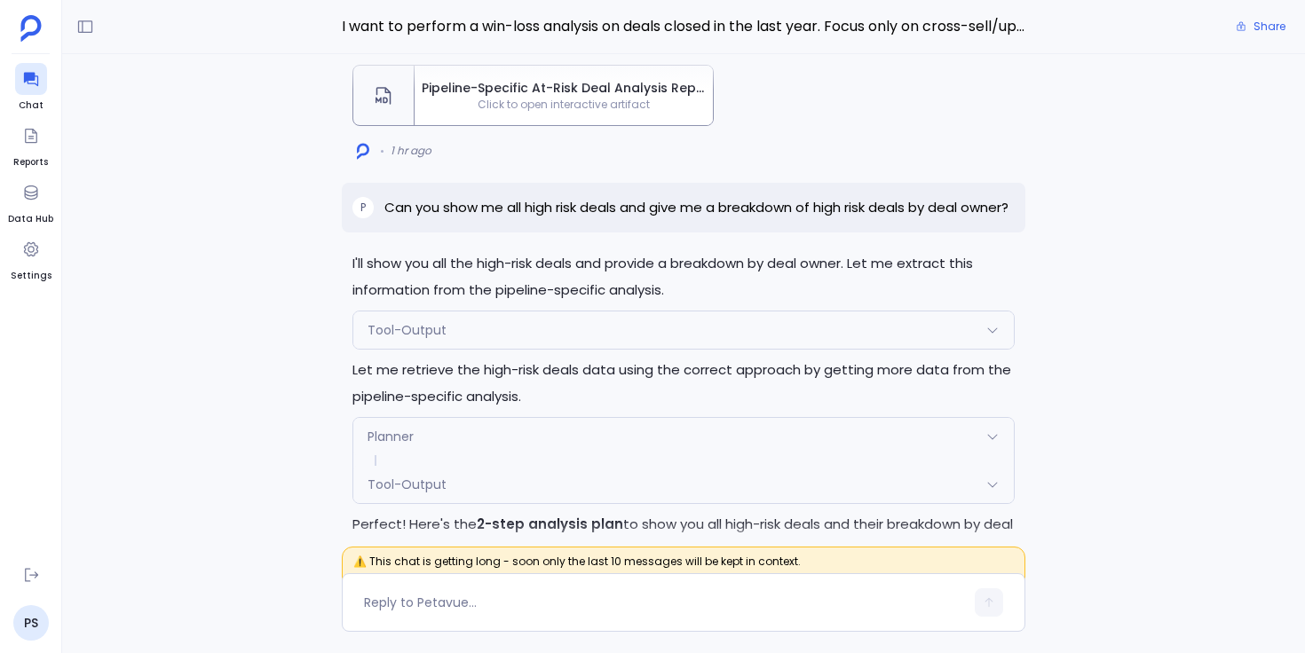
click at [421, 218] on p "Can you show me all high risk deals and give me a breakdown of high risk deals …" at bounding box center [696, 207] width 624 height 21
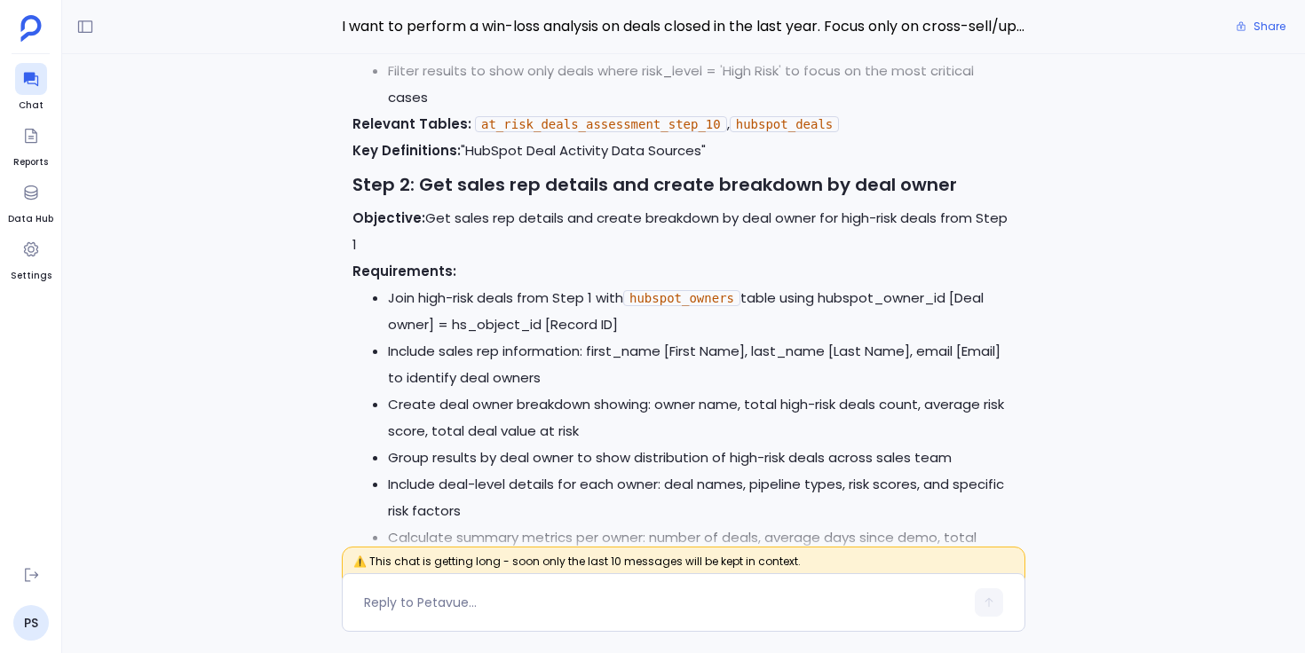
scroll to position [-292, 0]
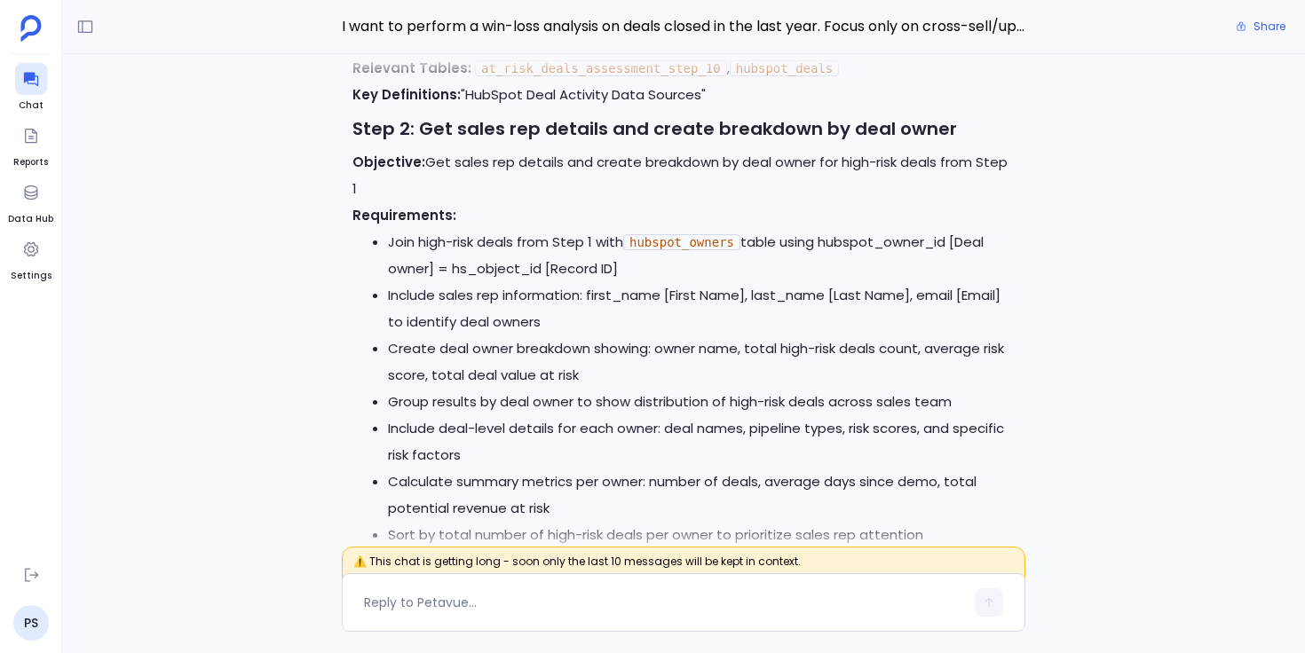
drag, startPoint x: 638, startPoint y: 243, endPoint x: 737, endPoint y: 240, distance: 98.6
click at [737, 240] on code "hubspot_owners" at bounding box center [681, 242] width 117 height 16
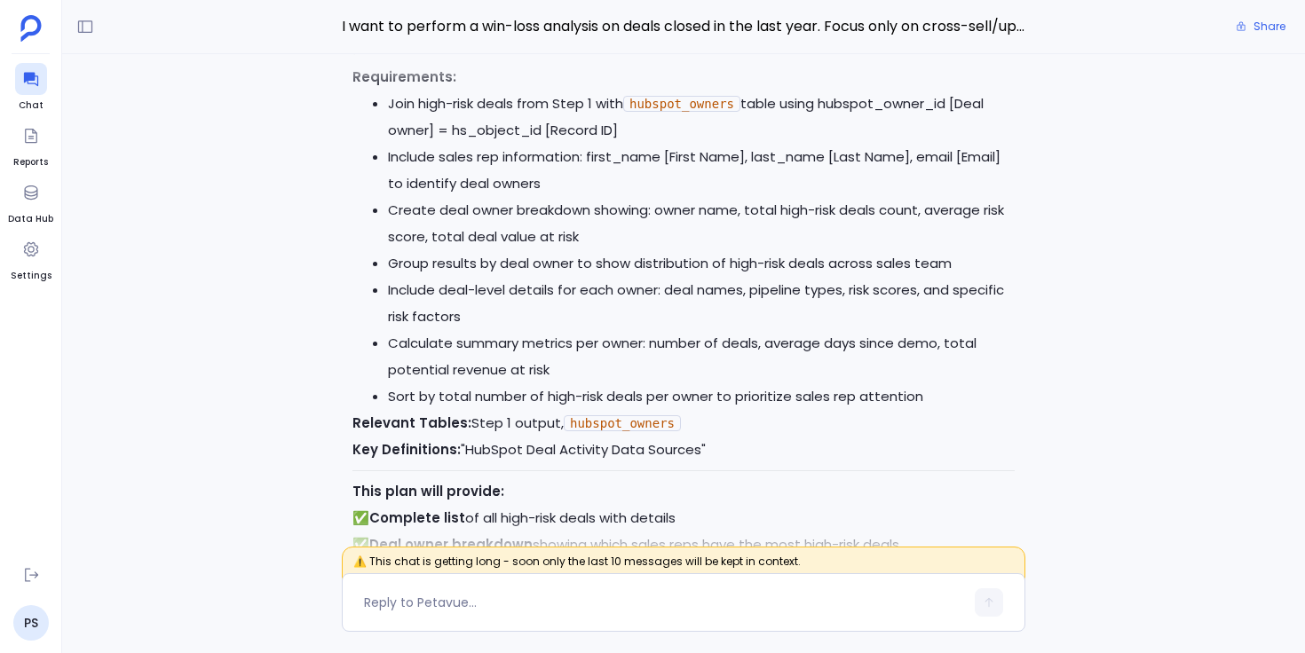
scroll to position [-113, 0]
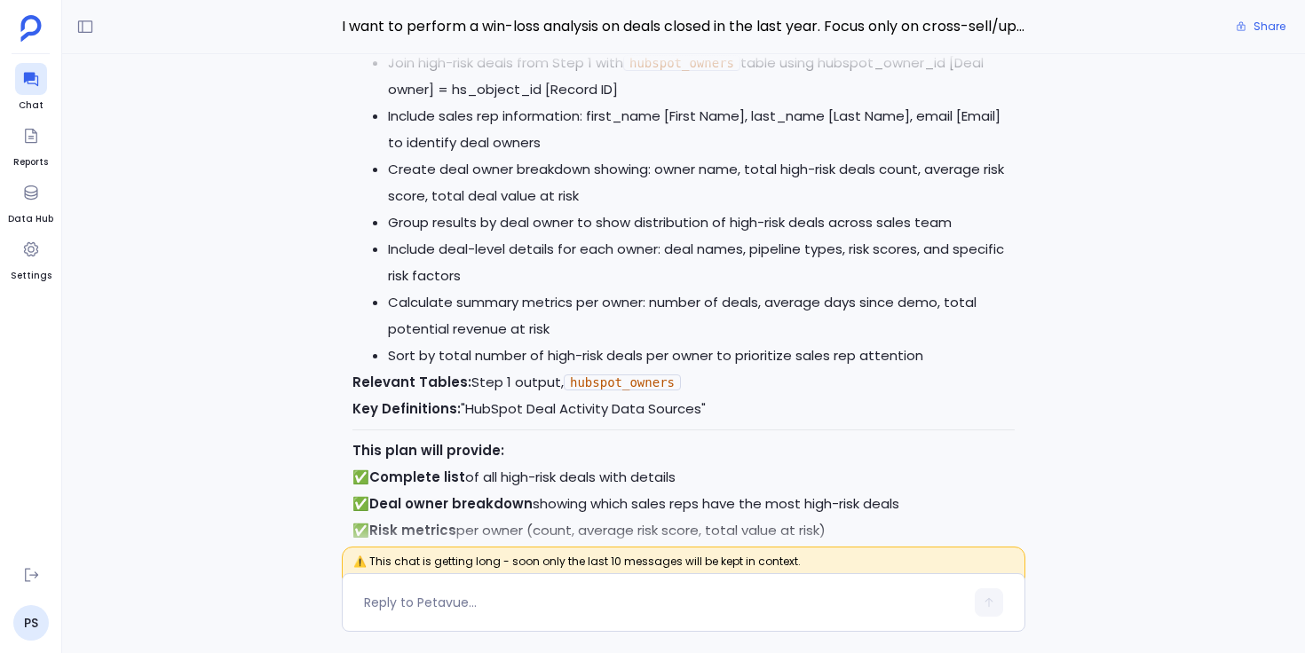
click at [394, 190] on li "Create deal owner breakdown showing: owner name, total high-risk deals count, a…" at bounding box center [701, 182] width 627 height 53
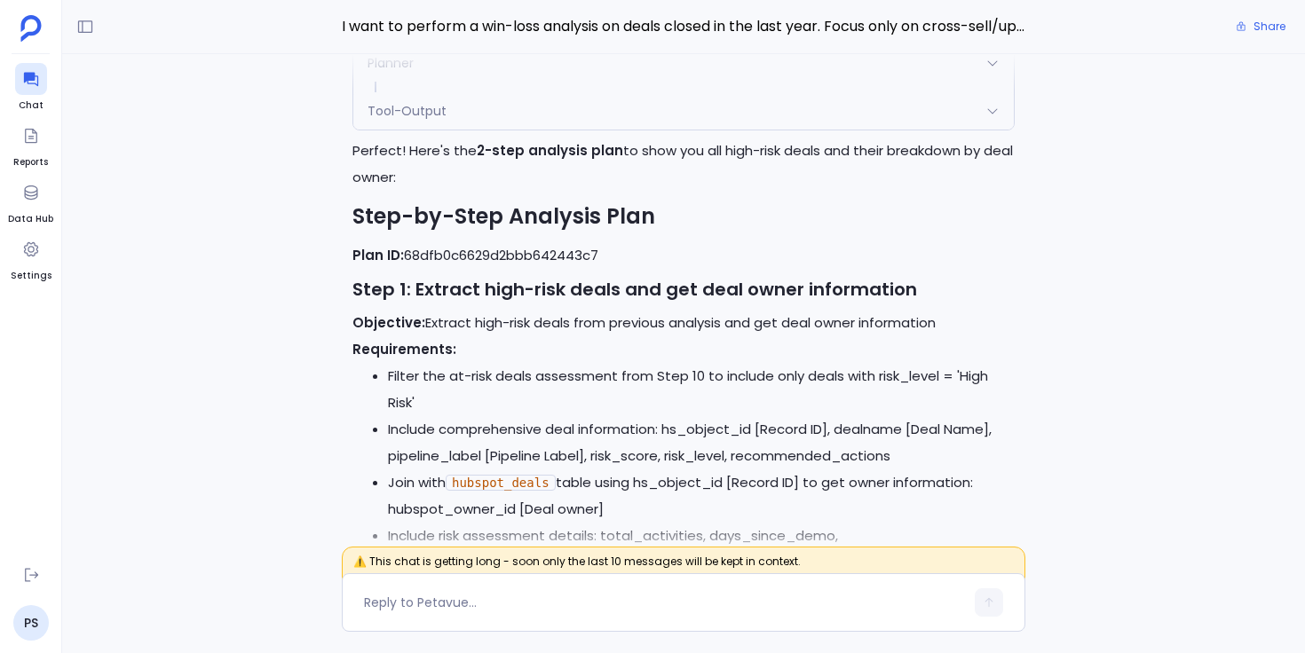
scroll to position [-1006, 0]
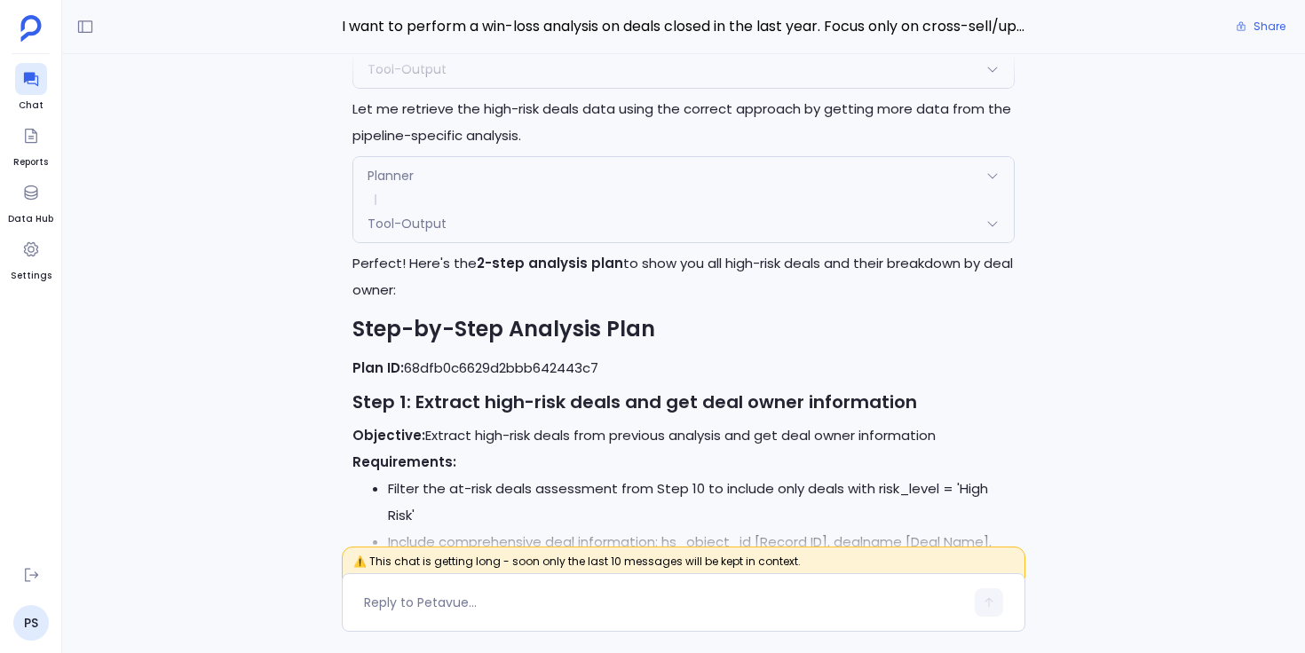
click at [452, 194] on div "Planner" at bounding box center [683, 175] width 660 height 37
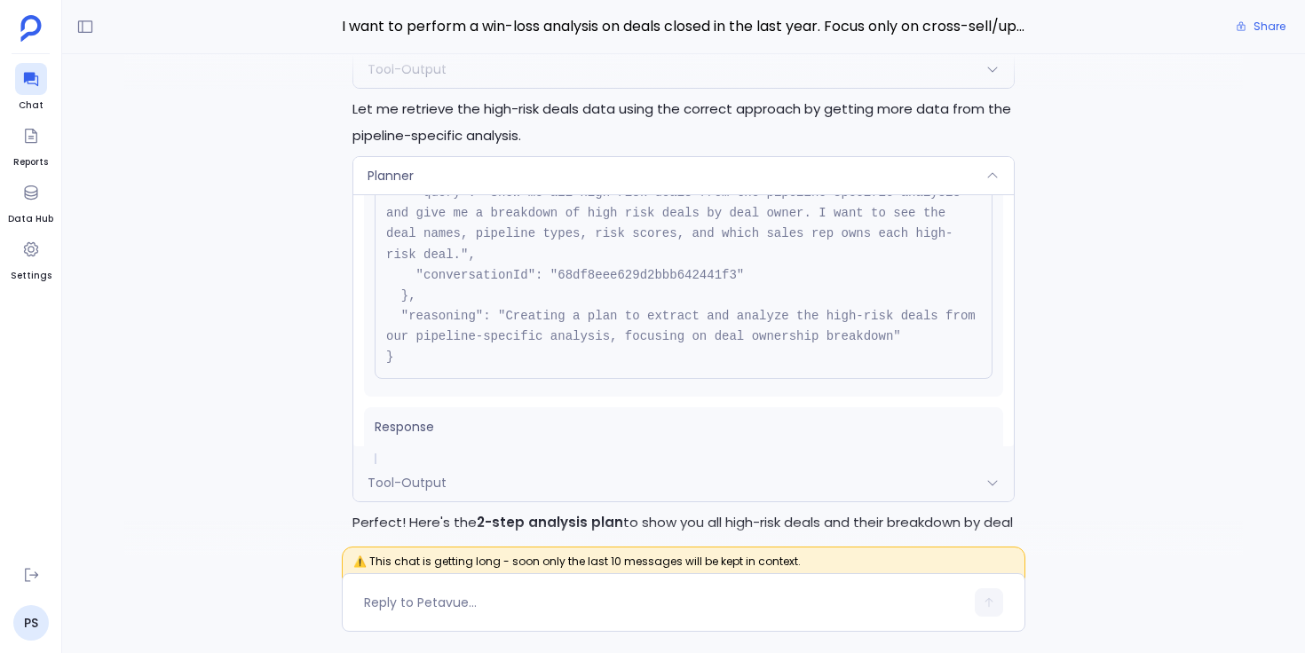
scroll to position [201, 0]
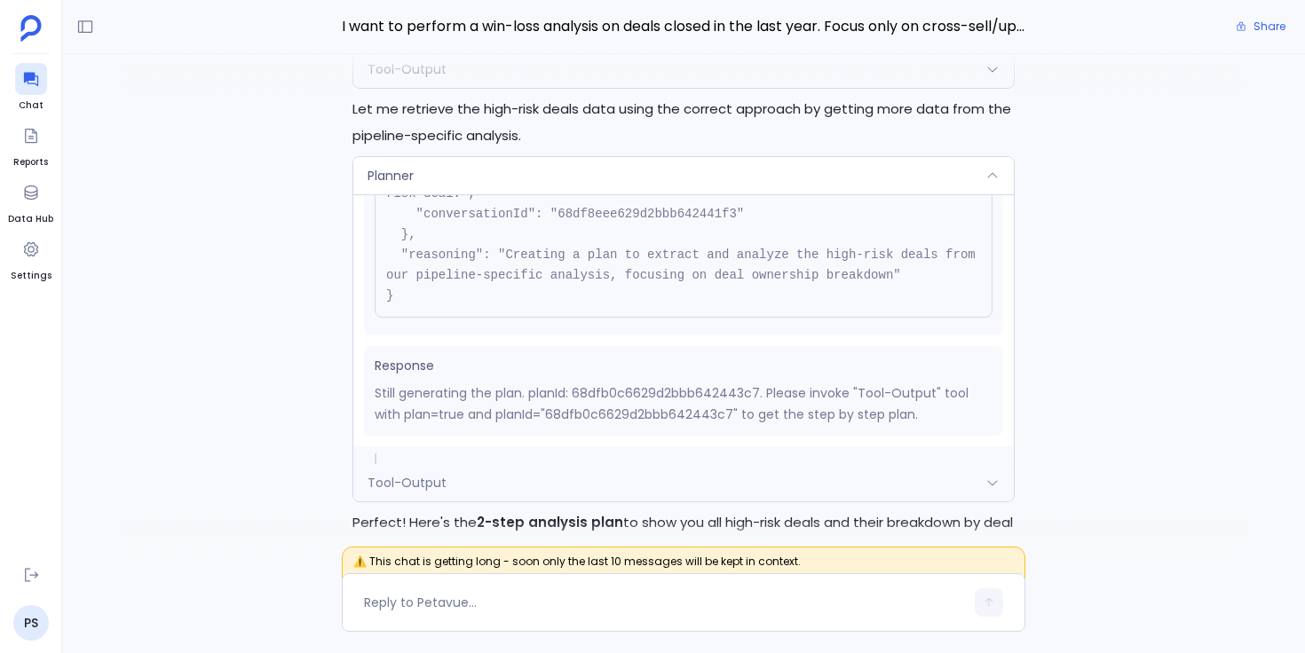
click at [615, 416] on p "Still generating the plan. planId: 68dfb0c6629d2bbb642443c7. Please invoke "Too…" at bounding box center [684, 404] width 618 height 43
copy p "68dfb0c6629d2bbb642443c7"
click at [753, 194] on div "Planner" at bounding box center [683, 175] width 660 height 37
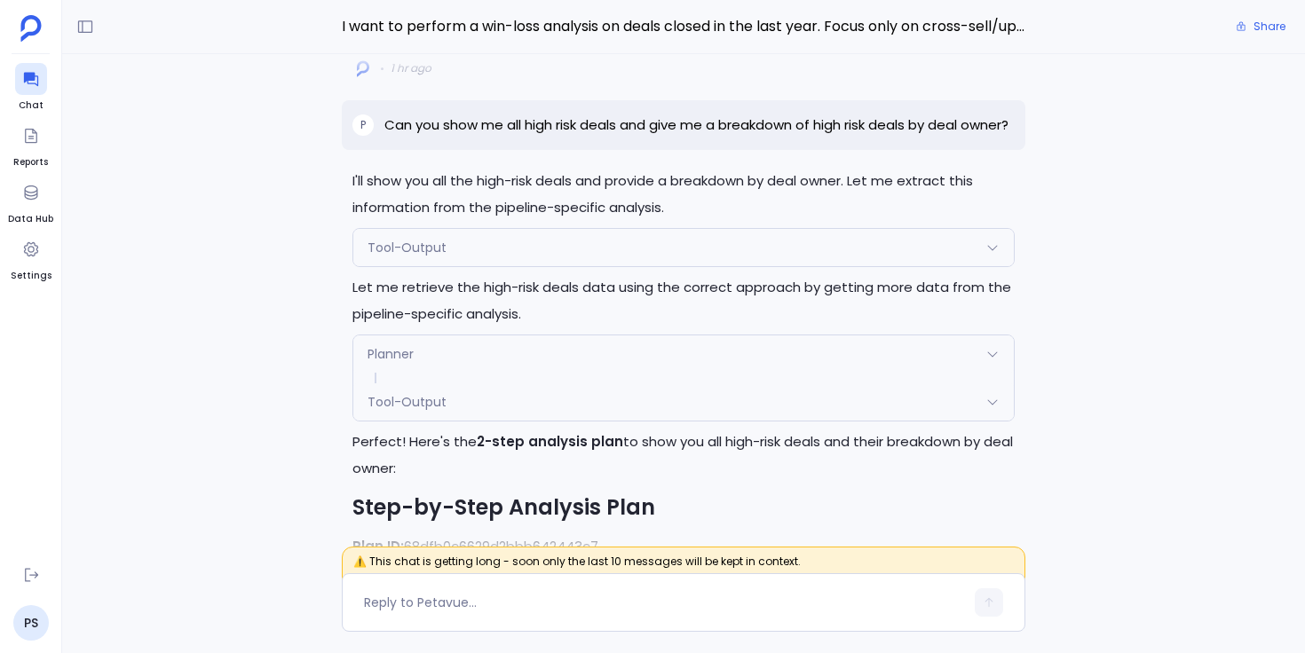
scroll to position [-1255, 0]
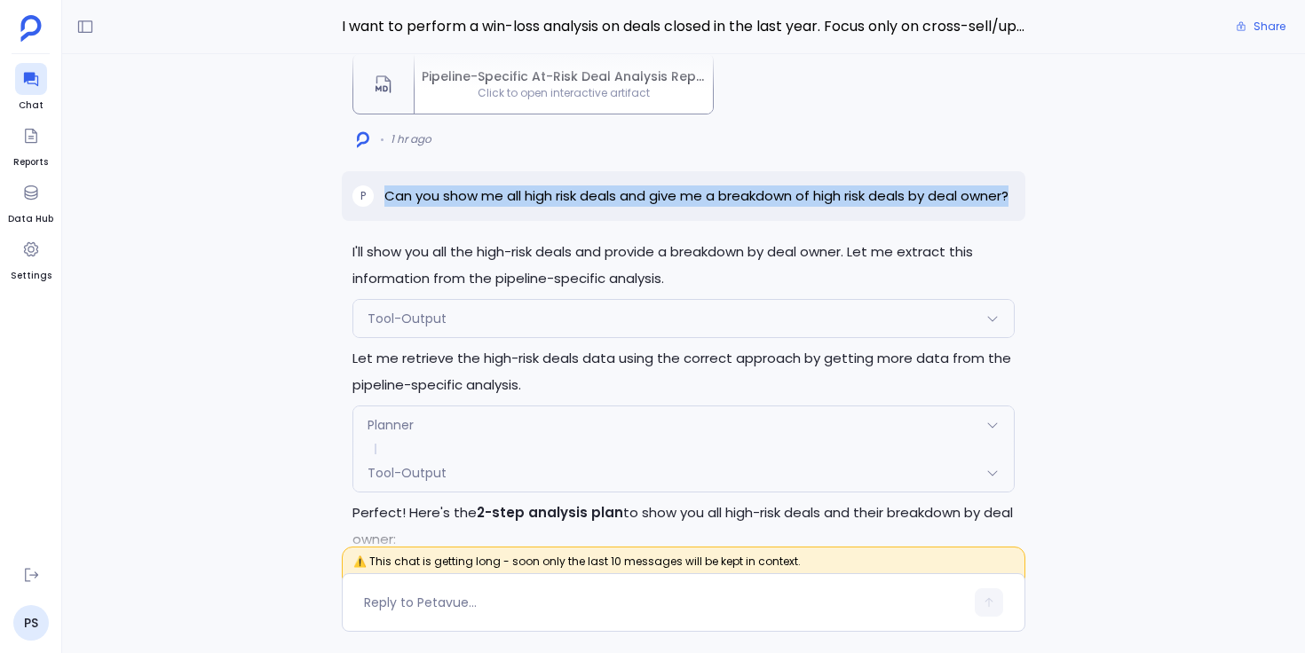
drag, startPoint x: 440, startPoint y: 223, endPoint x: 385, endPoint y: 200, distance: 59.7
click at [385, 200] on p "Can you show me all high risk deals and give me a breakdown of high risk deals …" at bounding box center [696, 196] width 624 height 21
copy p "Can you show me all high risk deals and give me a breakdown of high risk deals …"
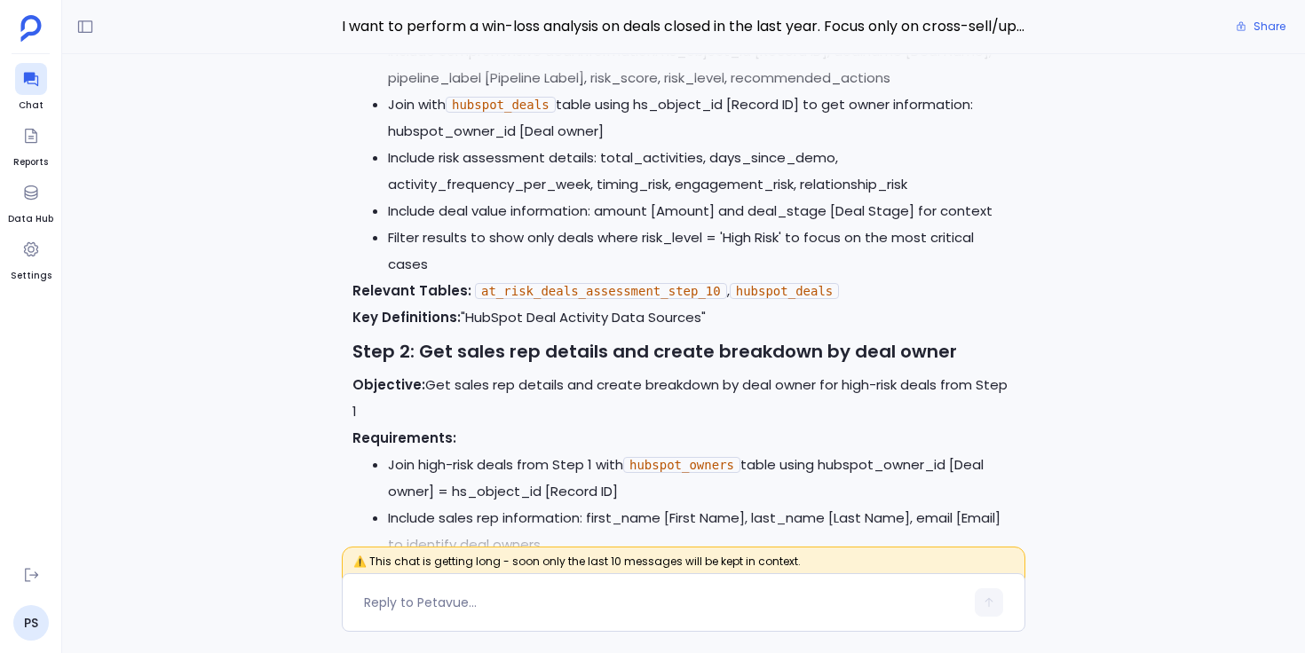
scroll to position [0, 0]
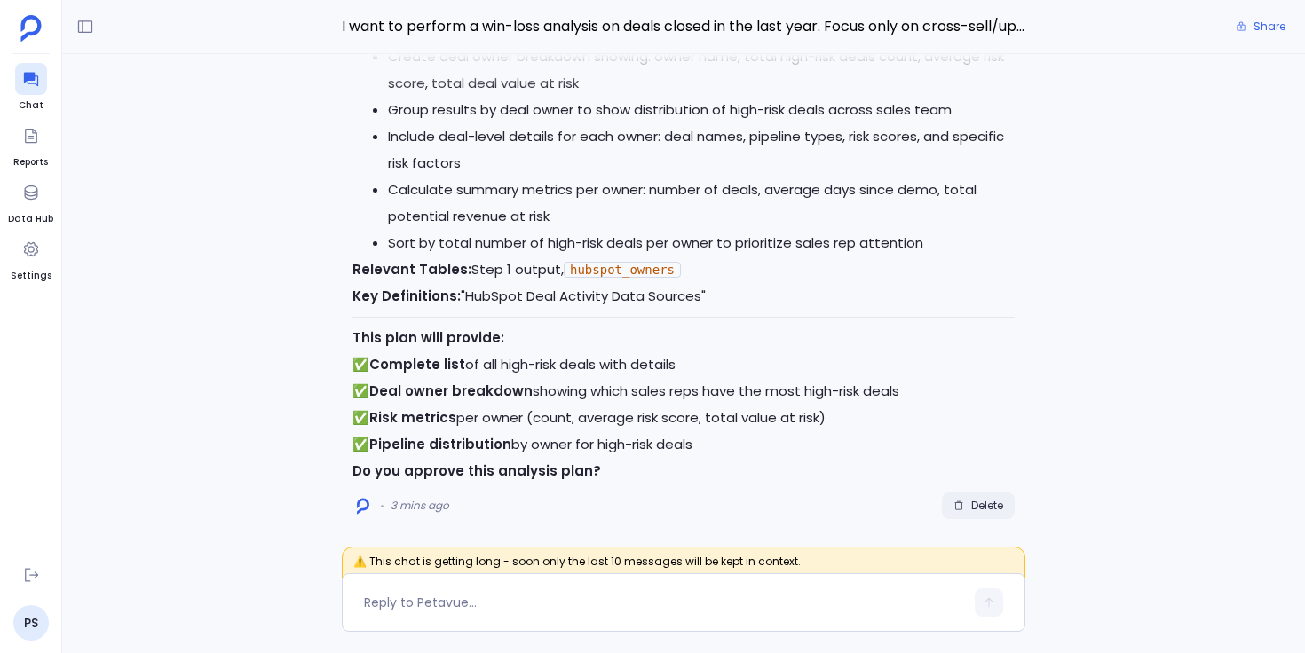
click at [989, 506] on span "Delete" at bounding box center [987, 506] width 32 height 14
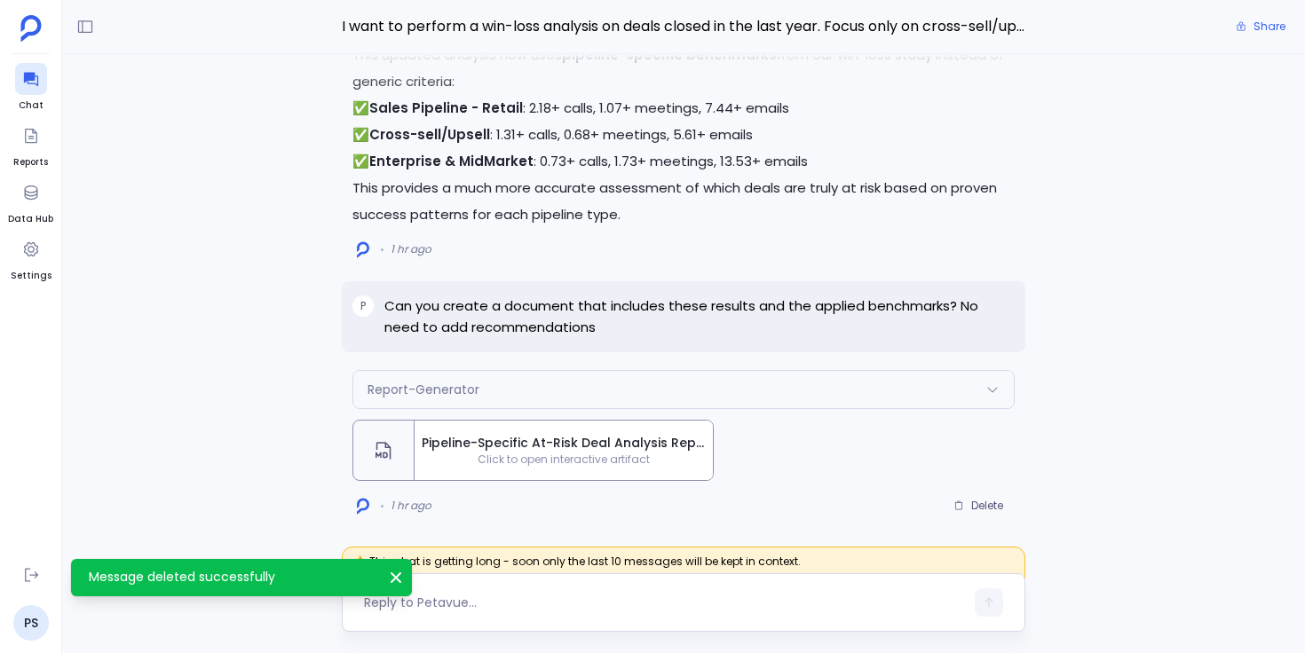
click at [485, 607] on textarea at bounding box center [664, 603] width 600 height 18
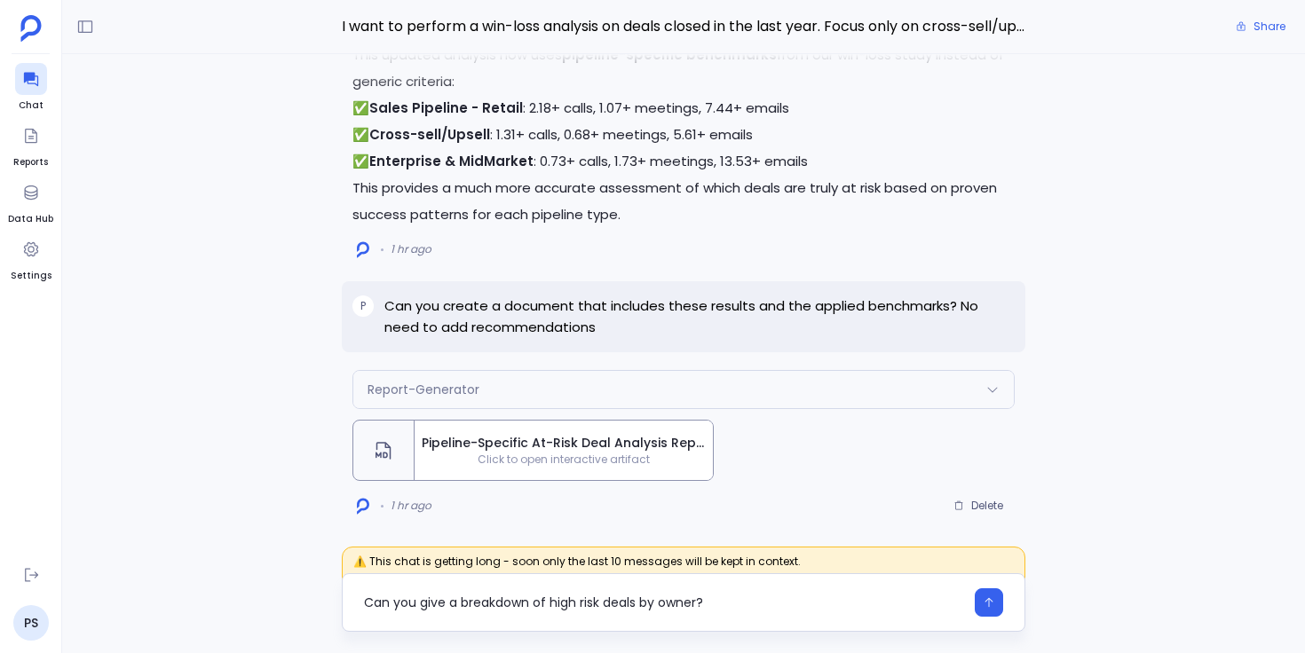
type textarea "Can you give a breakdown of high risk deals by owner?"
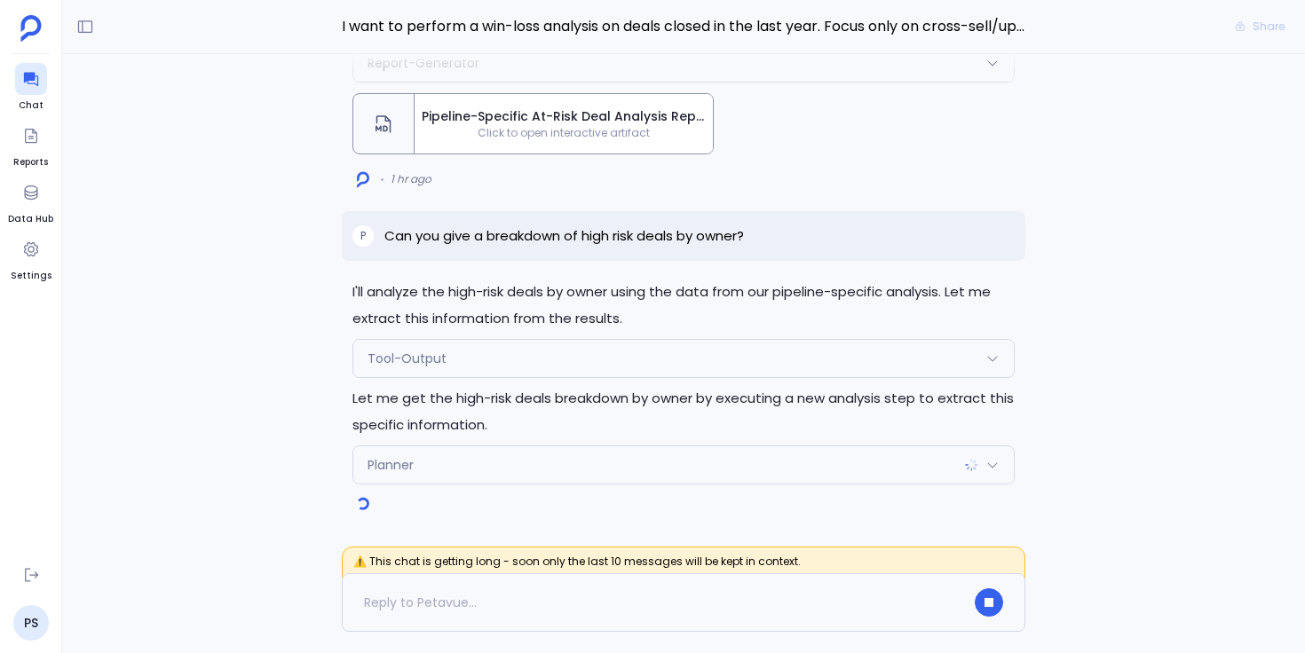
click at [458, 361] on div "Tool-Output" at bounding box center [683, 358] width 660 height 37
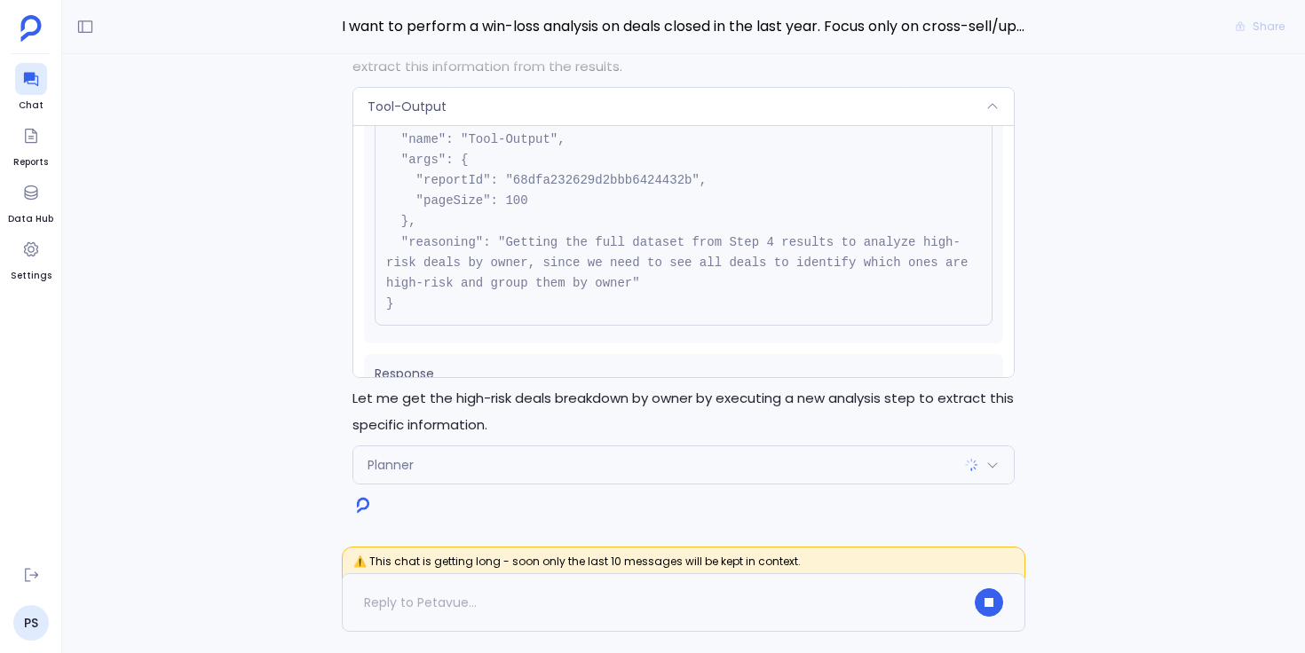
scroll to position [86, 0]
click at [589, 110] on div "Tool-Output" at bounding box center [683, 106] width 660 height 37
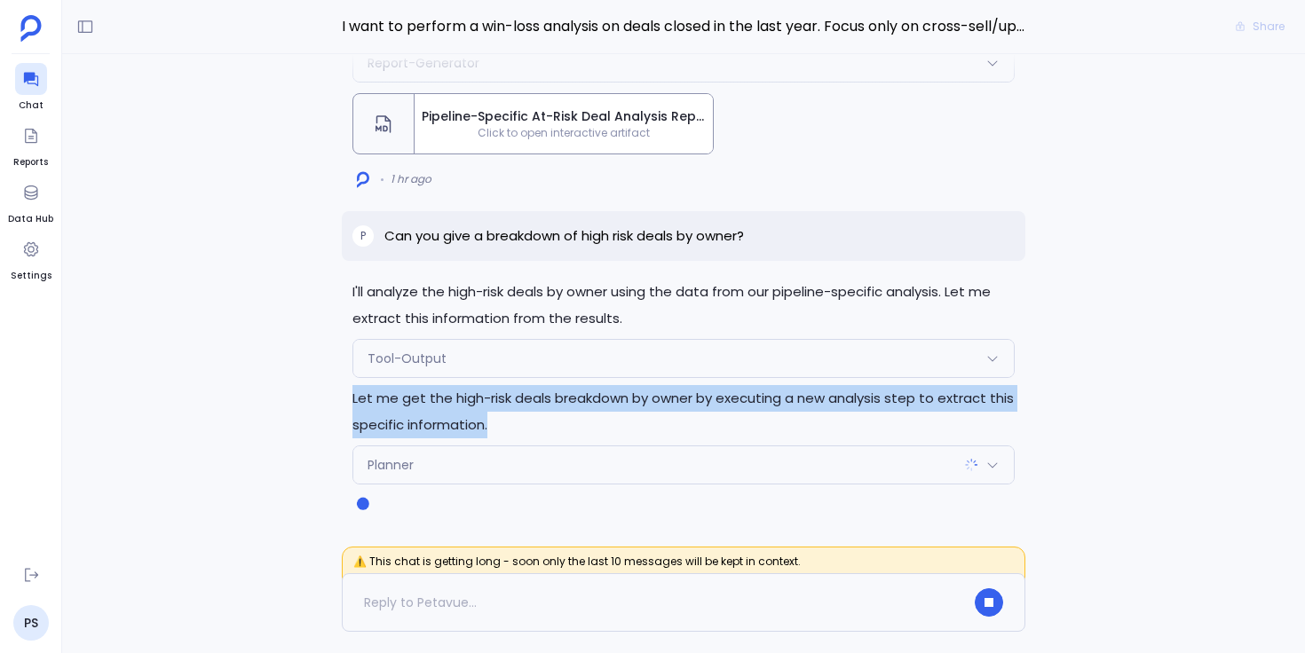
drag, startPoint x: 352, startPoint y: 399, endPoint x: 487, endPoint y: 421, distance: 136.6
click at [487, 421] on p "Let me get the high-risk deals breakdown by owner by executing a new analysis s…" at bounding box center [683, 411] width 662 height 53
drag, startPoint x: 495, startPoint y: 426, endPoint x: 354, endPoint y: 399, distance: 143.6
click at [354, 399] on p "Let me get the high-risk deals breakdown by owner by executing a new analysis s…" at bounding box center [683, 411] width 662 height 53
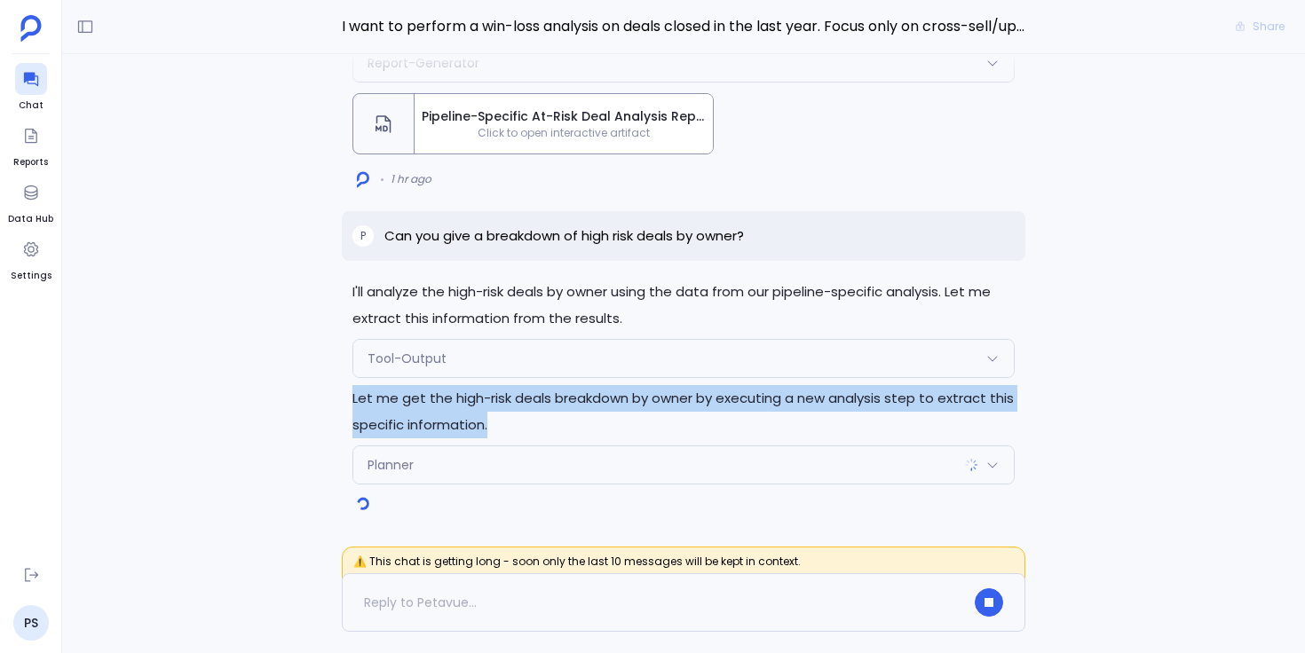
click at [316, 402] on div "I'll analyze the high-risk deals by owner using the data from our pipeline-spec…" at bounding box center [683, 305] width 1243 height 502
drag, startPoint x: 352, startPoint y: 400, endPoint x: 500, endPoint y: 419, distance: 149.4
click at [500, 417] on p "Let me get the high-risk deals breakdown by owner by executing a new analysis s…" at bounding box center [683, 411] width 662 height 53
click at [513, 425] on p "Let me get the high-risk deals breakdown by owner by executing a new analysis s…" at bounding box center [683, 411] width 662 height 53
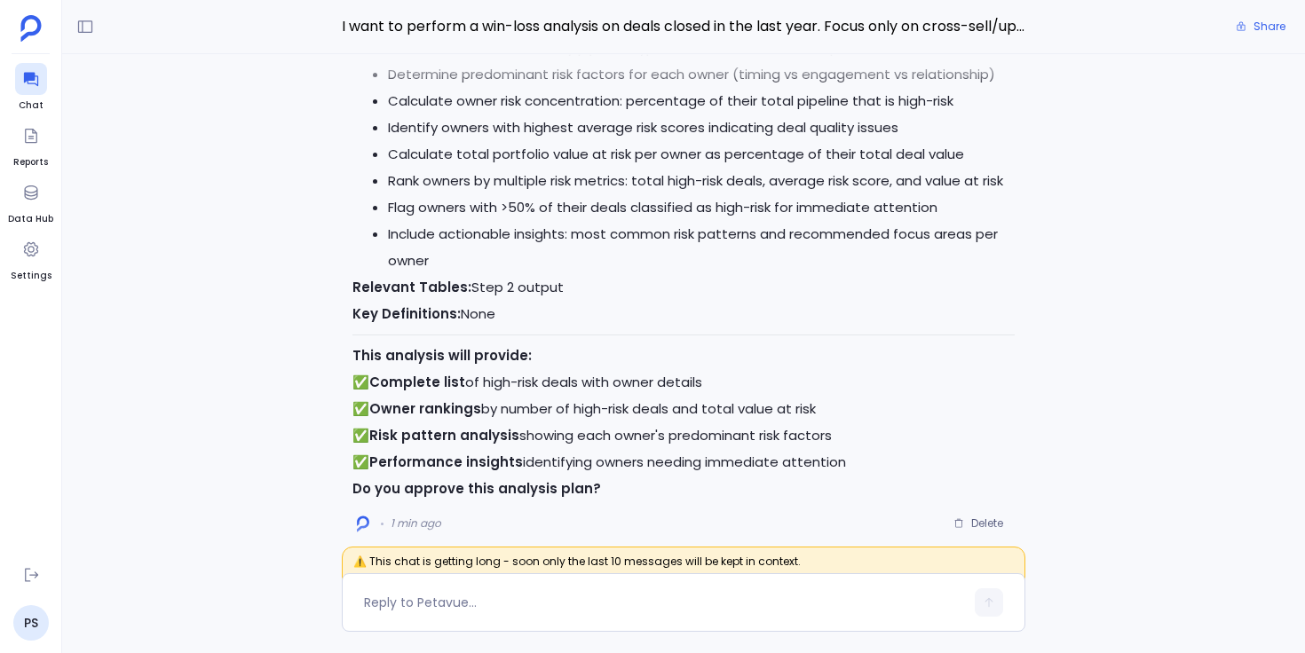
scroll to position [0, 0]
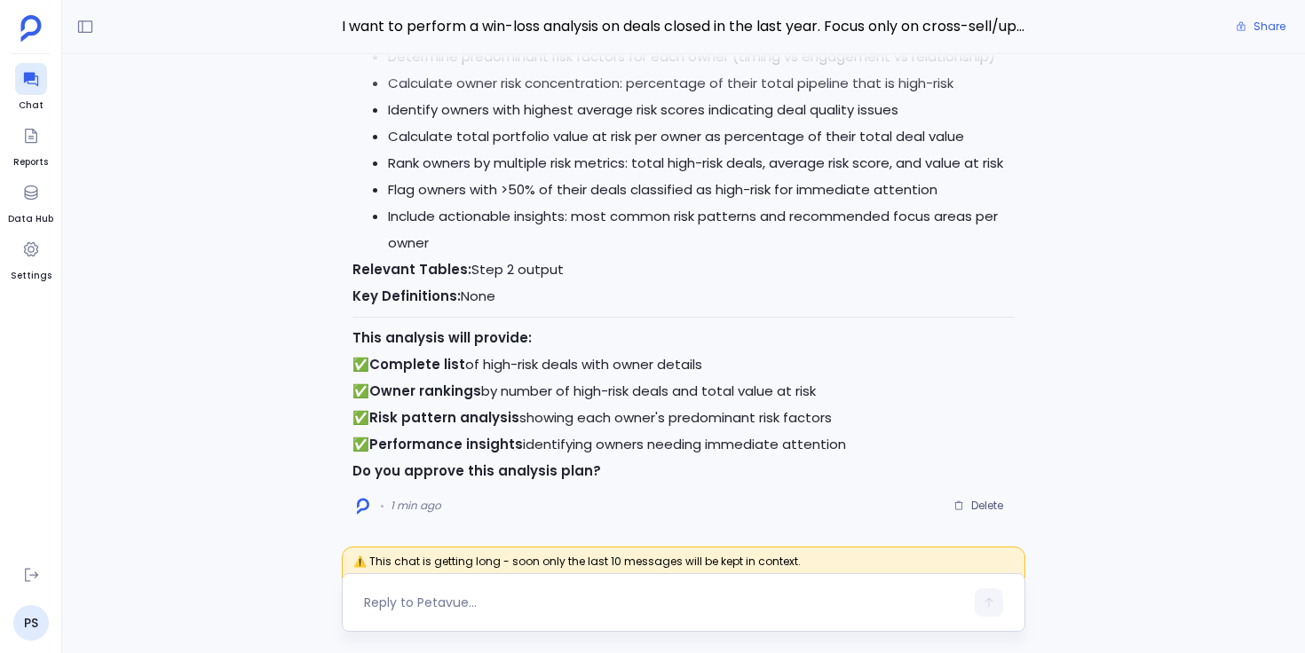
click at [578, 601] on textarea at bounding box center [664, 603] width 600 height 18
click at [727, 602] on textarea "Make below update to the plan: a) Use the deal owner" at bounding box center [664, 603] width 600 height 18
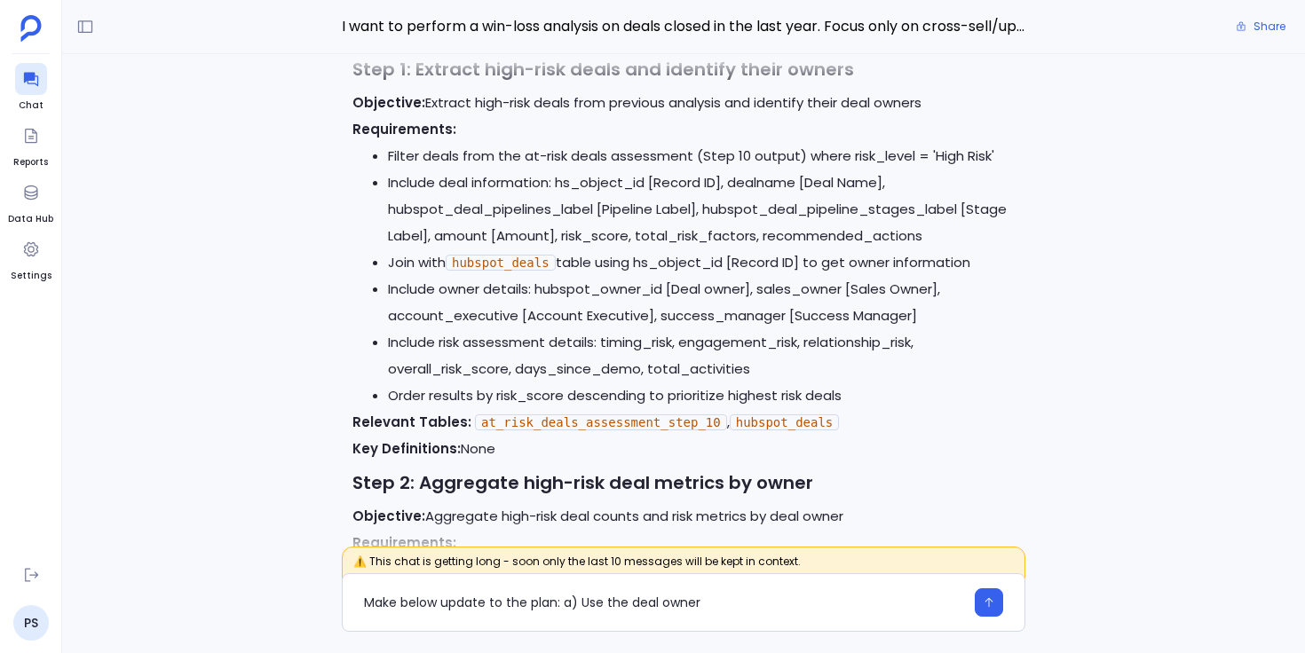
scroll to position [-968, 0]
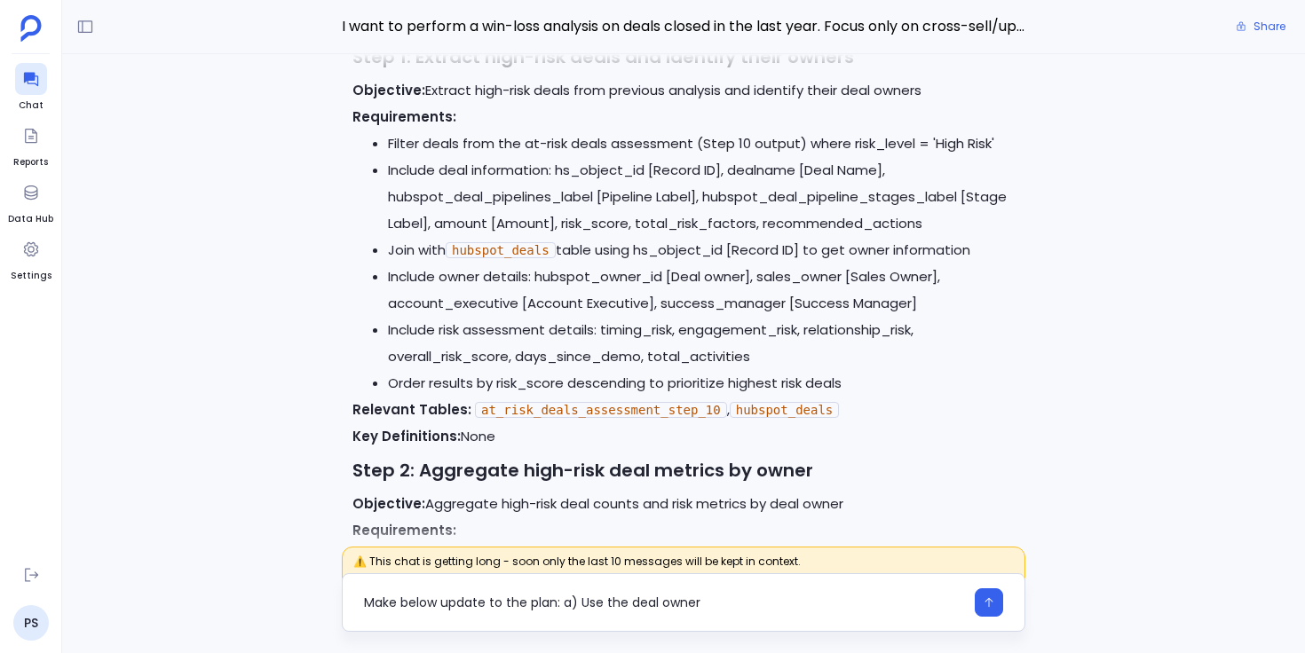
drag, startPoint x: 708, startPoint y: 604, endPoint x: 581, endPoint y: 597, distance: 126.2
click at [581, 597] on textarea "Make below update to the plan: a) Use the deal owner" at bounding box center [664, 603] width 600 height 18
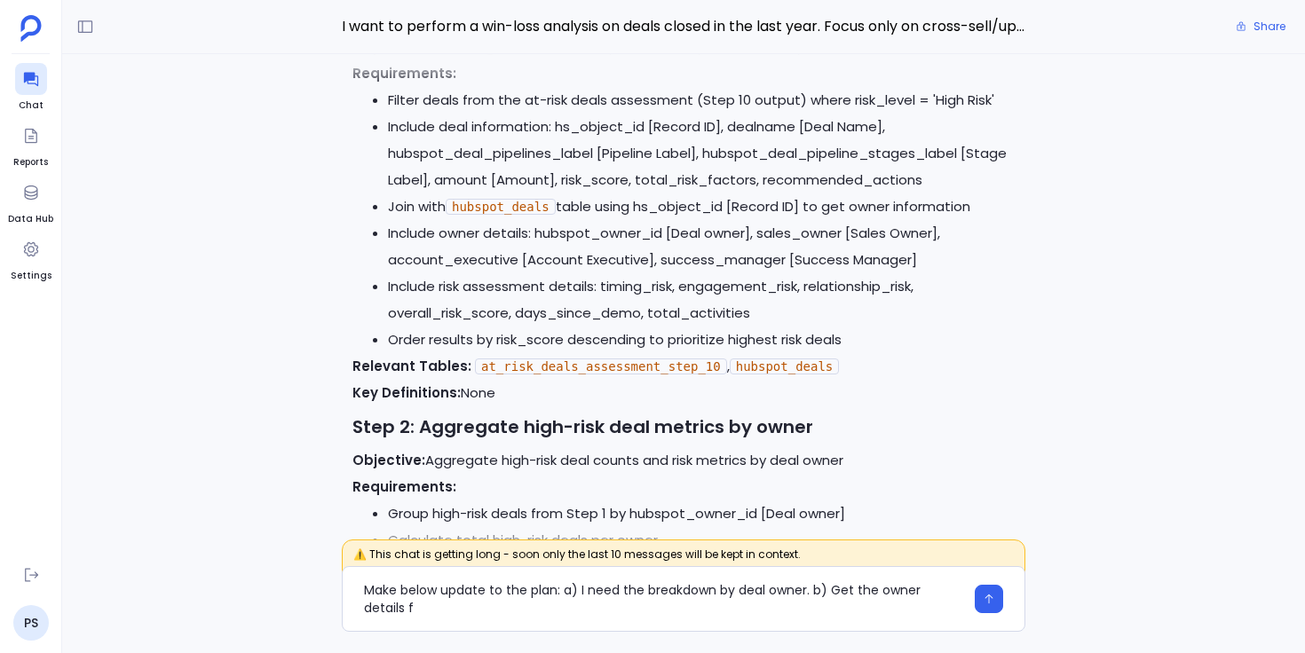
scroll to position [0, 0]
type textarea "Make below update to the plan: a) I need the breakdown by deal owner. b) Get th…"
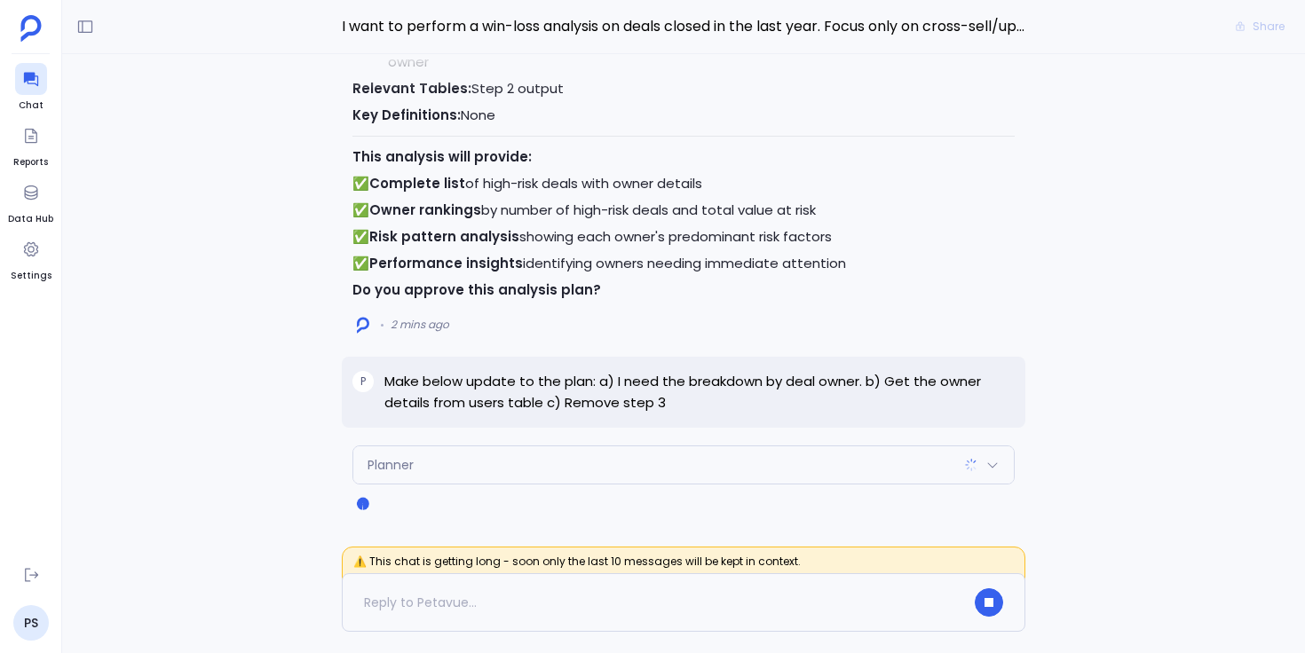
click at [439, 473] on div "Planner" at bounding box center [683, 465] width 660 height 37
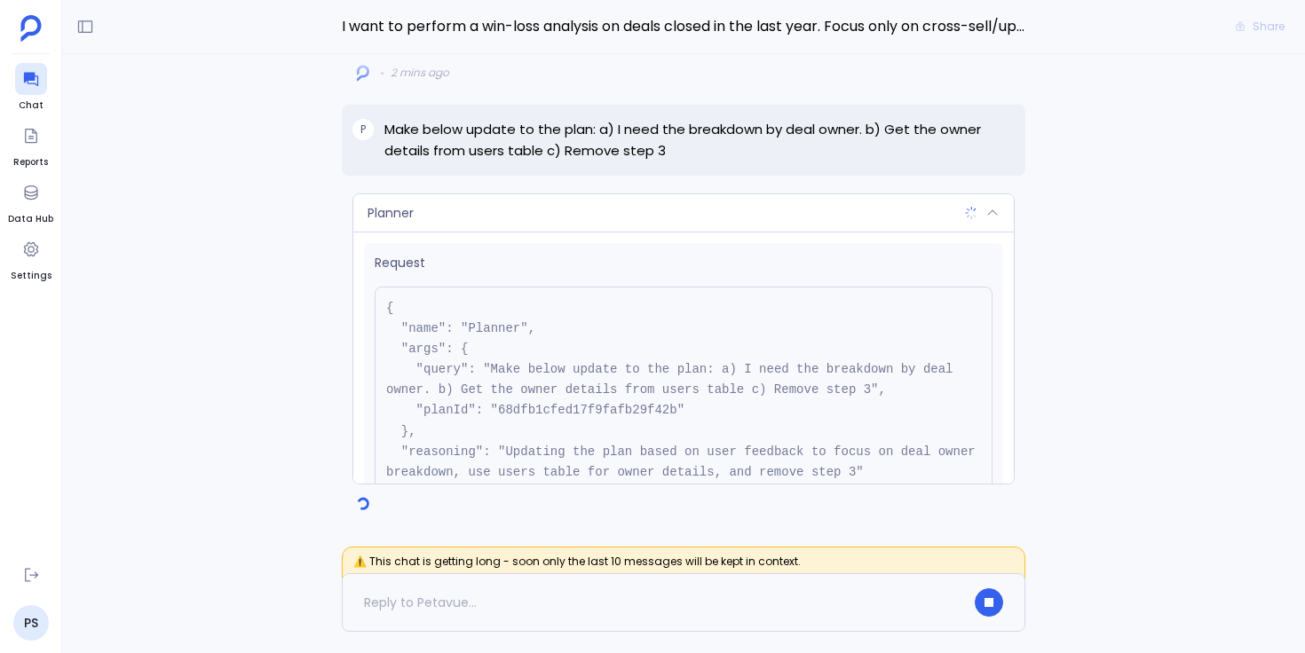
click at [579, 415] on pre "{ "name": "Planner", "args": { "query": "Make below update to the plan: a) I ne…" at bounding box center [684, 401] width 618 height 228
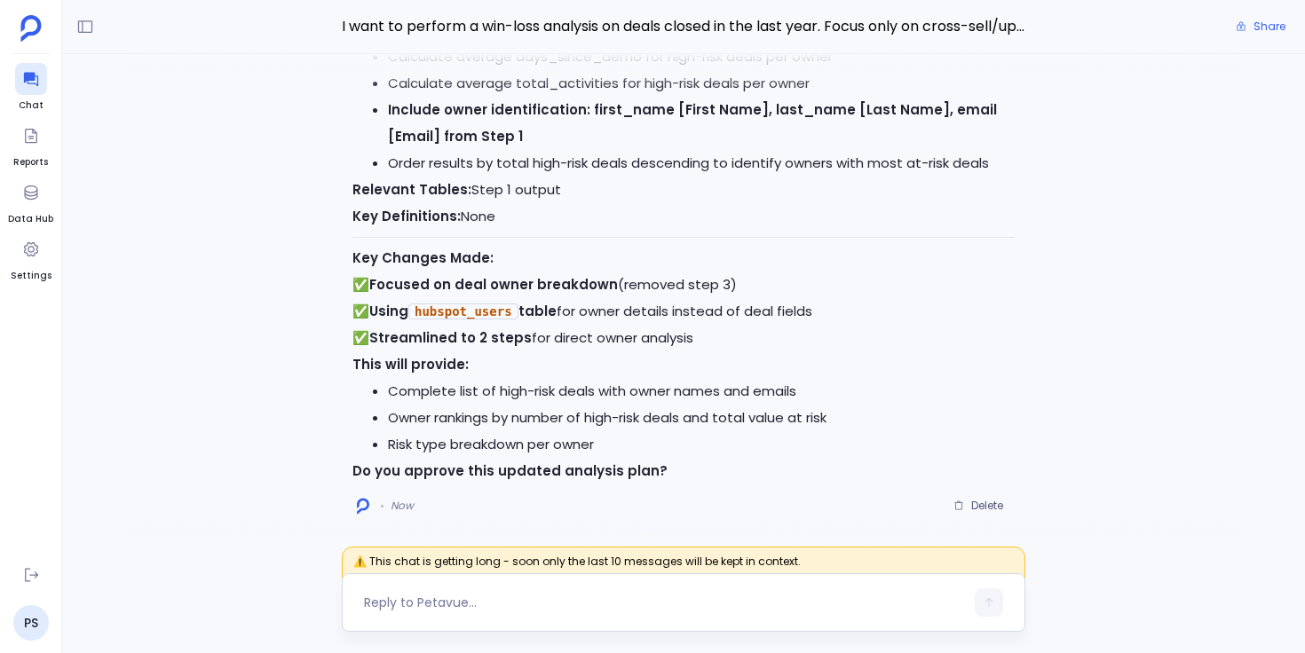
click at [476, 603] on textarea at bounding box center [664, 603] width 600 height 18
type textarea "approved"
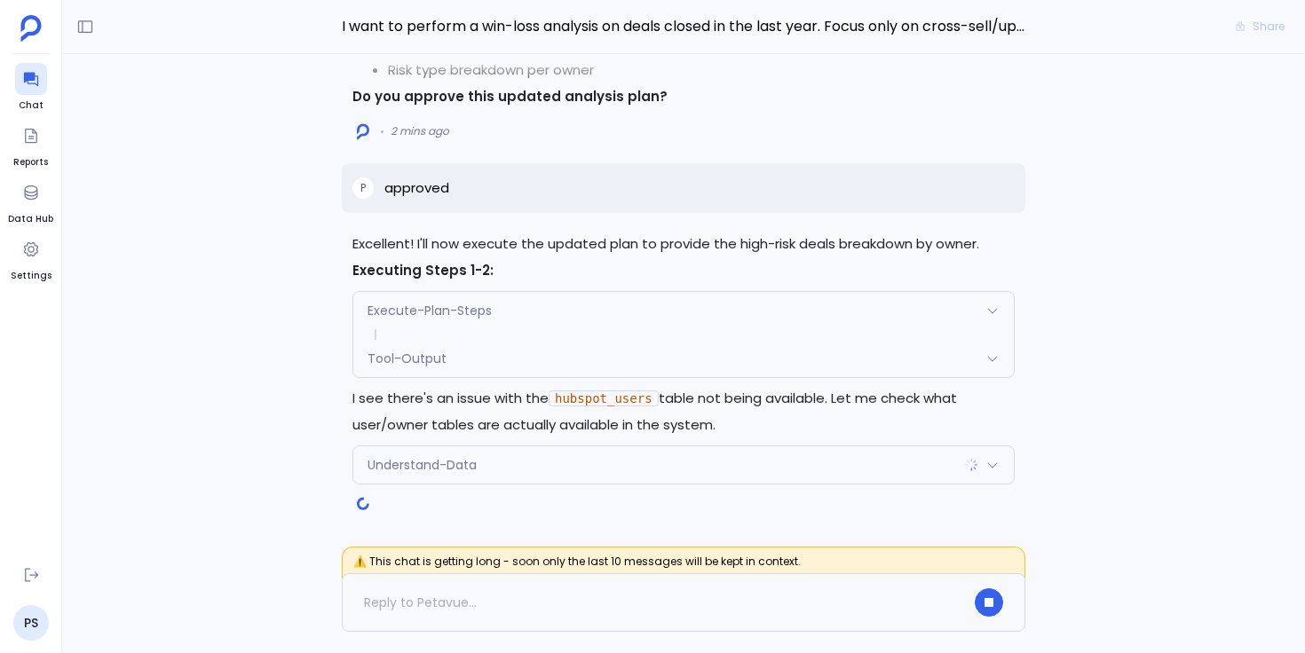
click at [438, 367] on div "Tool-Output" at bounding box center [683, 358] width 660 height 37
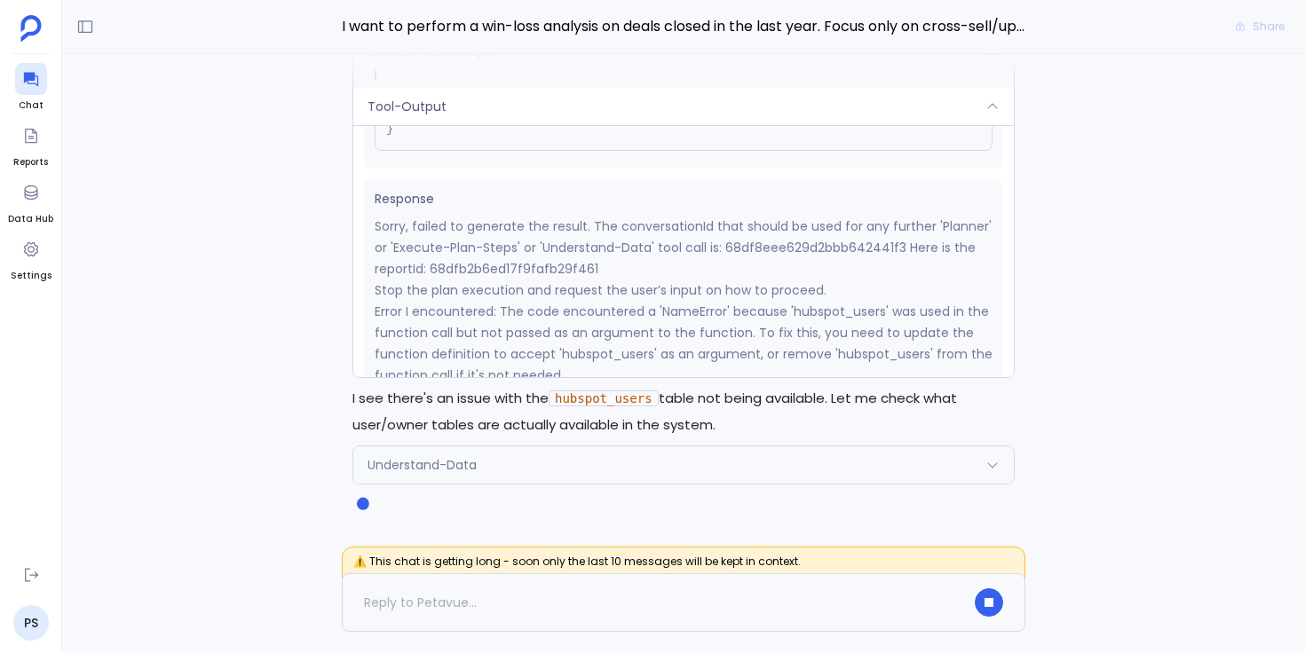
scroll to position [247, 0]
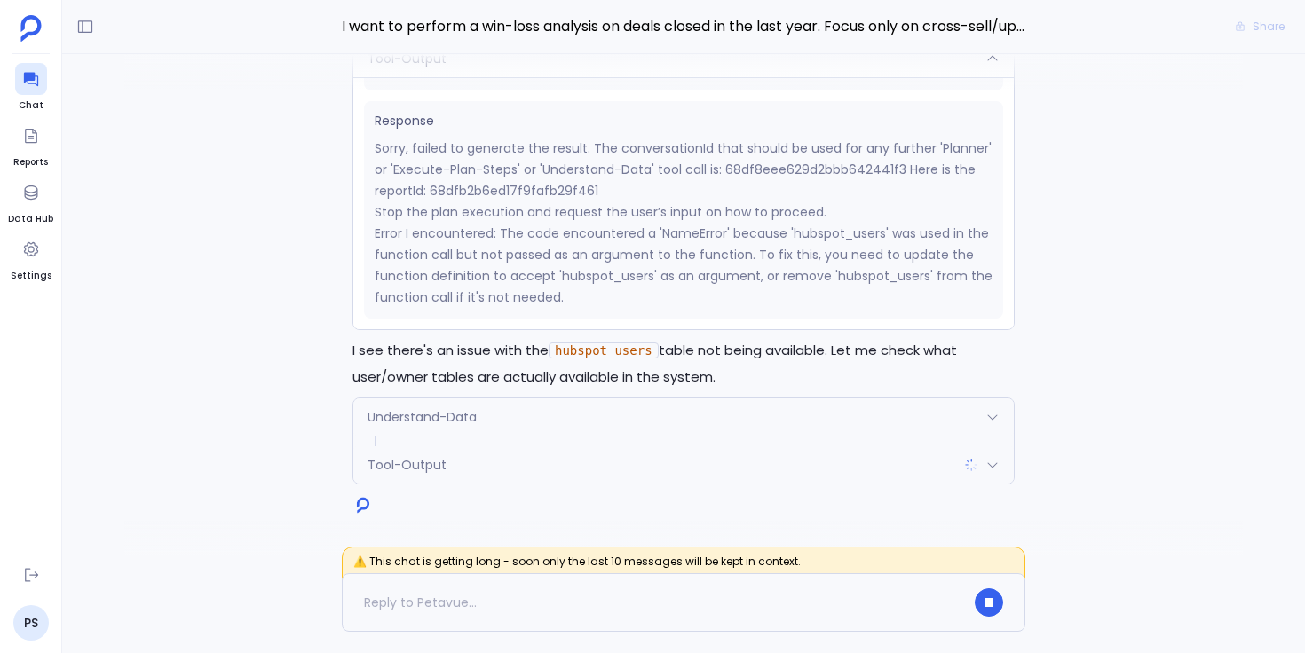
click at [274, 393] on div "Excellent! I'll now execute the updated plan to provide the high-risk deals bre…" at bounding box center [683, 305] width 1243 height 502
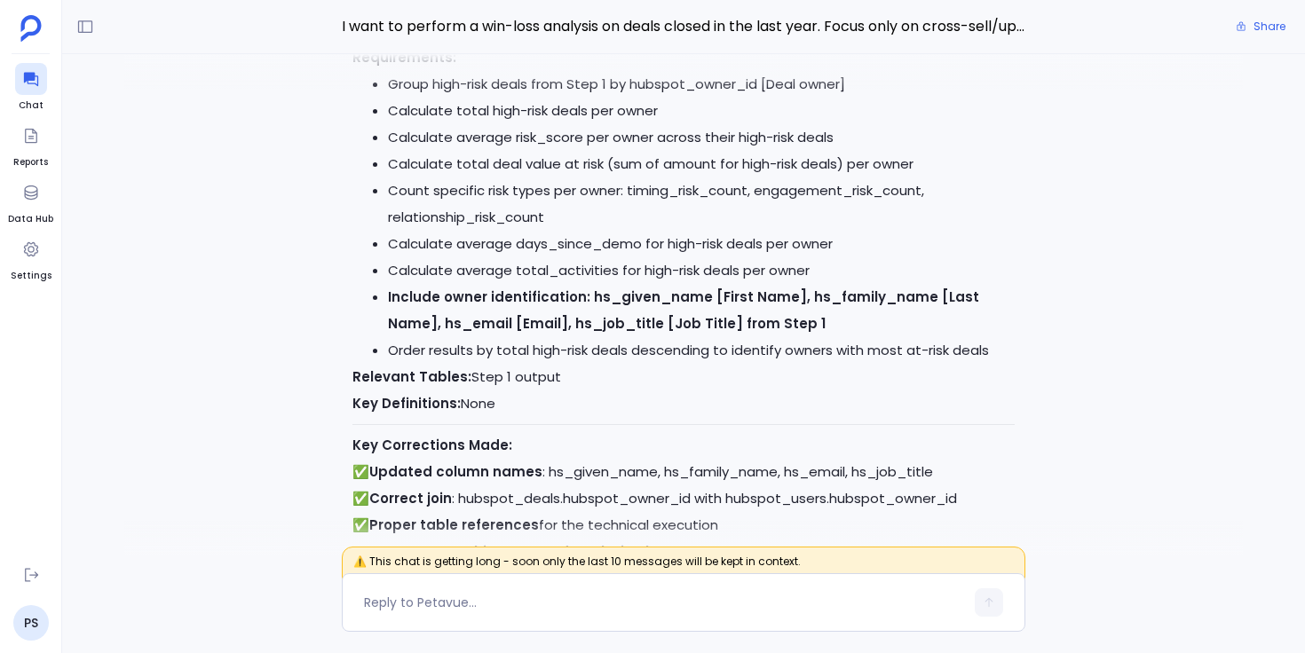
scroll to position [0, 0]
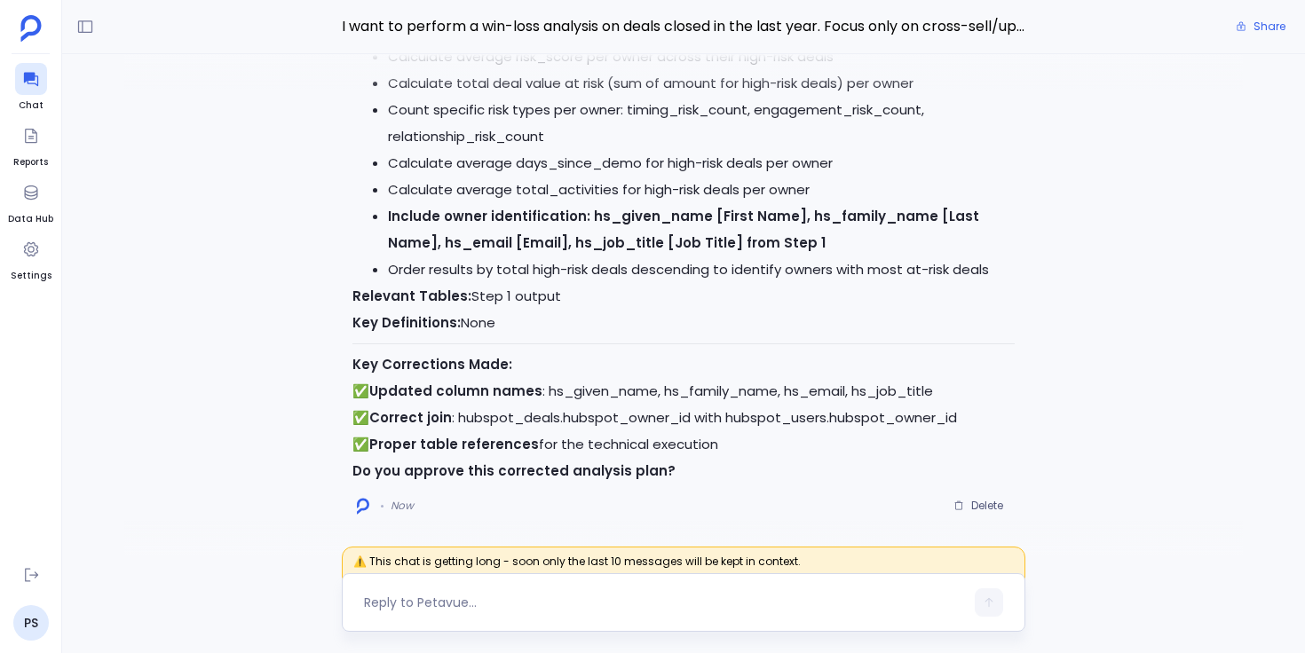
click at [444, 597] on textarea at bounding box center [664, 603] width 600 height 18
type textarea "approved"
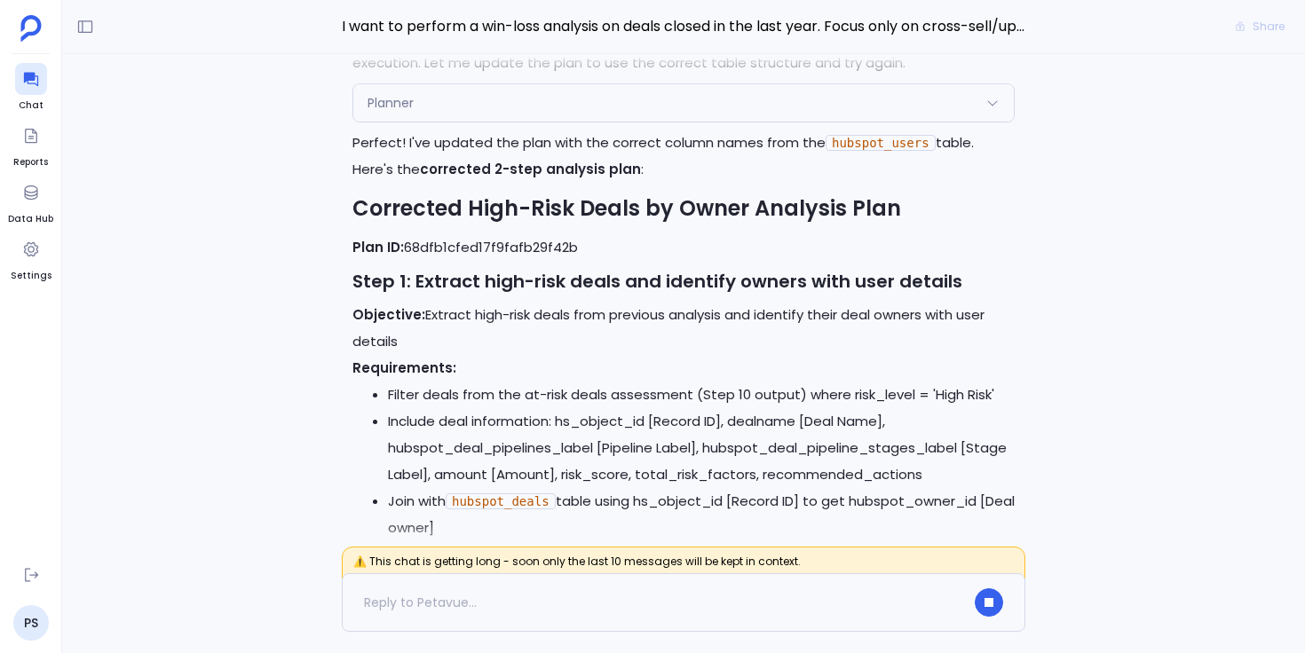
scroll to position [-1406, 0]
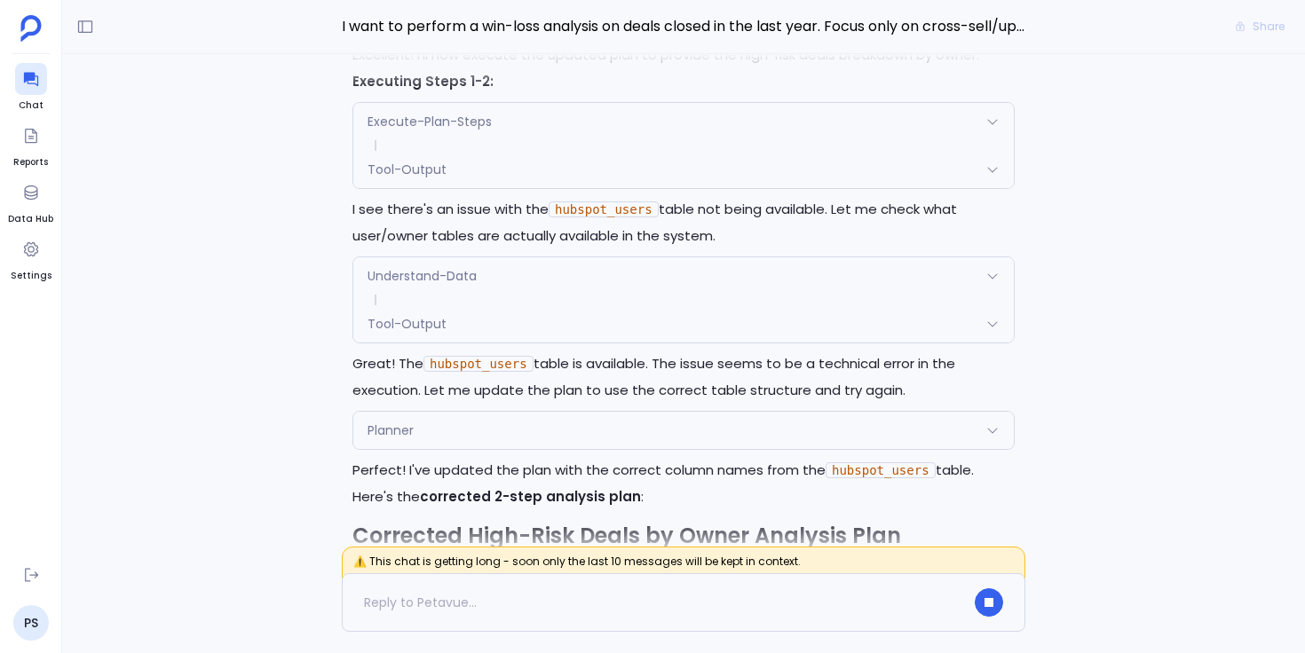
click at [453, 166] on div "Tool-Output" at bounding box center [683, 169] width 660 height 37
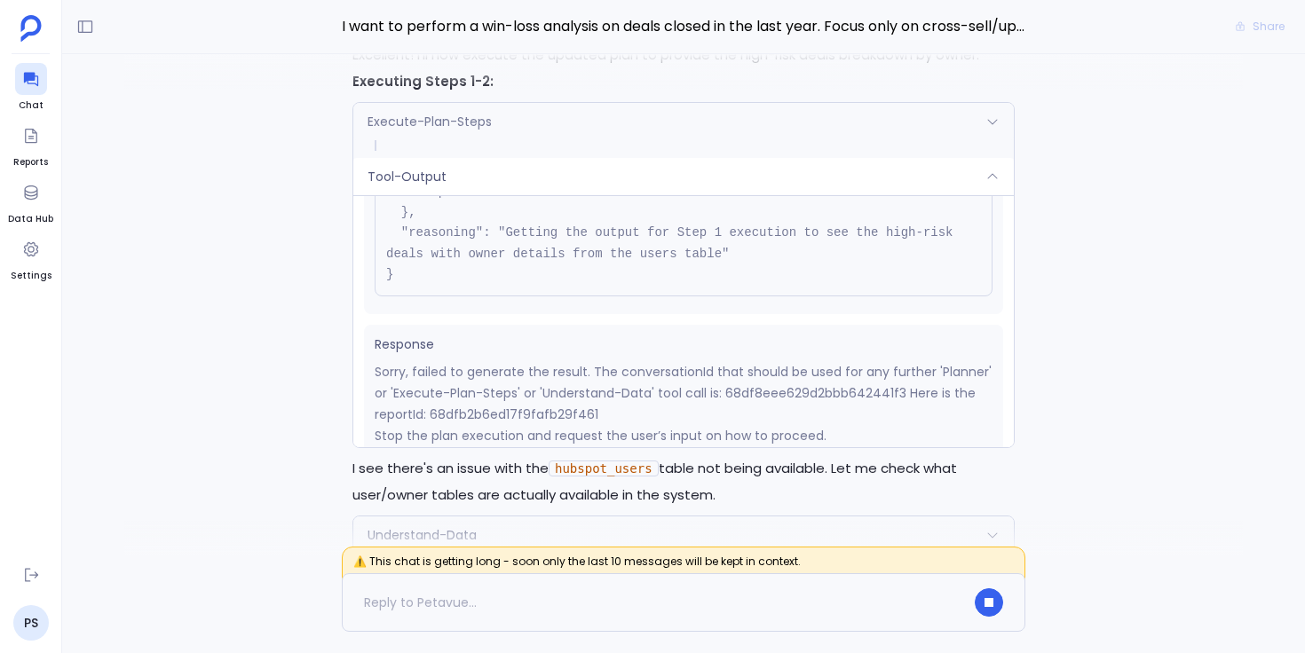
scroll to position [200, 0]
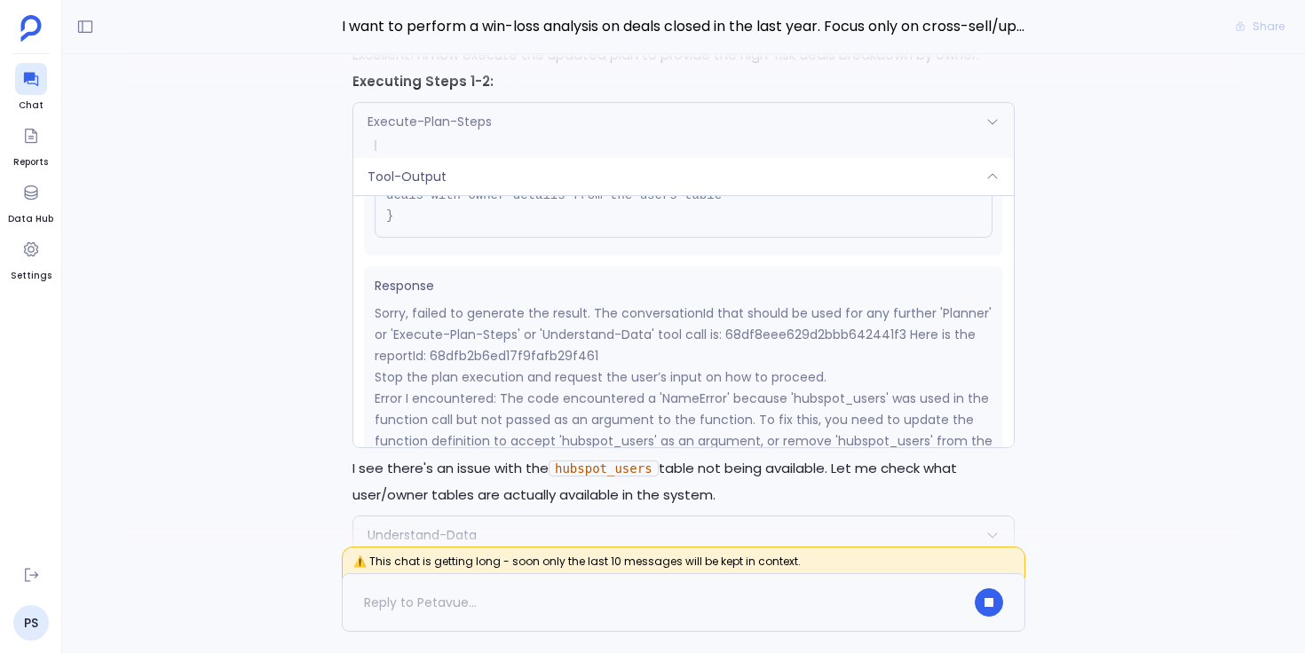
click at [570, 354] on p "Sorry, failed to generate the result. The conversationId that should be used fo…" at bounding box center [684, 335] width 618 height 64
copy p "68dfb2b6ed17f9fafb29f461"
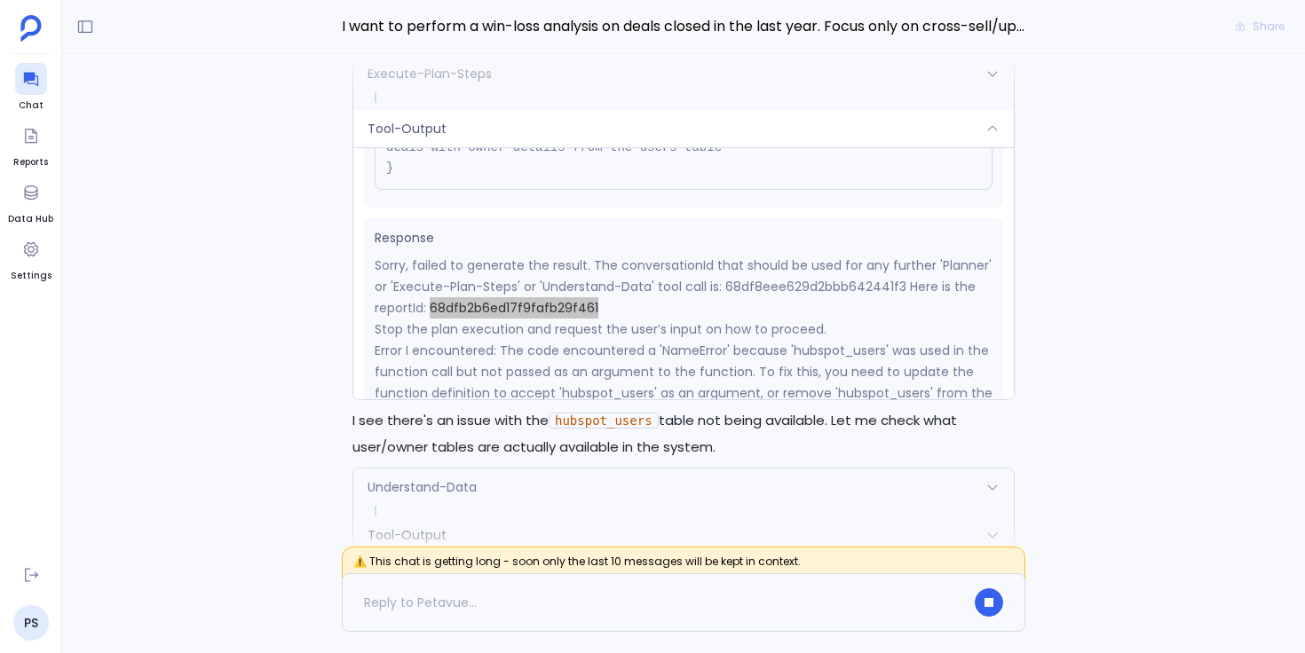
scroll to position [-1713, 0]
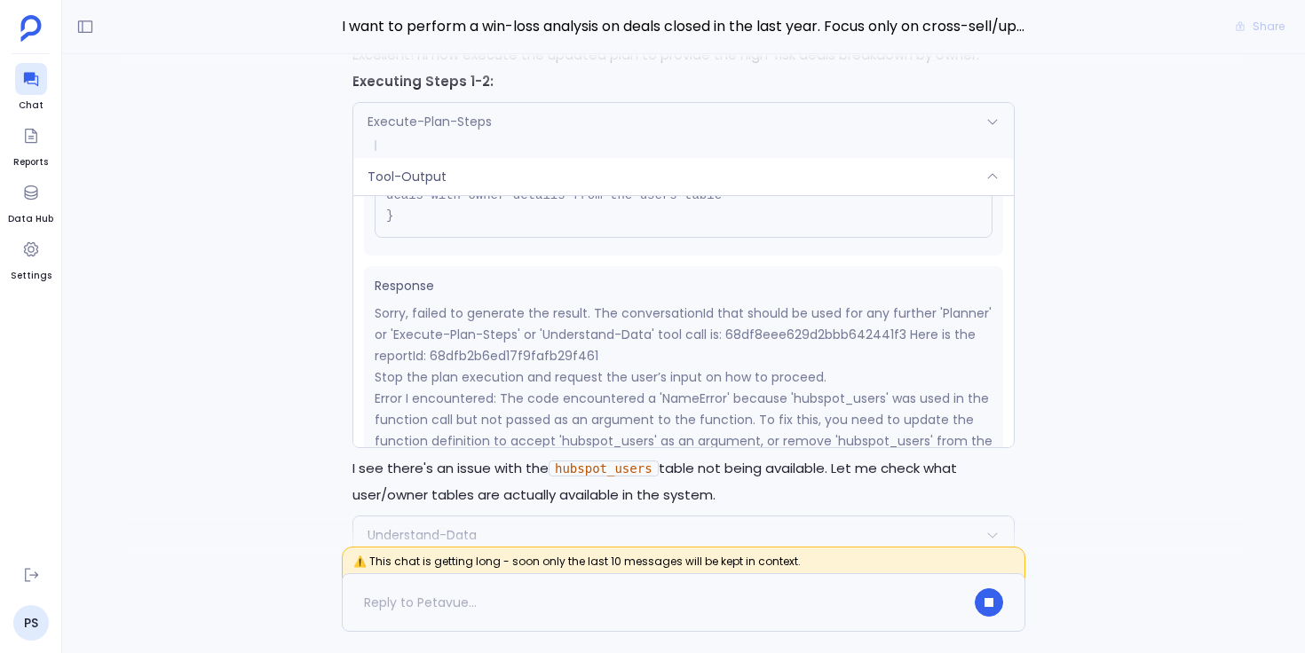
click at [724, 178] on div "Tool-Output" at bounding box center [683, 176] width 660 height 37
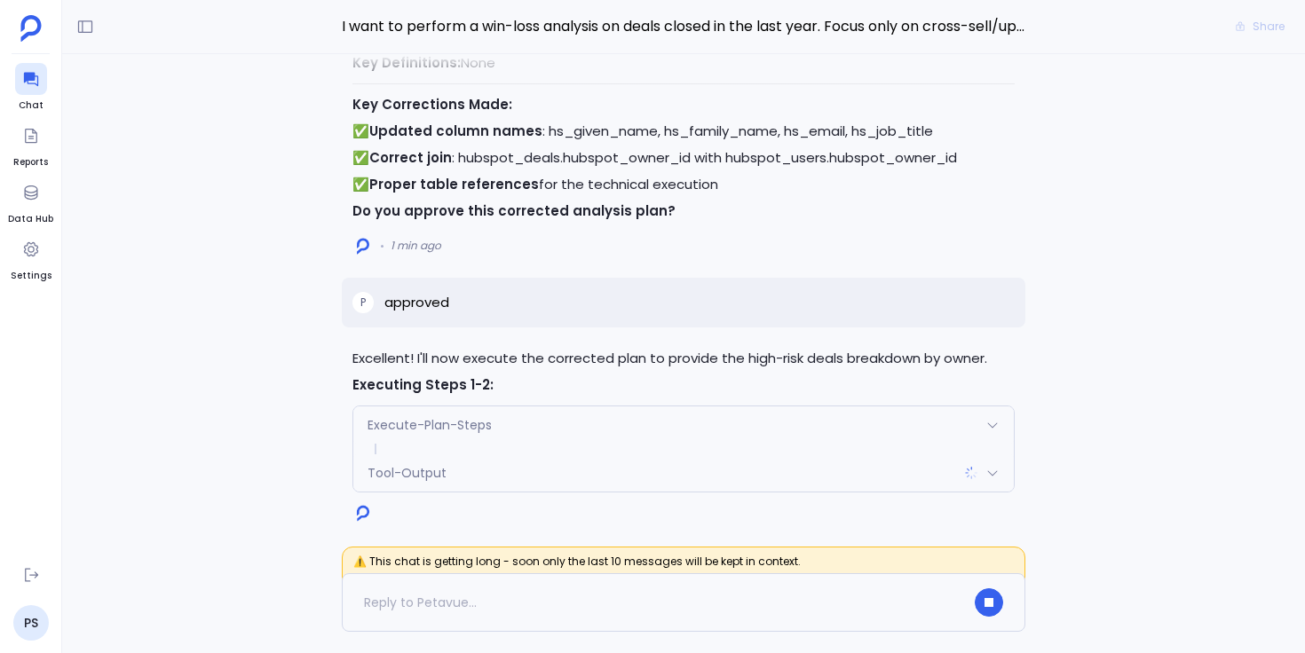
scroll to position [0, 0]
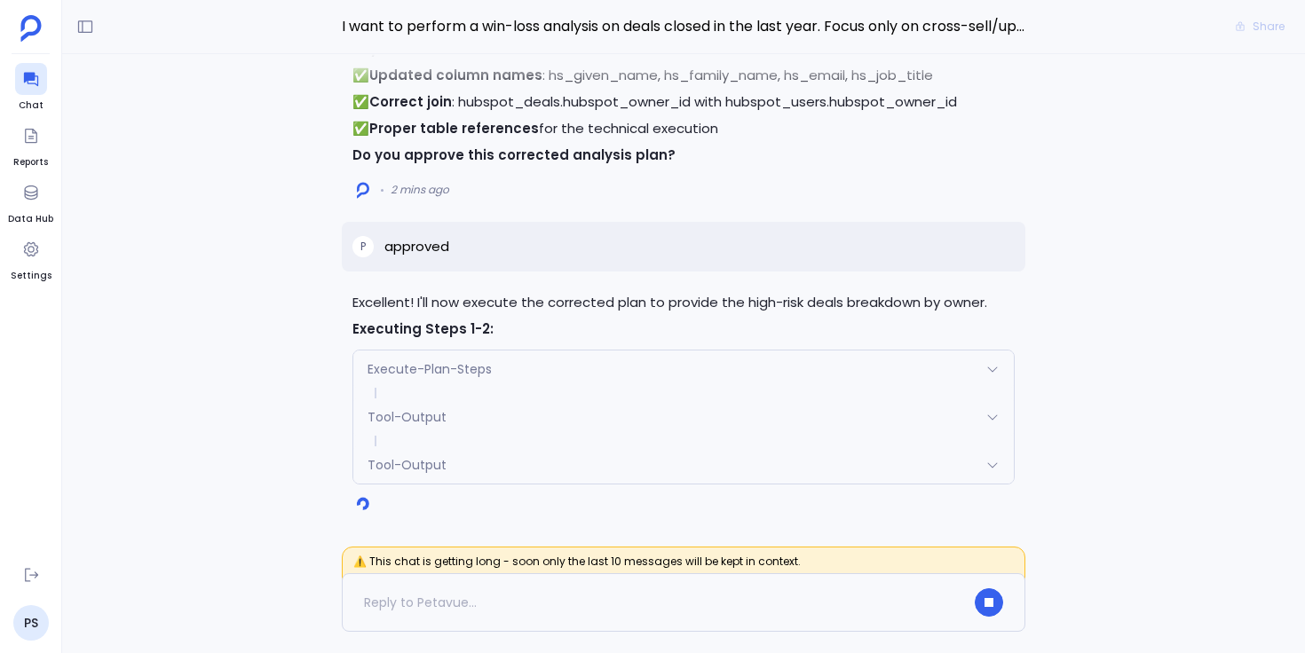
click at [478, 378] on div "Execute-Plan-Steps" at bounding box center [683, 369] width 660 height 37
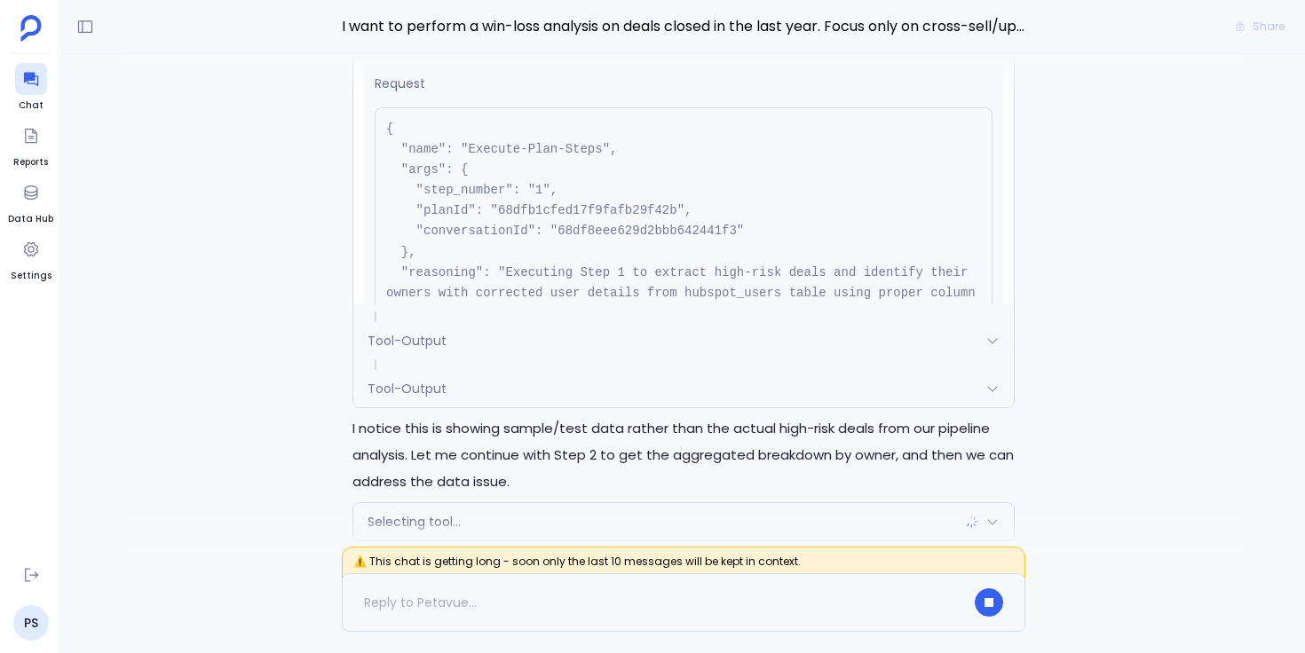
scroll to position [-58, 0]
click at [472, 84] on div at bounding box center [683, 72] width 1119 height 36
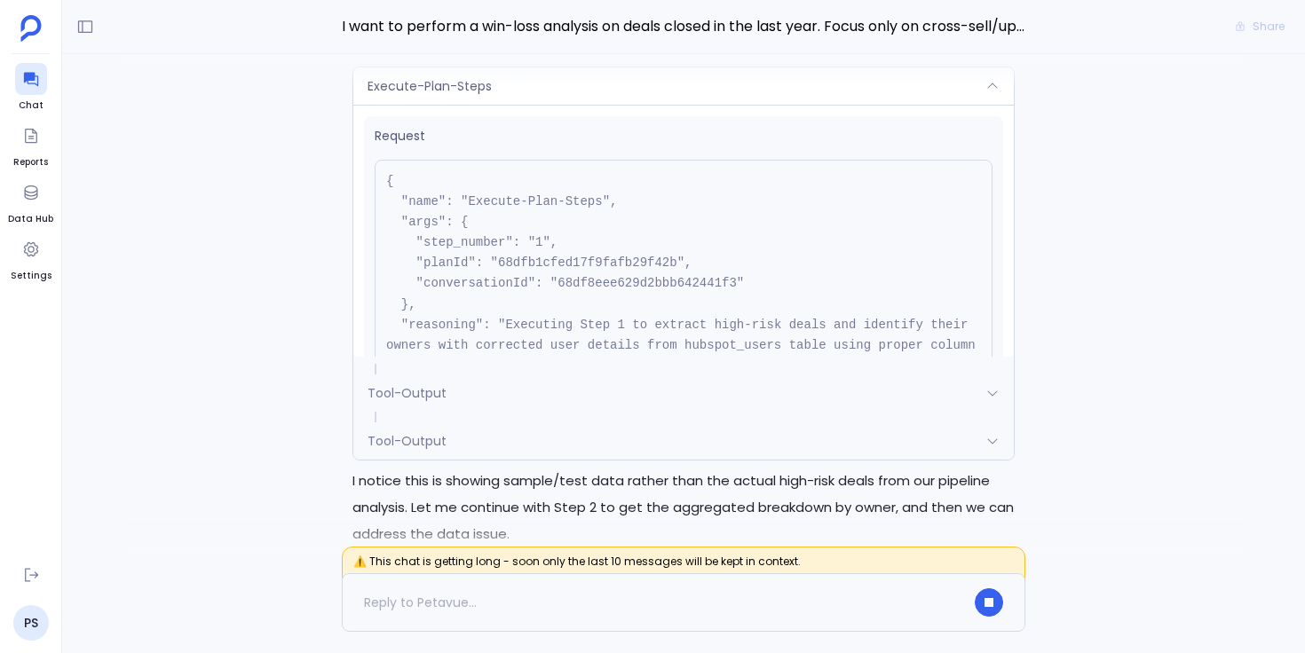
scroll to position [-114, 0]
click at [463, 83] on div at bounding box center [683, 72] width 1119 height 36
click at [465, 93] on span "Execute-Plan-Steps" at bounding box center [430, 91] width 124 height 18
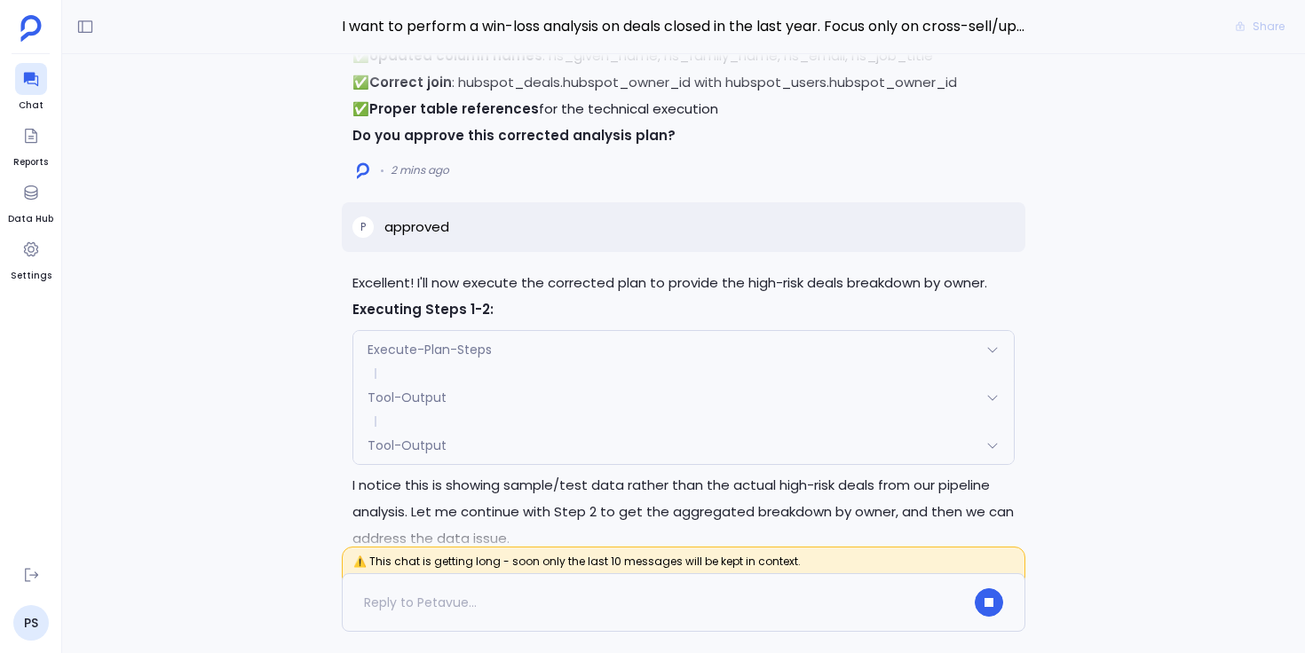
scroll to position [0, 0]
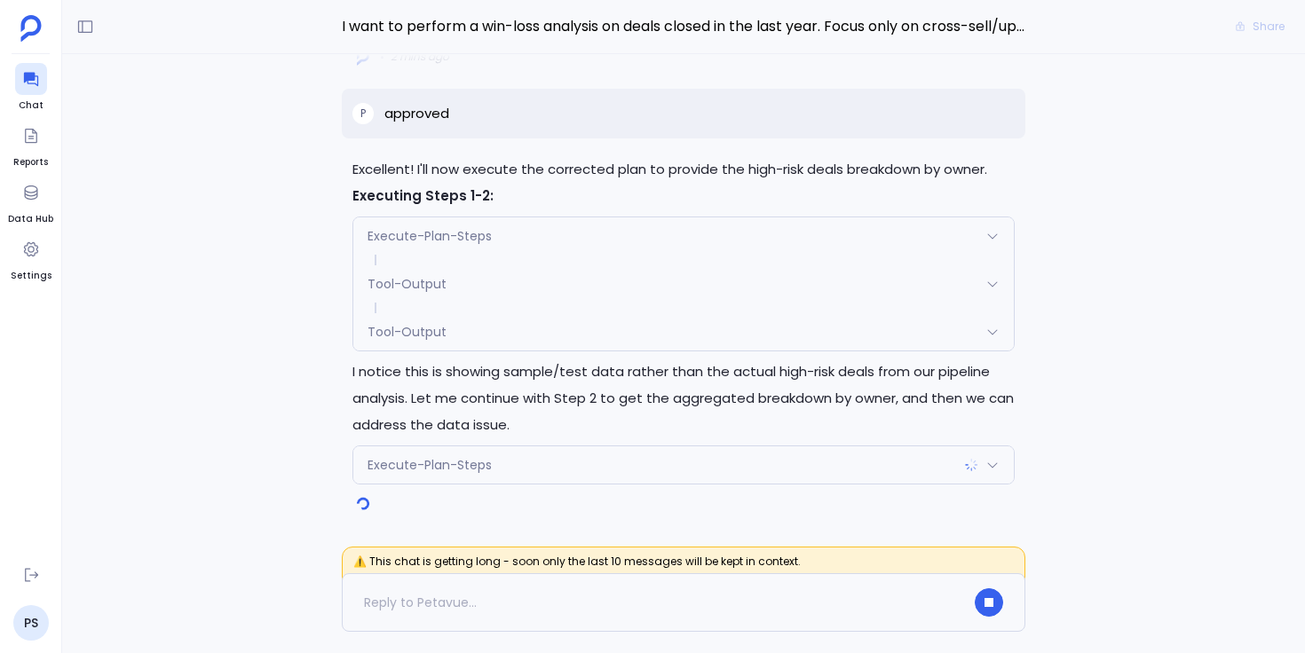
click at [423, 337] on span "Tool-Output" at bounding box center [407, 332] width 79 height 18
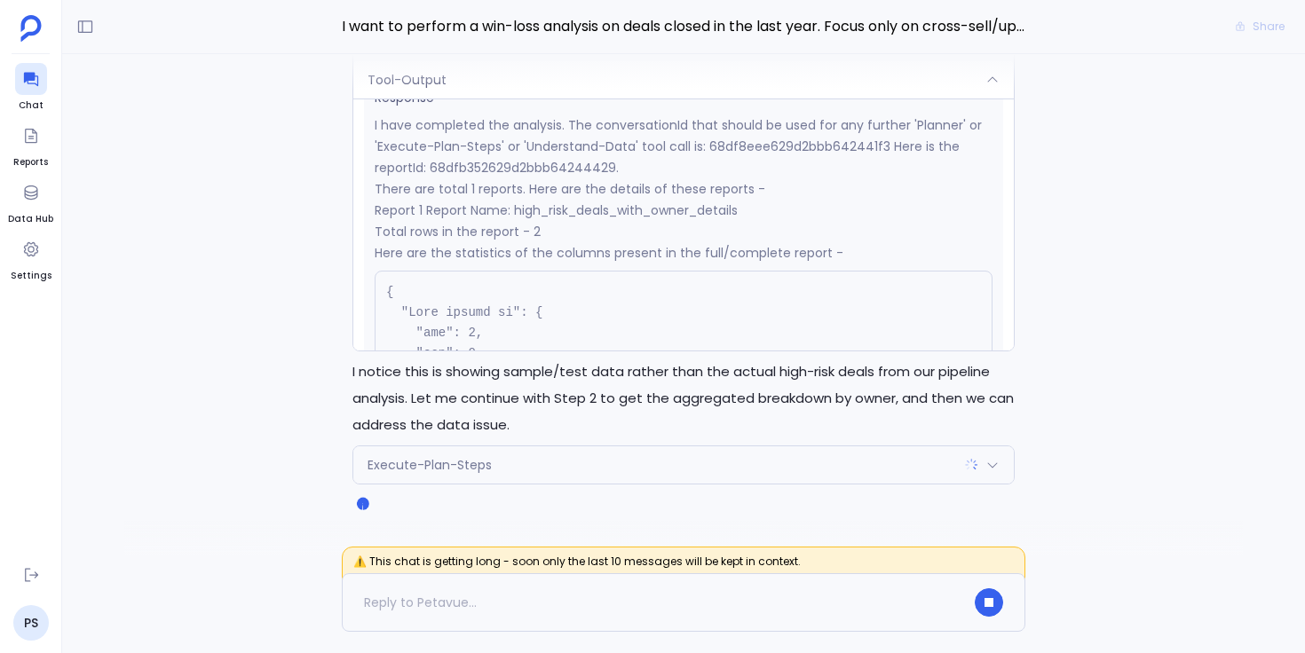
scroll to position [189, 0]
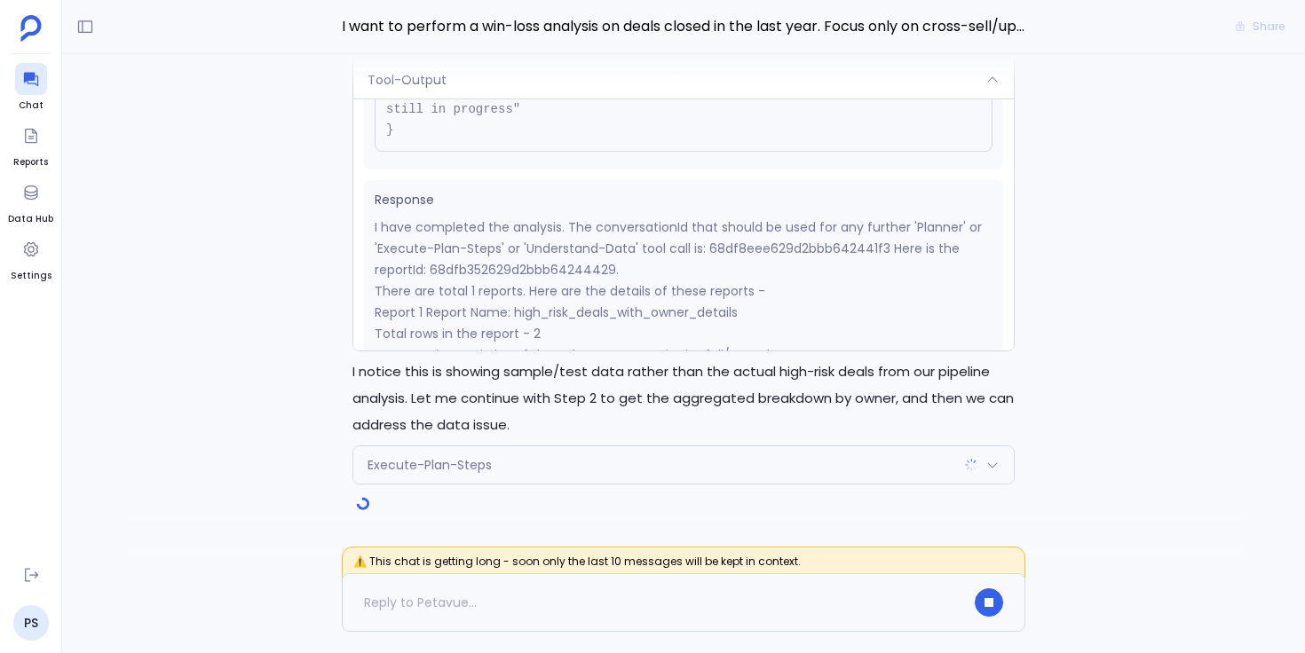
click at [526, 267] on p "I have completed the analysis. The conversationId that should be used for any f…" at bounding box center [684, 249] width 618 height 64
copy p "68dfb352629d2bbb64244429"
click at [988, 604] on icon "button" at bounding box center [989, 602] width 9 height 9
click at [985, 509] on span "Delete" at bounding box center [987, 506] width 32 height 14
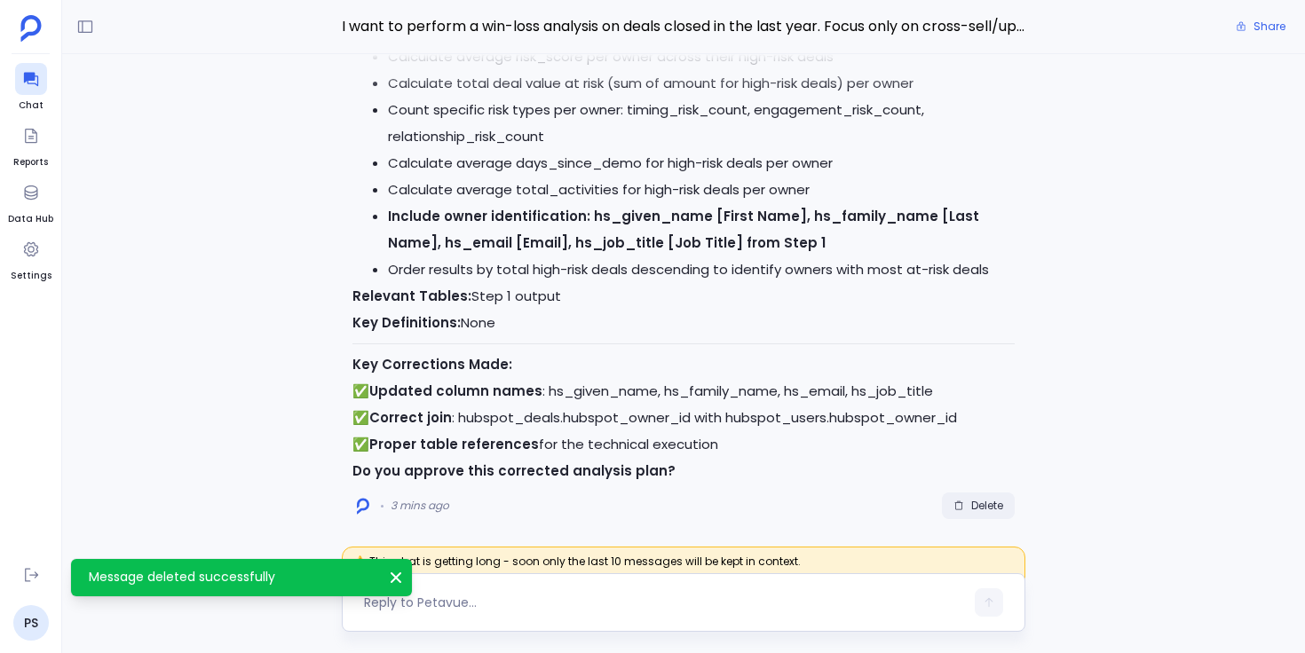
click at [971, 502] on span "Delete" at bounding box center [987, 506] width 32 height 14
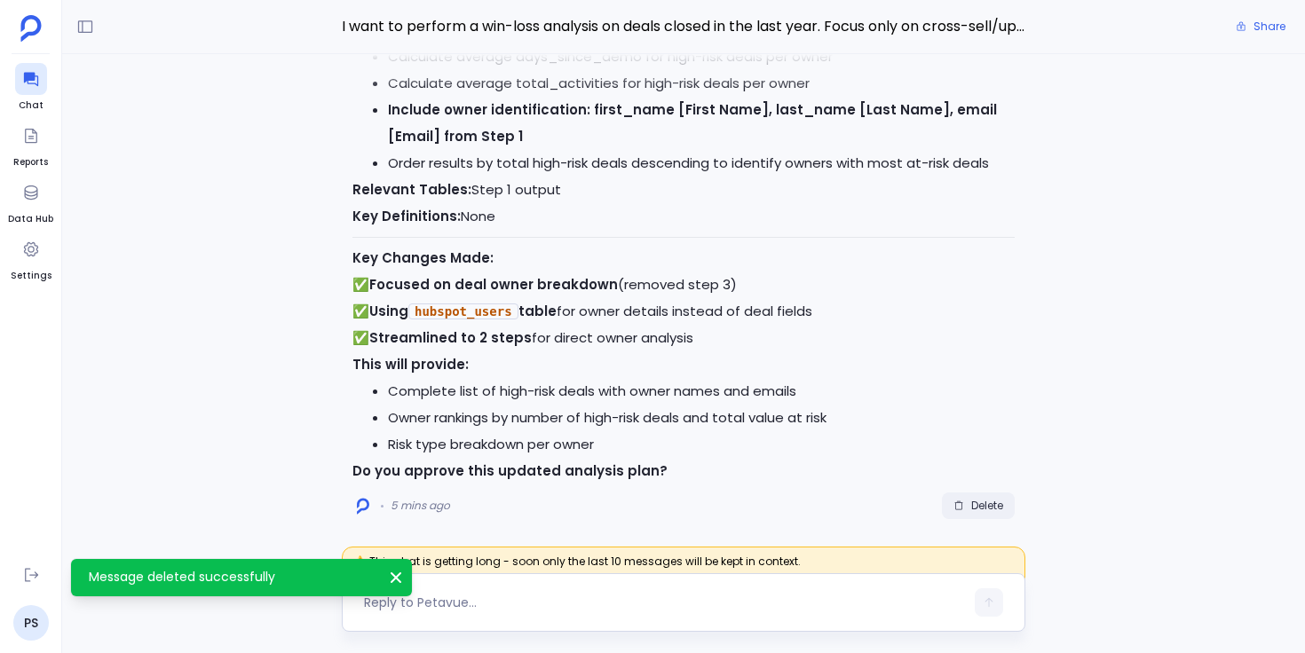
click at [971, 502] on span "Delete" at bounding box center [987, 506] width 32 height 14
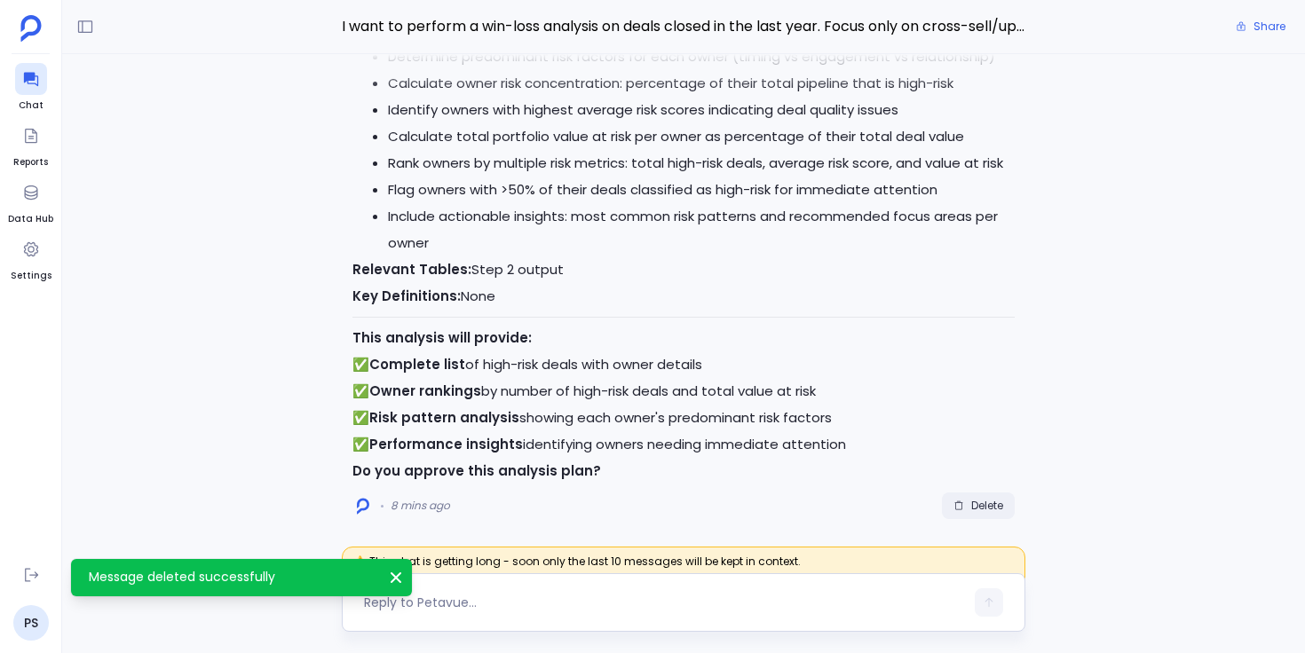
click at [971, 502] on span "Delete" at bounding box center [987, 506] width 32 height 14
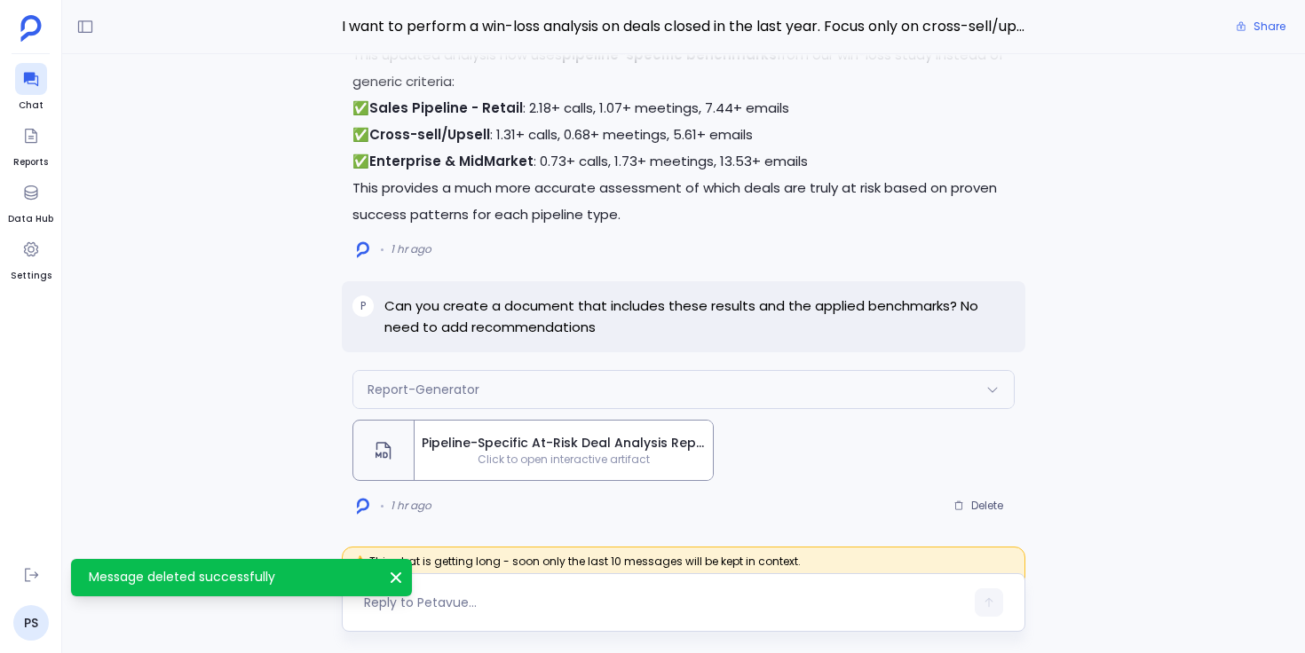
click at [392, 578] on icon "Message deleted successfully" at bounding box center [396, 578] width 18 height 18
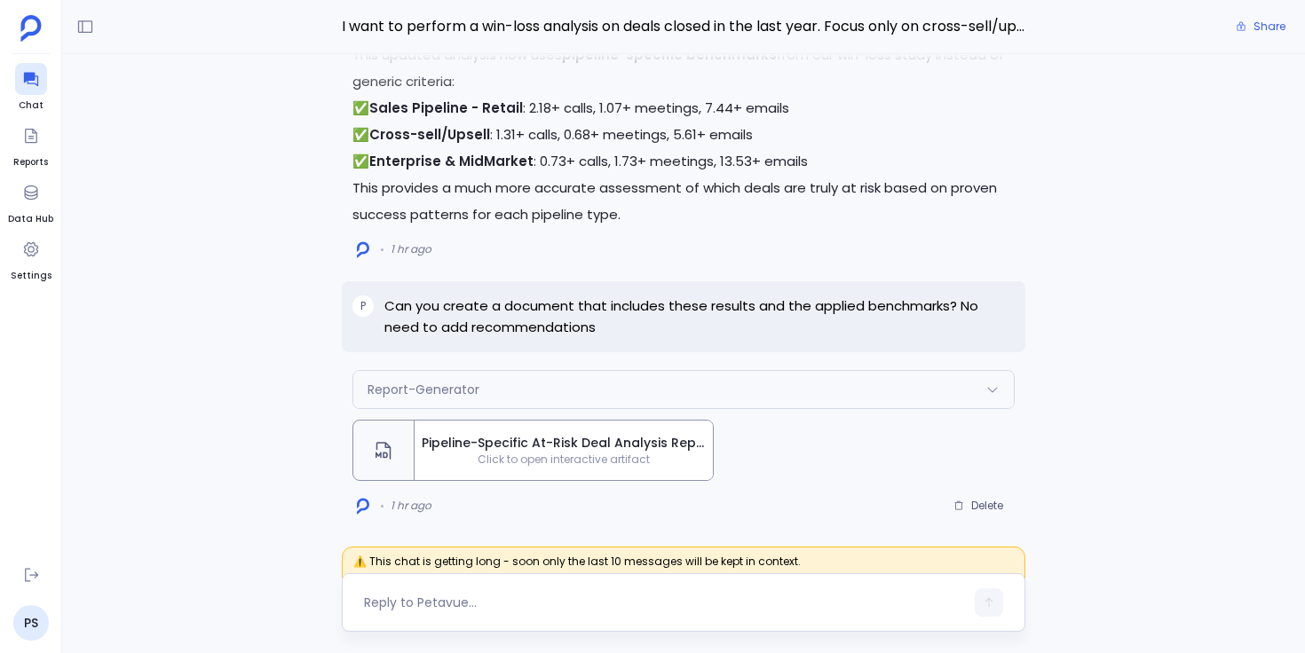
click at [285, 486] on div "Report-Generator Request Response Generating report: Pipeline-Specific At-Risk …" at bounding box center [683, 305] width 1243 height 502
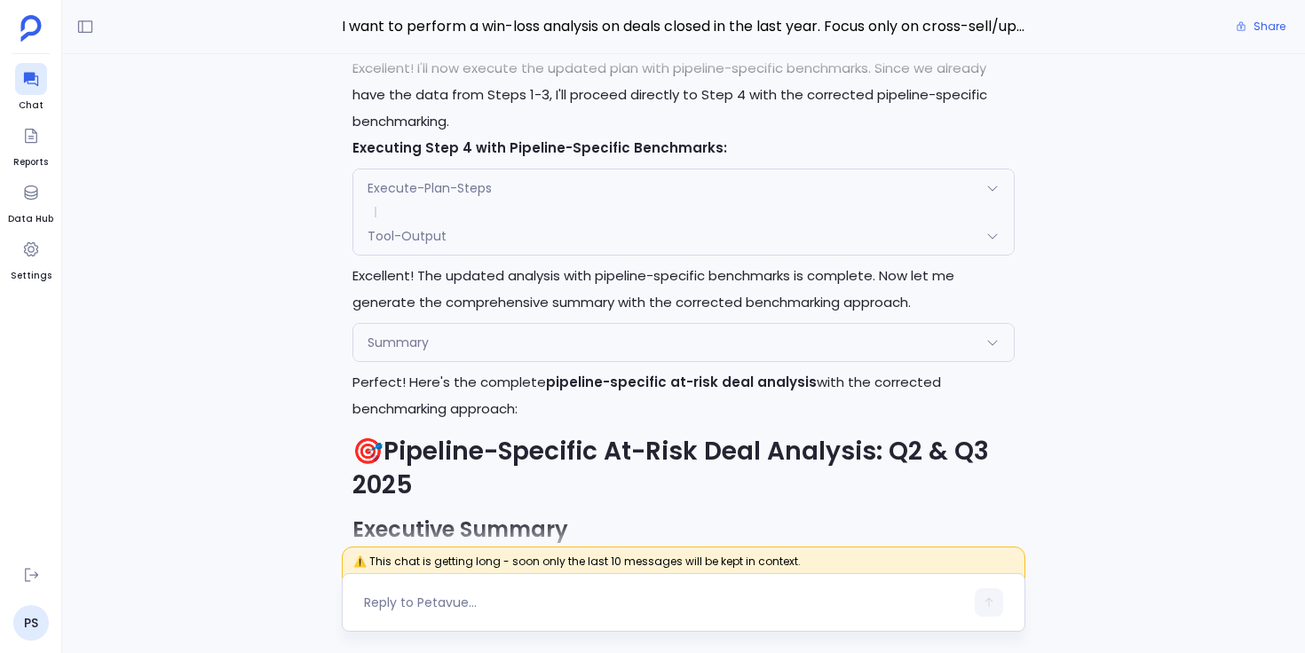
scroll to position [-3065, 0]
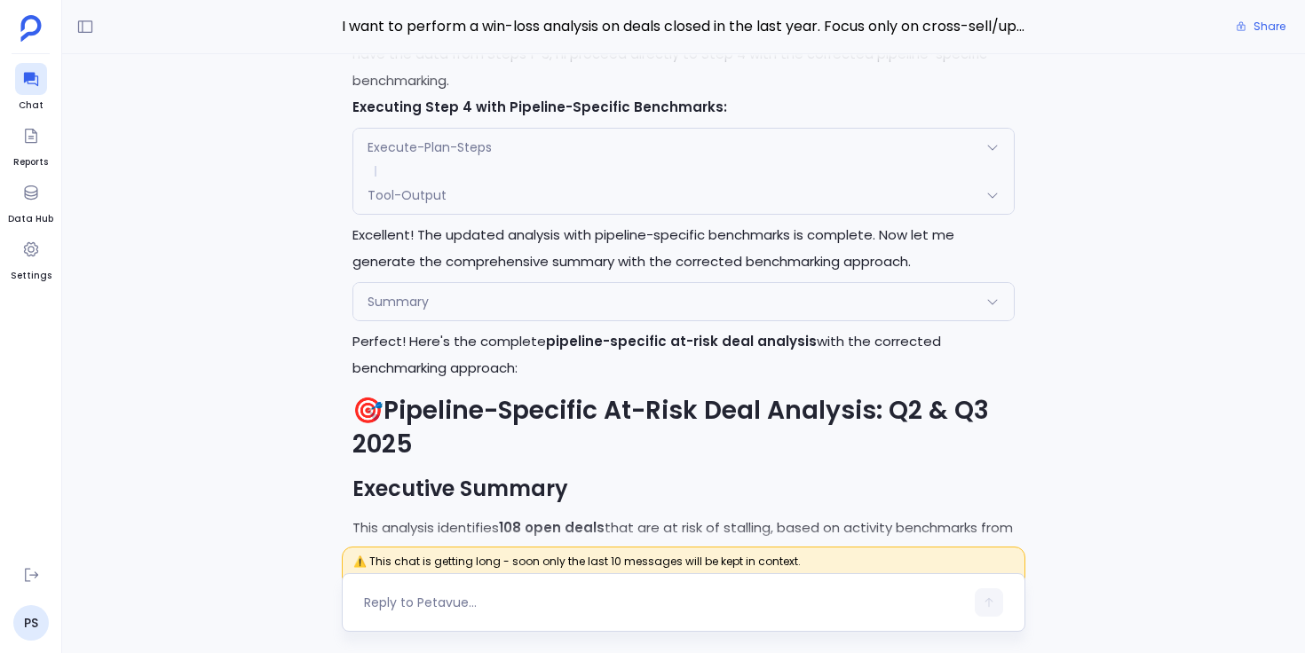
click at [502, 206] on div "Tool-Output" at bounding box center [683, 195] width 660 height 37
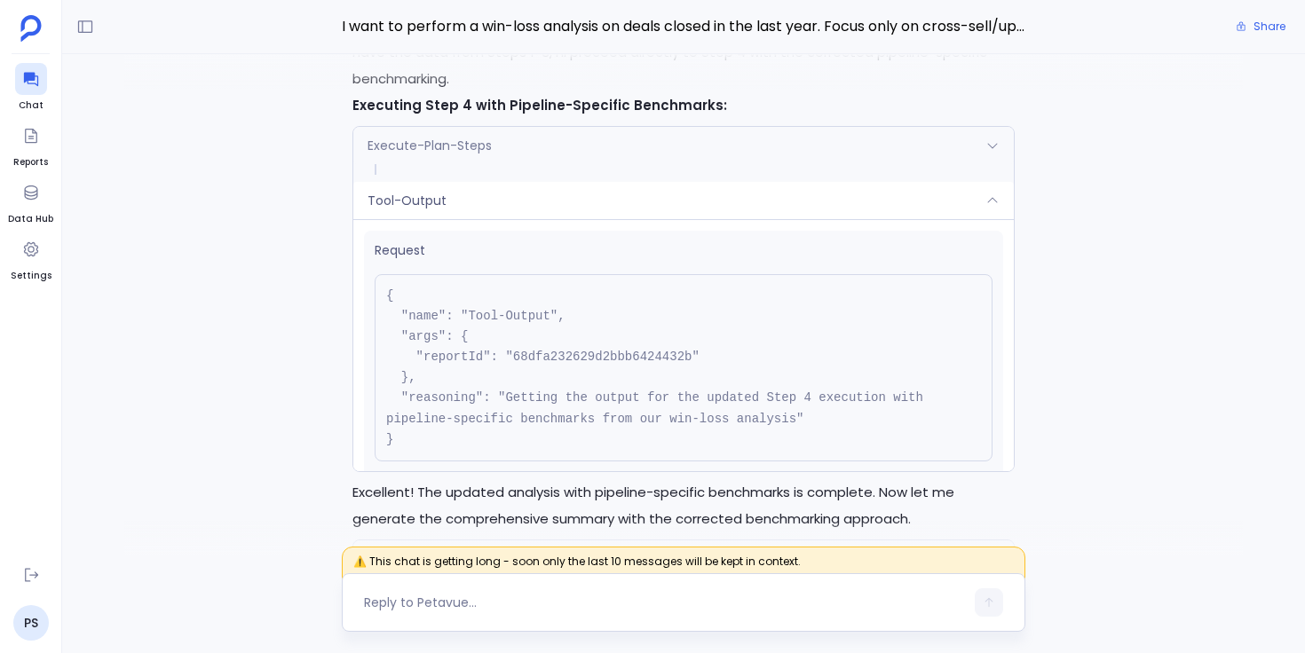
scroll to position [-3325, 0]
click at [550, 359] on pre "{ "name": "Tool-Output", "args": { "reportId": "68dfa232629d2bbb6424432b" }, "r…" at bounding box center [684, 369] width 618 height 187
copy pre "68dfa232629d2bbb6424432b"
click at [259, 317] on div "Report-Generator Request Response Generating report: Pipeline-Specific At-Risk …" at bounding box center [683, 305] width 1243 height 502
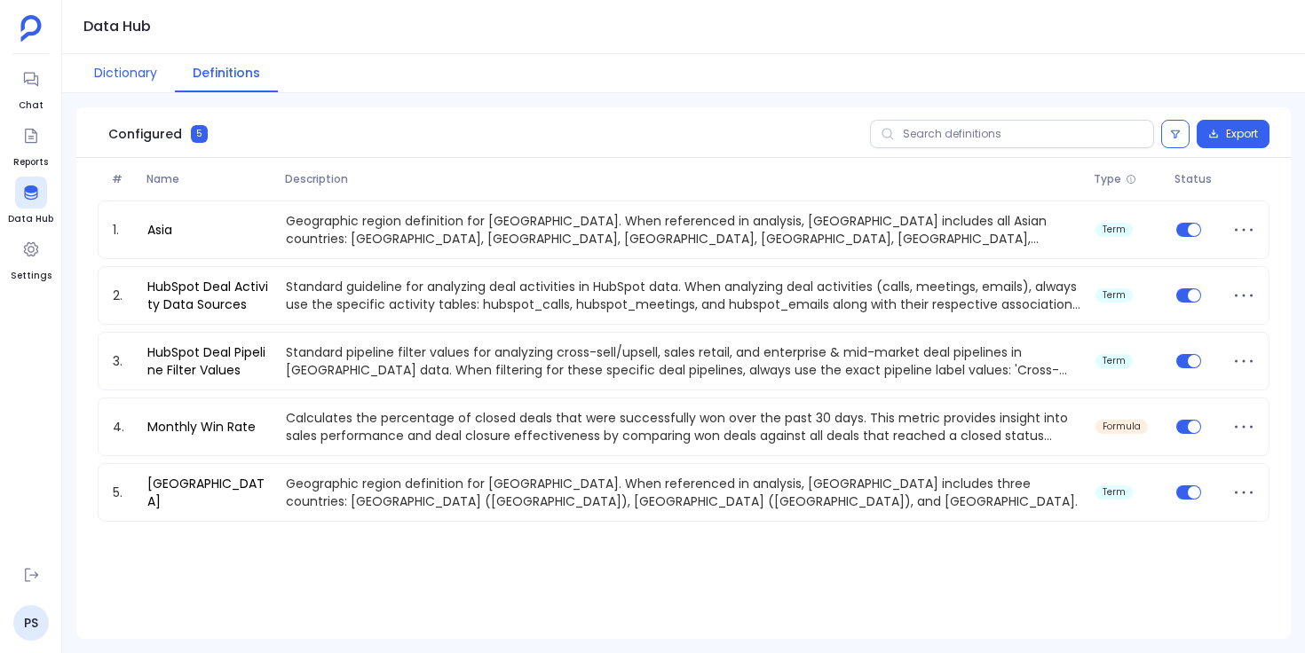
click at [138, 64] on button "Dictionary" at bounding box center [125, 73] width 99 height 38
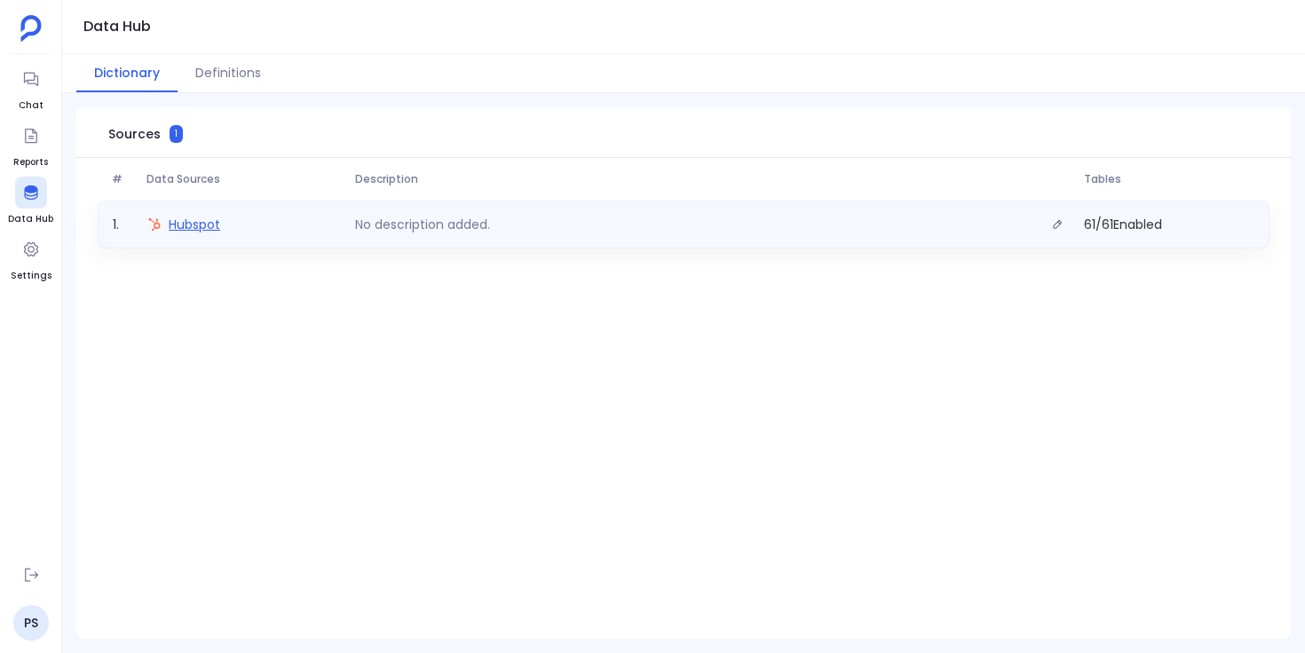
click at [210, 228] on span "Hubspot" at bounding box center [194, 225] width 51 height 18
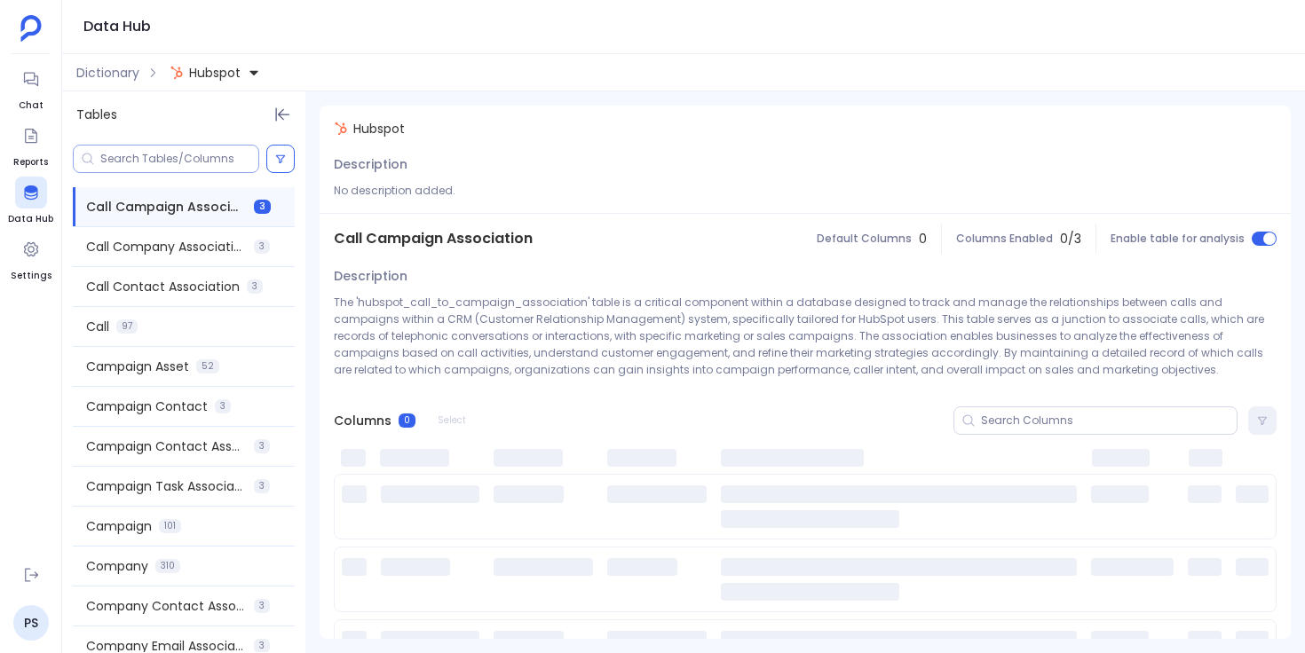
click at [198, 161] on input at bounding box center [179, 159] width 158 height 14
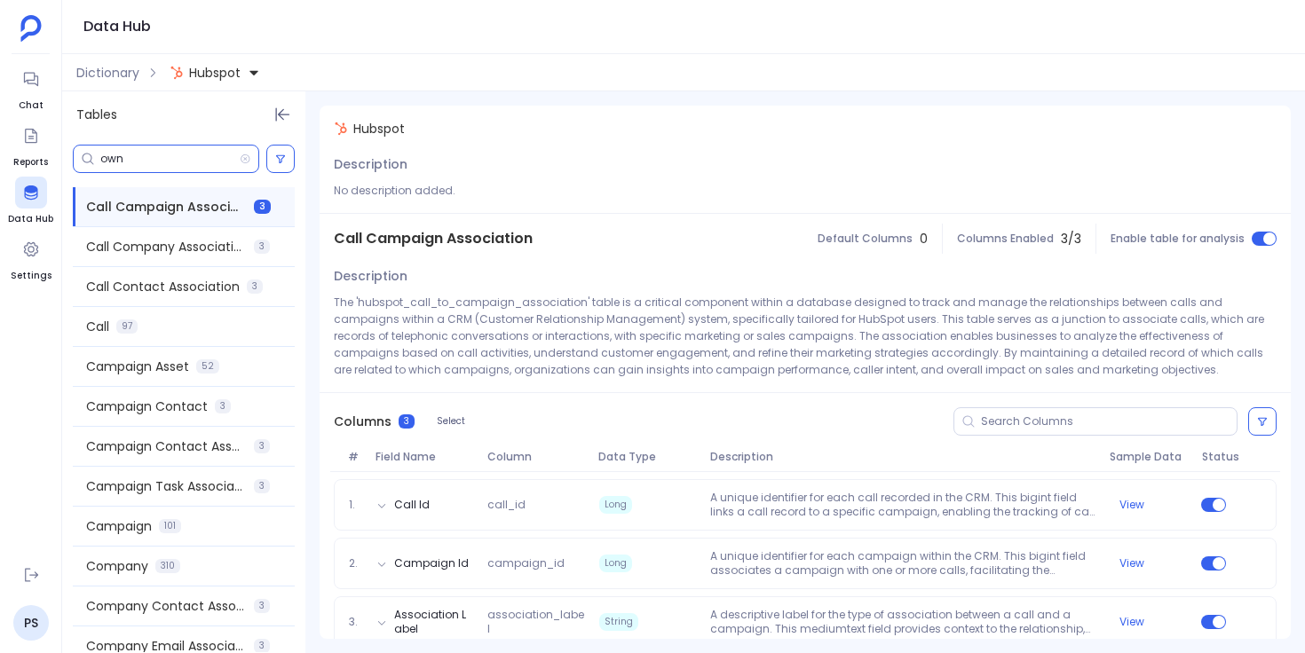
type input "owne"
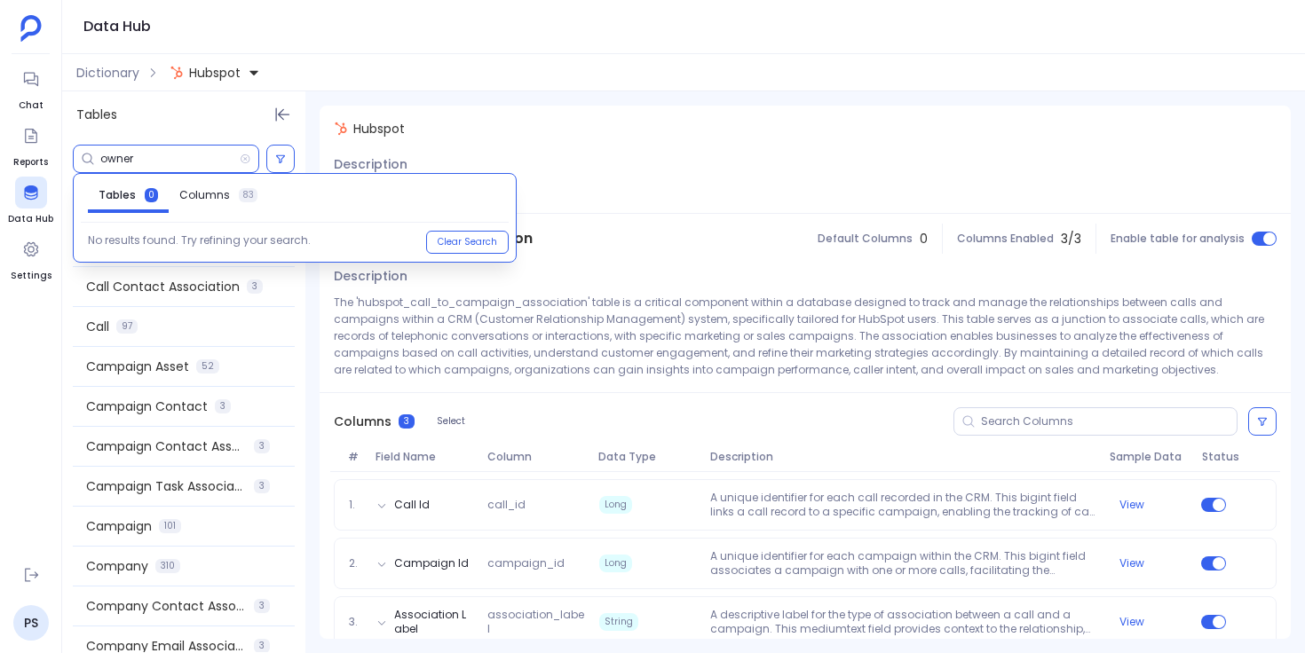
type input "owner"
click at [617, 109] on div "Hubspot Description No description added. Call Campaign Association Default Col…" at bounding box center [805, 384] width 971 height 557
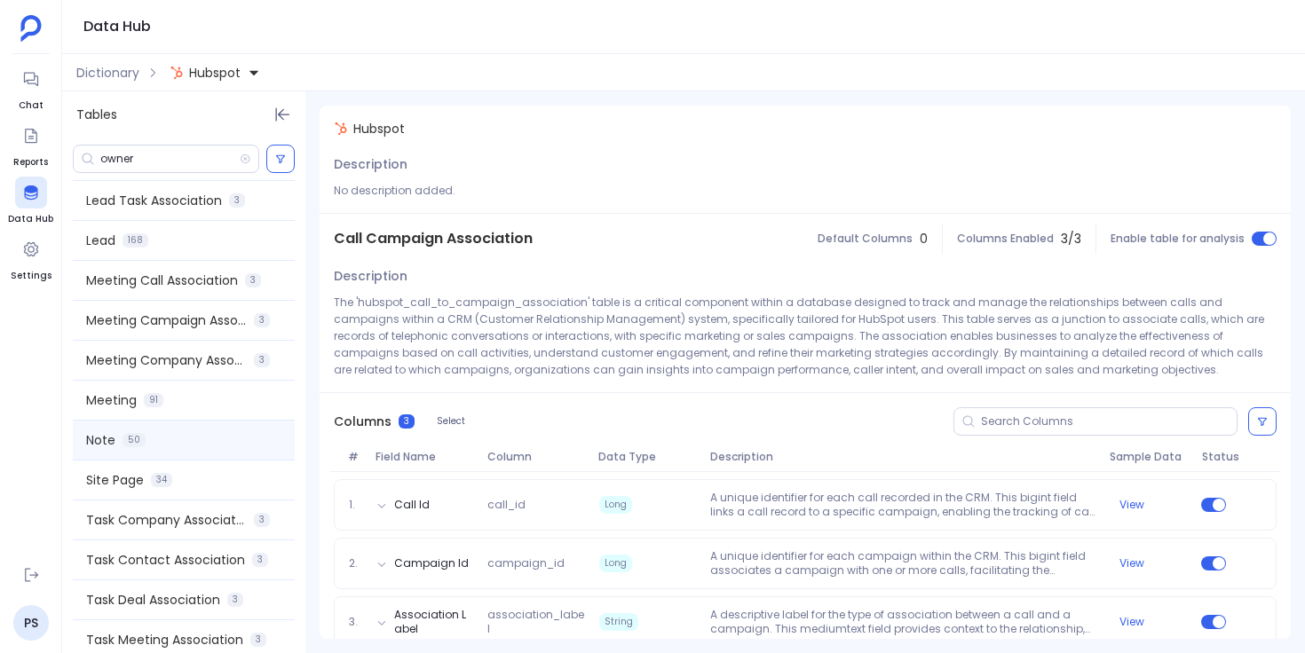
scroll to position [1978, 0]
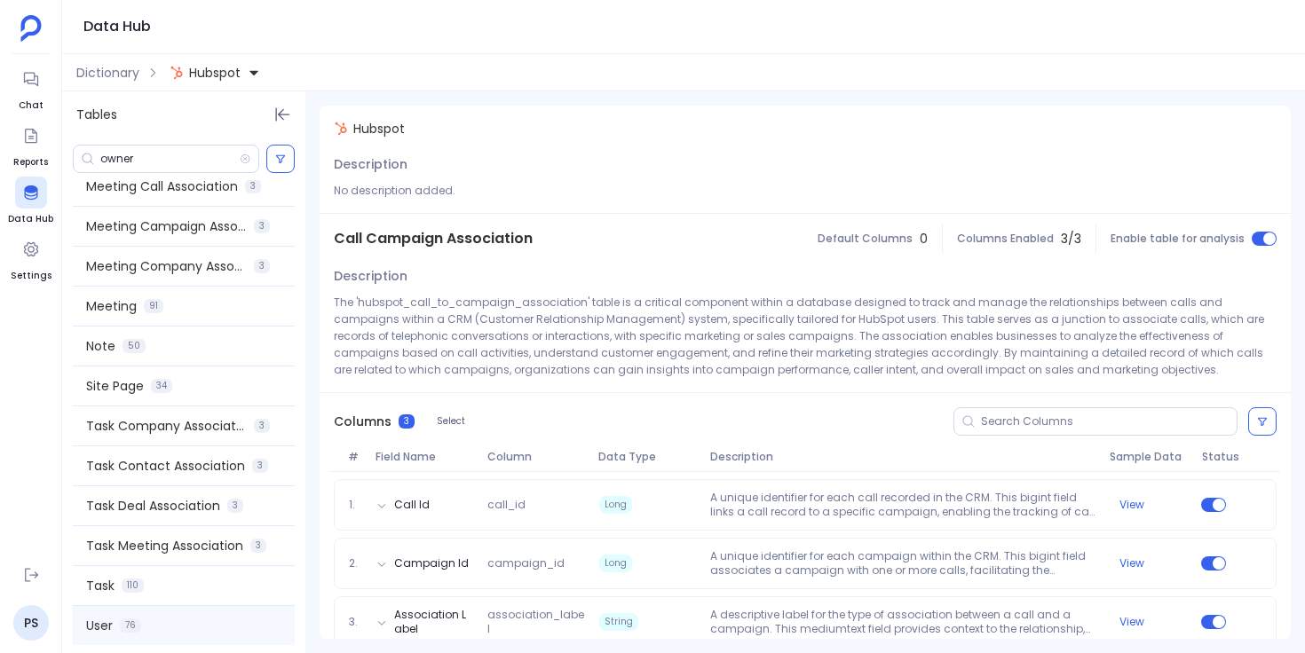
click at [162, 621] on div "User 76" at bounding box center [184, 625] width 222 height 39
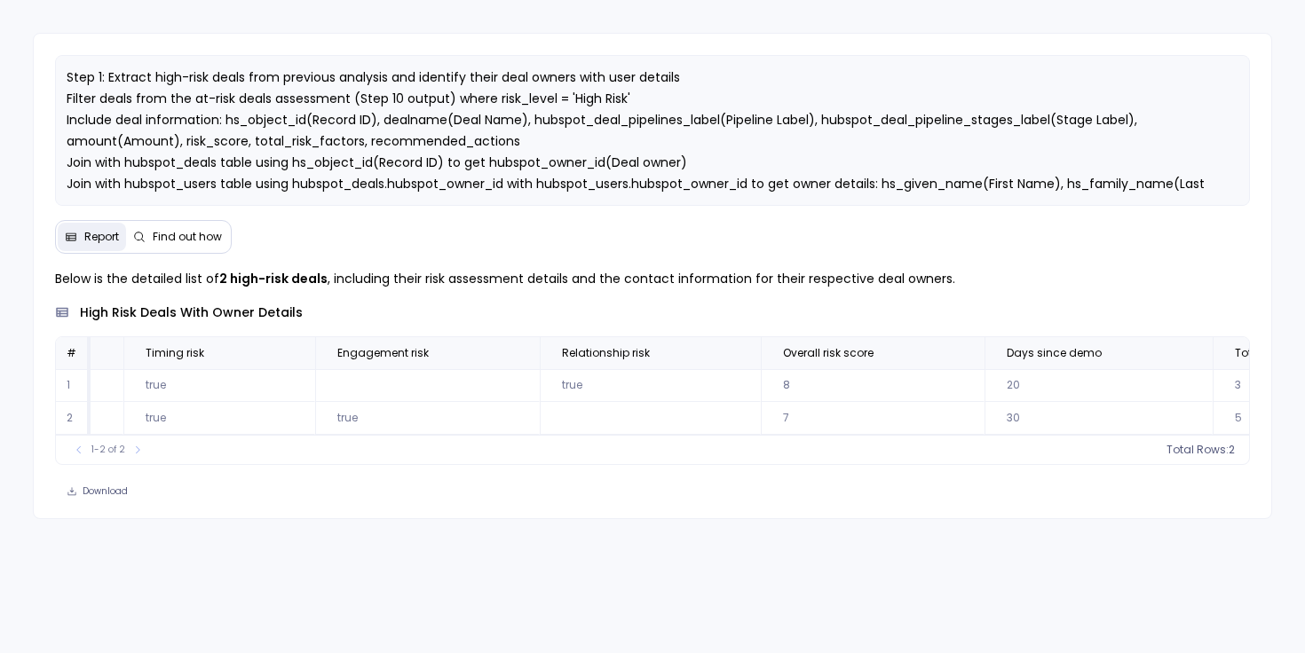
scroll to position [0, 3120]
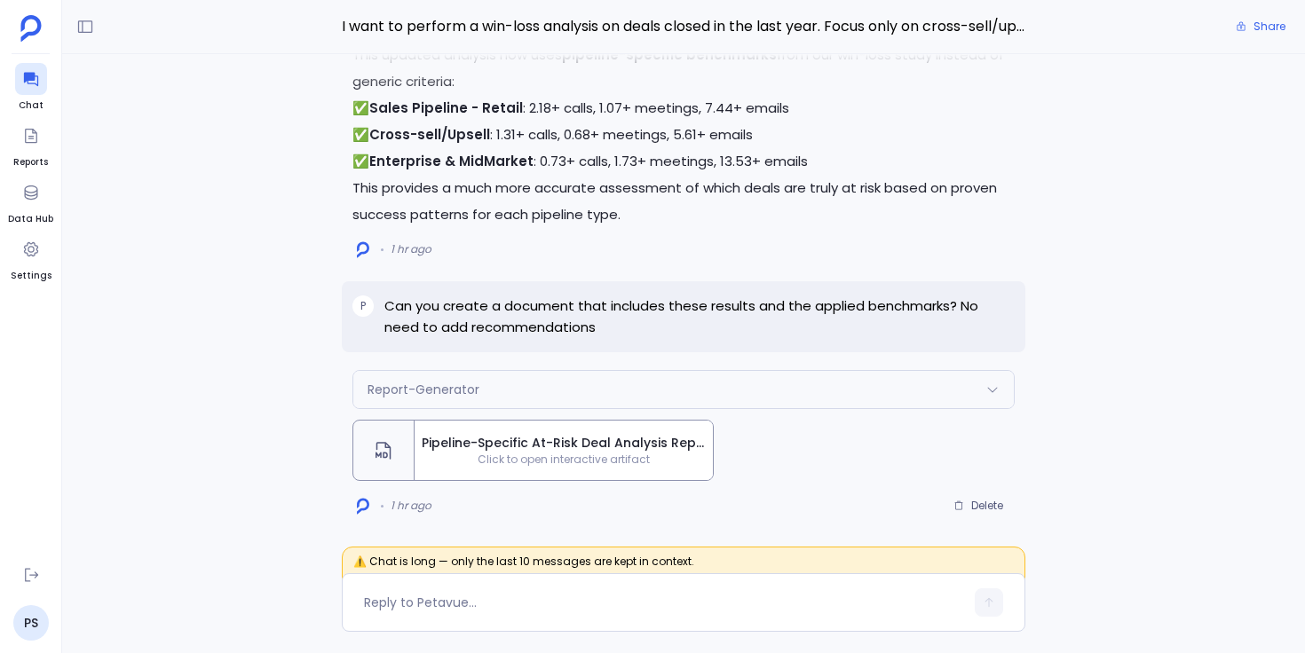
click at [498, 451] on span "Pipeline-Specific At-Risk Deal Analysis Report - Q2 & Q3 2025" at bounding box center [564, 443] width 284 height 19
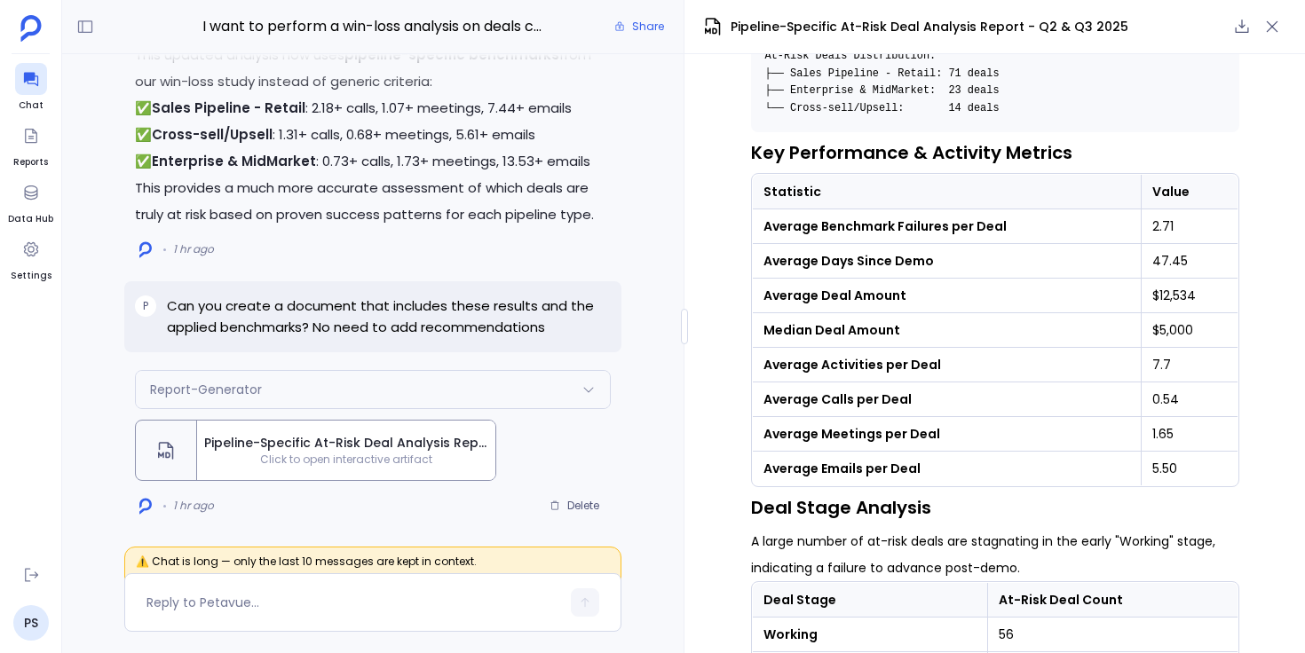
scroll to position [2429, 0]
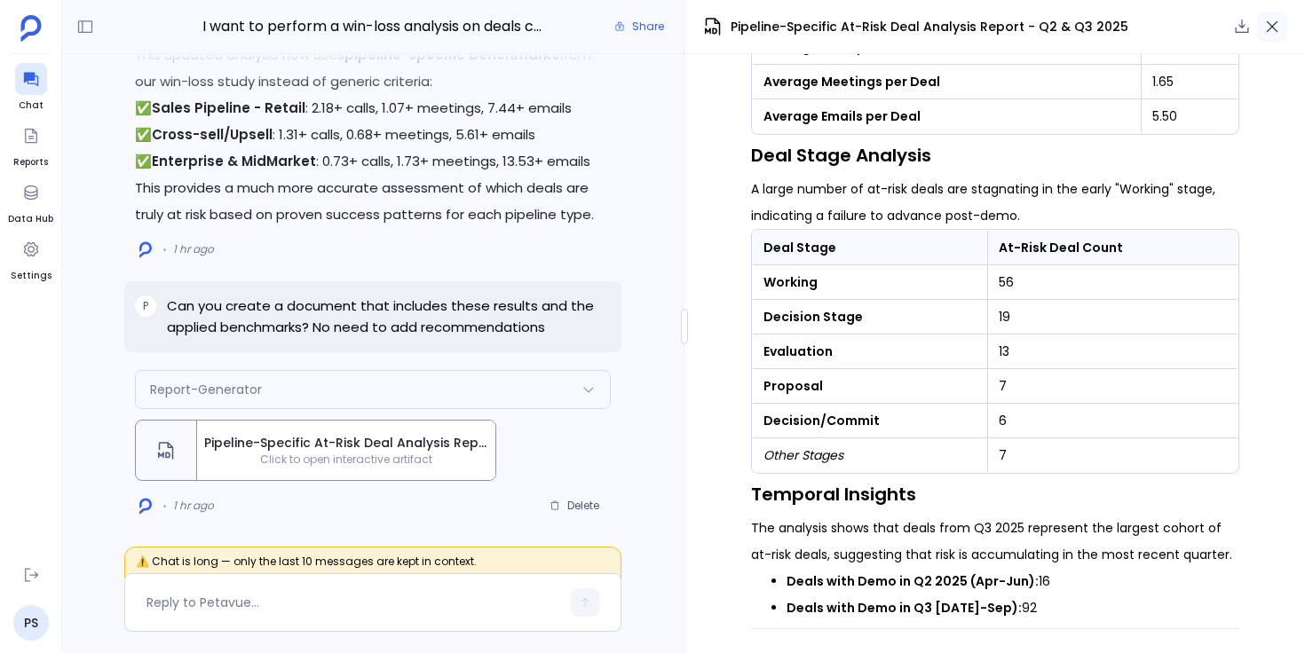
click at [1280, 20] on icon "button" at bounding box center [1272, 27] width 18 height 18
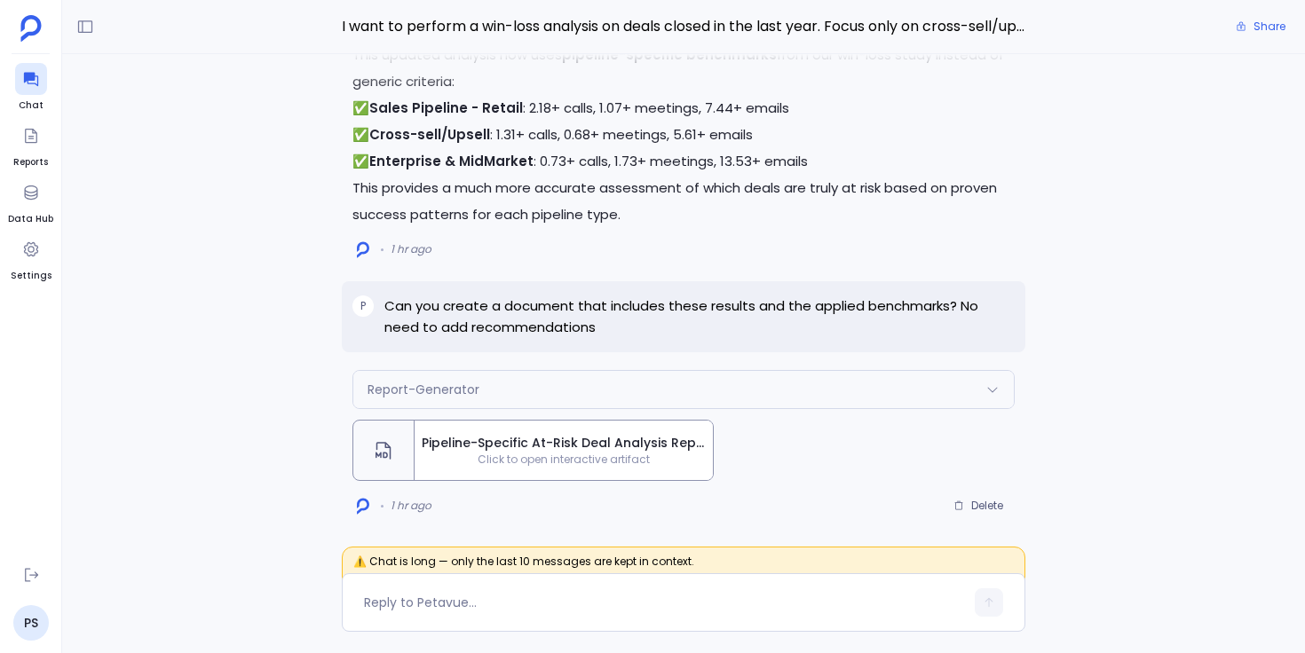
click at [301, 445] on div "Report-Generator Request Response Generating report: Pipeline-Specific At-Risk …" at bounding box center [683, 305] width 1243 height 502
